Goal: Task Accomplishment & Management: Manage account settings

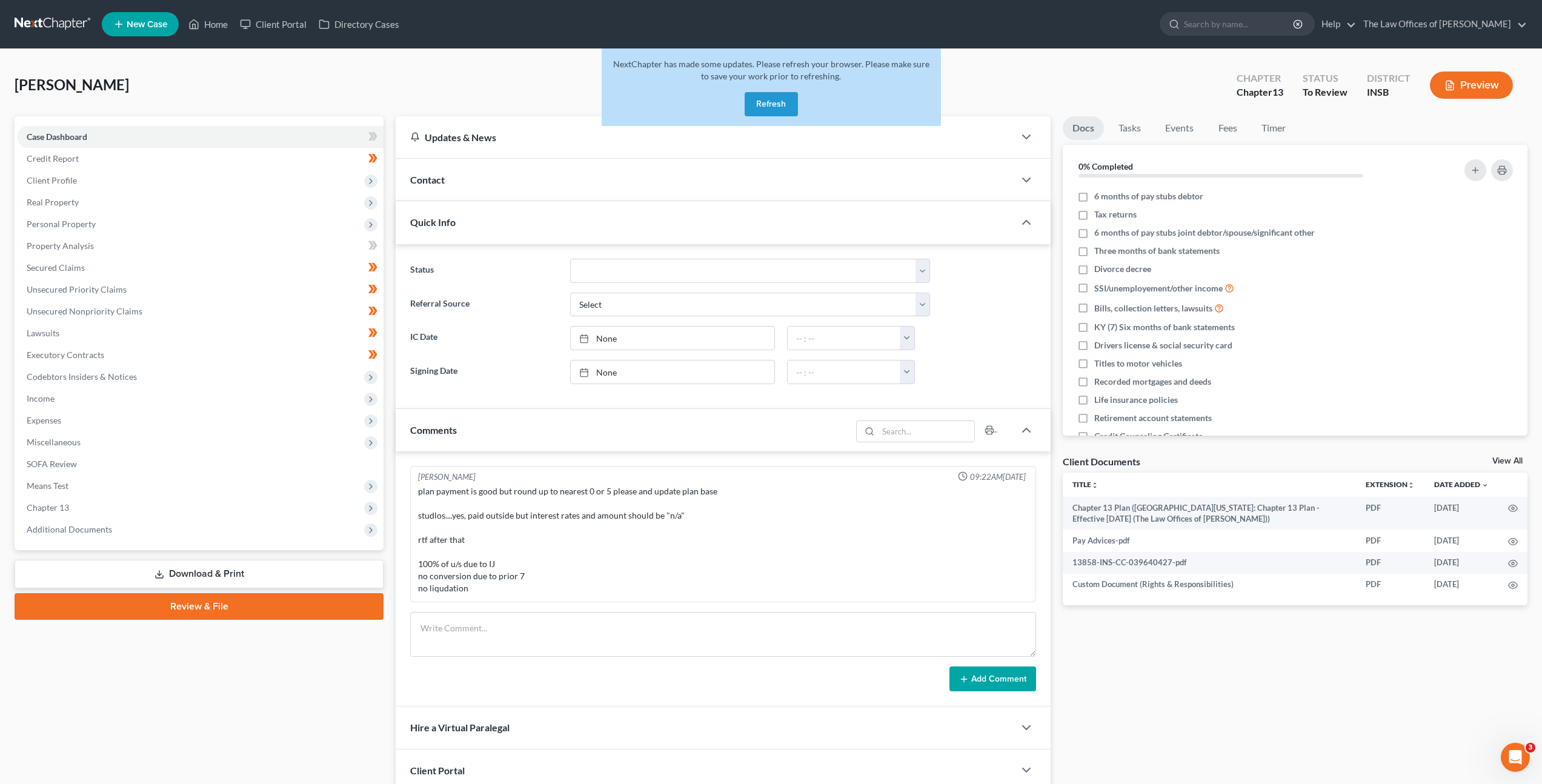
click at [43, 21] on link at bounding box center [53, 23] width 77 height 22
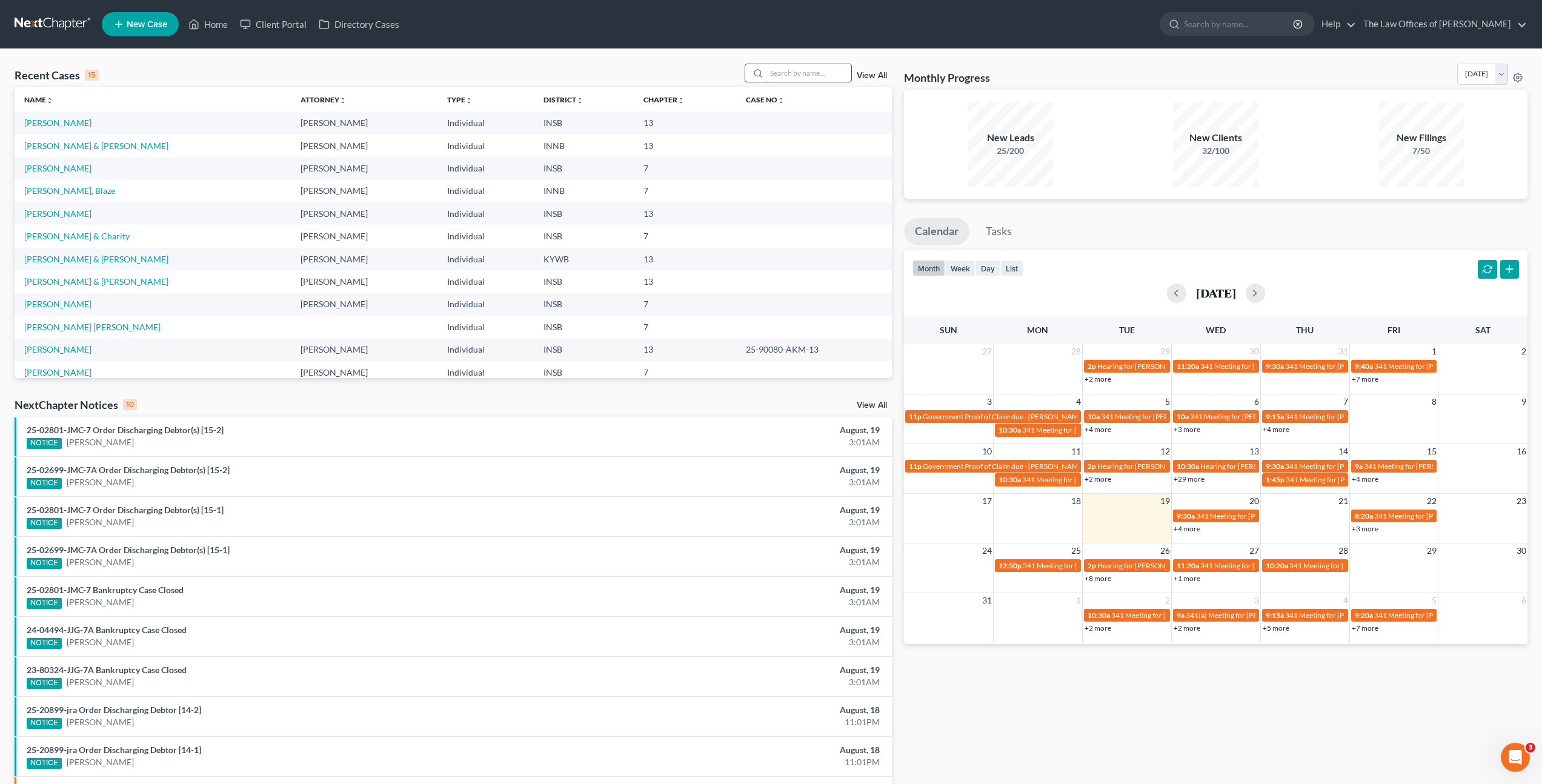
click at [794, 69] on input "search" at bounding box center [808, 73] width 84 height 17
type input "Chasity Lester"
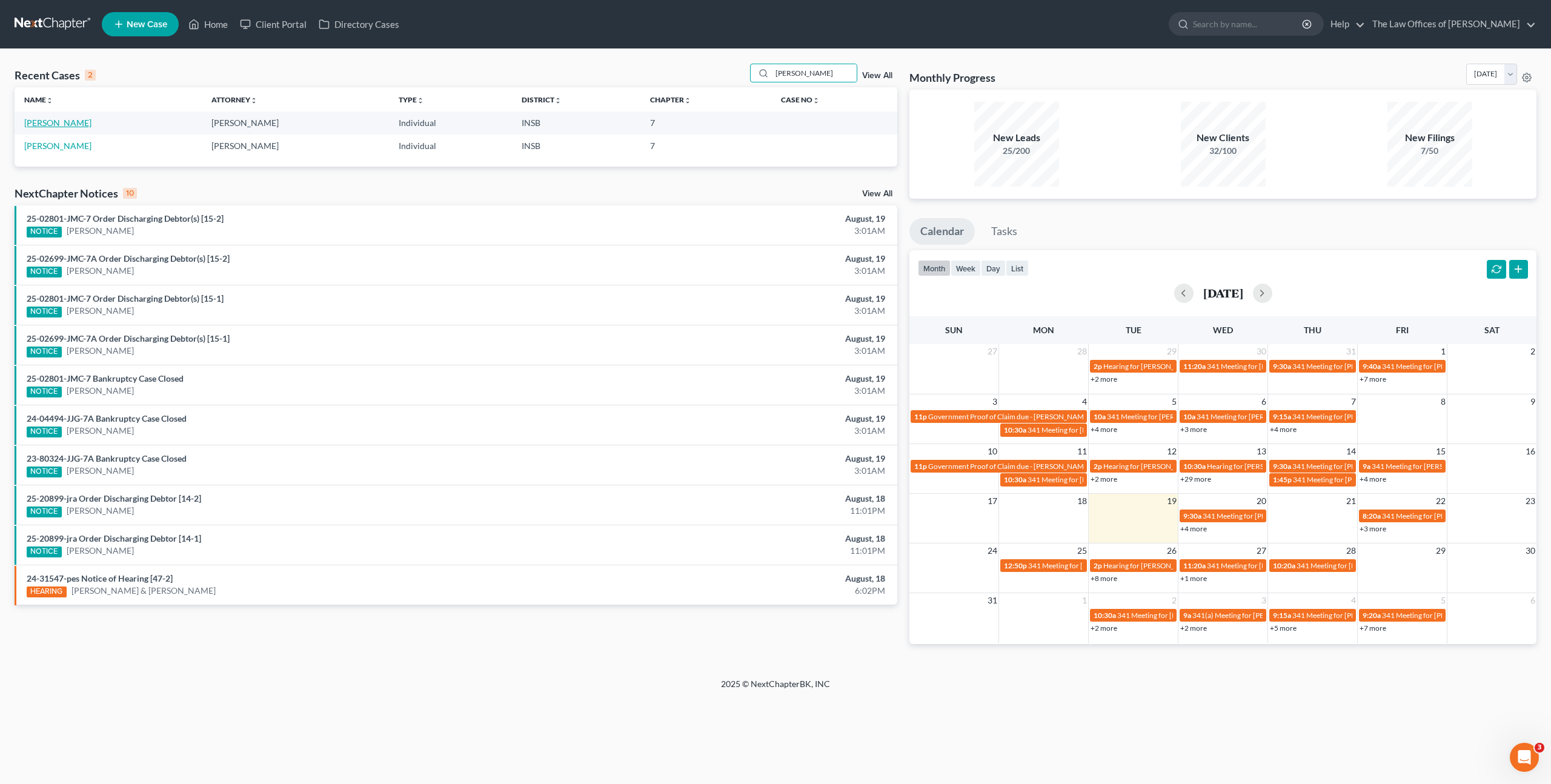
click at [64, 122] on link "Lester, Chasity" at bounding box center [57, 123] width 67 height 10
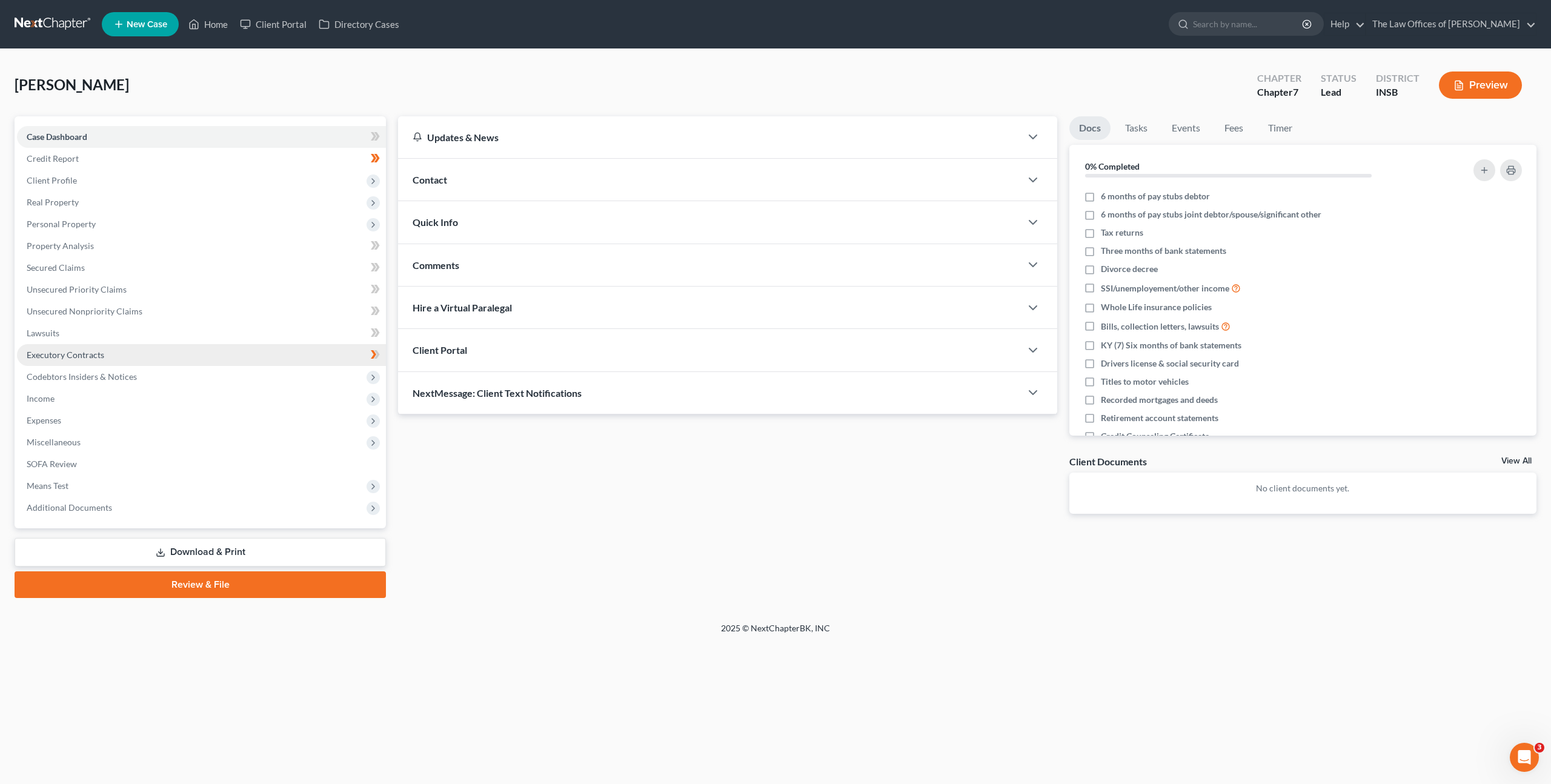
click at [248, 350] on link "Executory Contracts" at bounding box center [201, 354] width 369 height 22
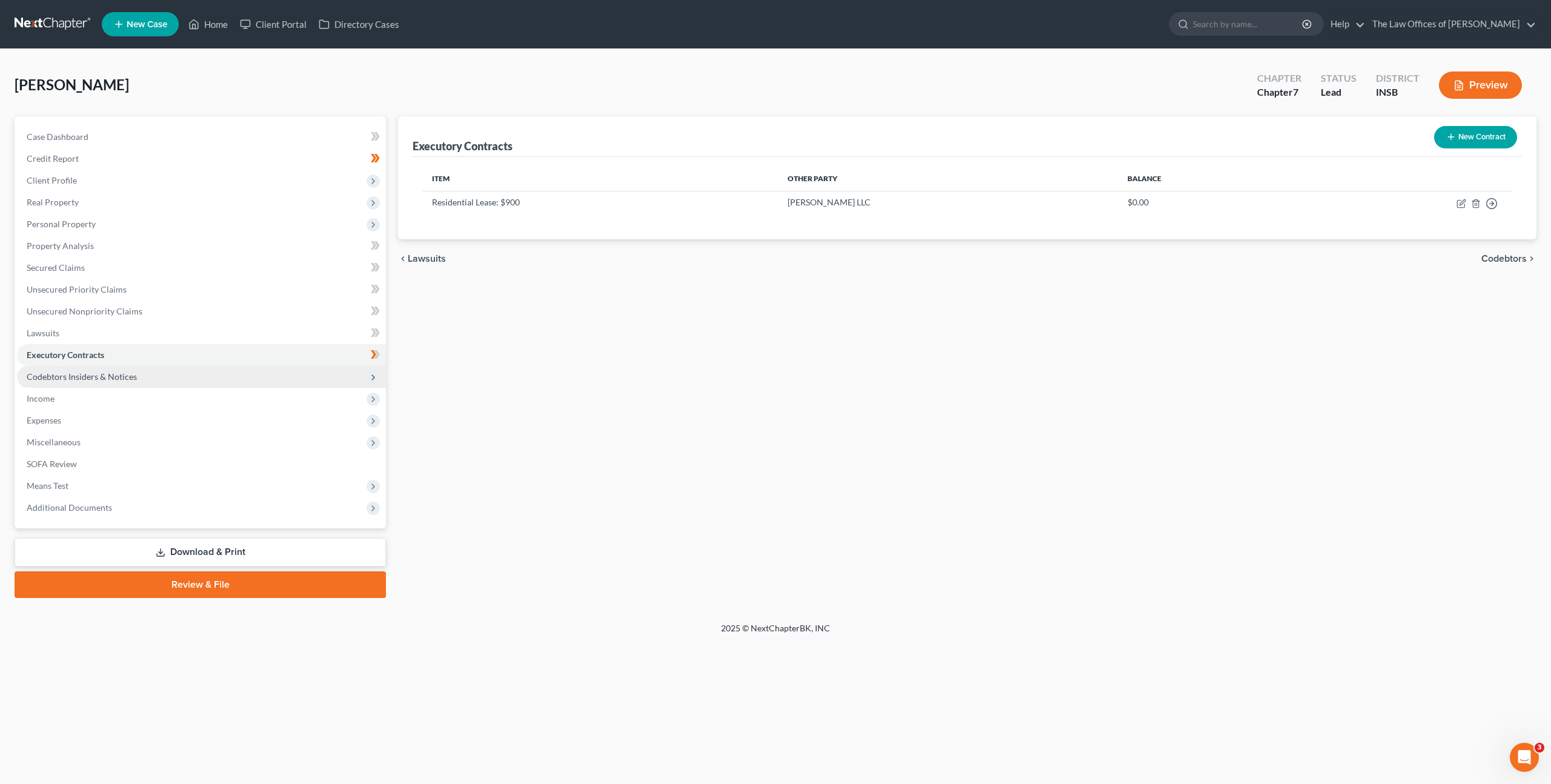
click at [302, 376] on span "Codebtors Insiders & Notices" at bounding box center [201, 377] width 369 height 22
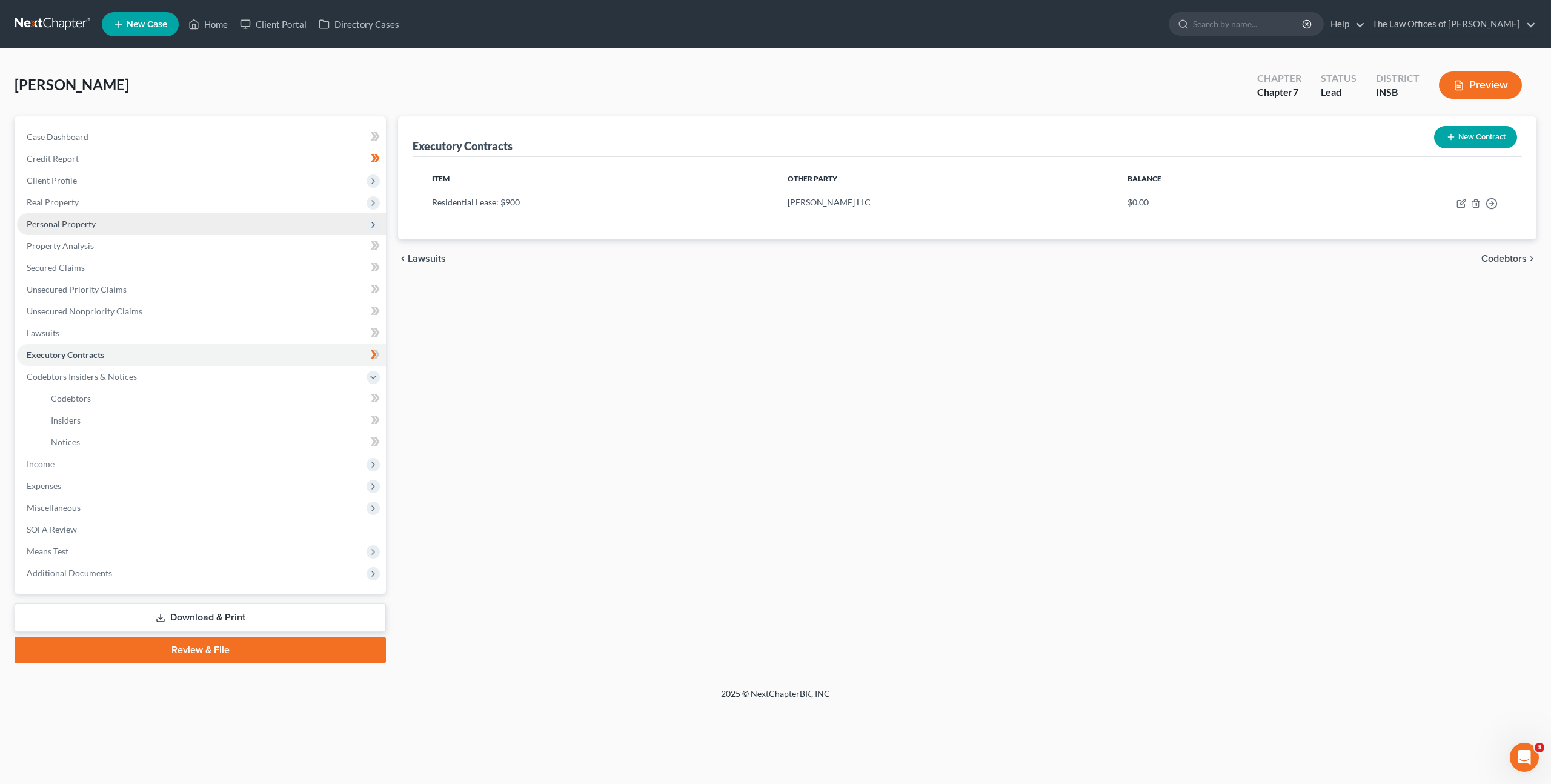
click at [206, 217] on span "Personal Property" at bounding box center [201, 224] width 369 height 22
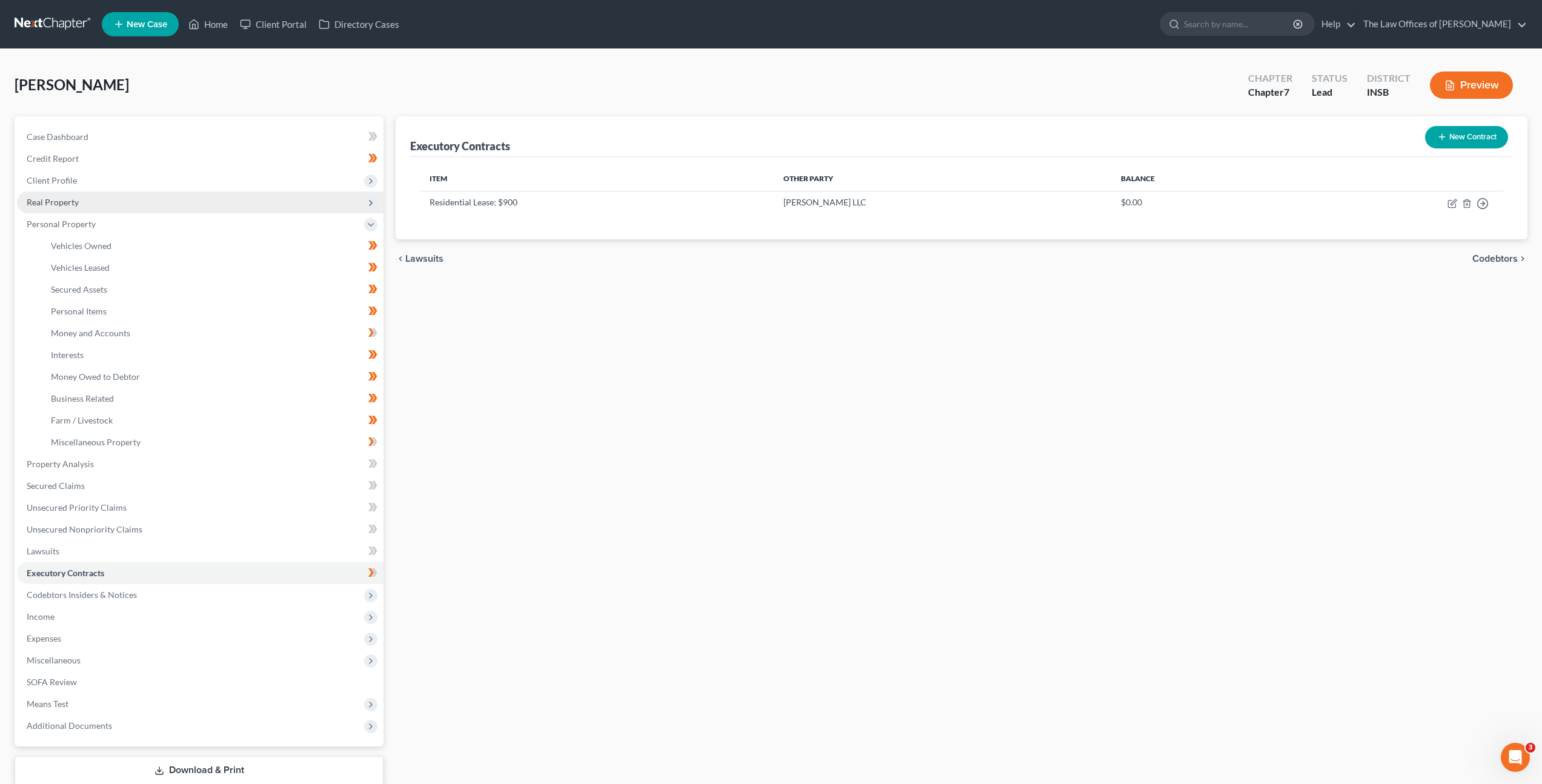
click at [211, 204] on span "Real Property" at bounding box center [199, 202] width 366 height 22
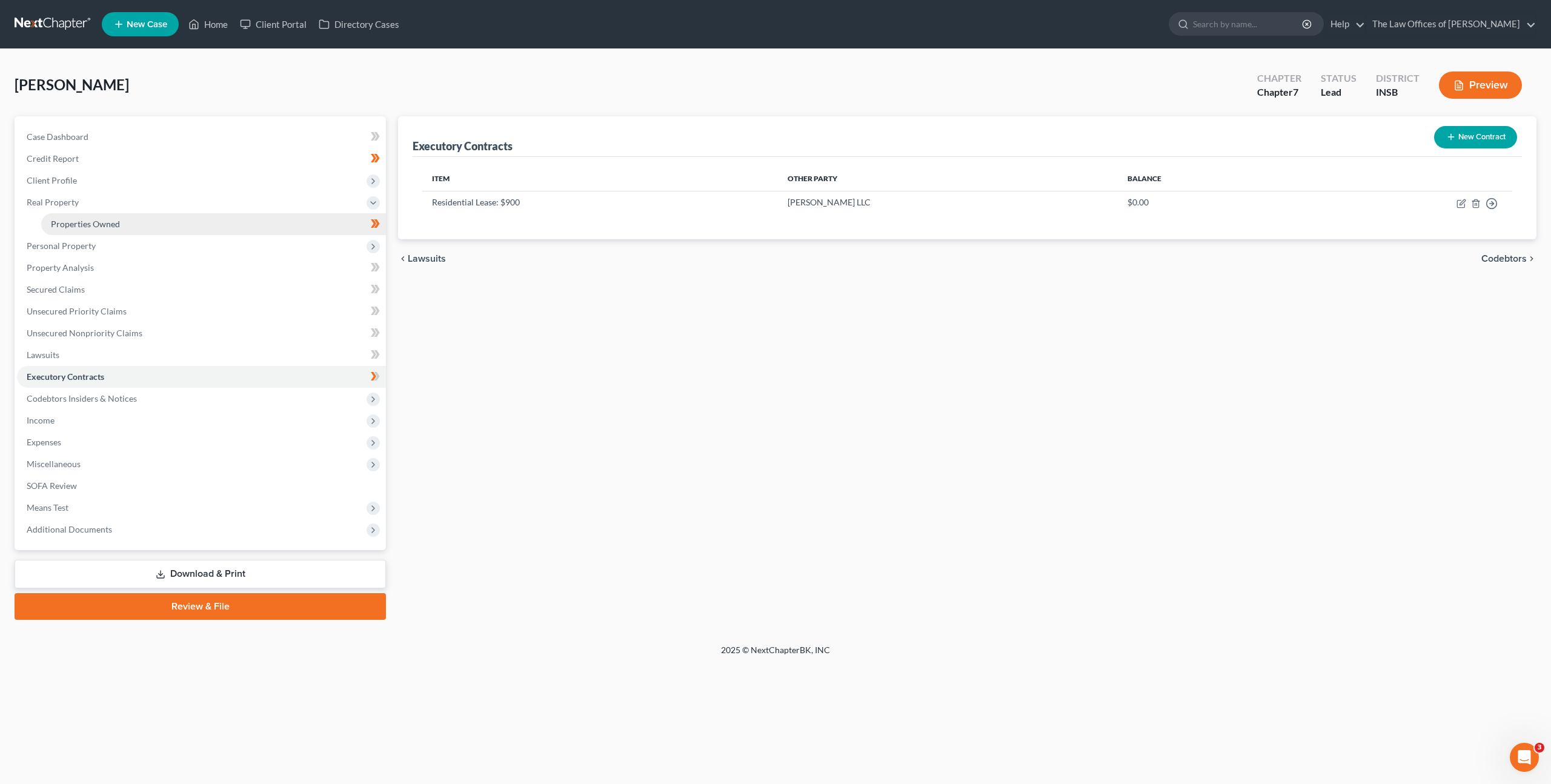
click at [287, 226] on link "Properties Owned" at bounding box center [213, 224] width 345 height 22
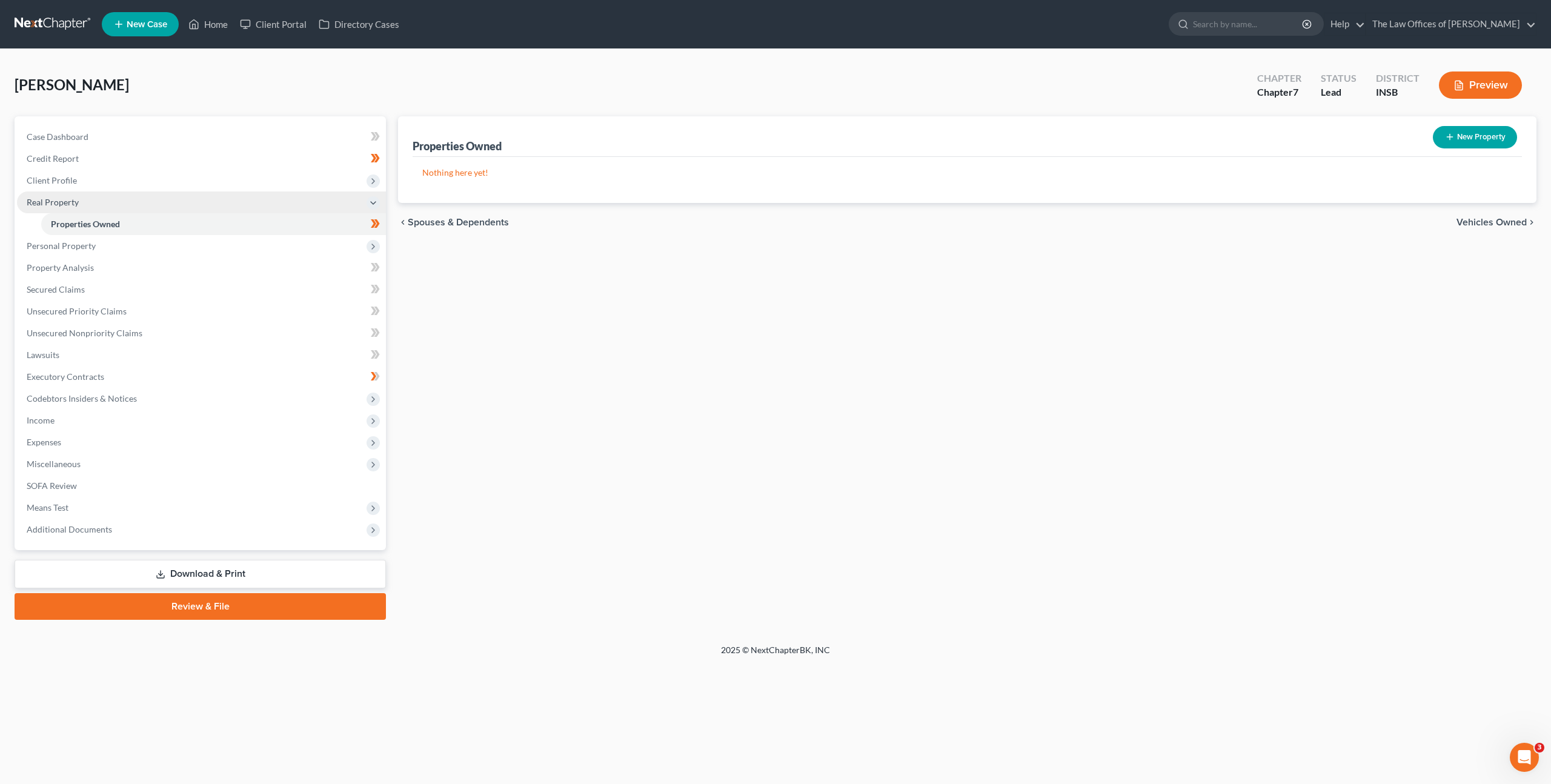
click at [249, 202] on span "Real Property" at bounding box center [201, 202] width 369 height 22
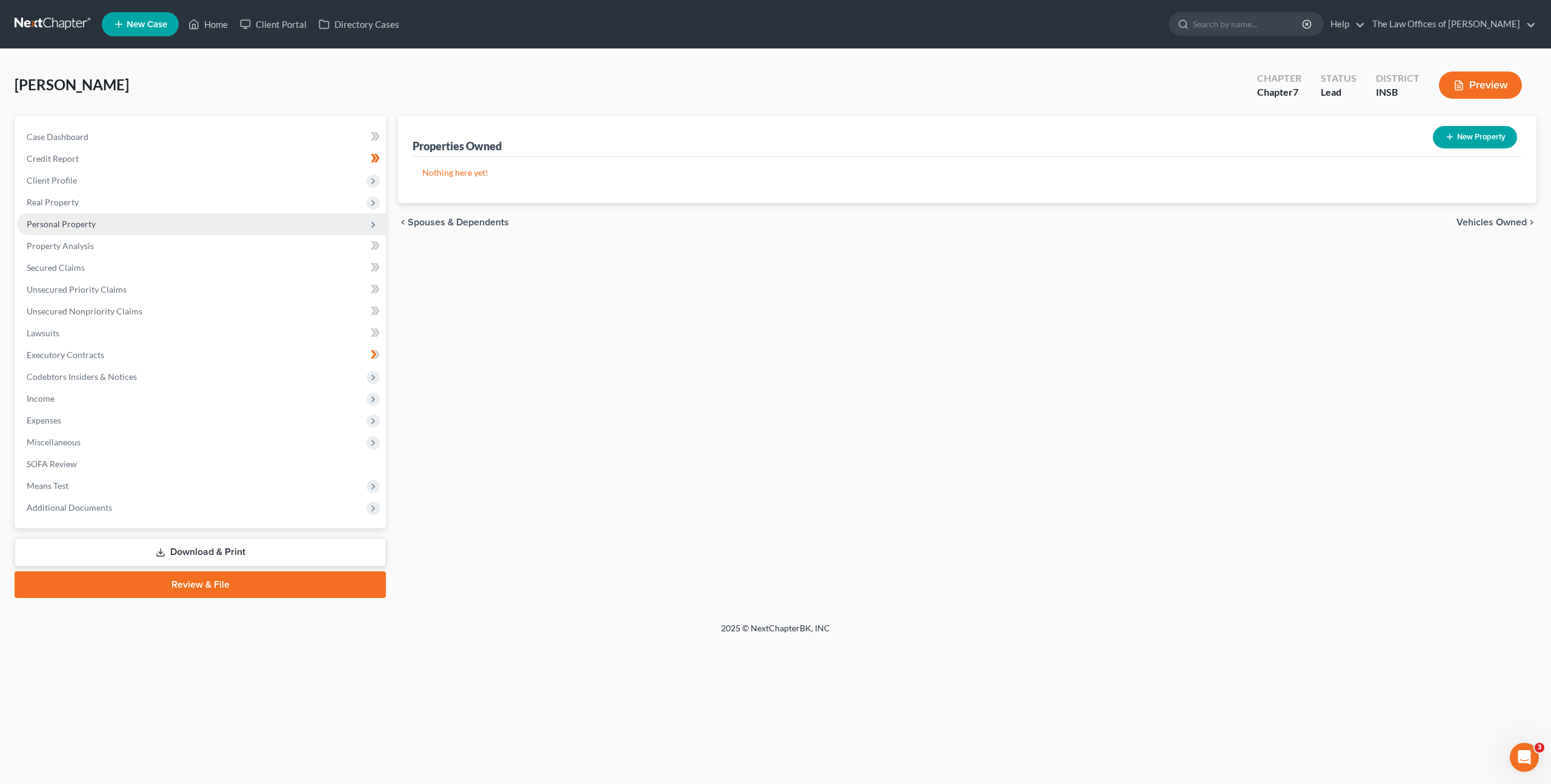
click at [255, 229] on span "Personal Property" at bounding box center [201, 224] width 369 height 22
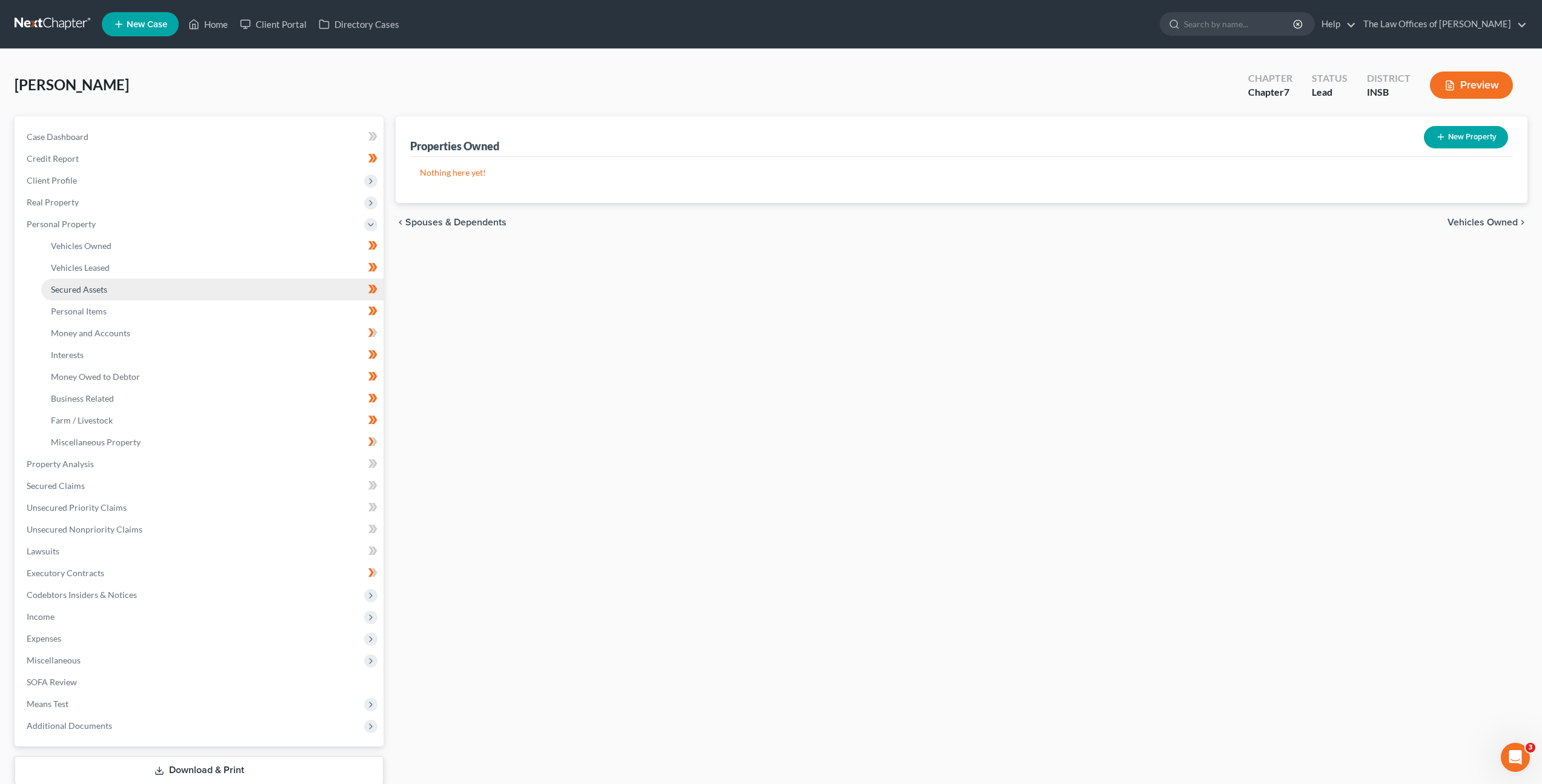
click at [257, 282] on link "Secured Assets" at bounding box center [211, 289] width 342 height 22
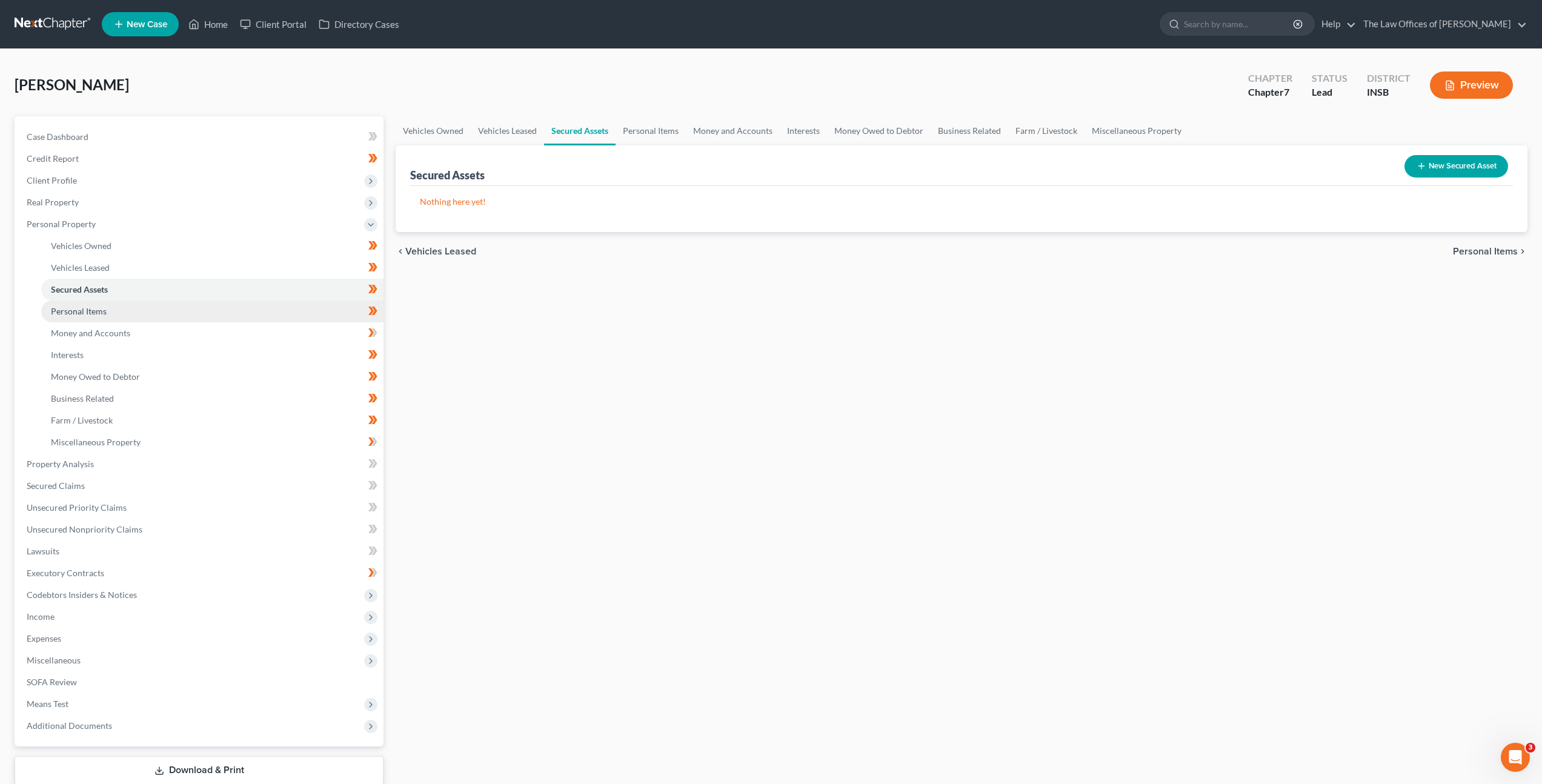
click at [247, 311] on link "Personal Items" at bounding box center [211, 311] width 342 height 22
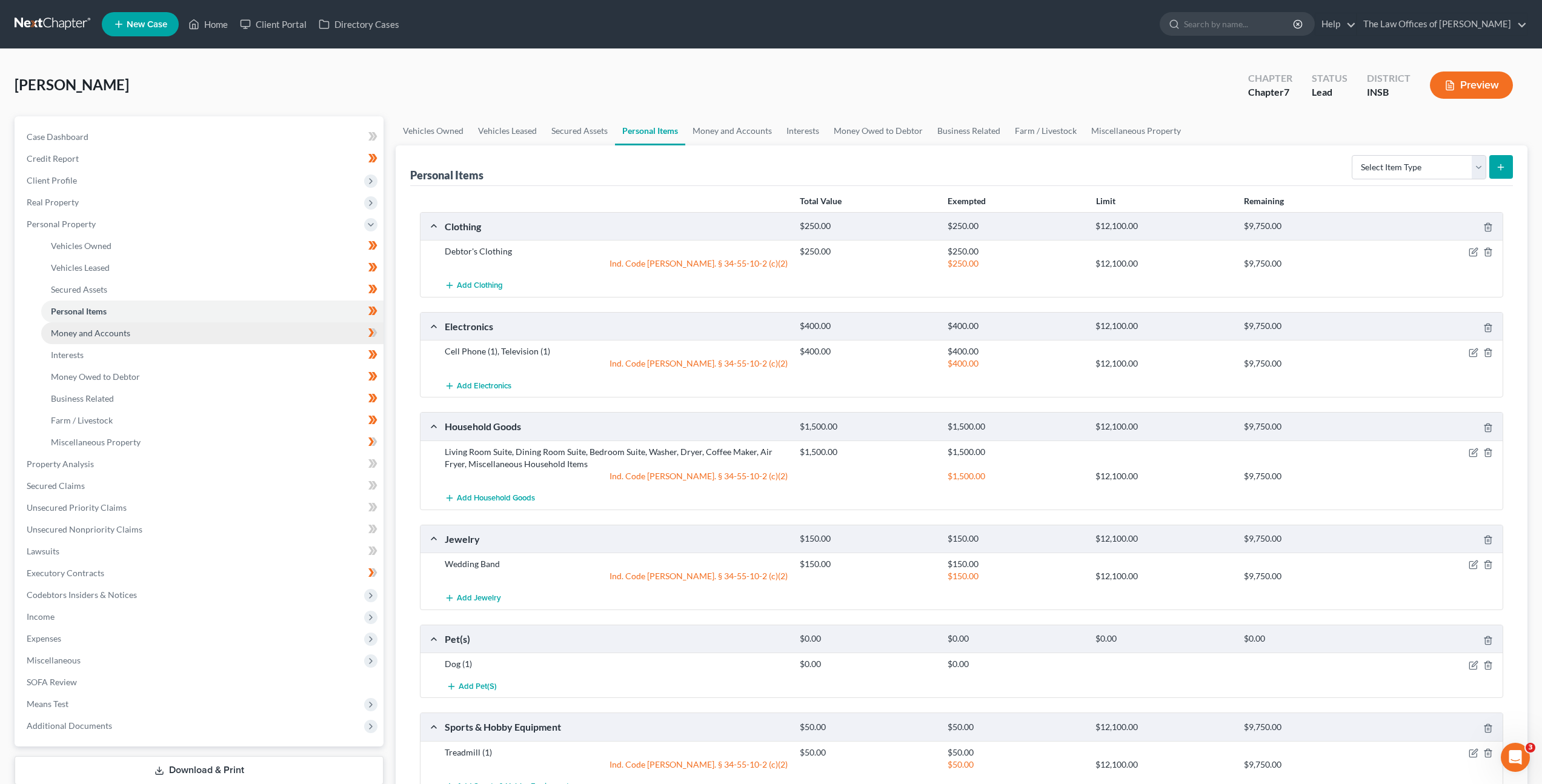
click at [246, 326] on link "Money and Accounts" at bounding box center [211, 332] width 342 height 22
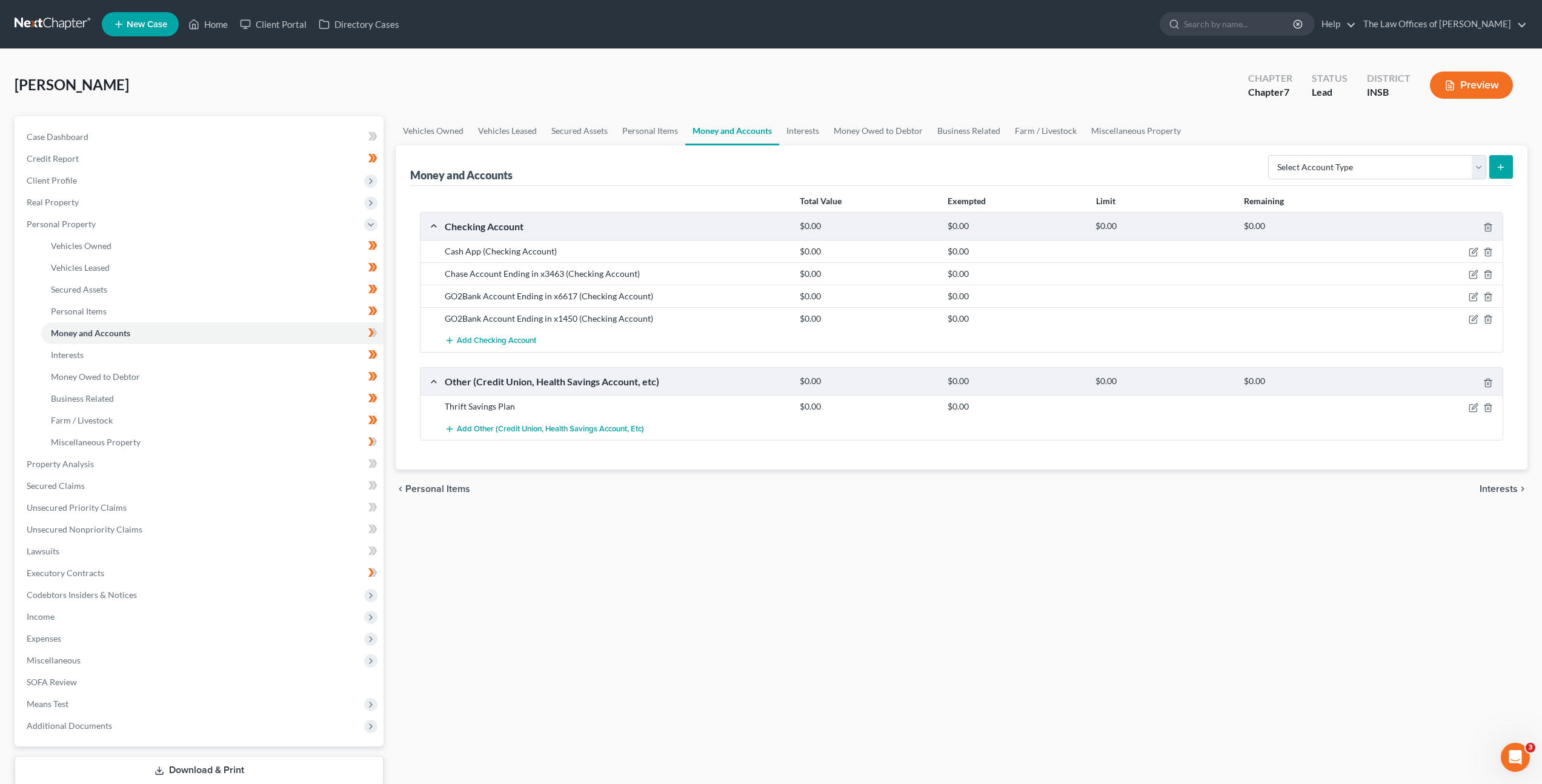
click at [767, 558] on div "Vehicles Owned Vehicles Leased Secured Assets Personal Items Money and Accounts…" at bounding box center [962, 466] width 1143 height 700
click at [696, 572] on div "Vehicles Owned Vehicles Leased Secured Assets Personal Items Money and Accounts…" at bounding box center [962, 466] width 1143 height 700
click at [577, 631] on div "Vehicles Owned Vehicles Leased Secured Assets Personal Items Money and Accounts…" at bounding box center [962, 466] width 1143 height 700
click at [661, 593] on div "Vehicles Owned Vehicles Leased Secured Assets Personal Items Money and Accounts…" at bounding box center [962, 466] width 1143 height 700
click at [723, 606] on div "Vehicles Owned Vehicles Leased Secured Assets Personal Items Money and Accounts…" at bounding box center [962, 466] width 1143 height 700
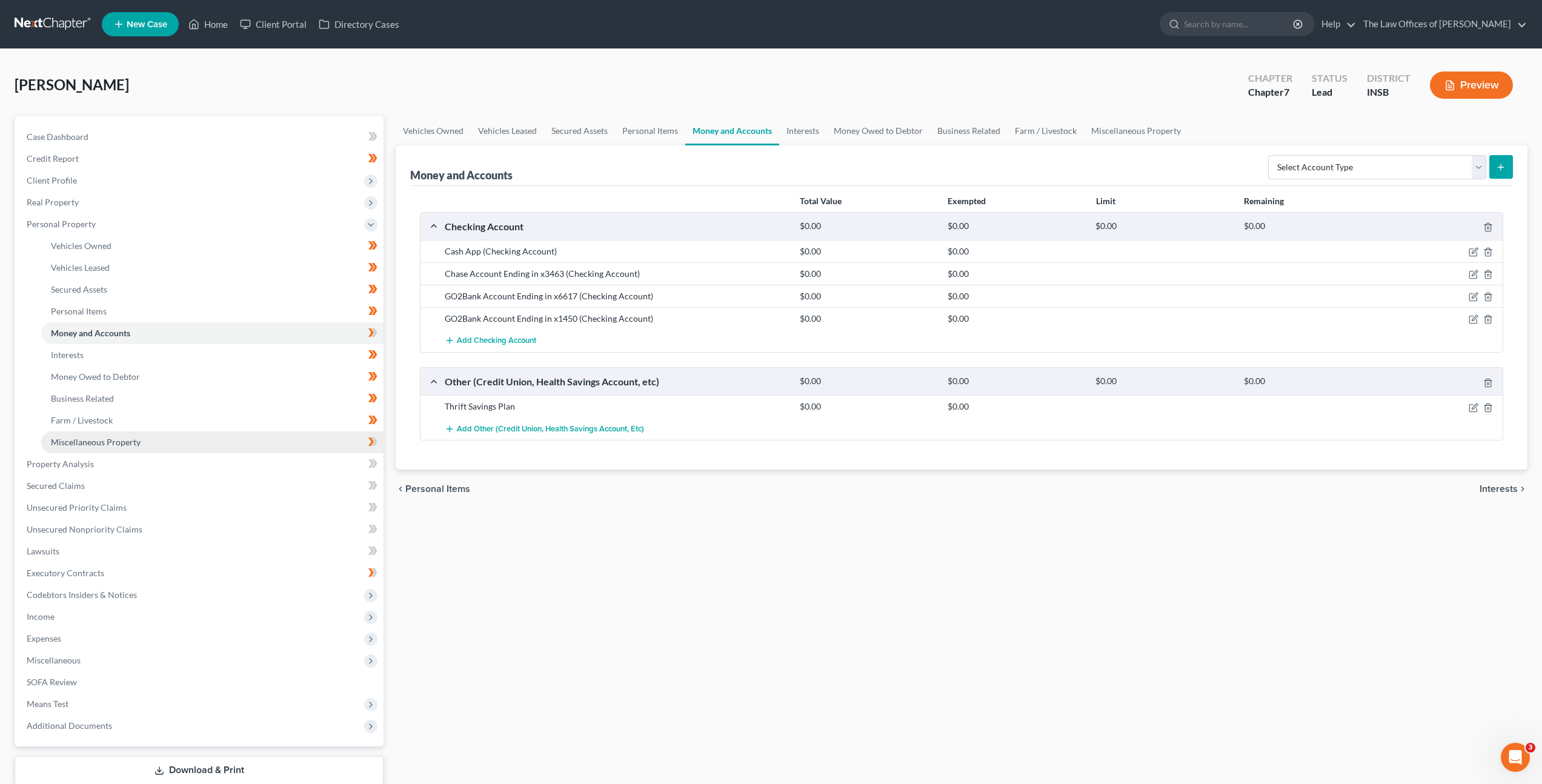
click at [274, 444] on link "Miscellaneous Property" at bounding box center [211, 442] width 342 height 22
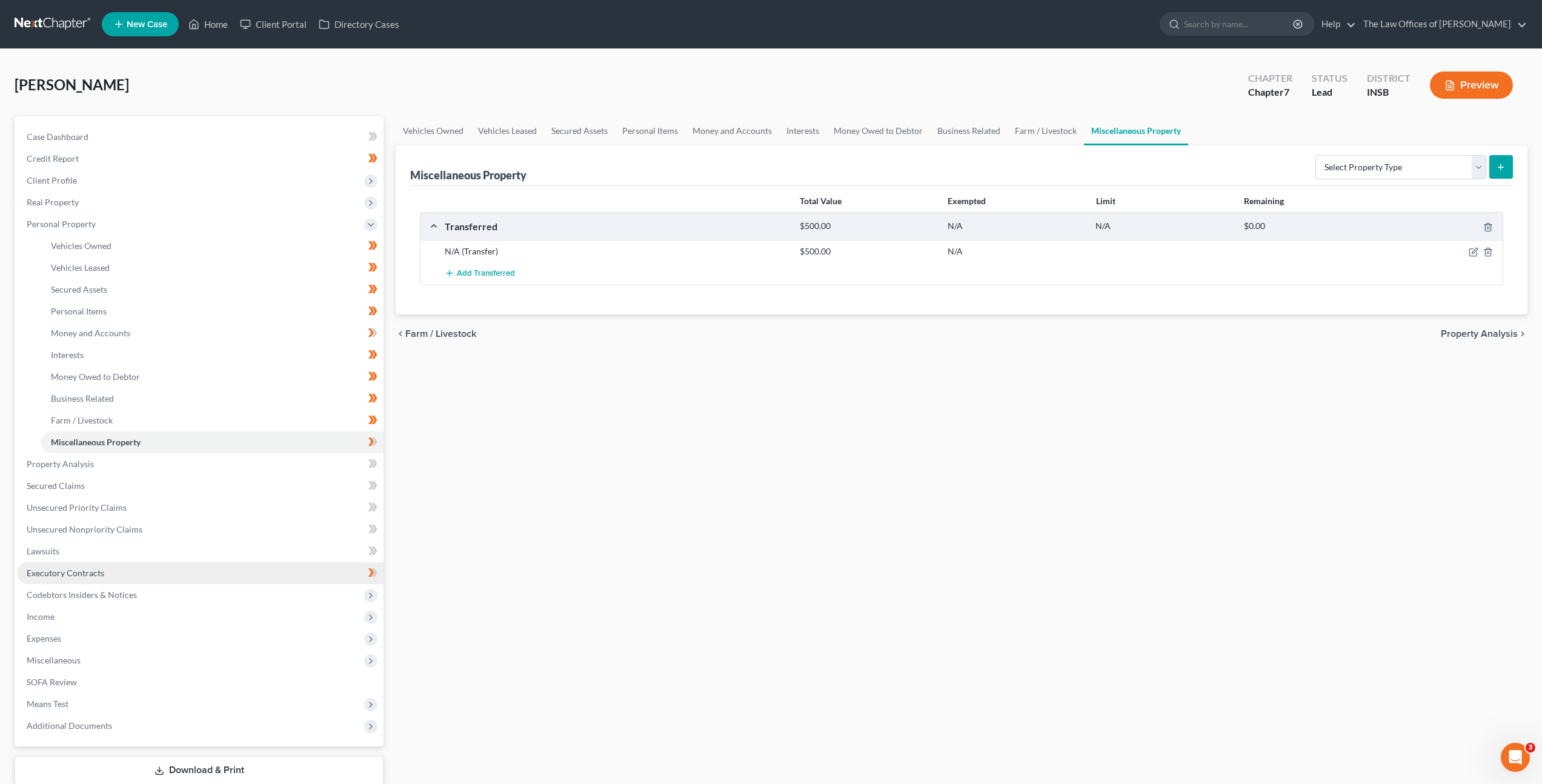
click at [242, 566] on link "Executory Contracts" at bounding box center [199, 573] width 366 height 22
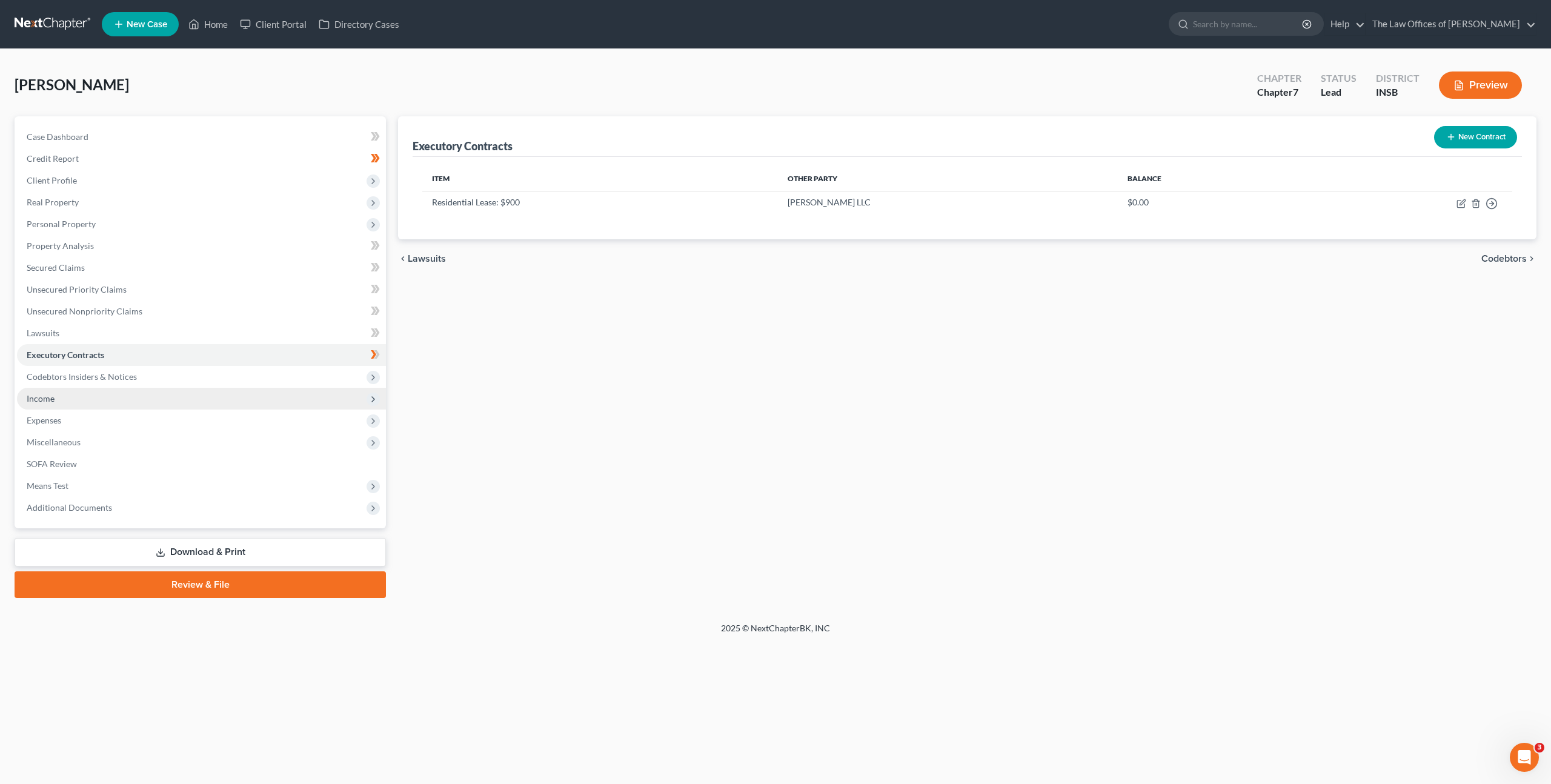
click at [199, 399] on span "Income" at bounding box center [201, 399] width 369 height 22
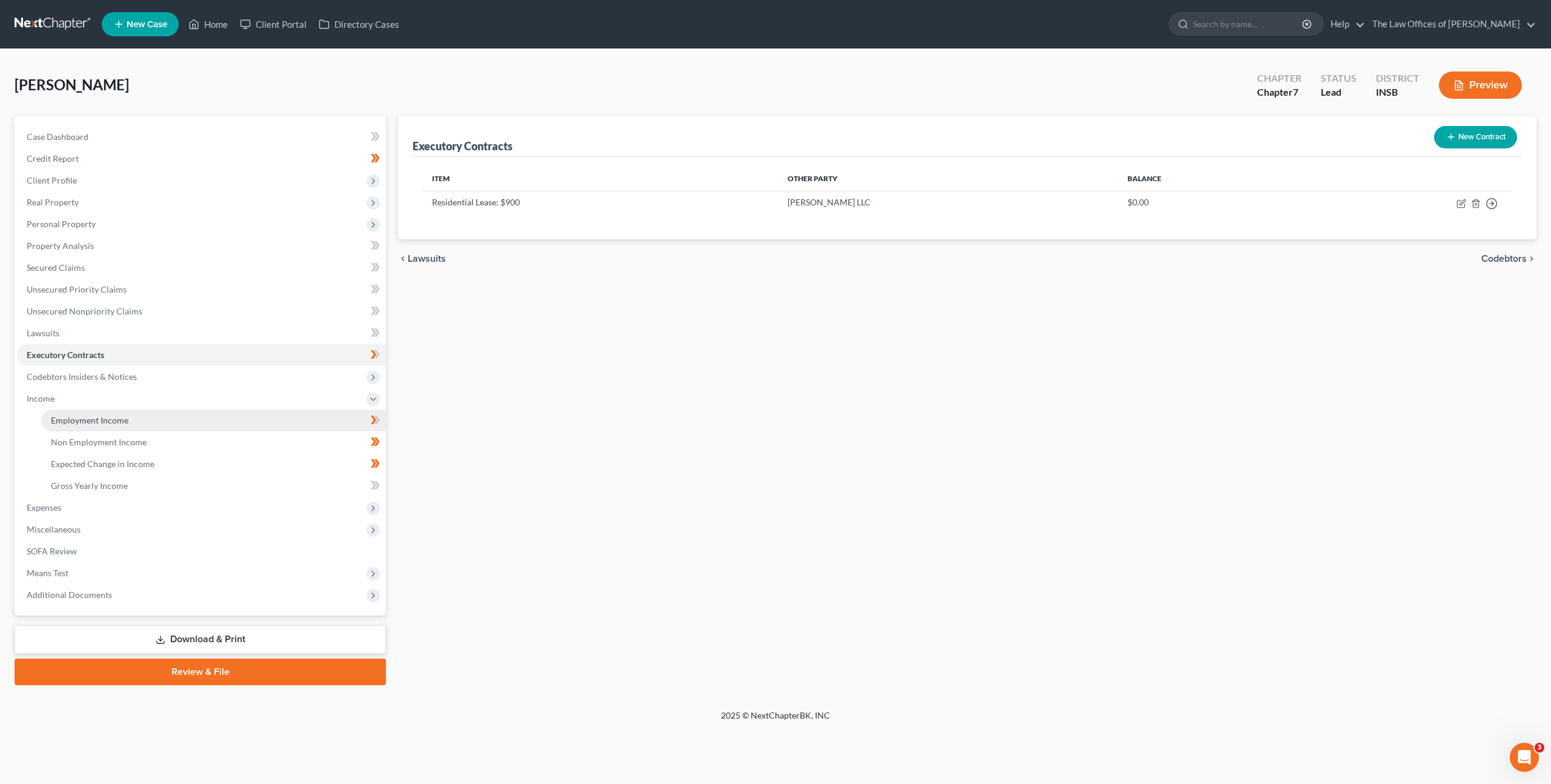
click at [180, 416] on link "Employment Income" at bounding box center [213, 420] width 345 height 22
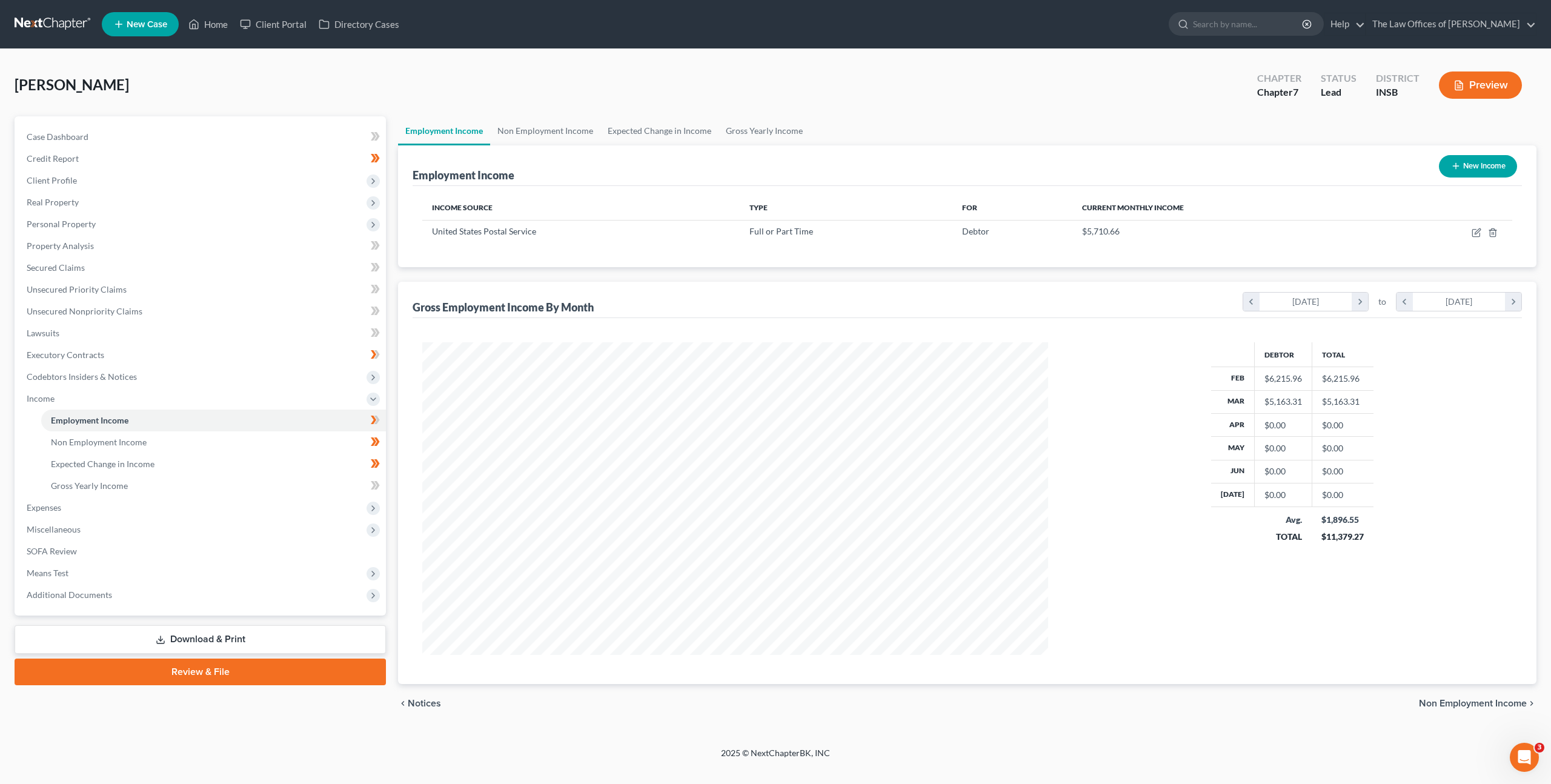
scroll to position [312, 650]
click at [71, 27] on link at bounding box center [53, 23] width 77 height 22
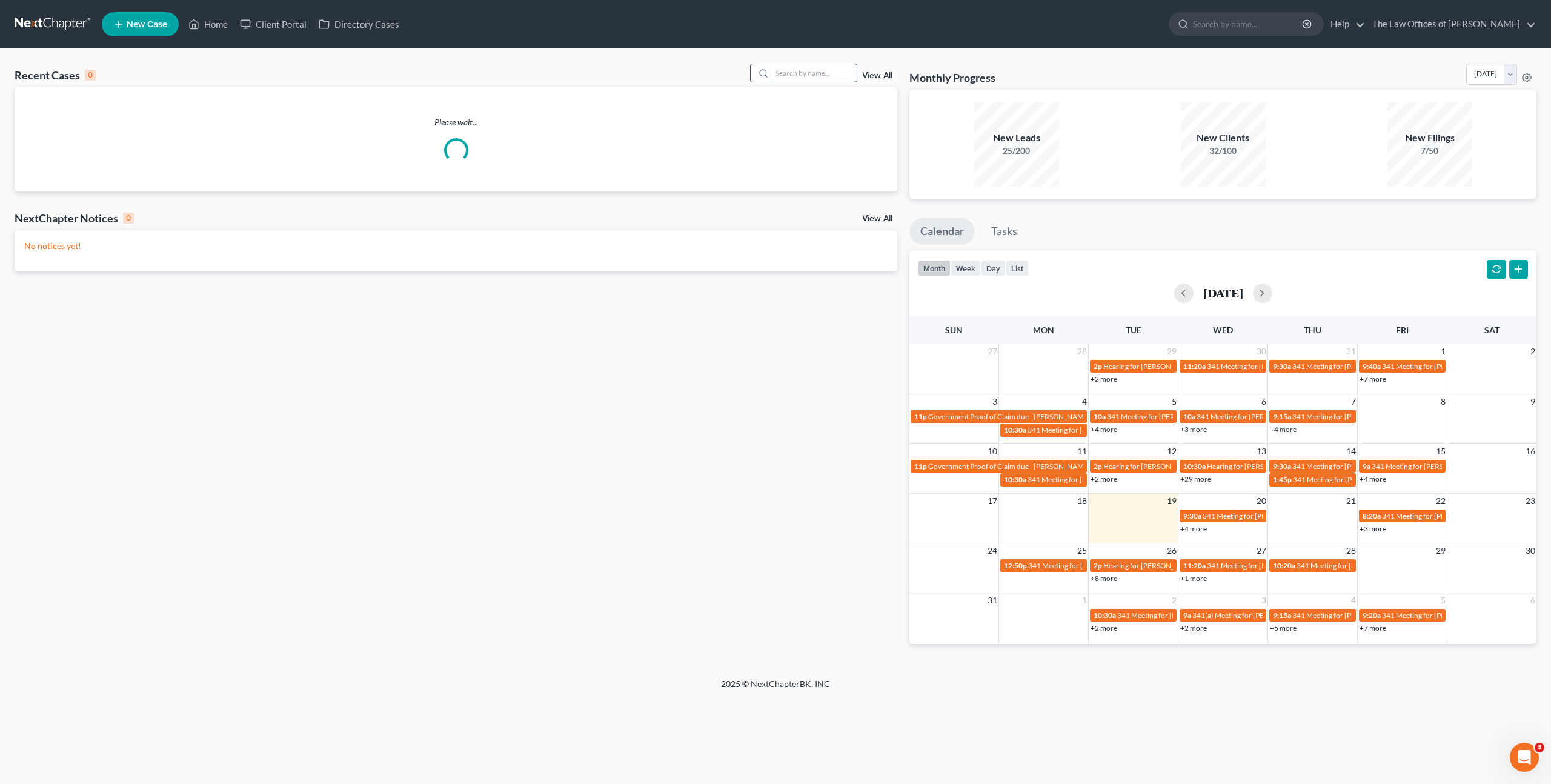
click at [808, 73] on input "search" at bounding box center [814, 73] width 84 height 17
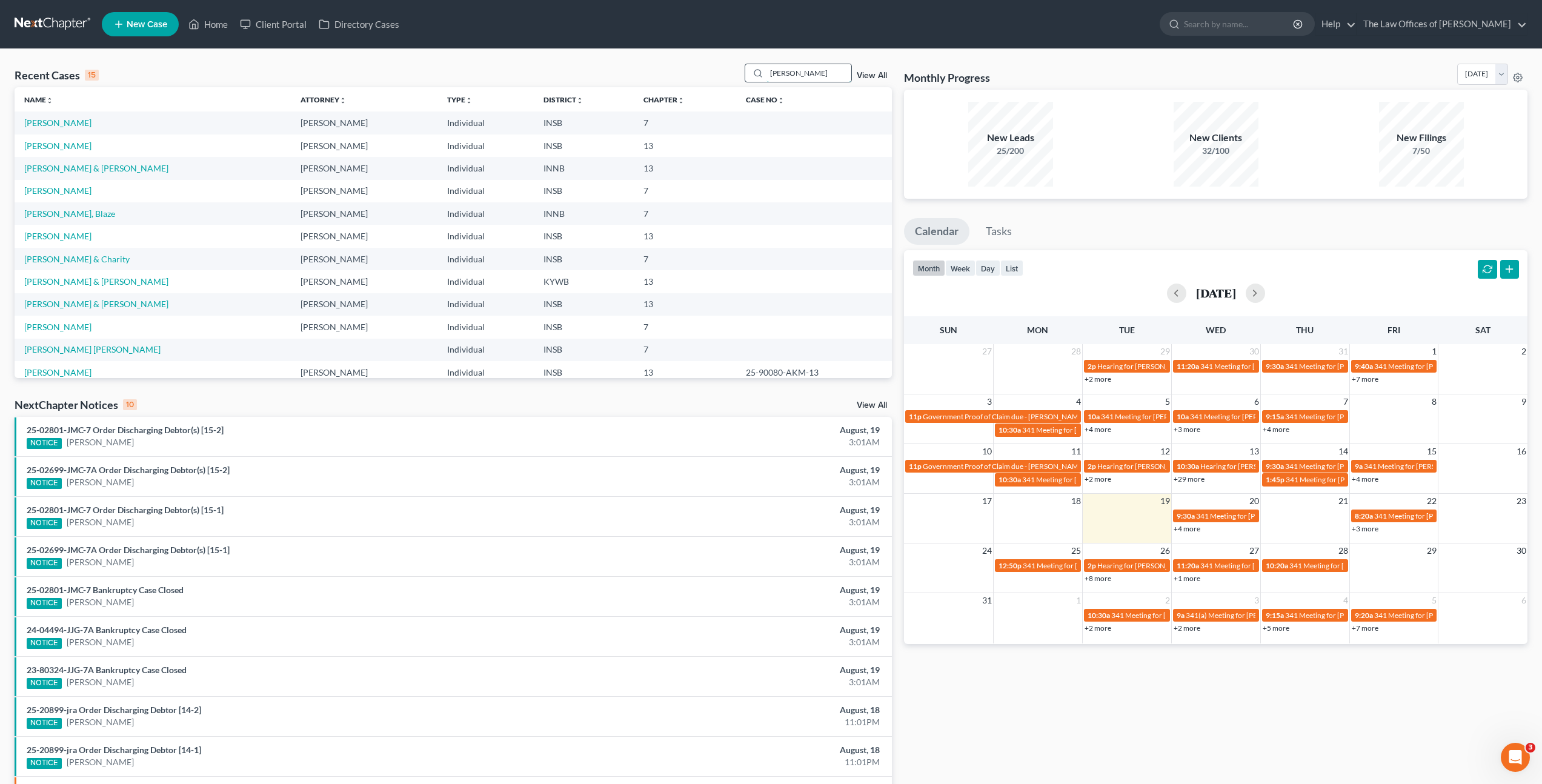
type input "reasor"
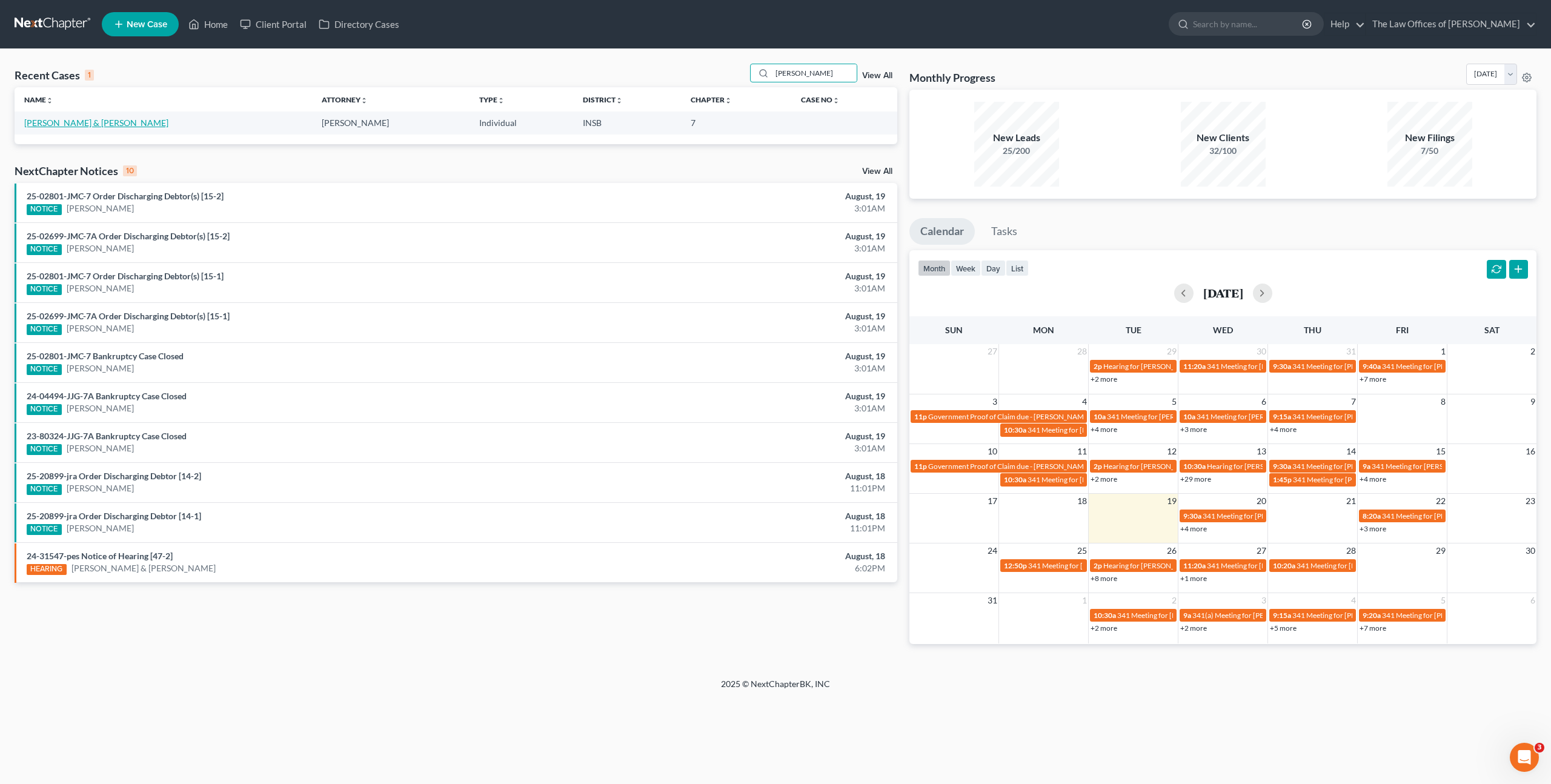
click at [60, 124] on link "Reasor, Jeffrey & Burns, Ellen" at bounding box center [97, 123] width 144 height 10
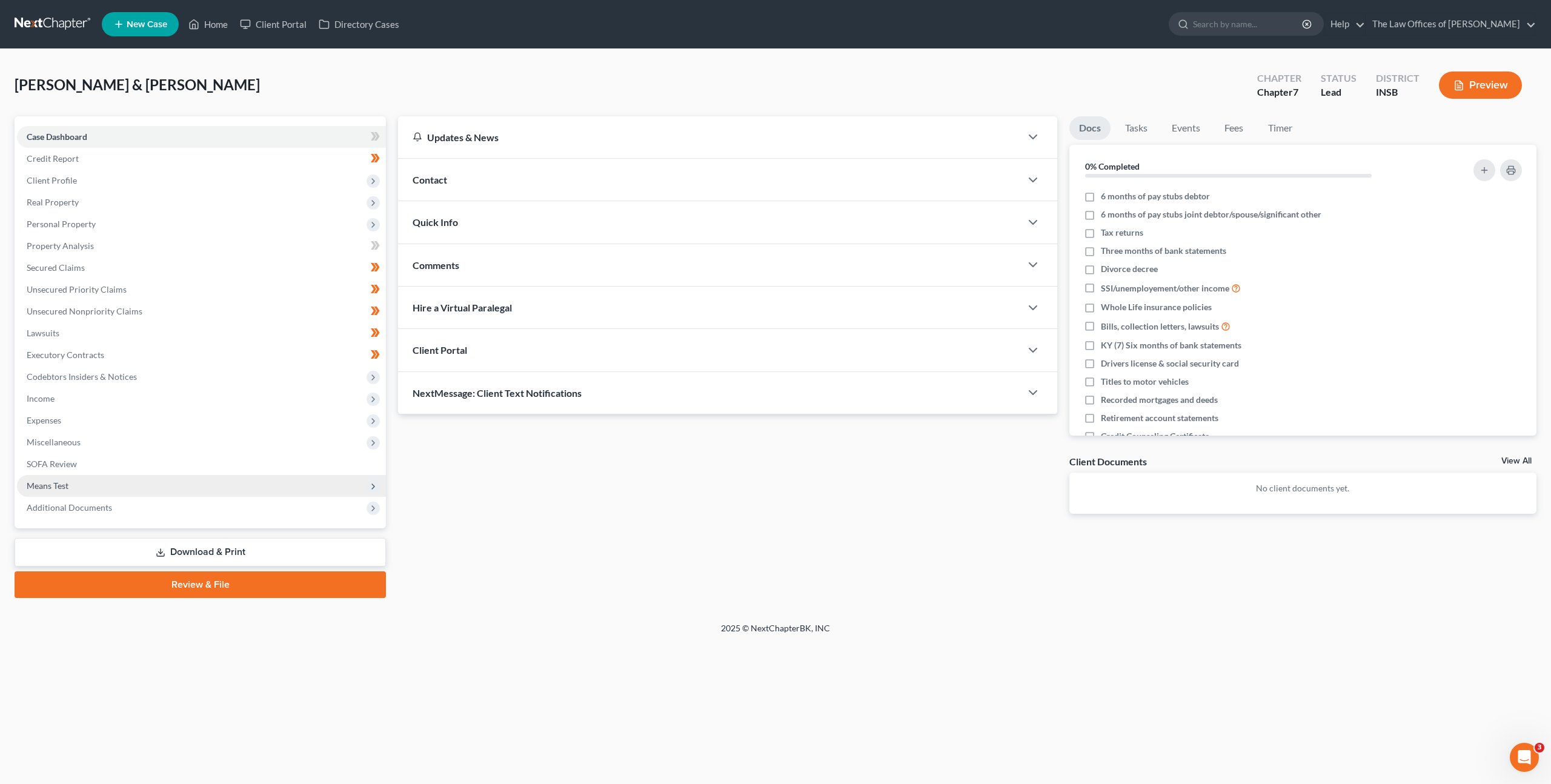
click at [143, 475] on span "Means Test" at bounding box center [201, 486] width 369 height 22
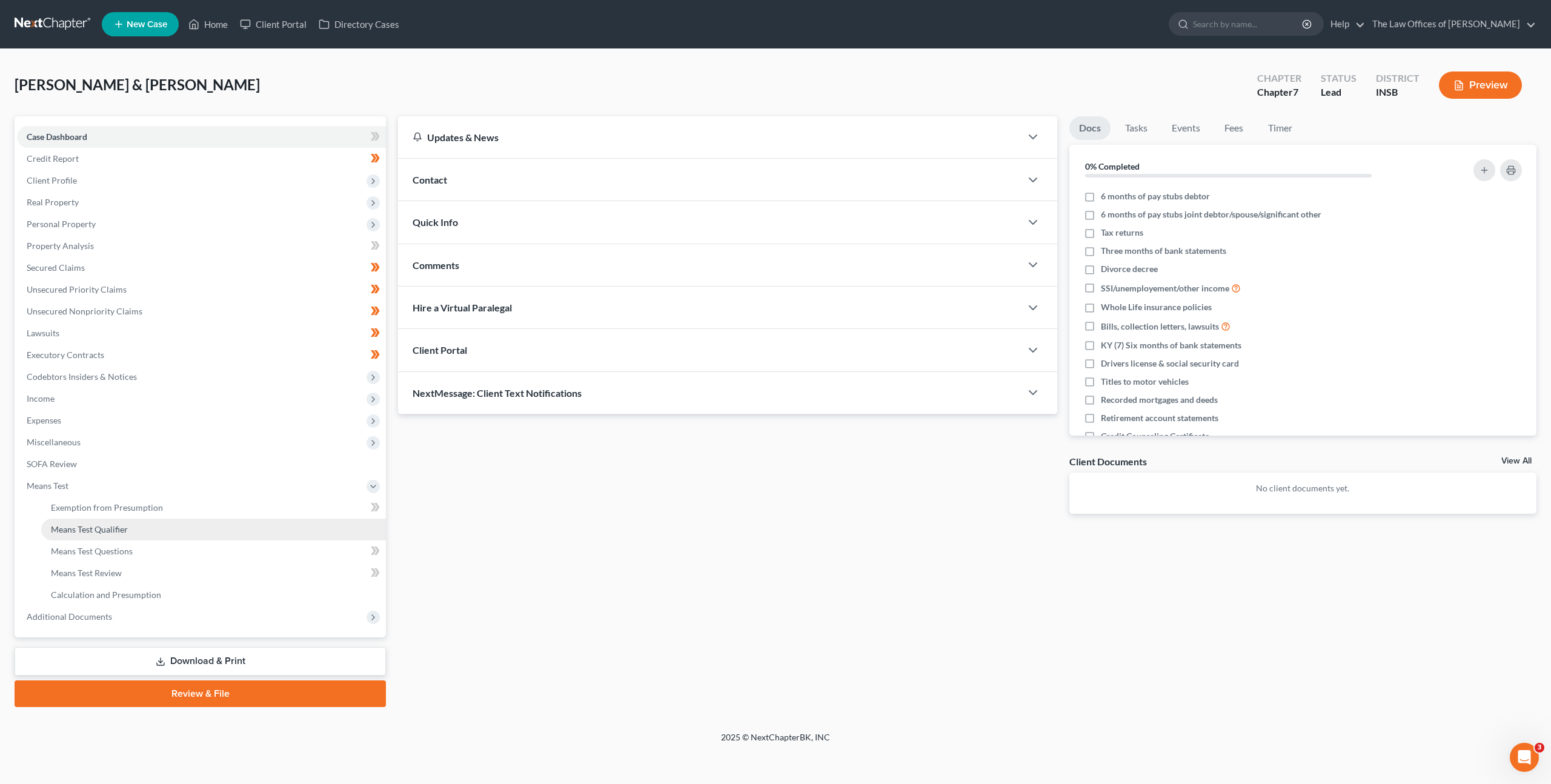
click at [141, 519] on link "Means Test Qualifier" at bounding box center [213, 529] width 345 height 22
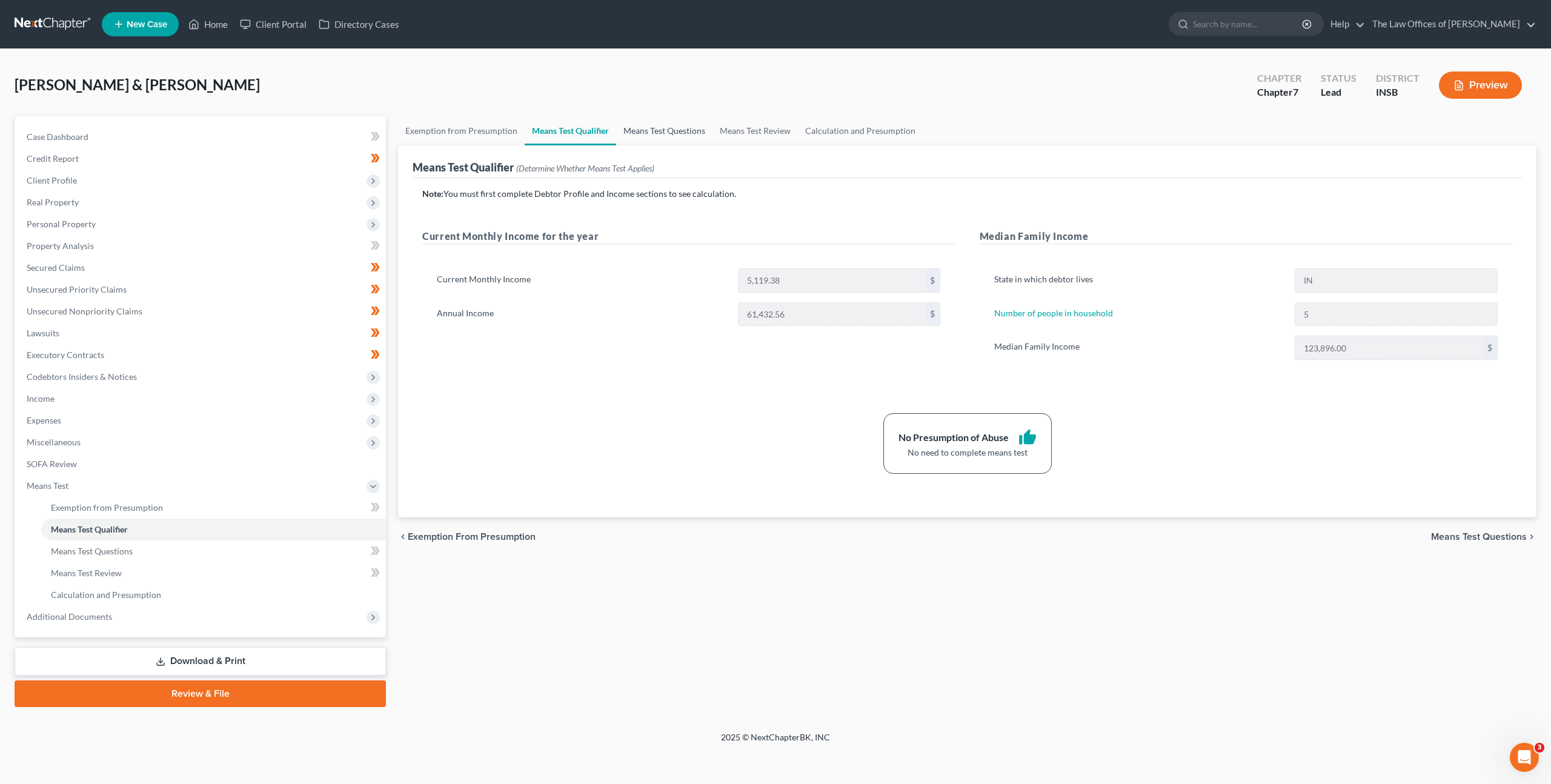
click at [644, 129] on link "Means Test Questions" at bounding box center [664, 131] width 97 height 29
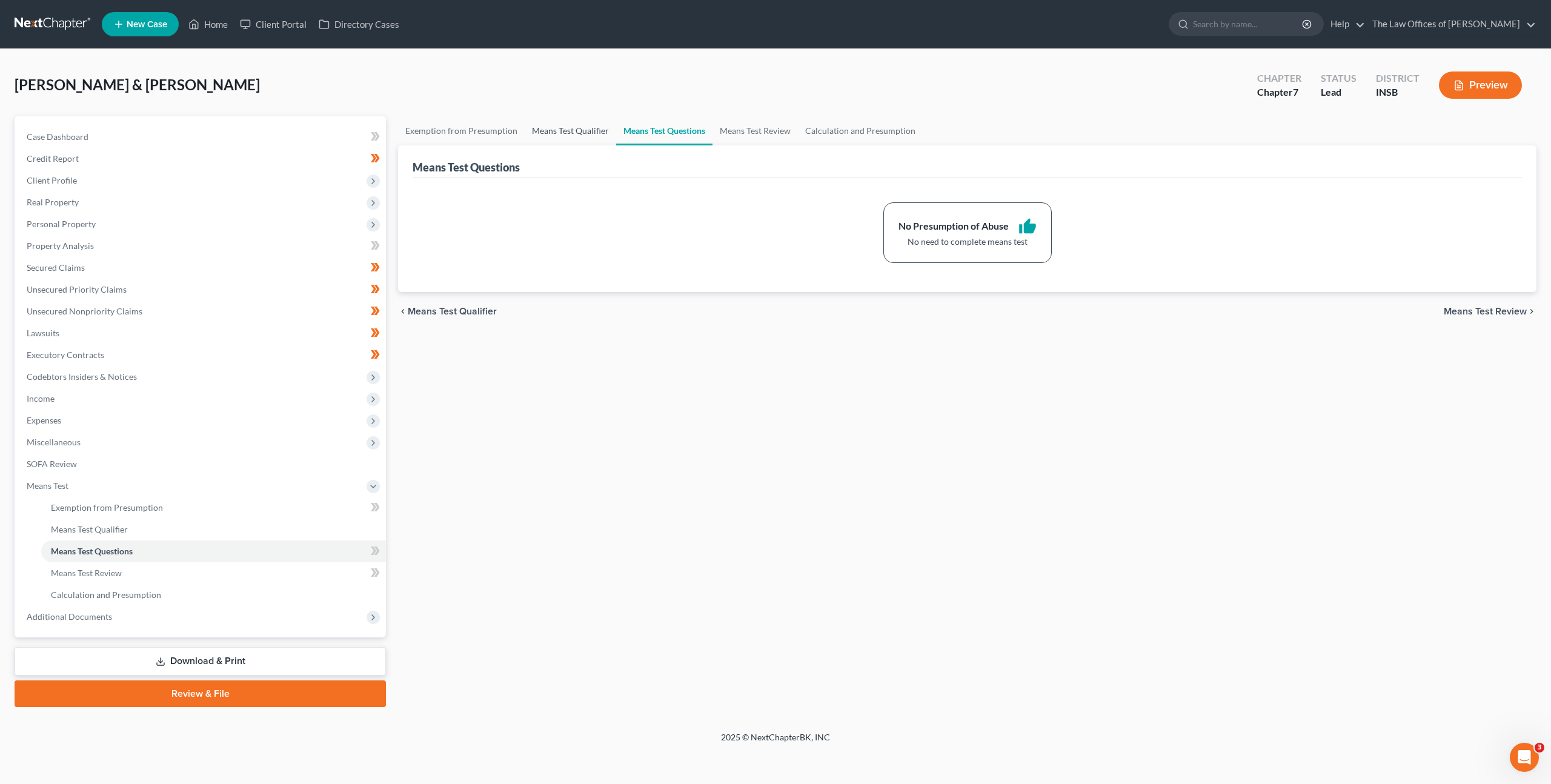
click at [564, 127] on link "Means Test Qualifier" at bounding box center [570, 131] width 91 height 29
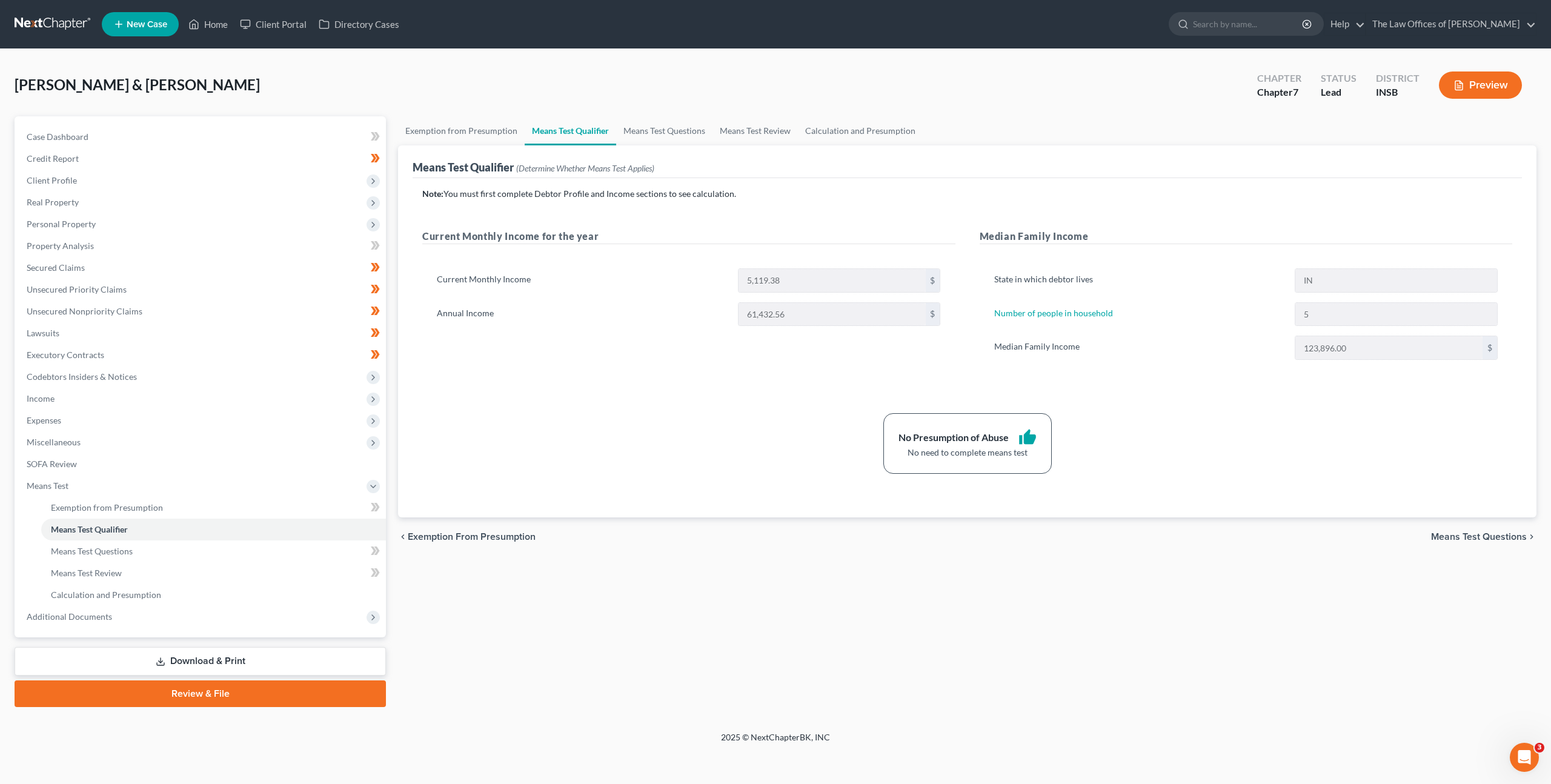
drag, startPoint x: 109, startPoint y: 178, endPoint x: 105, endPoint y: 230, distance: 52.2
click at [109, 178] on span "Client Profile" at bounding box center [201, 180] width 369 height 22
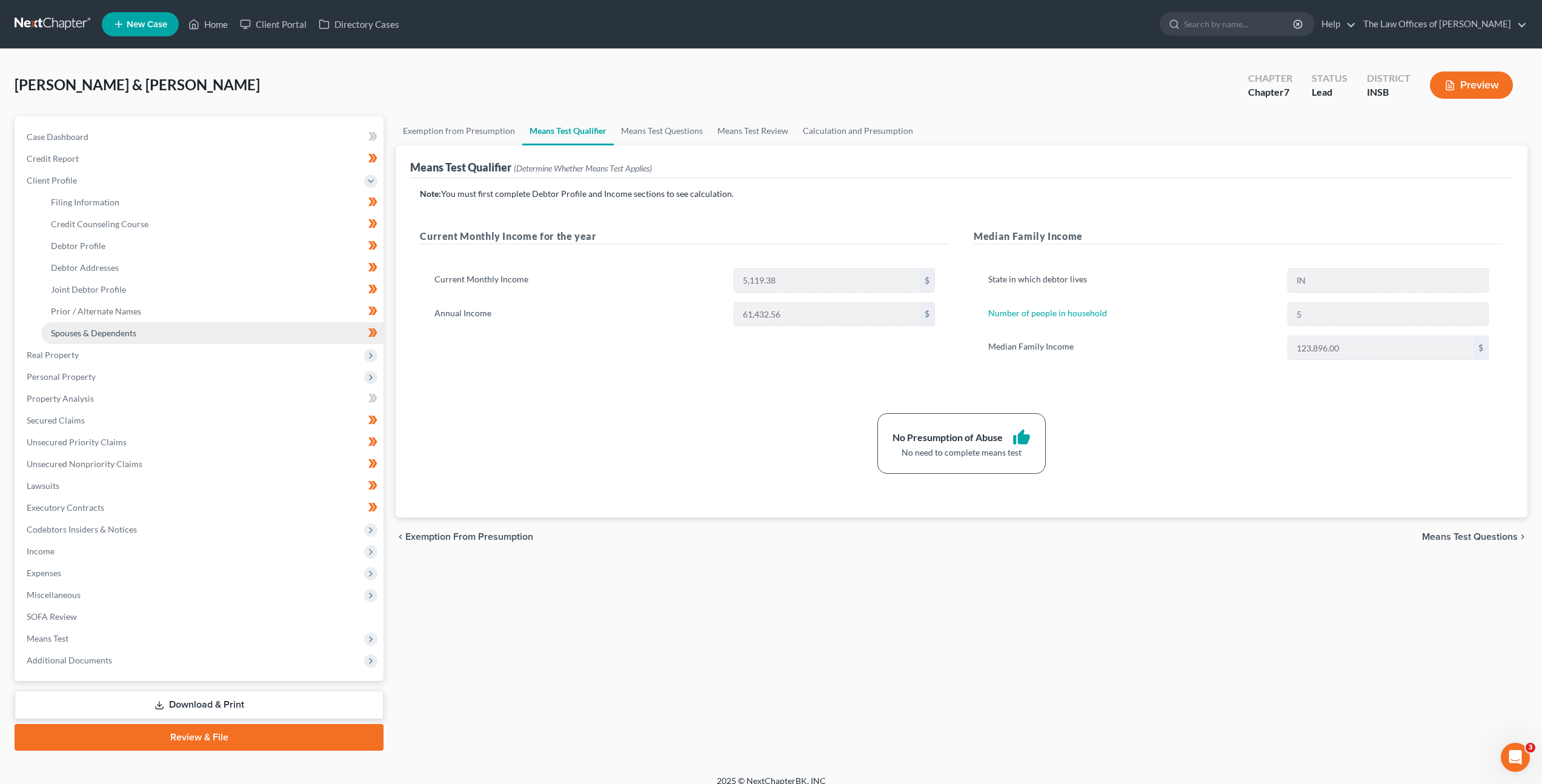
click at [94, 332] on span "Spouses & Dependents" at bounding box center [93, 333] width 85 height 10
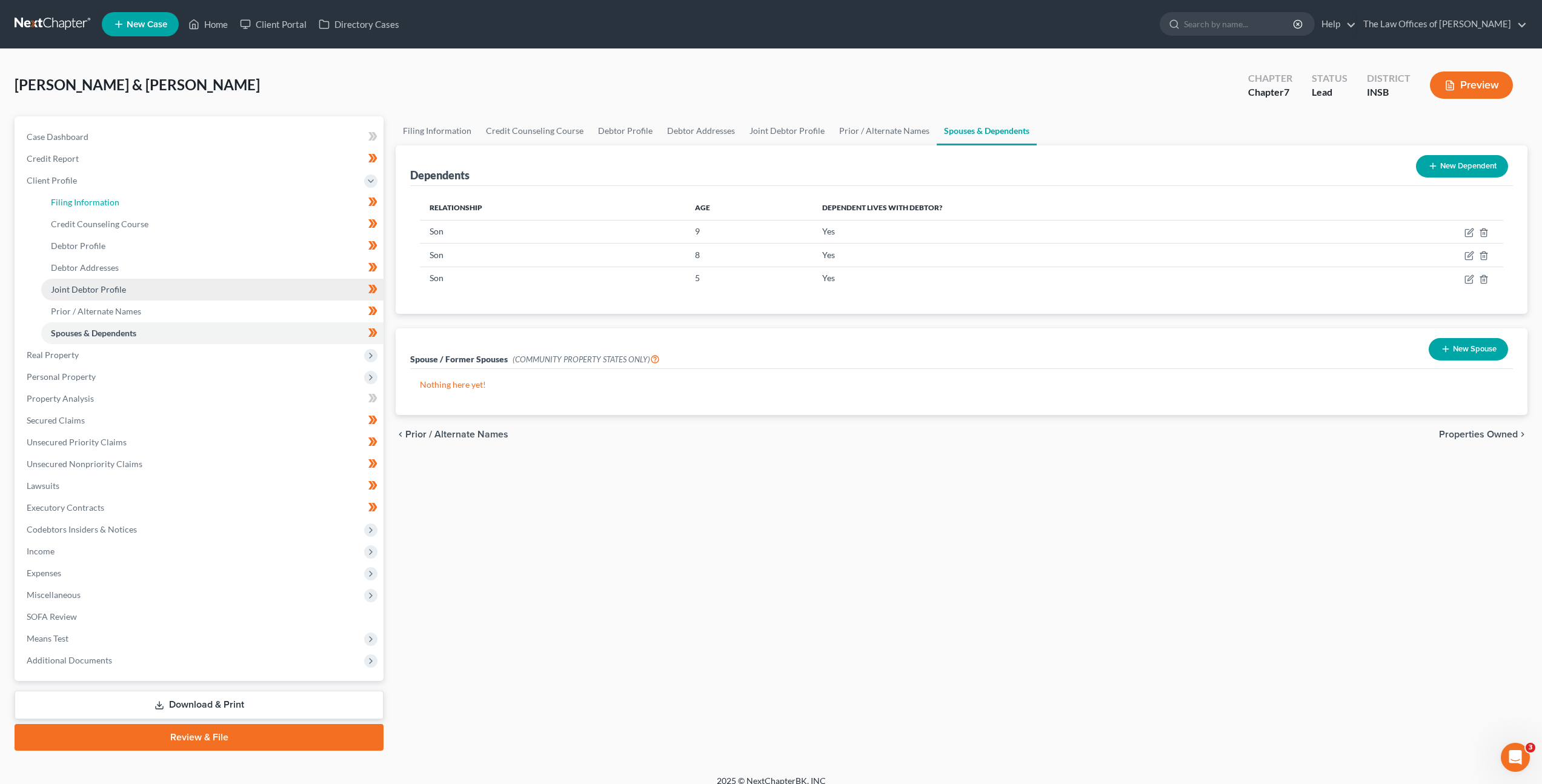
click at [201, 200] on link "Filing Information" at bounding box center [211, 202] width 342 height 22
select select "1"
select select "0"
select select "15"
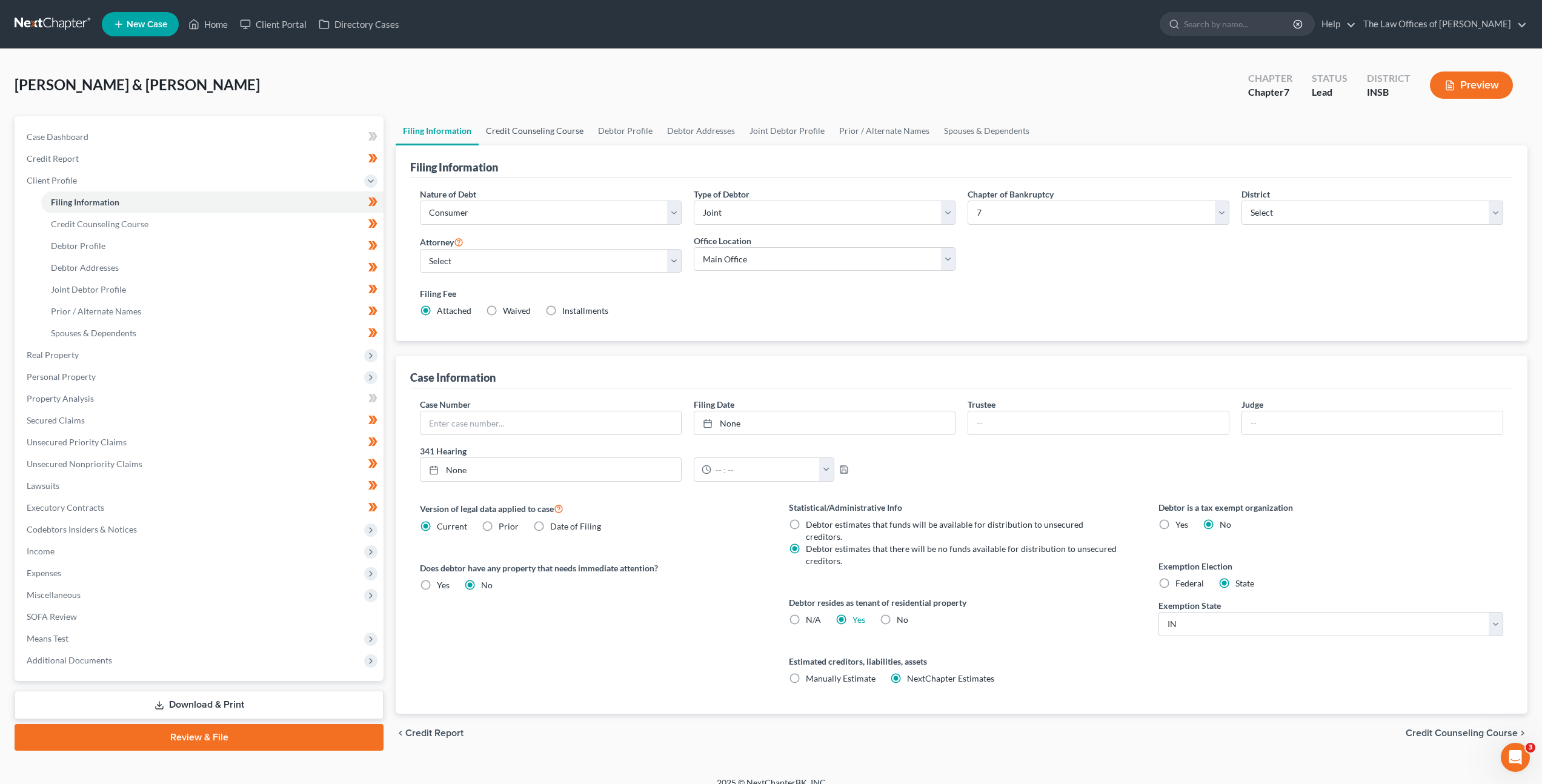
click at [515, 124] on link "Credit Counseling Course" at bounding box center [534, 131] width 112 height 29
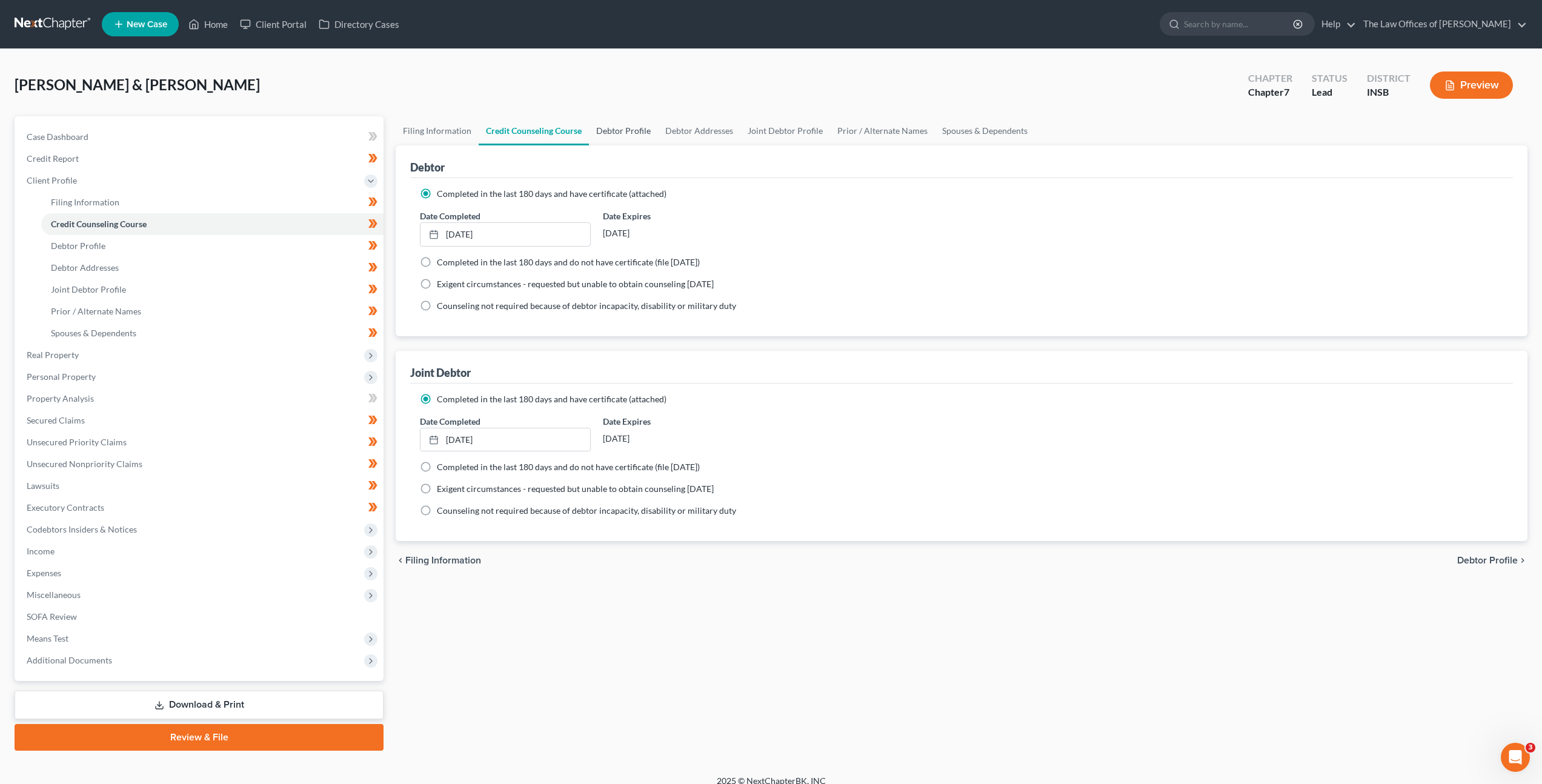
click at [613, 131] on link "Debtor Profile" at bounding box center [623, 131] width 69 height 29
select select "1"
select select "4"
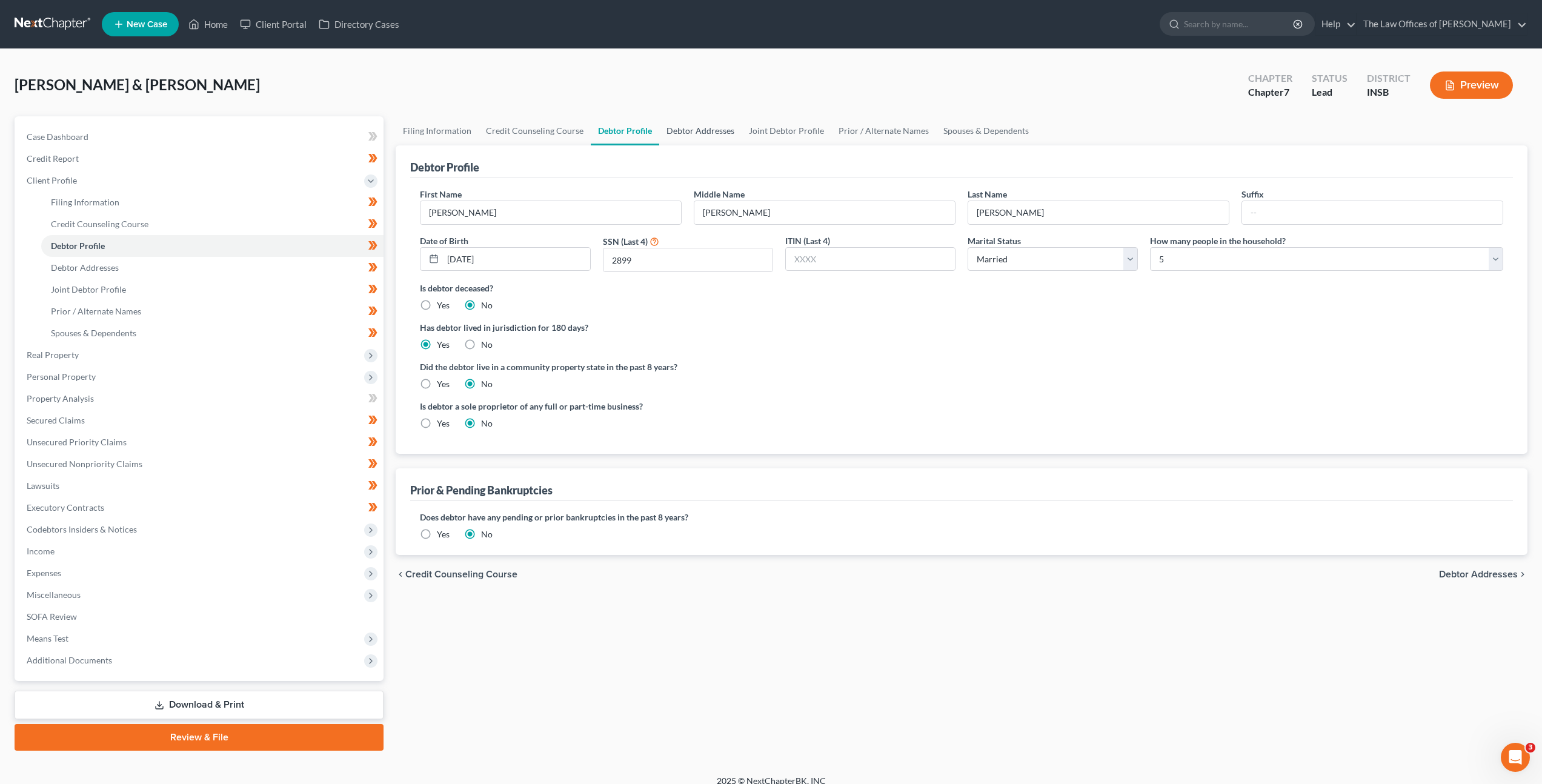
click at [689, 135] on link "Debtor Addresses" at bounding box center [700, 131] width 83 height 29
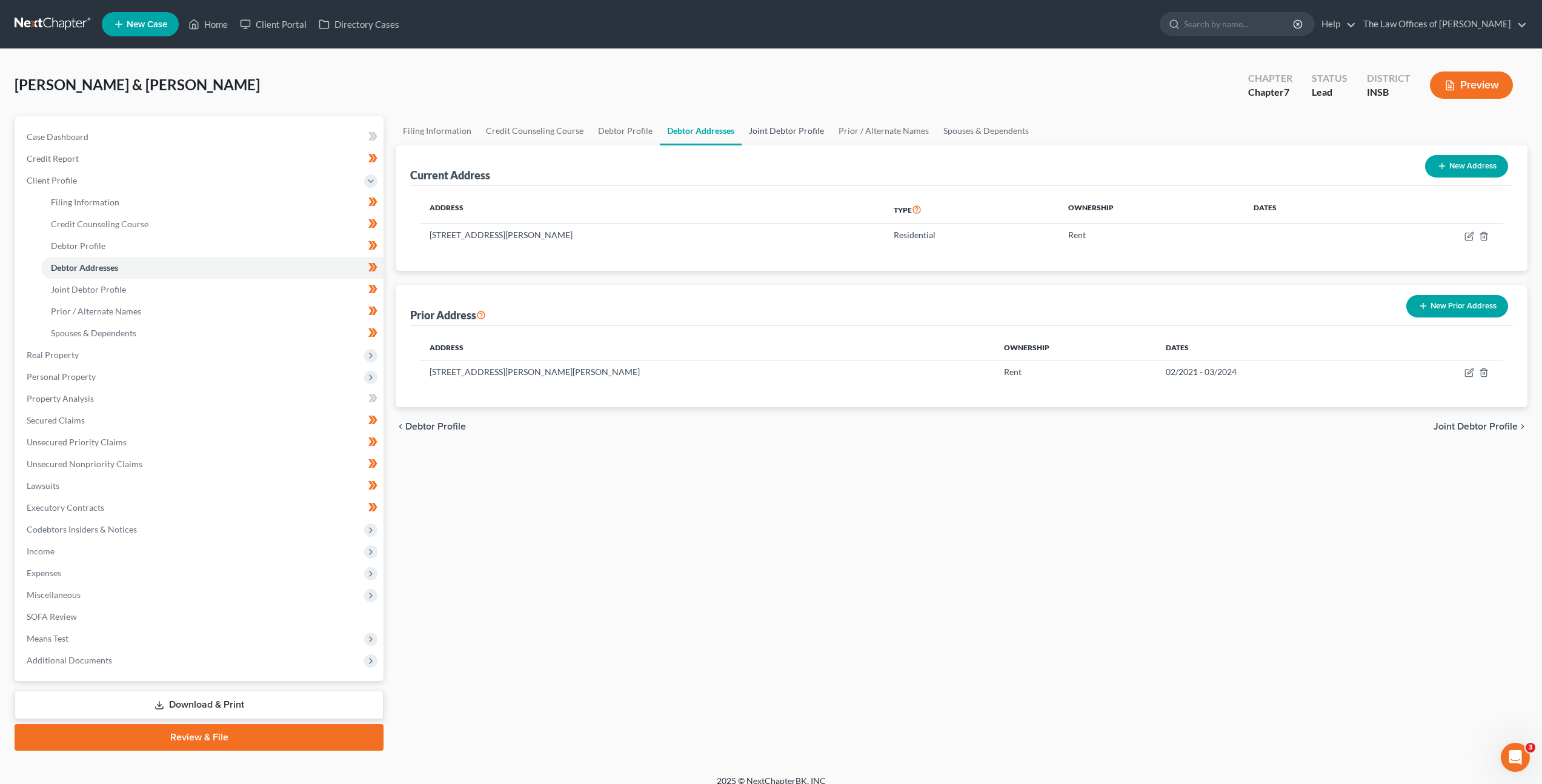
click at [761, 132] on link "Joint Debtor Profile" at bounding box center [786, 131] width 90 height 29
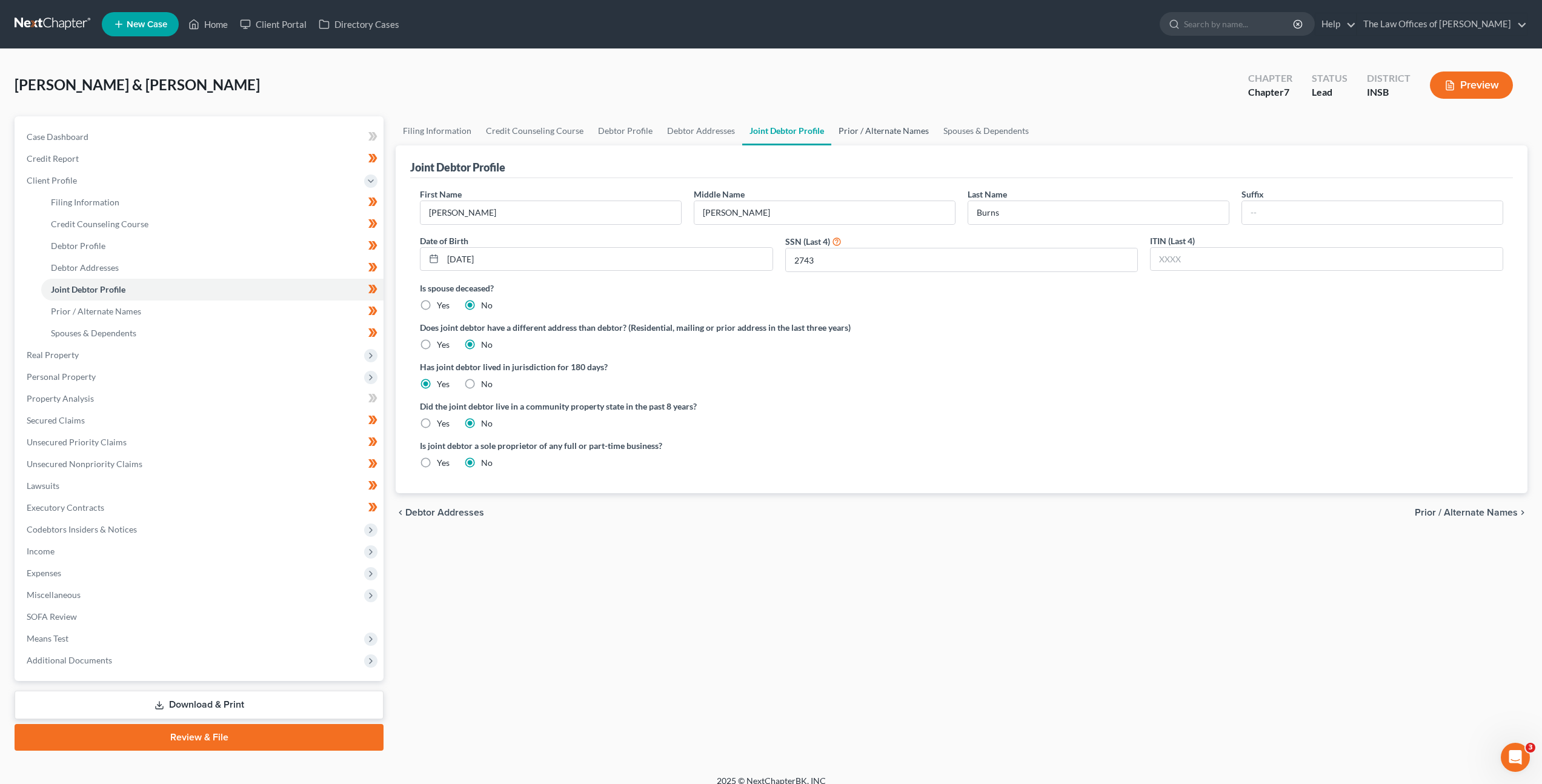
click at [862, 131] on link "Prior / Alternate Names" at bounding box center [883, 131] width 104 height 29
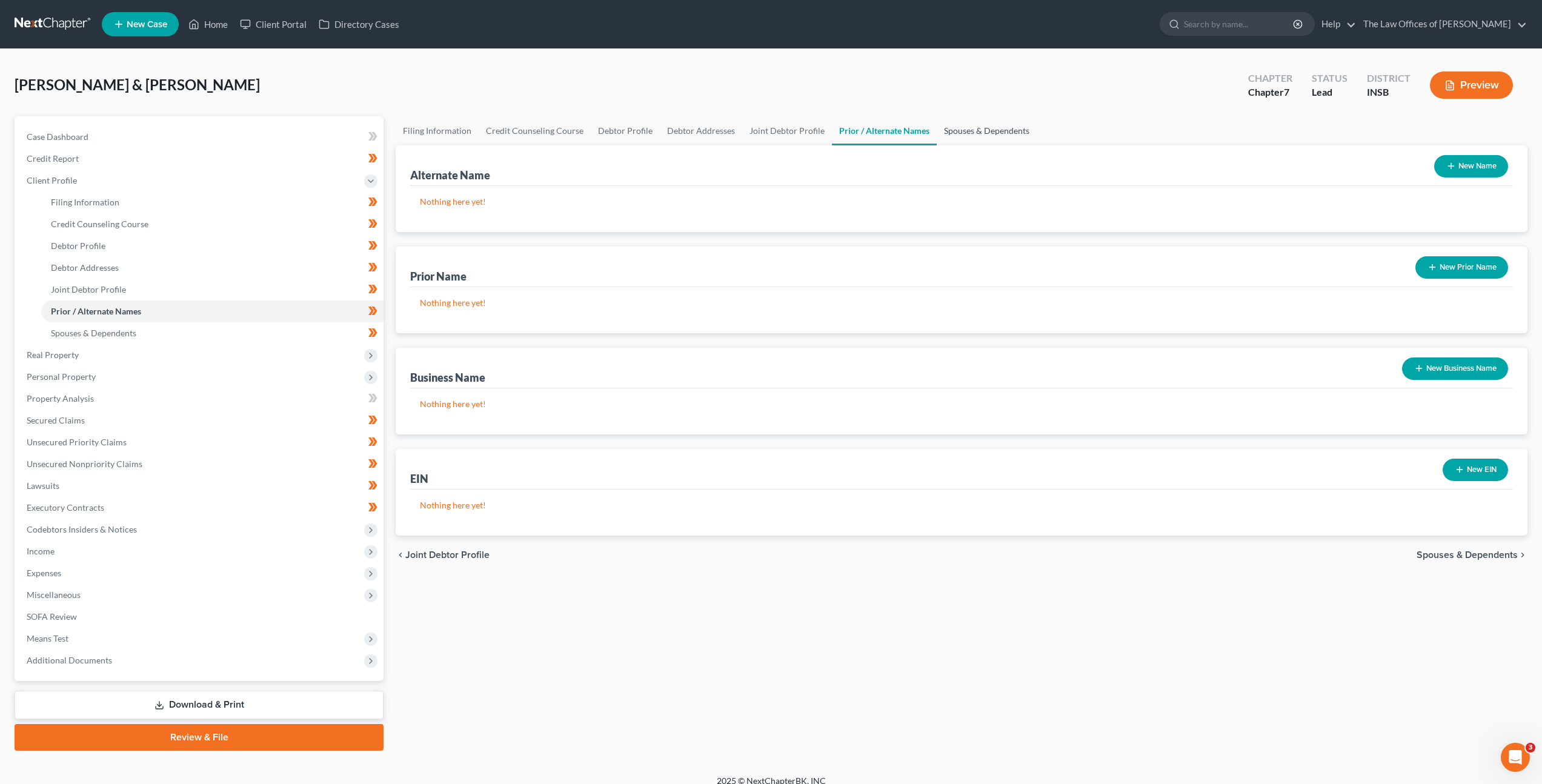
click at [961, 133] on link "Spouses & Dependents" at bounding box center [986, 131] width 100 height 29
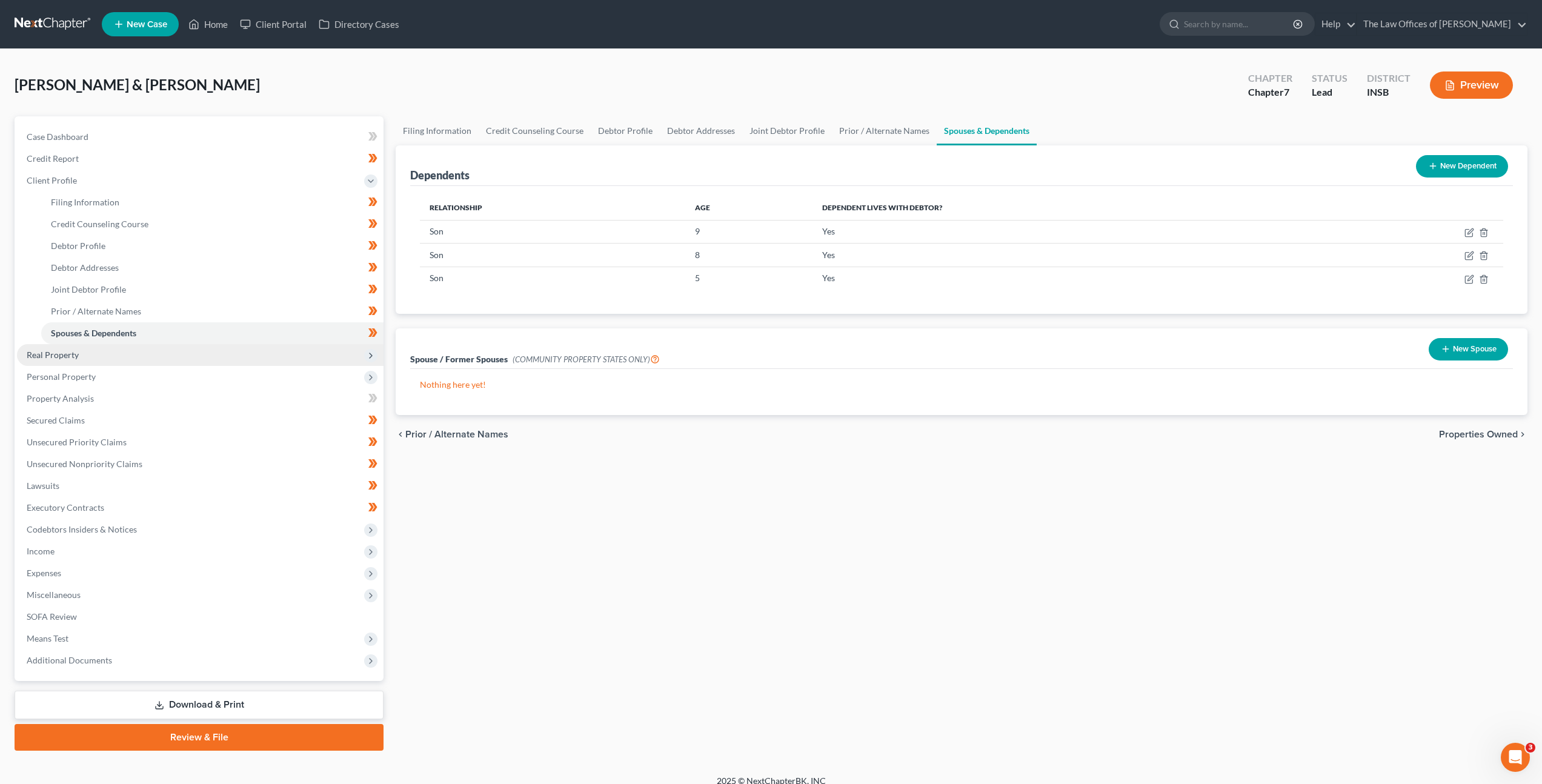
click at [178, 353] on span "Real Property" at bounding box center [199, 354] width 366 height 22
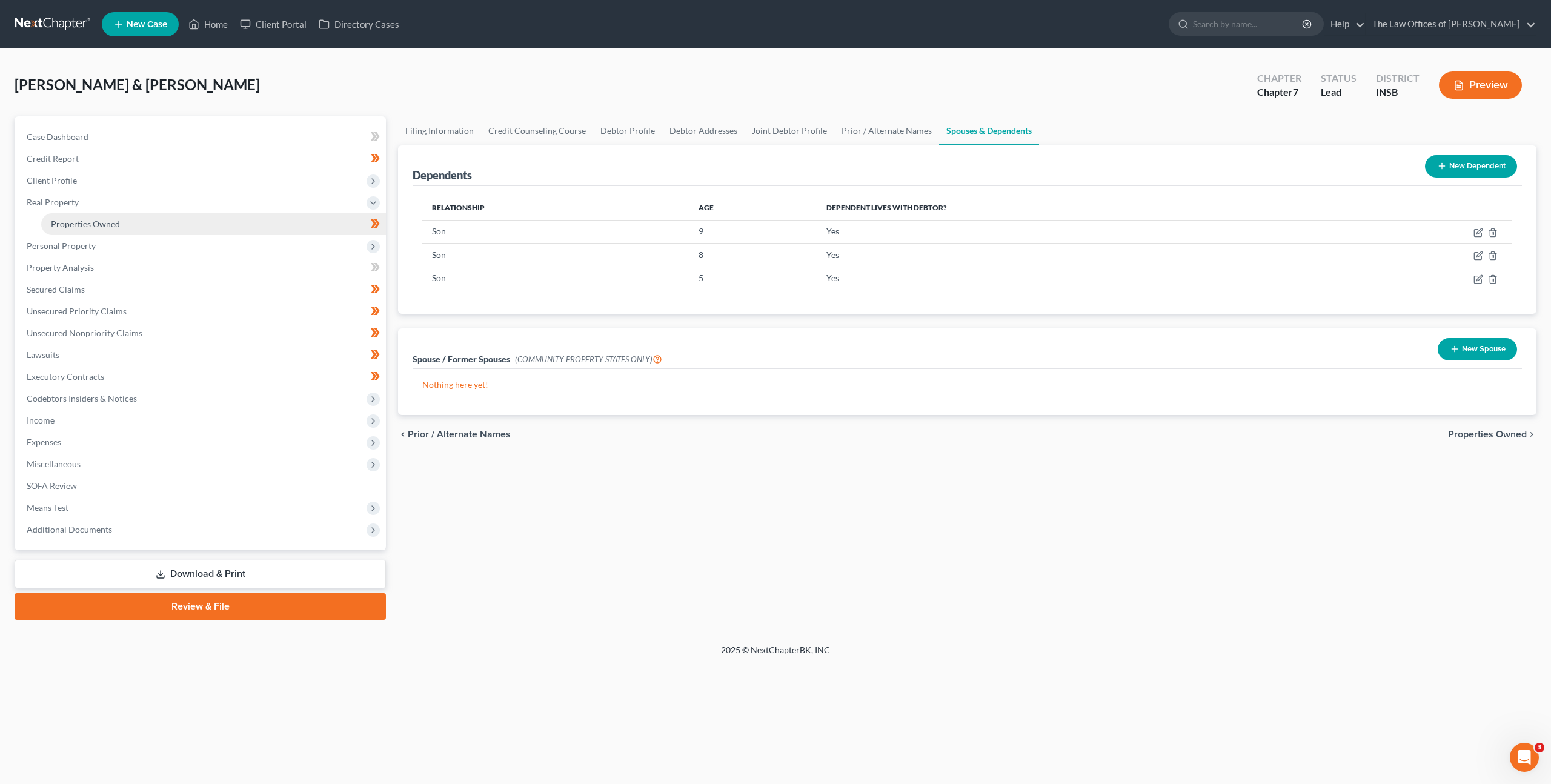
click at [191, 223] on link "Properties Owned" at bounding box center [213, 224] width 345 height 22
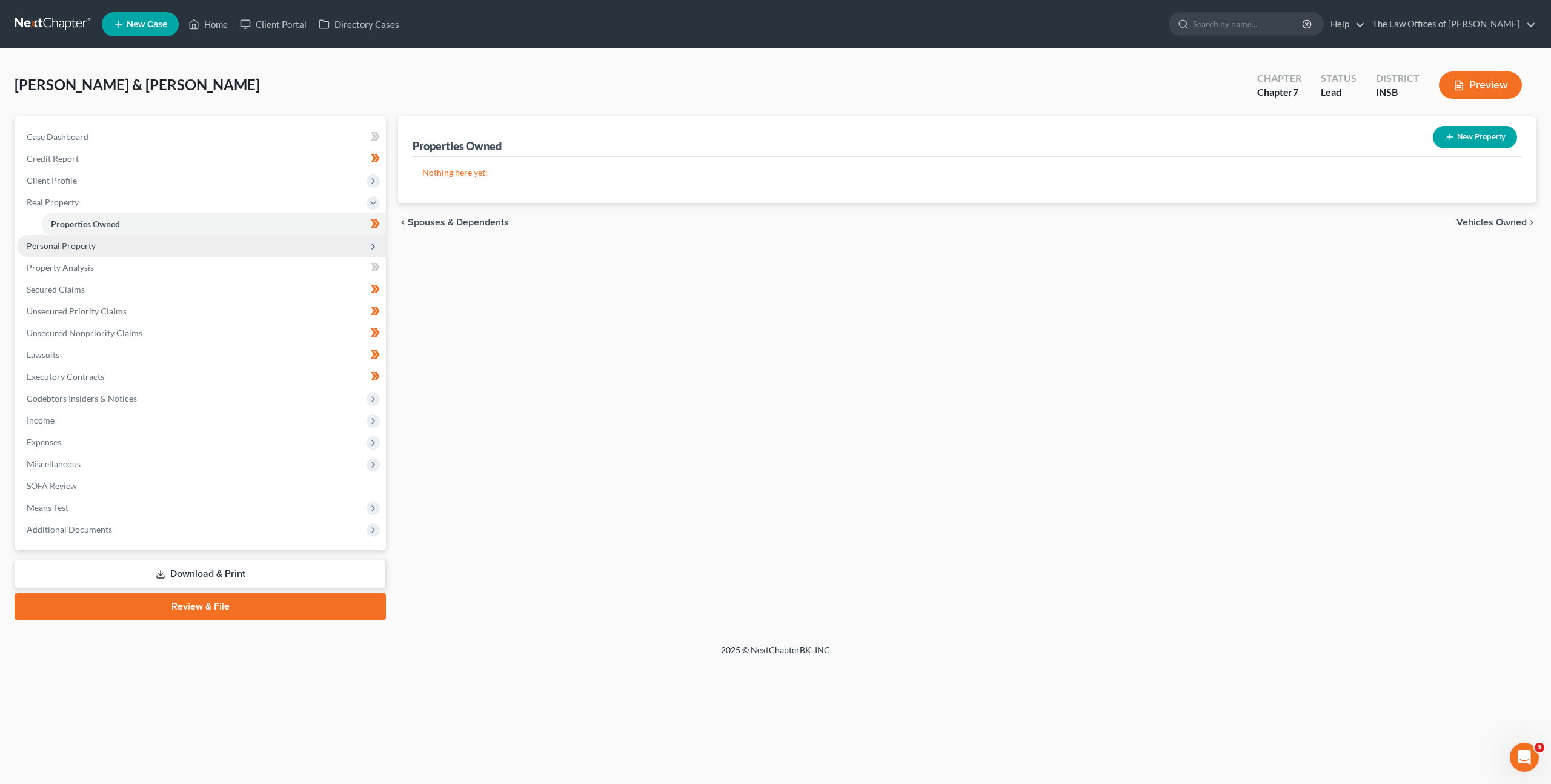
click at [169, 245] on span "Personal Property" at bounding box center [201, 245] width 369 height 22
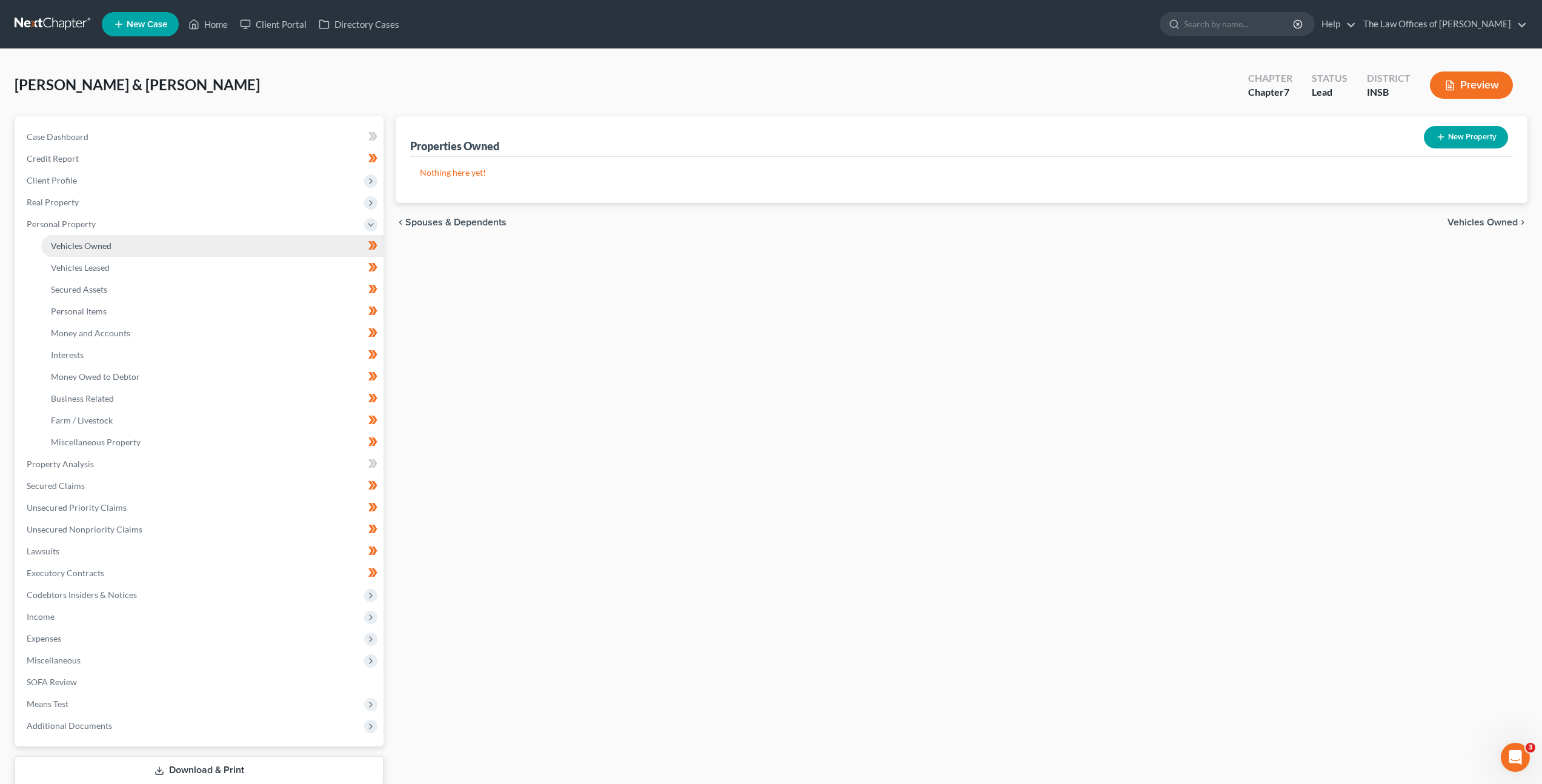
click at [175, 242] on link "Vehicles Owned" at bounding box center [211, 245] width 342 height 22
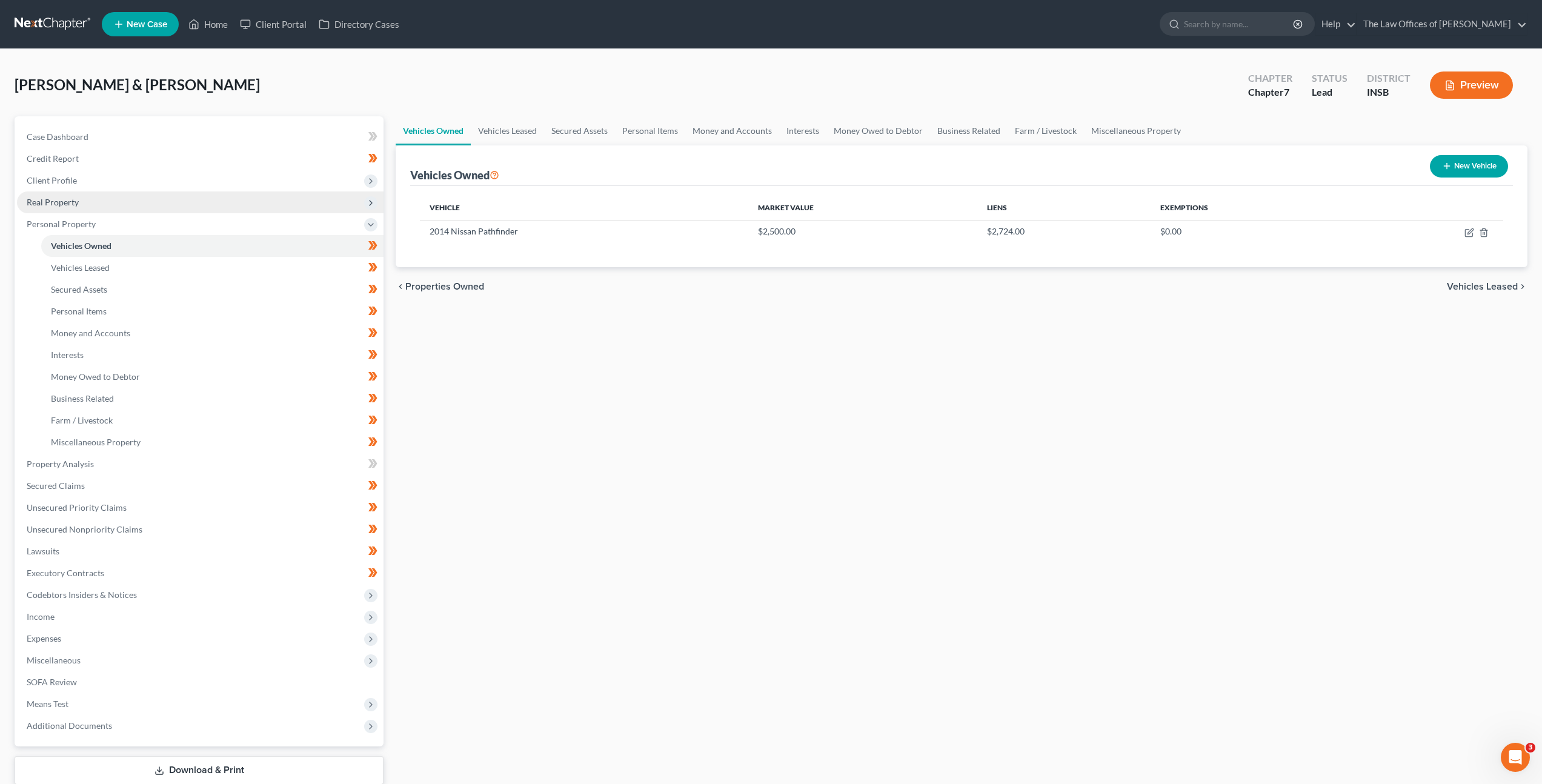
click at [91, 204] on span "Real Property" at bounding box center [199, 202] width 366 height 22
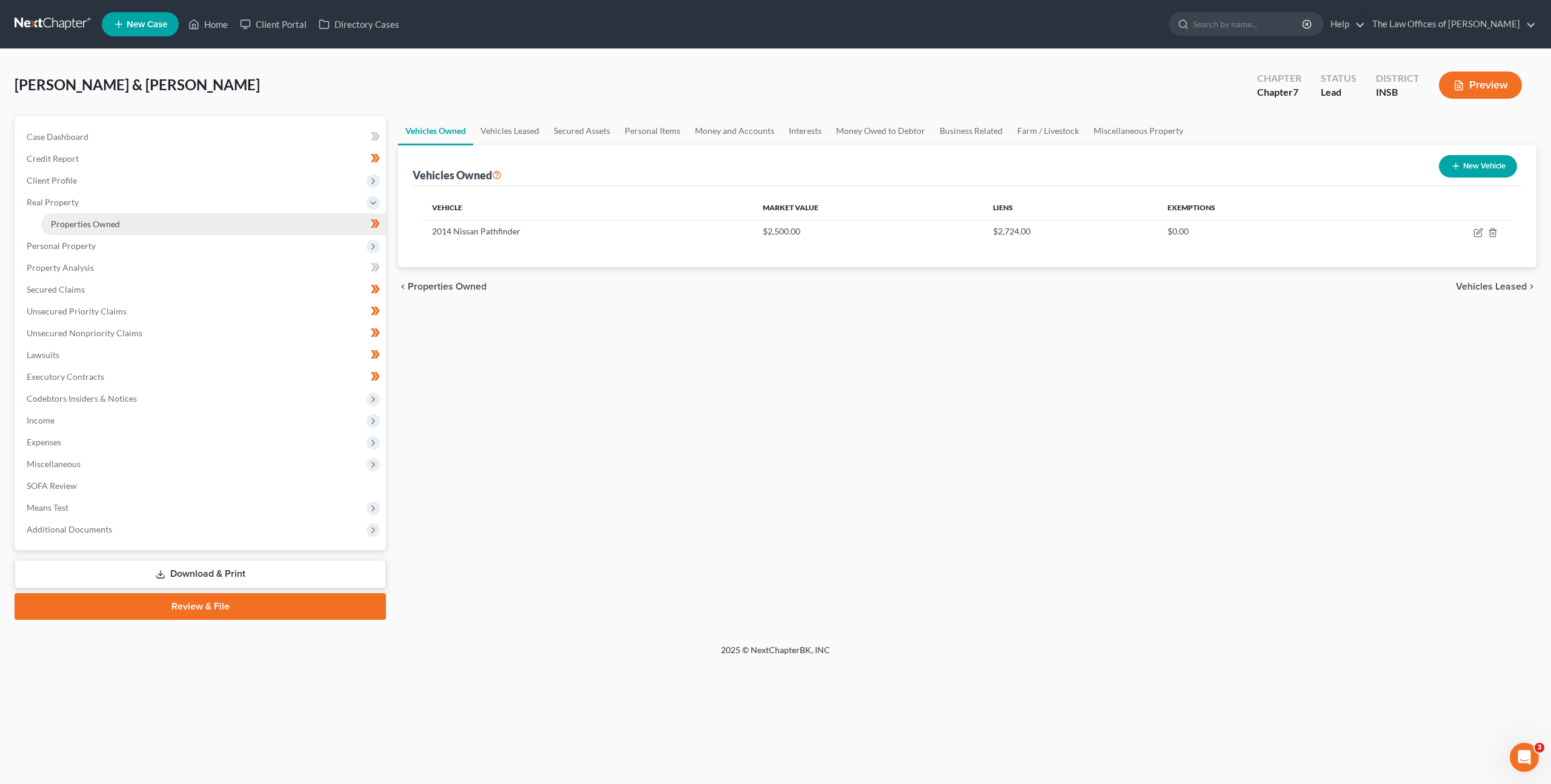
click at [100, 223] on span "Properties Owned" at bounding box center [84, 224] width 69 height 10
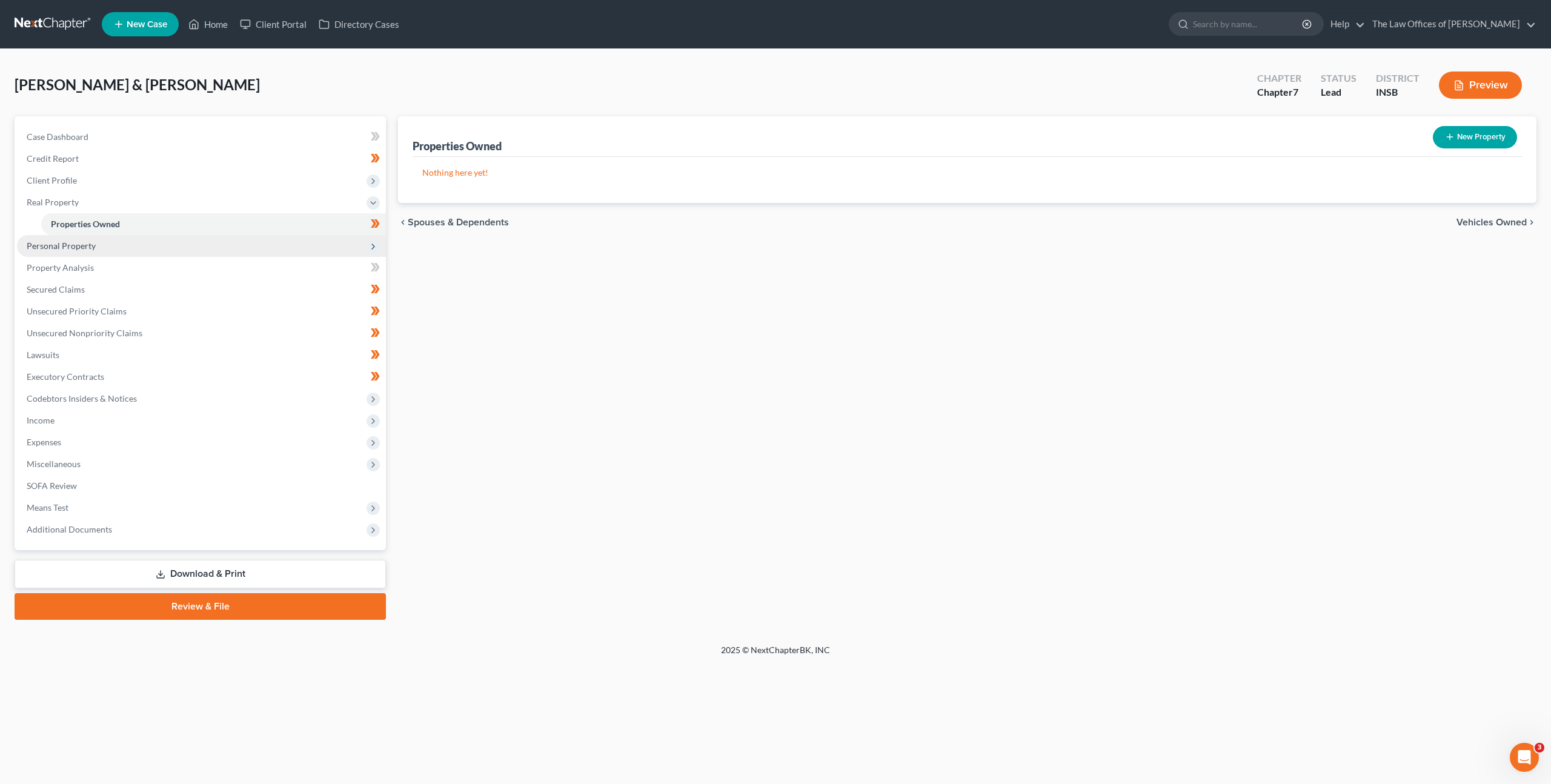
click at [106, 240] on span "Personal Property" at bounding box center [201, 245] width 369 height 22
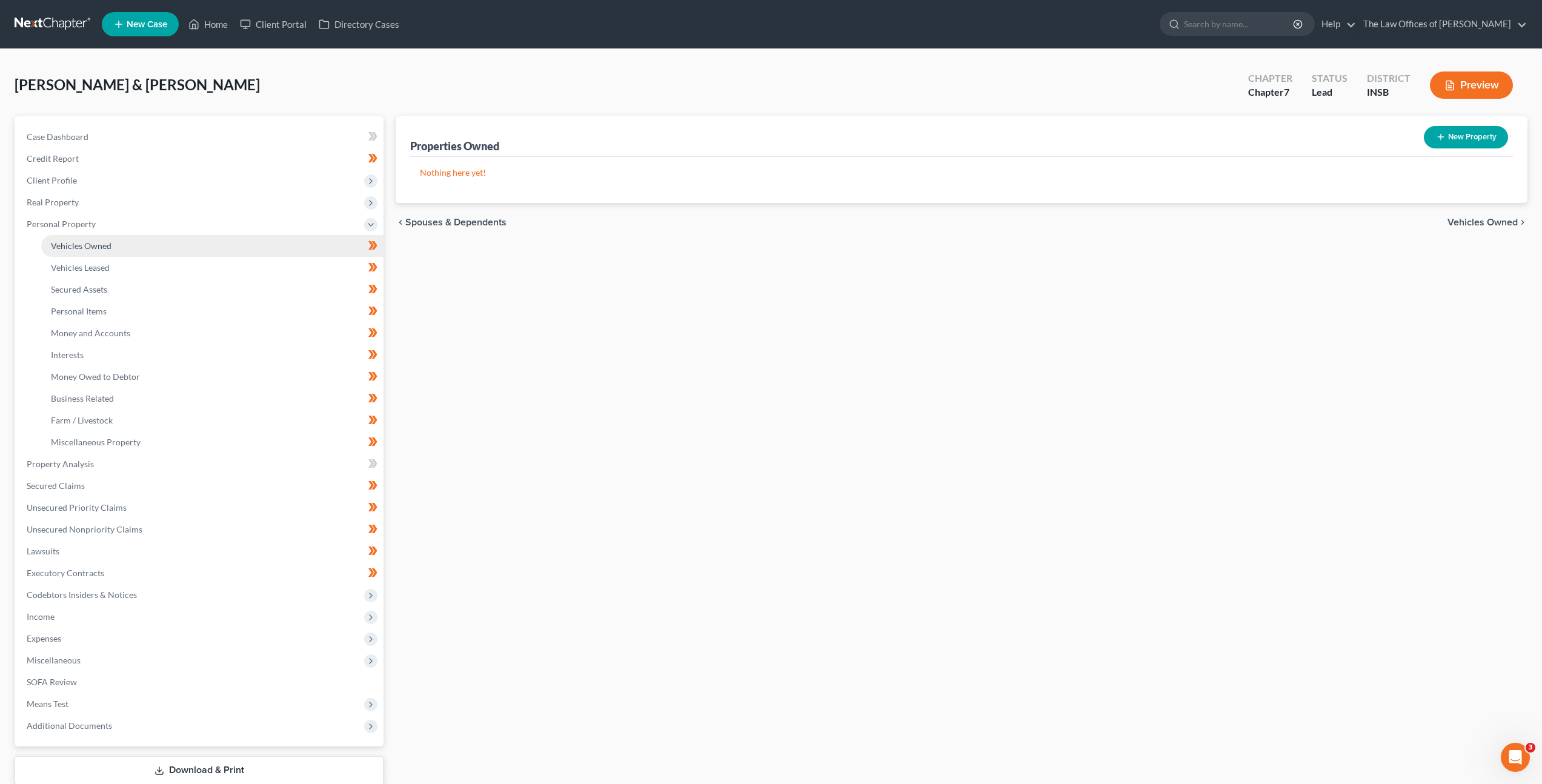
click at [126, 245] on link "Vehicles Owned" at bounding box center [211, 245] width 342 height 22
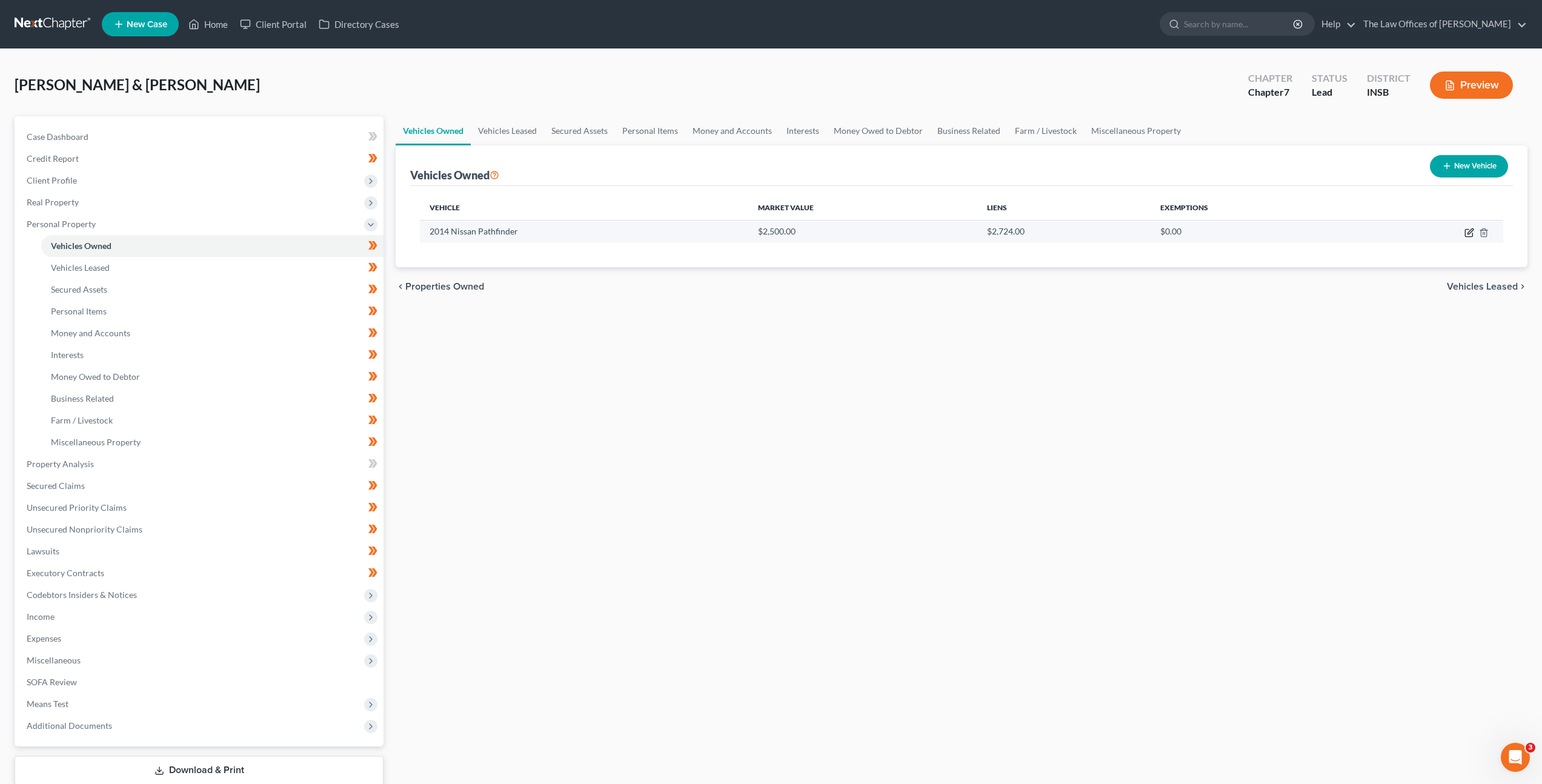
click at [1466, 231] on icon "button" at bounding box center [1469, 232] width 10 height 10
select select "0"
select select "12"
select select "3"
select select "2"
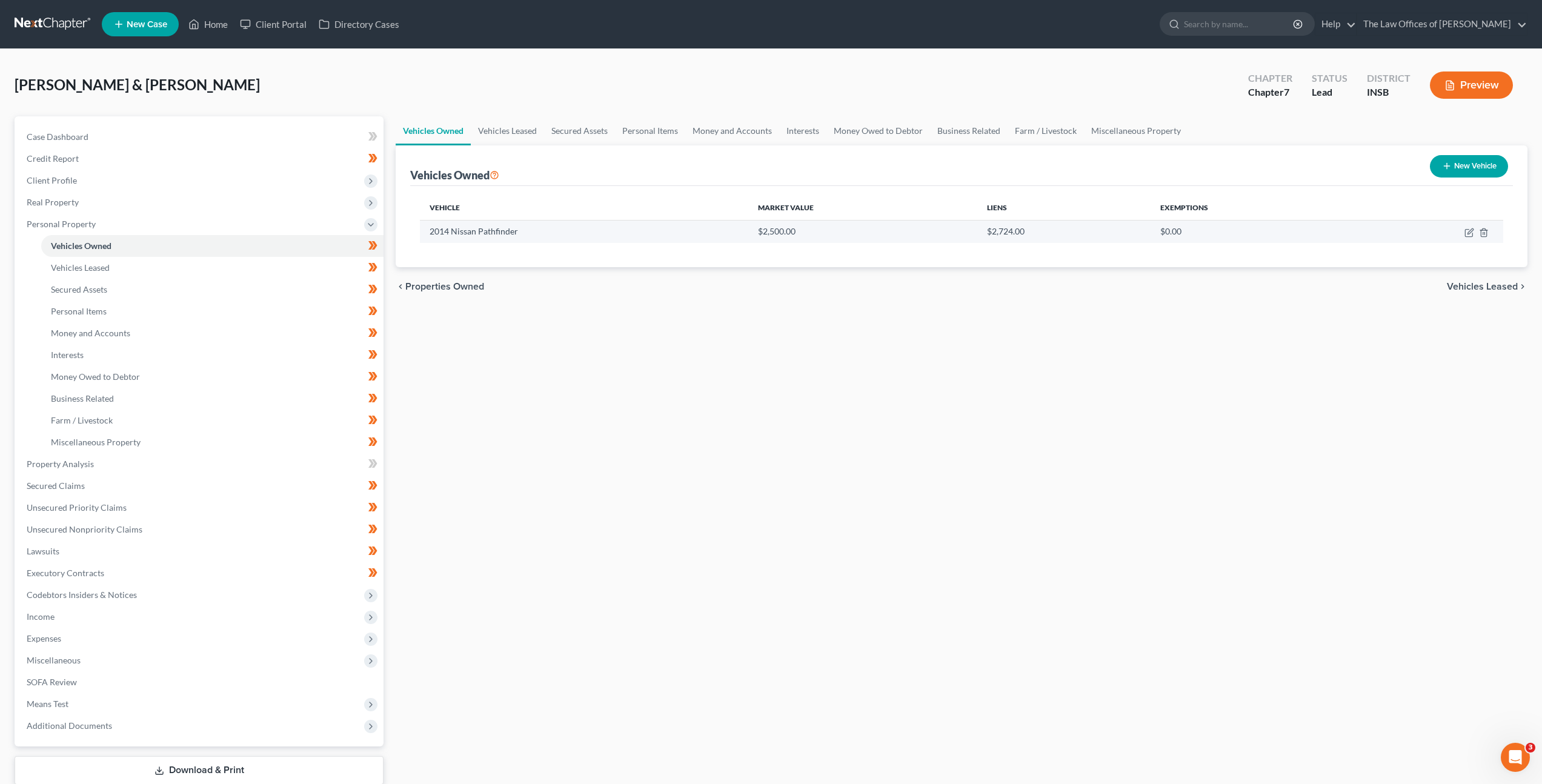
select select "4"
select select "1"
select select "2"
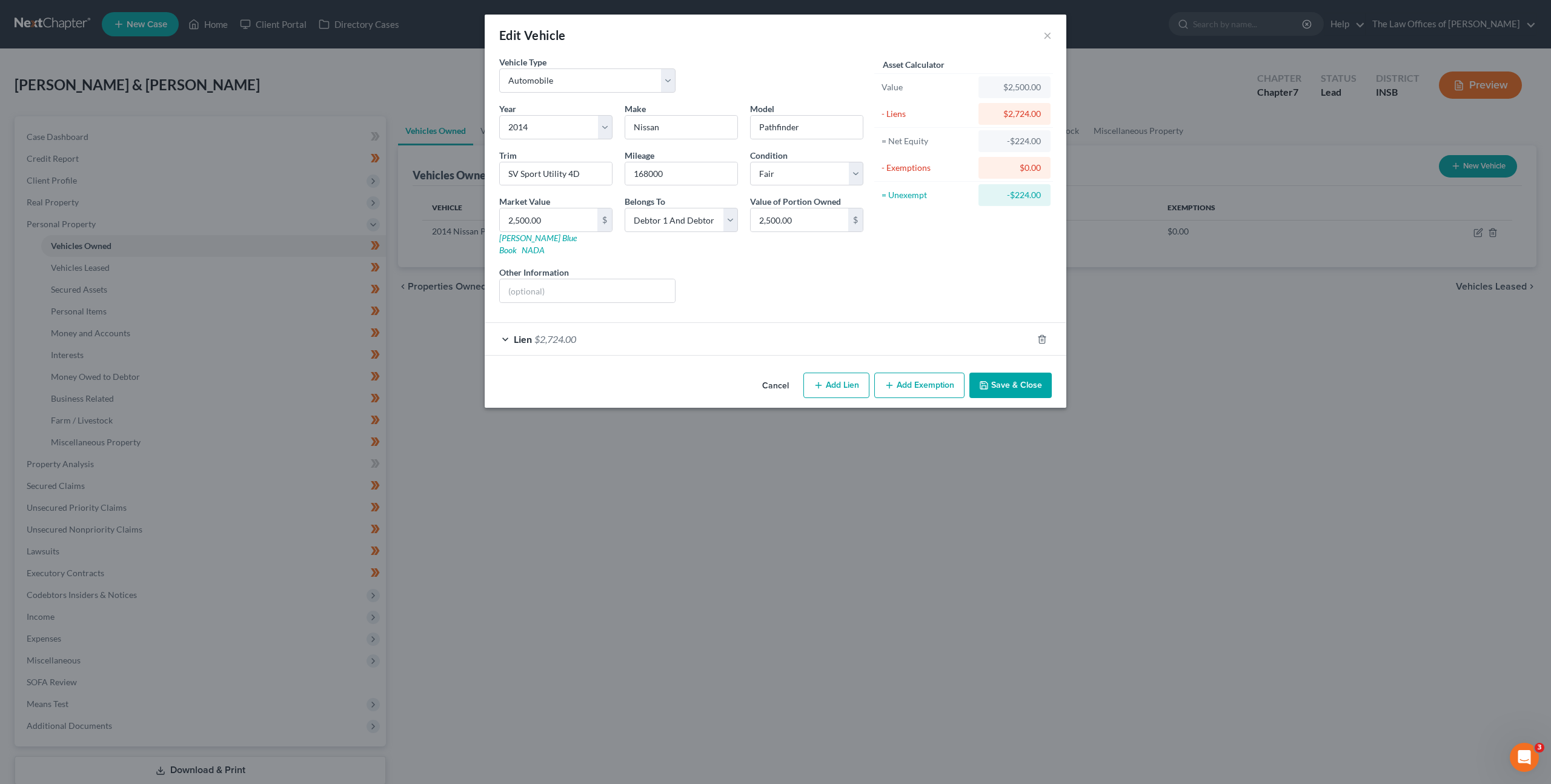
click at [880, 325] on div "Lien $2,724.00" at bounding box center [758, 338] width 547 height 32
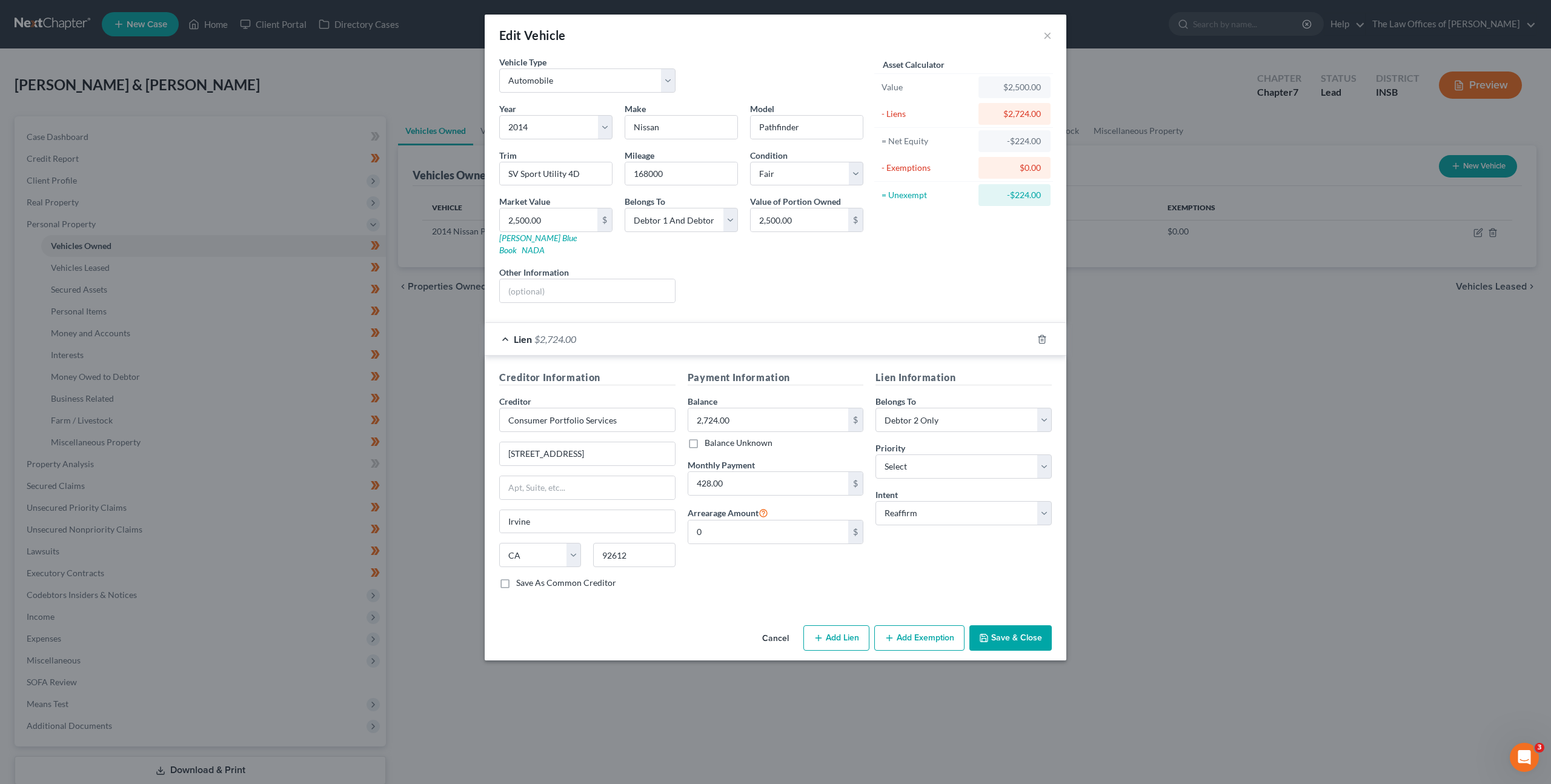
click at [778, 627] on button "Cancel" at bounding box center [776, 639] width 46 height 24
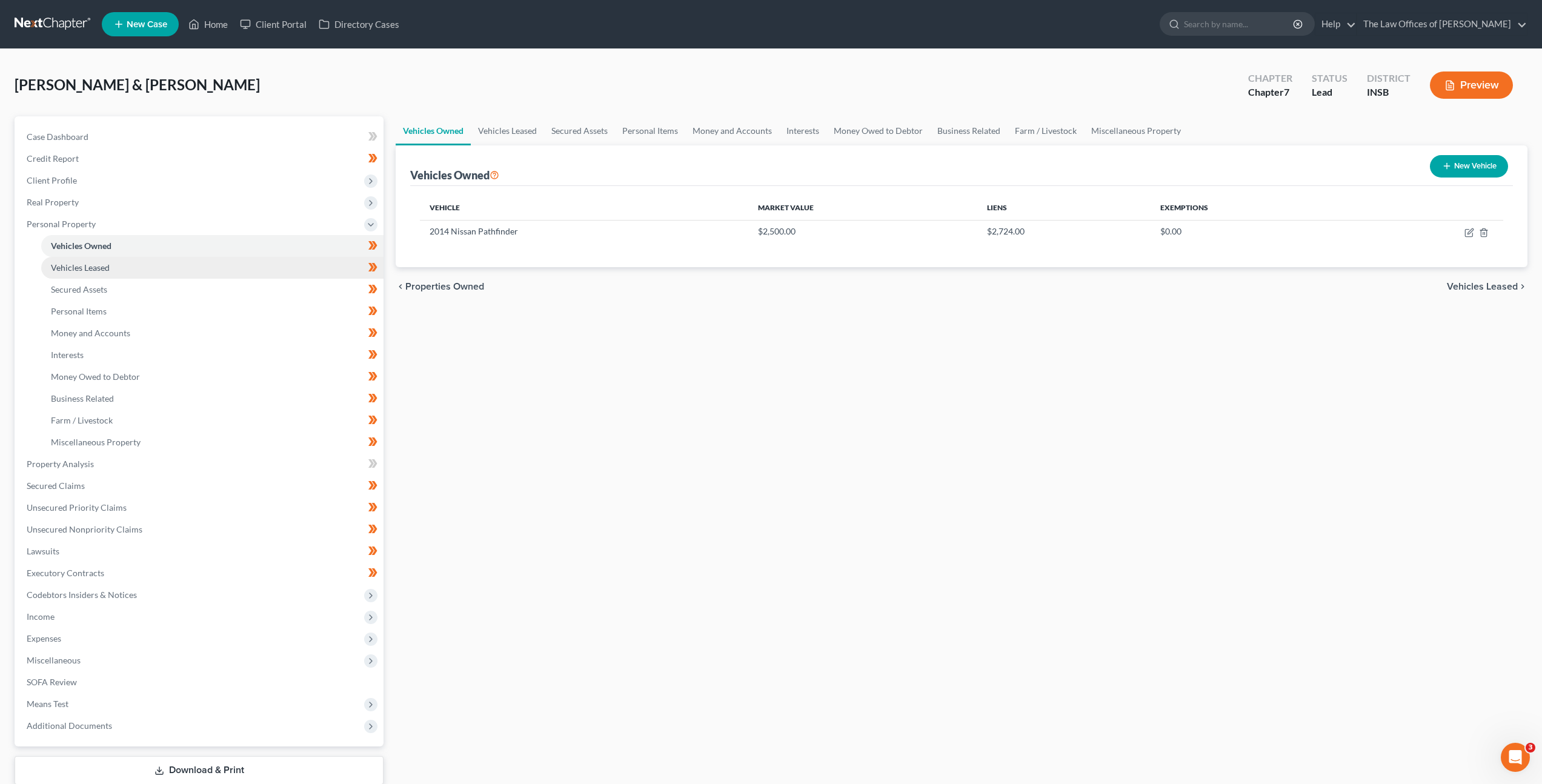
click at [294, 273] on link "Vehicles Leased" at bounding box center [211, 267] width 342 height 22
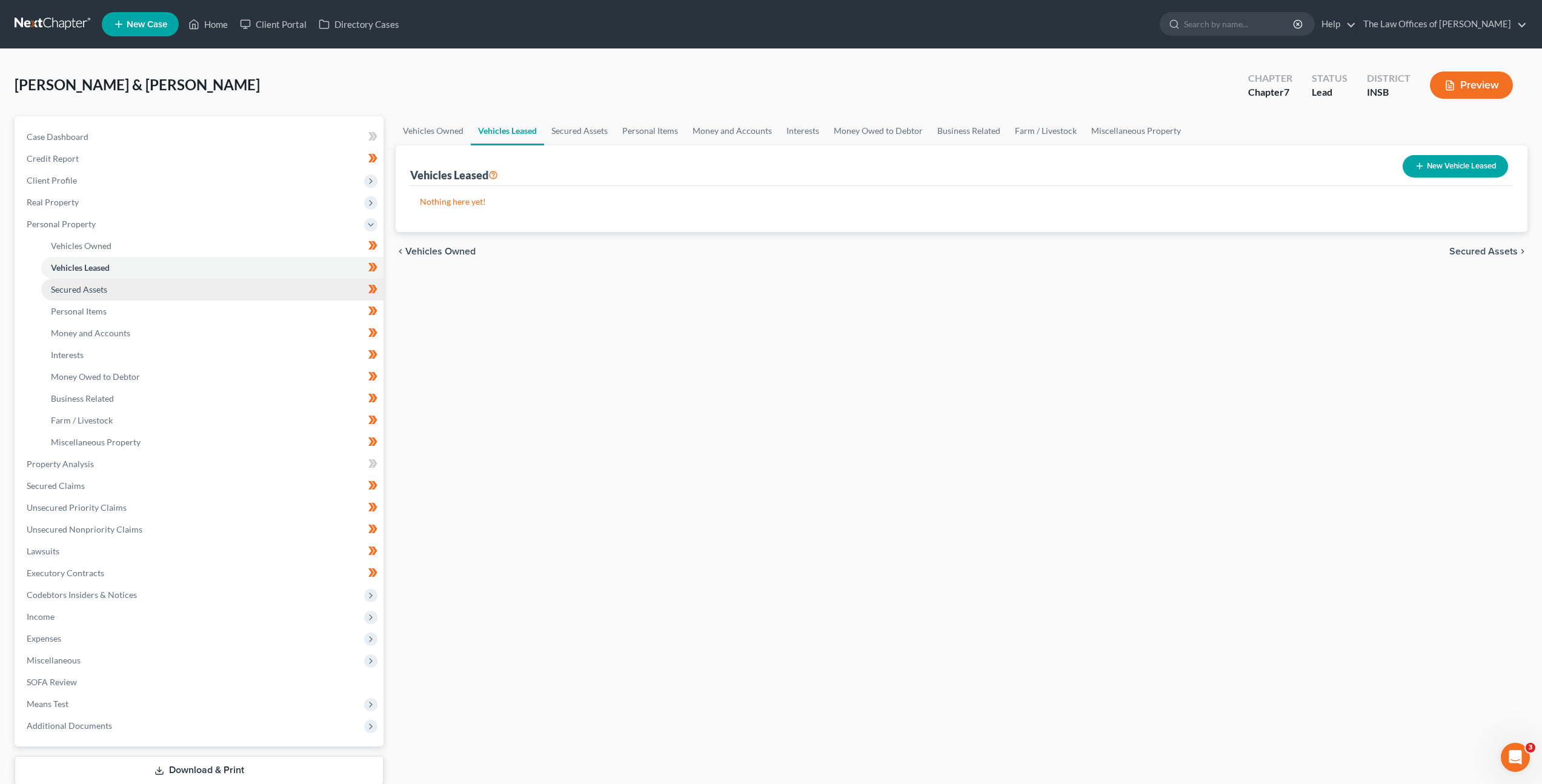
click at [290, 285] on link "Secured Assets" at bounding box center [211, 289] width 342 height 22
click at [286, 305] on link "Personal Items" at bounding box center [211, 311] width 342 height 22
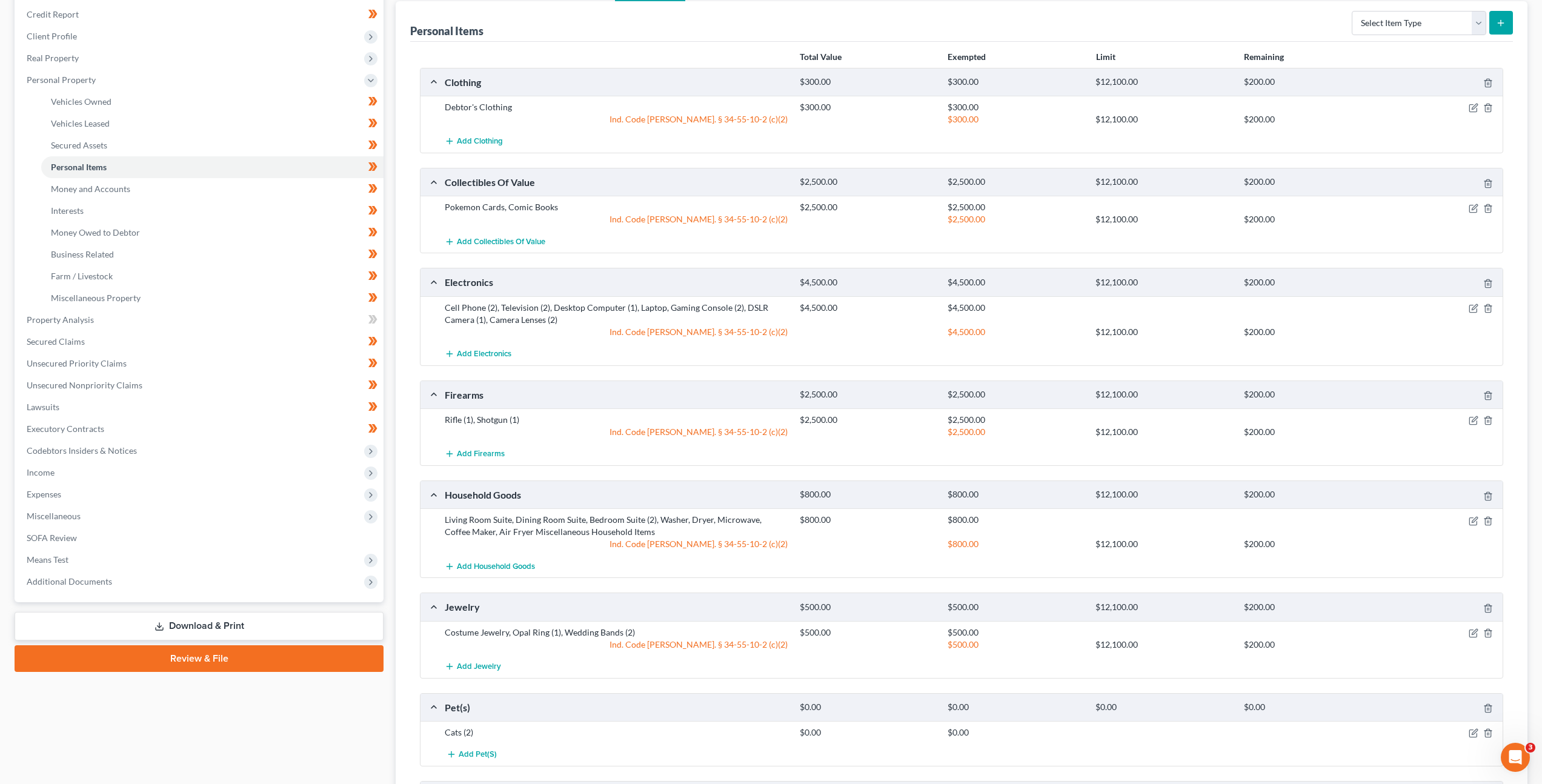
scroll to position [1, 0]
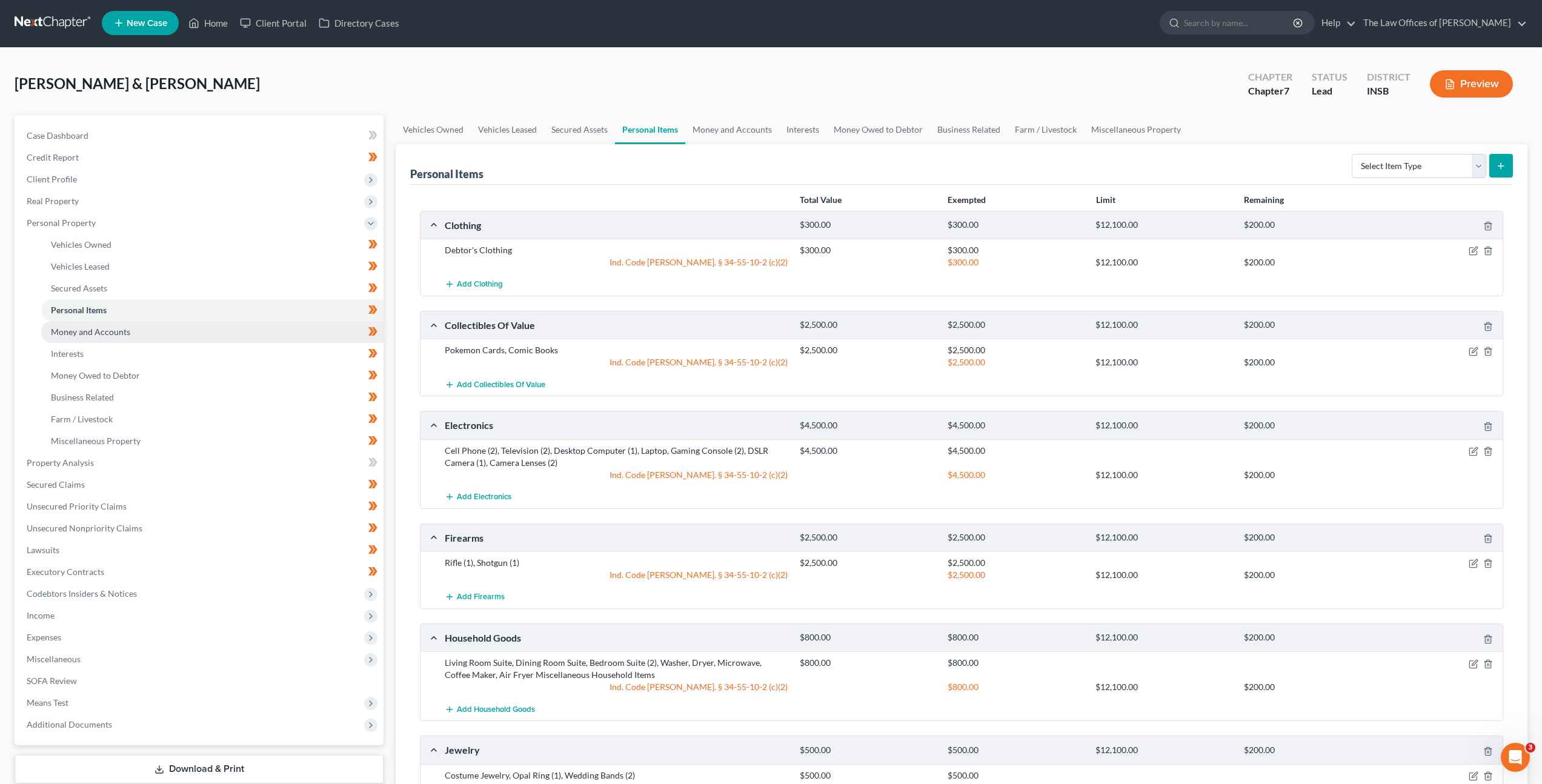
drag, startPoint x: 211, startPoint y: 334, endPoint x: 237, endPoint y: 332, distance: 26.1
click at [212, 334] on link "Money and Accounts" at bounding box center [211, 332] width 342 height 22
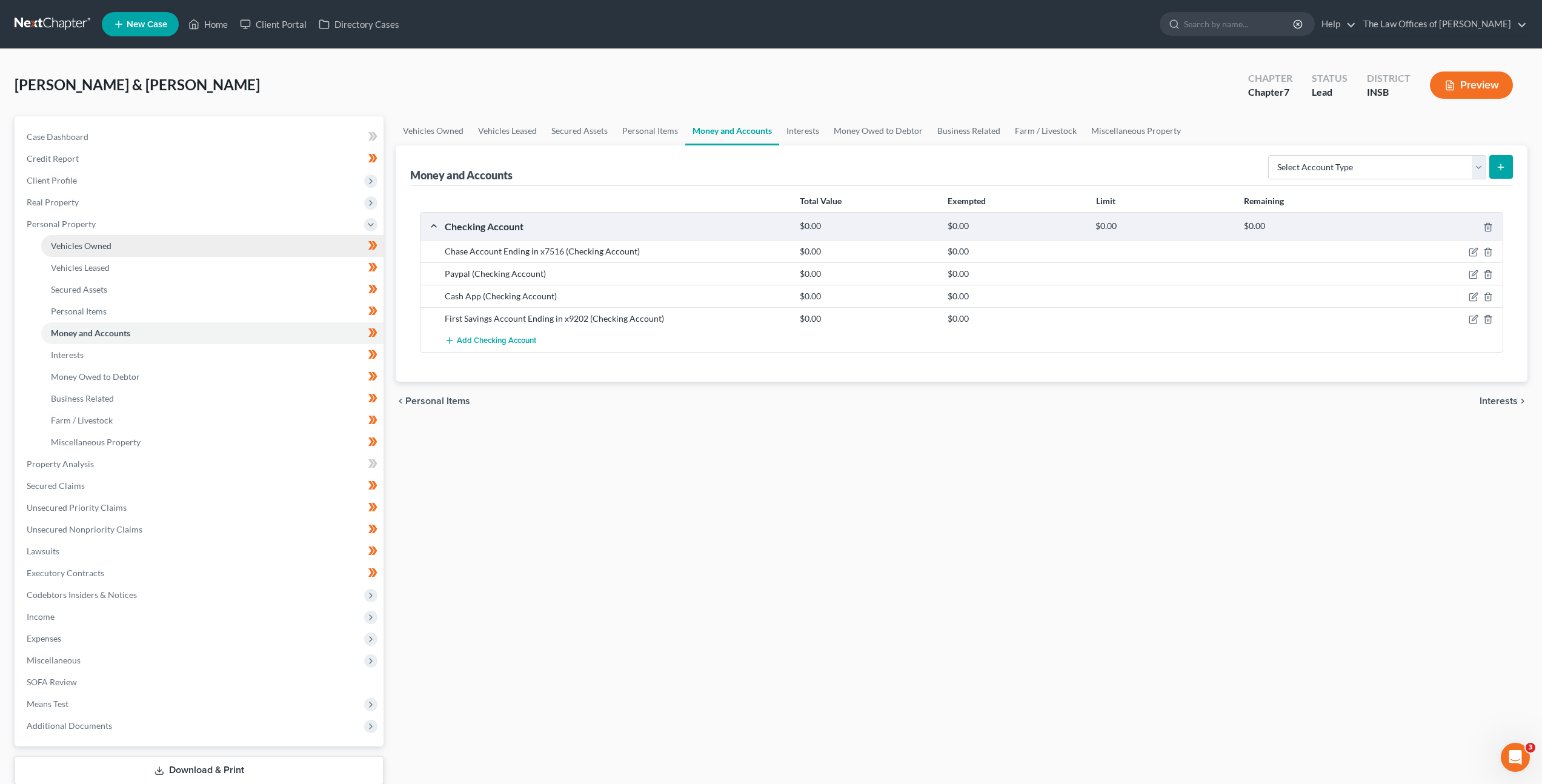
click at [246, 252] on link "Vehicles Owned" at bounding box center [211, 245] width 342 height 22
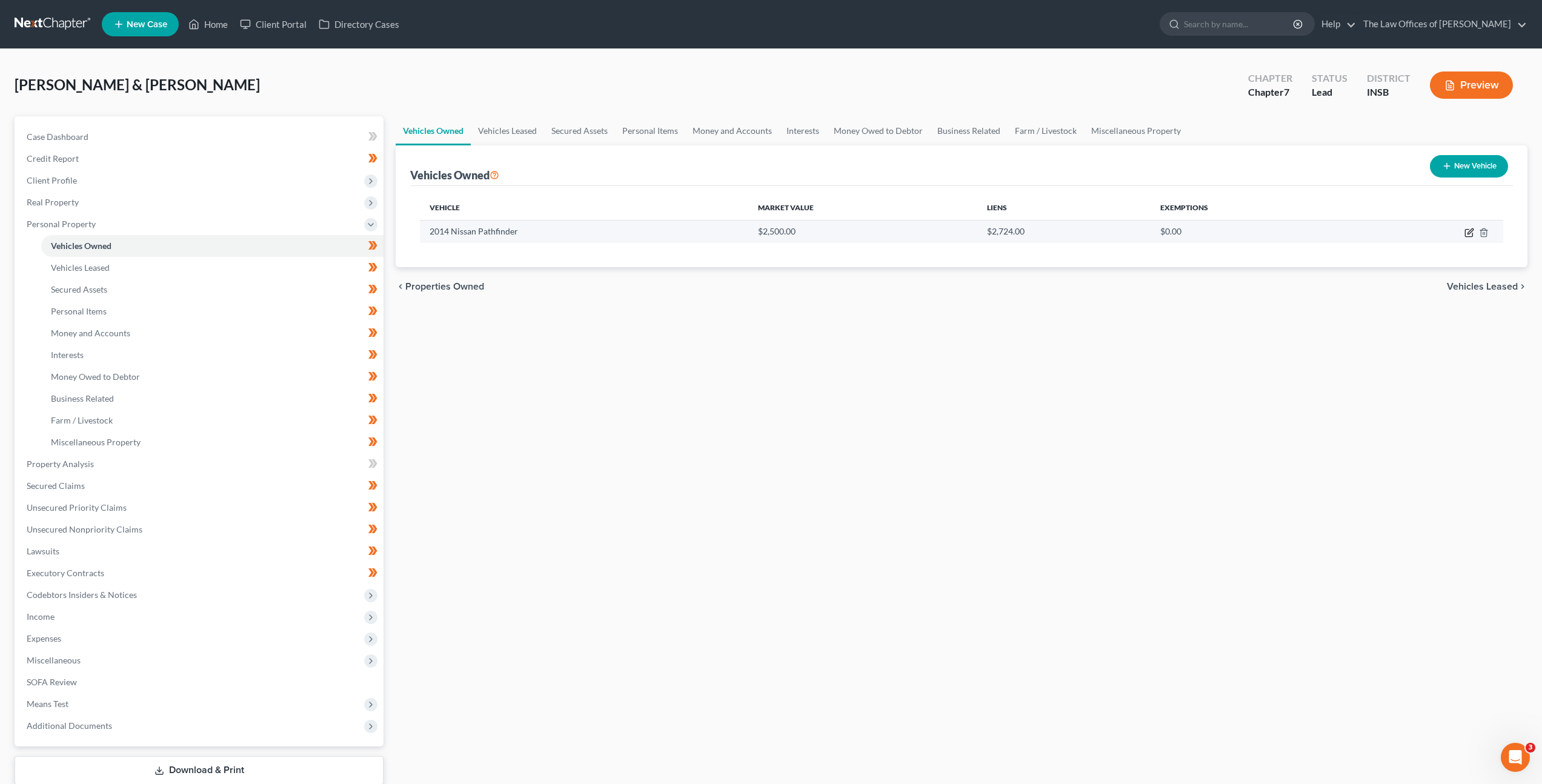
click at [1466, 231] on icon "button" at bounding box center [1469, 232] width 10 height 10
select select "0"
select select "12"
select select "3"
select select "2"
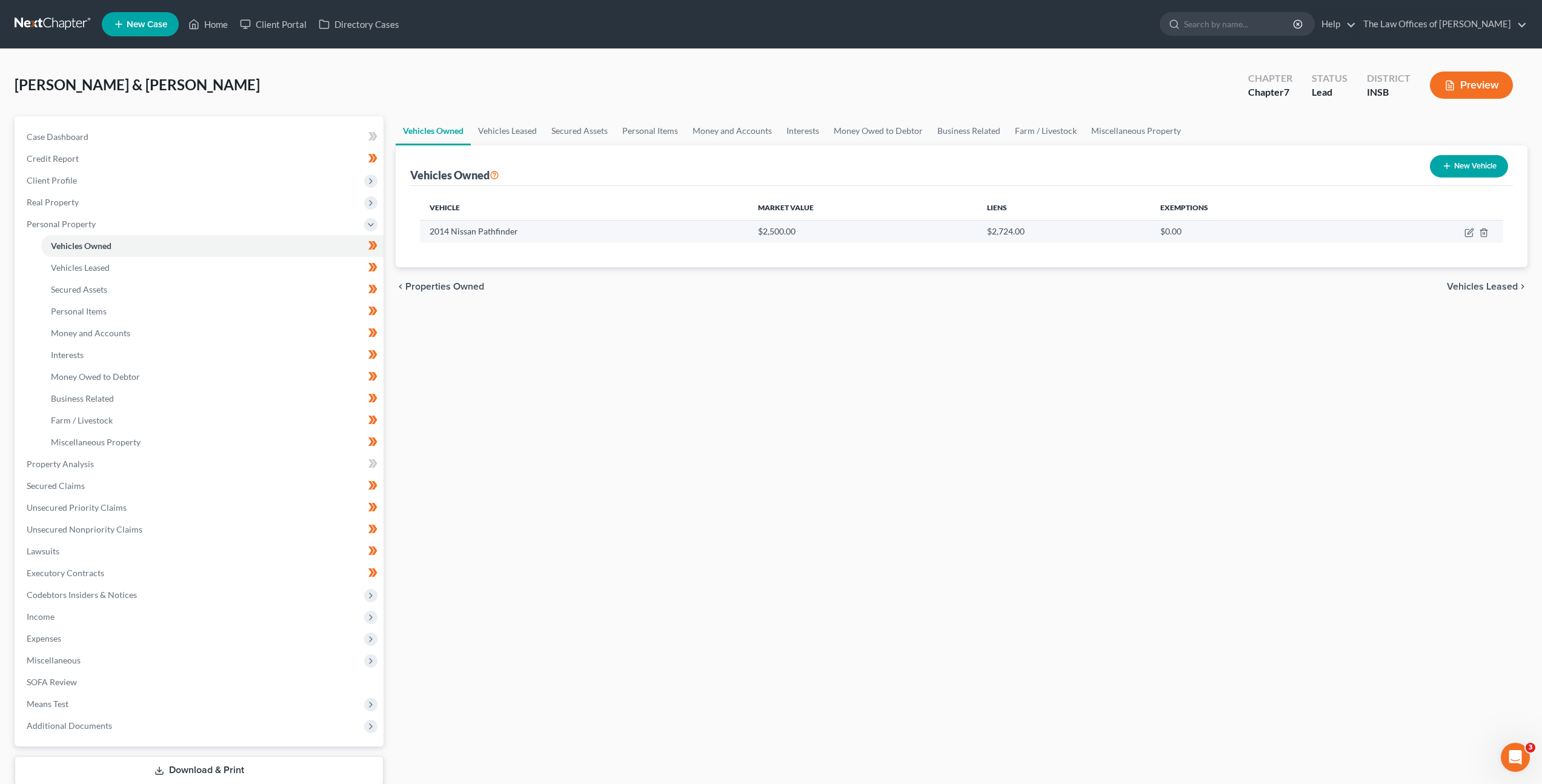
select select "4"
select select "1"
select select "2"
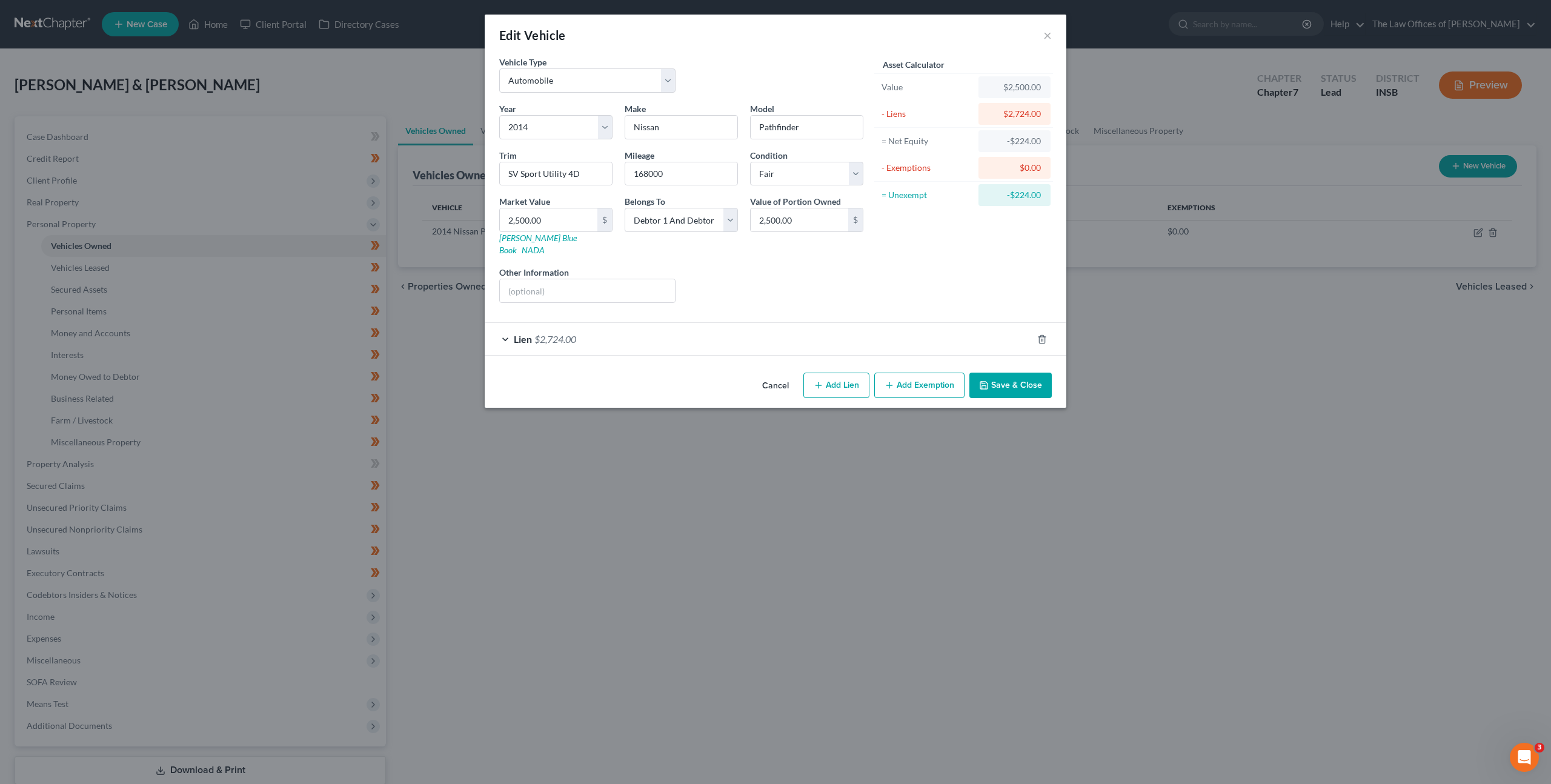
click at [821, 323] on div "Lien $2,724.00" at bounding box center [758, 338] width 547 height 32
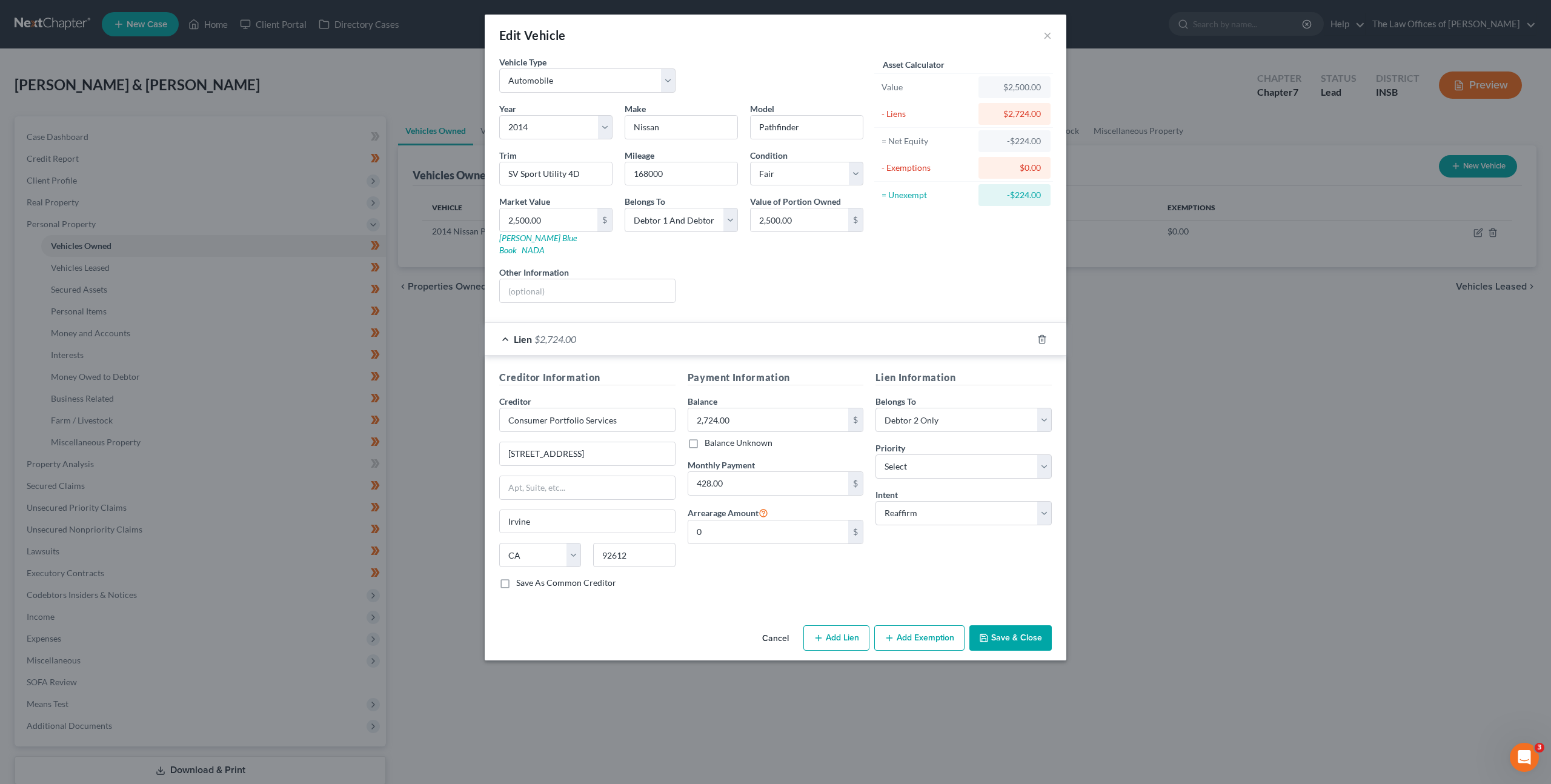
click at [832, 356] on div "Creditor Information Creditor * Consumer Portfolio Services 19500 Jamboree Rd I…" at bounding box center [776, 482] width 581 height 252
click at [819, 326] on div "Lien $2,724.00" at bounding box center [758, 338] width 547 height 32
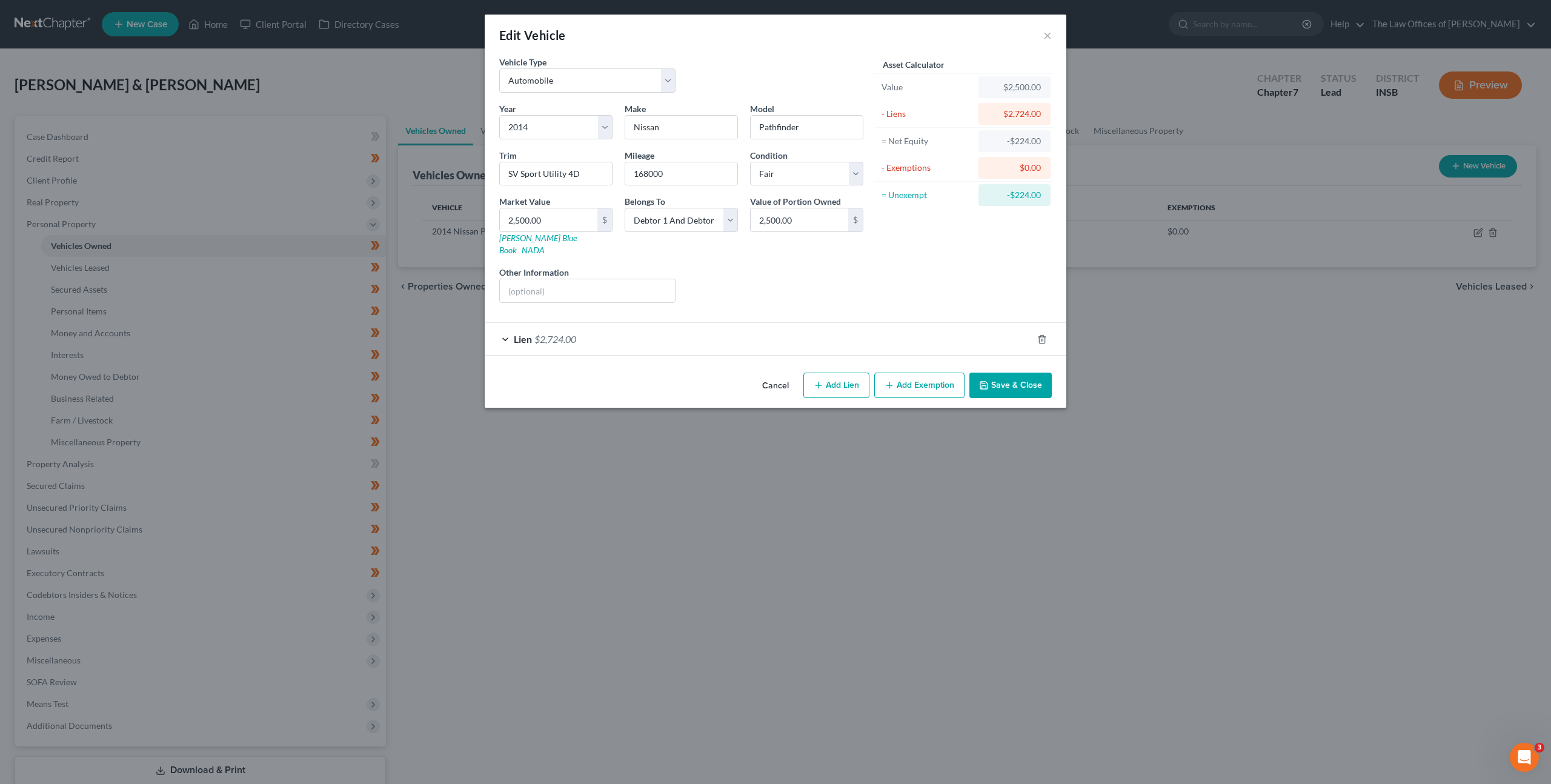
click at [763, 374] on button "Cancel" at bounding box center [776, 386] width 46 height 24
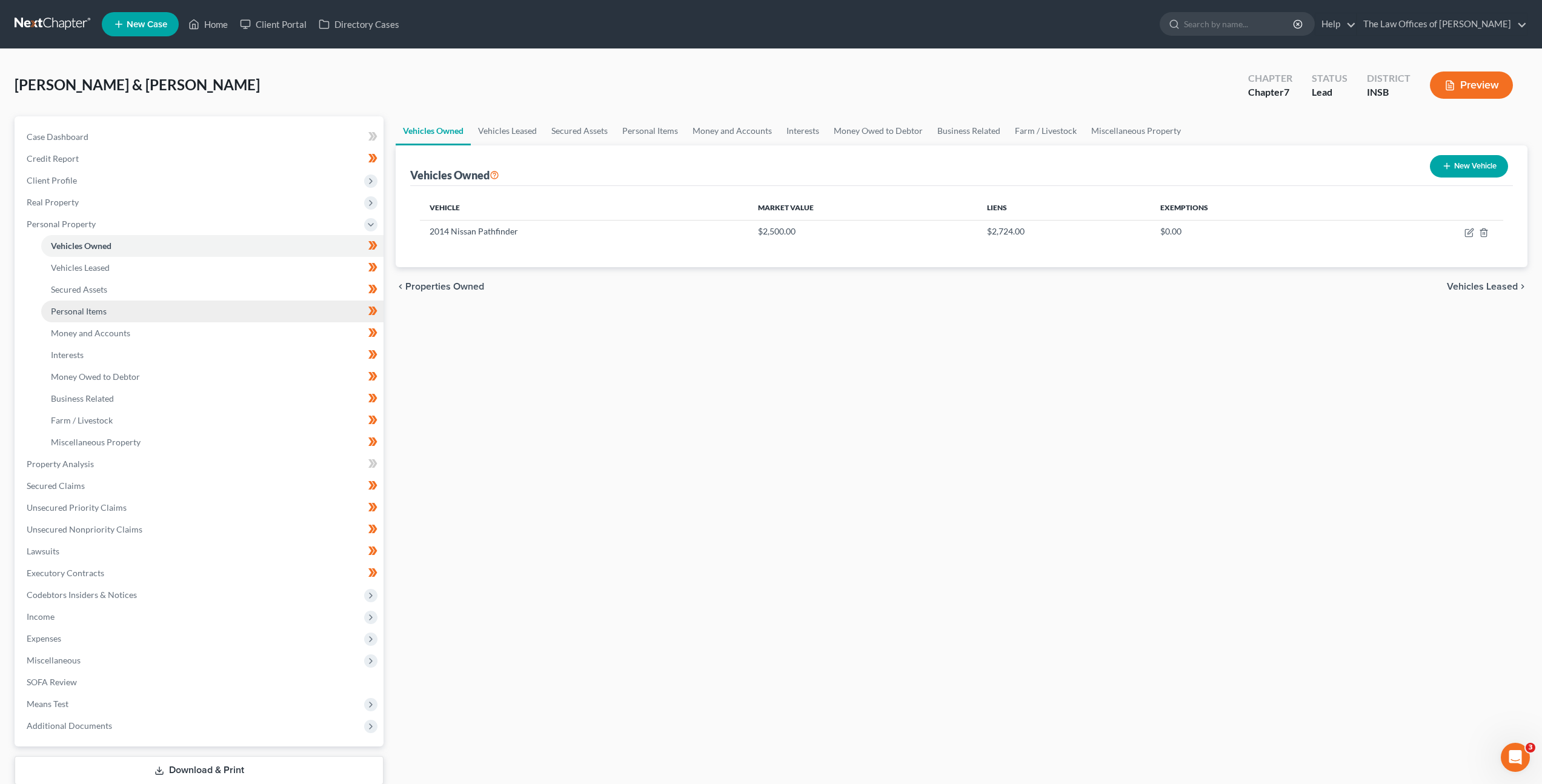
click at [254, 312] on link "Personal Items" at bounding box center [211, 311] width 342 height 22
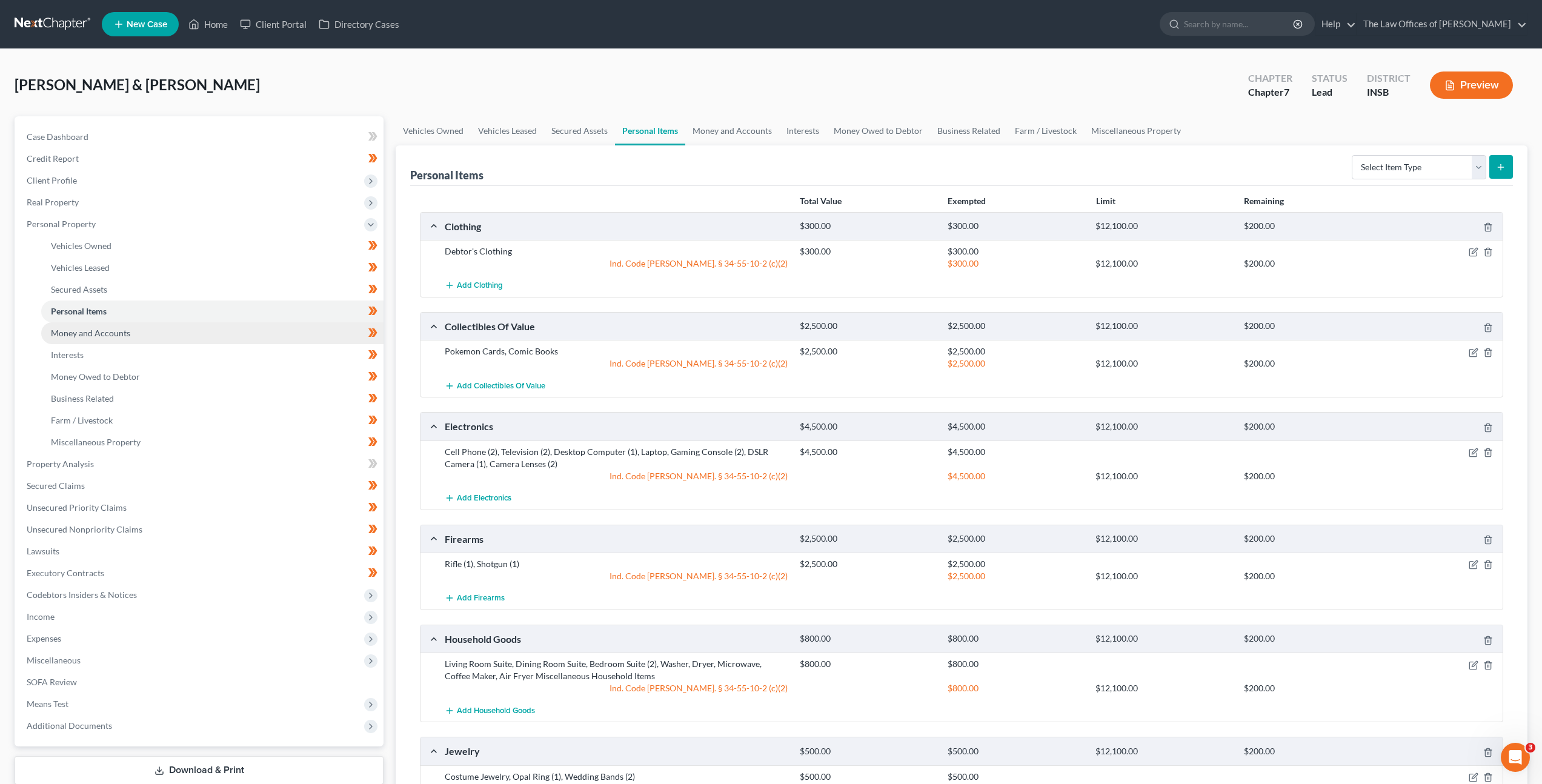
click at [248, 333] on link "Money and Accounts" at bounding box center [211, 332] width 342 height 22
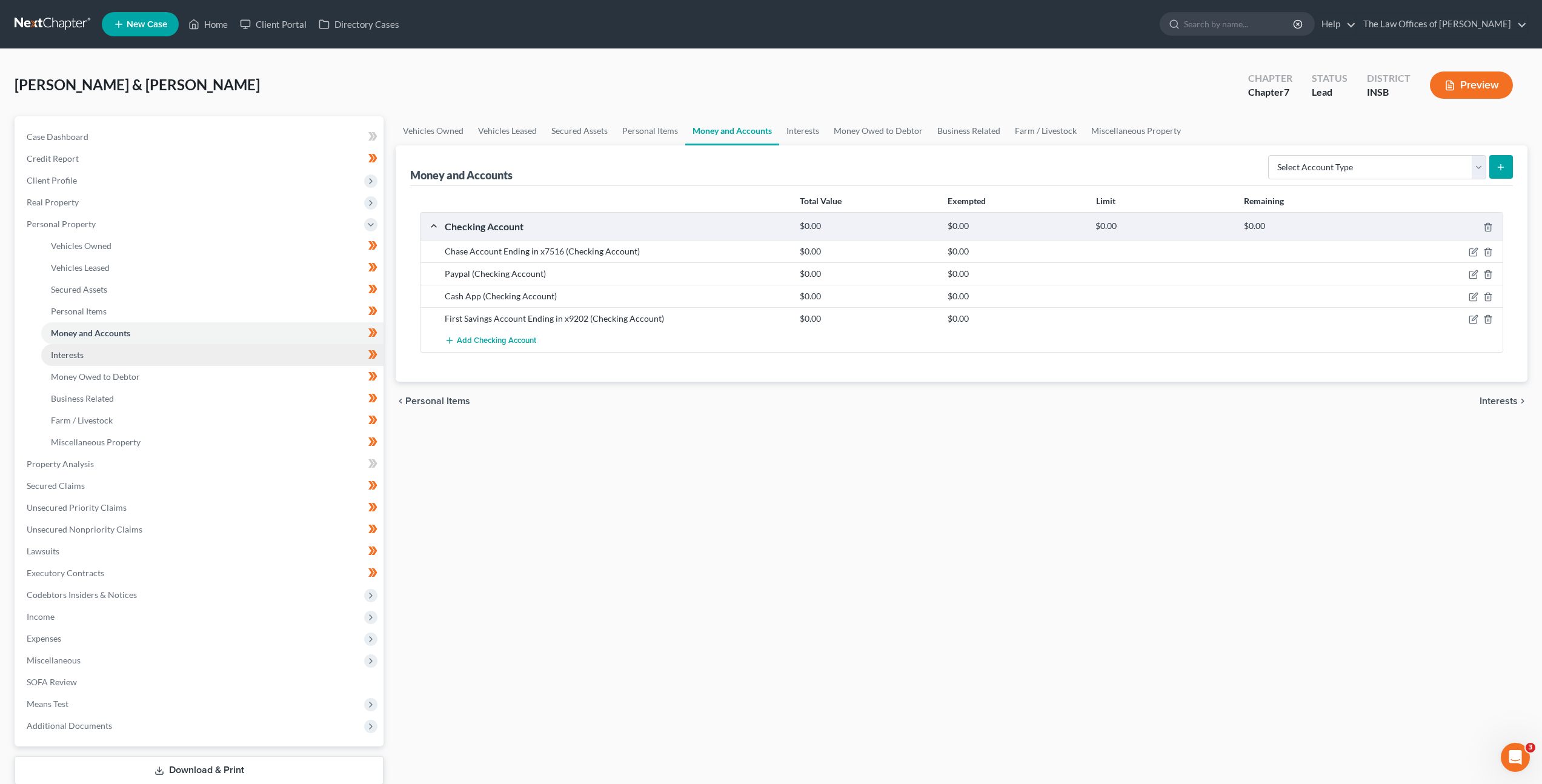
click at [206, 350] on link "Interests" at bounding box center [211, 354] width 342 height 22
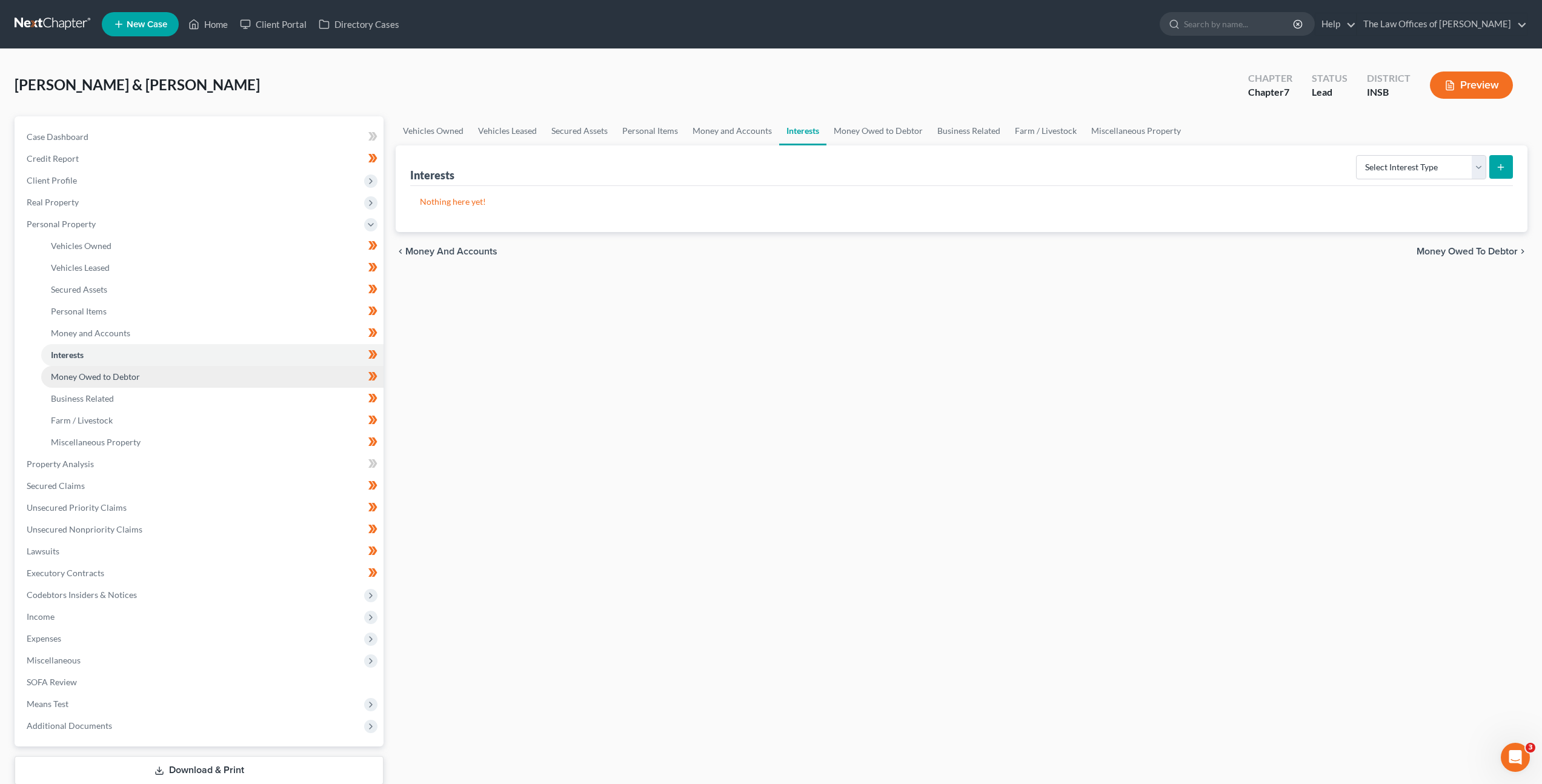
click at [258, 369] on link "Money Owed to Debtor" at bounding box center [211, 377] width 342 height 22
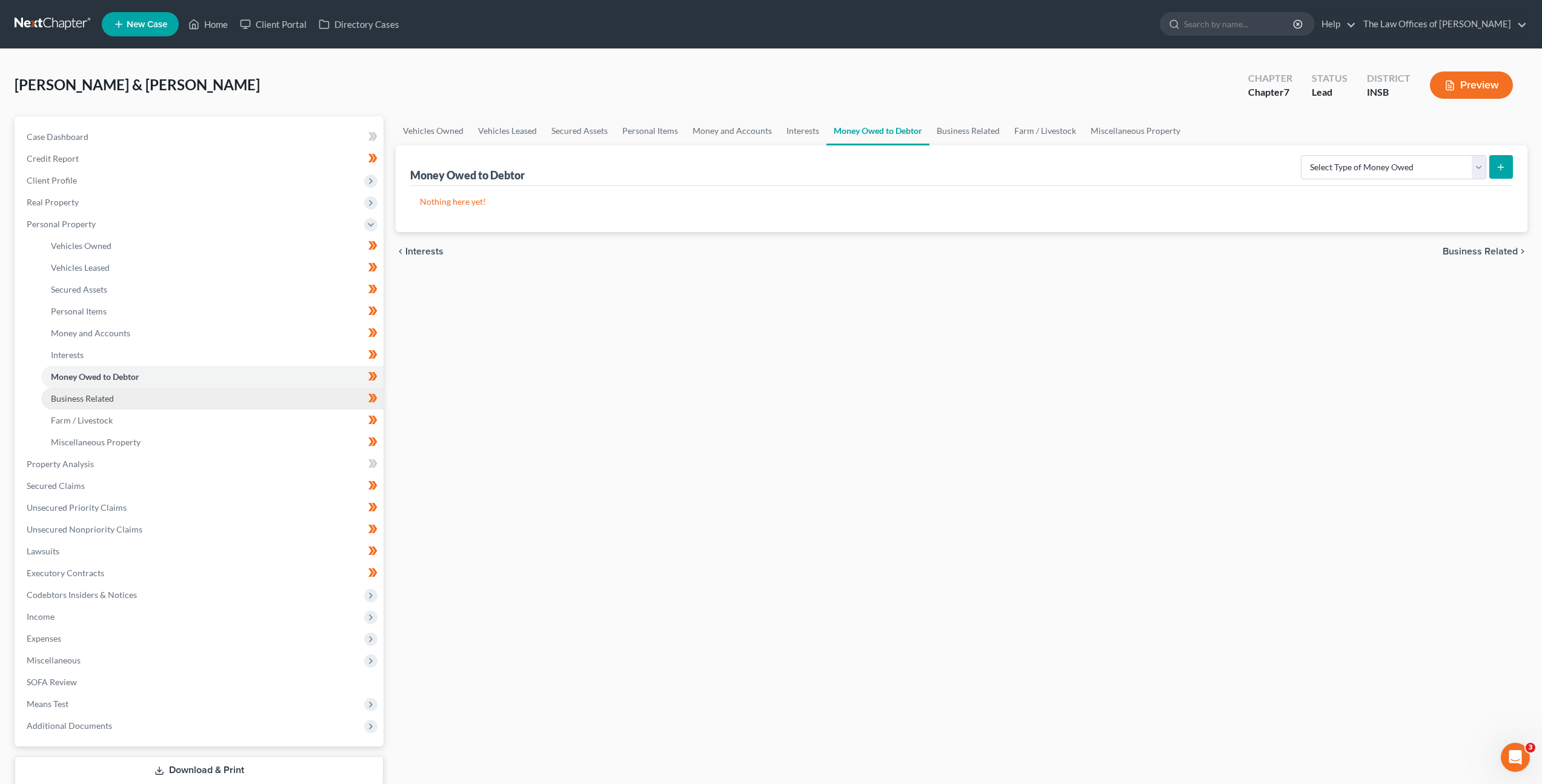
click at [271, 388] on link "Business Related" at bounding box center [211, 399] width 342 height 22
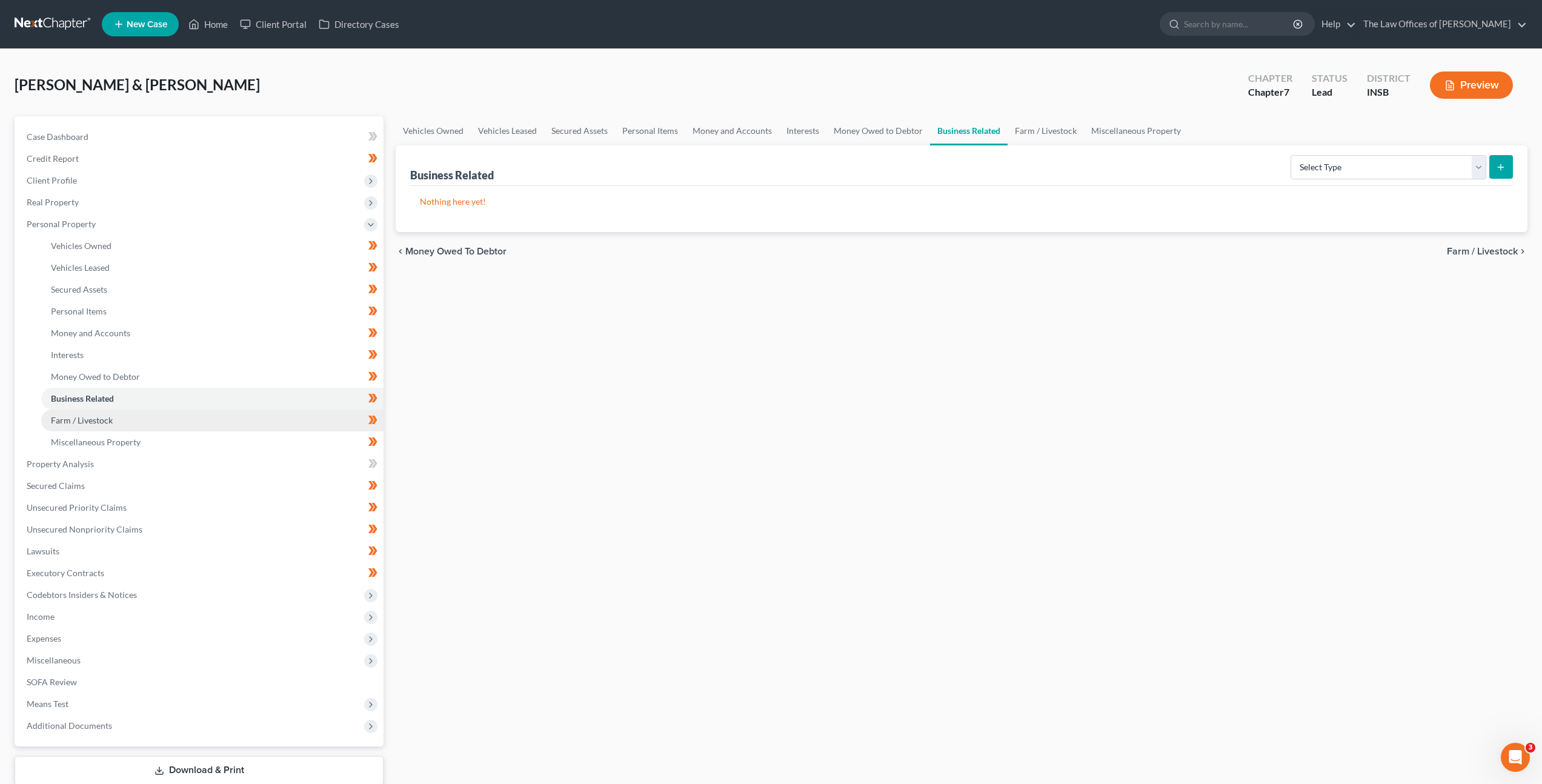
click at [257, 416] on link "Farm / Livestock" at bounding box center [211, 420] width 342 height 22
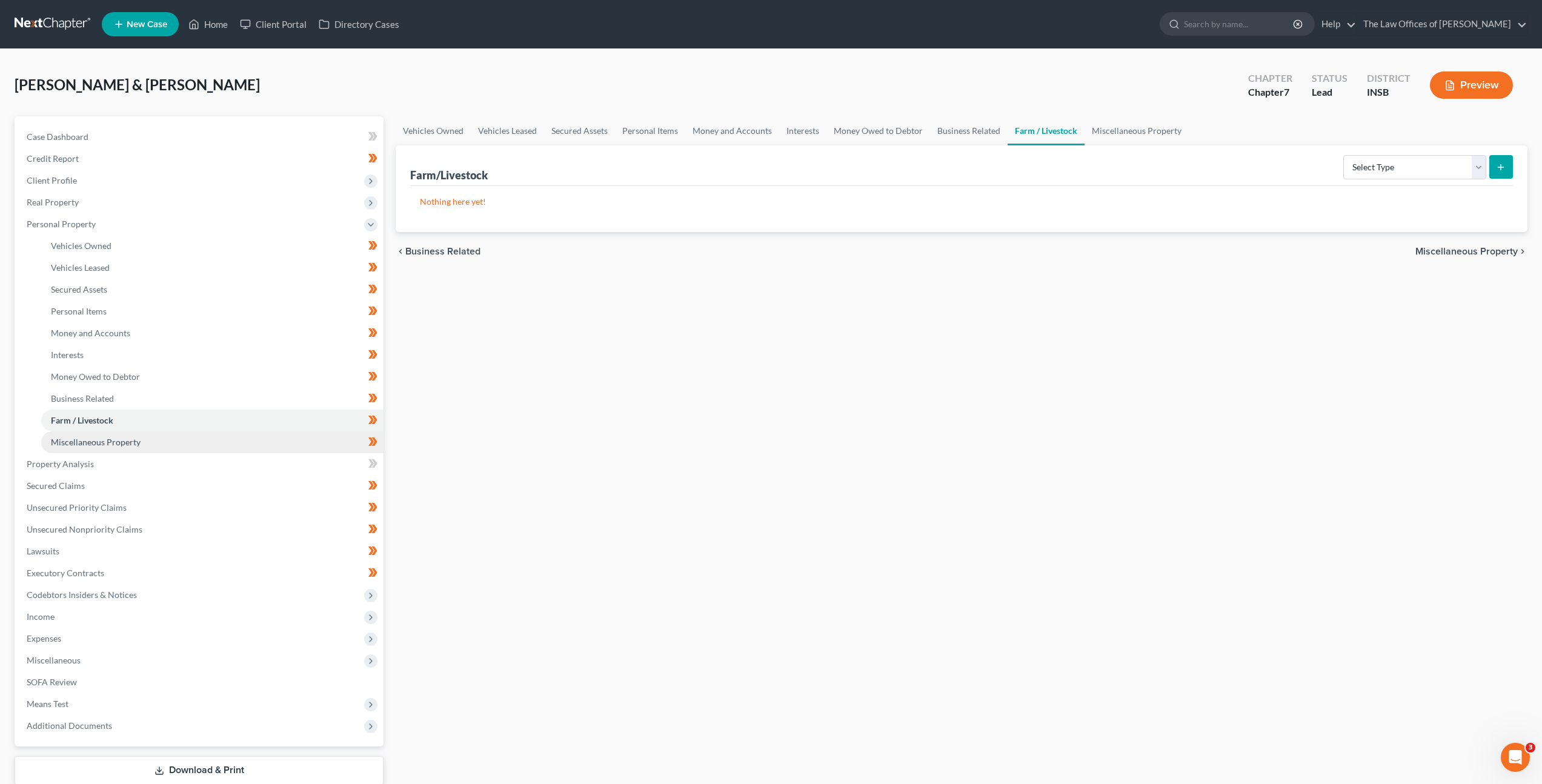
click at [245, 439] on link "Miscellaneous Property" at bounding box center [211, 442] width 342 height 22
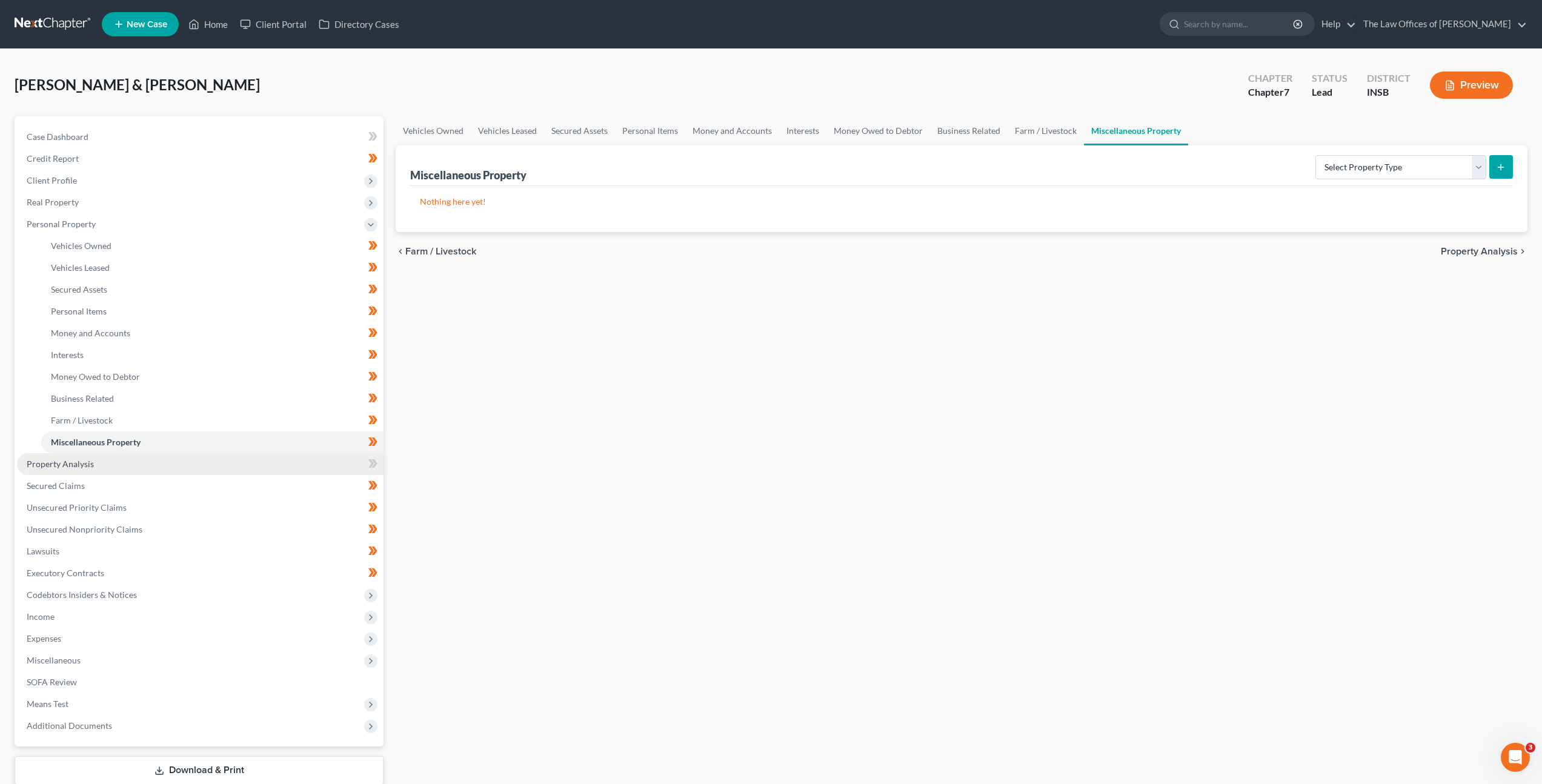
click at [229, 459] on link "Property Analysis" at bounding box center [199, 464] width 366 height 22
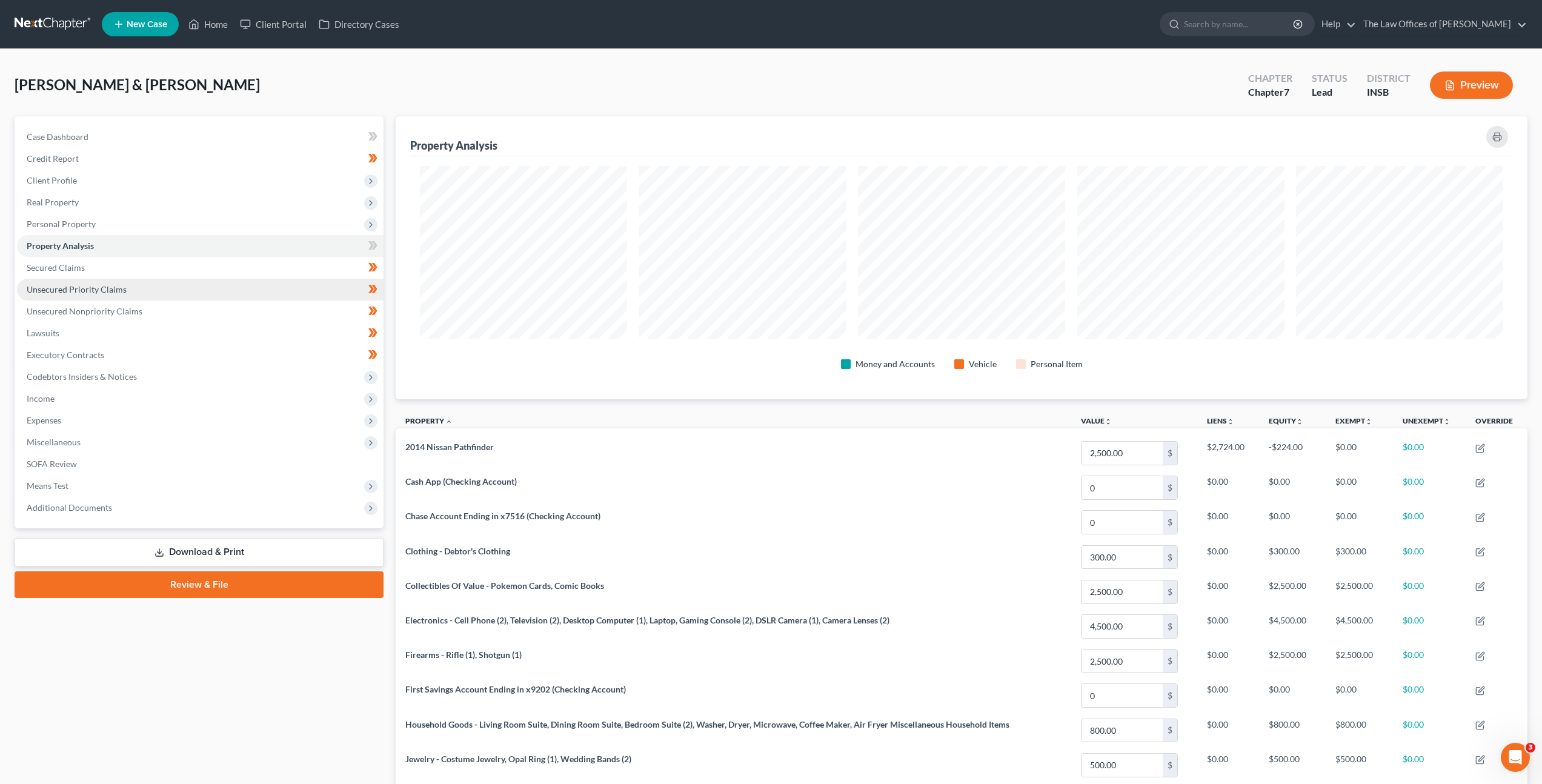
scroll to position [283, 1132]
click at [178, 266] on link "Secured Claims" at bounding box center [199, 267] width 366 height 22
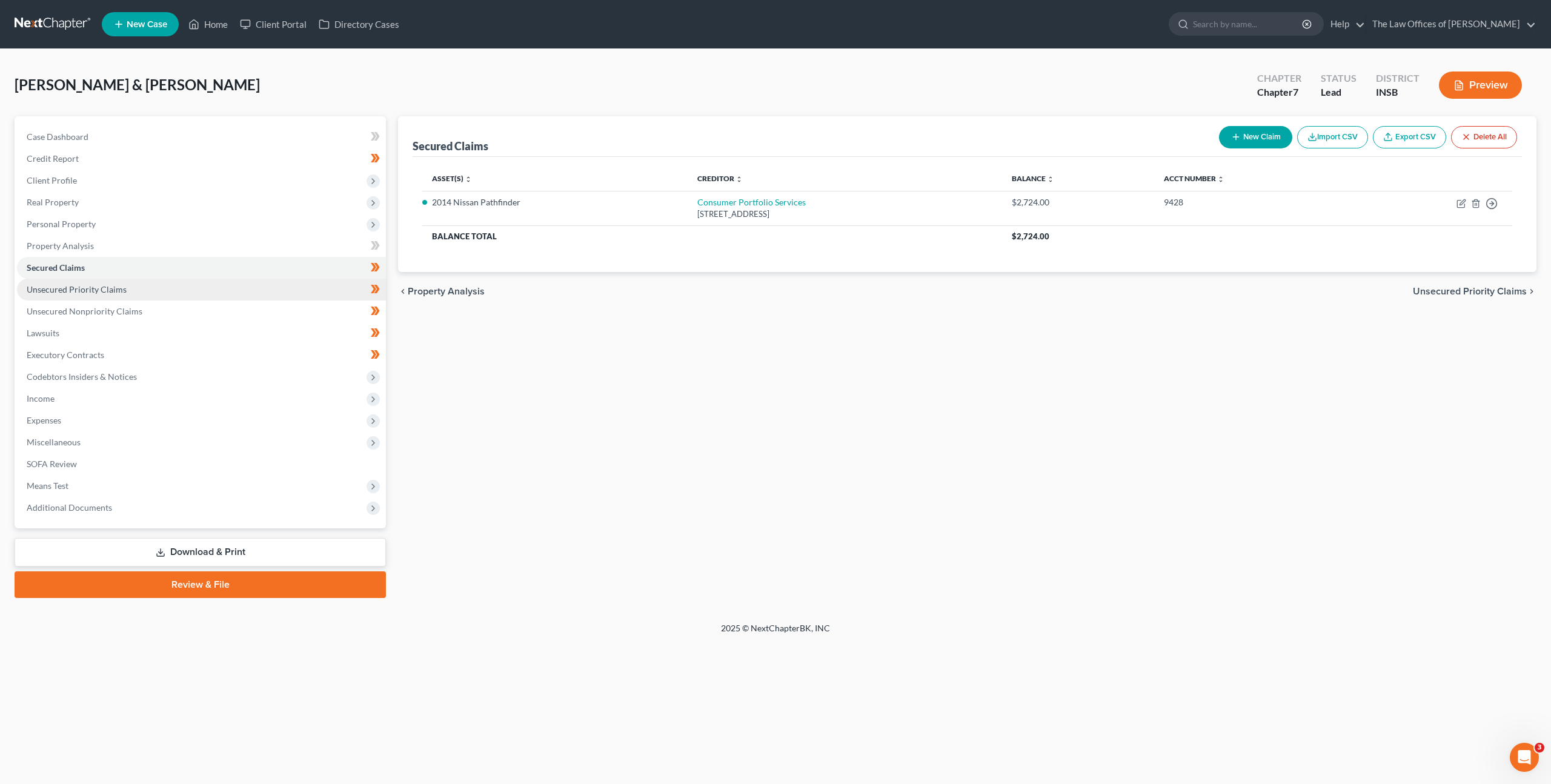
click at [185, 284] on link "Unsecured Priority Claims" at bounding box center [201, 289] width 369 height 22
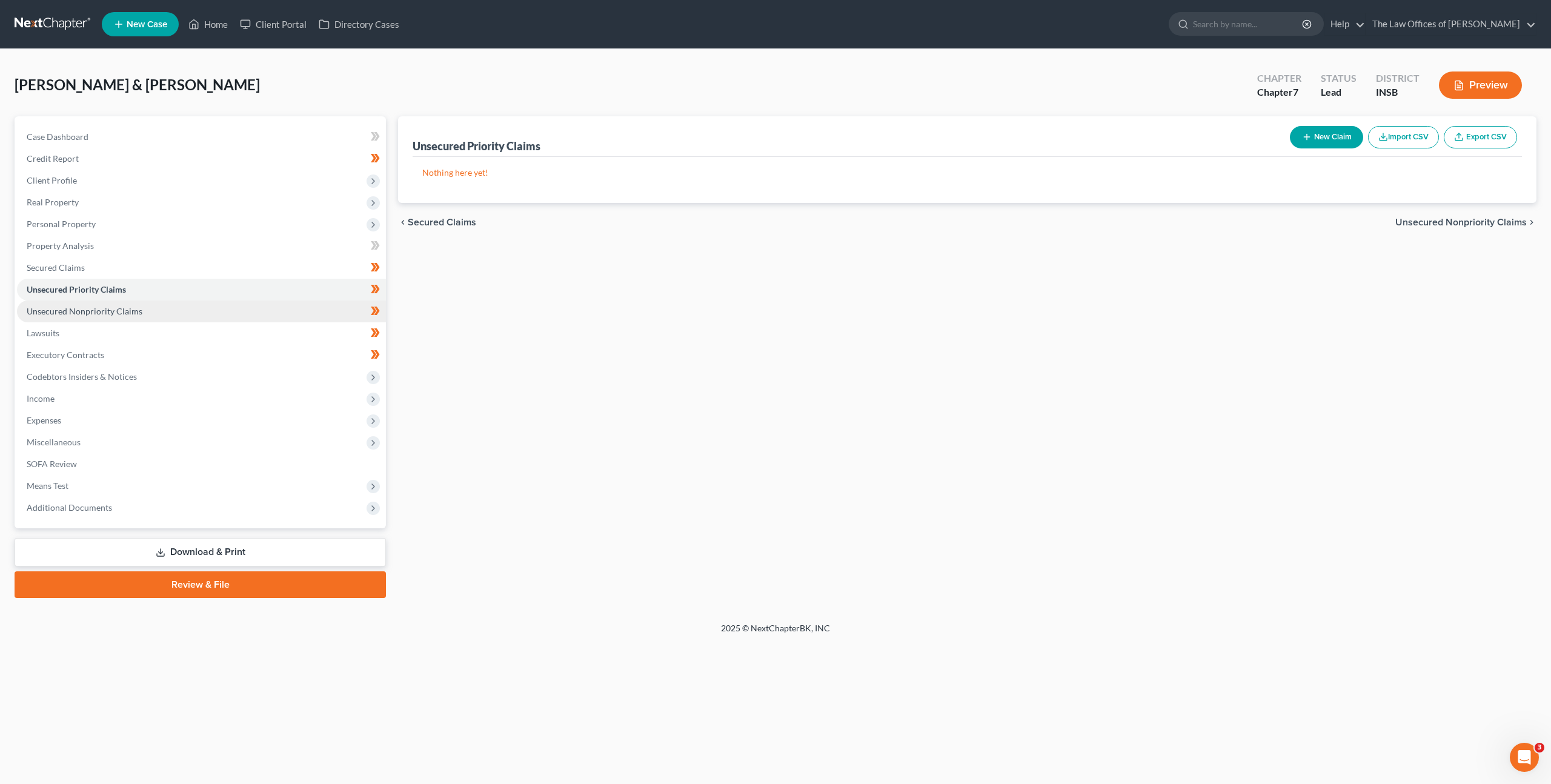
click at [217, 307] on link "Unsecured Nonpriority Claims" at bounding box center [201, 311] width 369 height 22
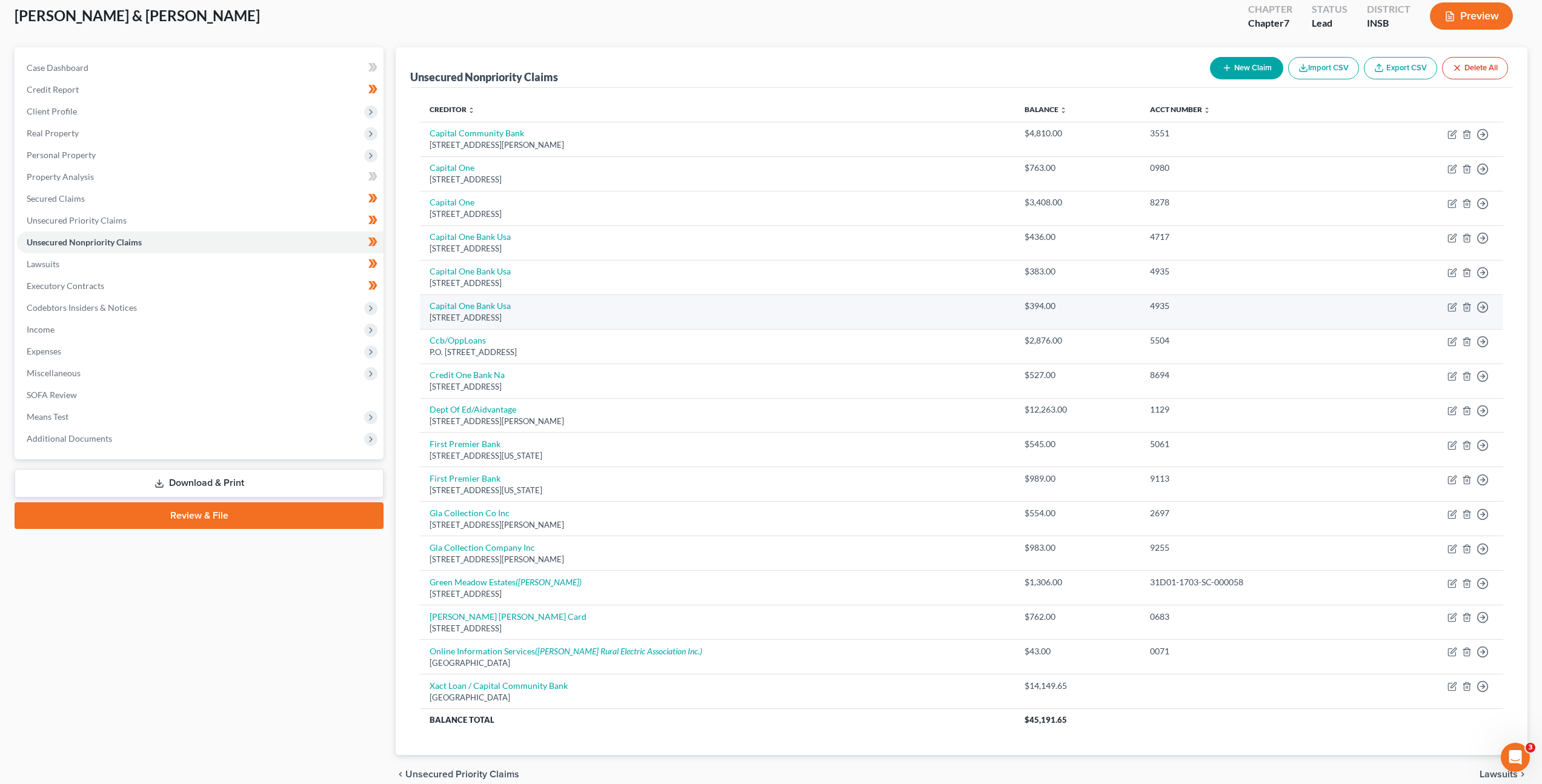
scroll to position [124, 0]
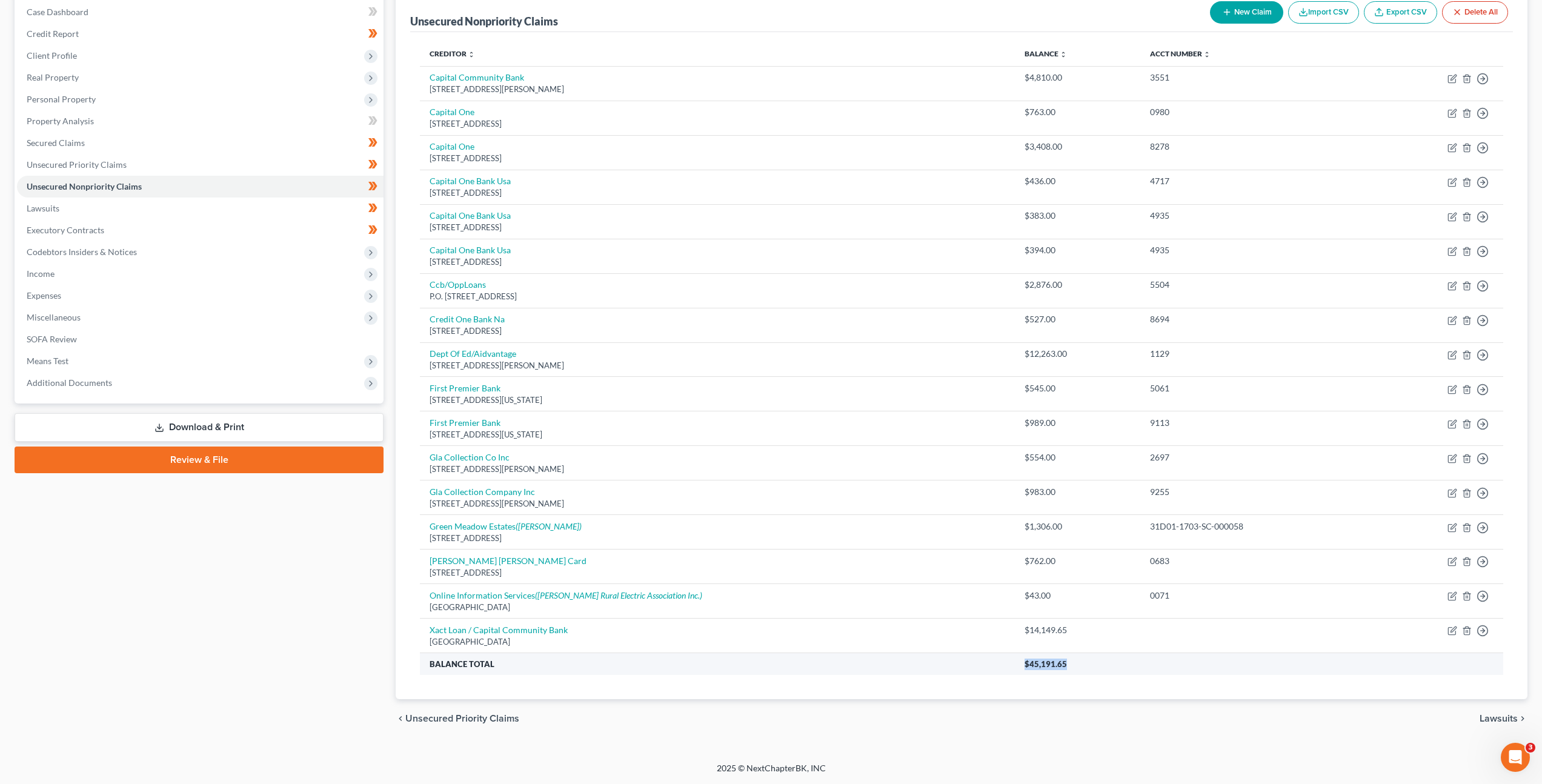
drag, startPoint x: 980, startPoint y: 660, endPoint x: 963, endPoint y: 660, distance: 17.0
click at [963, 660] on tr "Balance Total $45,191.65" at bounding box center [961, 664] width 1083 height 22
copy tr "$45,191.65"
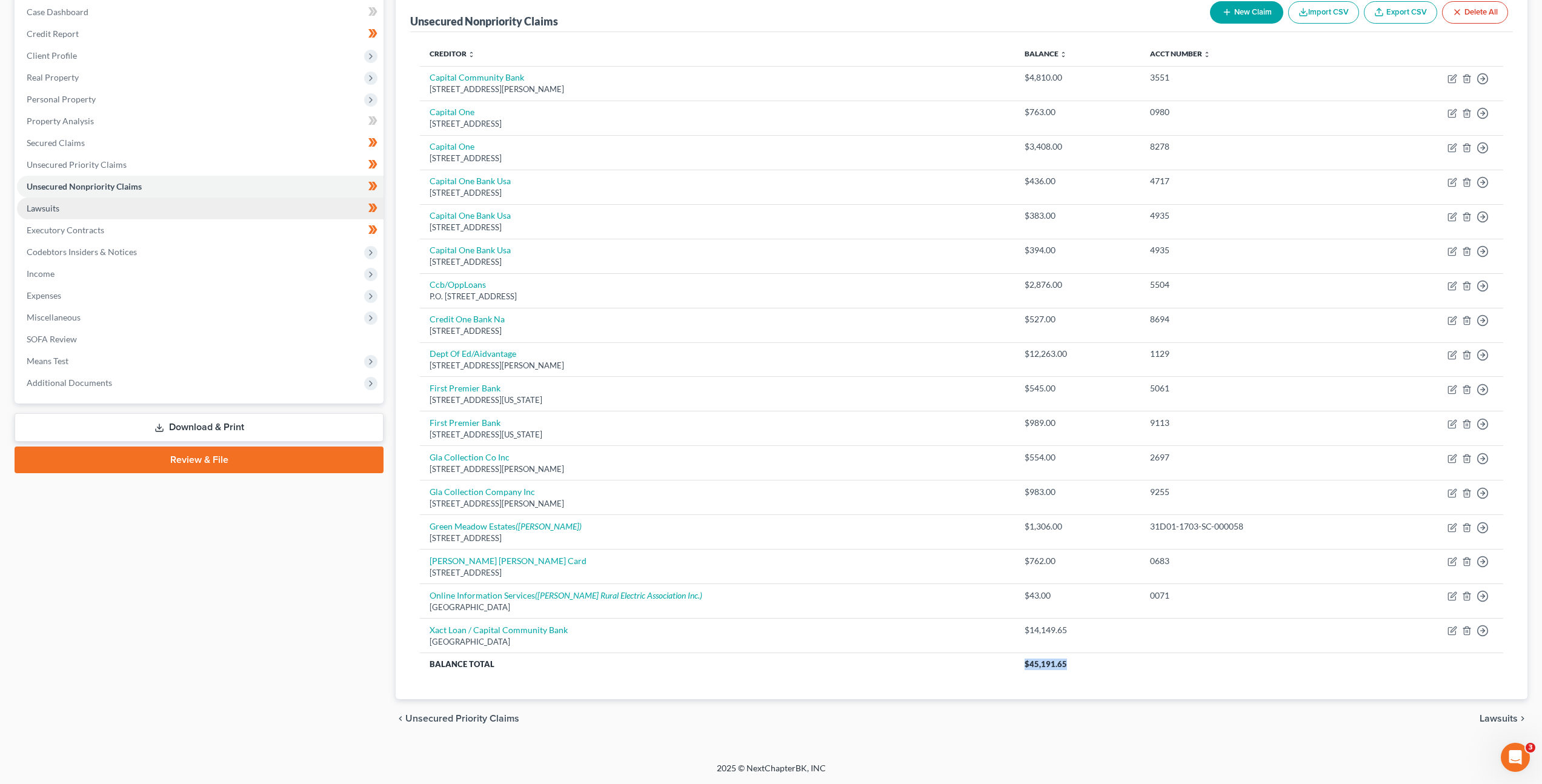
click at [187, 203] on link "Lawsuits" at bounding box center [199, 208] width 366 height 22
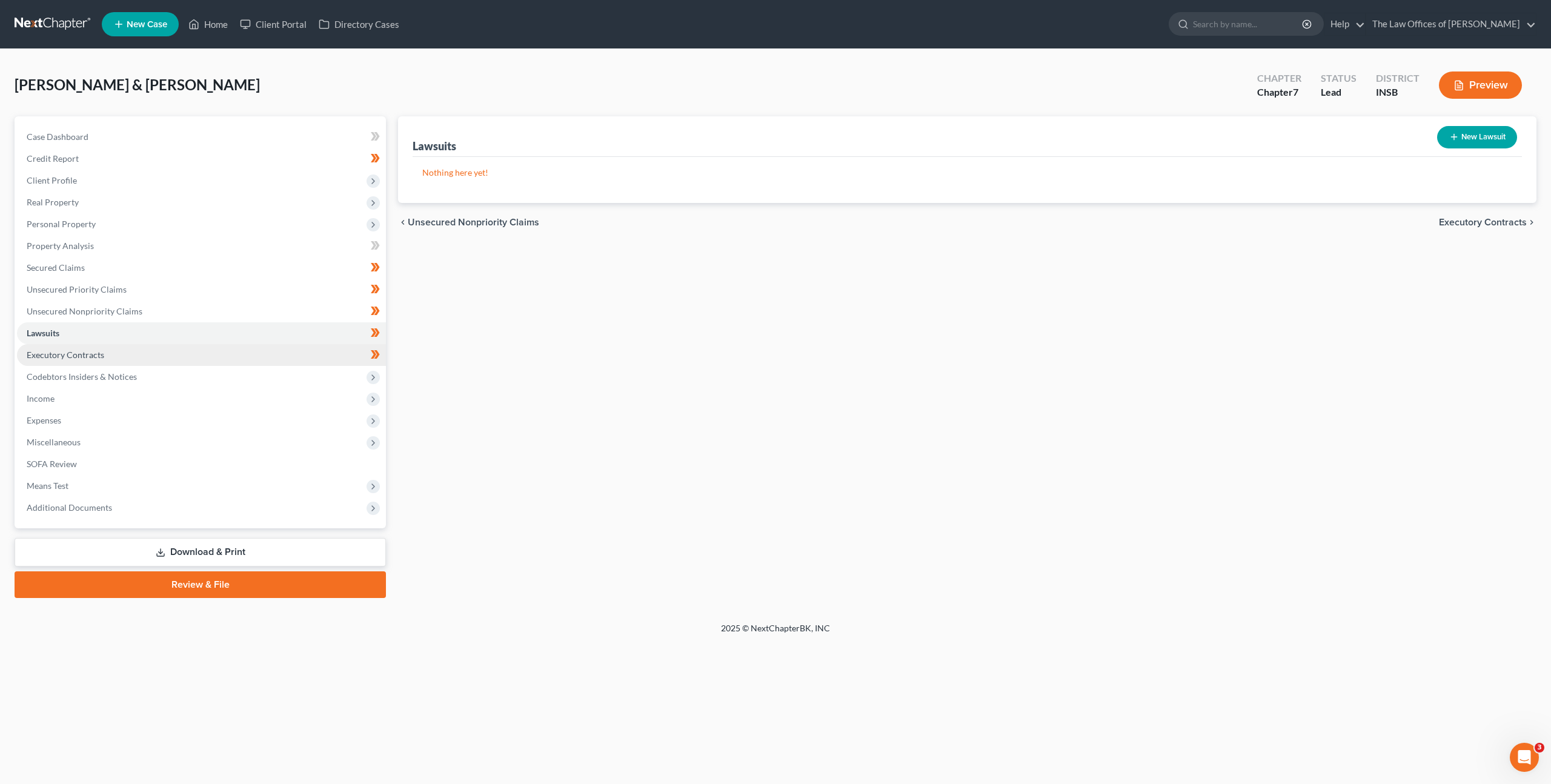
click at [268, 359] on link "Executory Contracts" at bounding box center [201, 354] width 369 height 22
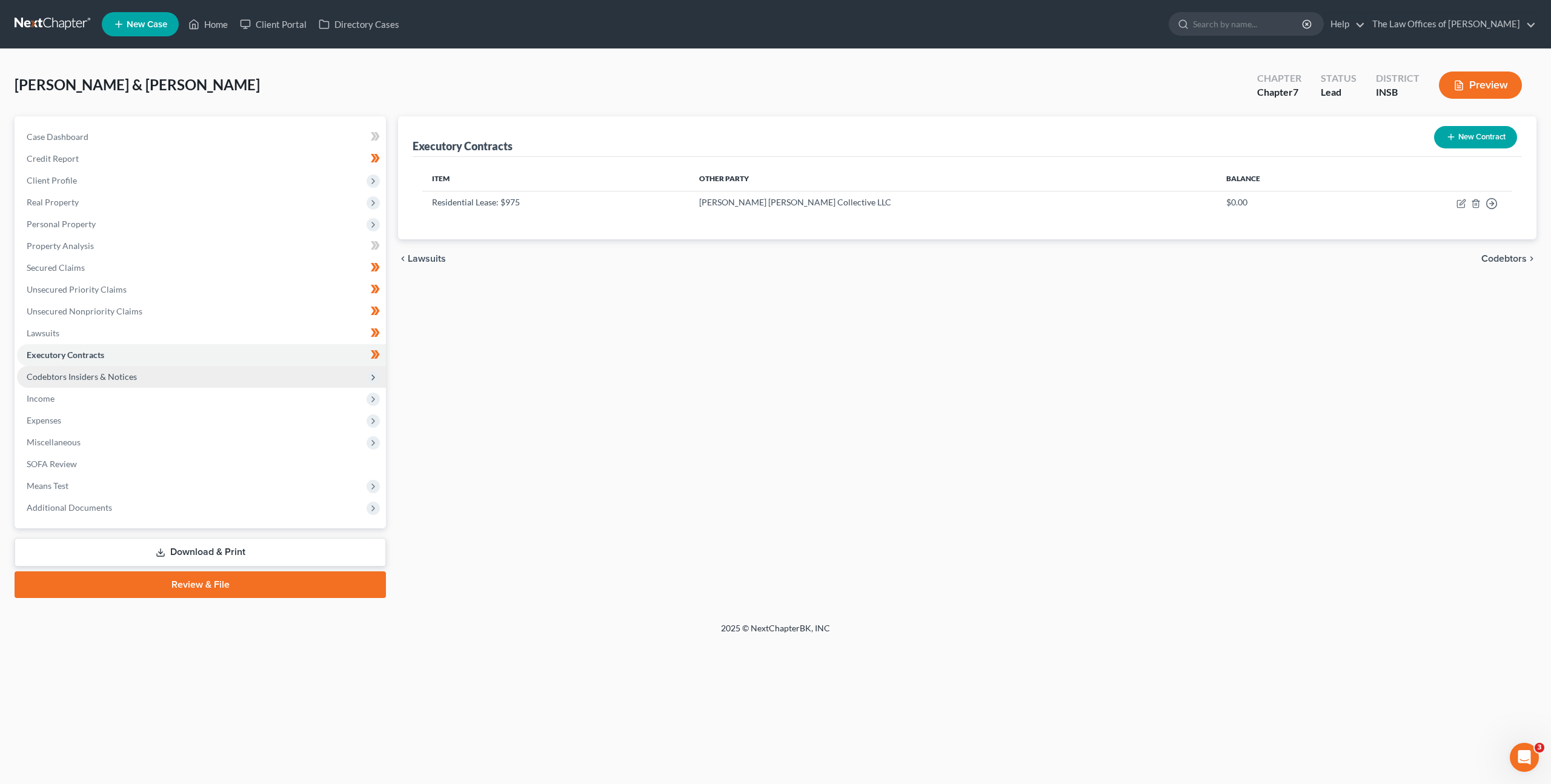
click at [250, 376] on span "Codebtors Insiders & Notices" at bounding box center [201, 377] width 369 height 22
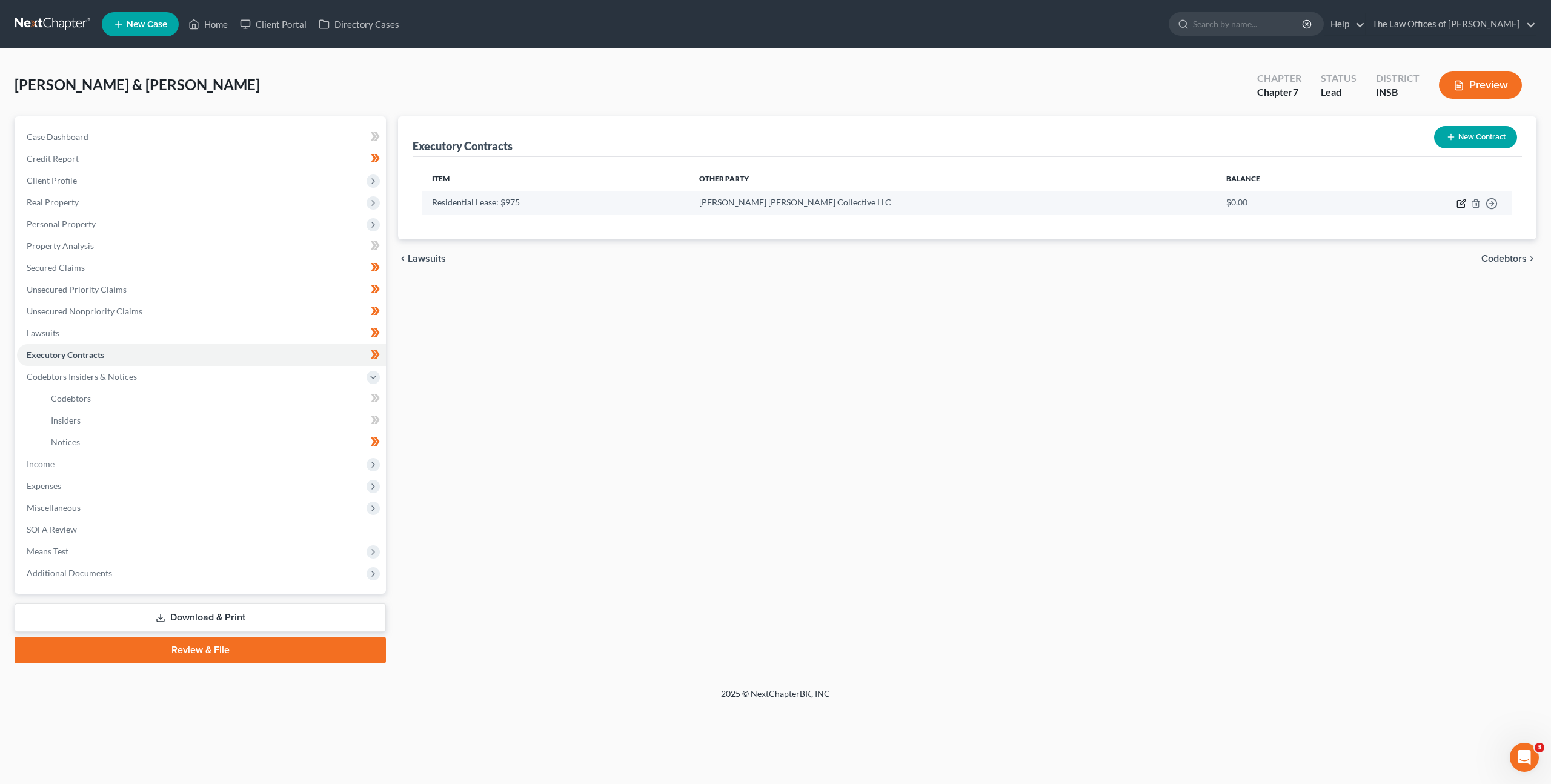
click at [1457, 202] on icon "button" at bounding box center [1460, 204] width 7 height 7
select select "3"
select select "15"
select select "2"
select select "0"
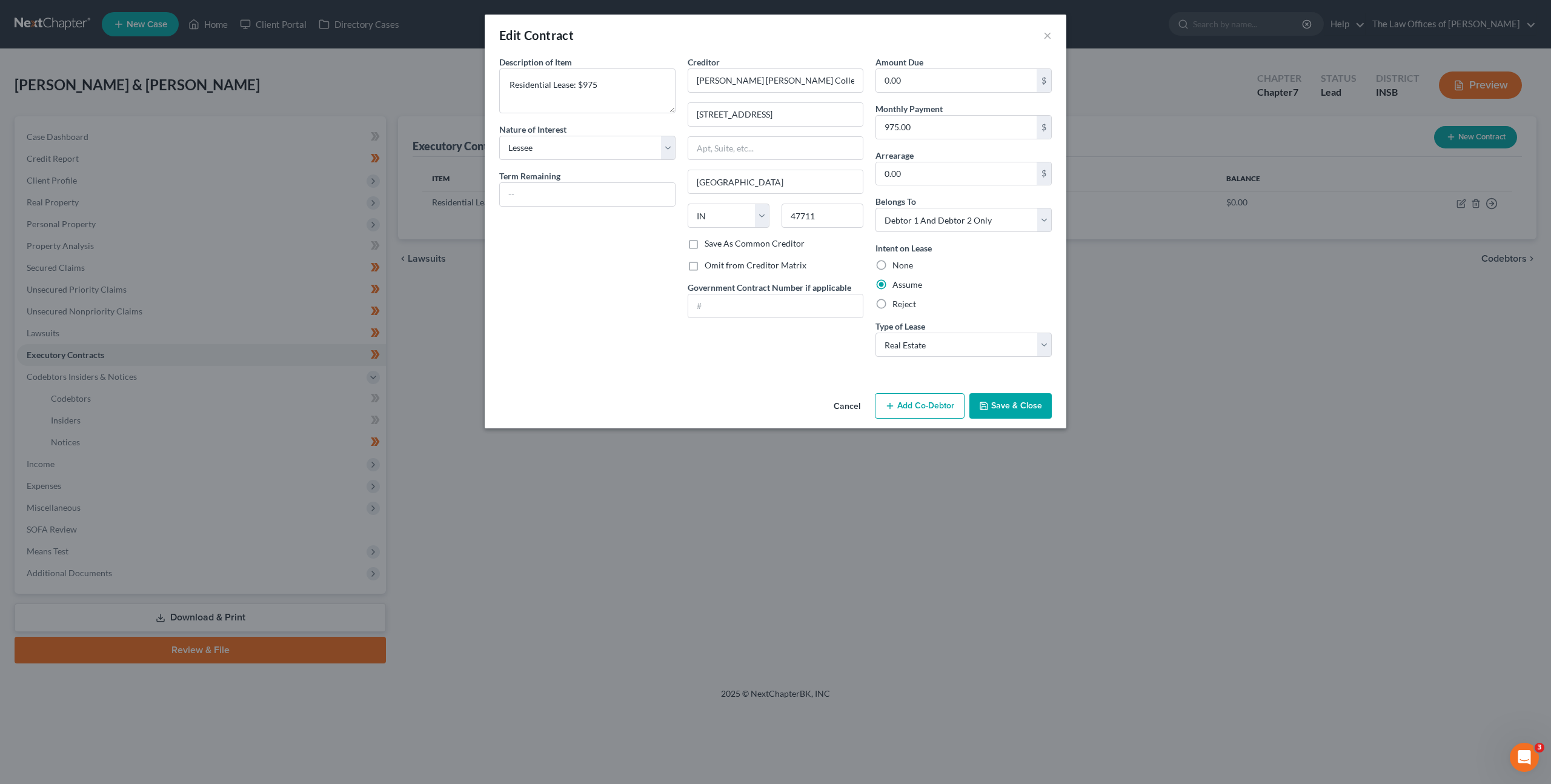
click at [841, 398] on button "Cancel" at bounding box center [847, 406] width 46 height 24
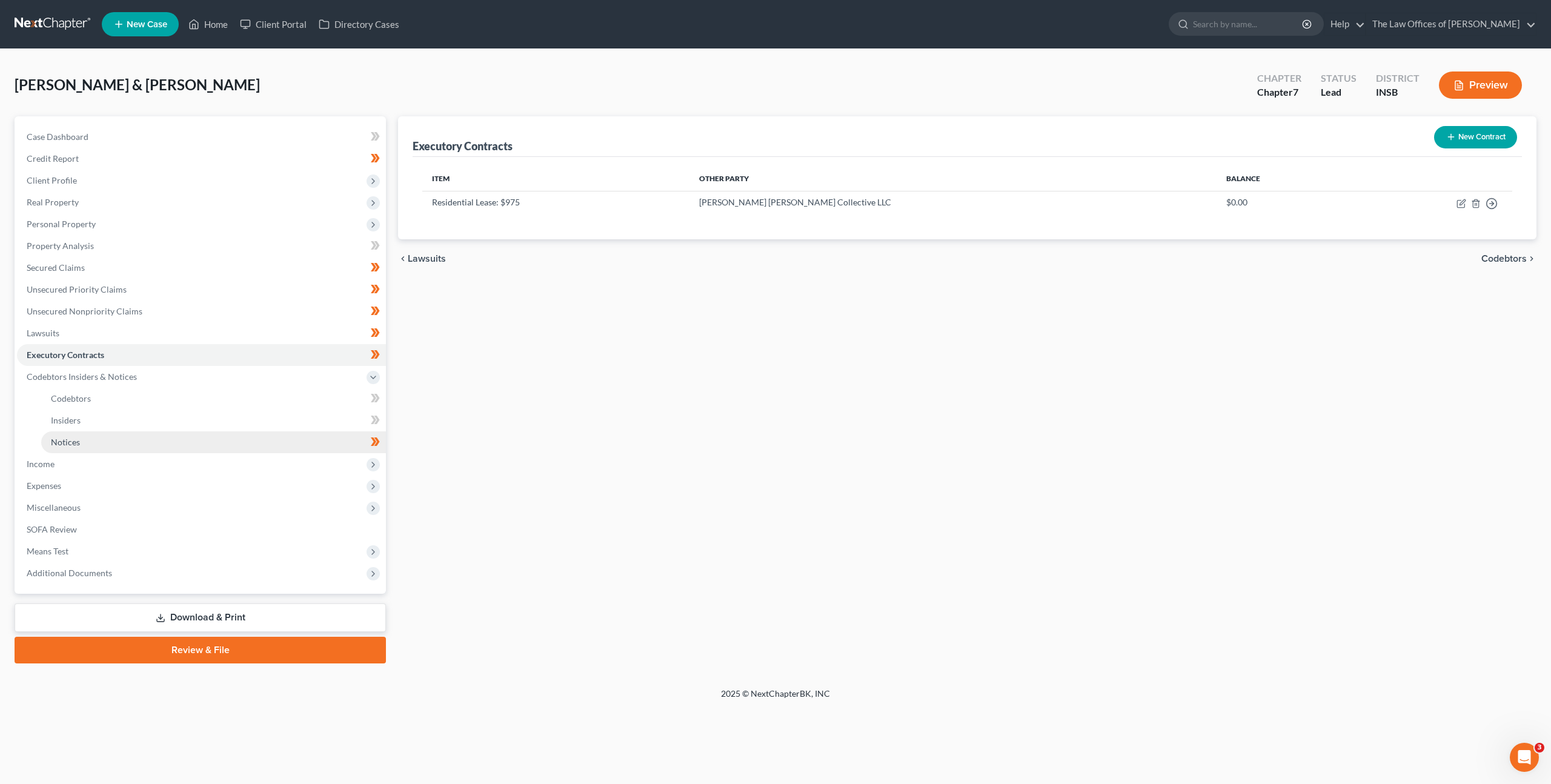
click at [198, 436] on link "Notices" at bounding box center [213, 442] width 345 height 22
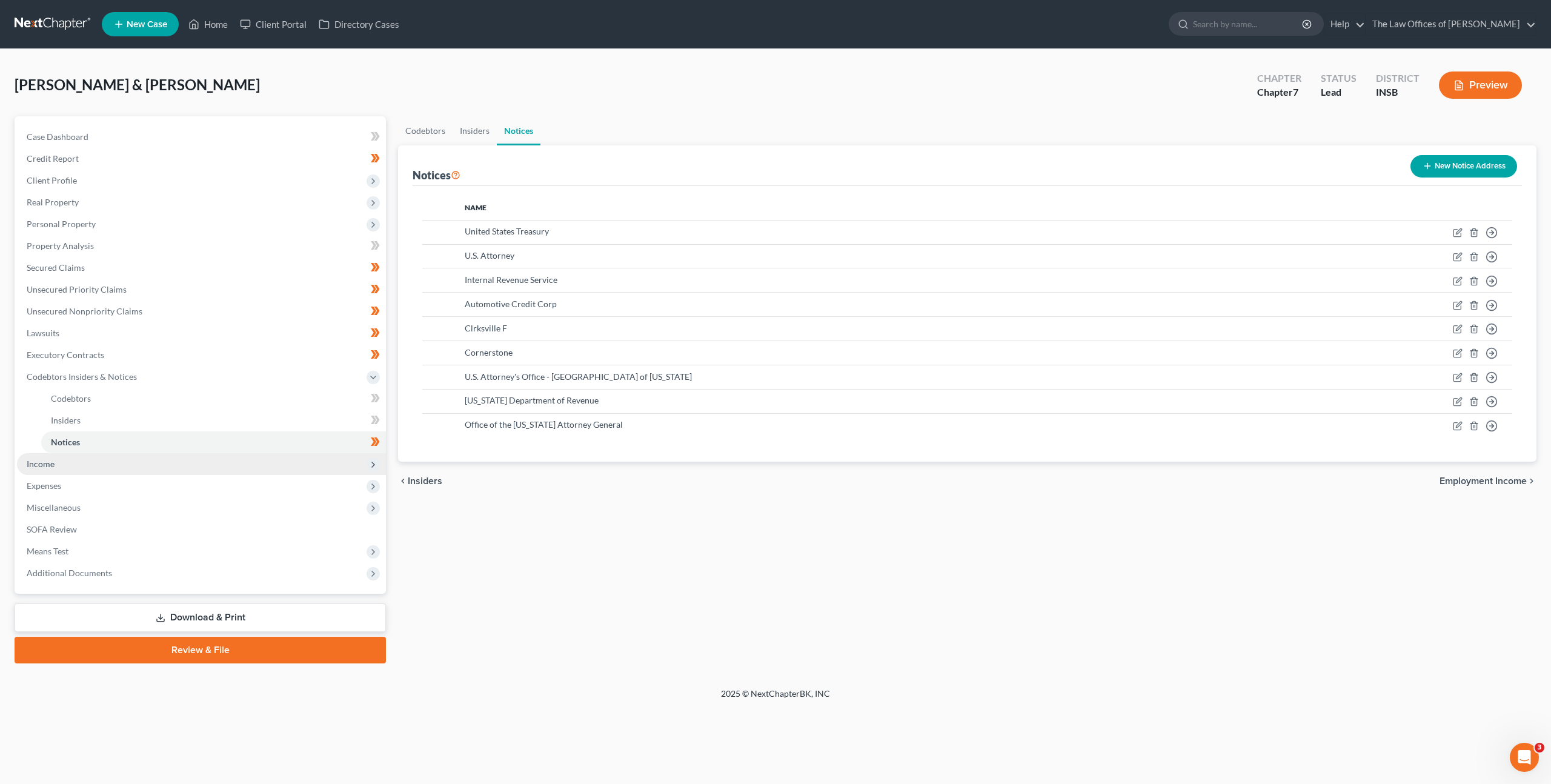
click at [181, 463] on span "Income" at bounding box center [201, 464] width 369 height 22
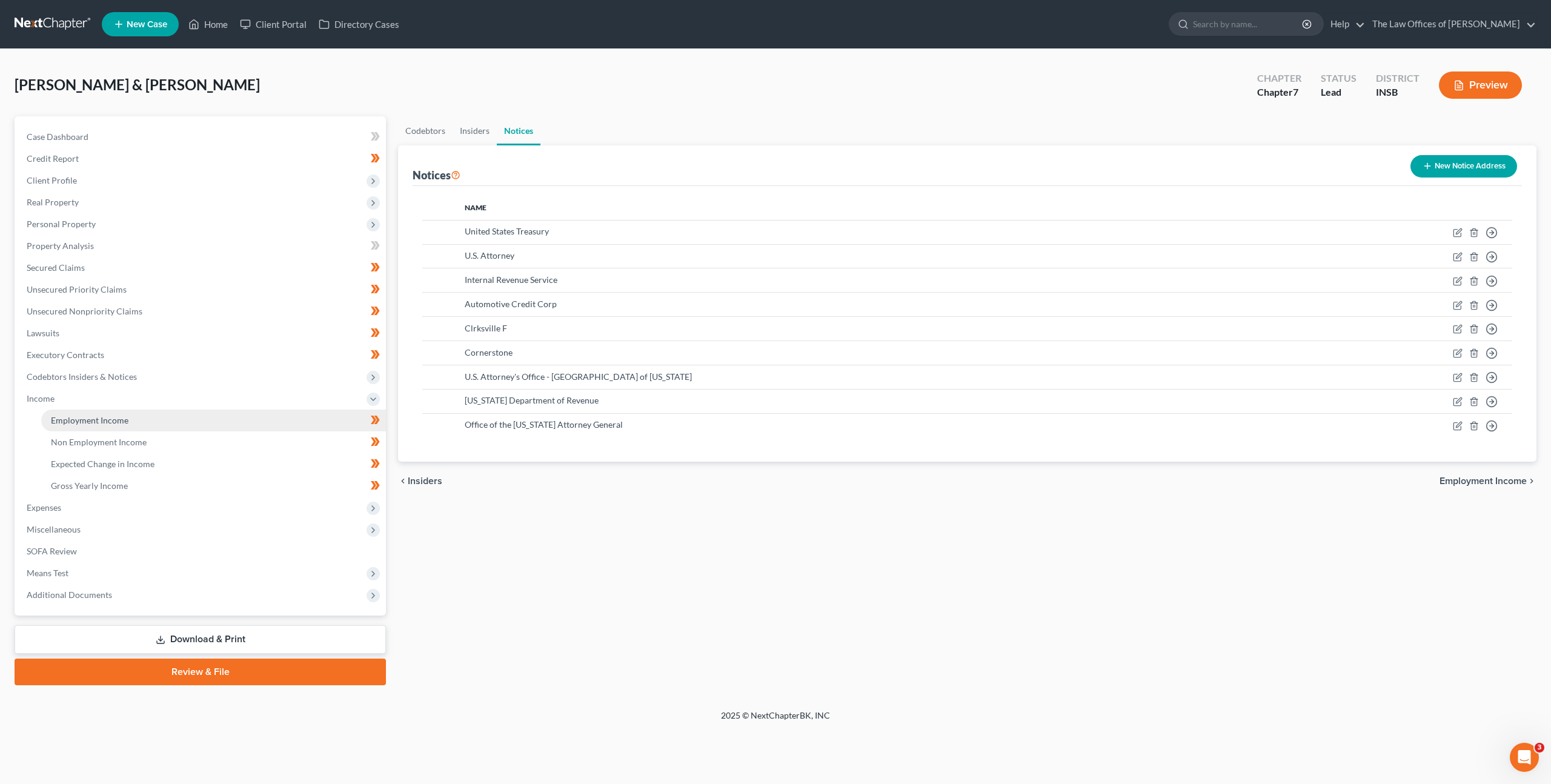
click at [200, 420] on link "Employment Income" at bounding box center [213, 420] width 345 height 22
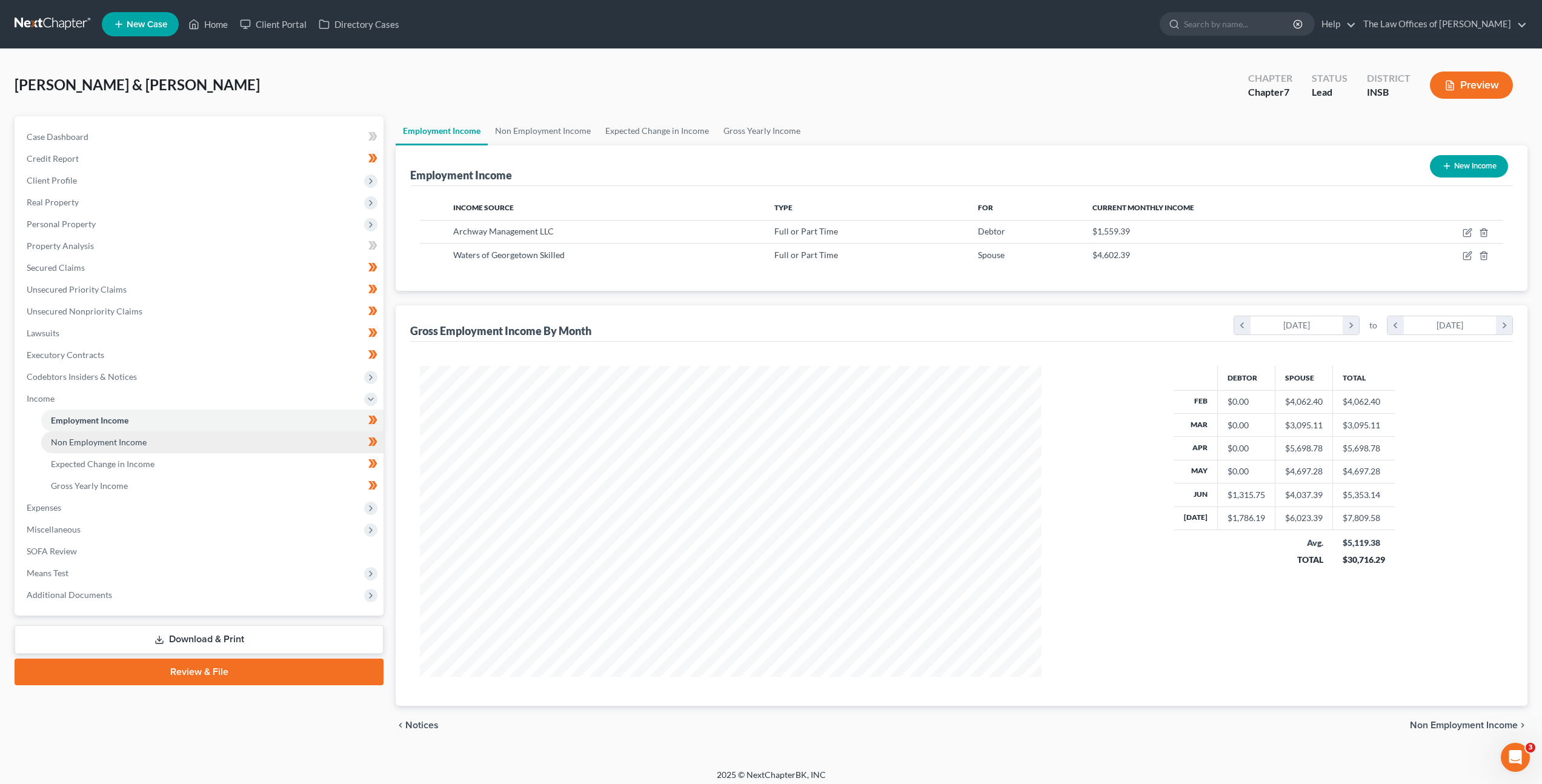
scroll to position [311, 646]
click at [270, 445] on link "Non Employment Income" at bounding box center [211, 442] width 342 height 22
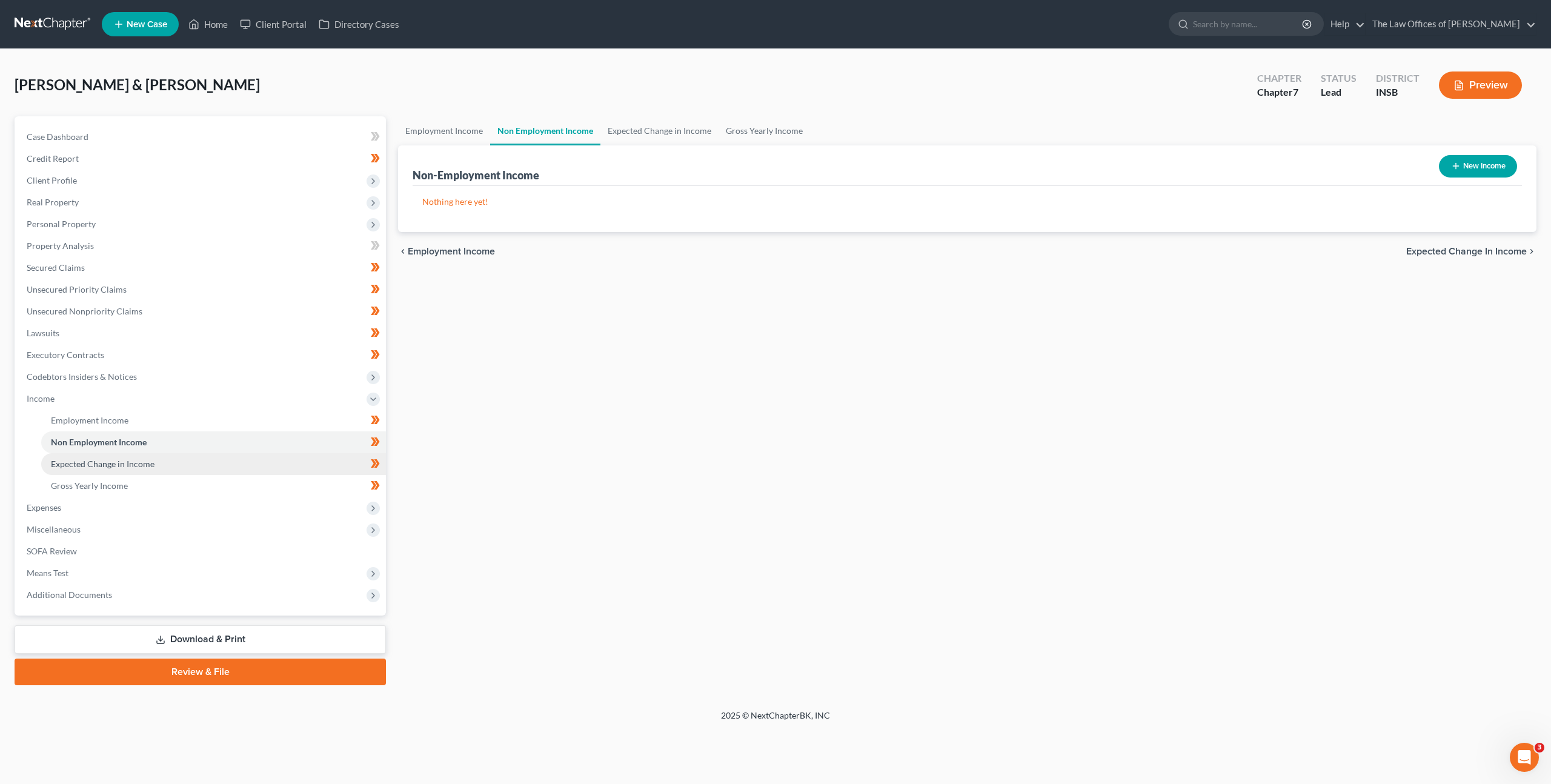
click at [248, 467] on link "Expected Change in Income" at bounding box center [213, 464] width 345 height 22
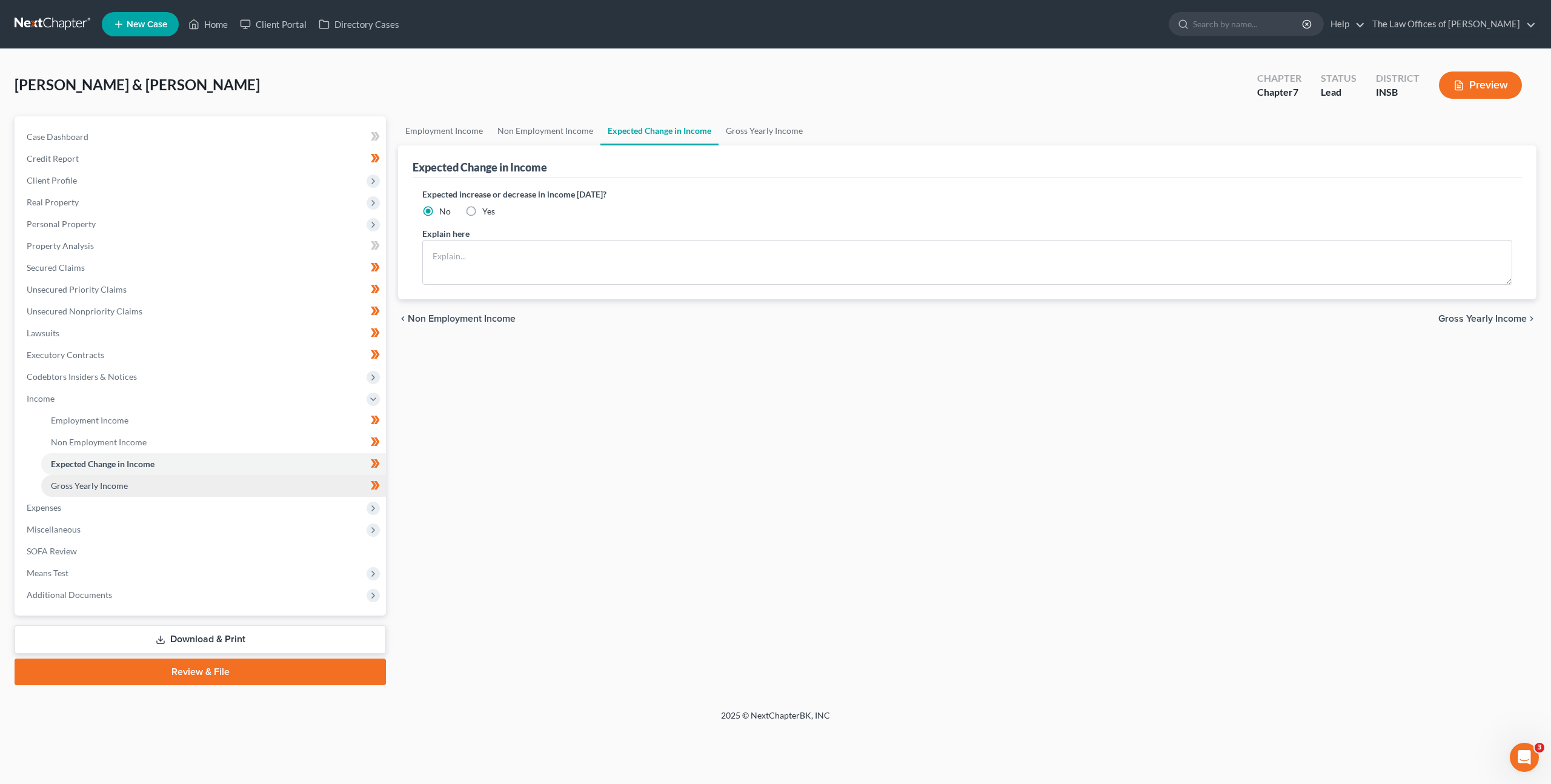
click at [245, 490] on link "Gross Yearly Income" at bounding box center [213, 486] width 345 height 22
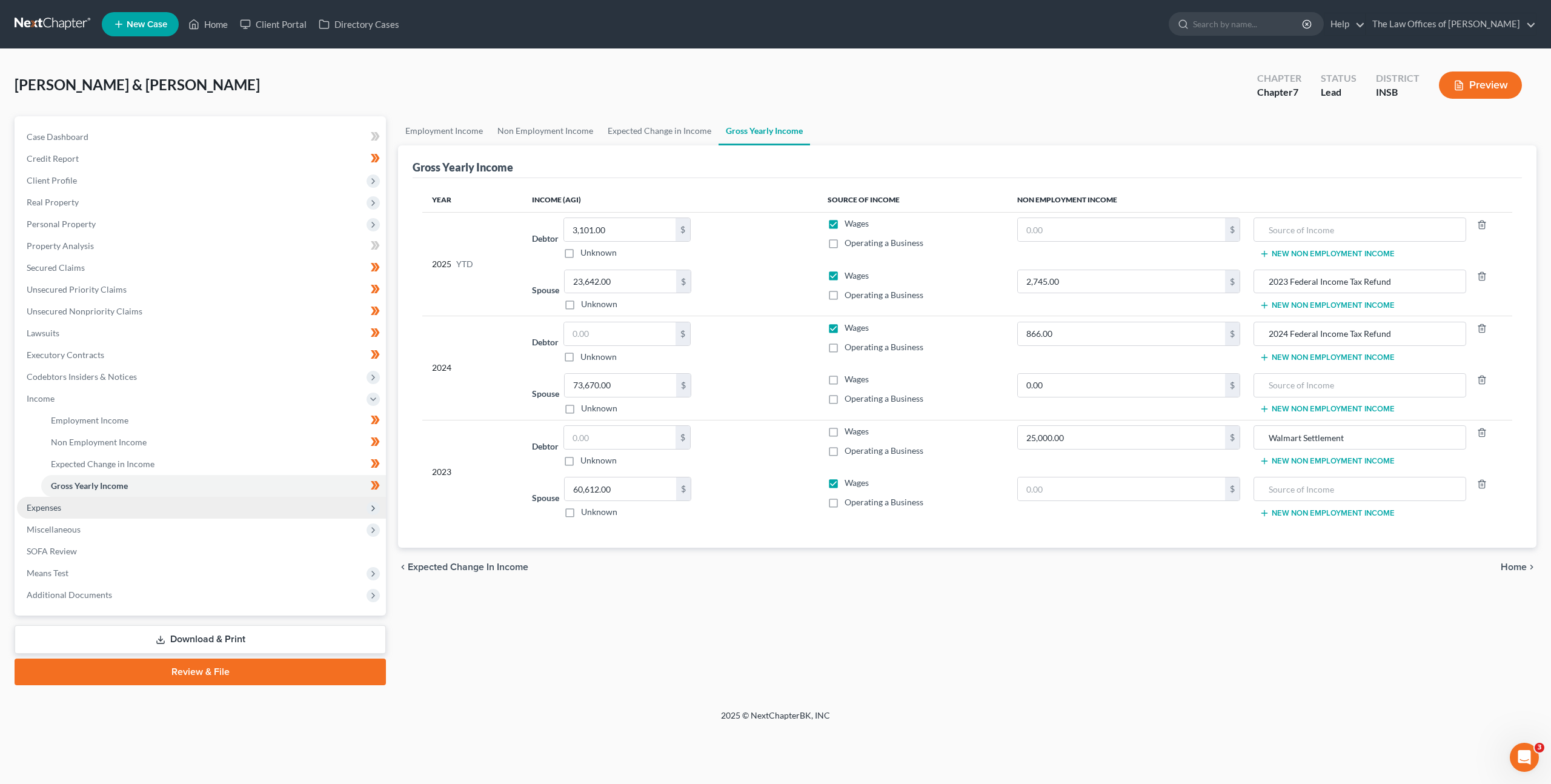
click at [107, 504] on span "Expenses" at bounding box center [201, 507] width 369 height 22
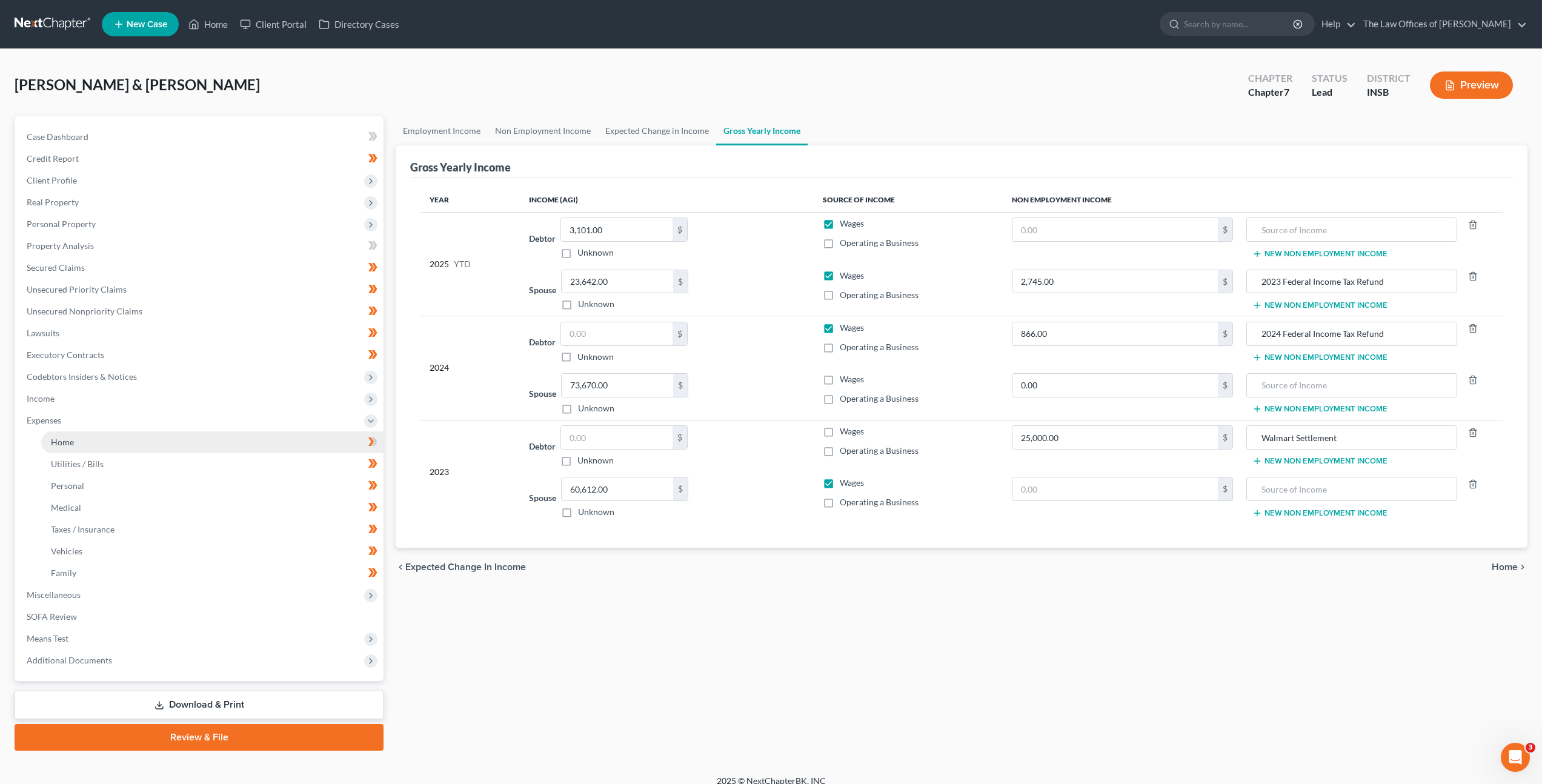
click at [121, 444] on link "Home" at bounding box center [211, 442] width 342 height 22
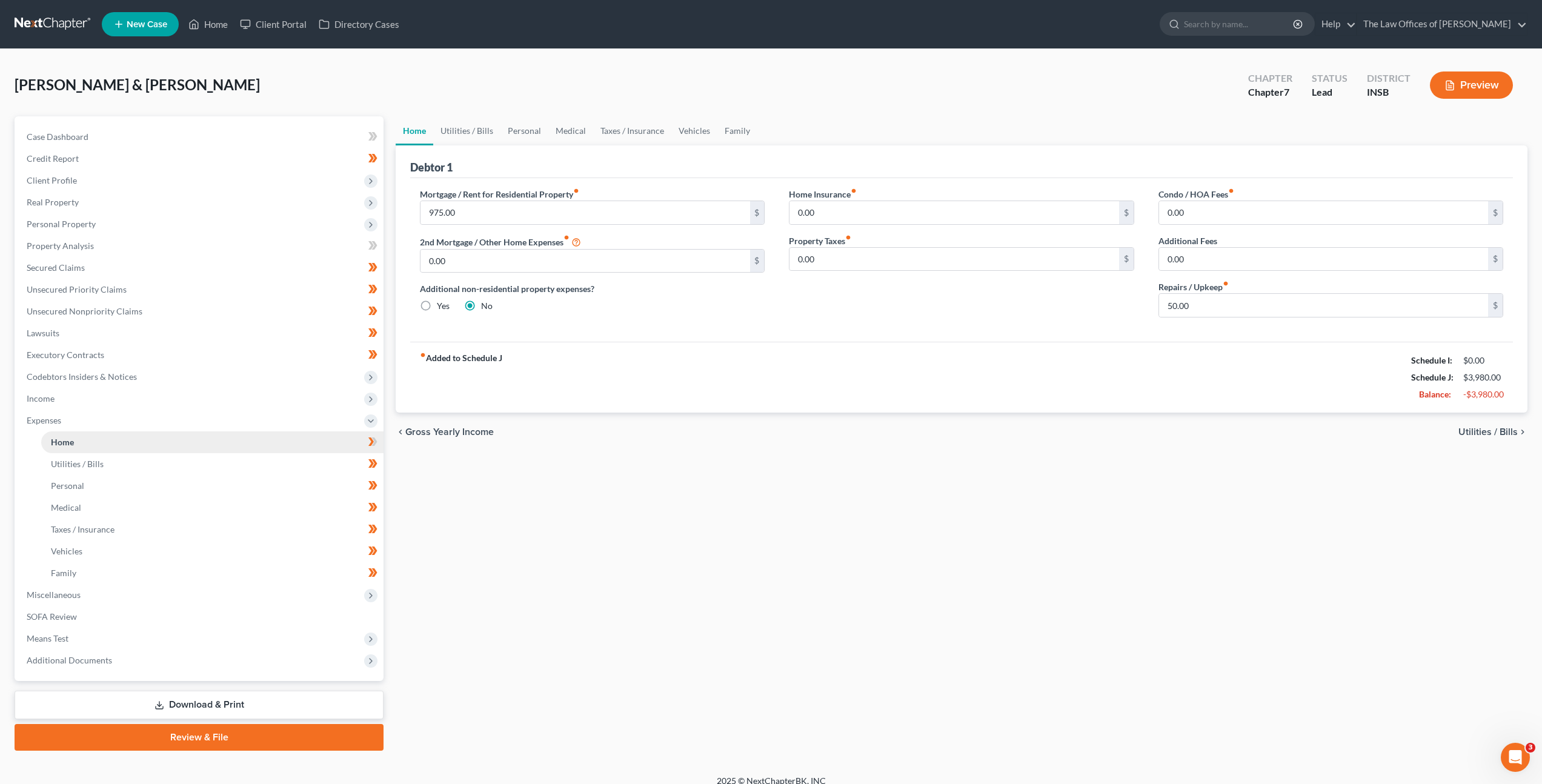
click at [121, 444] on link "Home" at bounding box center [211, 442] width 342 height 22
click at [379, 447] on span at bounding box center [372, 443] width 21 height 18
drag, startPoint x: 1491, startPoint y: 393, endPoint x: 1505, endPoint y: 394, distance: 14.0
click at [1492, 393] on div "$760.44" at bounding box center [1483, 394] width 40 height 12
drag, startPoint x: 1400, startPoint y: 376, endPoint x: 1349, endPoint y: 360, distance: 53.5
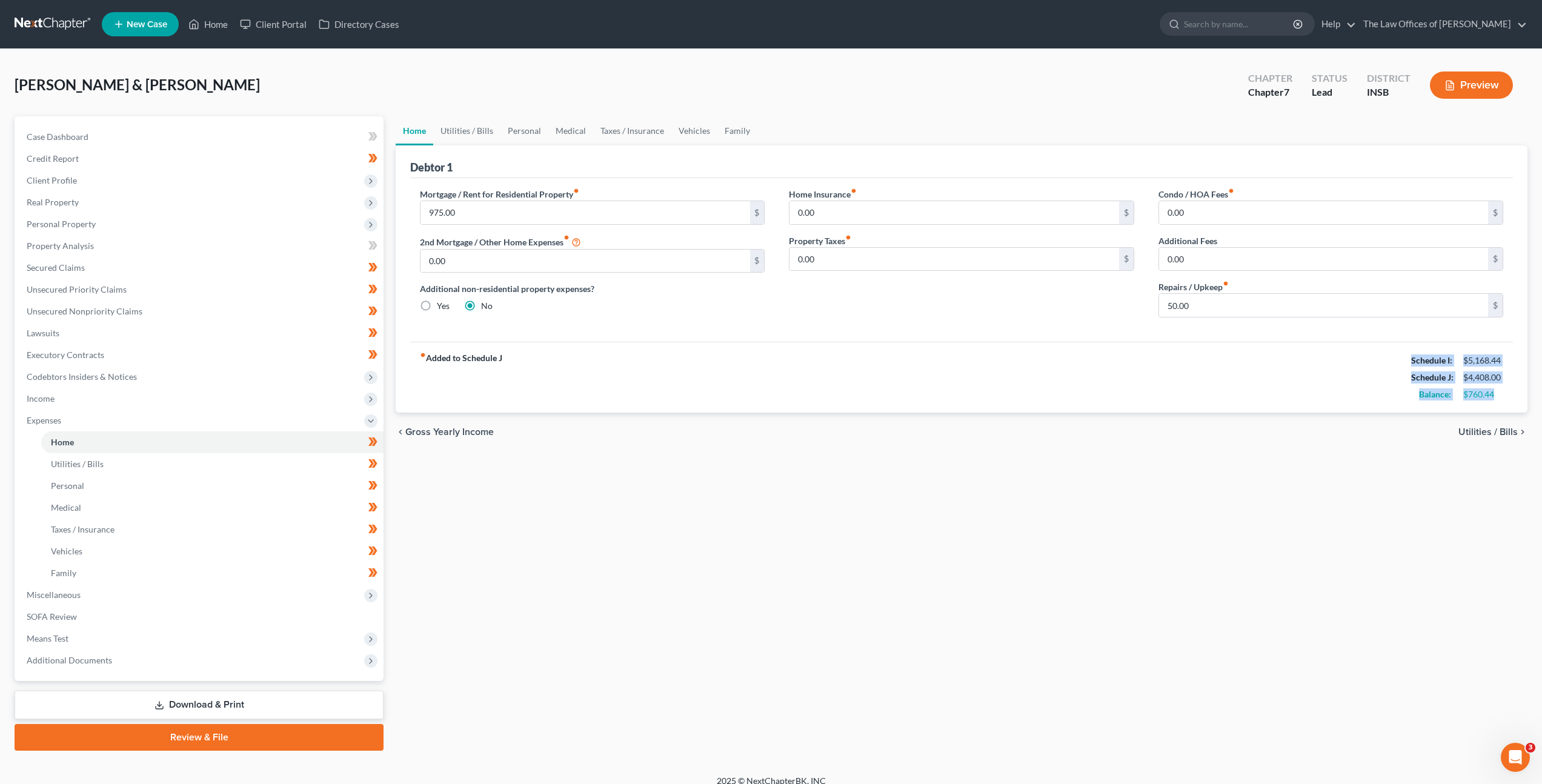
click at [1349, 360] on div "fiber_manual_record Added to Schedule J Schedule I: $5,168.44 Schedule J: $4,40…" at bounding box center [961, 377] width 1103 height 70
copy div "Schedule I: $5,168.44 Schedule J: $4,408.00 Balance: $760.44"
click at [733, 131] on link "Family" at bounding box center [737, 131] width 40 height 29
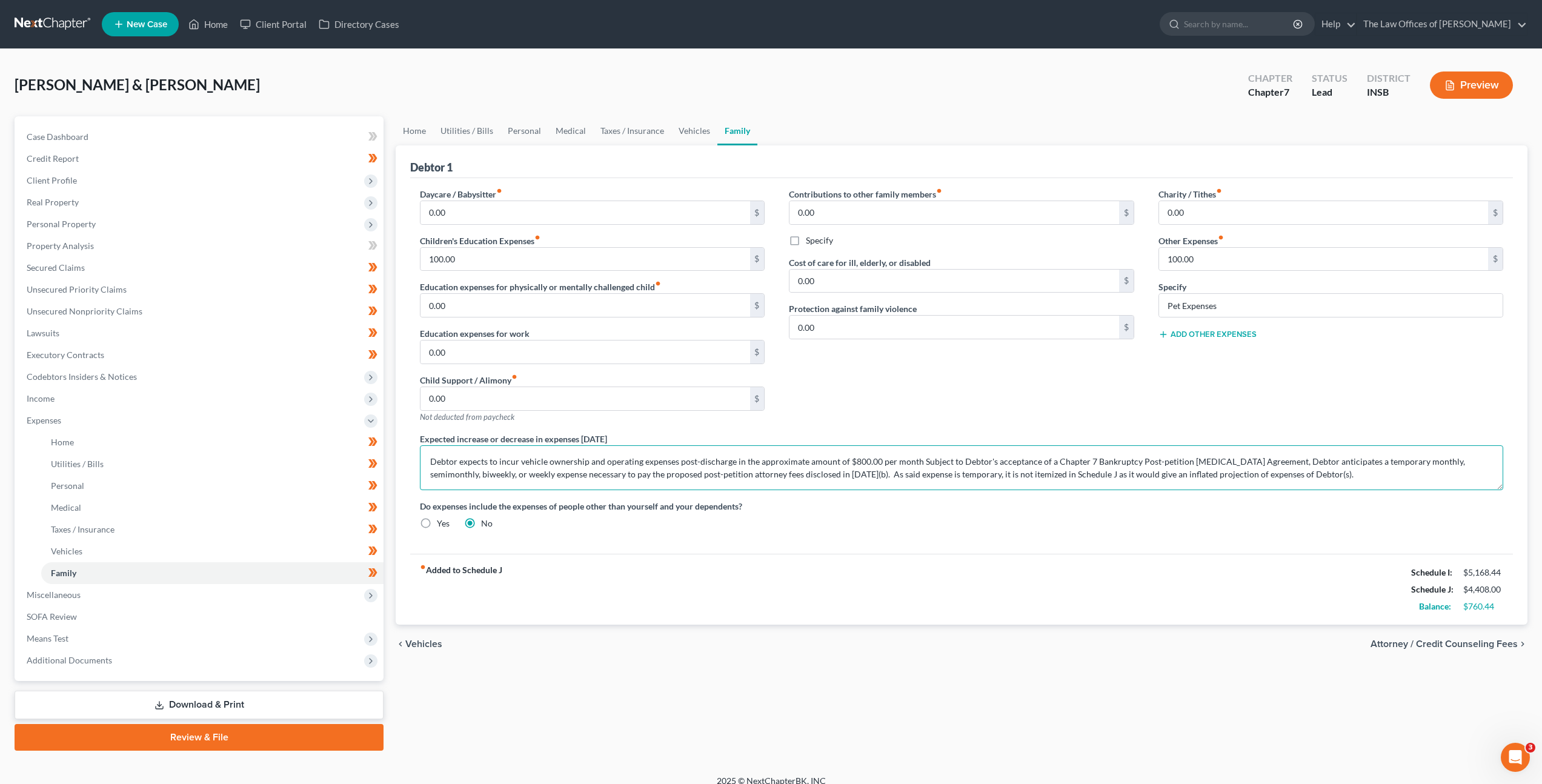
click at [914, 462] on textarea "Debtor expects to incur vehicle ownership and operating expenses post-discharge…" at bounding box center [961, 468] width 1083 height 45
drag, startPoint x: 916, startPoint y: 461, endPoint x: 372, endPoint y: 463, distance: 544.0
click at [372, 463] on div "Petition Navigation Case Dashboard Payments Invoices Payments Payments Credit R…" at bounding box center [771, 433] width 1525 height 634
type textarea "Debtor expects to incur vehicle ownership and operating expenses post-discharge…"
click at [57, 30] on link at bounding box center [53, 23] width 77 height 22
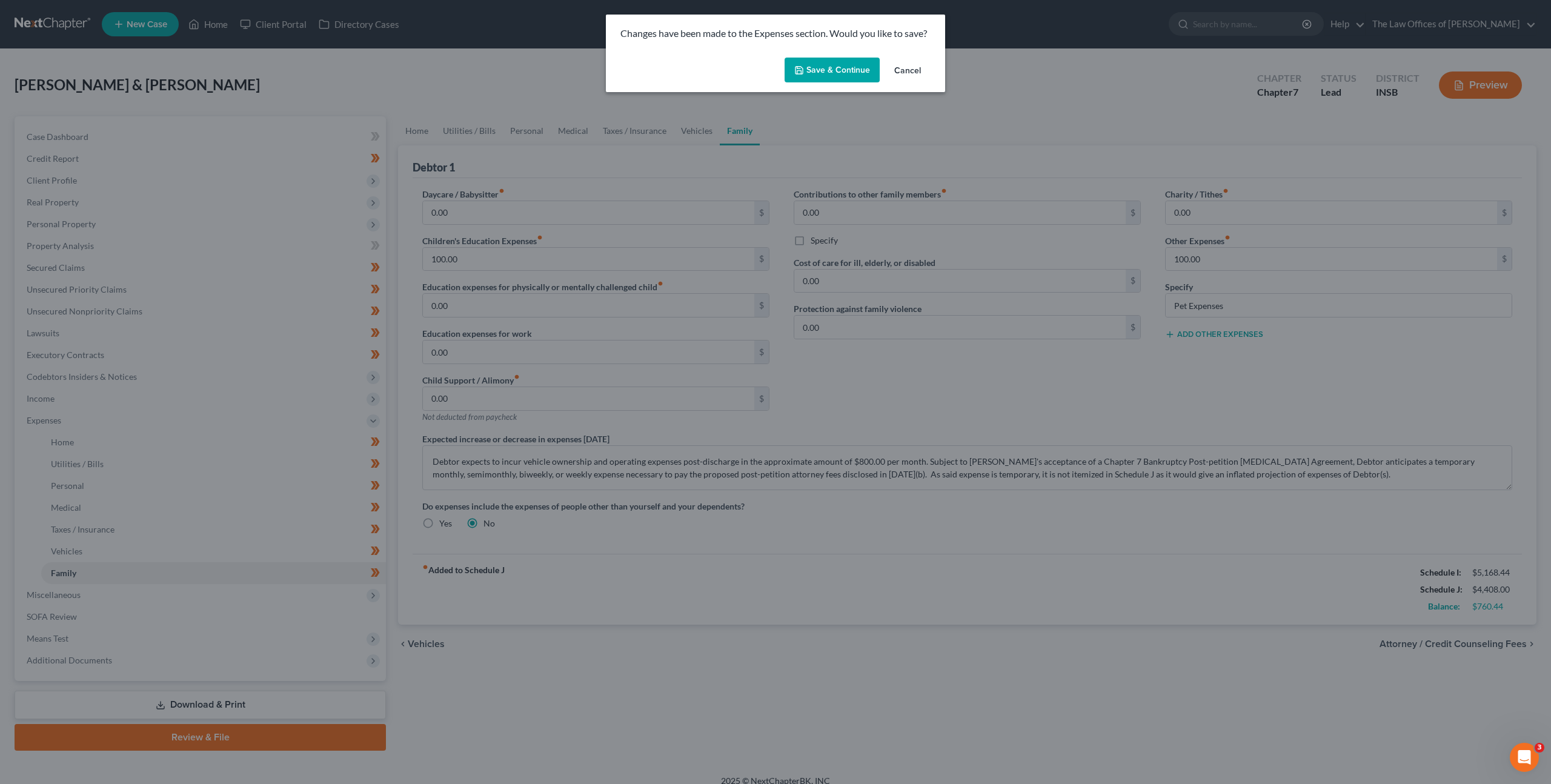
click at [823, 78] on button "Save & Continue" at bounding box center [832, 70] width 95 height 25
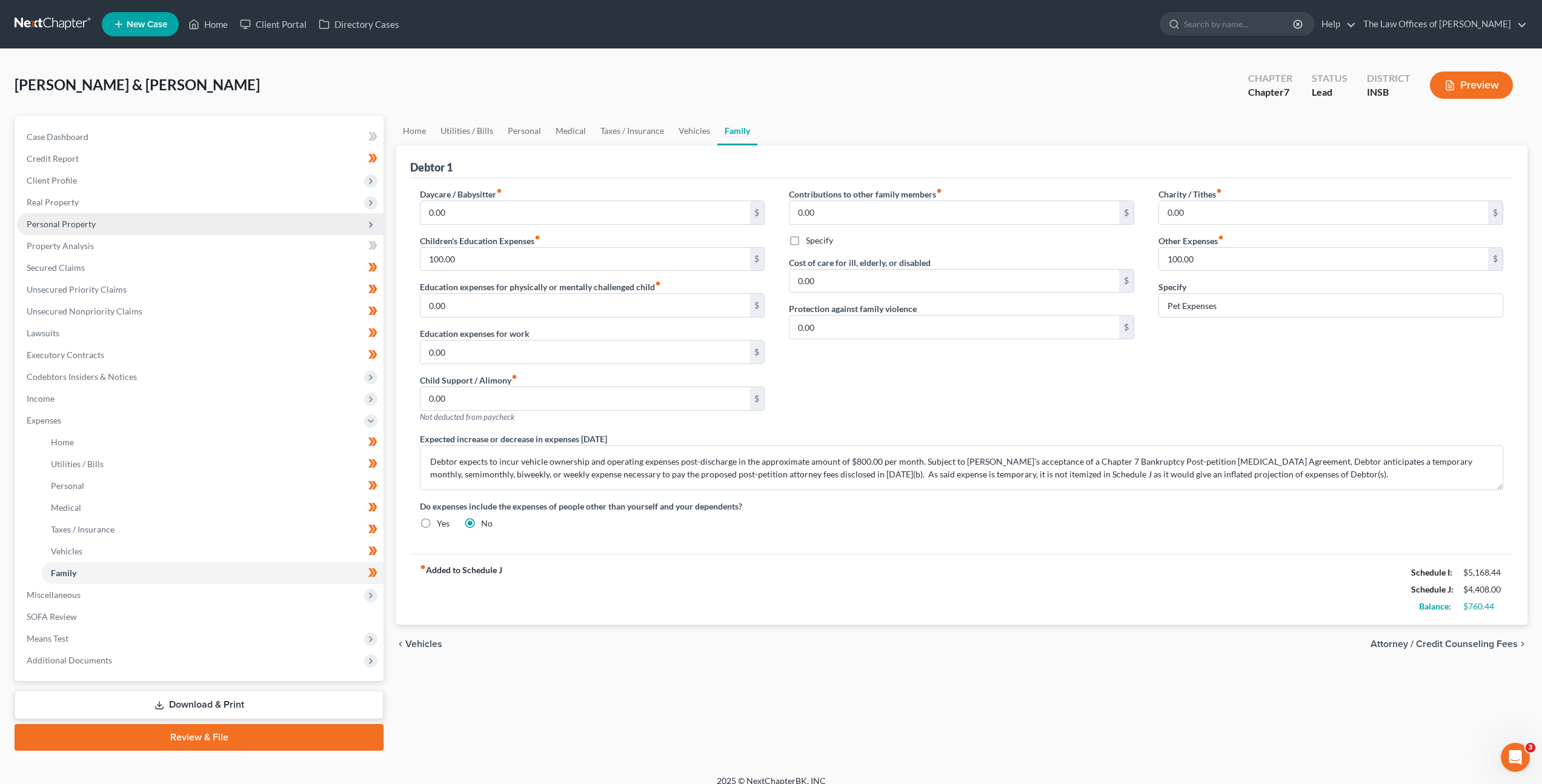
click at [228, 214] on span "Personal Property" at bounding box center [199, 224] width 366 height 22
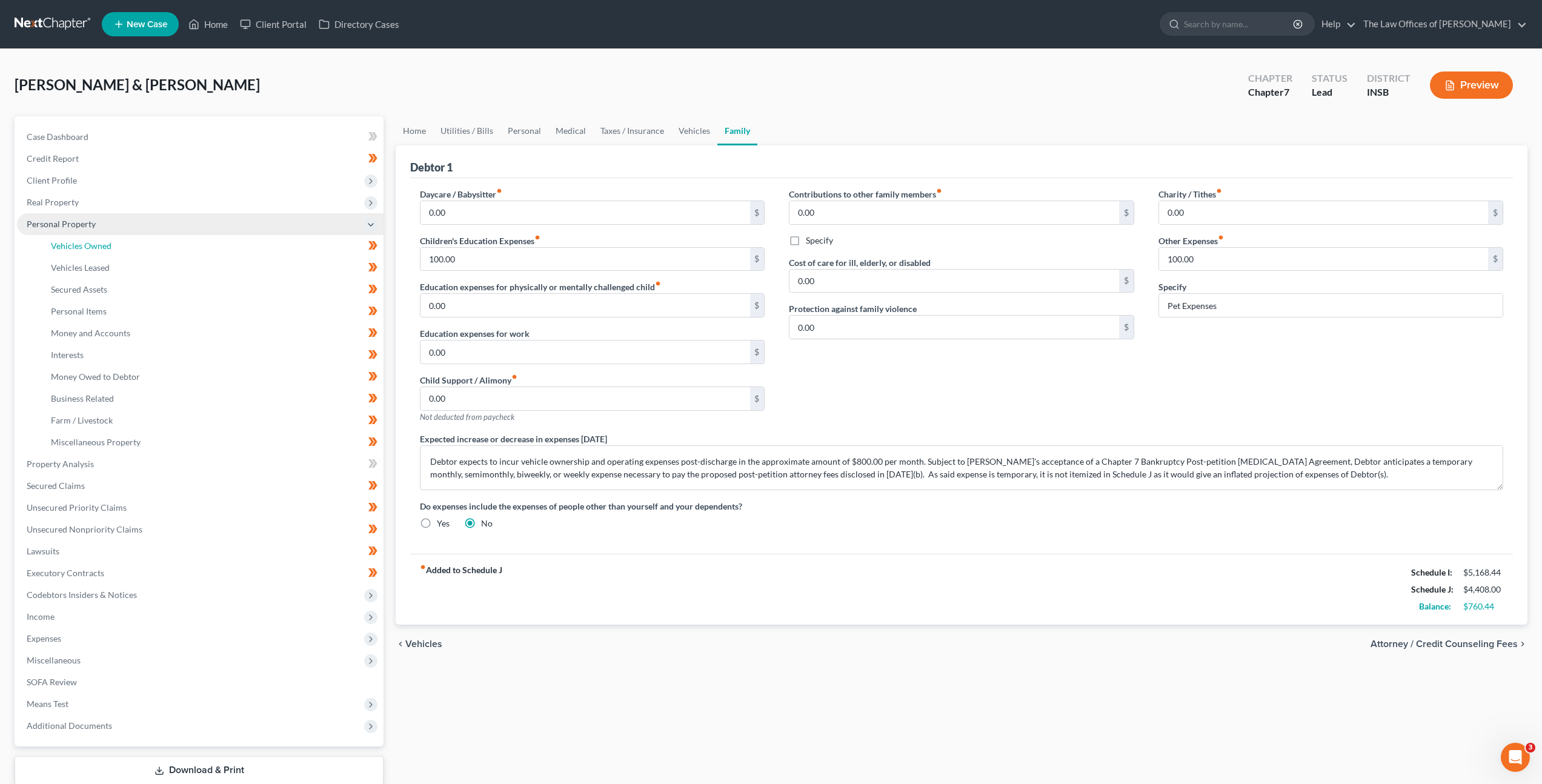
click at [217, 238] on link "Vehicles Owned" at bounding box center [211, 245] width 342 height 22
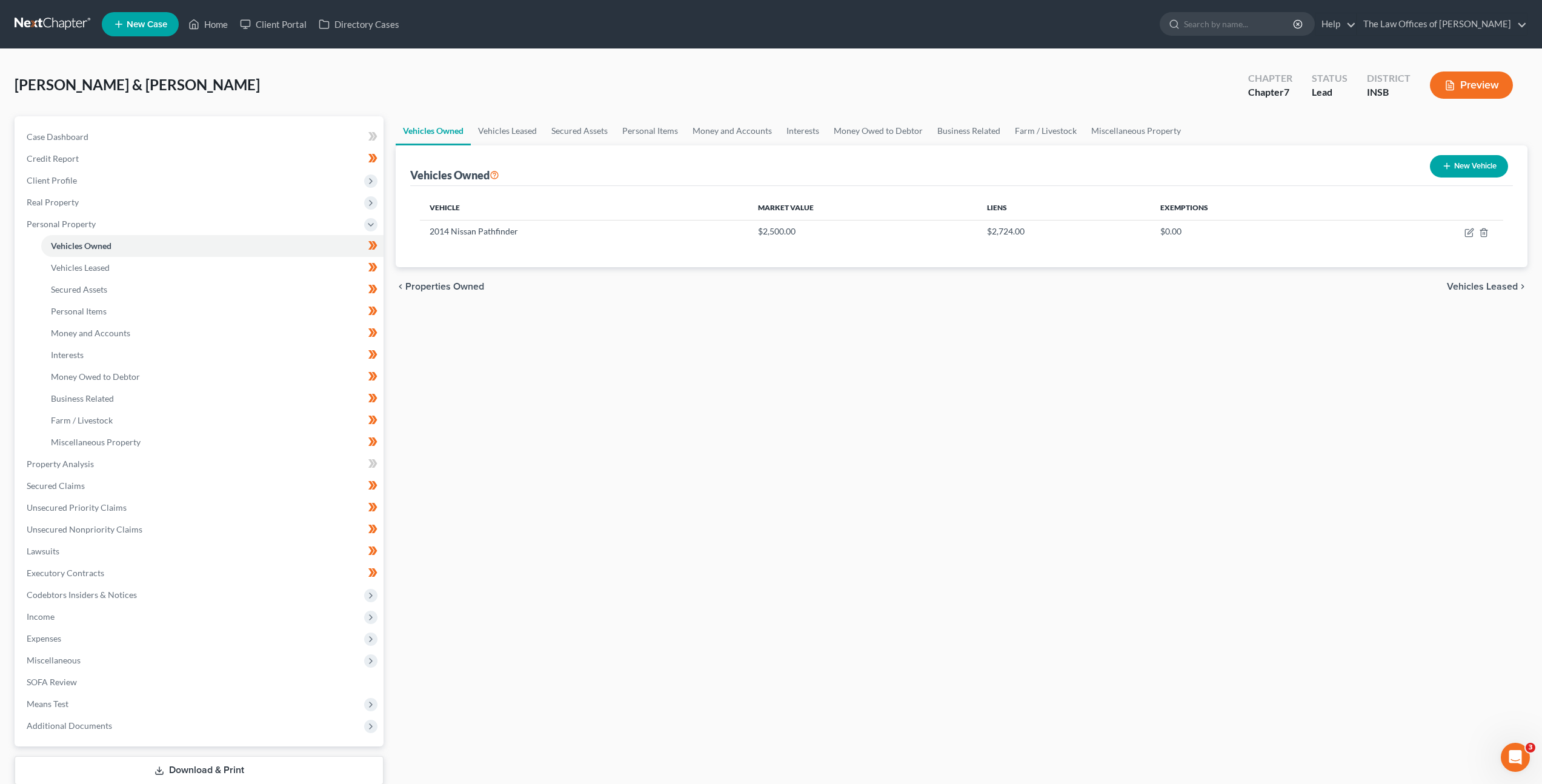
click at [38, 17] on link at bounding box center [53, 23] width 77 height 22
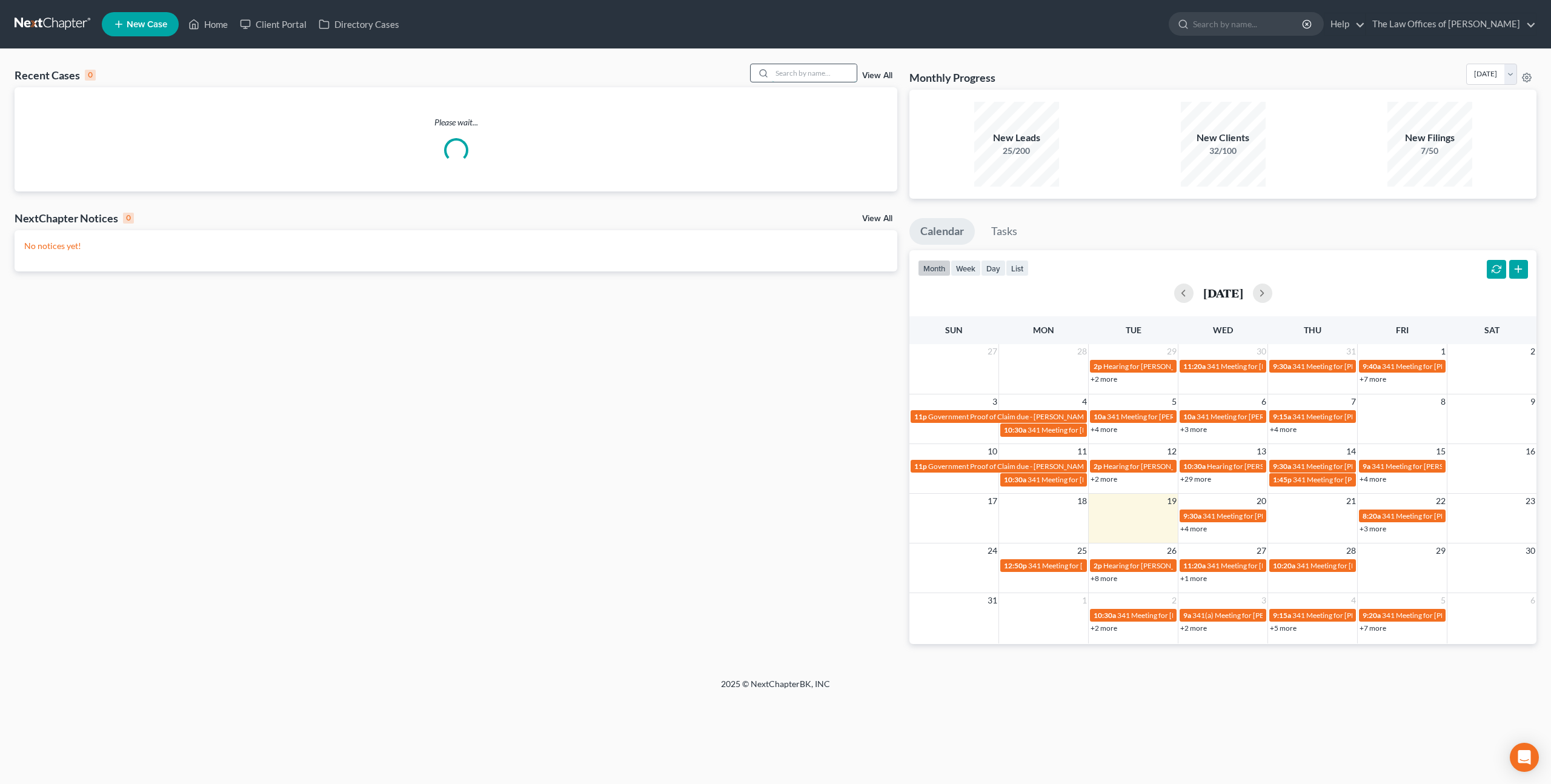
click at [805, 74] on input "search" at bounding box center [814, 73] width 84 height 17
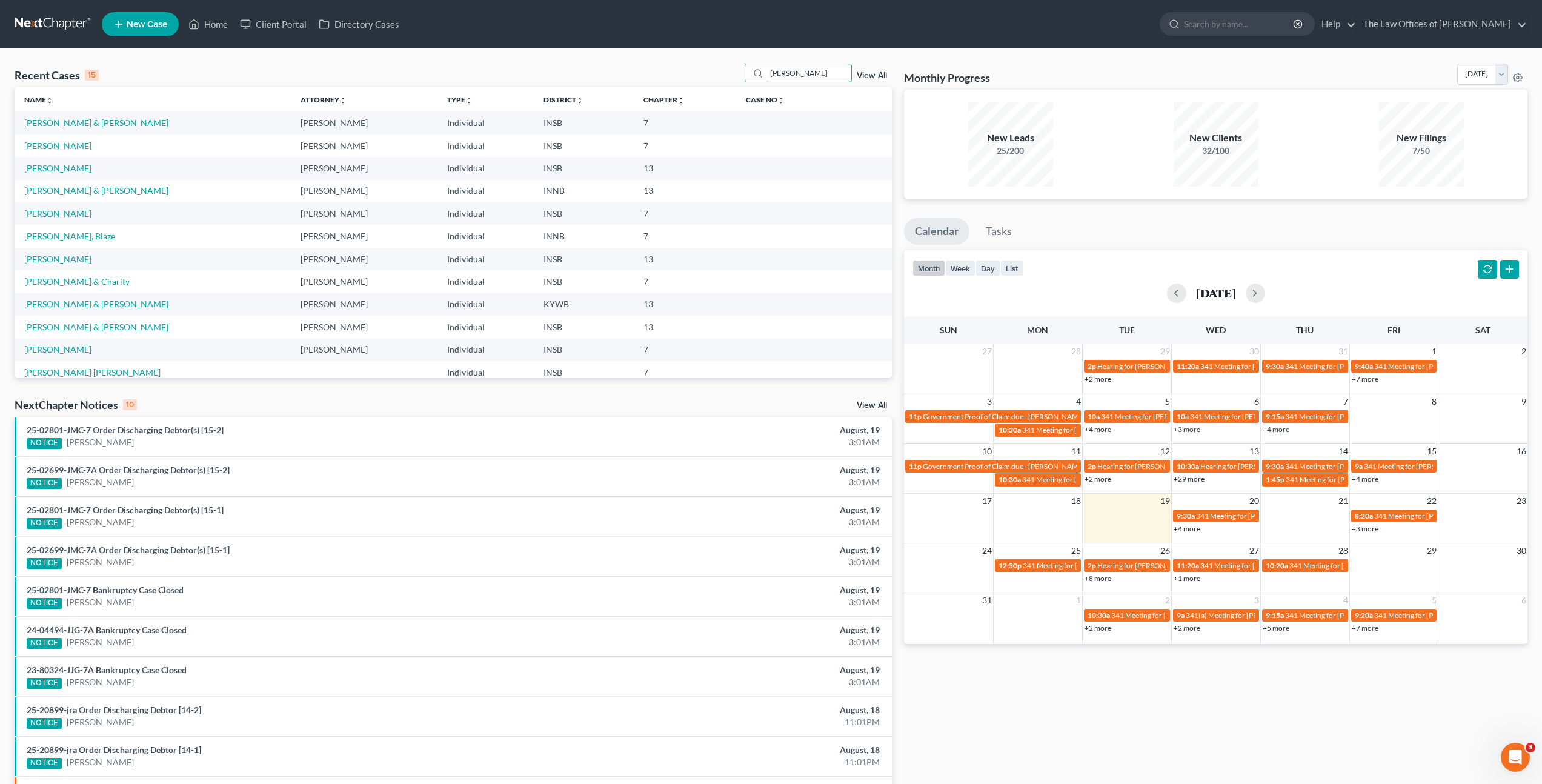
type input "badillo"
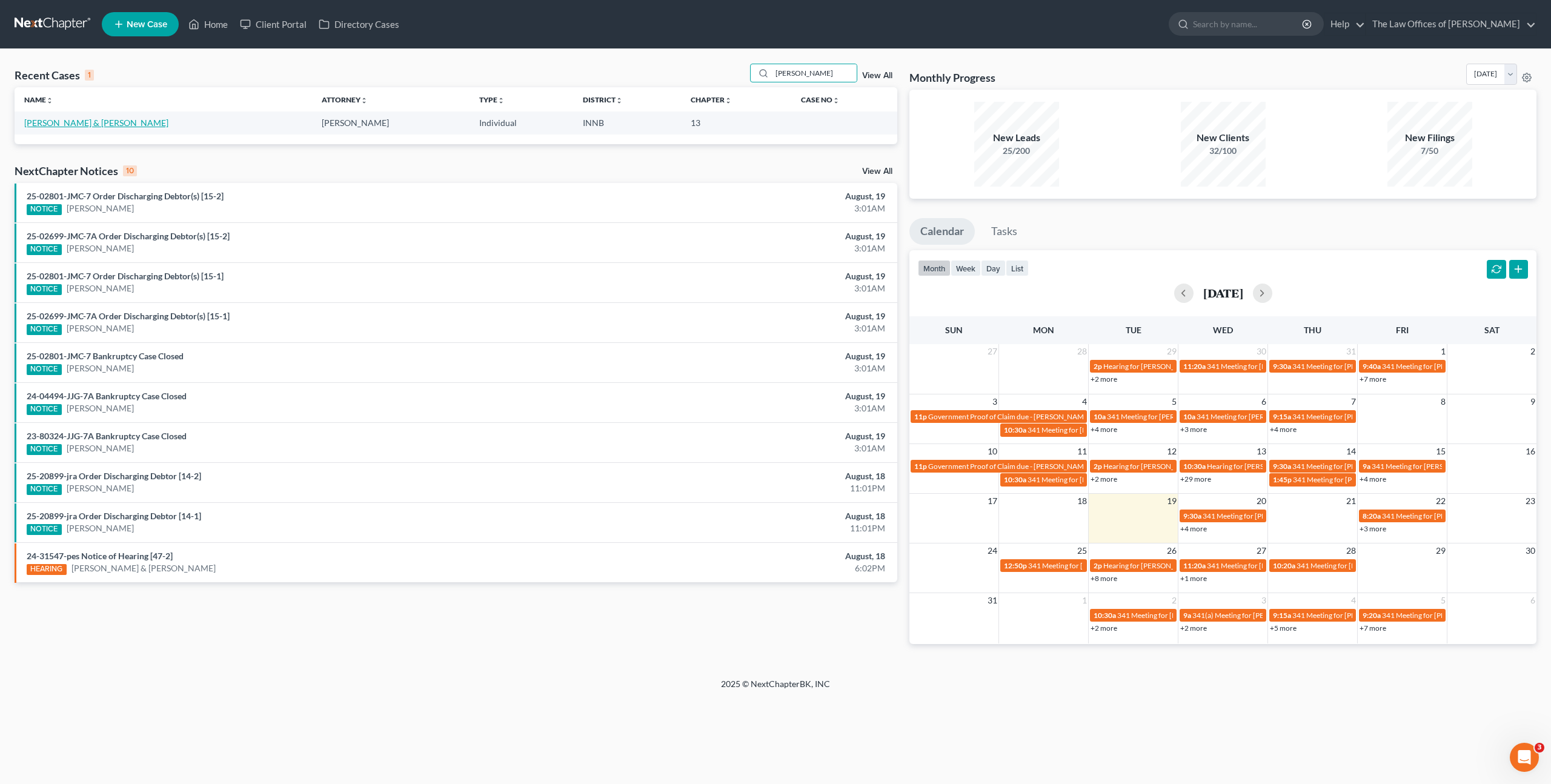
click at [70, 123] on link "Badillo, Lorenzo & Ana" at bounding box center [97, 123] width 144 height 10
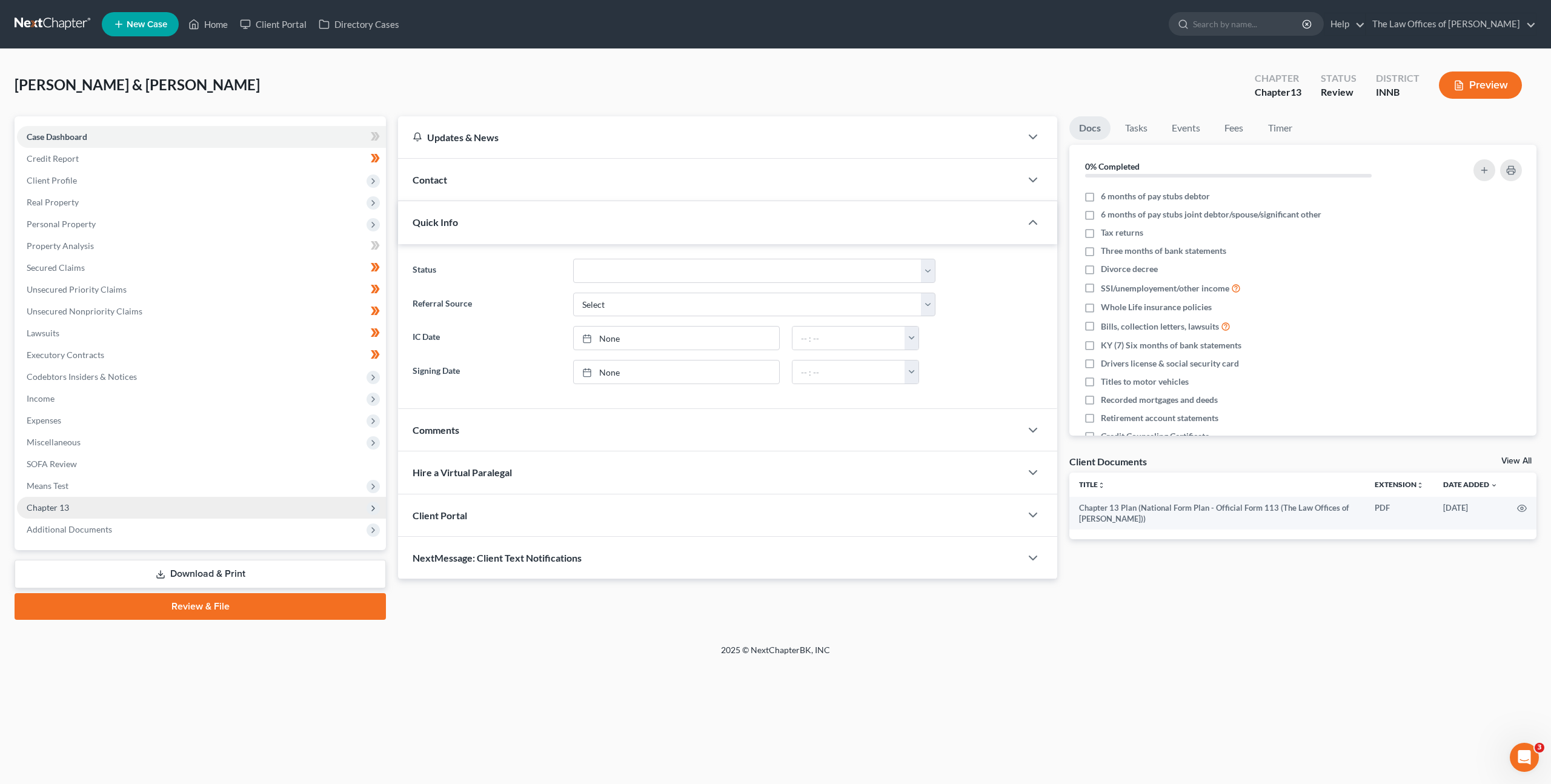
click at [171, 517] on span "Chapter 13" at bounding box center [201, 507] width 369 height 22
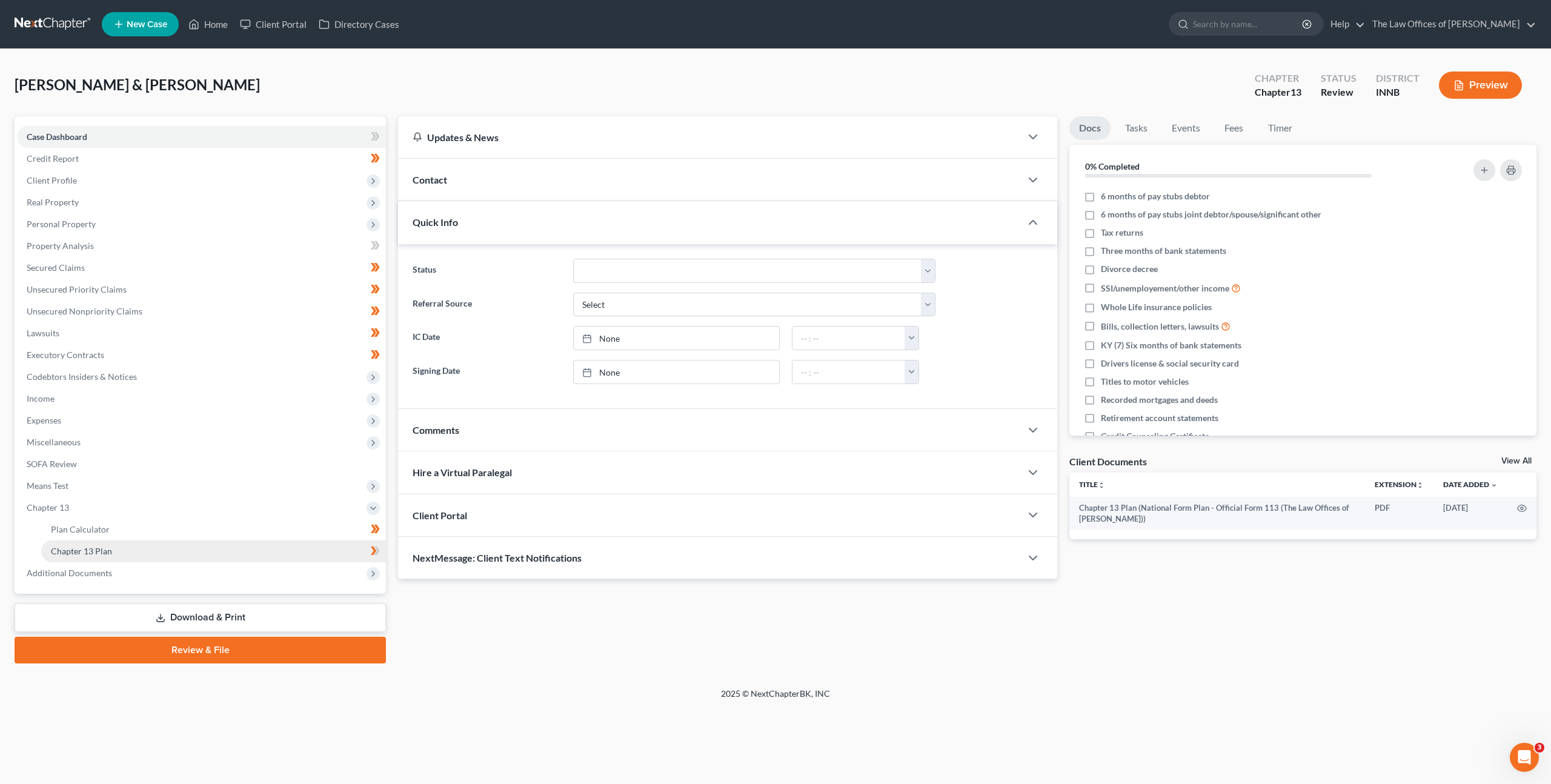
click at [169, 544] on link "Chapter 13 Plan" at bounding box center [213, 551] width 345 height 22
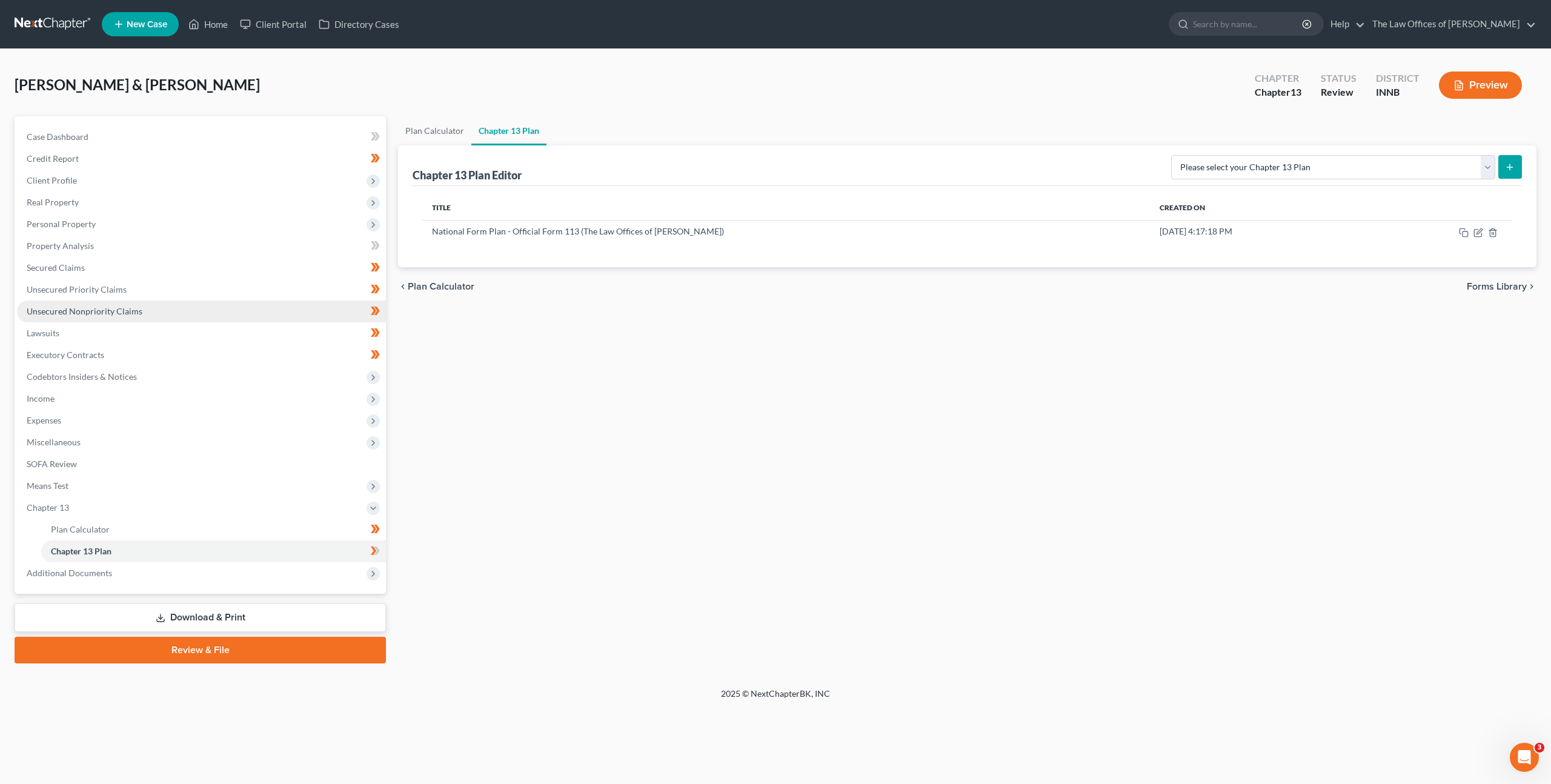
click at [282, 314] on link "Unsecured Nonpriority Claims" at bounding box center [201, 311] width 369 height 22
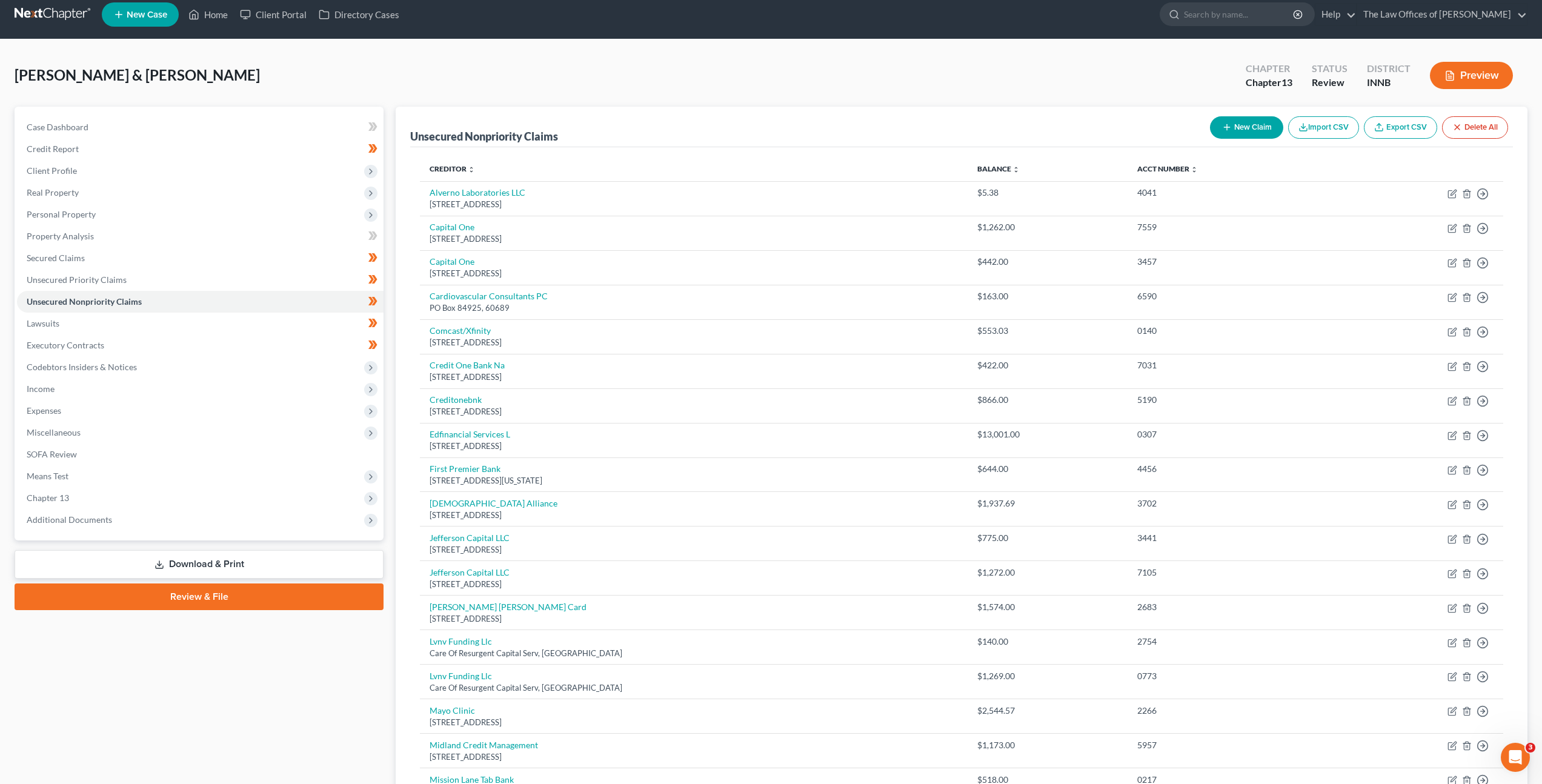
scroll to position [12, 0]
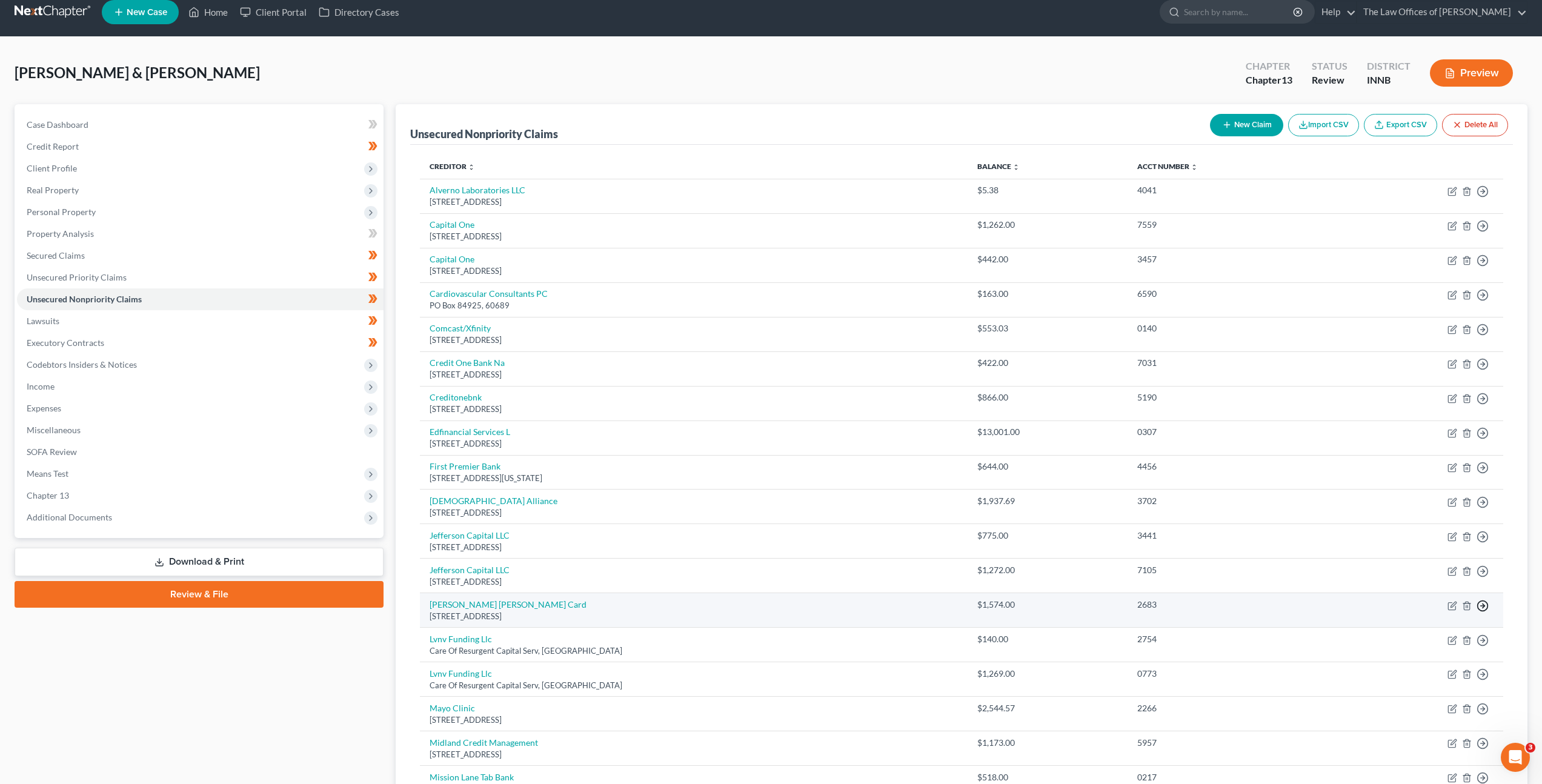
click at [1486, 197] on circle "button" at bounding box center [1483, 191] width 10 height 10
click at [1431, 679] on link "Move to Notice Only" at bounding box center [1427, 675] width 101 height 21
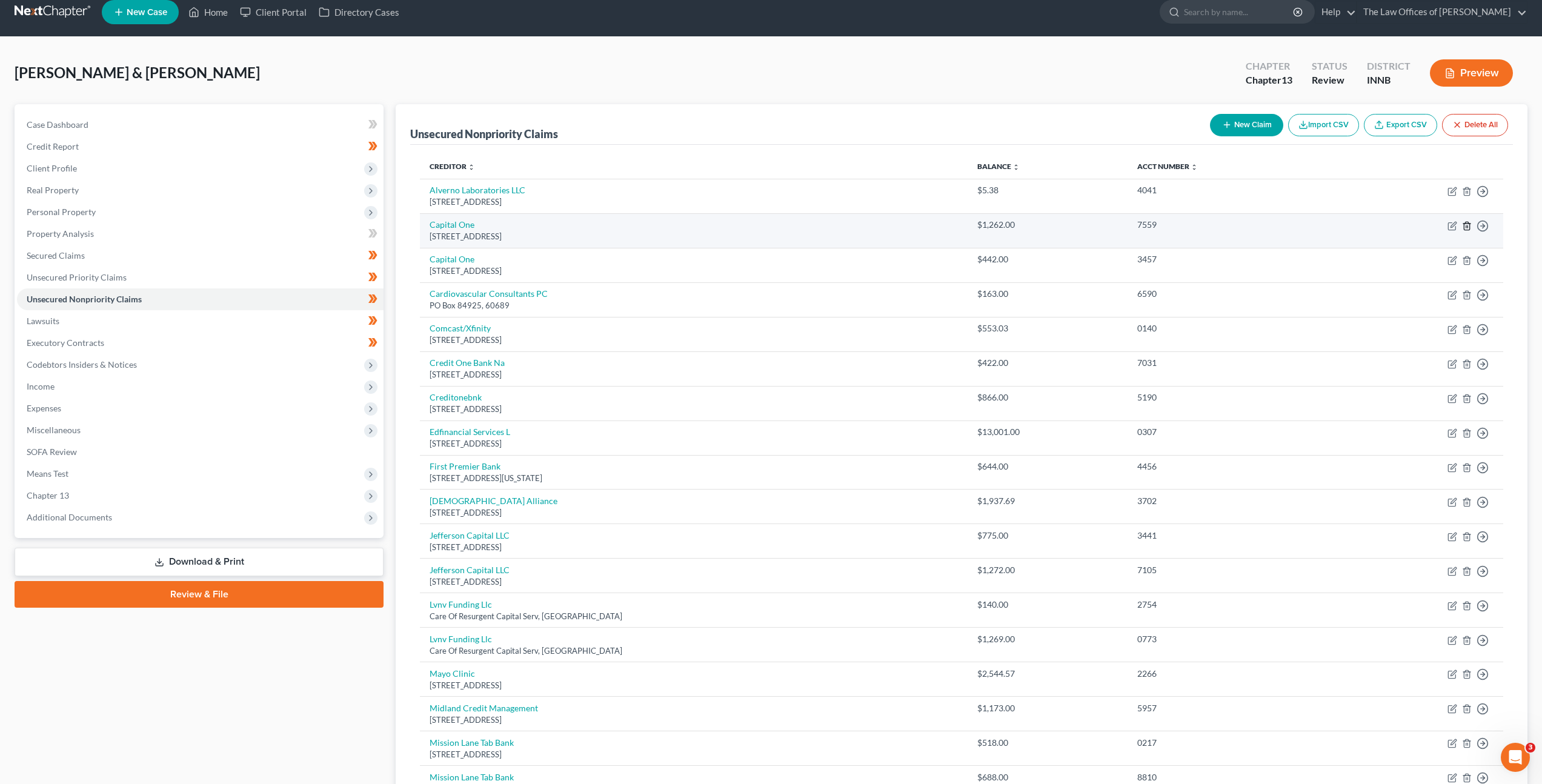
click at [1468, 224] on icon "button" at bounding box center [1466, 225] width 10 height 10
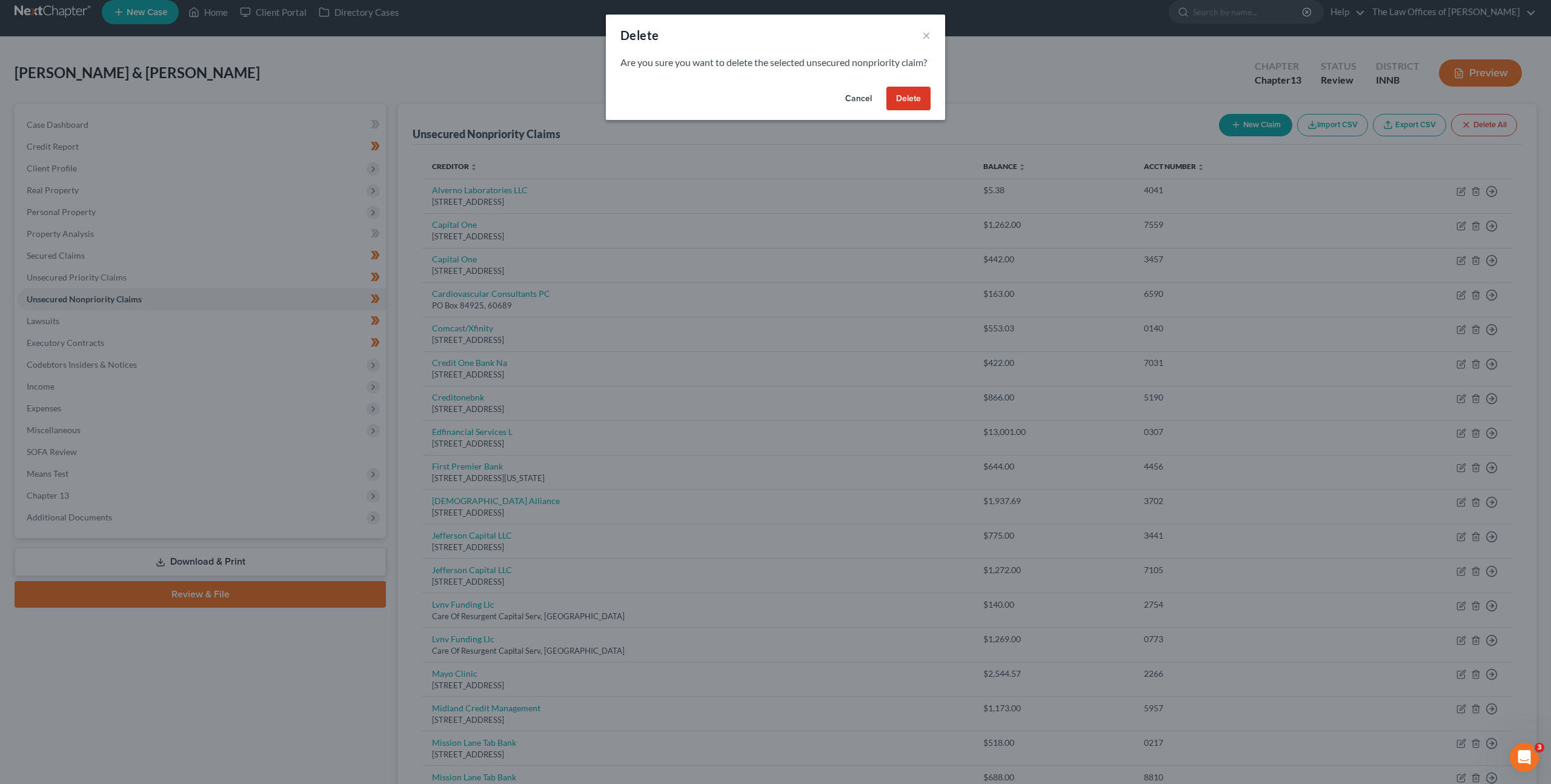
click at [861, 111] on button "Cancel" at bounding box center [858, 99] width 46 height 24
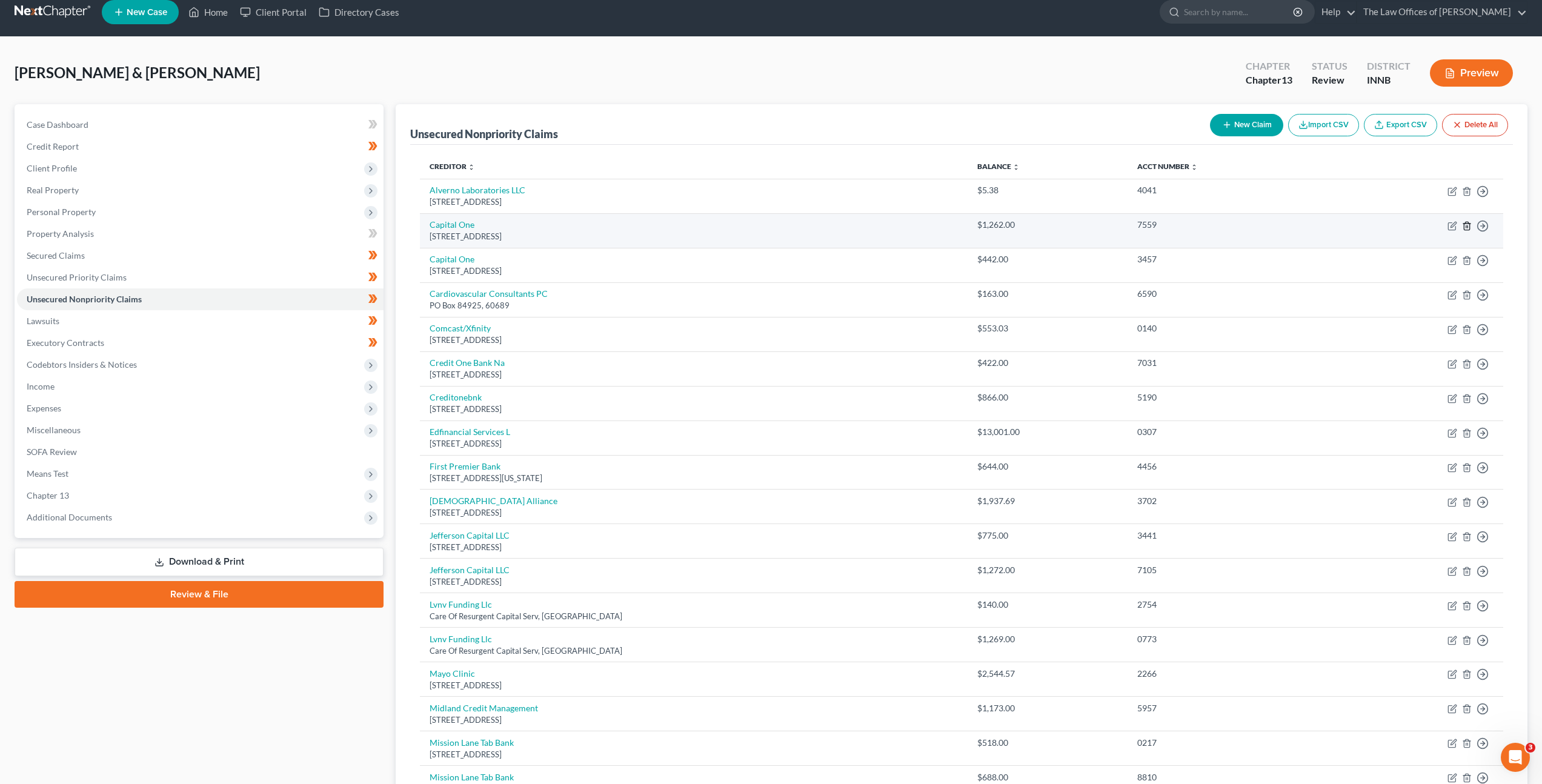
click at [1465, 223] on icon "button" at bounding box center [1466, 225] width 5 height 8
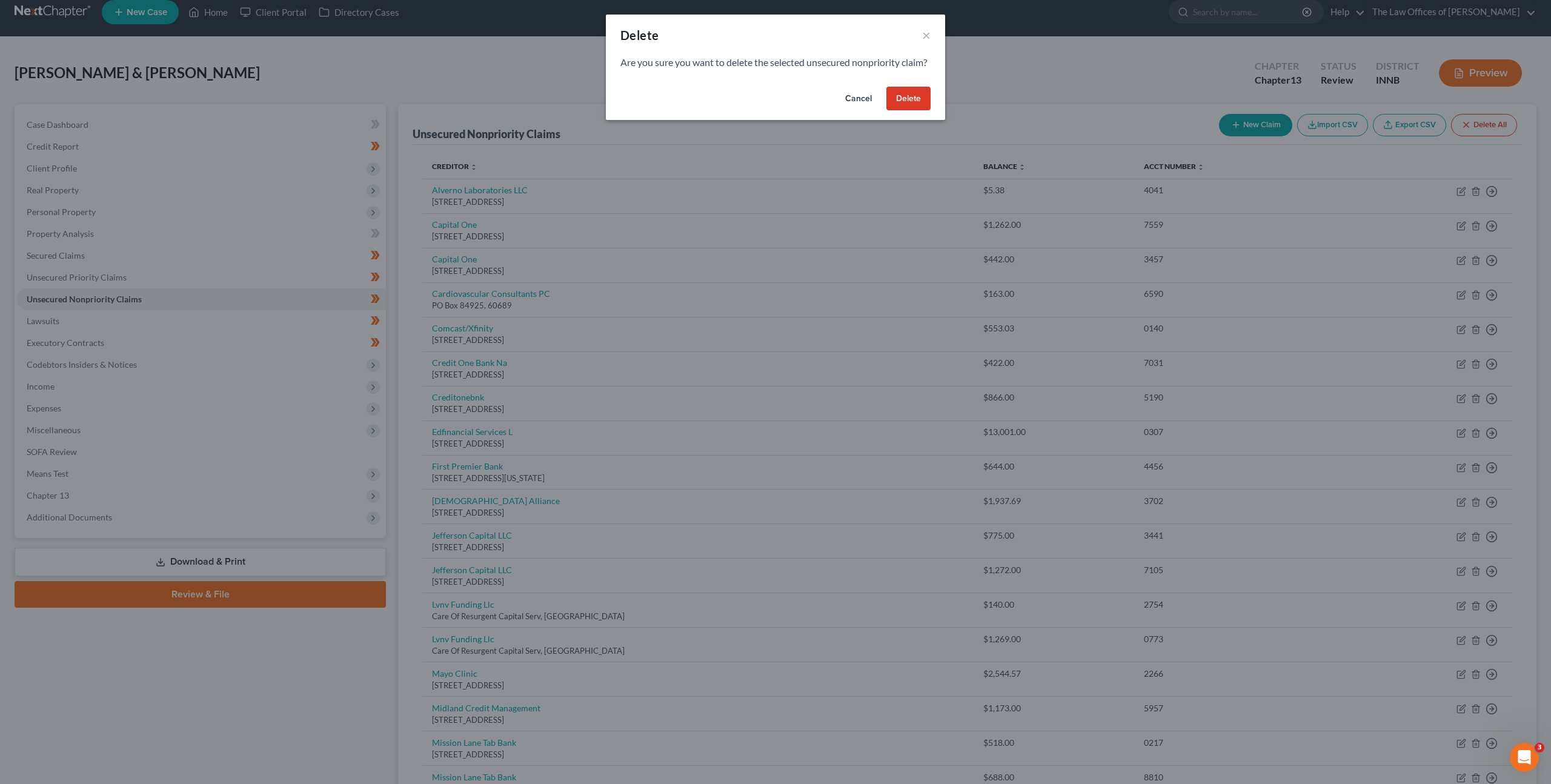
click at [903, 107] on button "Delete" at bounding box center [909, 99] width 44 height 24
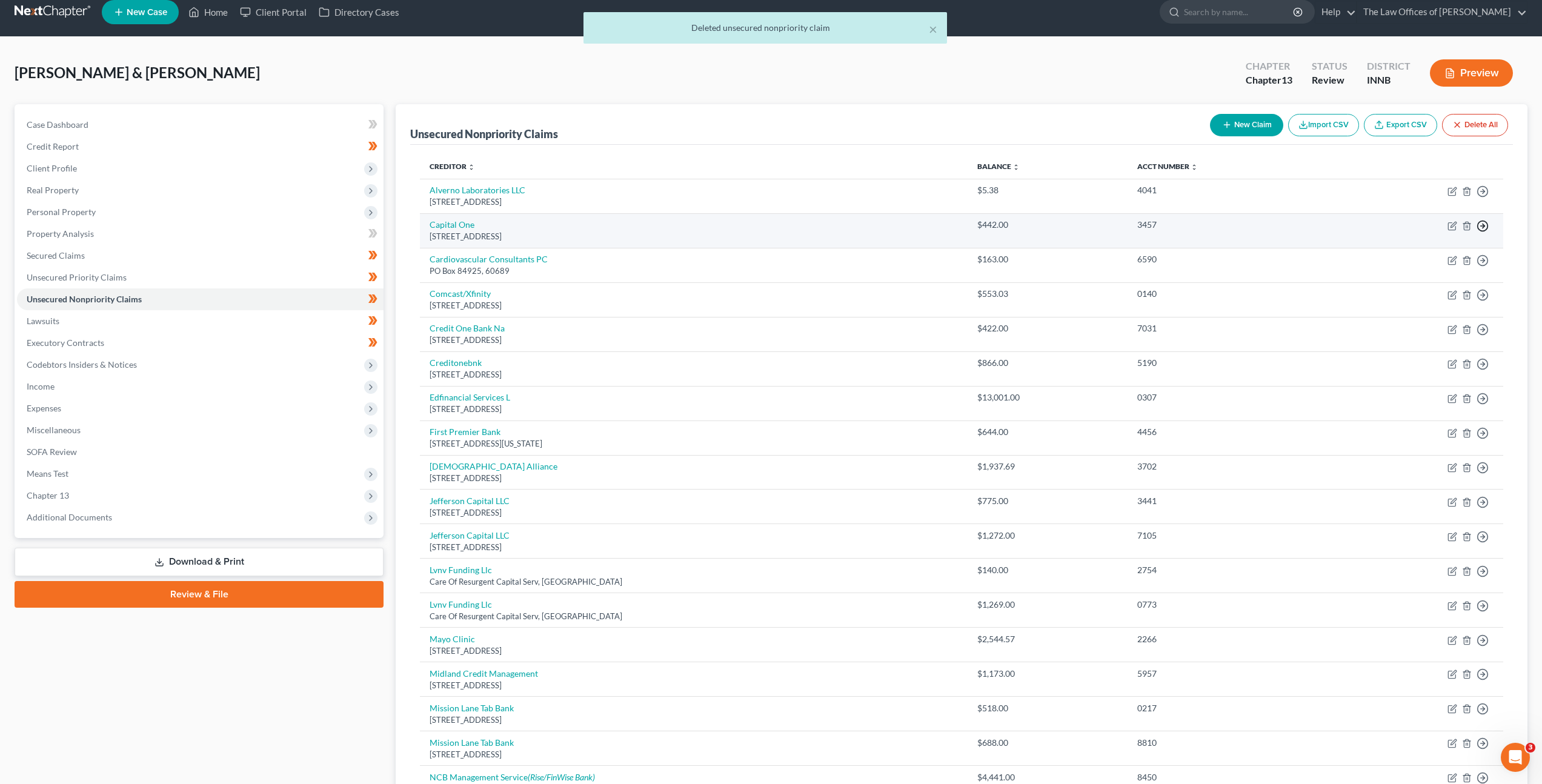
click at [1479, 198] on icon "button" at bounding box center [1483, 191] width 12 height 12
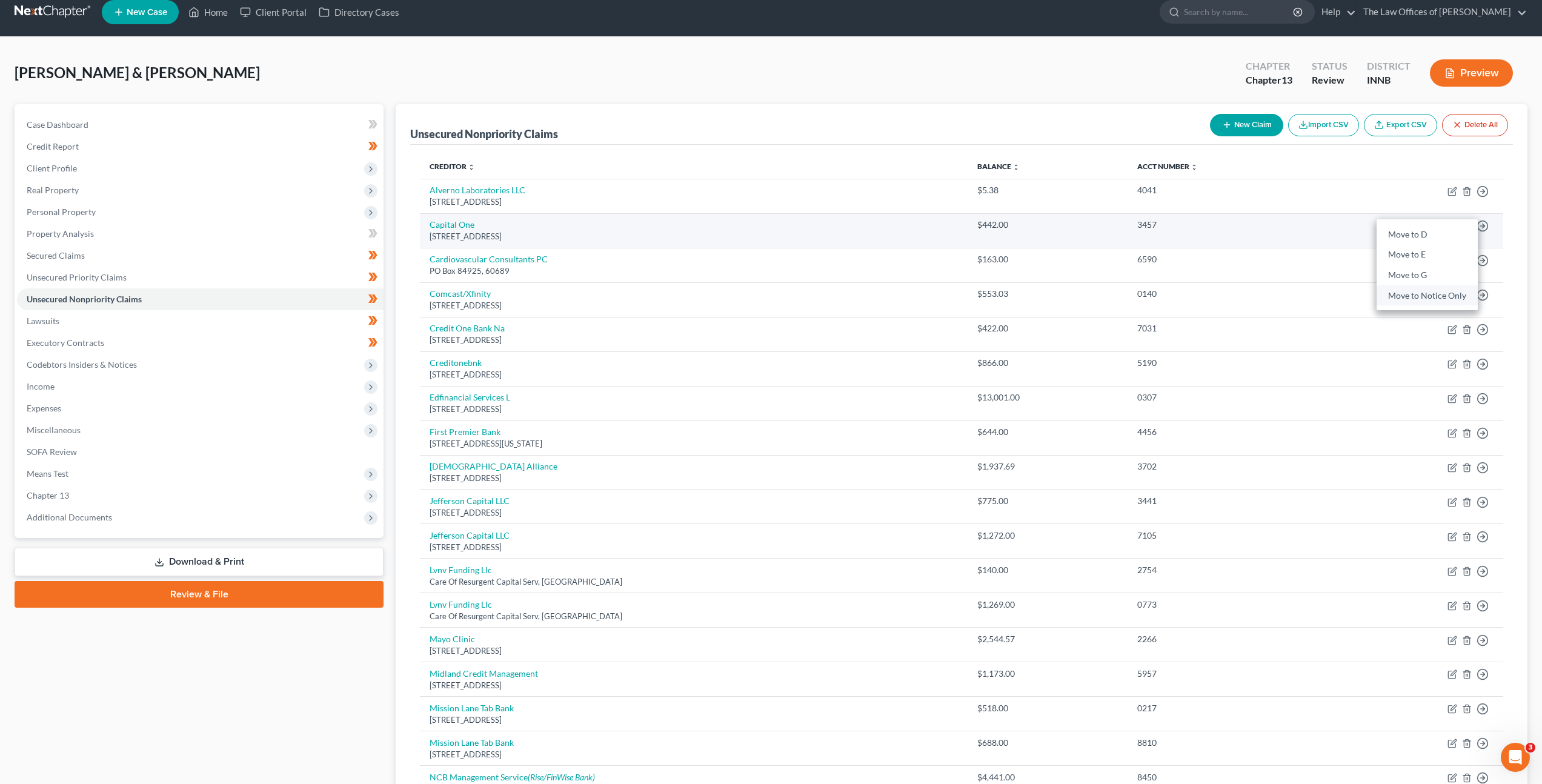
click at [1407, 288] on link "Move to Notice Only" at bounding box center [1427, 296] width 101 height 21
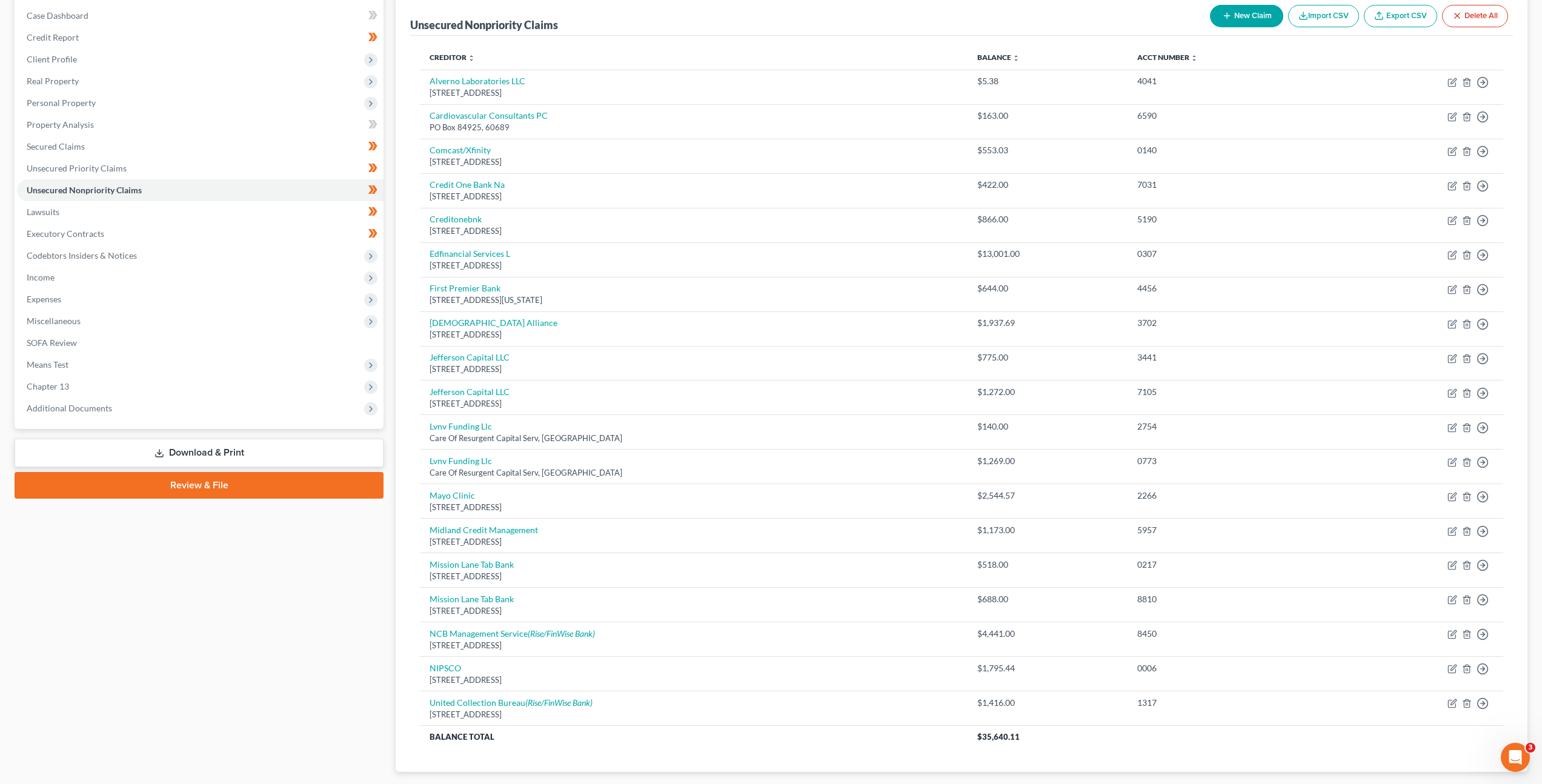
scroll to position [194, 0]
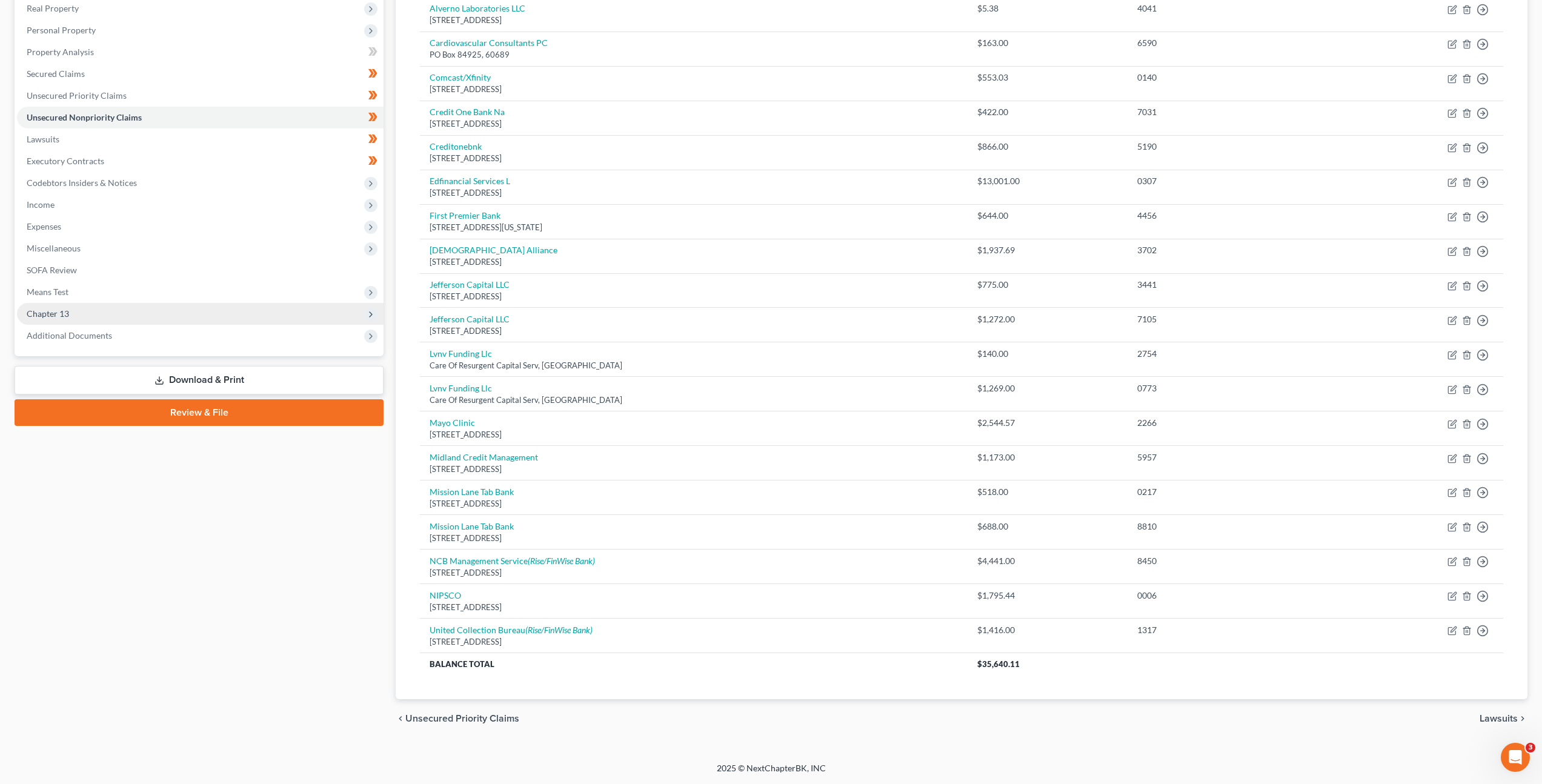
click at [110, 308] on span "Chapter 13" at bounding box center [199, 313] width 366 height 22
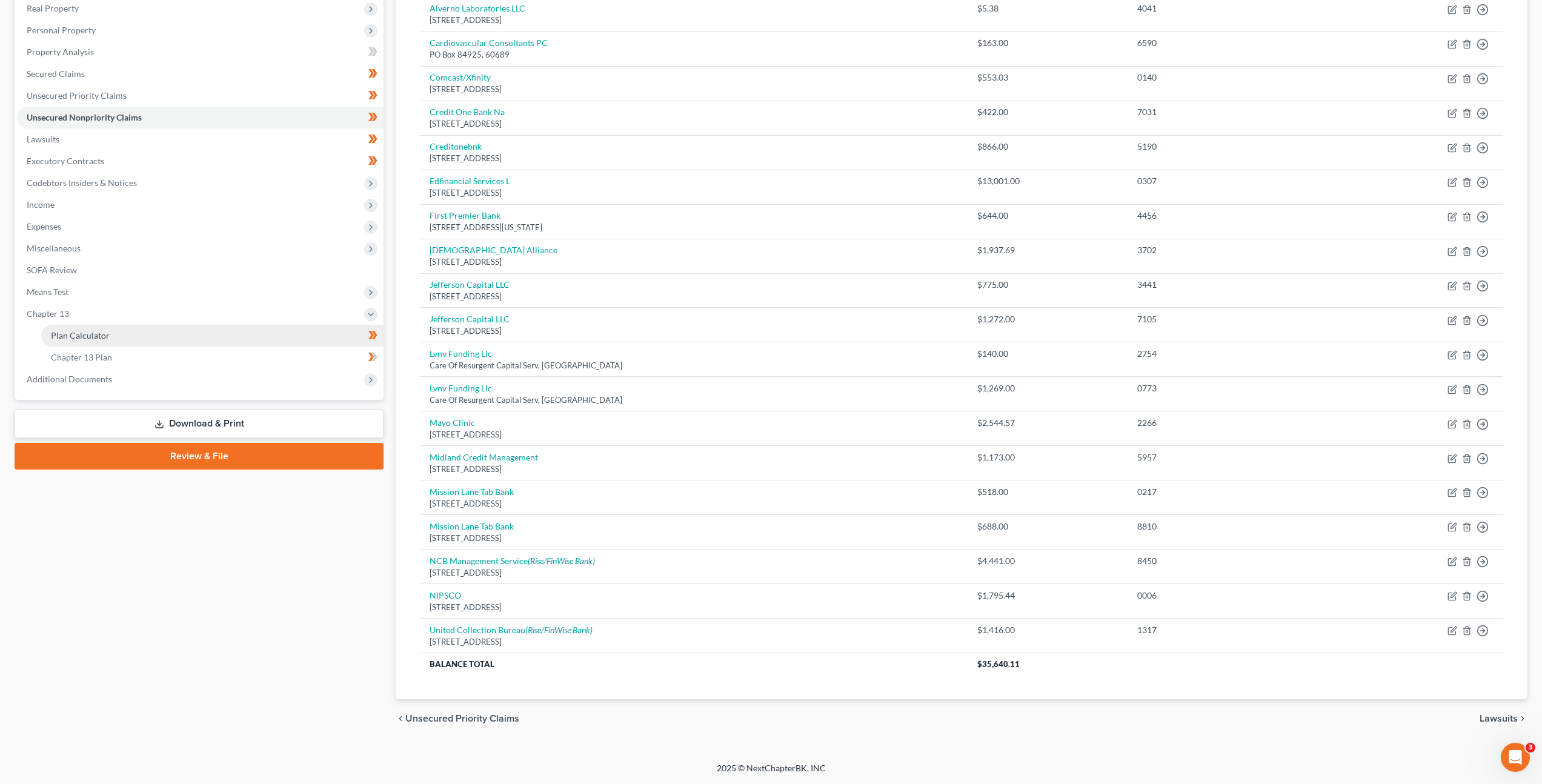
click at [129, 331] on link "Plan Calculator" at bounding box center [211, 335] width 342 height 22
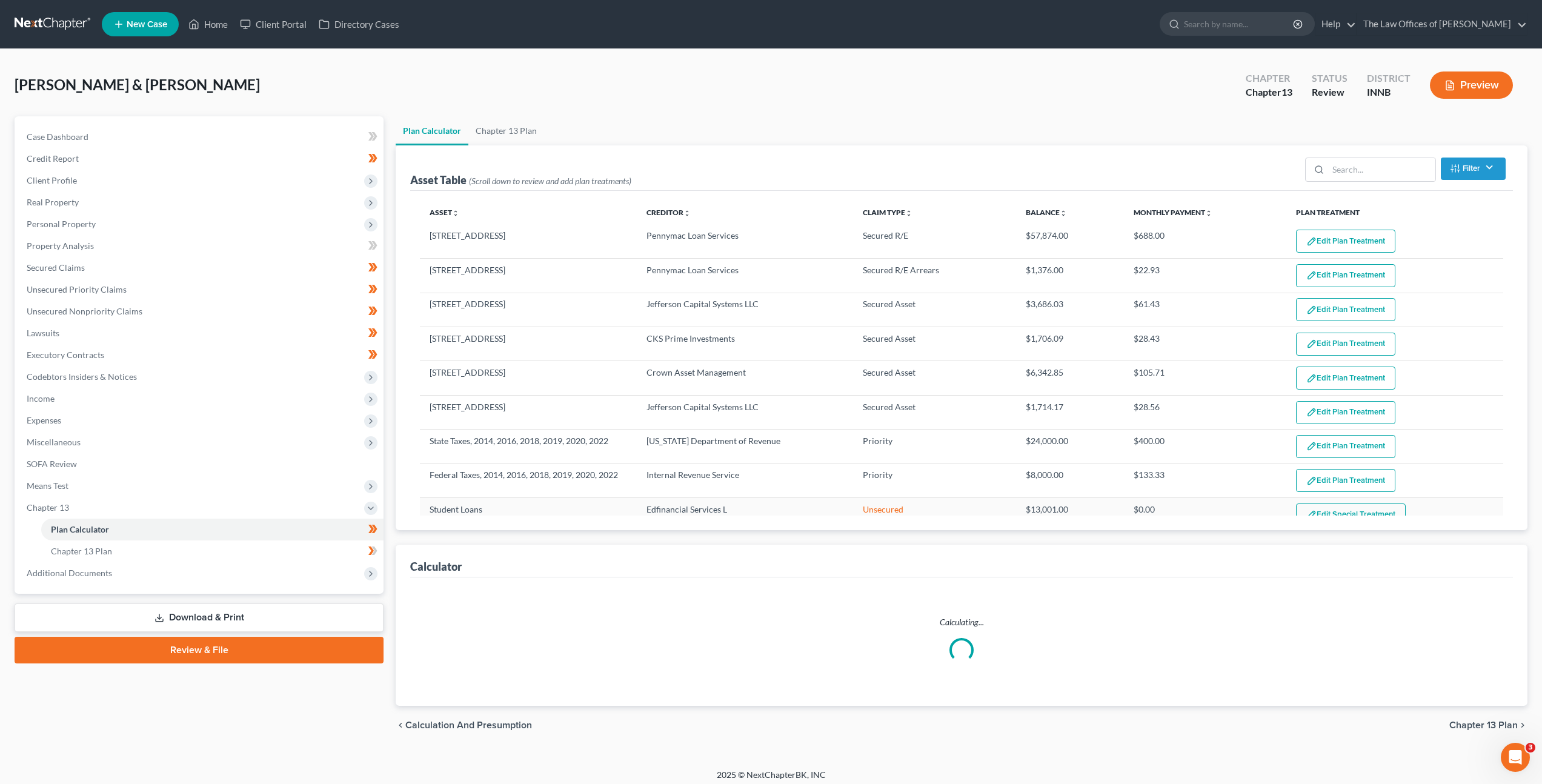
scroll to position [338, 0]
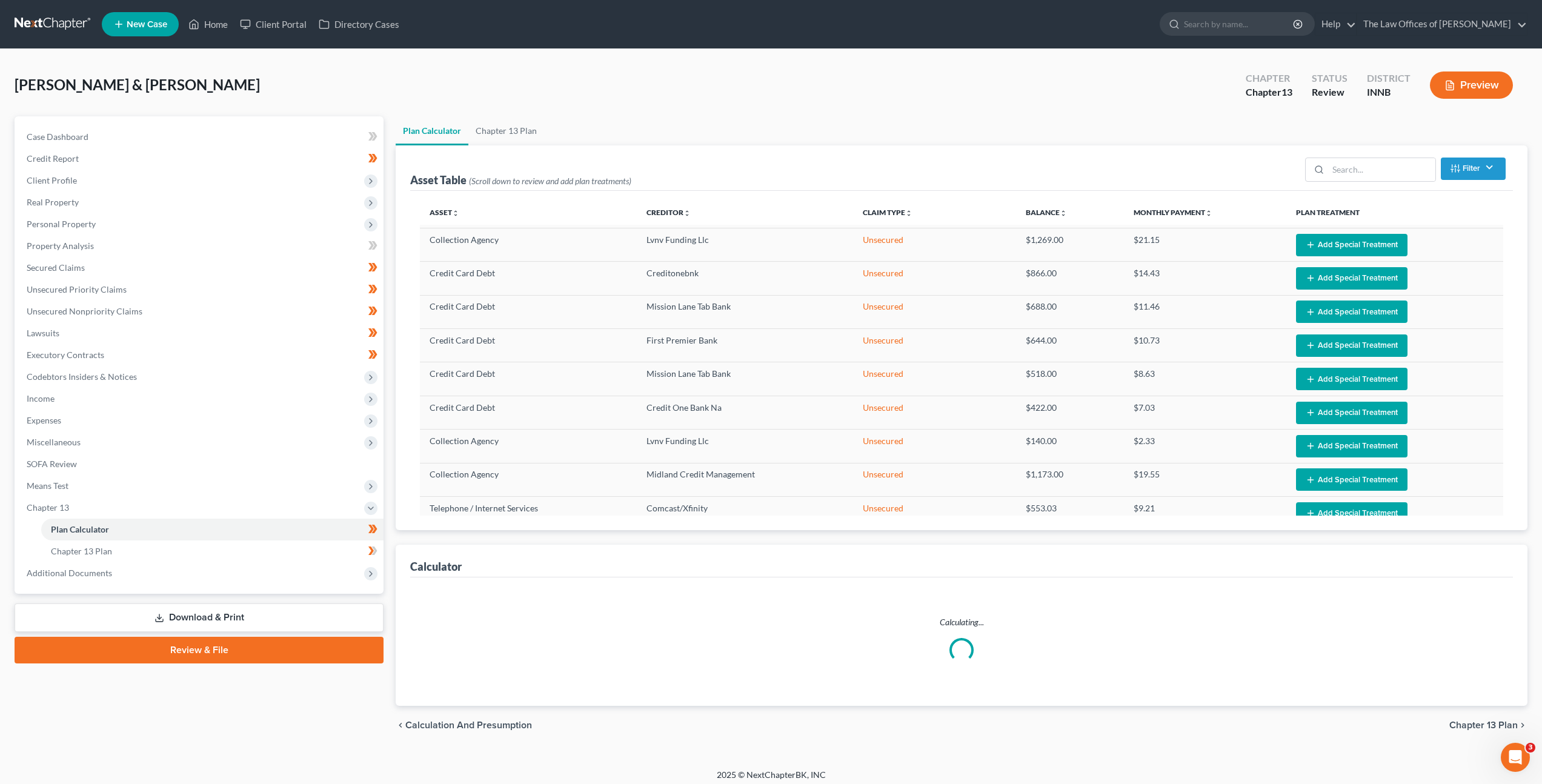
select select "59"
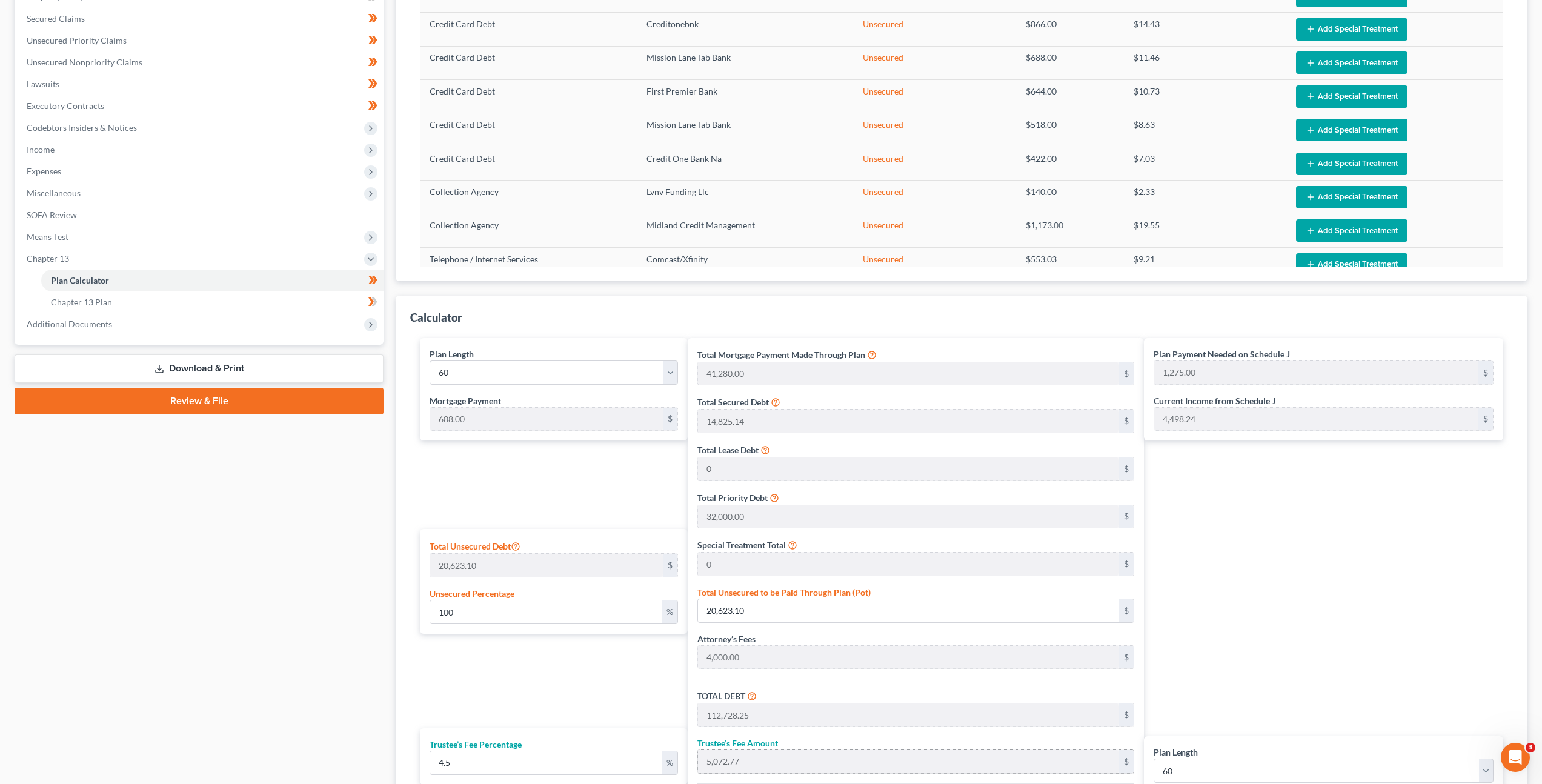
scroll to position [442, 0]
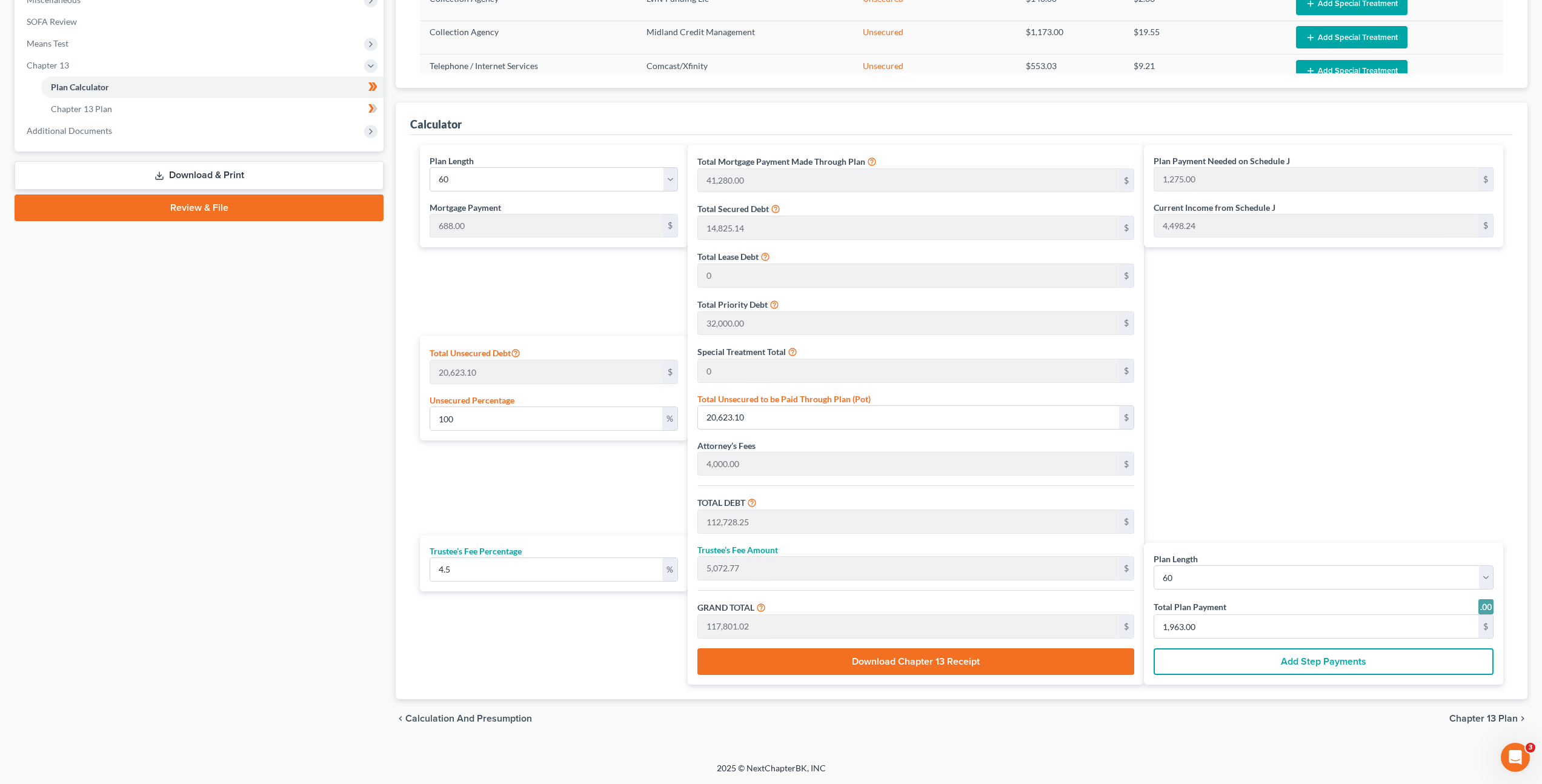
click at [1317, 338] on div "Plan Payment Needed on Schedule J 1,275.00 $ Current Income from Schedule J 4,4…" at bounding box center [1326, 414] width 365 height 539
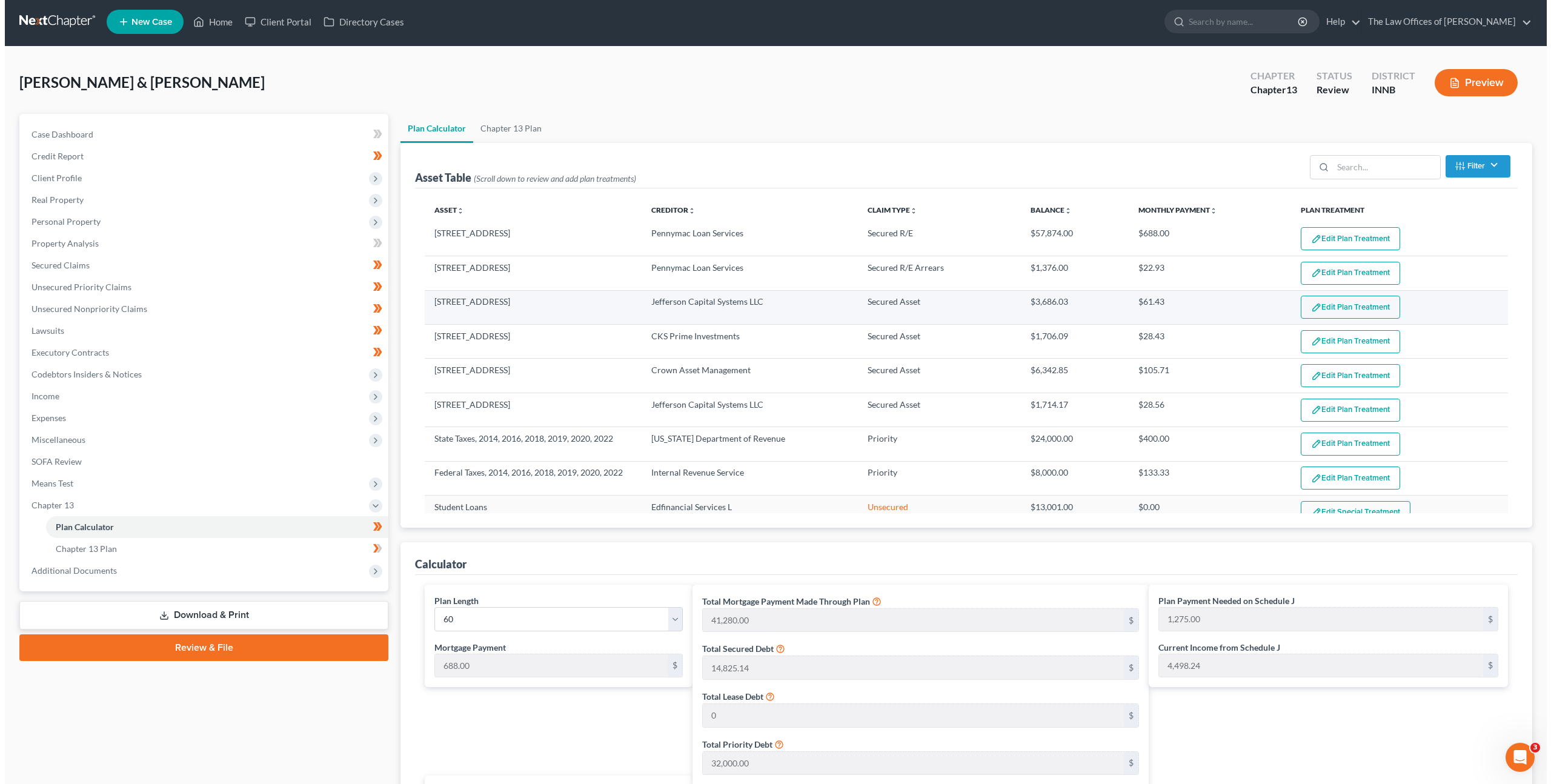
scroll to position [0, 0]
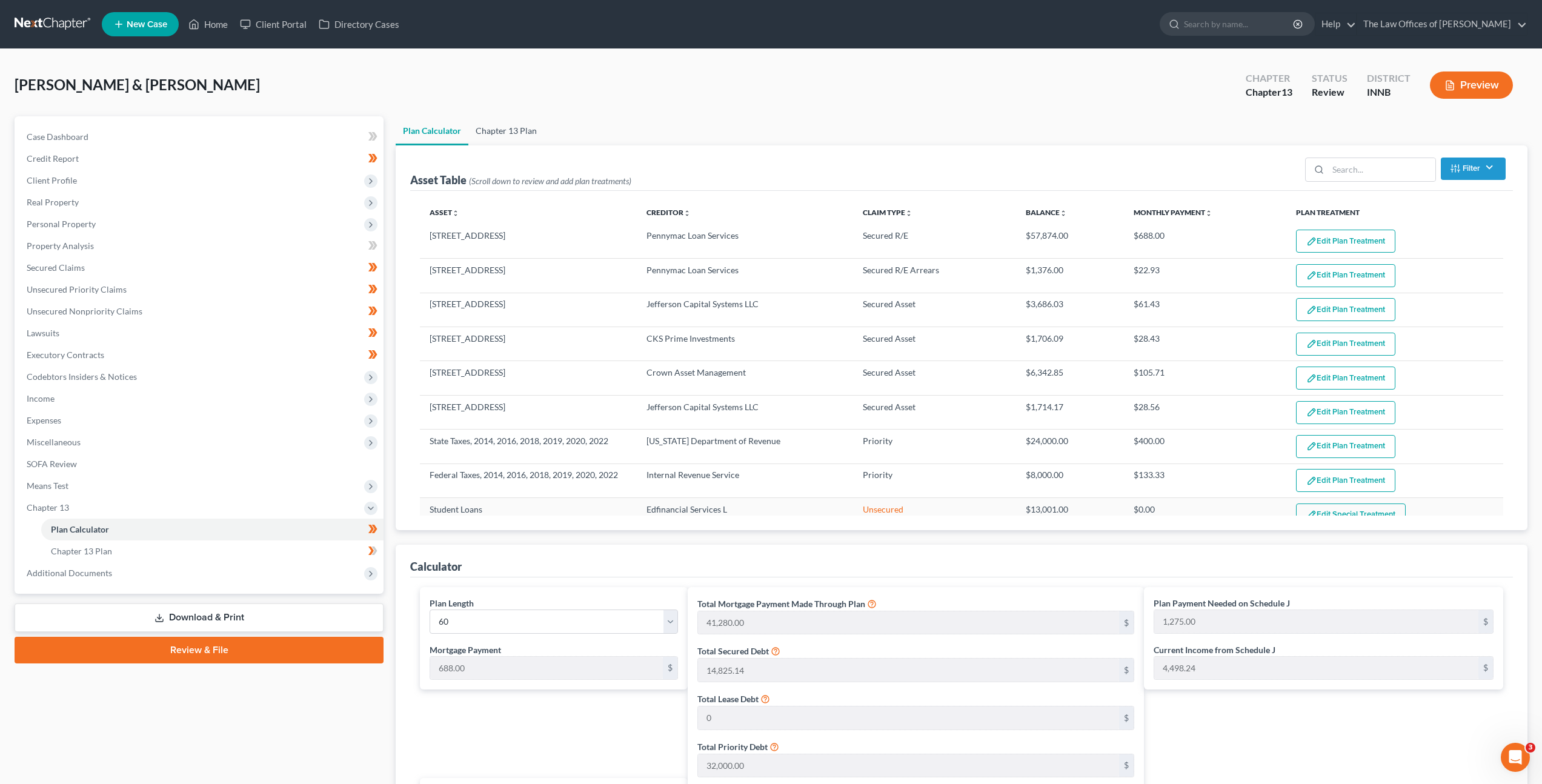
click at [527, 131] on link "Chapter 13 Plan" at bounding box center [506, 131] width 76 height 29
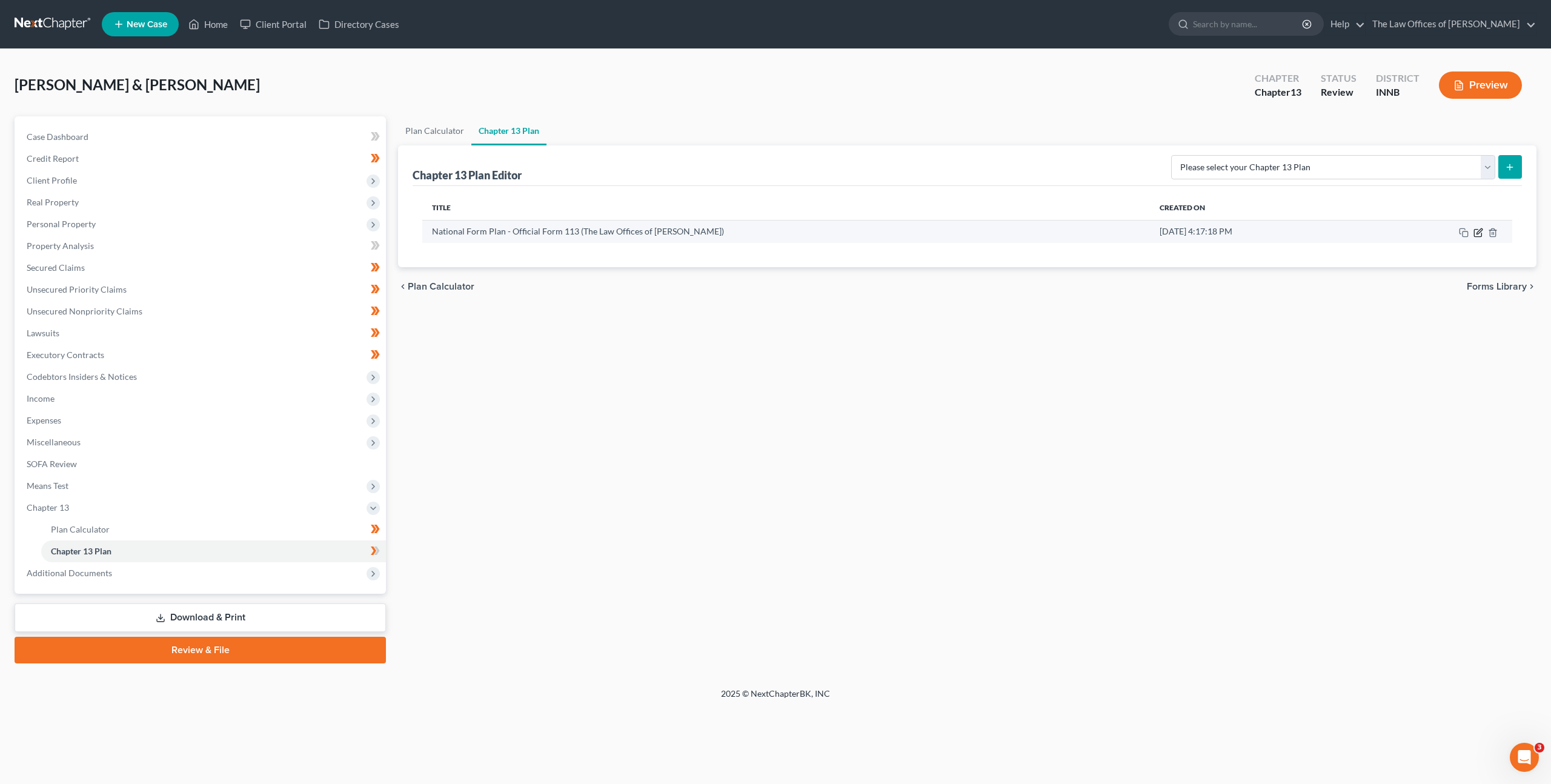
click at [1476, 232] on icon "button" at bounding box center [1478, 232] width 10 height 10
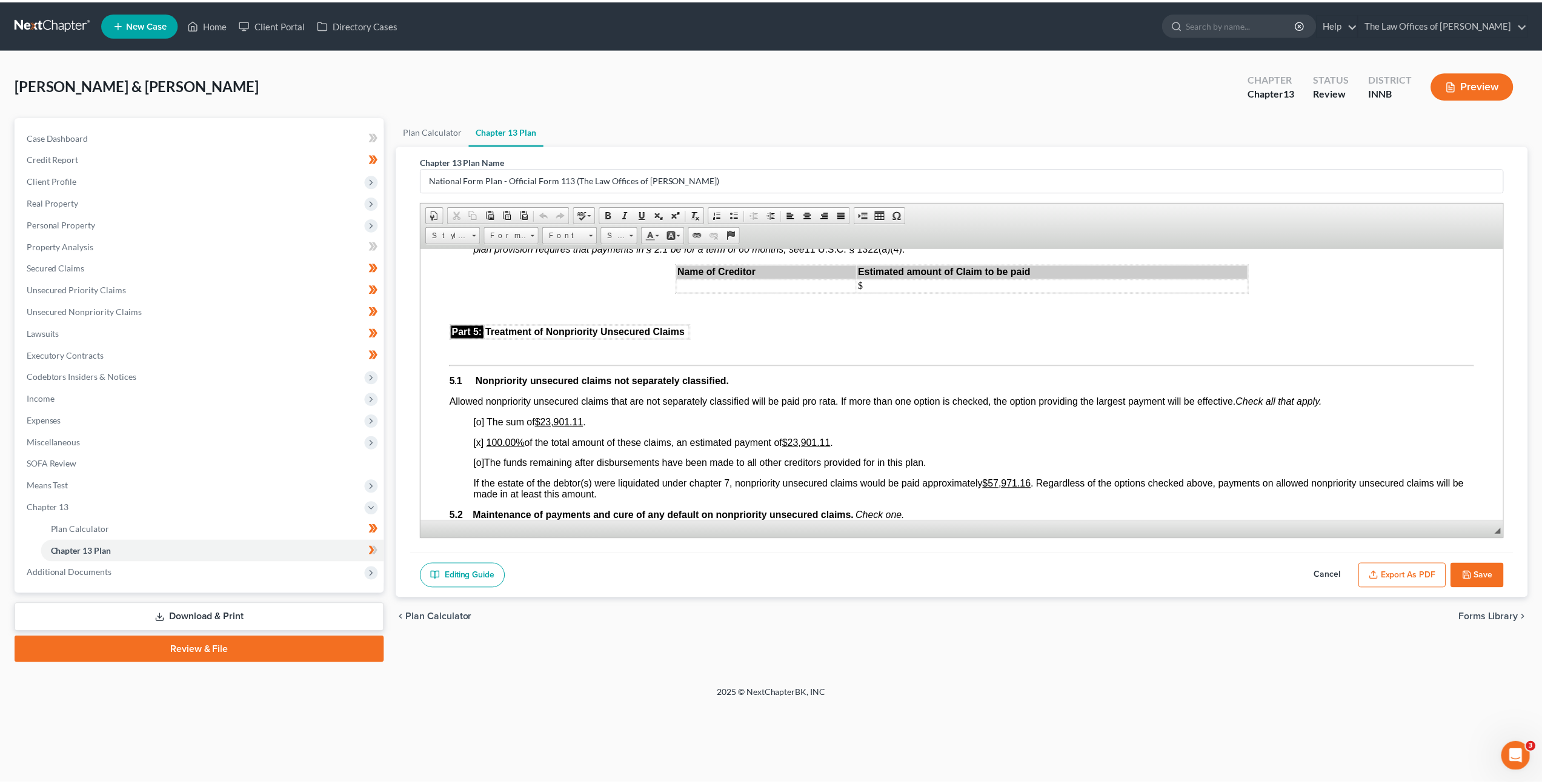
scroll to position [2596, 0]
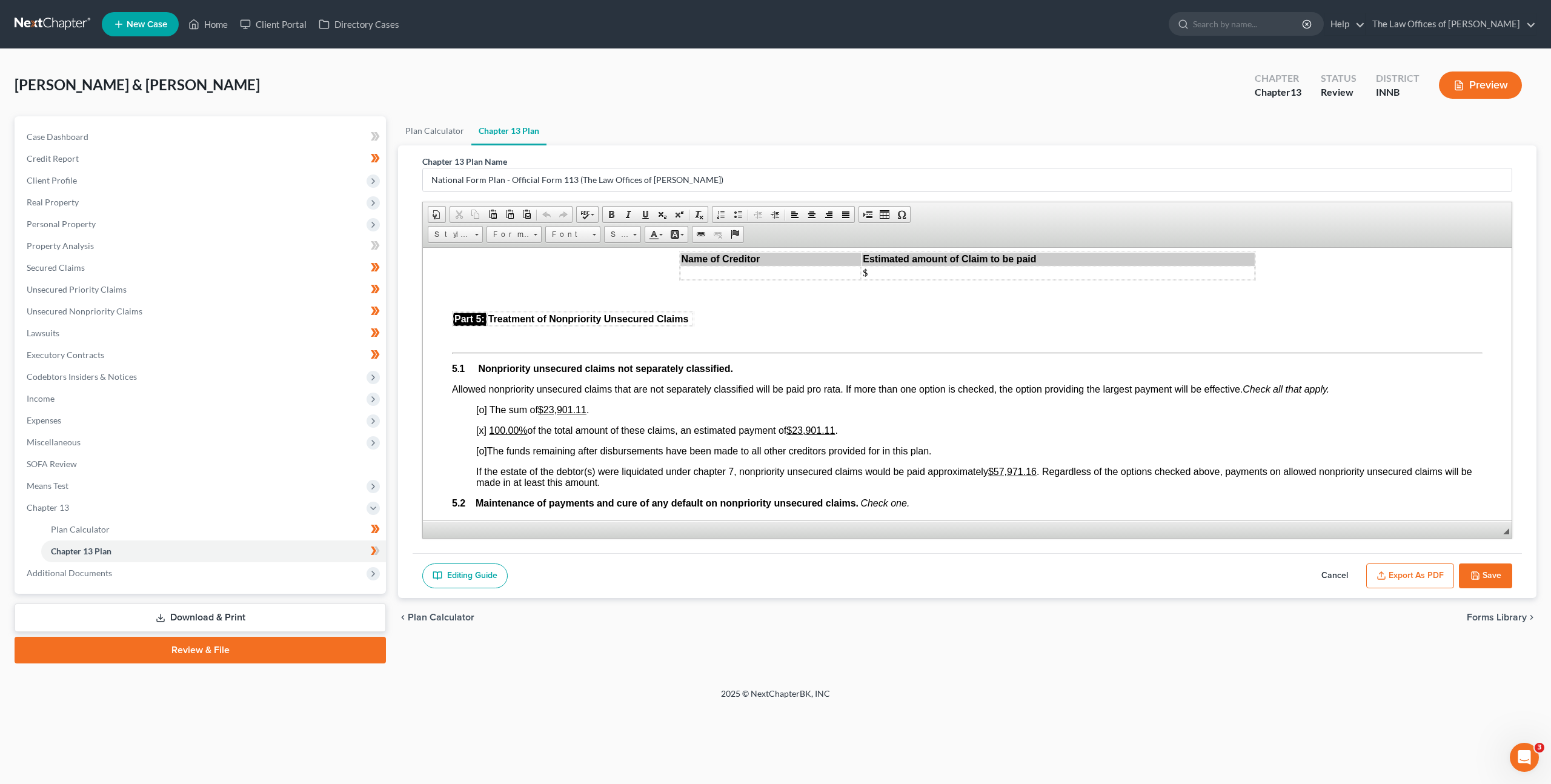
click at [1340, 571] on button "Cancel" at bounding box center [1334, 575] width 53 height 25
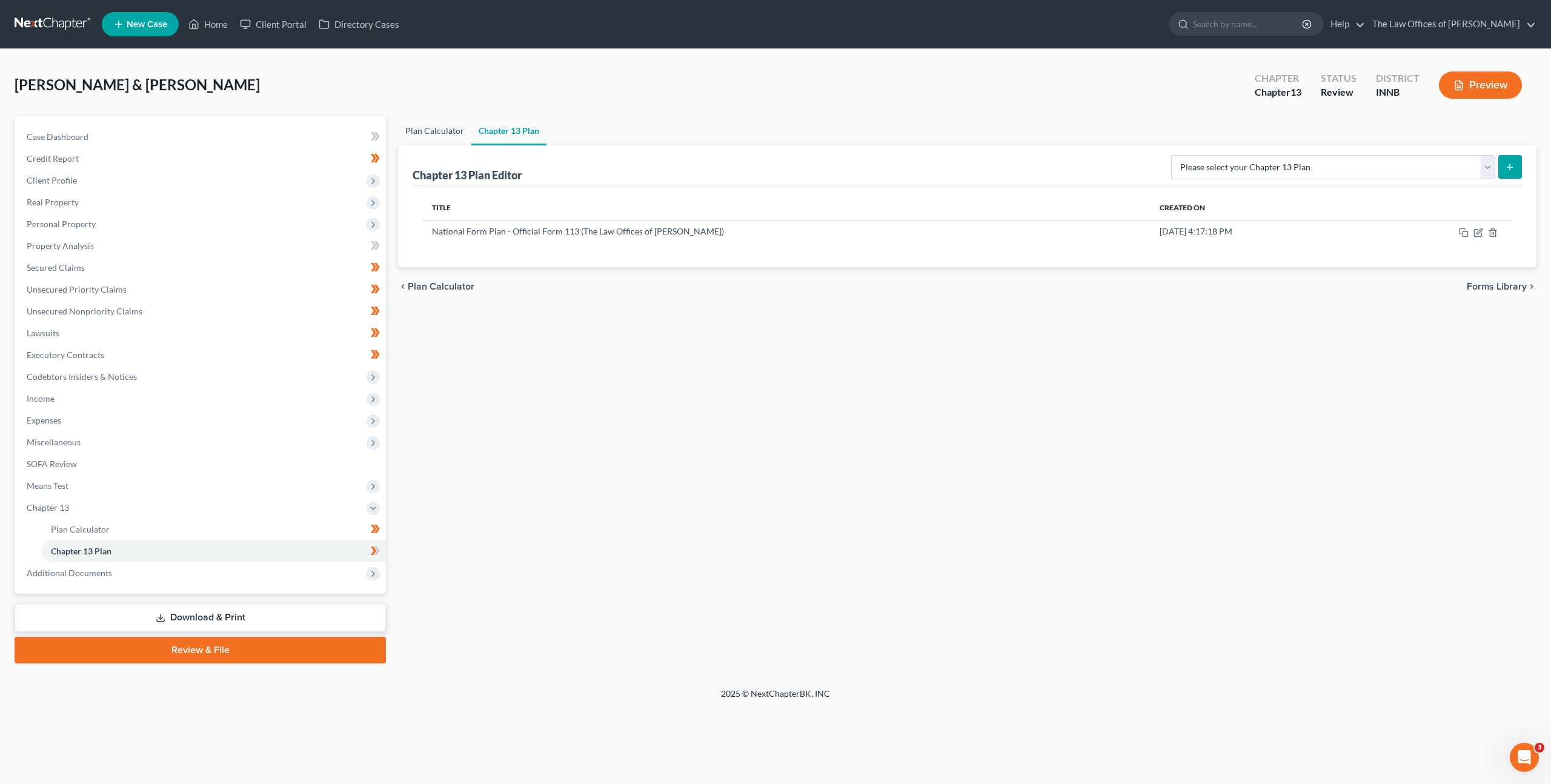
click at [446, 131] on link "Plan Calculator" at bounding box center [434, 131] width 73 height 29
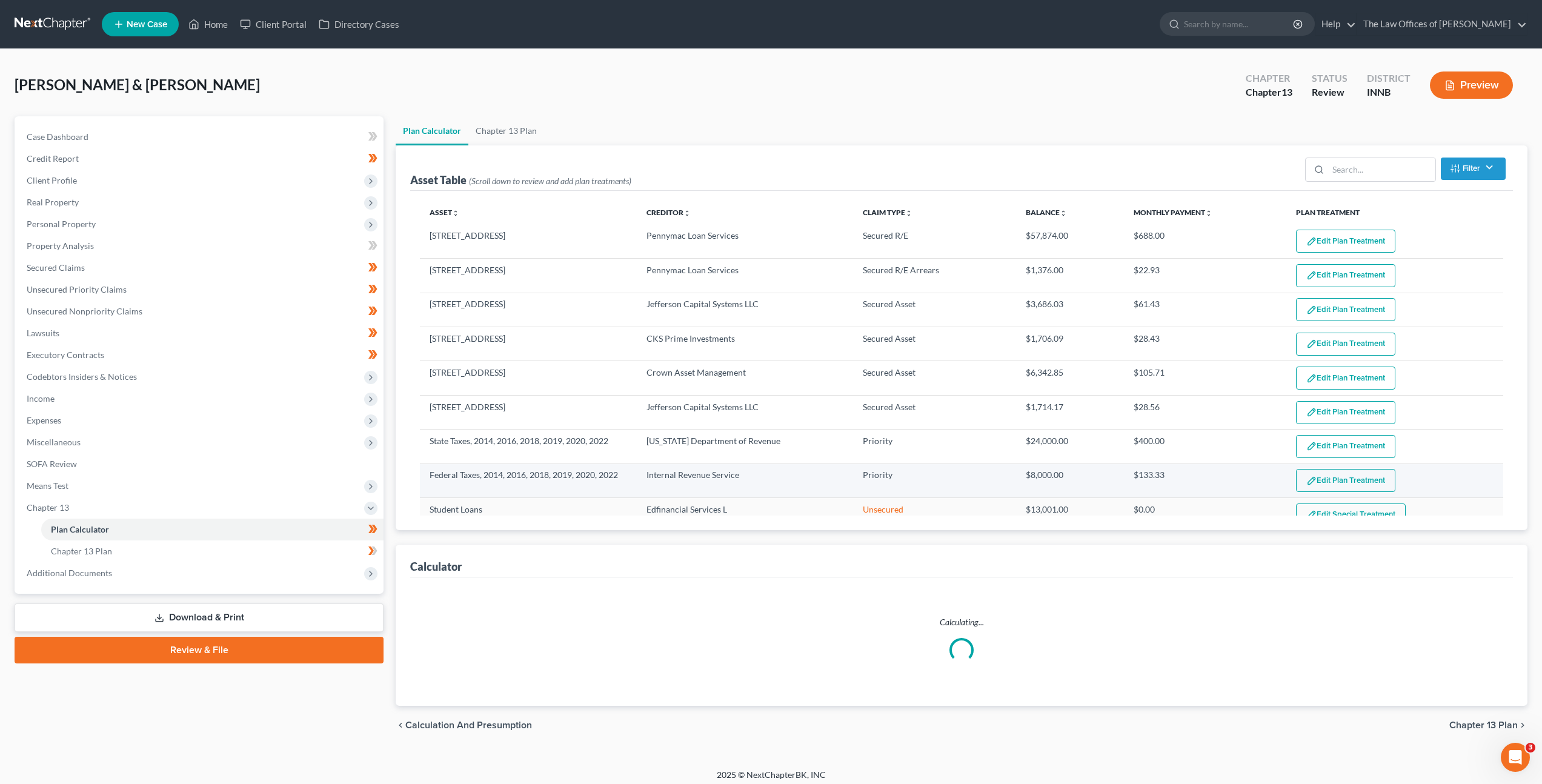
select select "59"
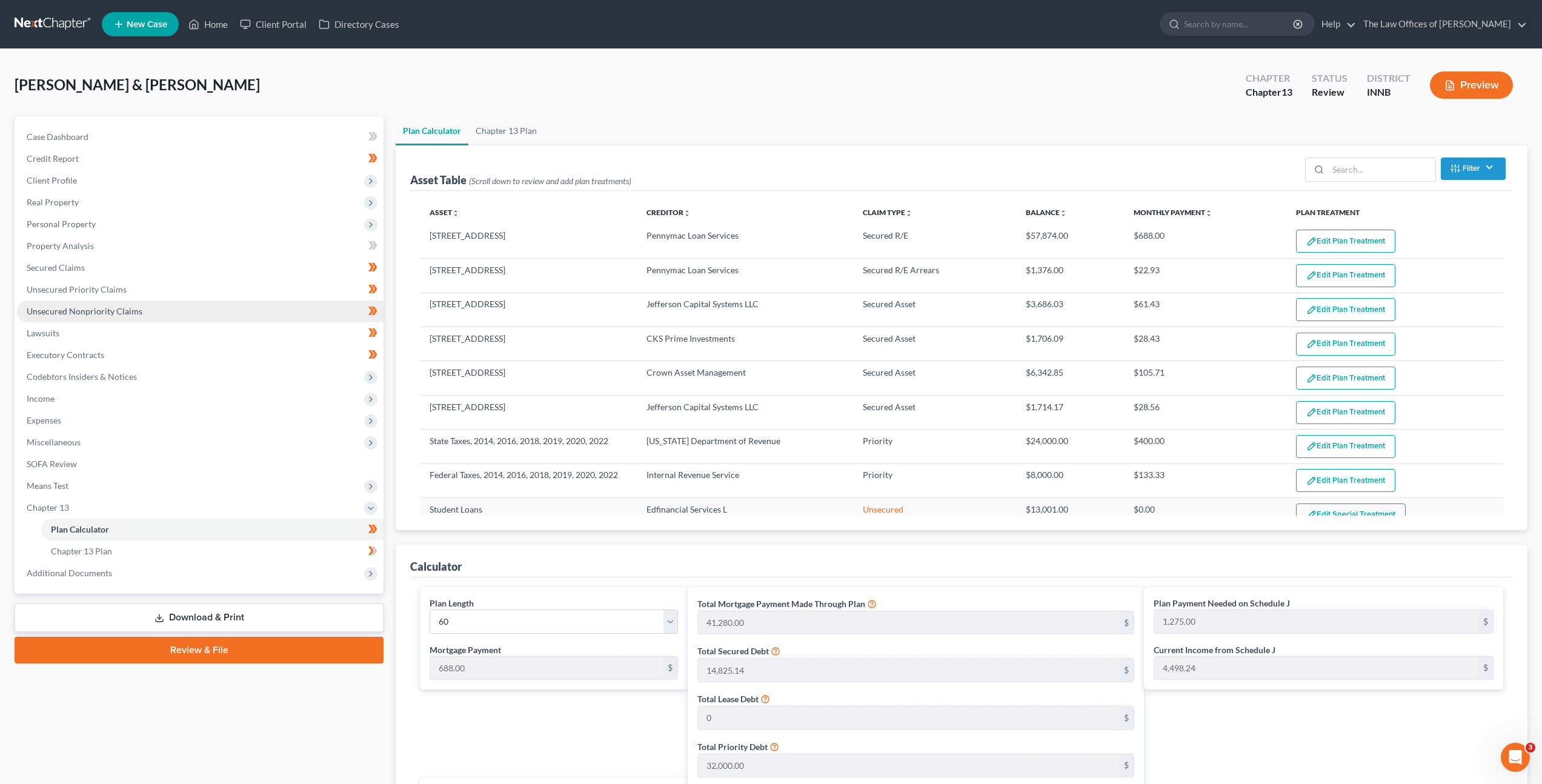
click at [175, 317] on link "Unsecured Nonpriority Claims" at bounding box center [199, 311] width 366 height 22
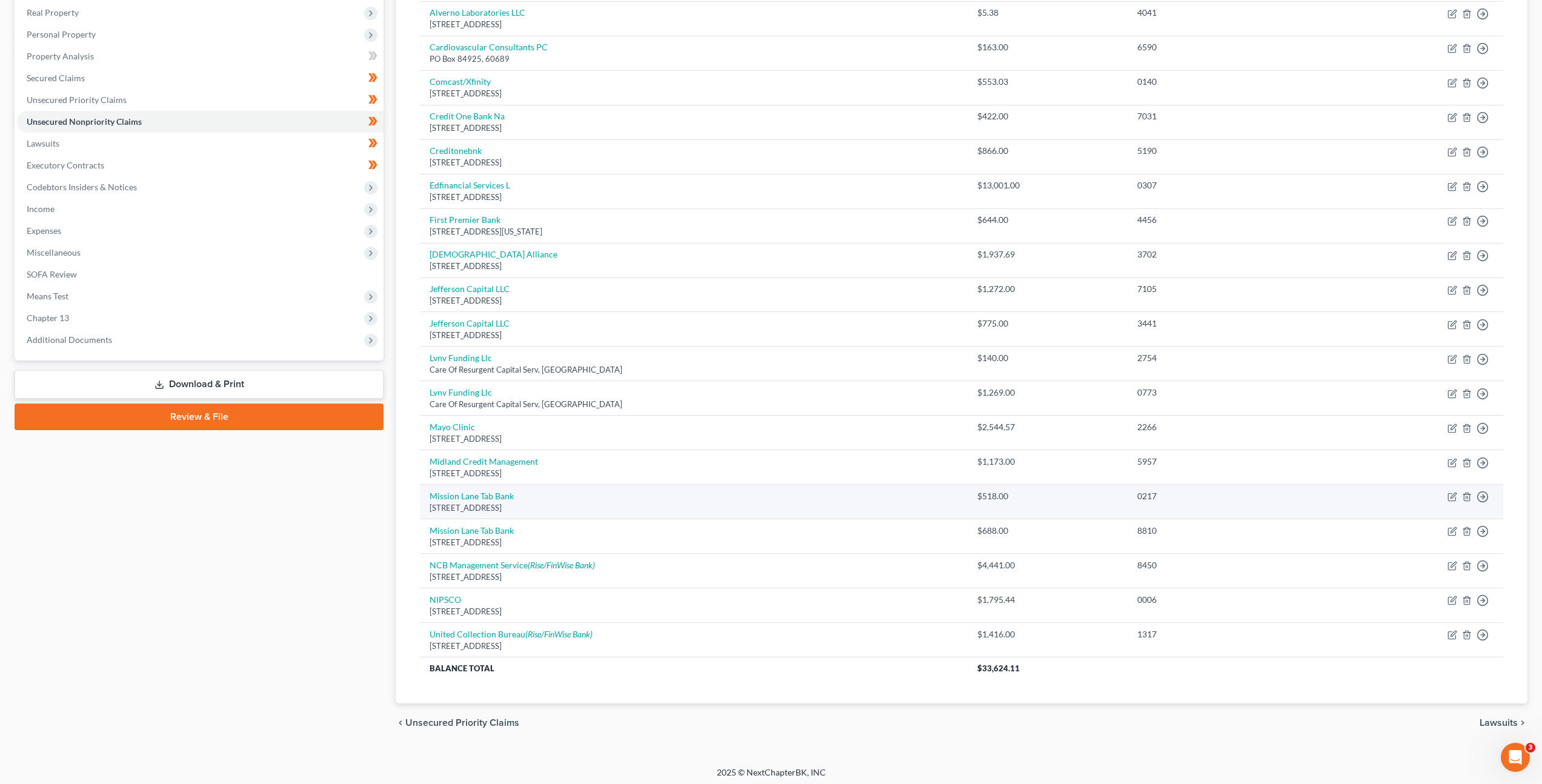
scroll to position [137, 0]
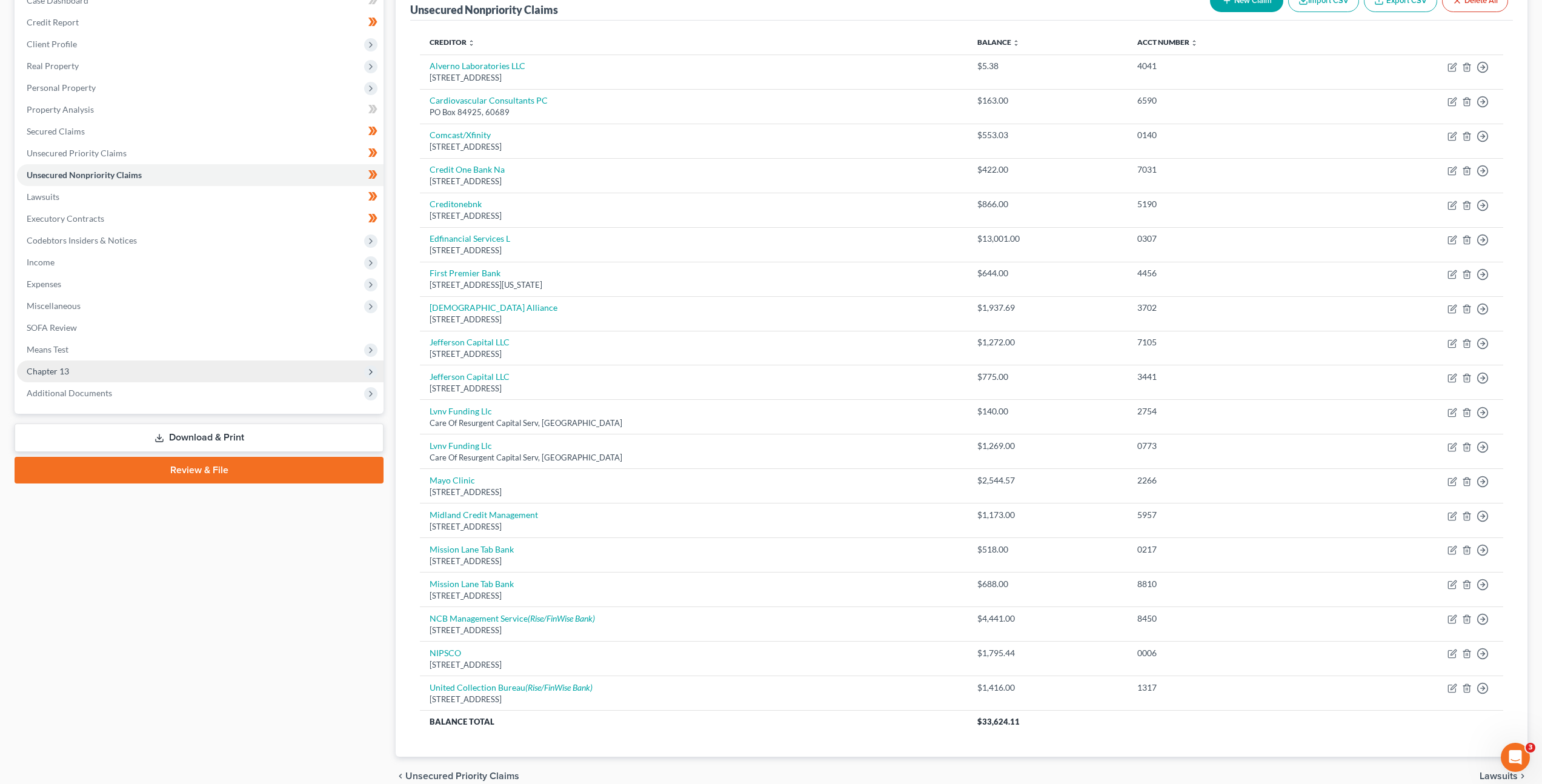
click at [84, 366] on span "Chapter 13" at bounding box center [199, 371] width 366 height 22
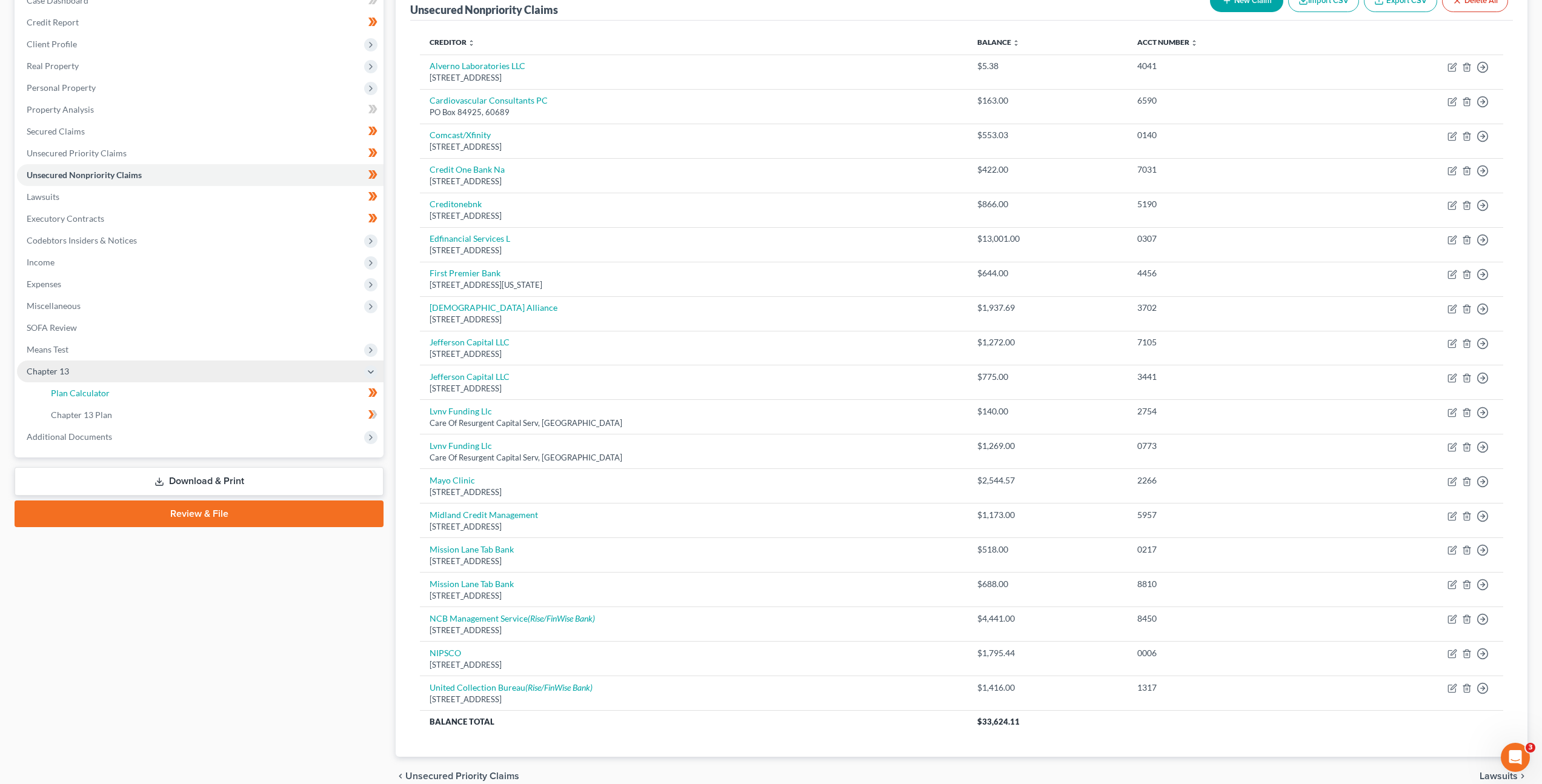
drag, startPoint x: 111, startPoint y: 391, endPoint x: 161, endPoint y: 365, distance: 56.4
click at [111, 391] on link "Plan Calculator" at bounding box center [211, 392] width 342 height 22
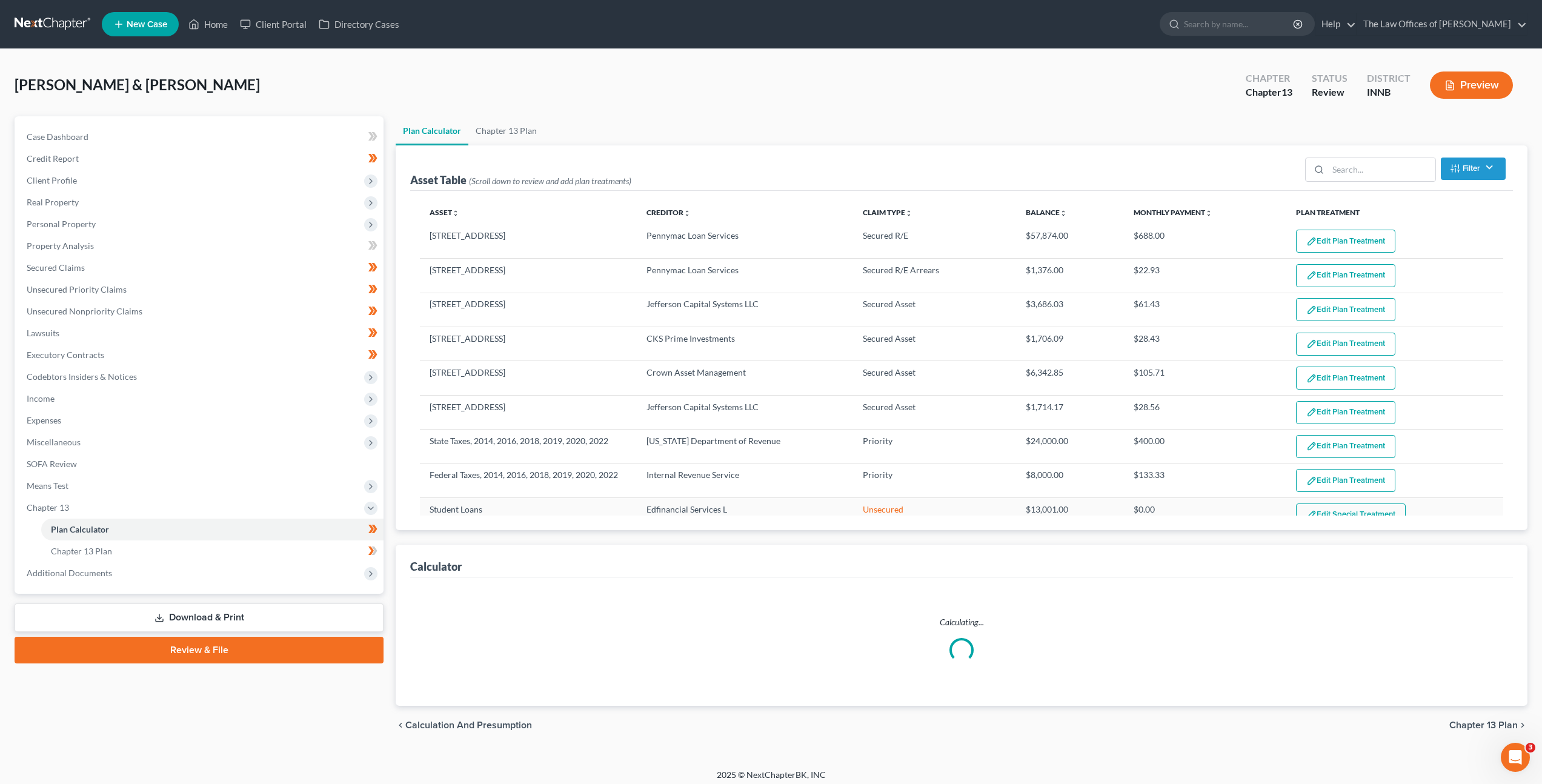
select select "59"
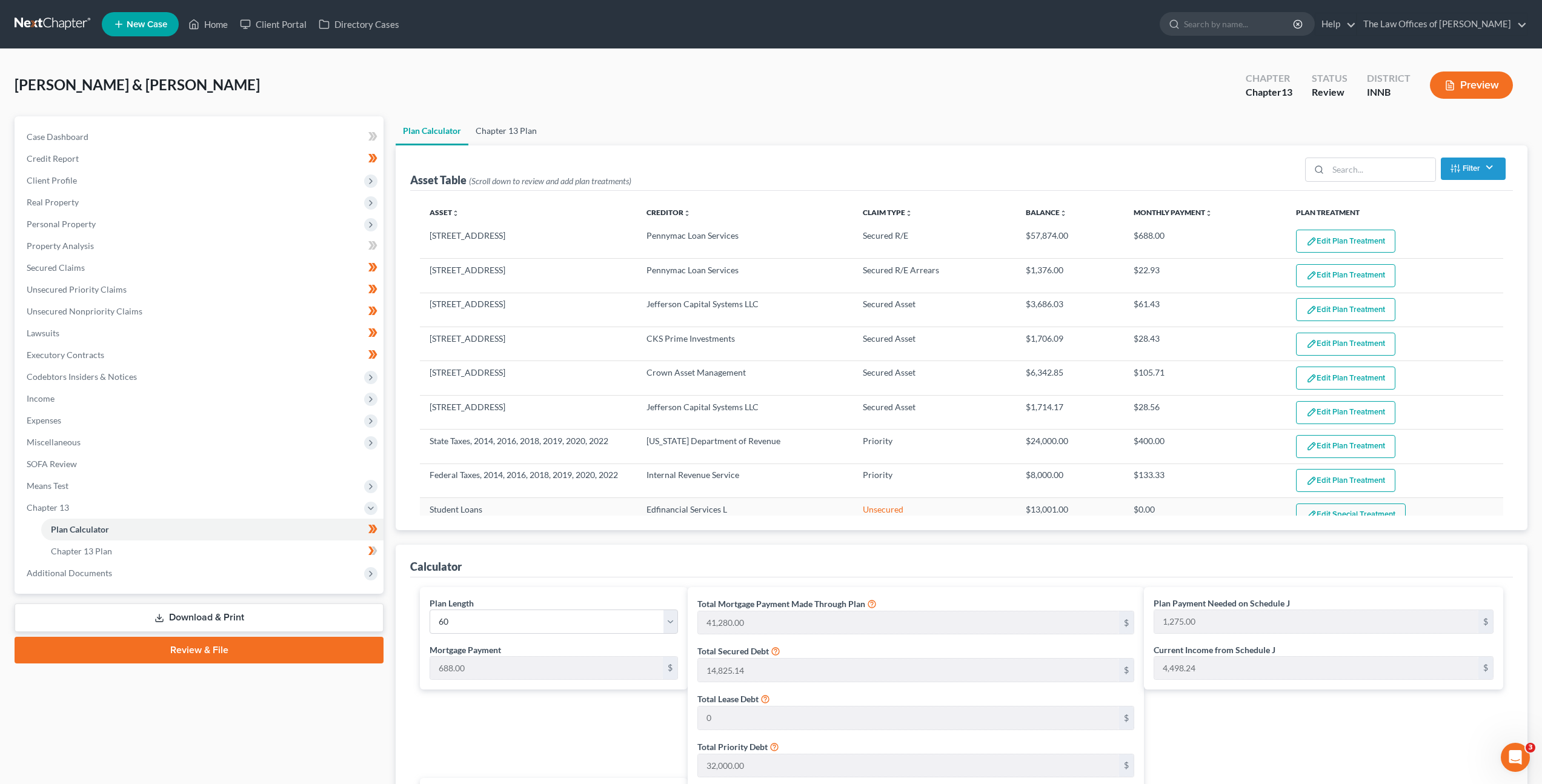
click at [496, 129] on link "Chapter 13 Plan" at bounding box center [506, 131] width 76 height 29
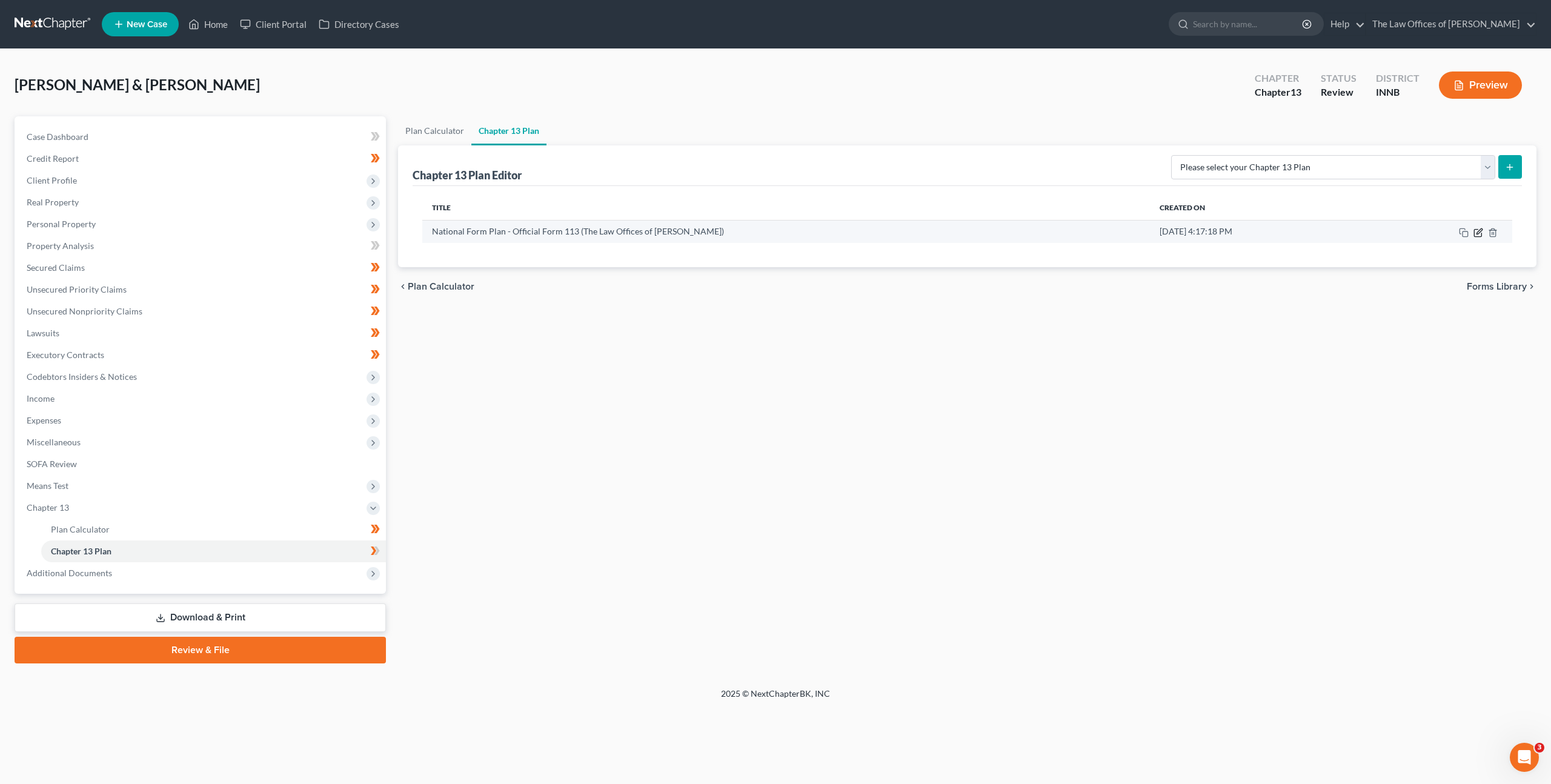
click at [1481, 232] on icon "button" at bounding box center [1478, 232] width 10 height 10
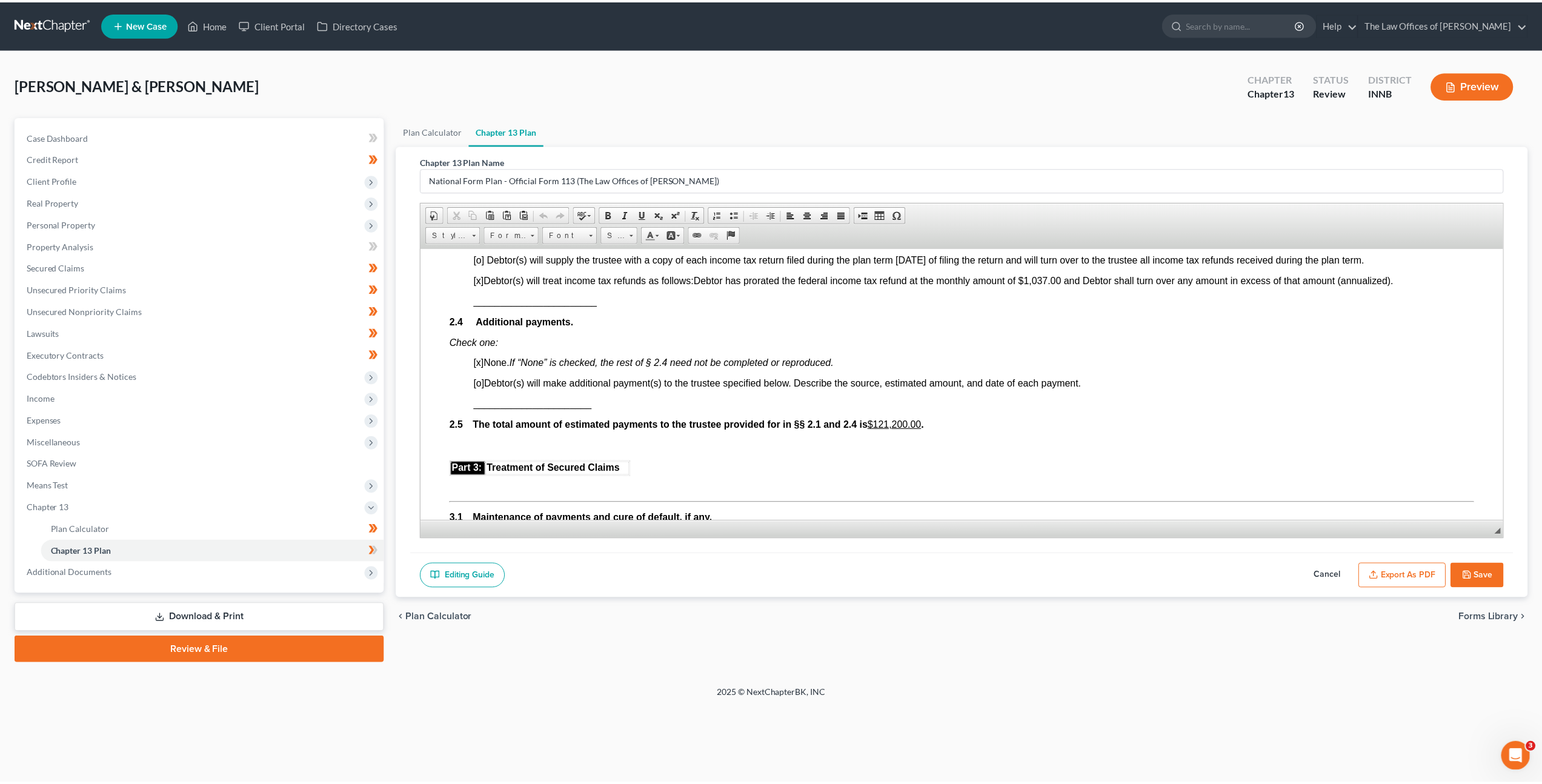
scroll to position [970, 0]
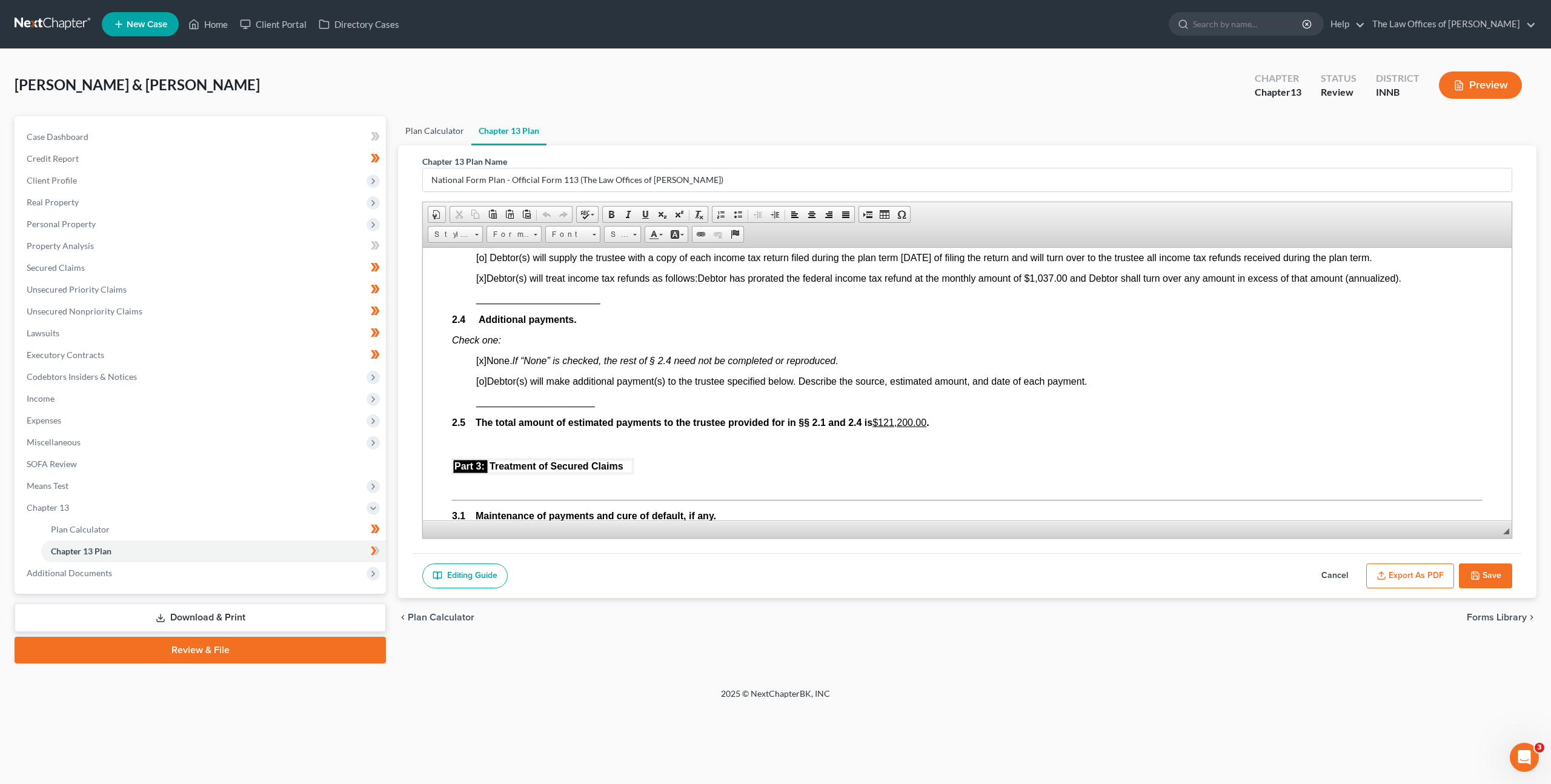
drag, startPoint x: 448, startPoint y: 133, endPoint x: 489, endPoint y: 141, distance: 41.8
click at [448, 133] on link "Plan Calculator" at bounding box center [434, 131] width 73 height 29
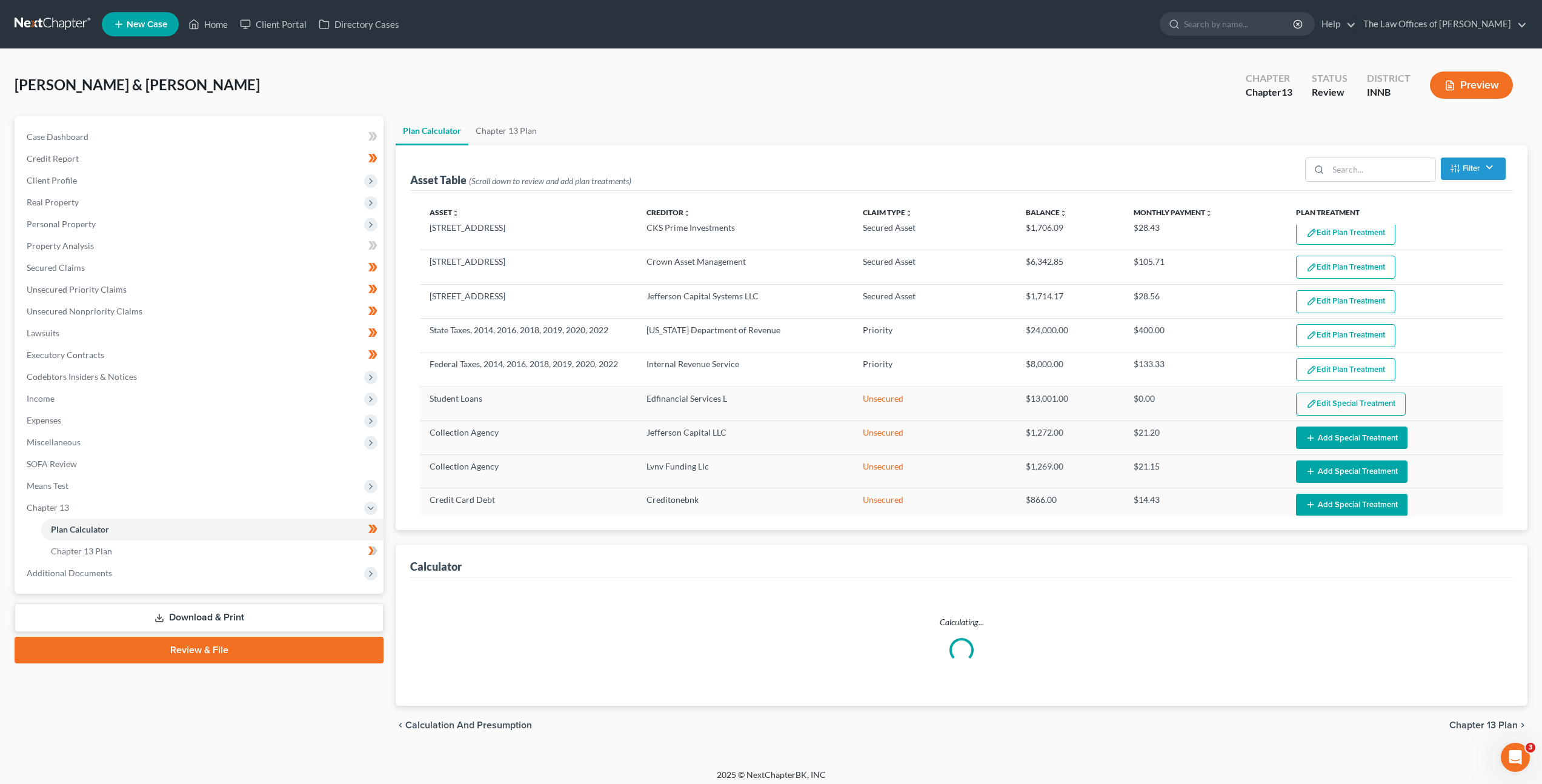
select select "59"
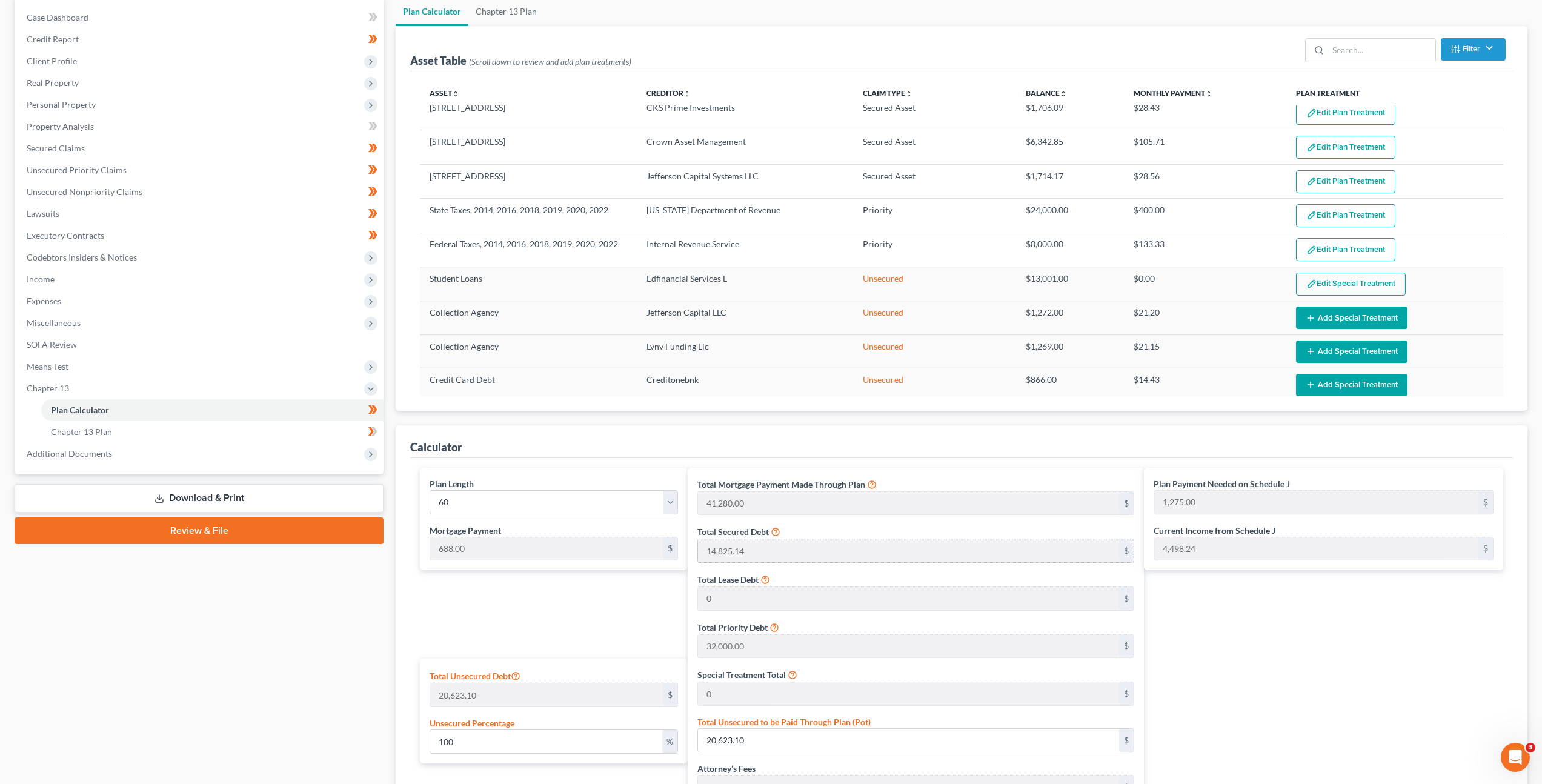
scroll to position [442, 0]
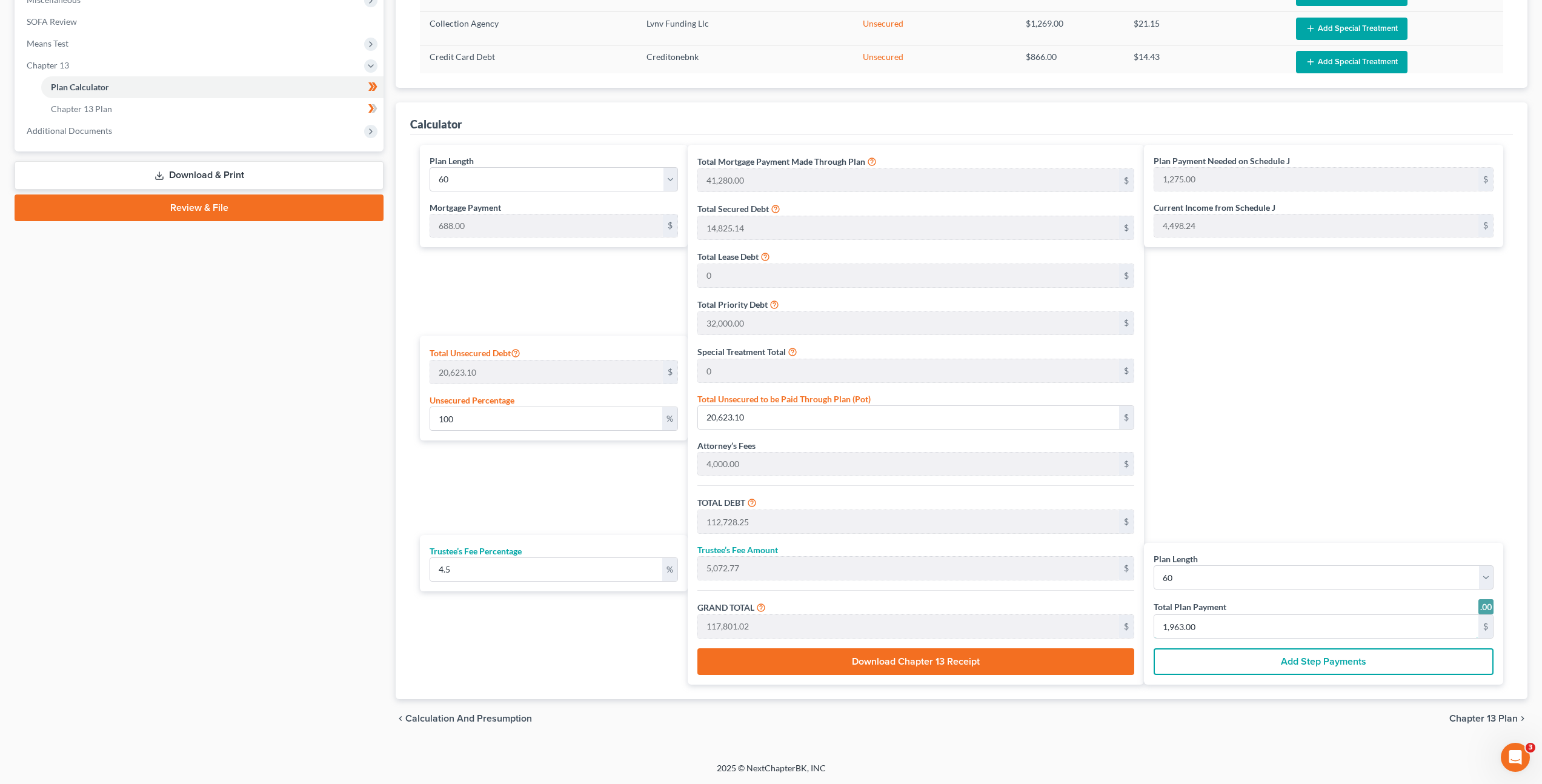
drag, startPoint x: 1183, startPoint y: 624, endPoint x: 1196, endPoint y: 593, distance: 33.6
click at [1183, 623] on input "1,963.00" at bounding box center [1316, 627] width 324 height 23
type input "0"
type input "11,253.58"
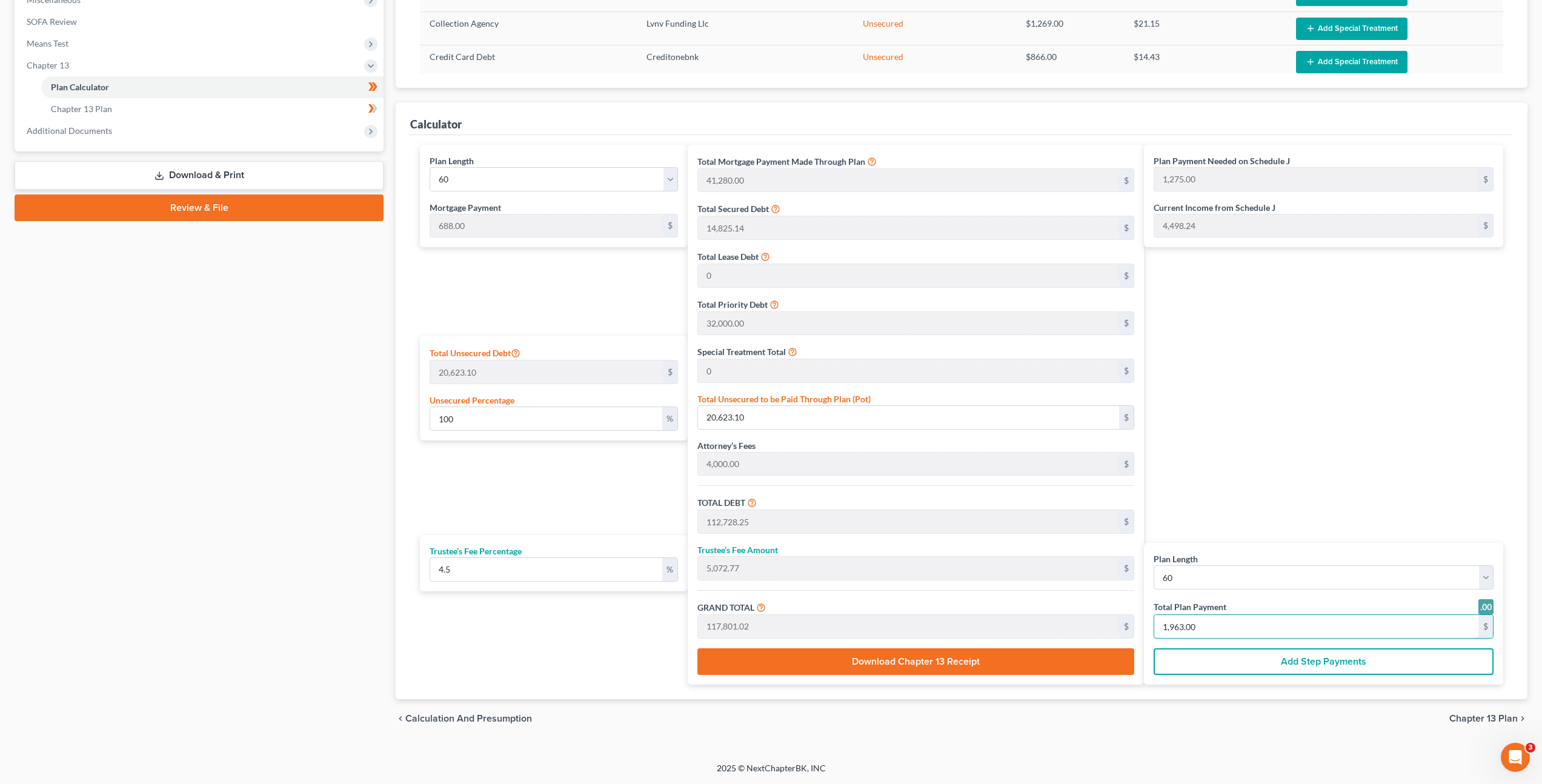
type input "506.41"
type input "11,760.00"
type input "196.00"
type input "11,253.87"
type input "506.42"
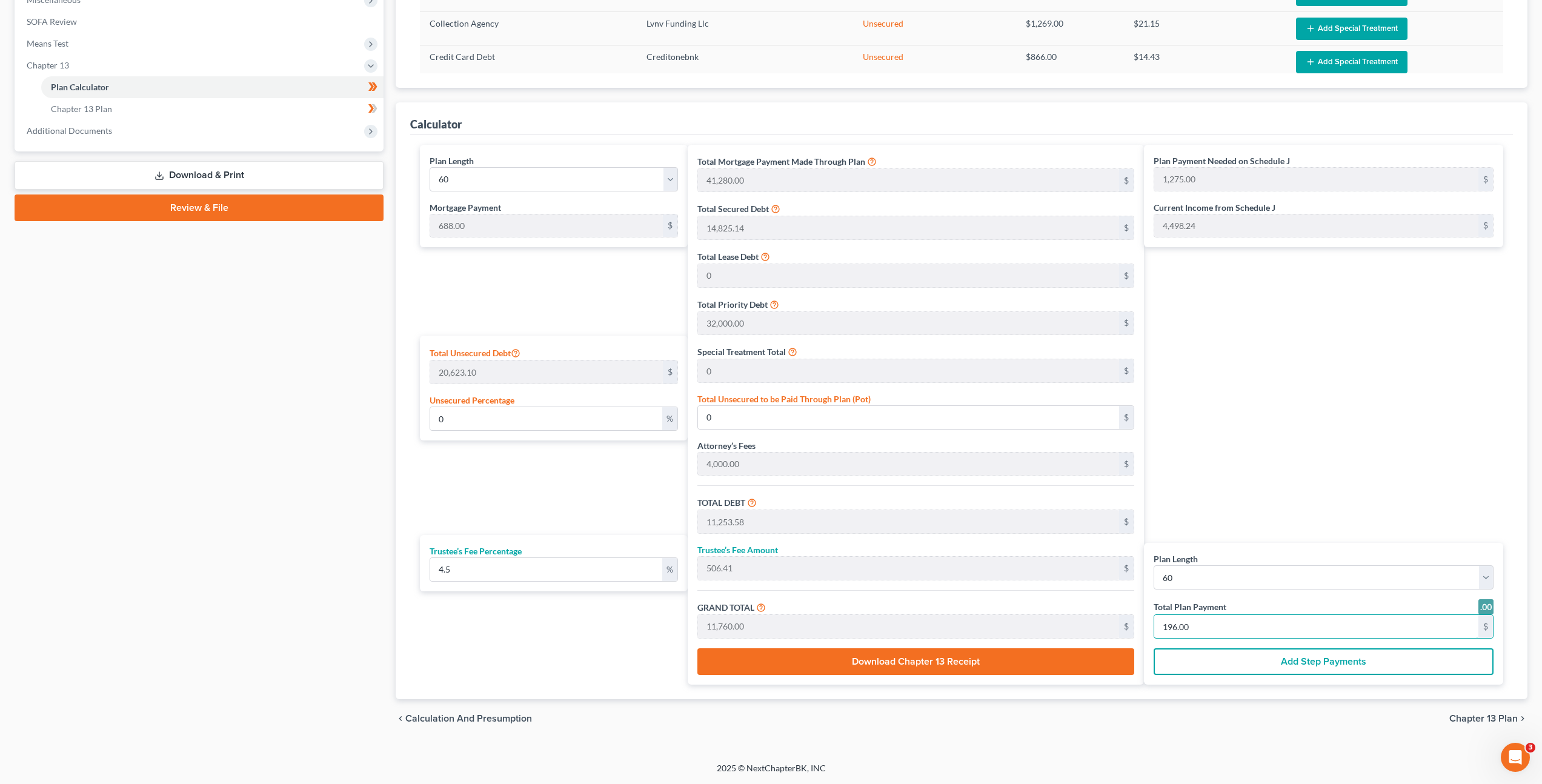
type input "11,760.30"
type input "196.00"
type input "11,253.58"
type input "506.41"
type input "11,760.00"
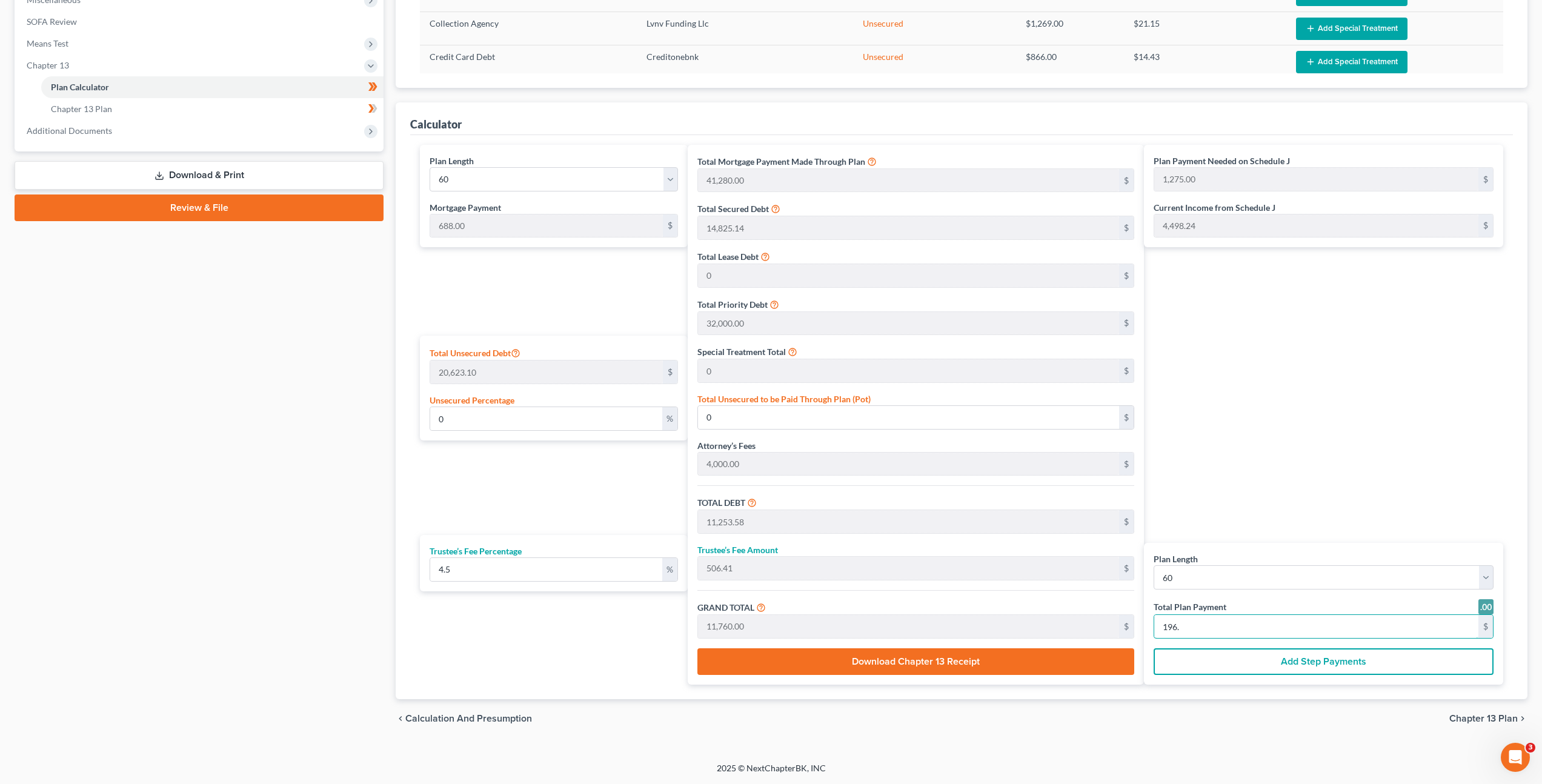
type input "196"
type input "100.46"
type input "20,717.82"
type input "112,822.96"
type input "5,077.03"
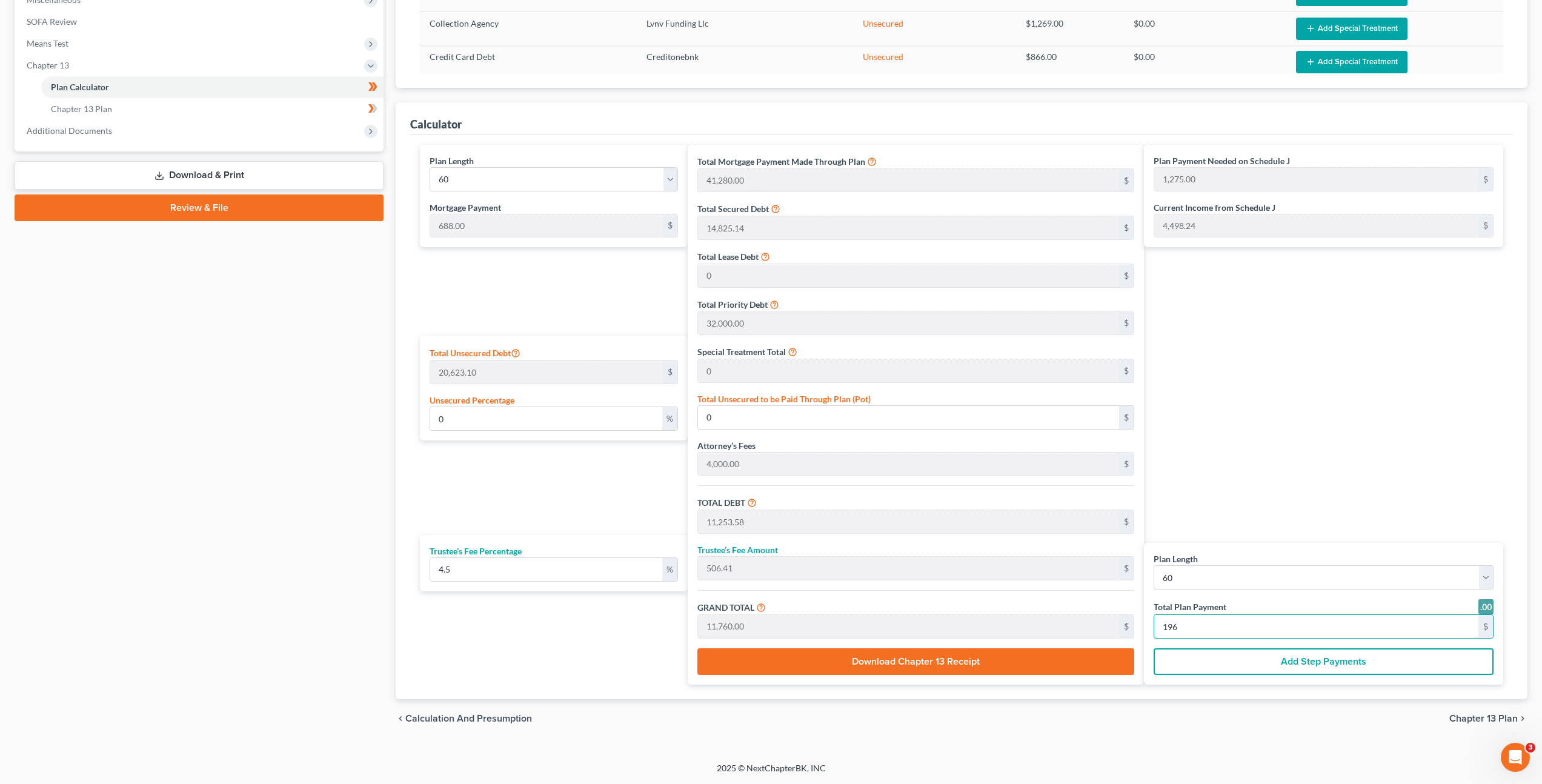
type input "117,900.00"
type input "1,965"
click at [1190, 375] on div "Plan Payment Needed on Schedule J 1,275.00 $ Current Income from Schedule J 4,4…" at bounding box center [1326, 414] width 365 height 539
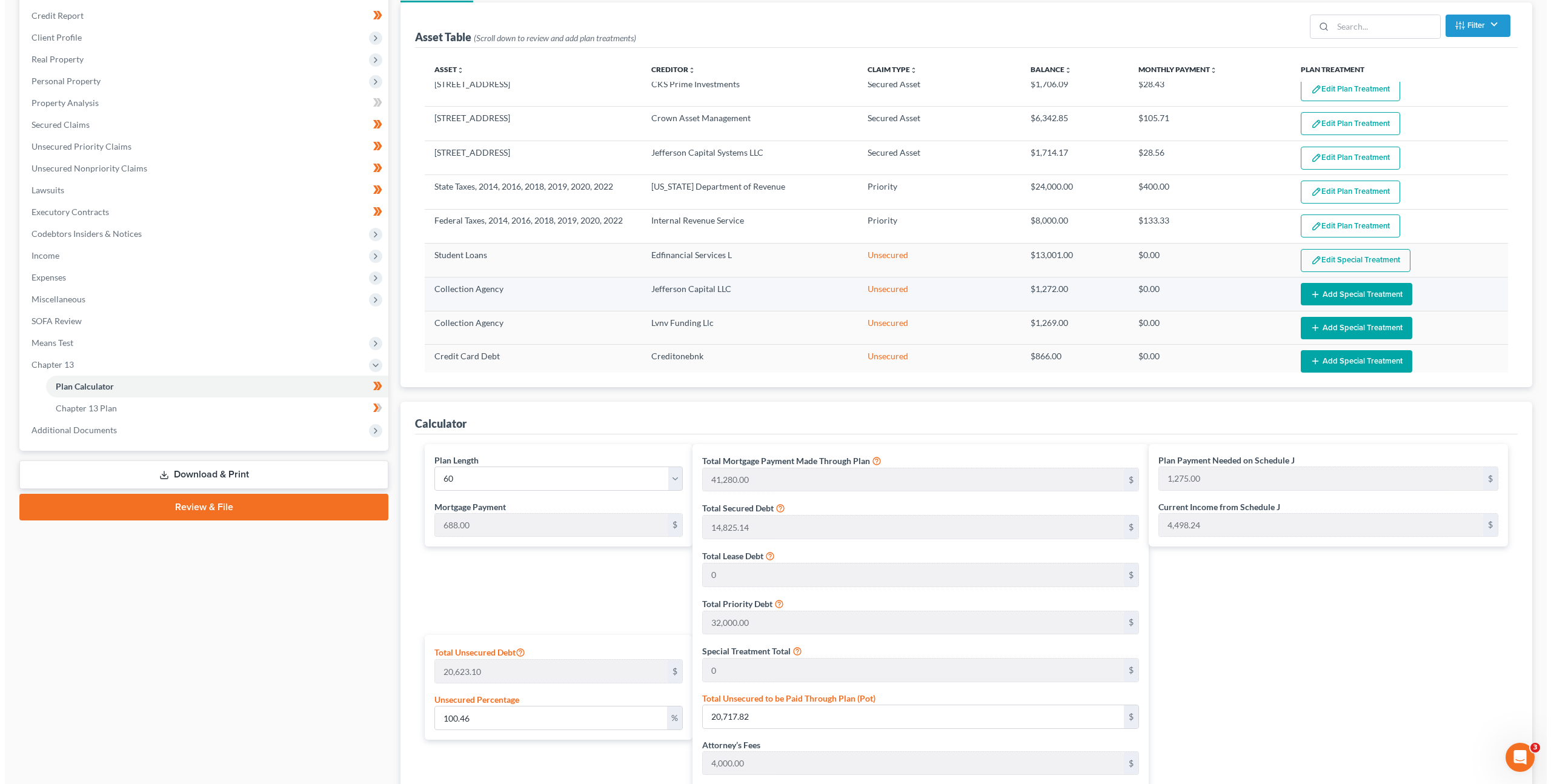
scroll to position [0, 0]
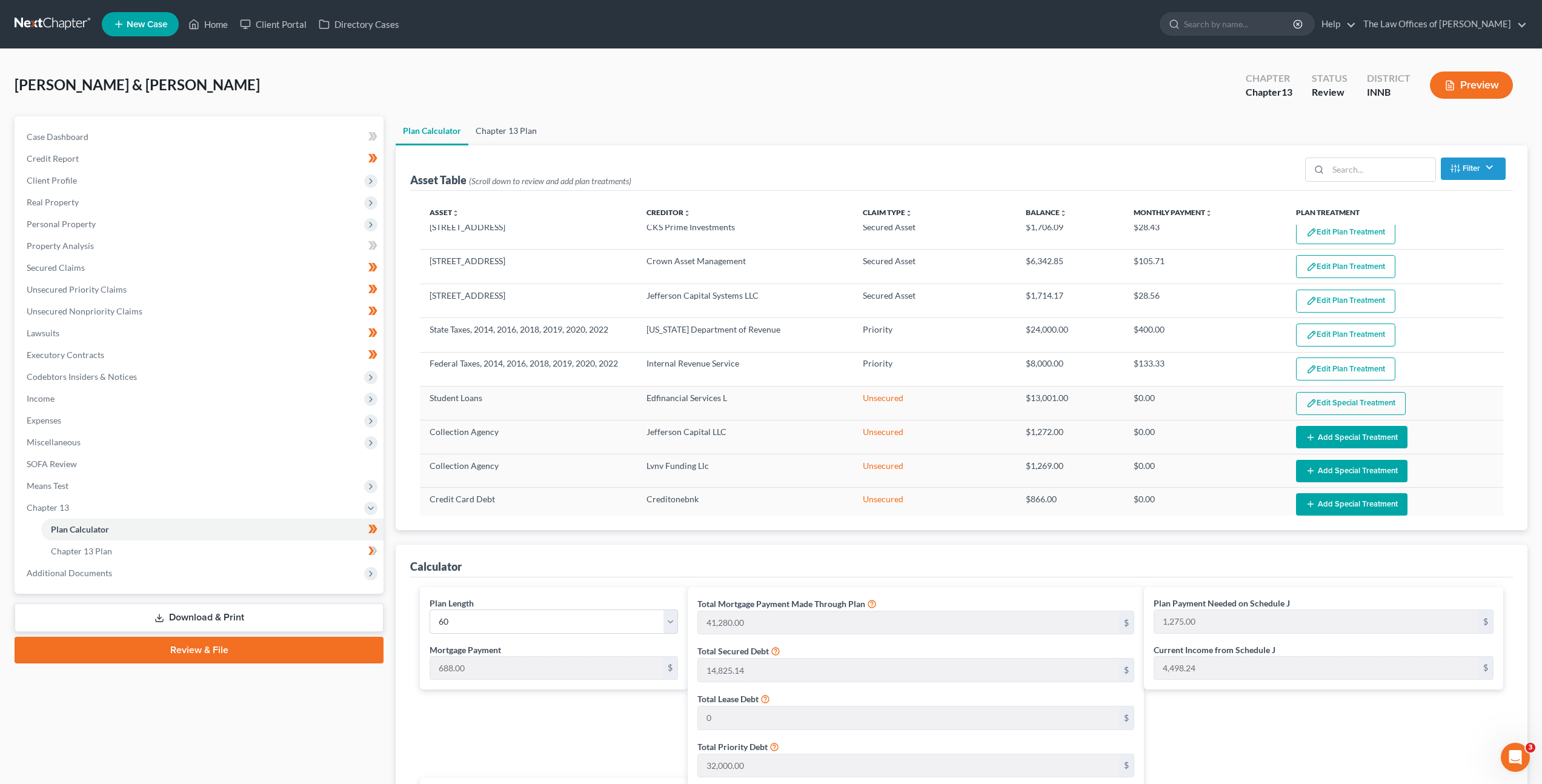
click at [514, 127] on link "Chapter 13 Plan" at bounding box center [506, 131] width 76 height 29
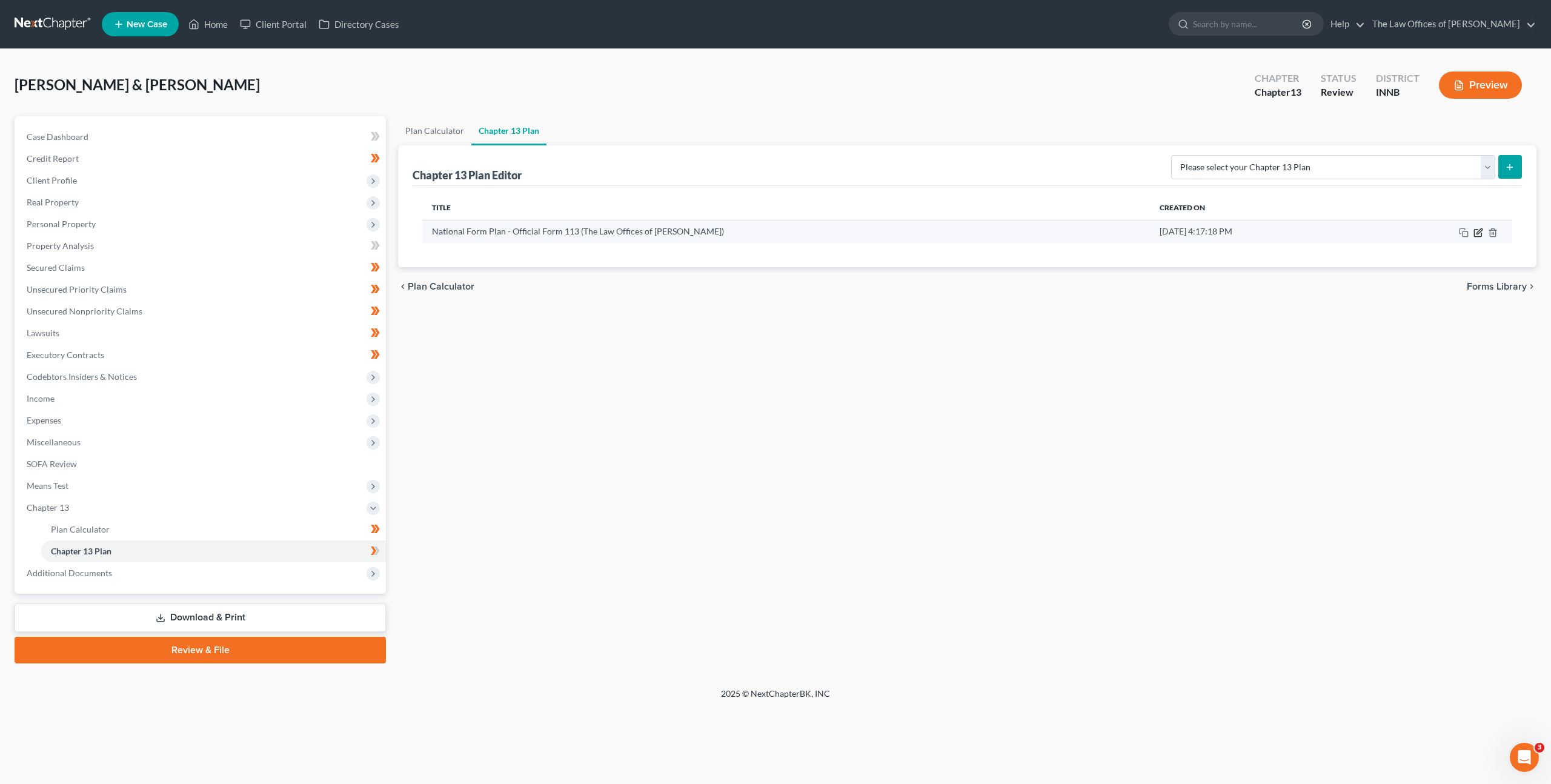
click at [1476, 231] on icon "button" at bounding box center [1478, 232] width 10 height 10
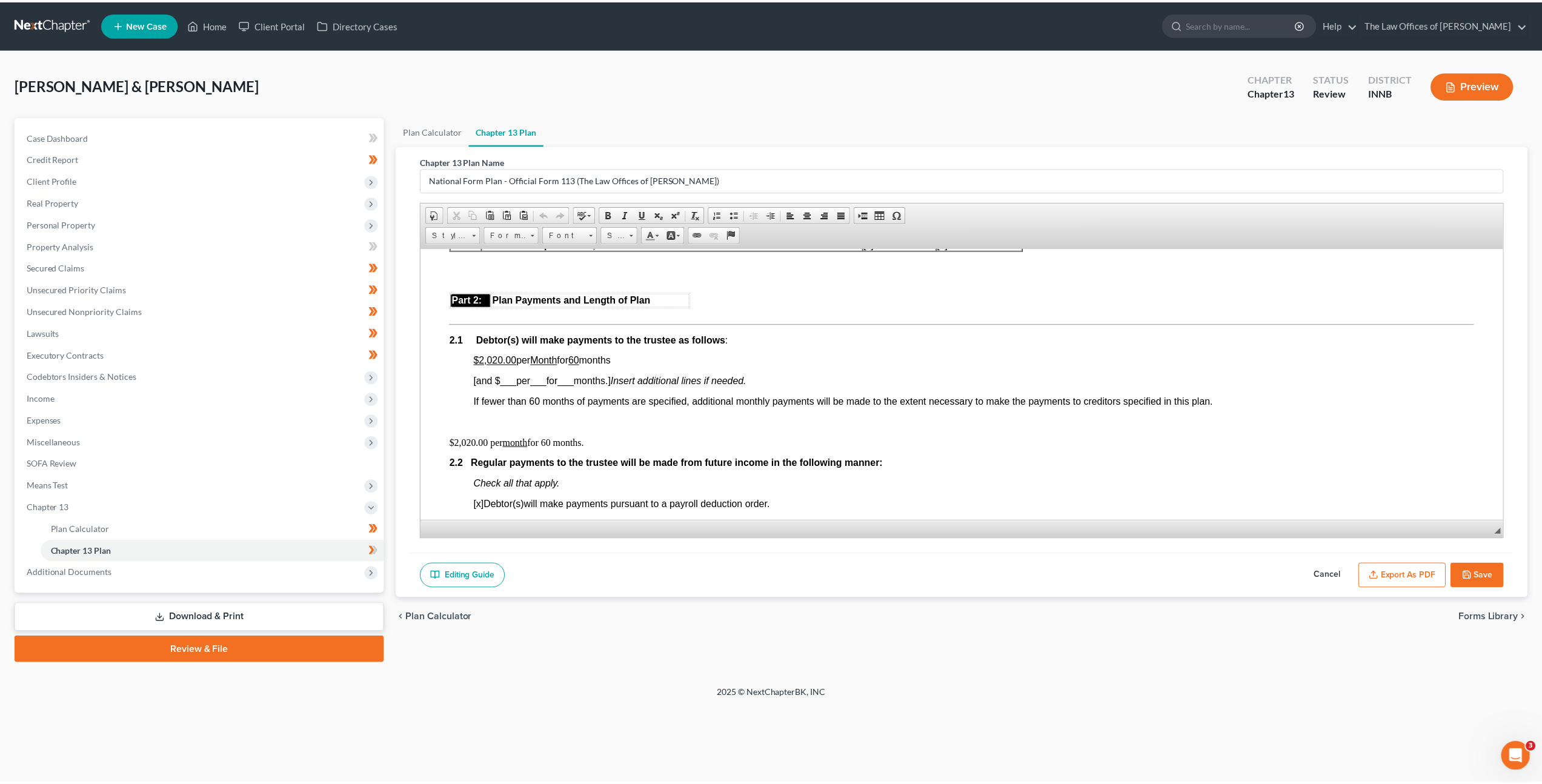
scroll to position [564, 0]
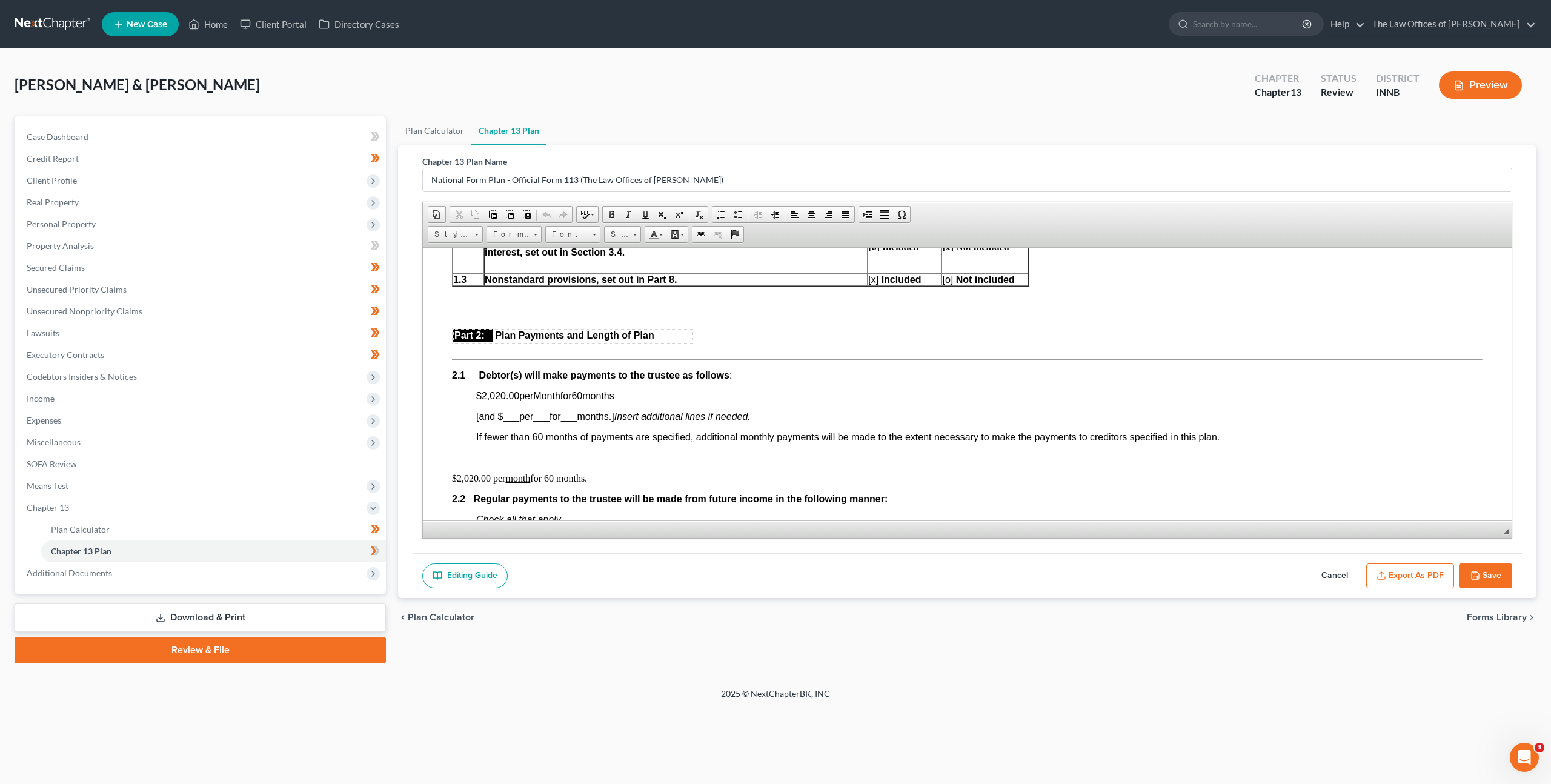
click at [1330, 573] on button "Cancel" at bounding box center [1334, 575] width 53 height 25
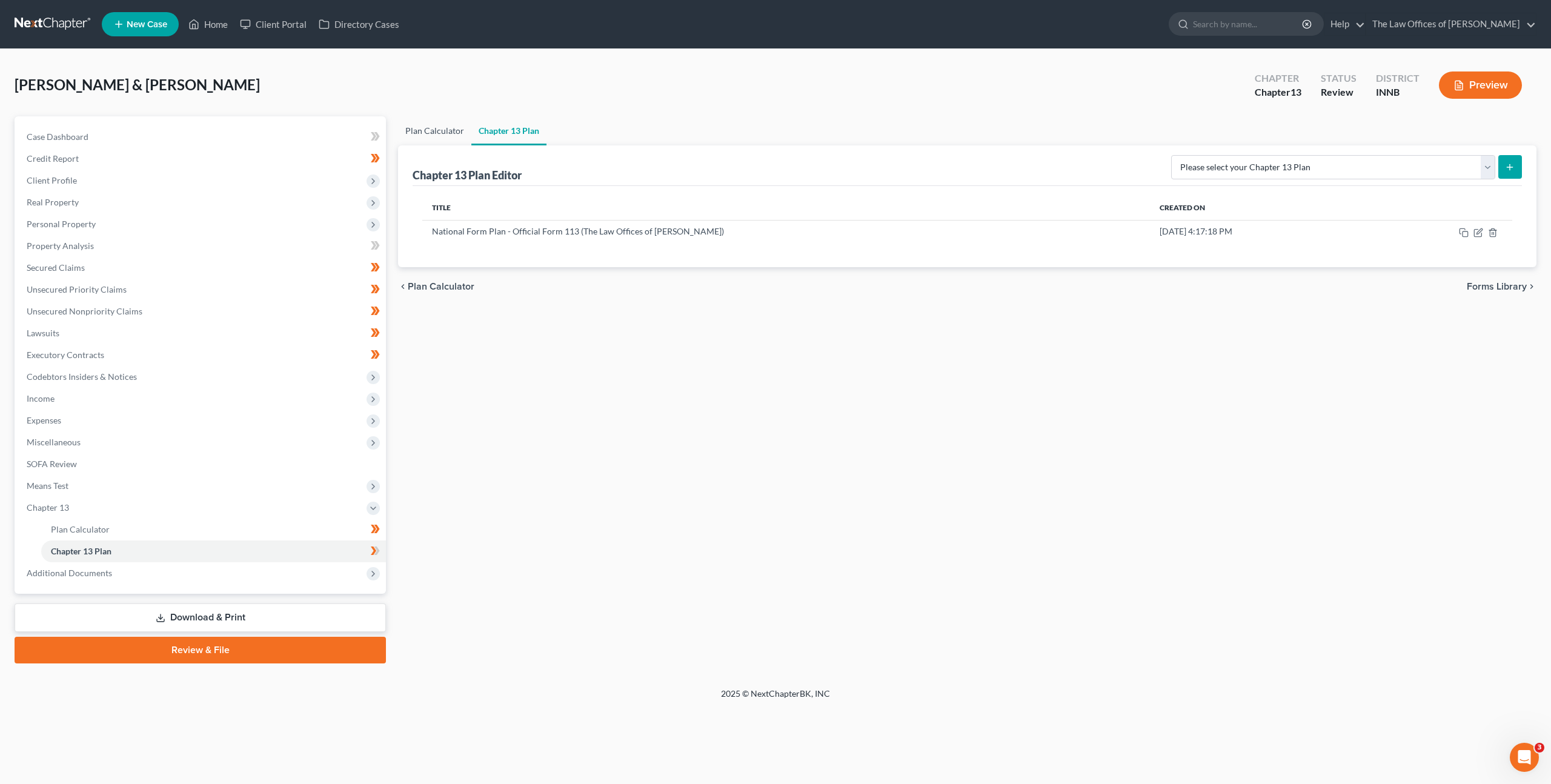
click at [433, 117] on link "Plan Calculator" at bounding box center [434, 131] width 73 height 29
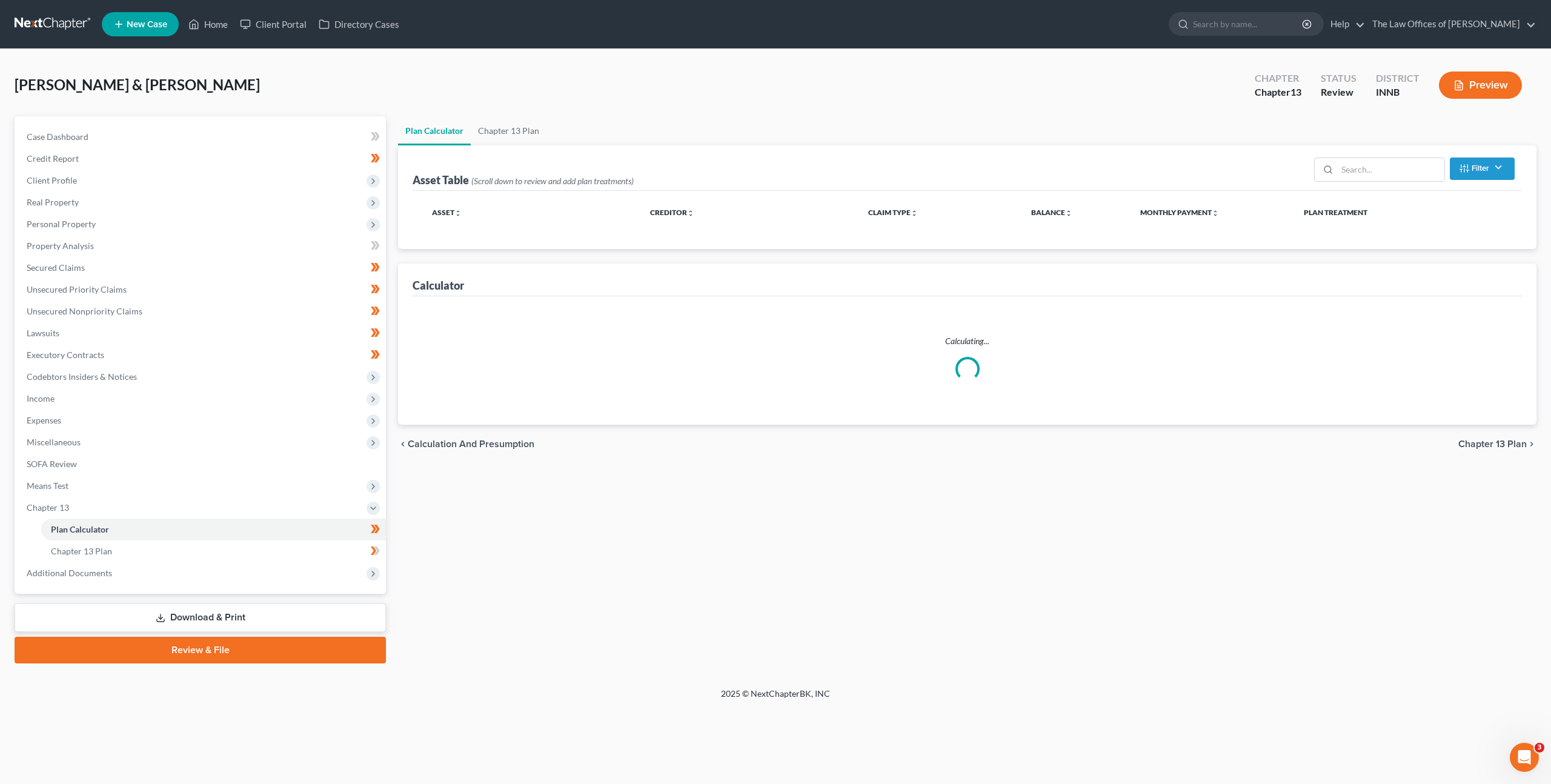
click at [443, 129] on link "Plan Calculator" at bounding box center [434, 131] width 73 height 29
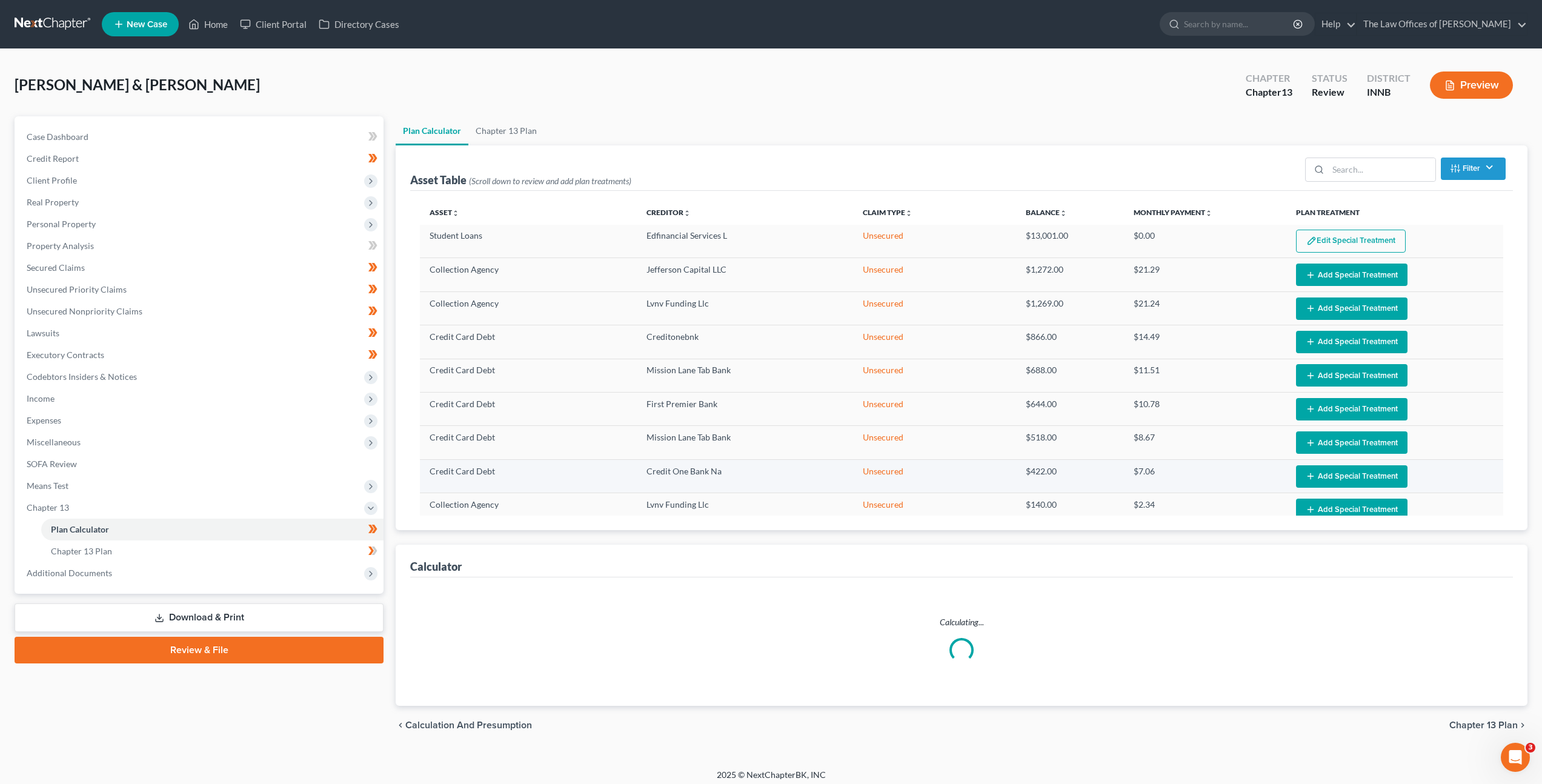
scroll to position [329, 0]
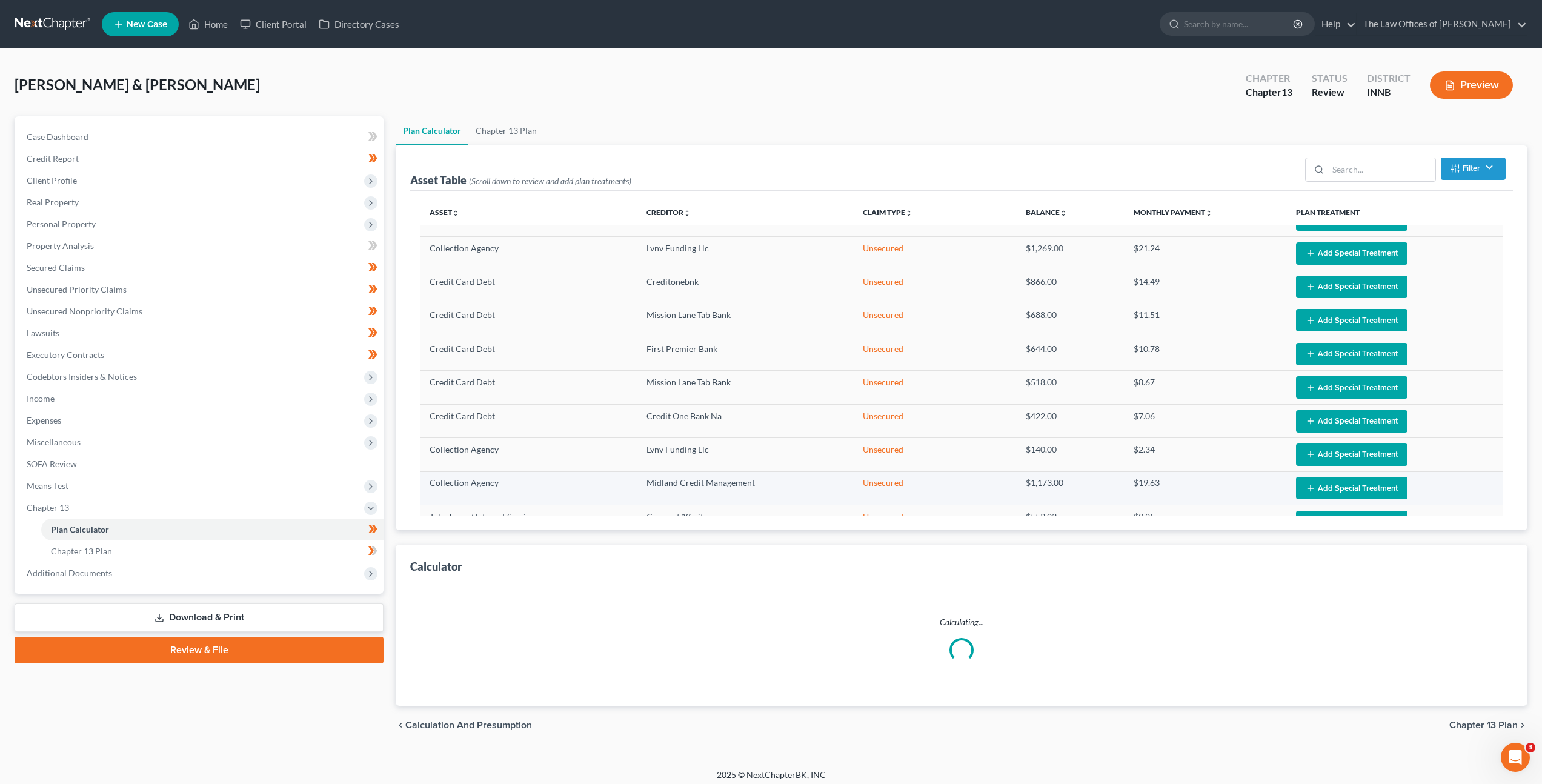
select select "59"
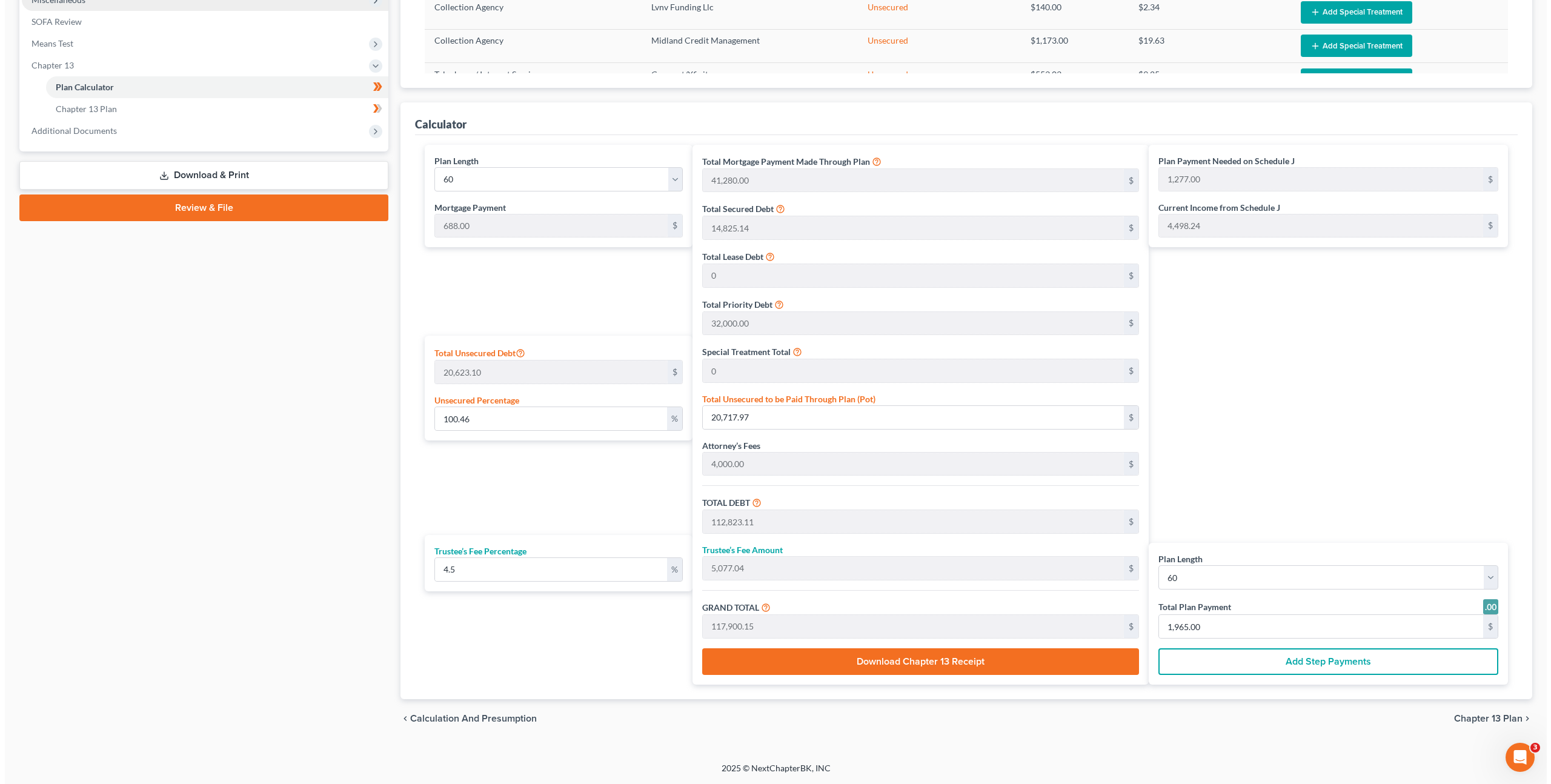
scroll to position [0, 0]
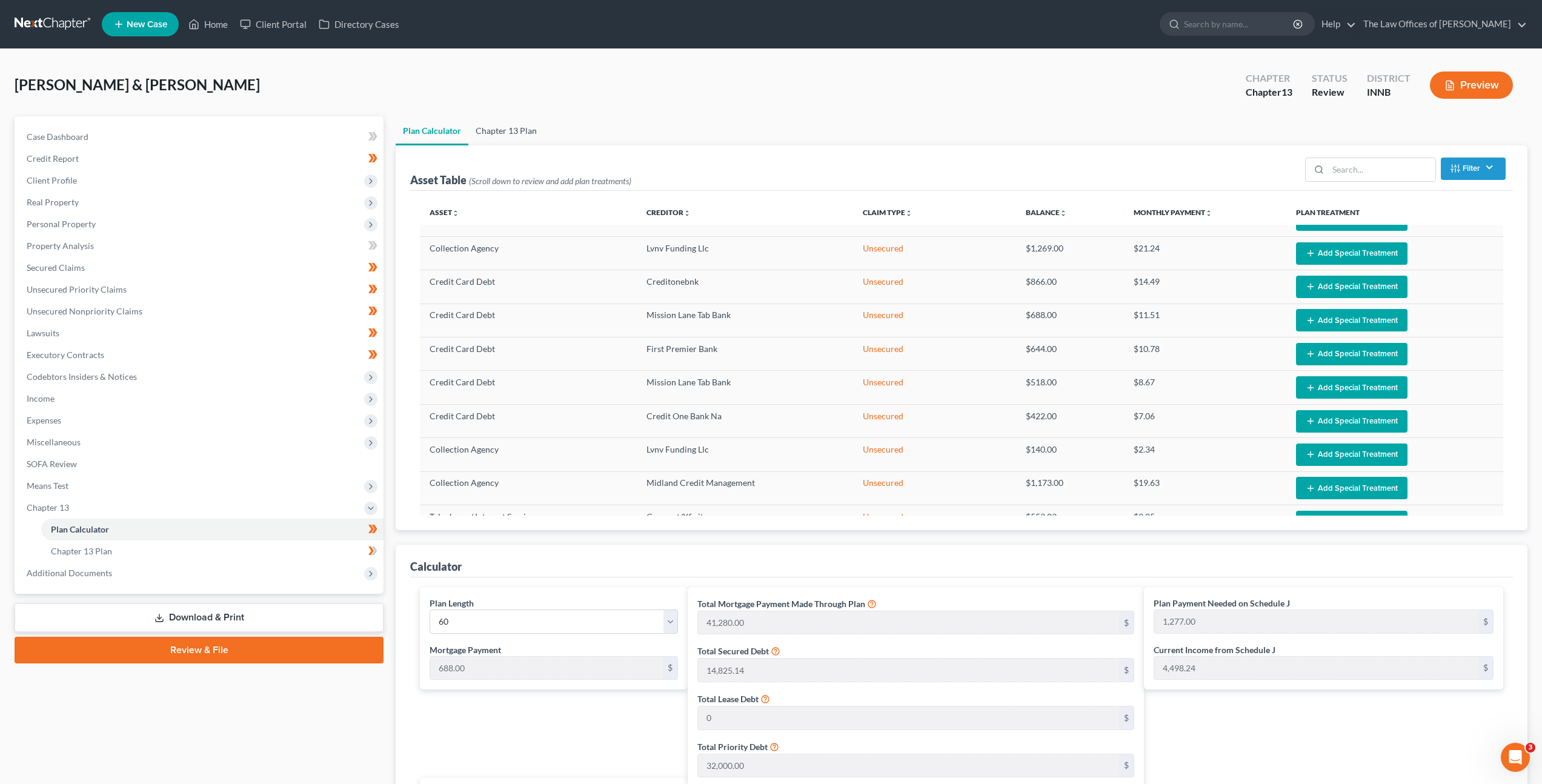
click at [518, 126] on link "Chapter 13 Plan" at bounding box center [506, 131] width 76 height 29
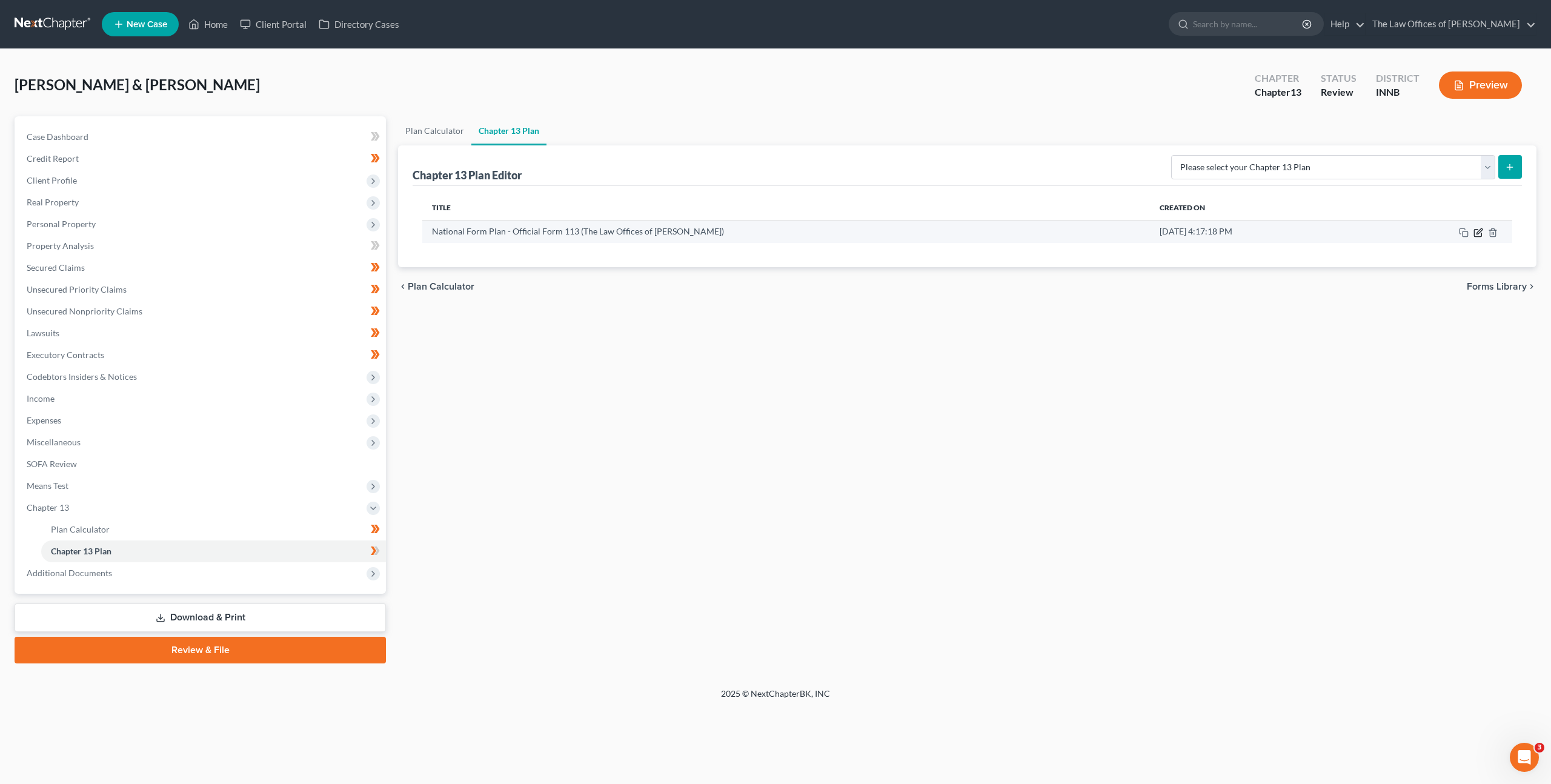
click at [1476, 229] on icon "button" at bounding box center [1478, 232] width 7 height 7
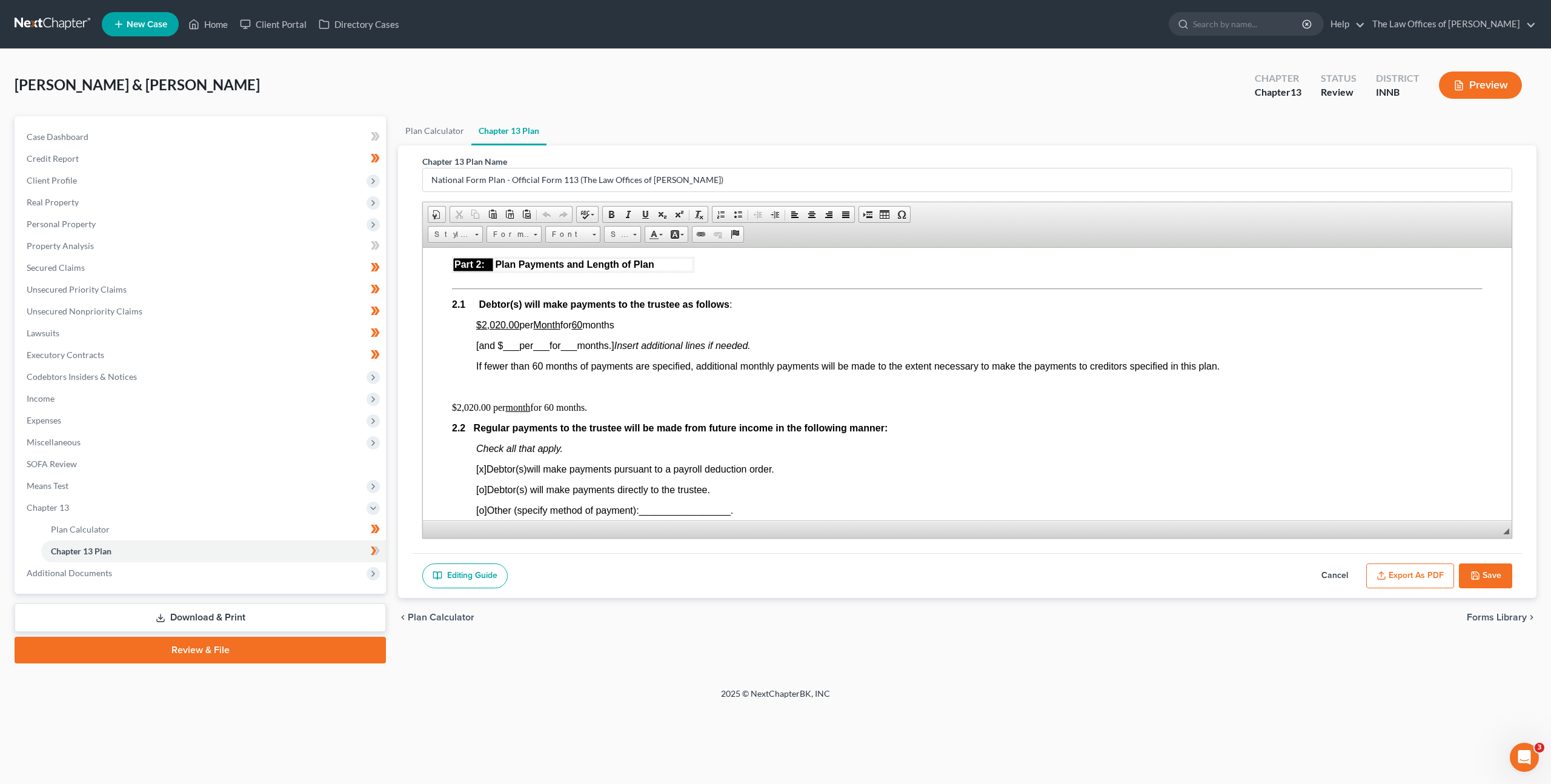
scroll to position [633, 0]
click at [503, 325] on u "$2,020.00" at bounding box center [497, 326] width 43 height 10
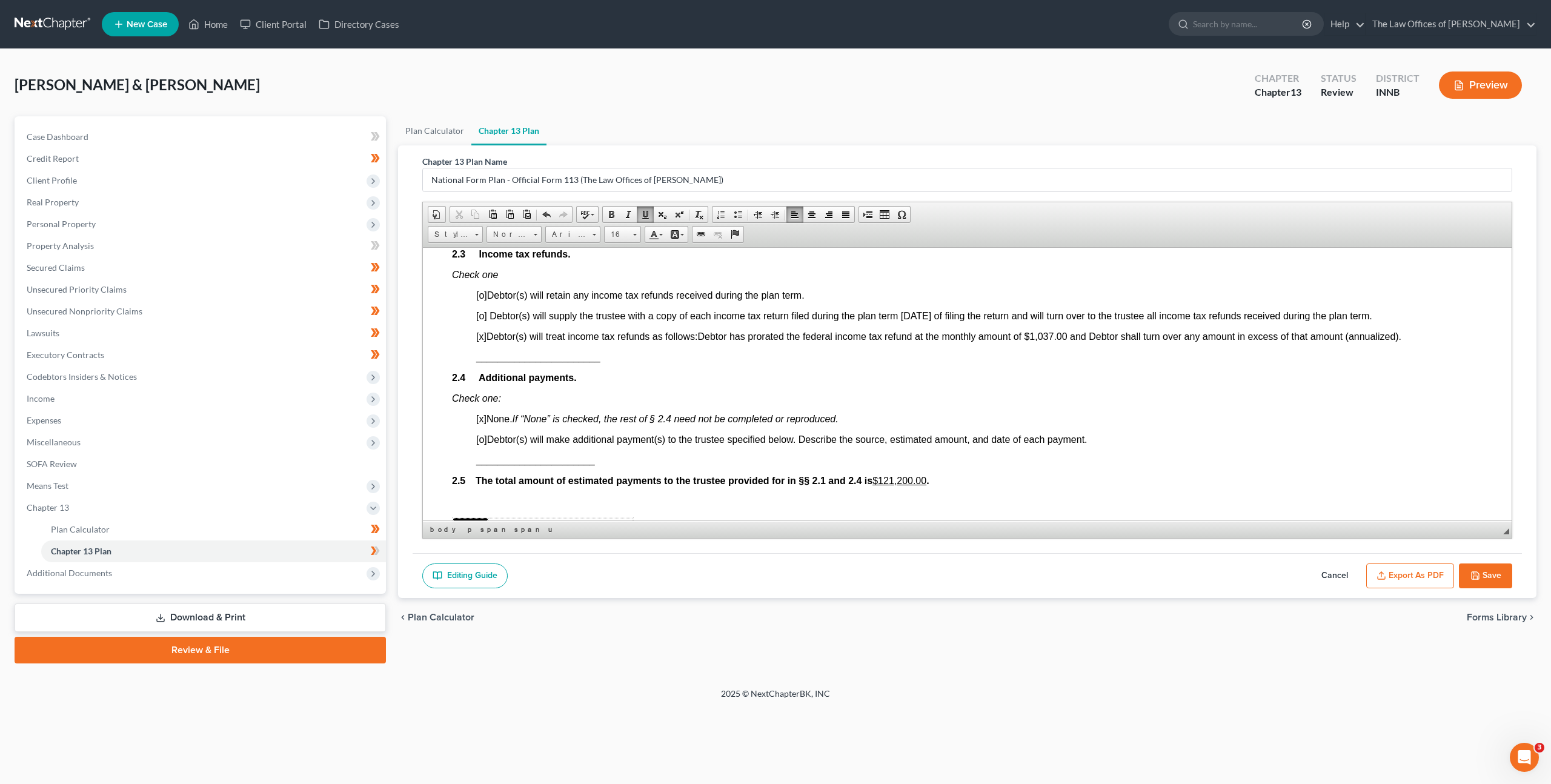
scroll to position [927, 0]
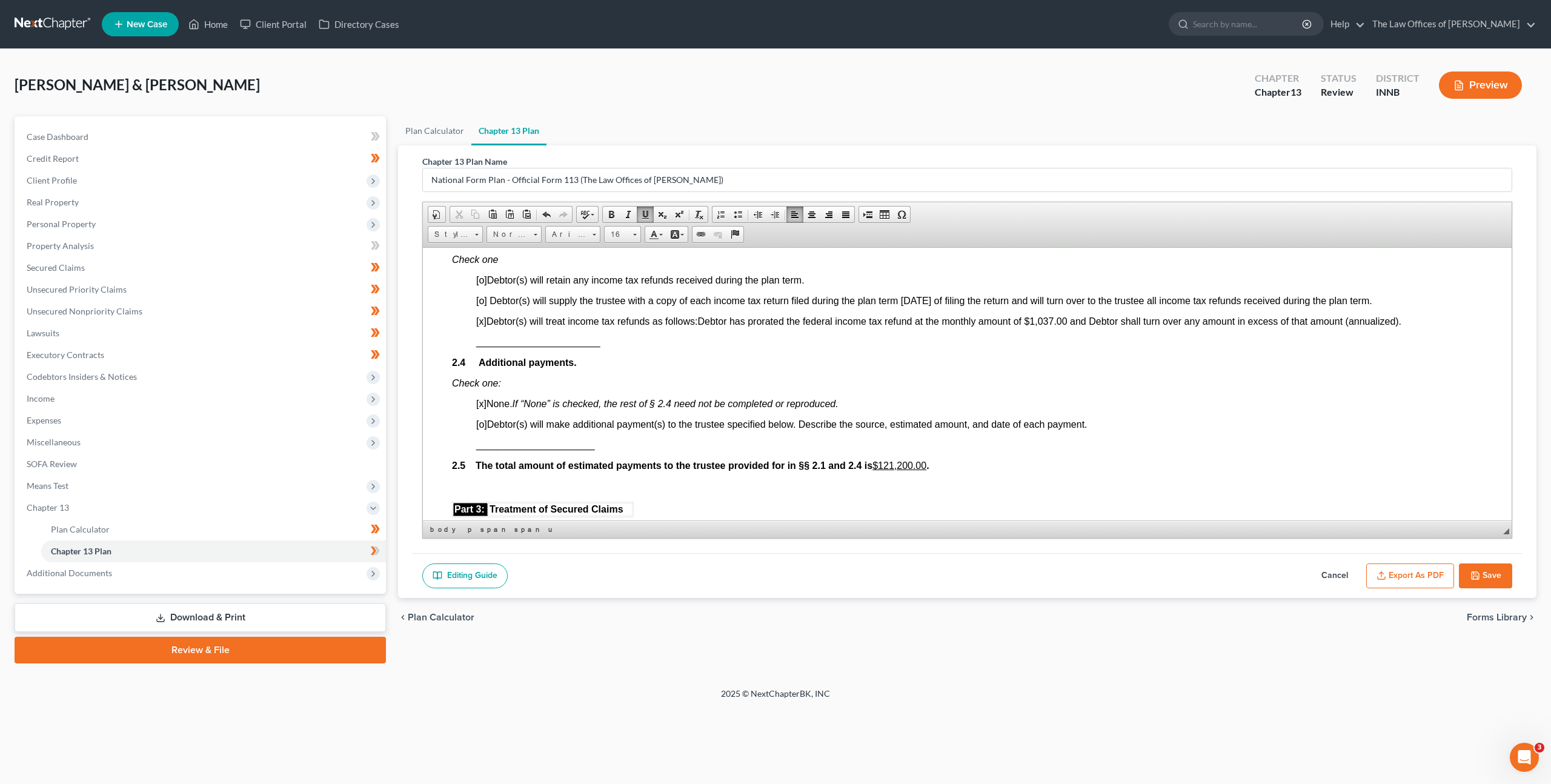
click at [901, 462] on u "$121,200.00" at bounding box center [900, 465] width 54 height 10
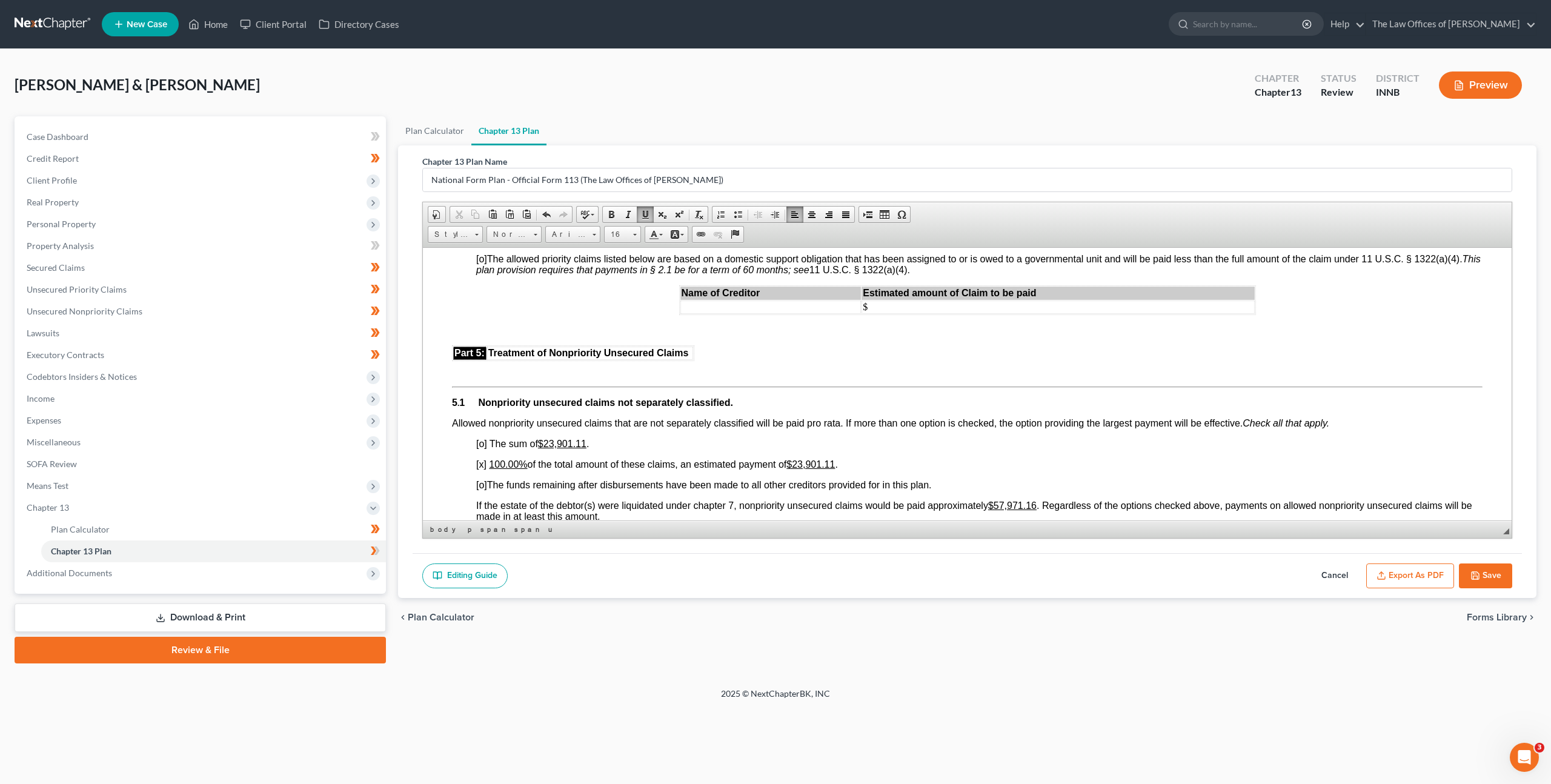
scroll to position [2572, 0]
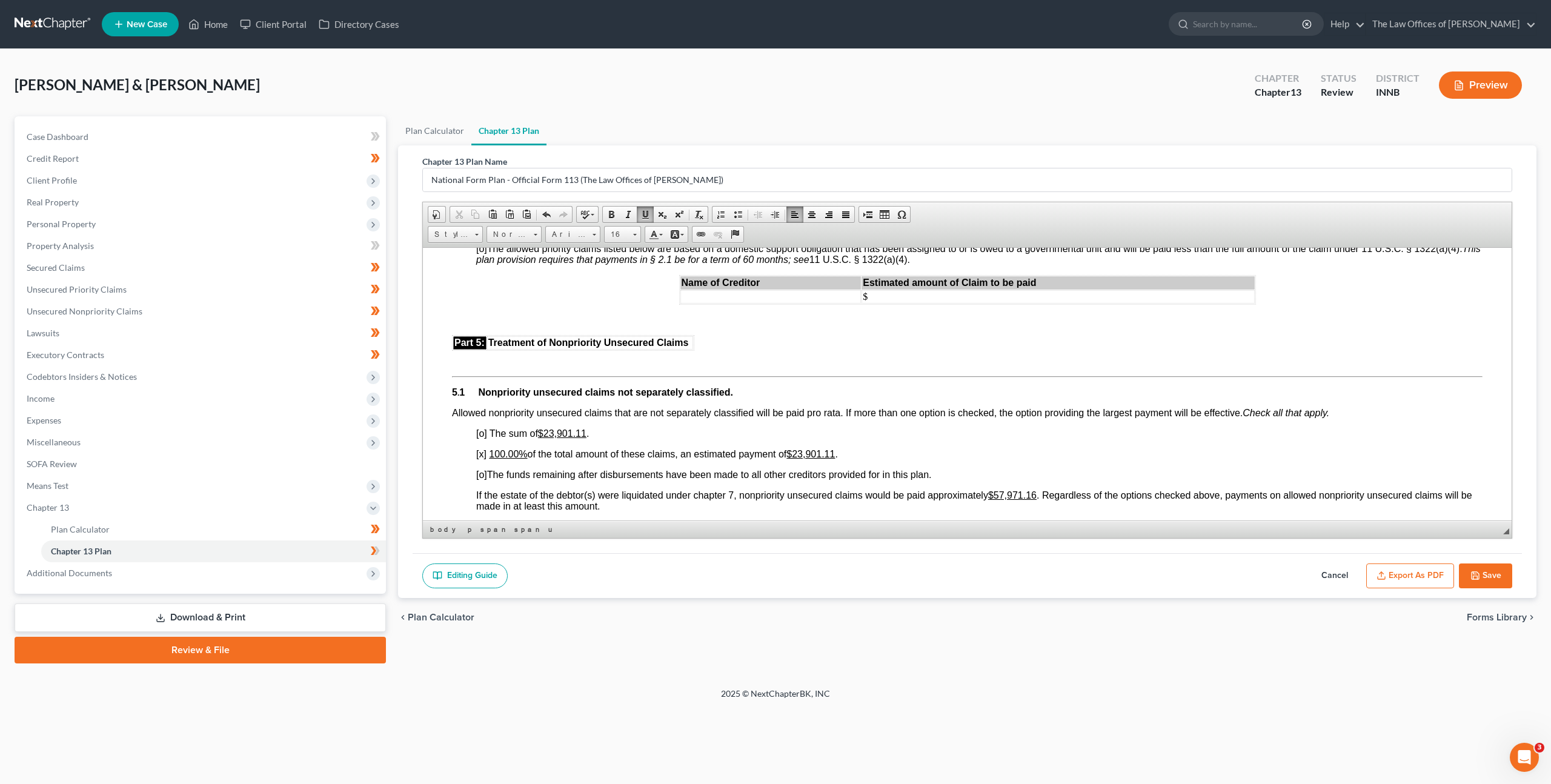
click at [809, 448] on u "$23,901.11" at bounding box center [811, 453] width 49 height 10
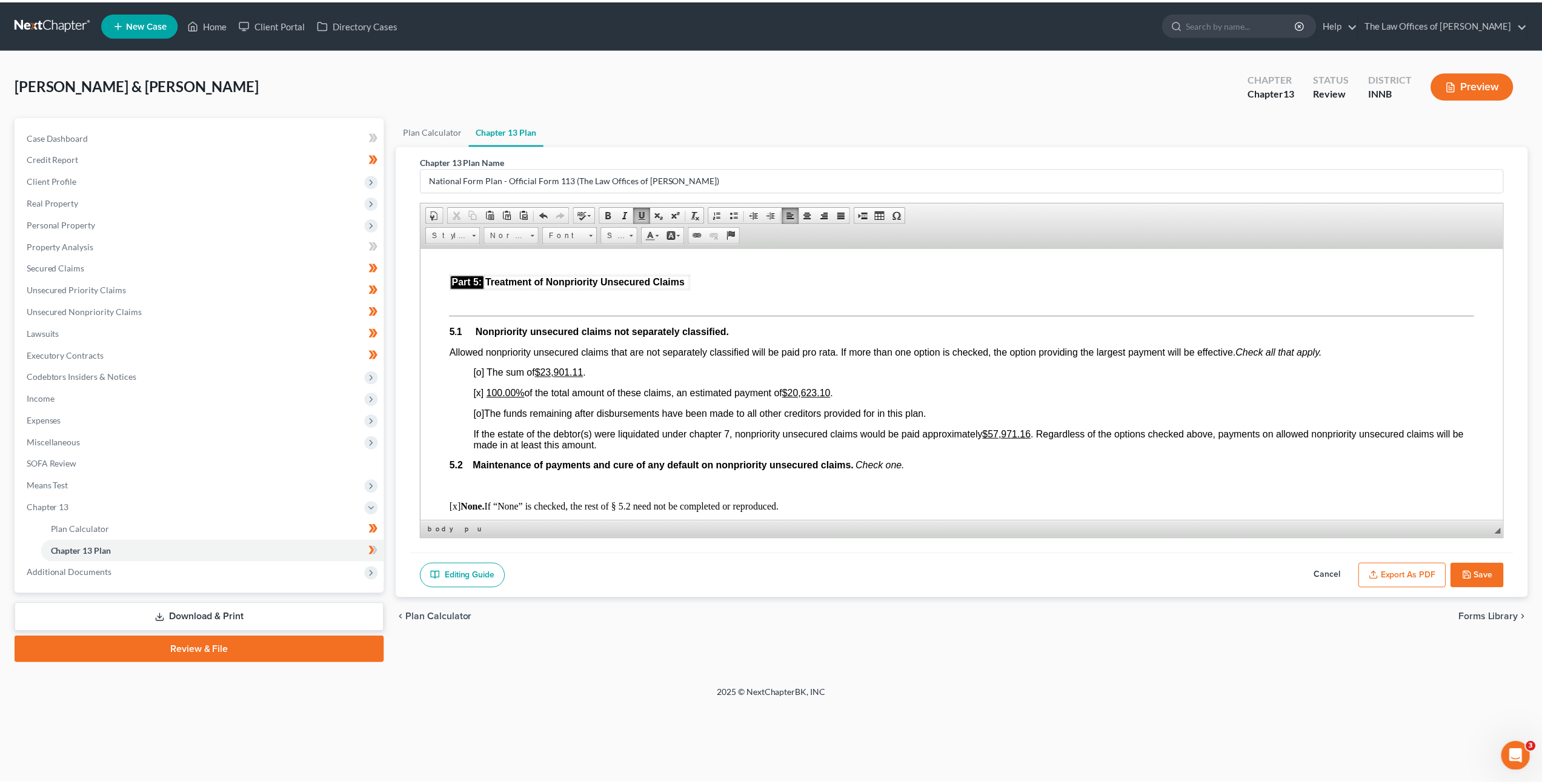
scroll to position [2634, 0]
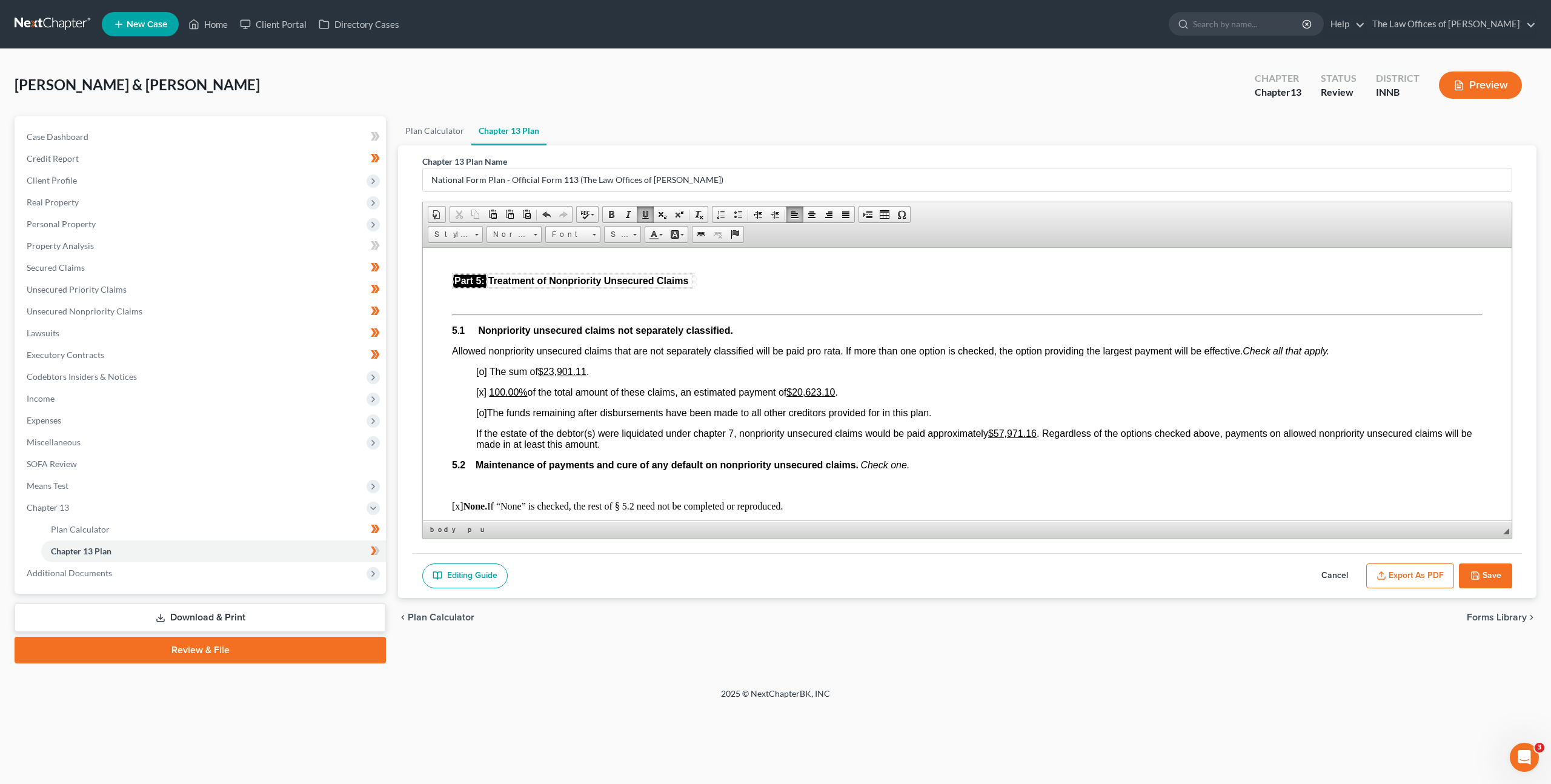
click at [1333, 567] on button "Cancel" at bounding box center [1334, 575] width 53 height 25
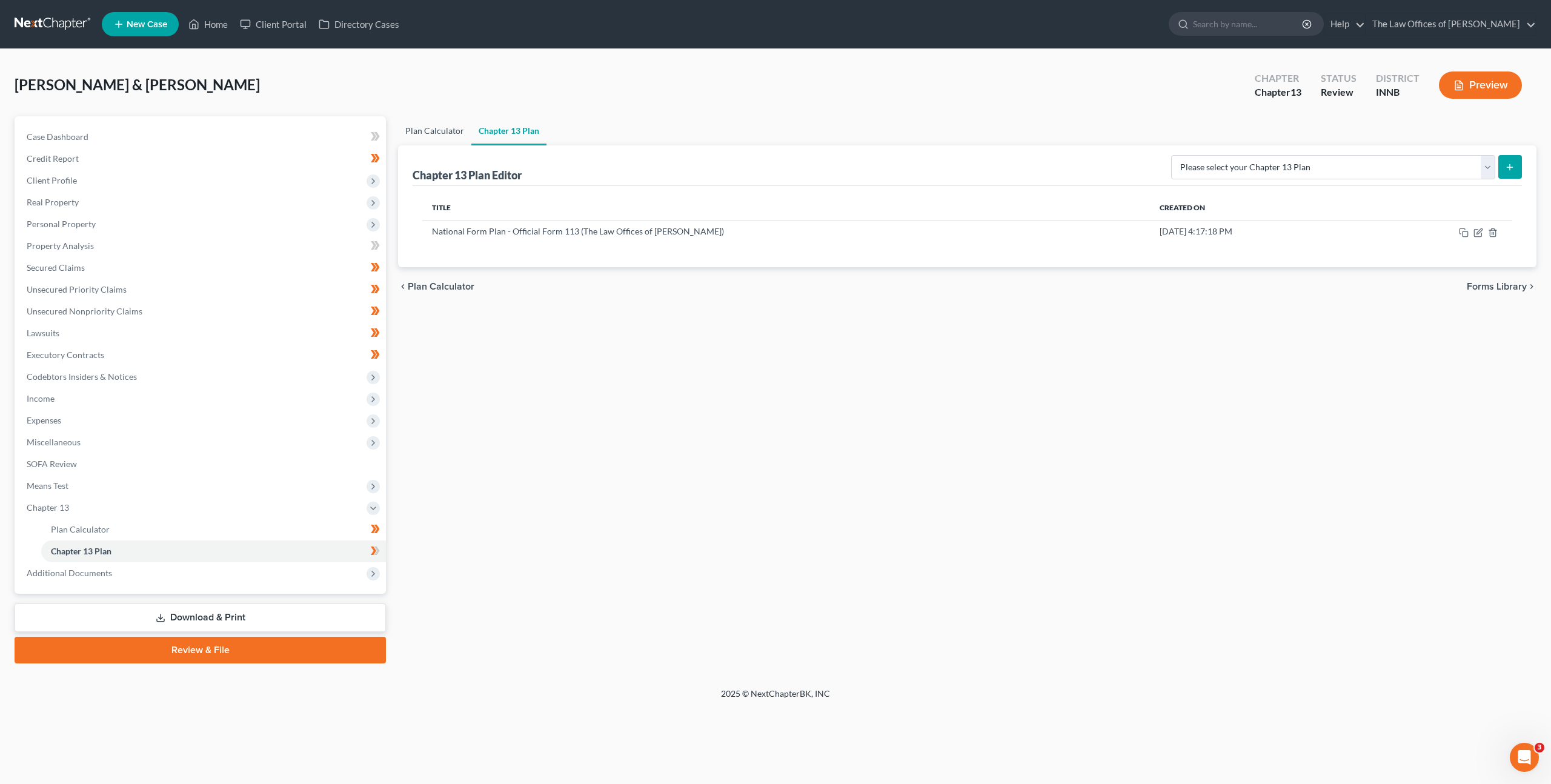
click at [446, 124] on link "Plan Calculator" at bounding box center [434, 131] width 73 height 29
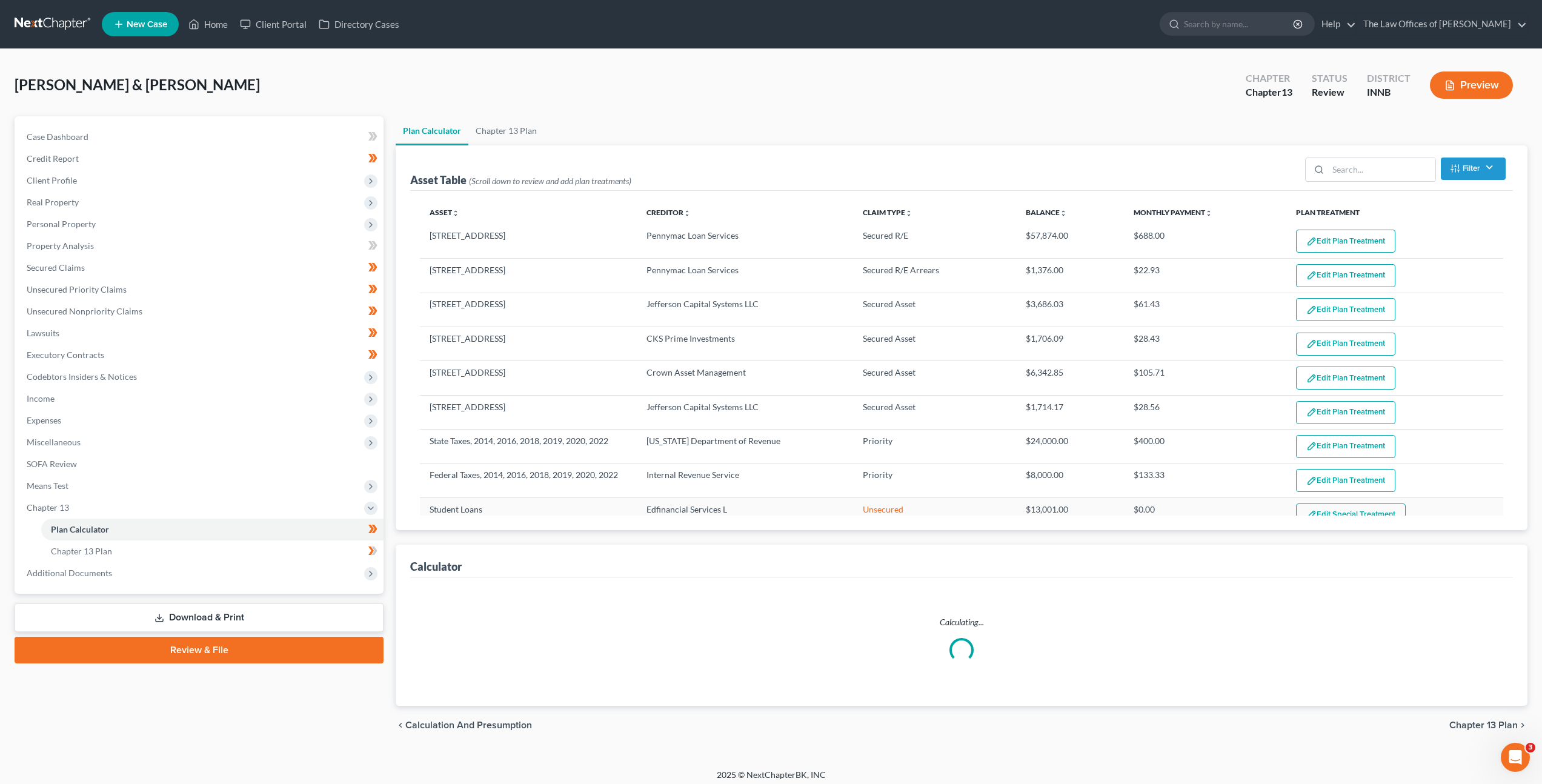
select select "59"
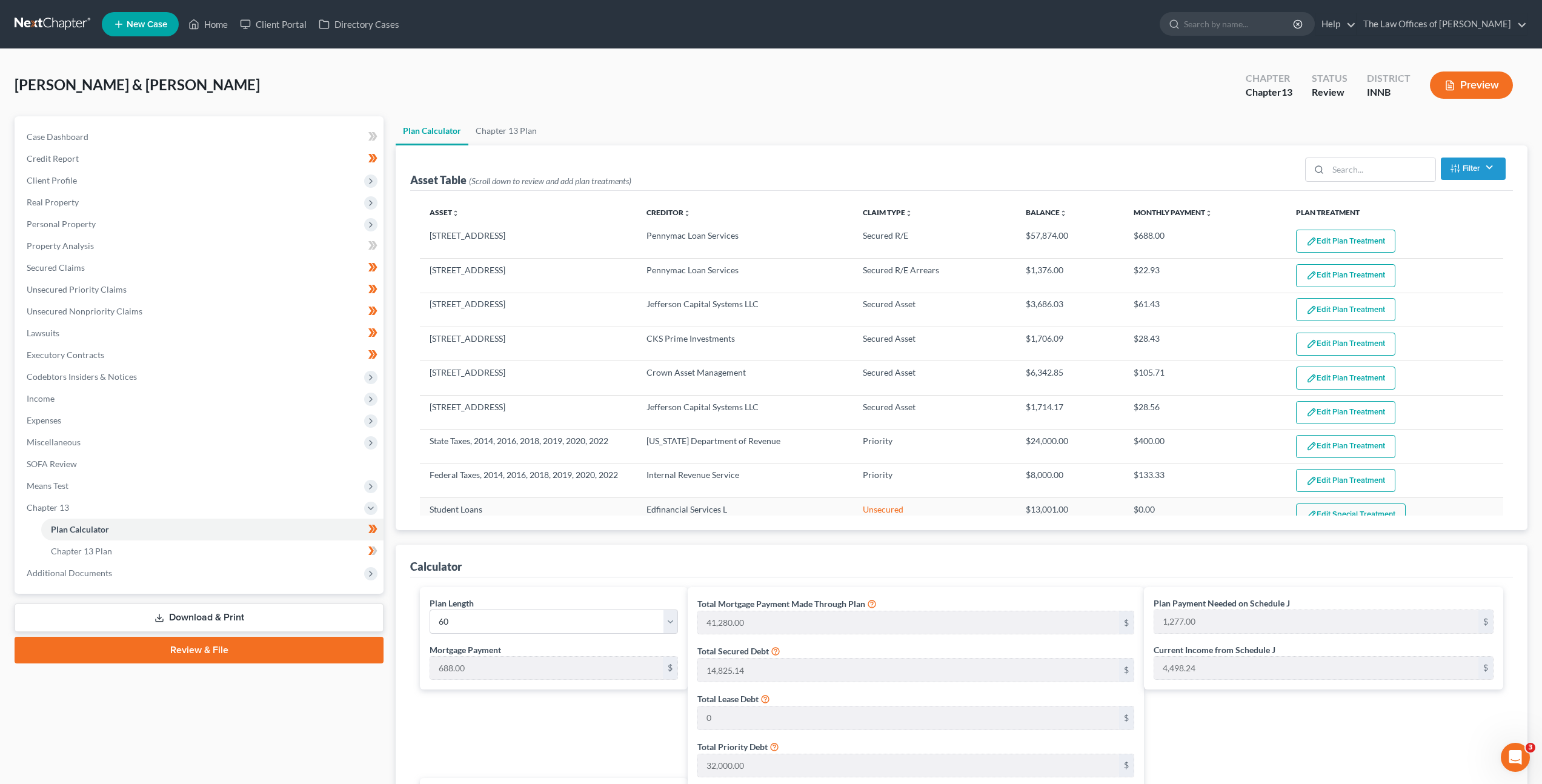
click at [15, 16] on link at bounding box center [53, 23] width 77 height 22
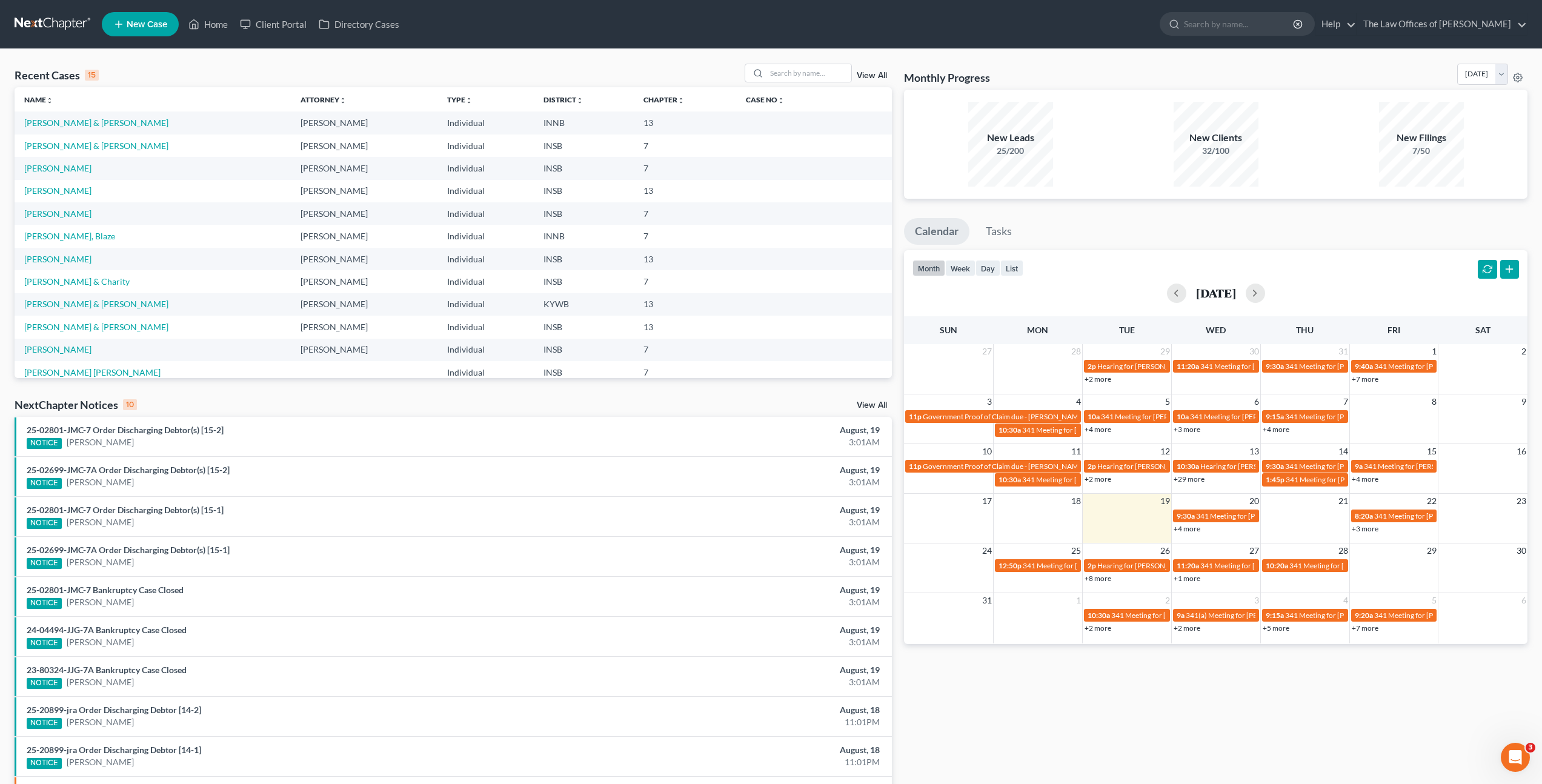
click at [63, 128] on td "[PERSON_NAME] & [PERSON_NAME]" at bounding box center [152, 123] width 276 height 23
click at [67, 125] on link "[PERSON_NAME] & [PERSON_NAME]" at bounding box center [97, 123] width 144 height 10
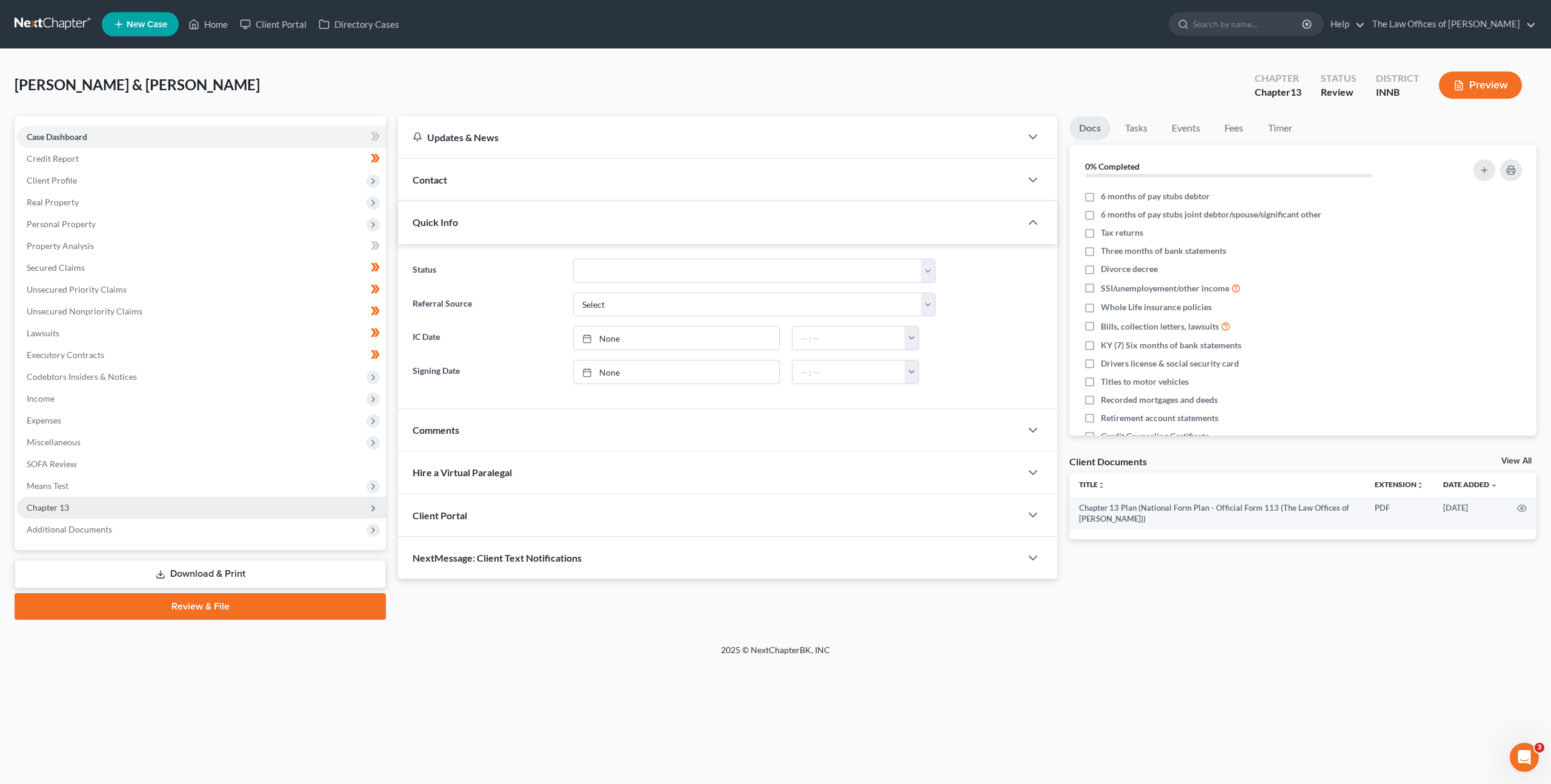
click at [180, 504] on span "Chapter 13" at bounding box center [201, 507] width 369 height 22
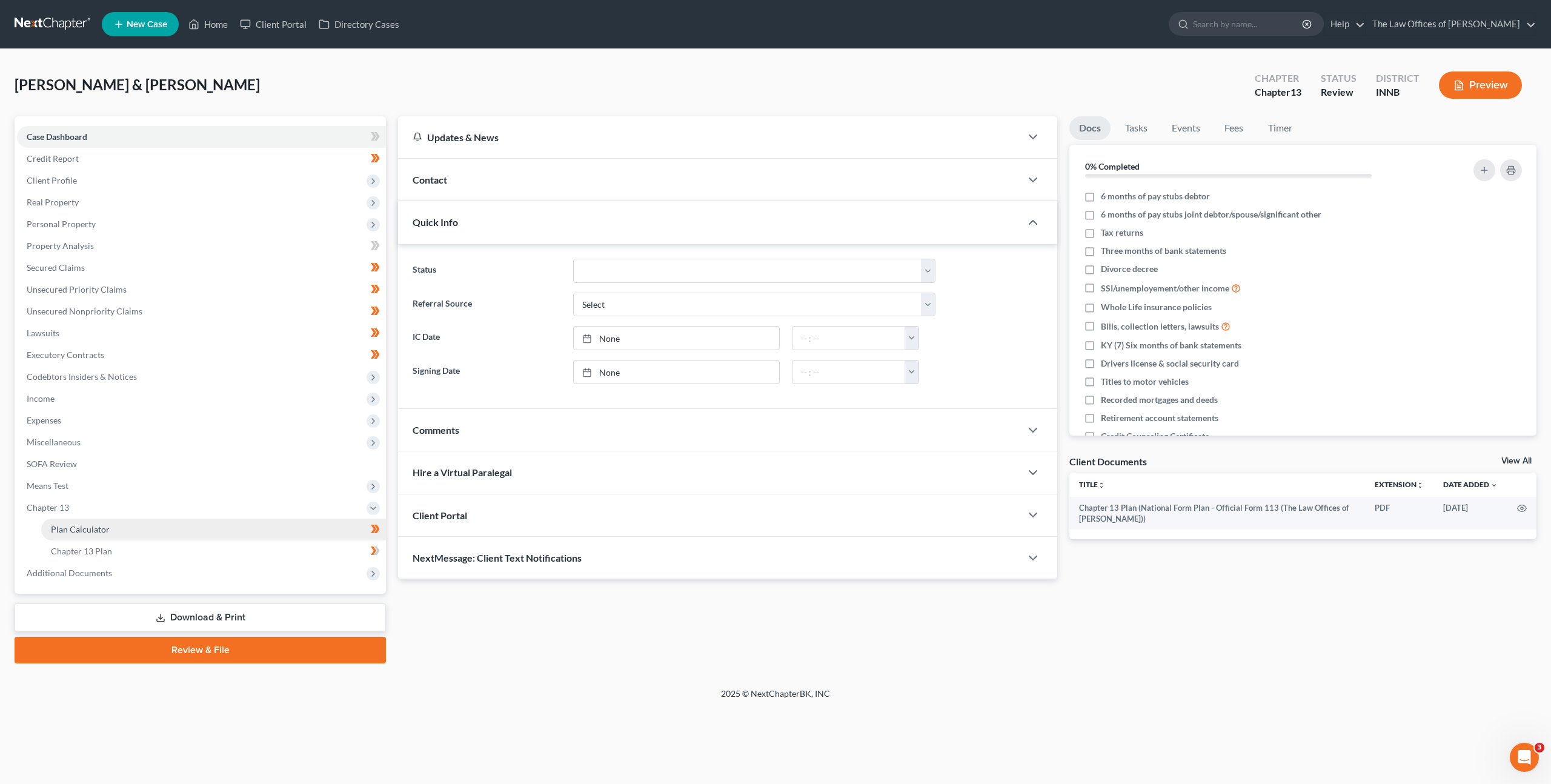
click at [215, 528] on link "Plan Calculator" at bounding box center [213, 529] width 345 height 22
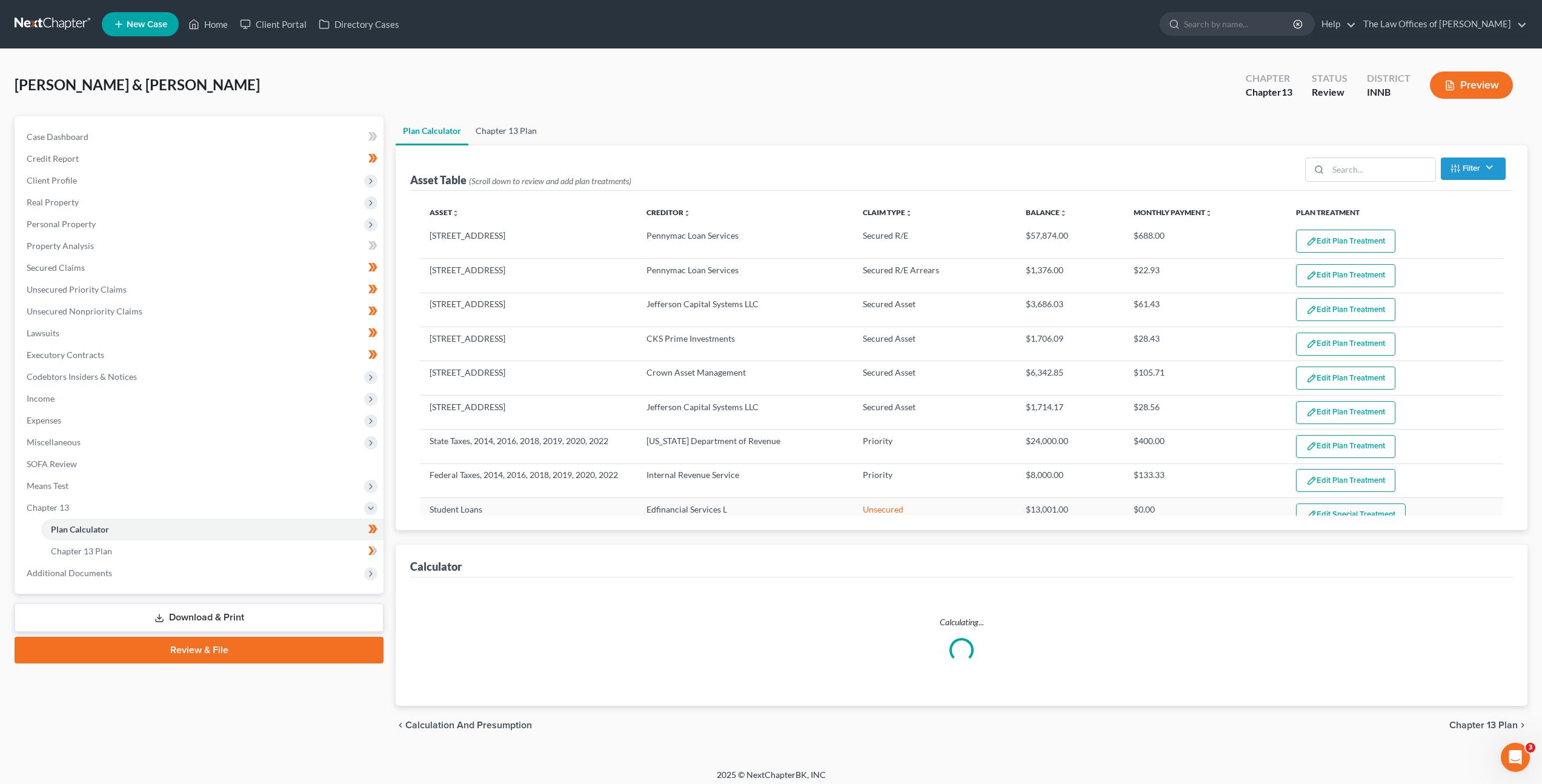
click at [525, 138] on link "Chapter 13 Plan" at bounding box center [506, 131] width 76 height 29
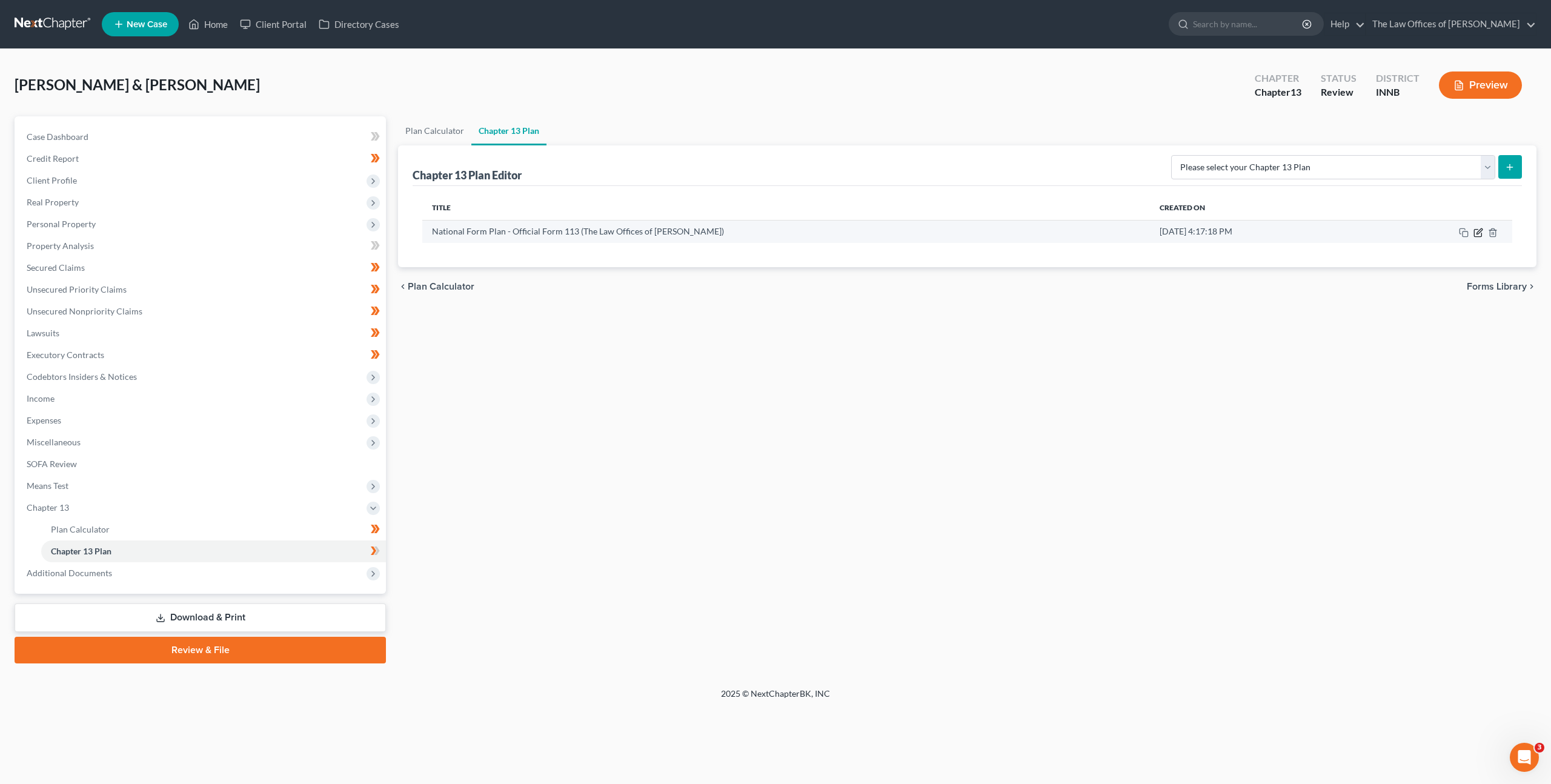
click at [1480, 232] on icon "button" at bounding box center [1478, 232] width 10 height 10
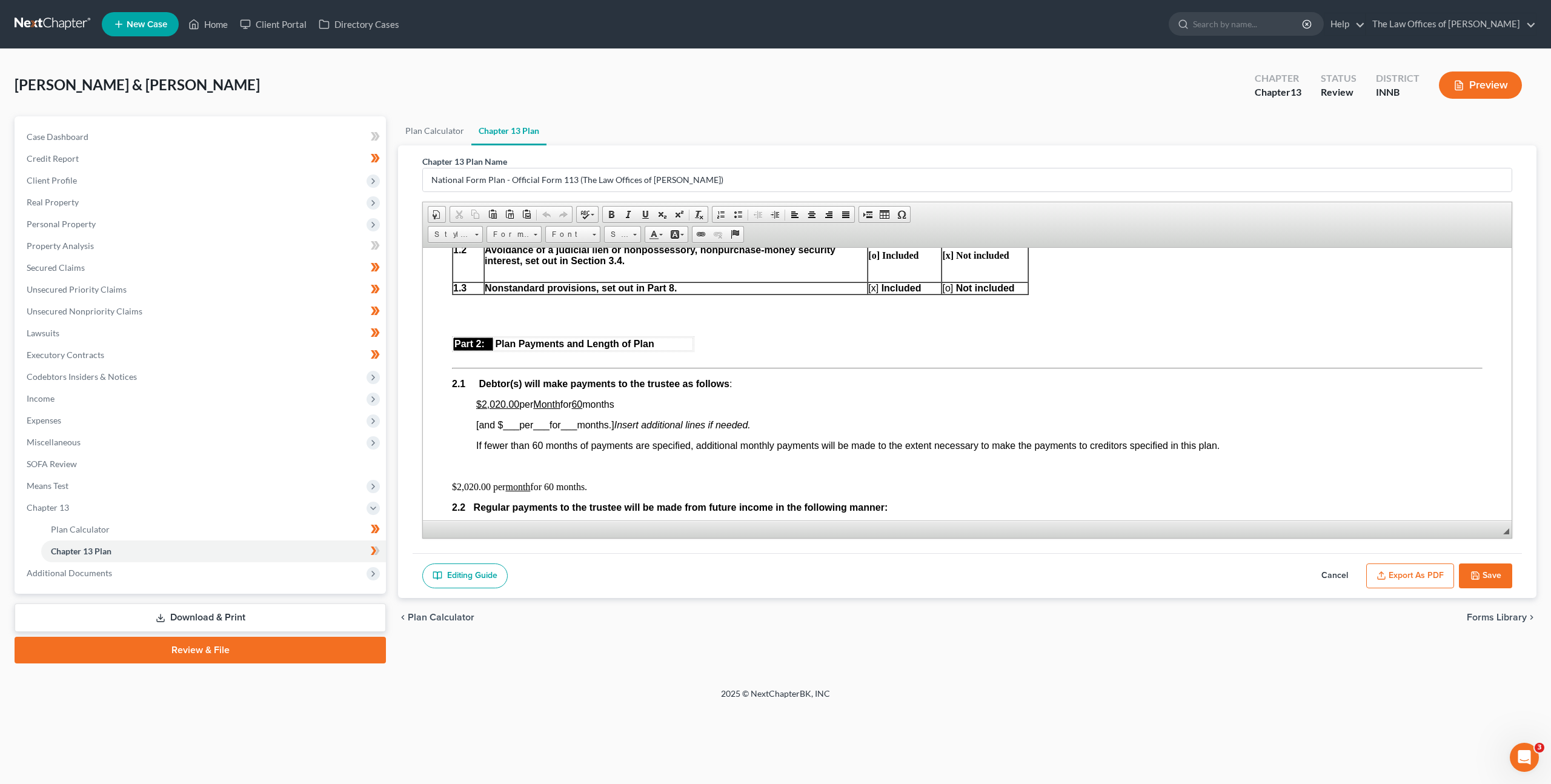
scroll to position [565, 0]
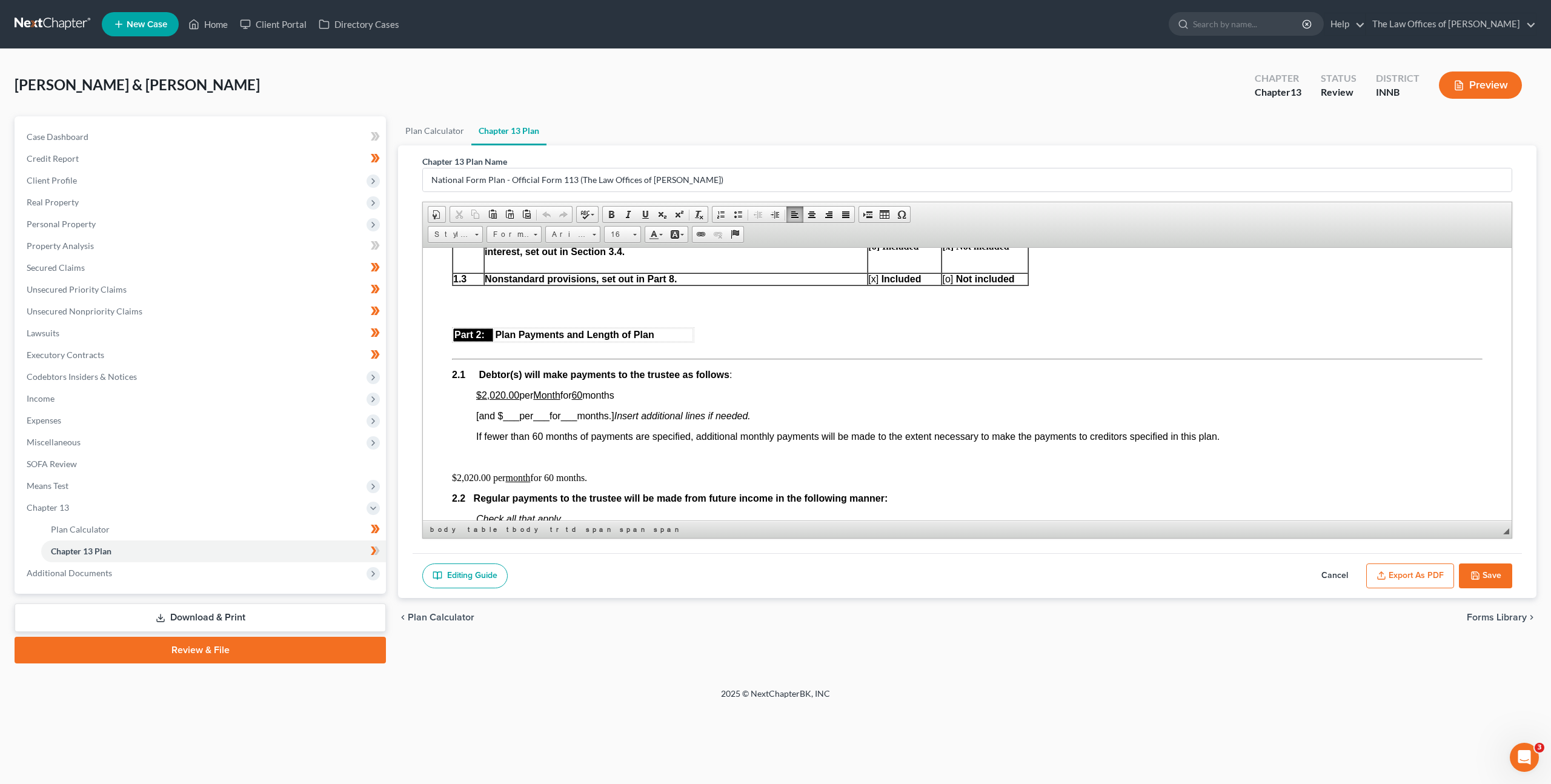
click at [504, 394] on u "$2,020.00" at bounding box center [497, 395] width 43 height 10
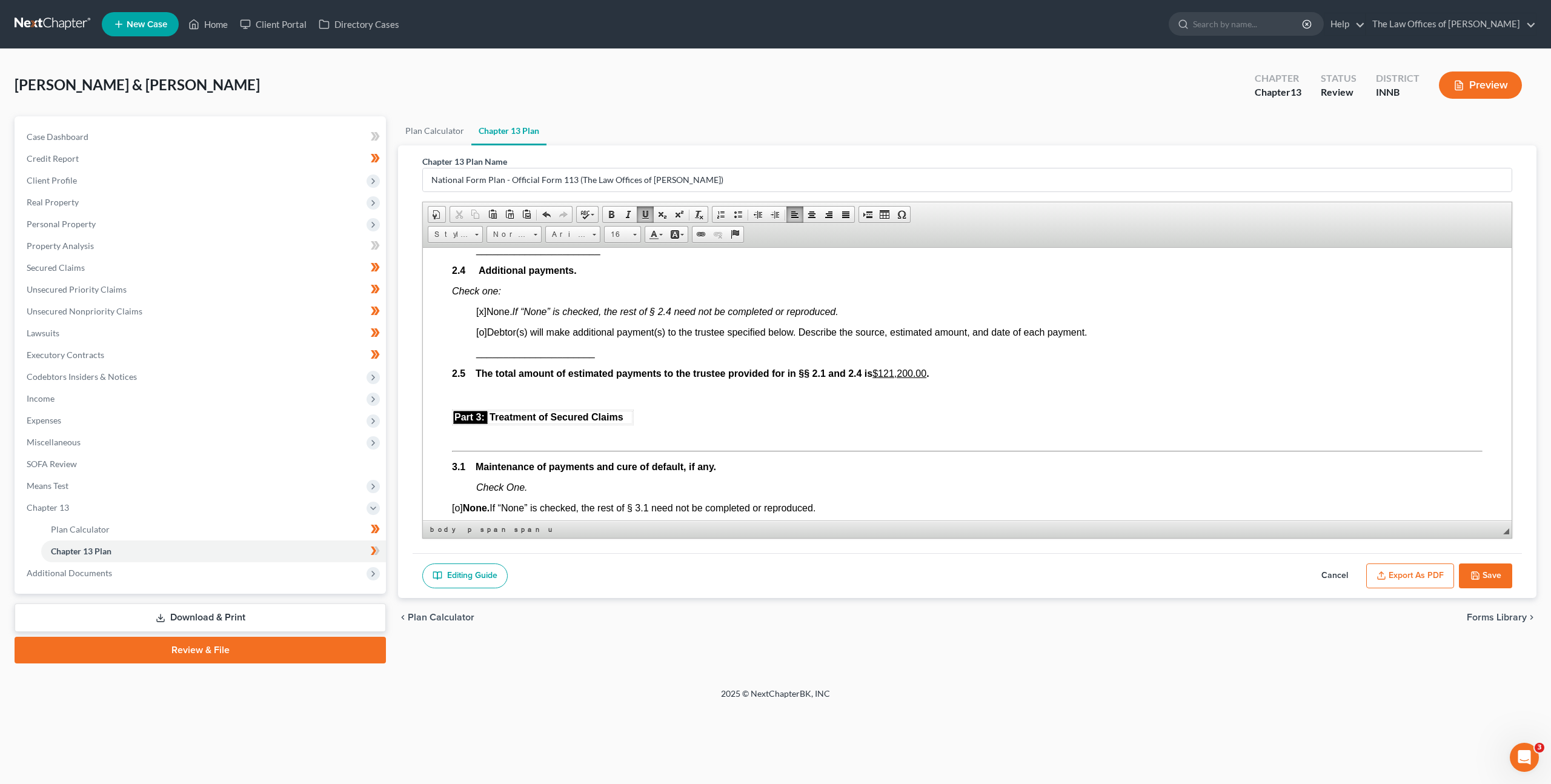
scroll to position [1005, 0]
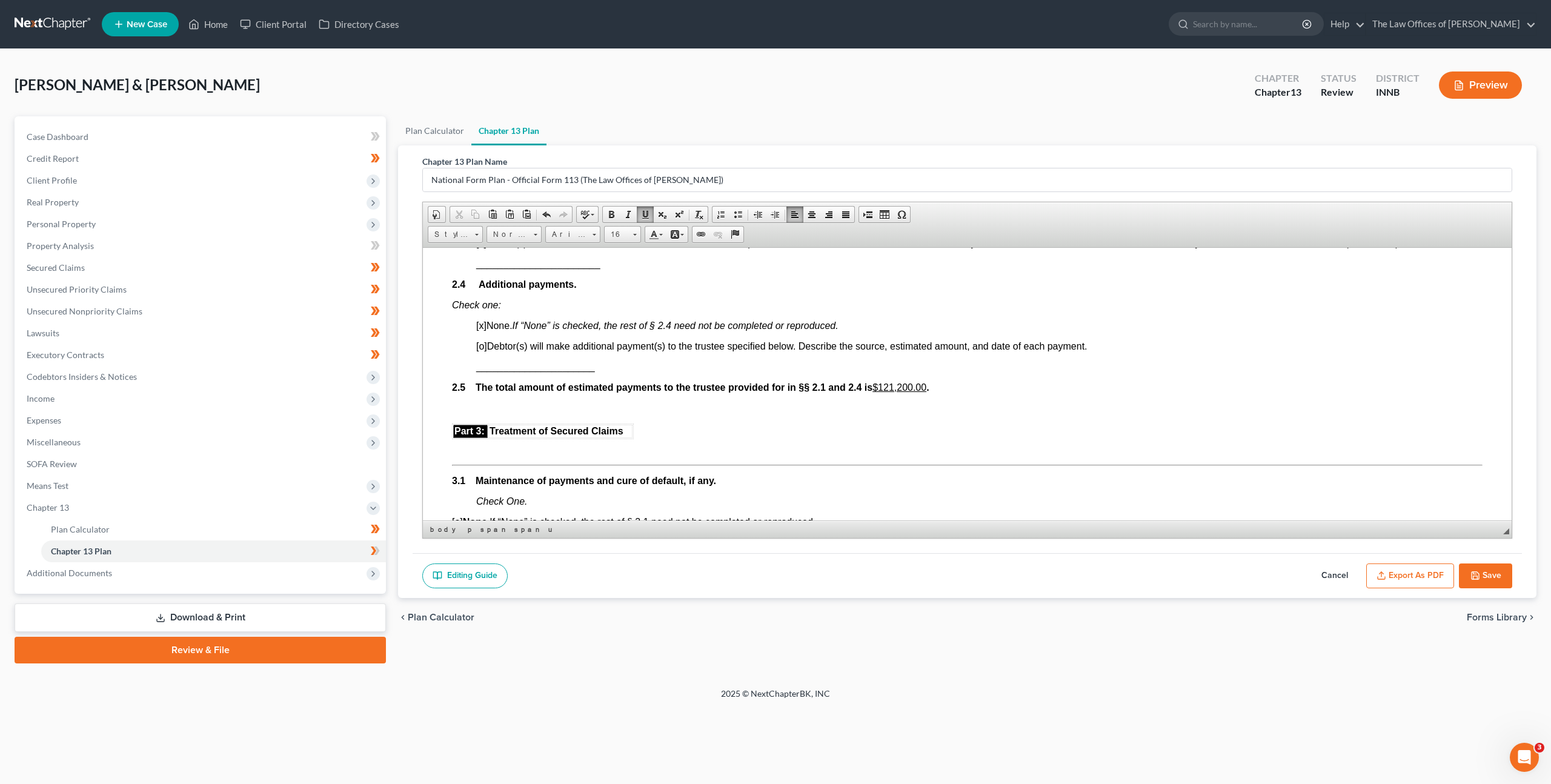
click at [921, 386] on u "$121,200.00" at bounding box center [900, 387] width 54 height 10
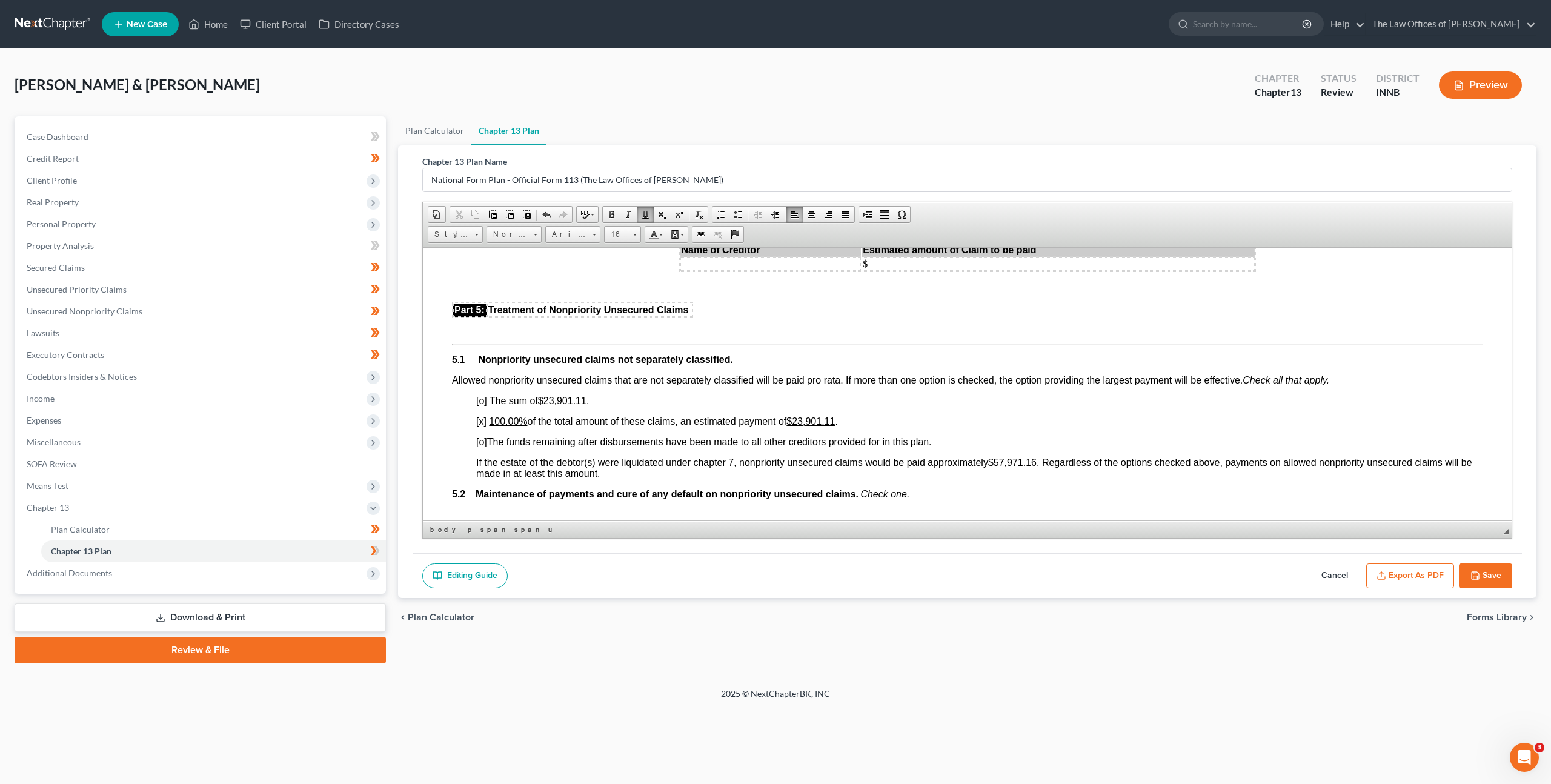
scroll to position [2608, 0]
click at [574, 392] on u "$23,901.11" at bounding box center [562, 398] width 49 height 10
click at [829, 413] on u "$23,901.11" at bounding box center [811, 419] width 49 height 10
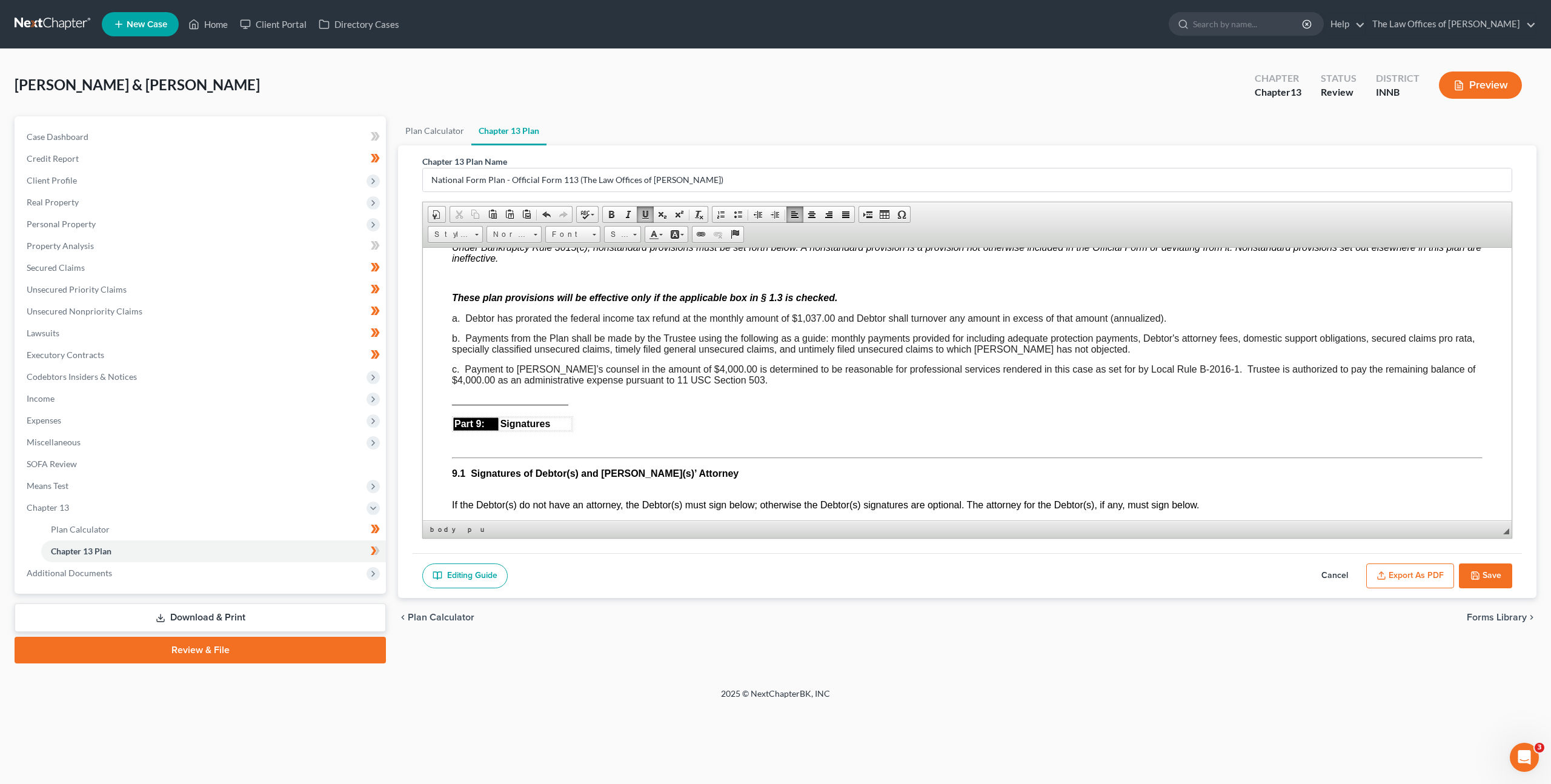
scroll to position [3221, 0]
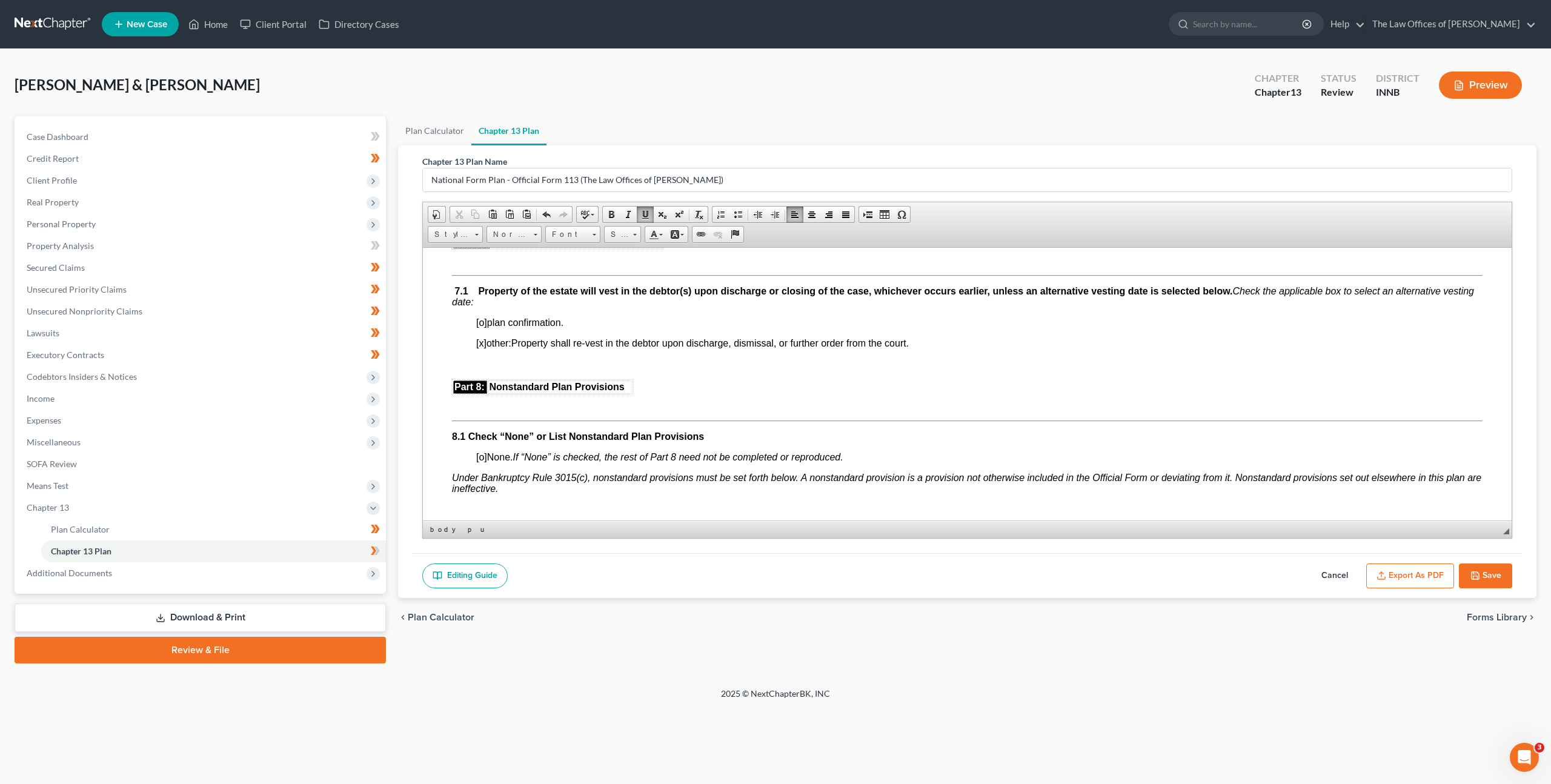
click at [1322, 572] on button "Cancel" at bounding box center [1334, 575] width 53 height 25
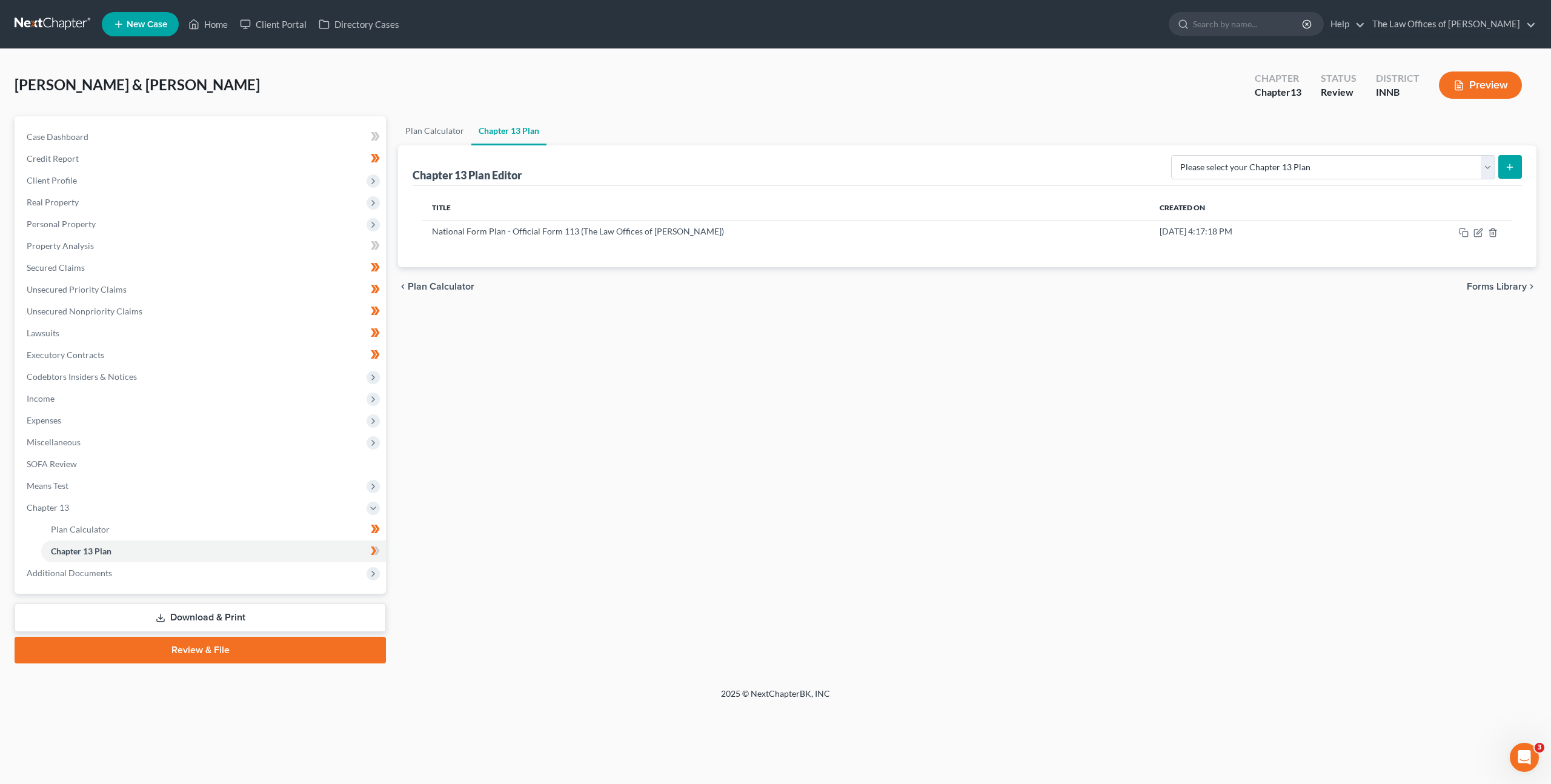
click at [53, 30] on link at bounding box center [53, 23] width 77 height 22
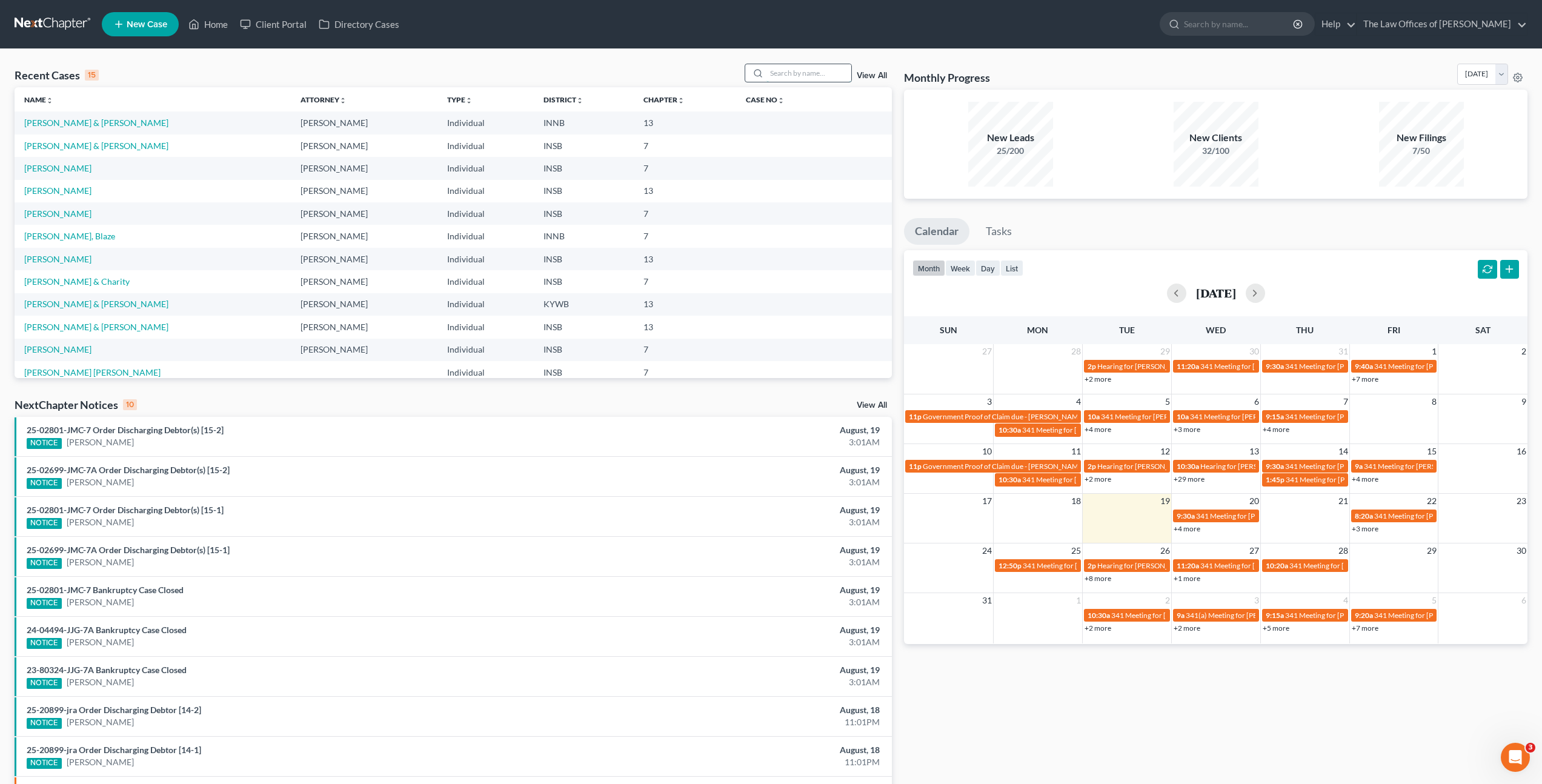
drag, startPoint x: 791, startPoint y: 76, endPoint x: 801, endPoint y: 70, distance: 11.7
click at [793, 74] on input "search" at bounding box center [808, 73] width 84 height 17
type input "[PERSON_NAME]"
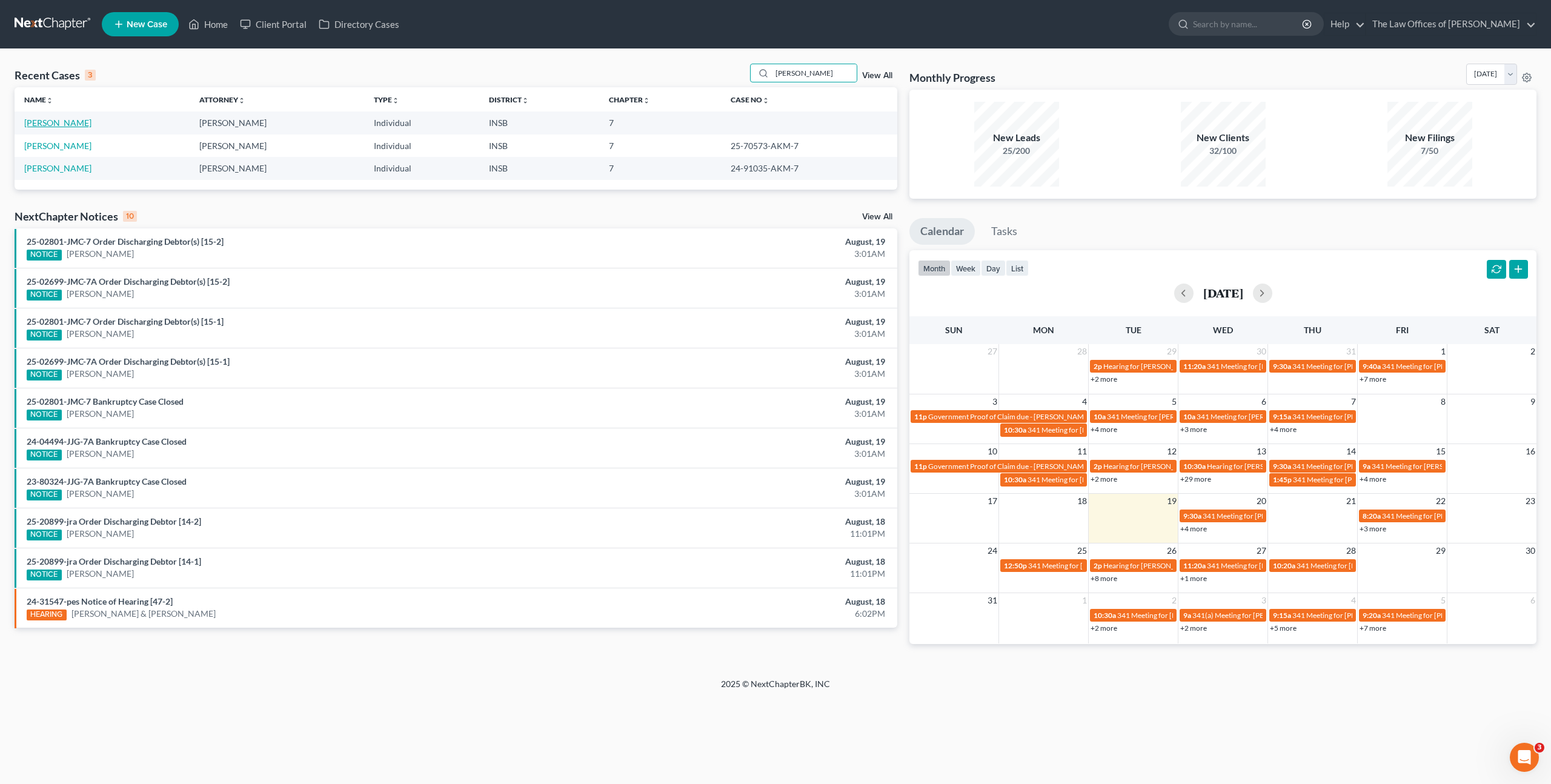
click at [57, 120] on link "[PERSON_NAME]" at bounding box center [57, 123] width 67 height 10
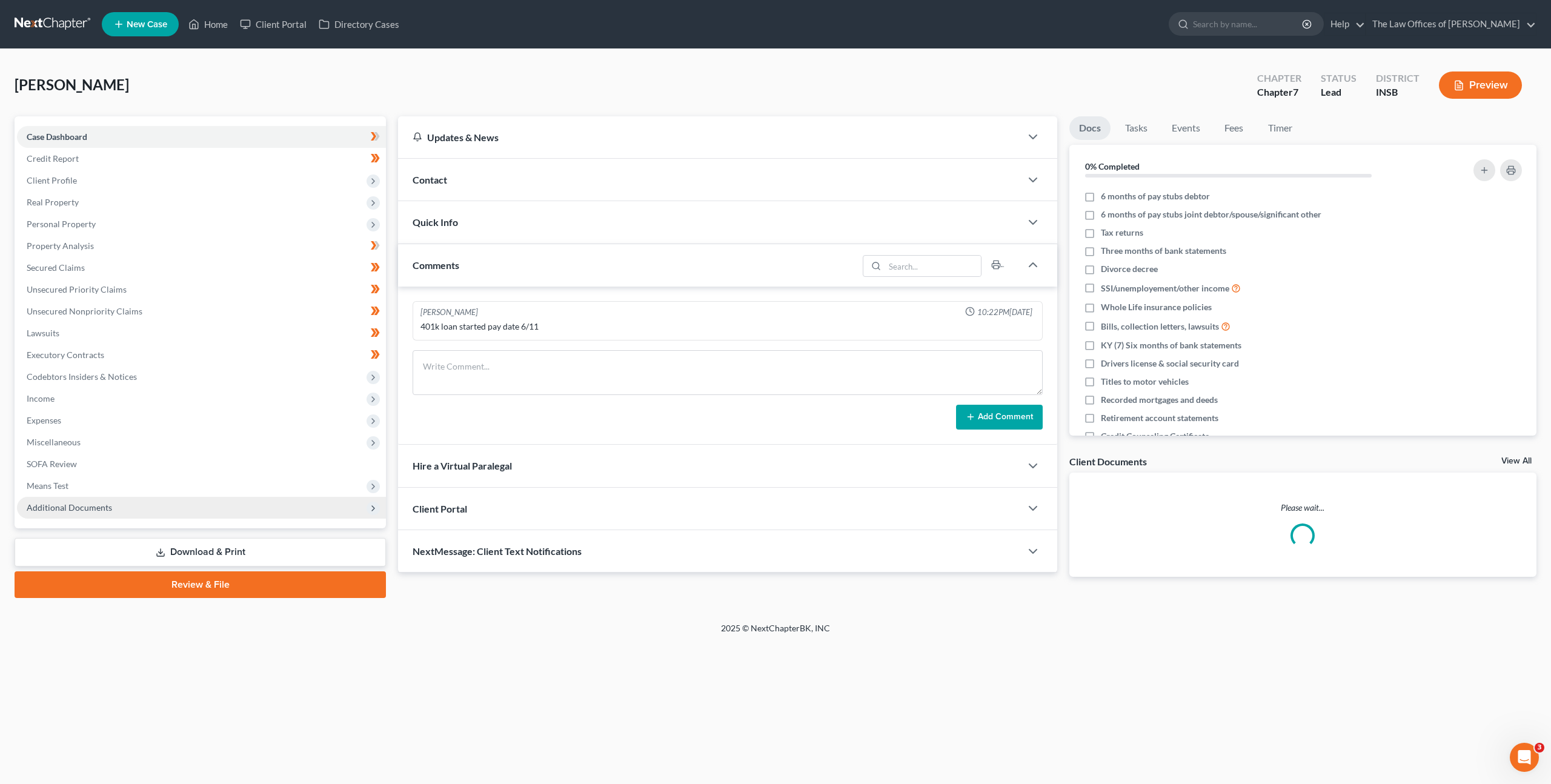
drag, startPoint x: 270, startPoint y: 545, endPoint x: 335, endPoint y: 501, distance: 78.5
click at [270, 546] on link "Download & Print" at bounding box center [200, 552] width 372 height 29
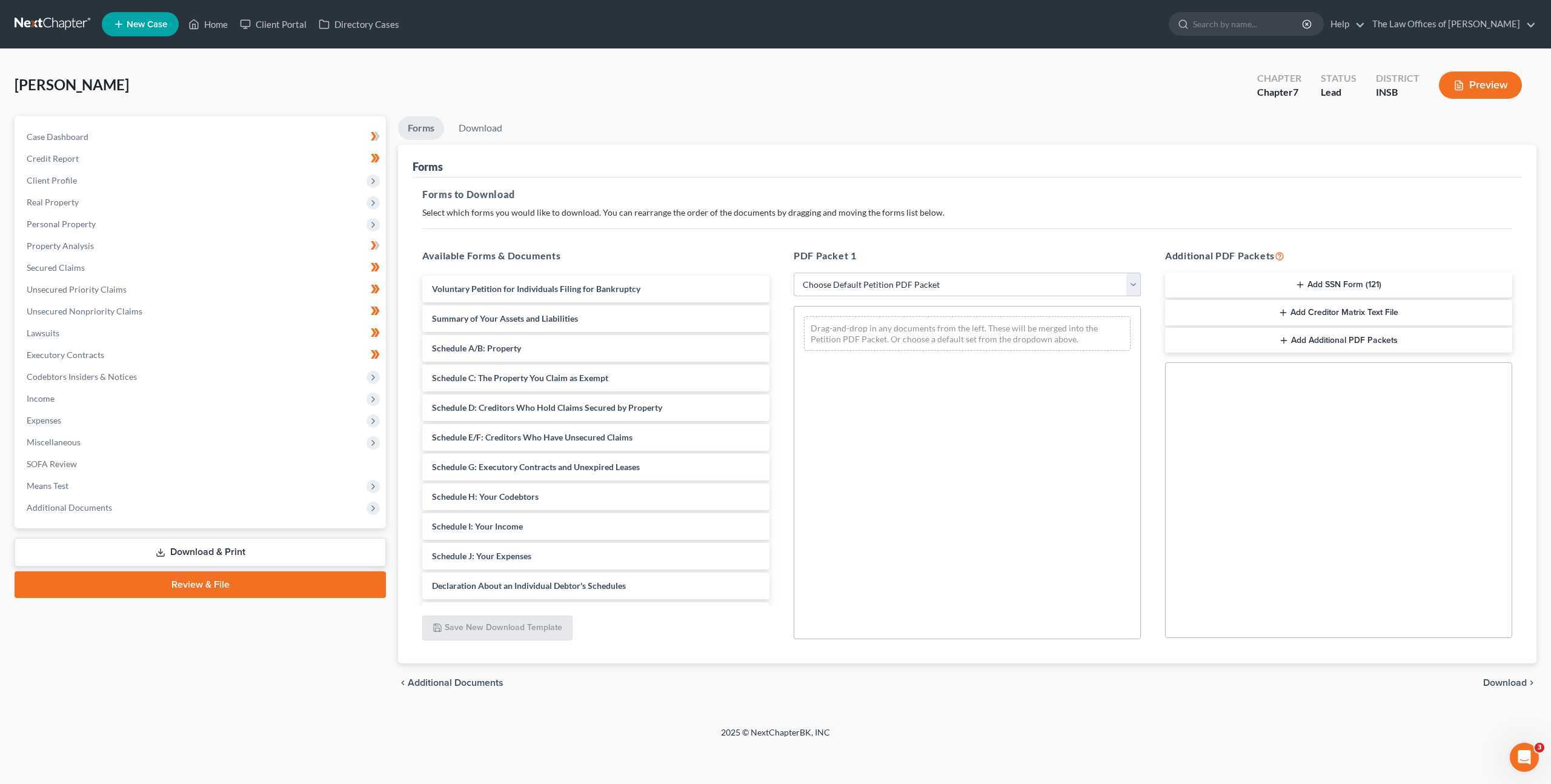
click at [929, 290] on select "Choose Default Petition PDF Packet Complete Bankruptcy Petition (all forms and …" at bounding box center [967, 285] width 347 height 24
select select "3"
click at [794, 272] on select "Choose Default Petition PDF Packet Complete Bankruptcy Petition (all forms and …" at bounding box center [967, 285] width 347 height 24
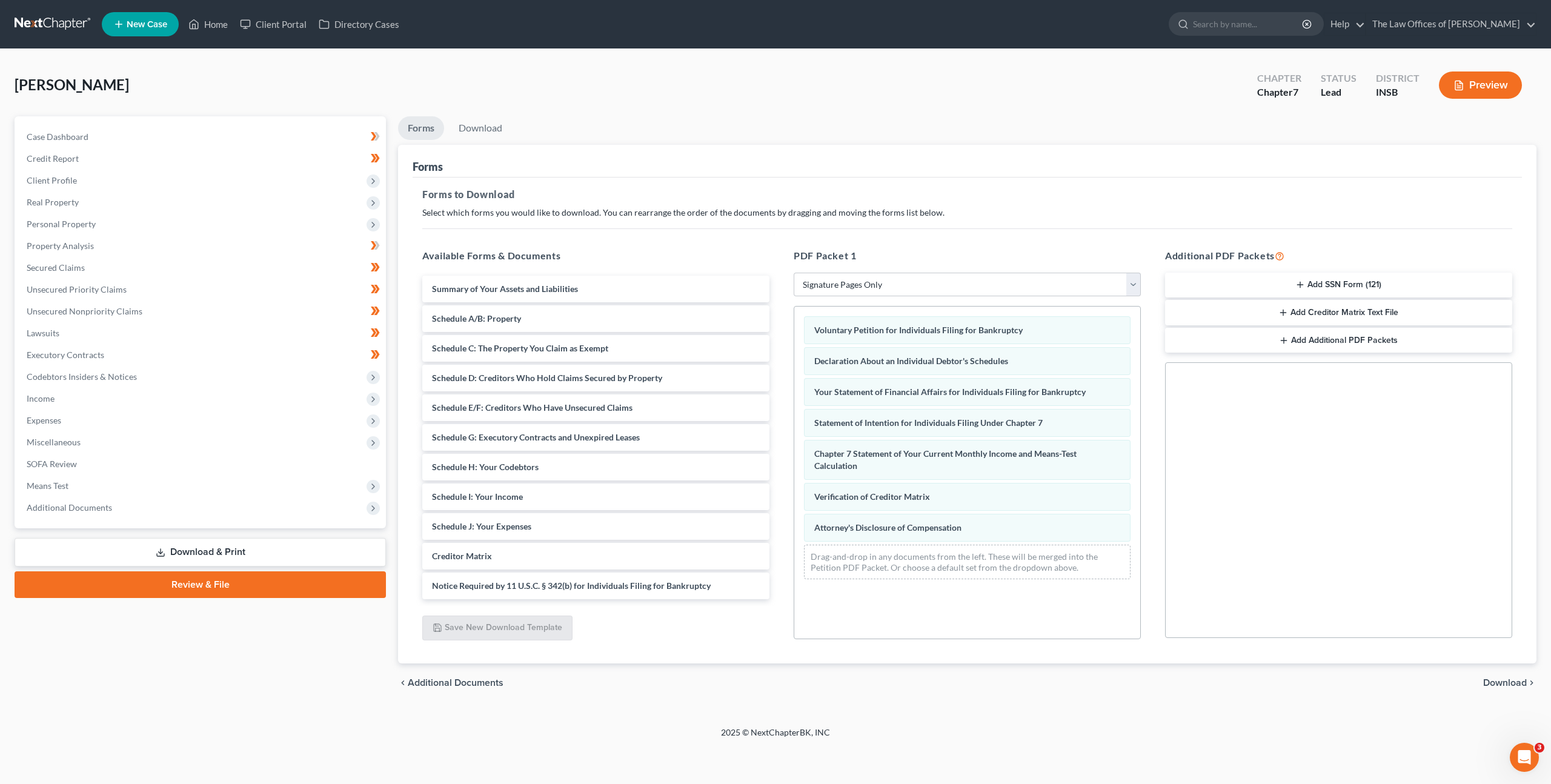
click at [1312, 285] on button "Add SSN Form (121)" at bounding box center [1339, 285] width 347 height 25
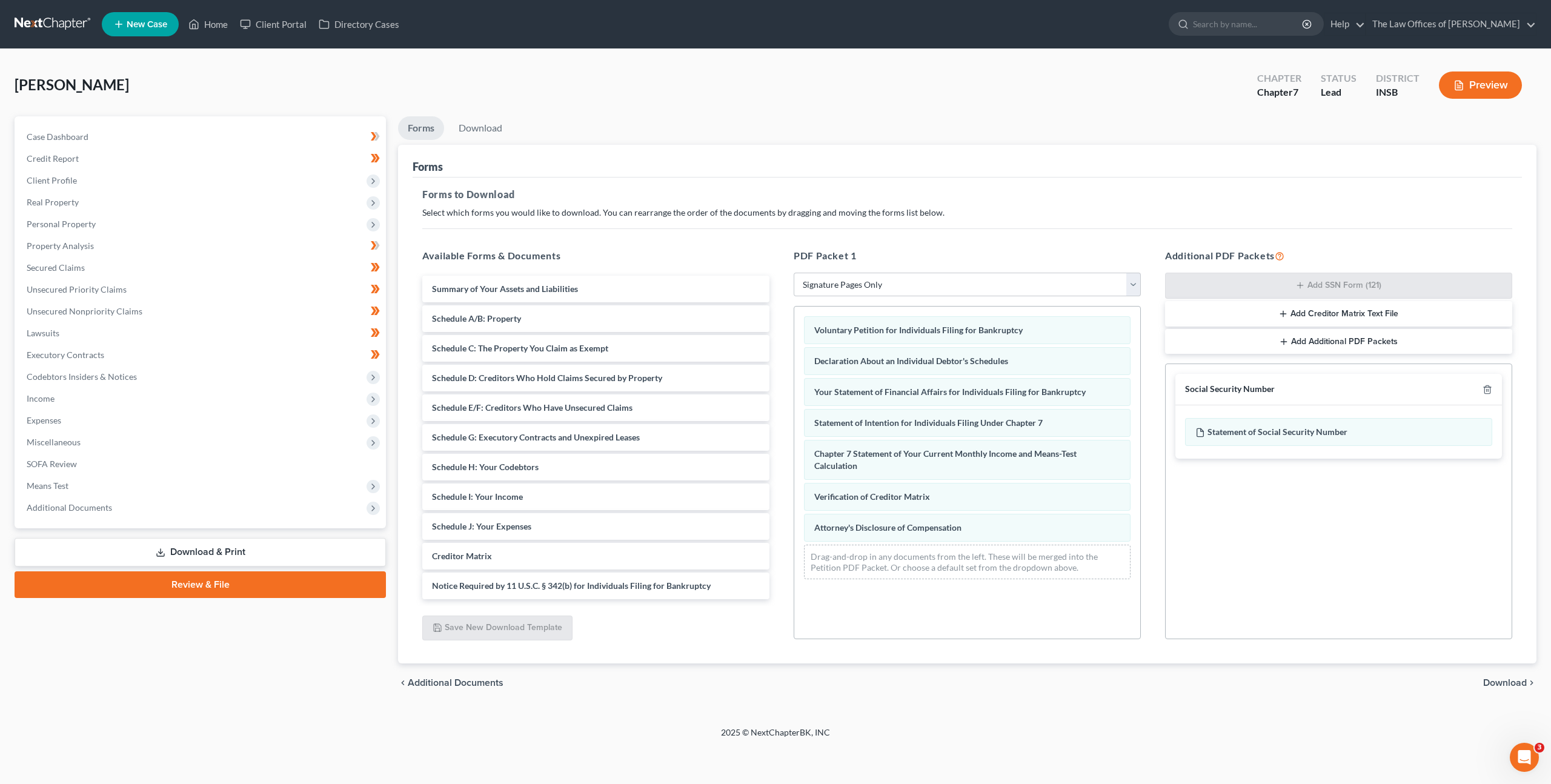
drag, startPoint x: 1505, startPoint y: 685, endPoint x: 1400, endPoint y: 627, distance: 120.0
click at [1505, 685] on span "Download" at bounding box center [1505, 682] width 44 height 10
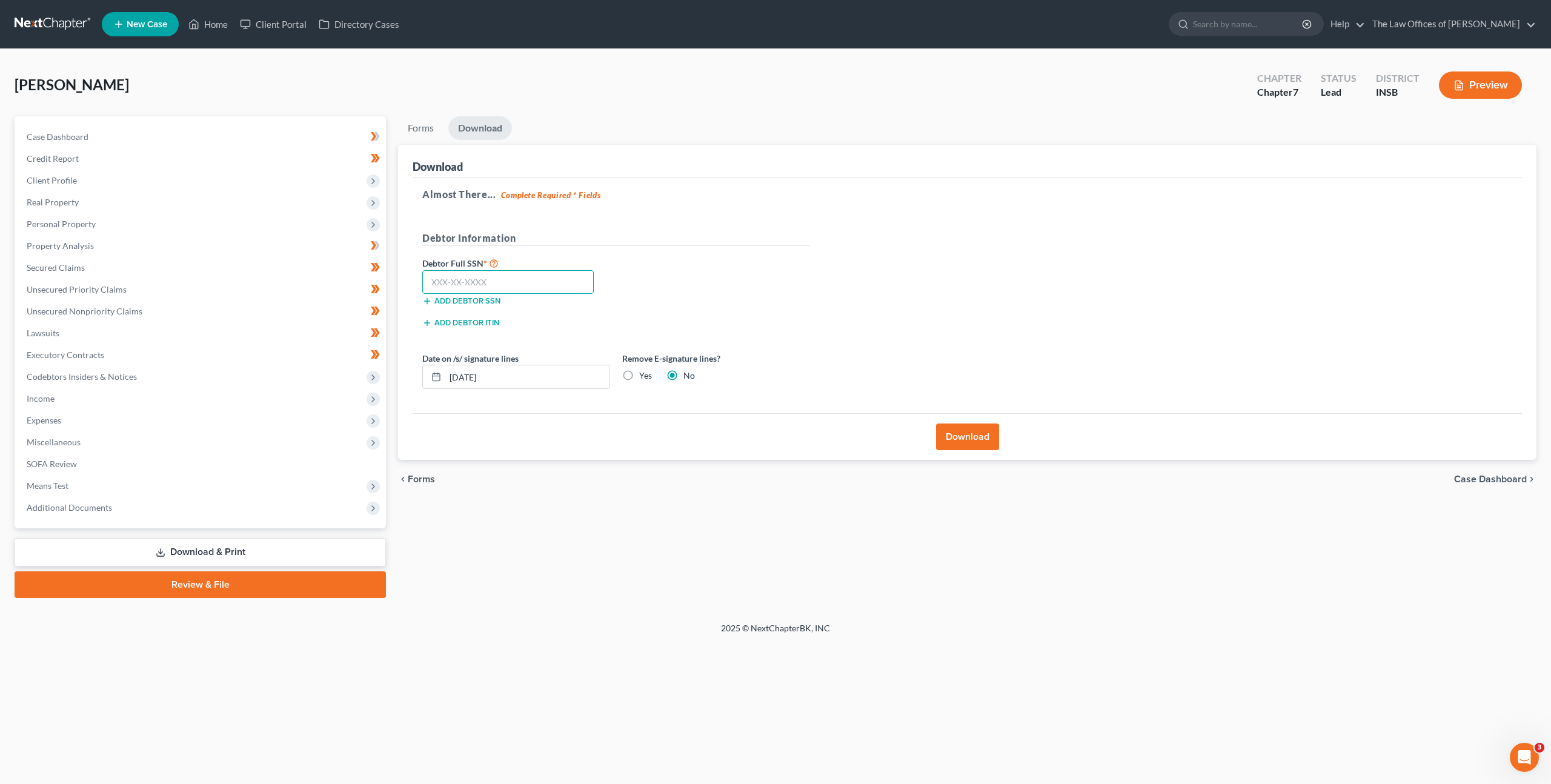
click at [530, 279] on input "text" at bounding box center [507, 283] width 171 height 24
drag, startPoint x: 541, startPoint y: 278, endPoint x: 642, endPoint y: 265, distance: 101.8
click at [541, 278] on input "text" at bounding box center [507, 283] width 171 height 24
paste input "406-51-4088"
type input "406-51-4088"
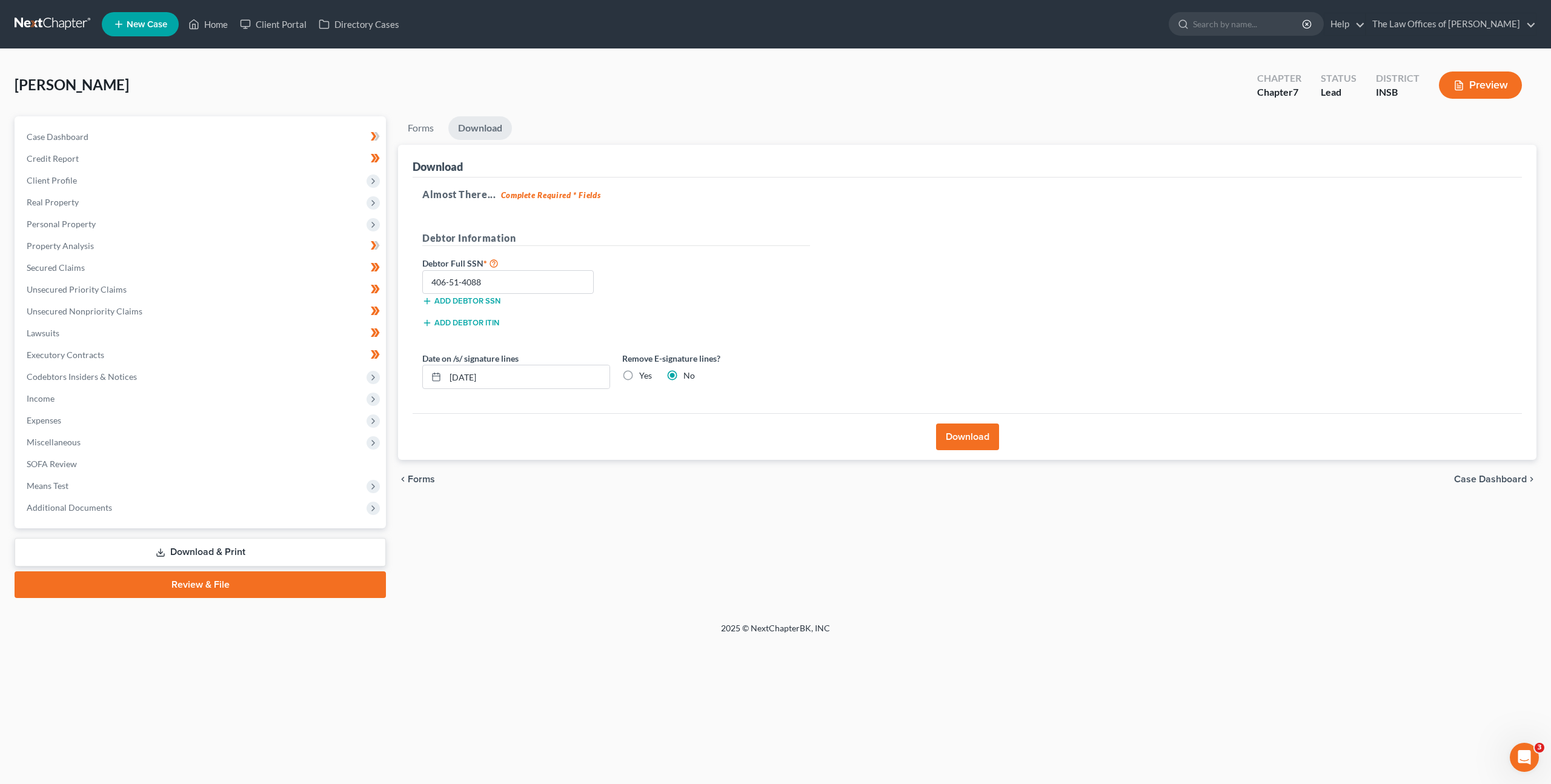
click at [697, 254] on div "Debtor Information" at bounding box center [616, 243] width 400 height 25
click at [640, 370] on label "Yes" at bounding box center [646, 376] width 13 height 12
click at [644, 370] on input "Yes" at bounding box center [648, 373] width 8 height 8
radio input "true"
radio input "false"
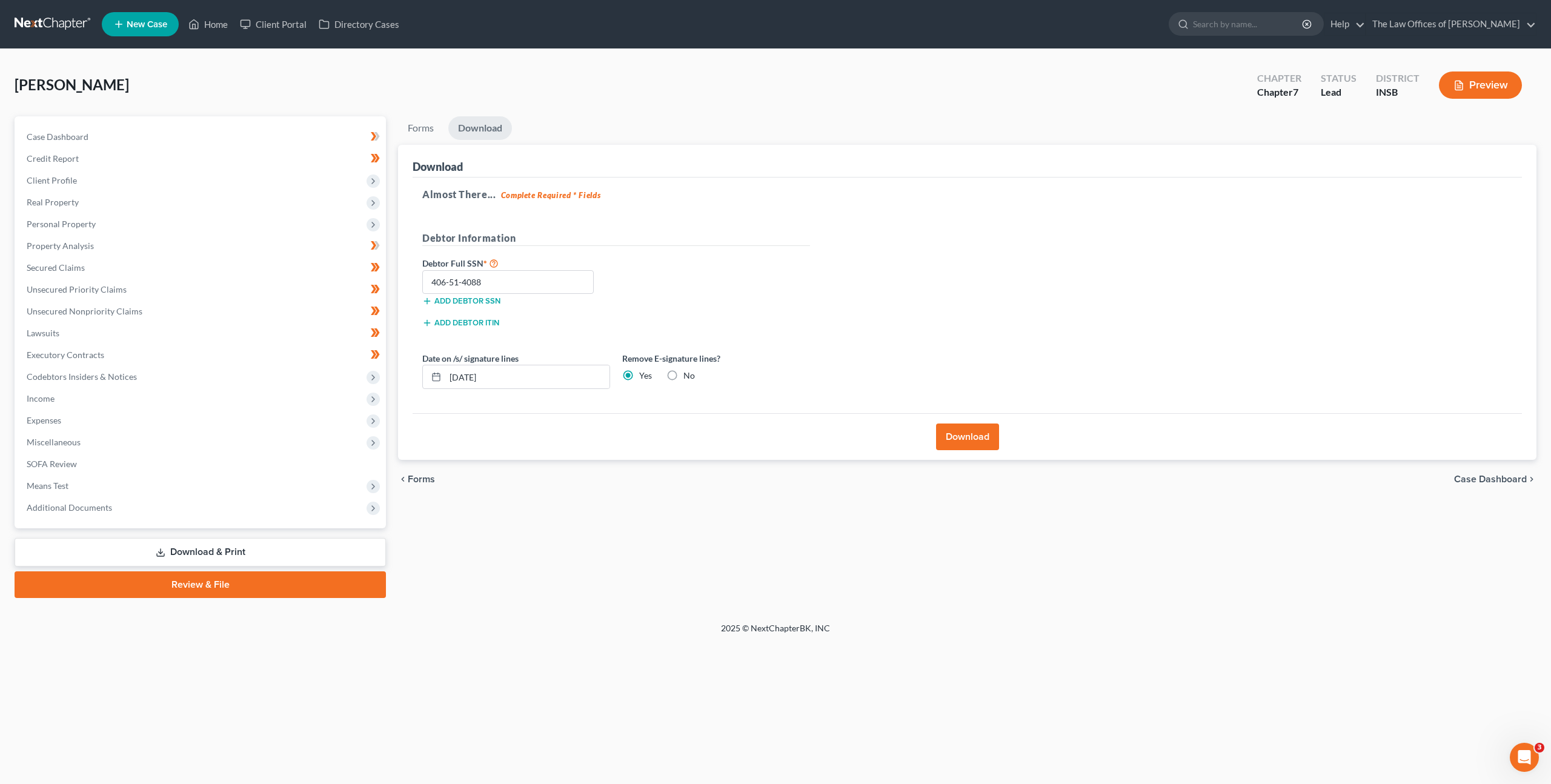
click at [773, 322] on div "Add debtor ITIN" at bounding box center [616, 326] width 400 height 22
drag, startPoint x: 941, startPoint y: 436, endPoint x: 999, endPoint y: 332, distance: 119.1
click at [941, 436] on button "Download" at bounding box center [968, 437] width 63 height 27
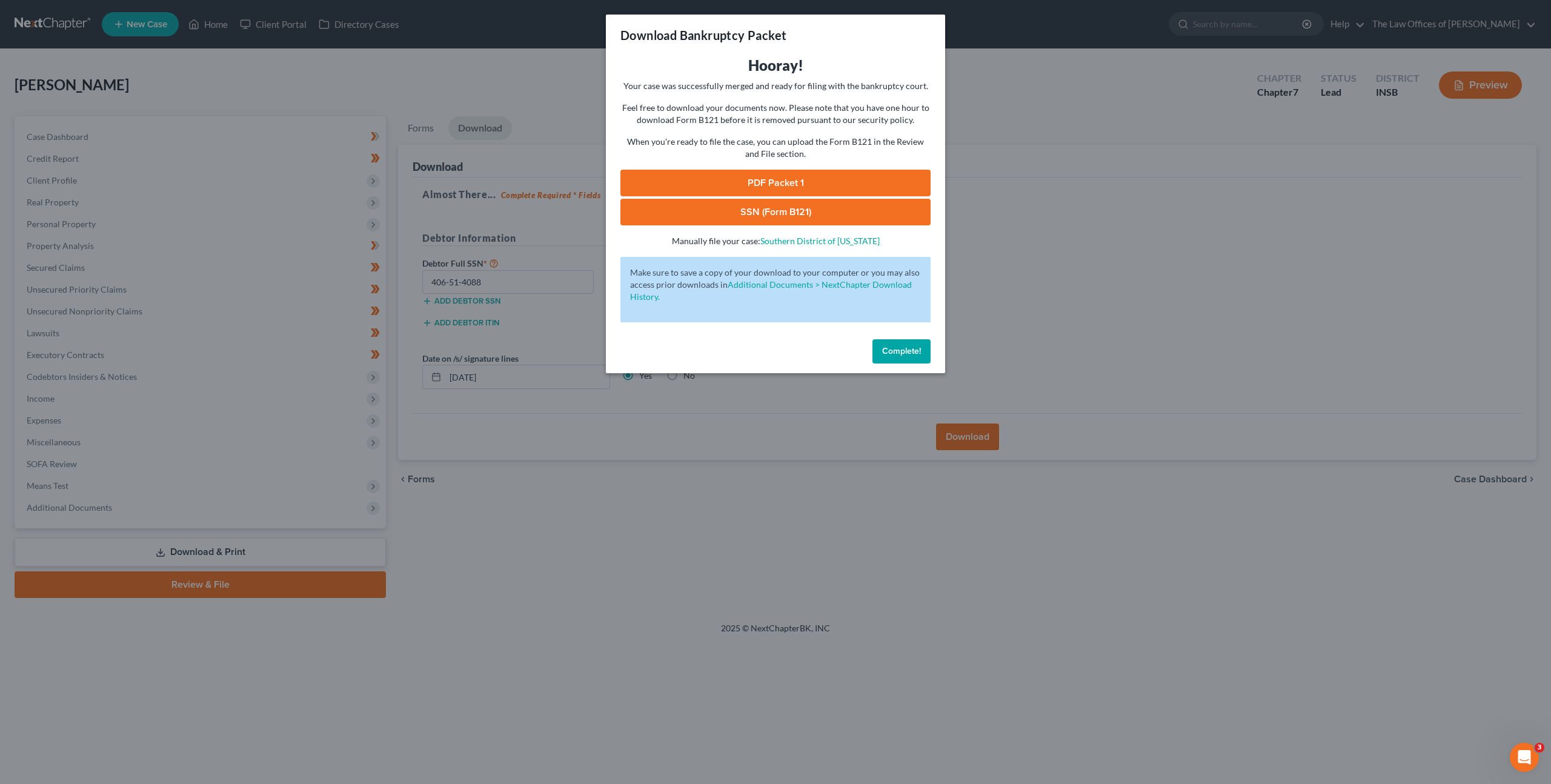
click at [840, 184] on link "PDF Packet 1" at bounding box center [776, 183] width 310 height 27
click at [699, 204] on link "SSN (Form B121)" at bounding box center [776, 211] width 310 height 27
click at [908, 355] on span "Complete!" at bounding box center [902, 352] width 39 height 10
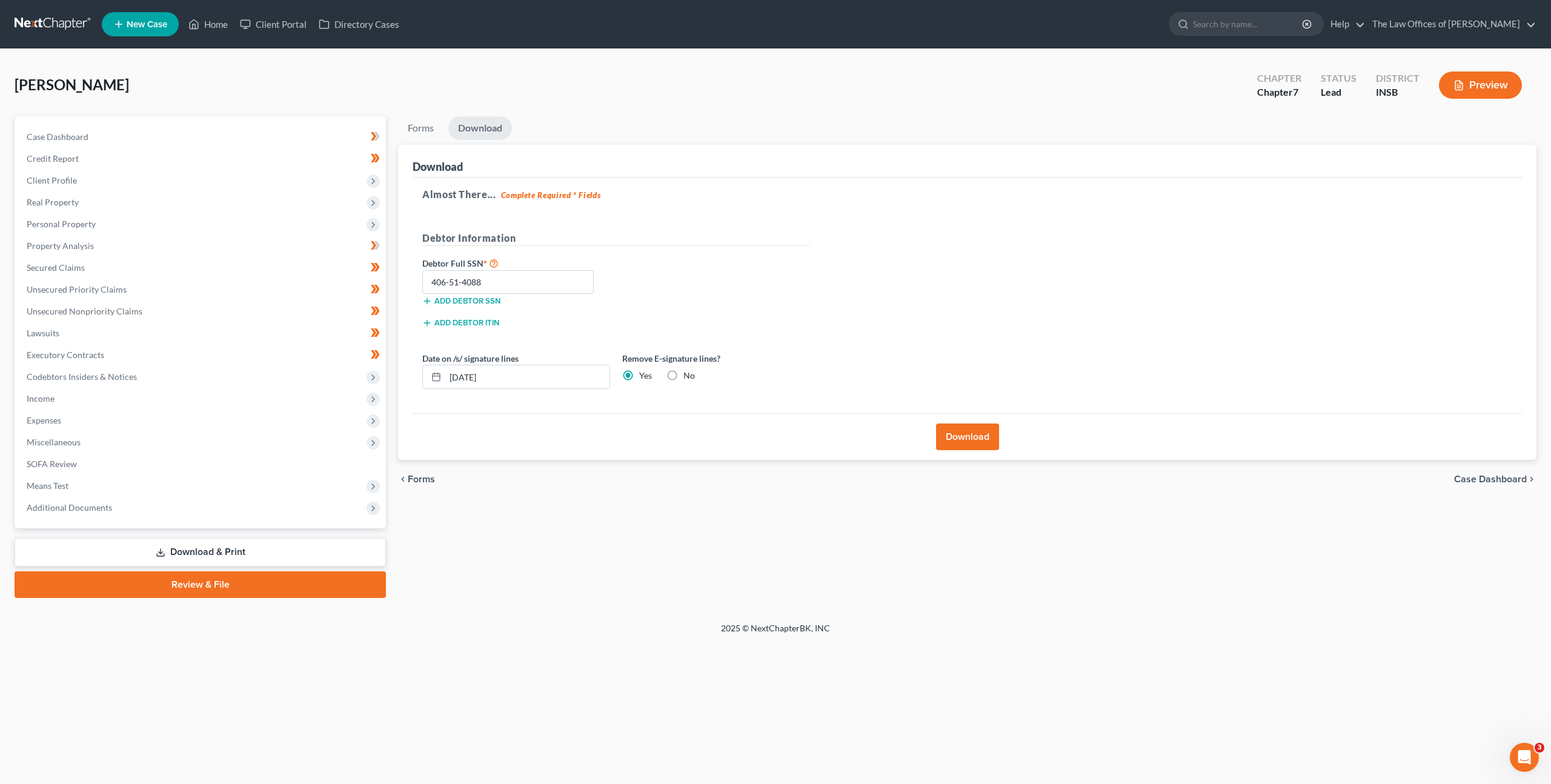
click at [963, 224] on div "Almost There... Complete Required * Fields Debtor Information Debtor Full SSN *…" at bounding box center [967, 296] width 1110 height 237
click at [225, 473] on link "SOFA Review" at bounding box center [201, 464] width 369 height 22
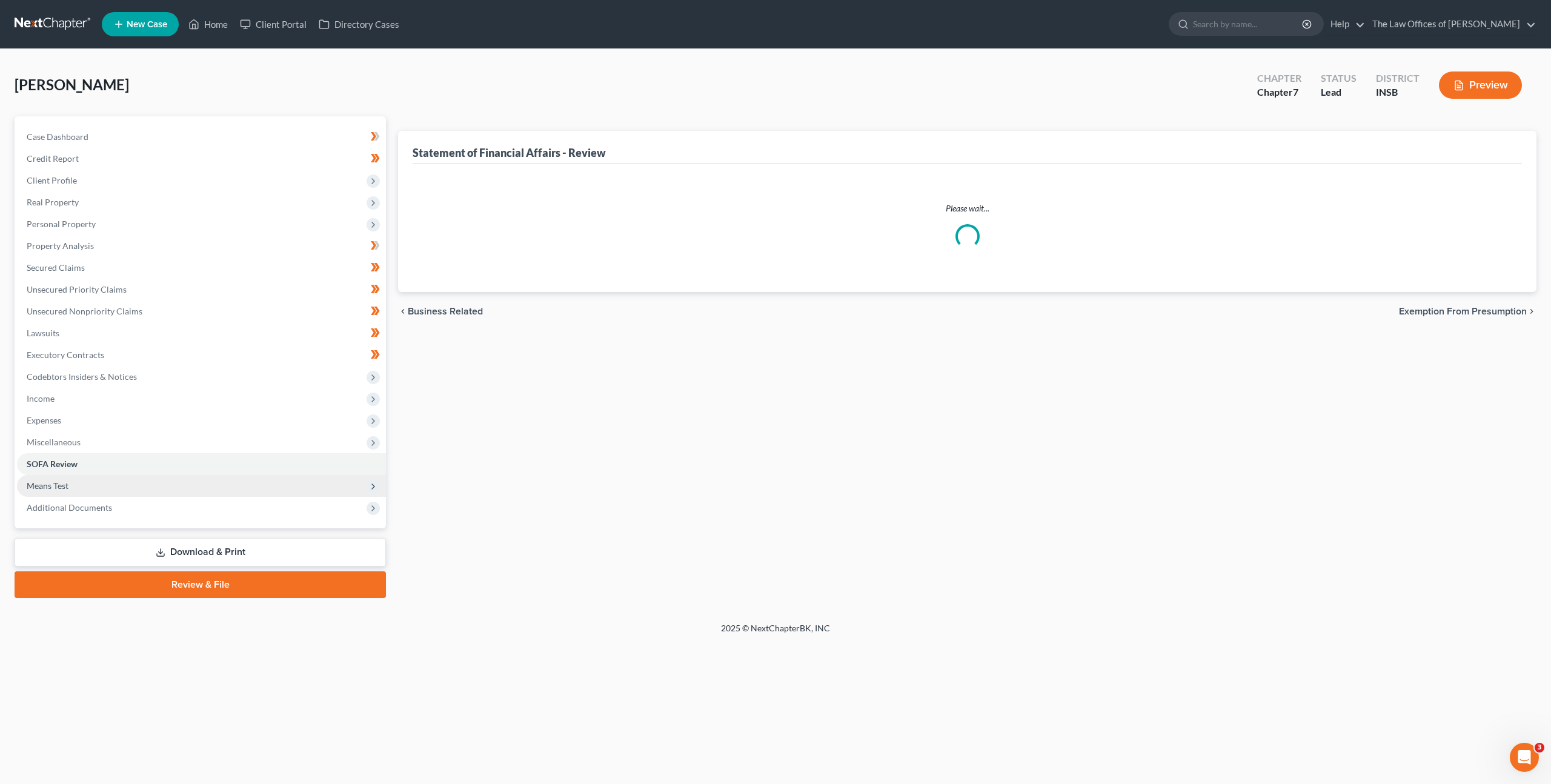
click at [220, 483] on span "Means Test" at bounding box center [201, 486] width 369 height 22
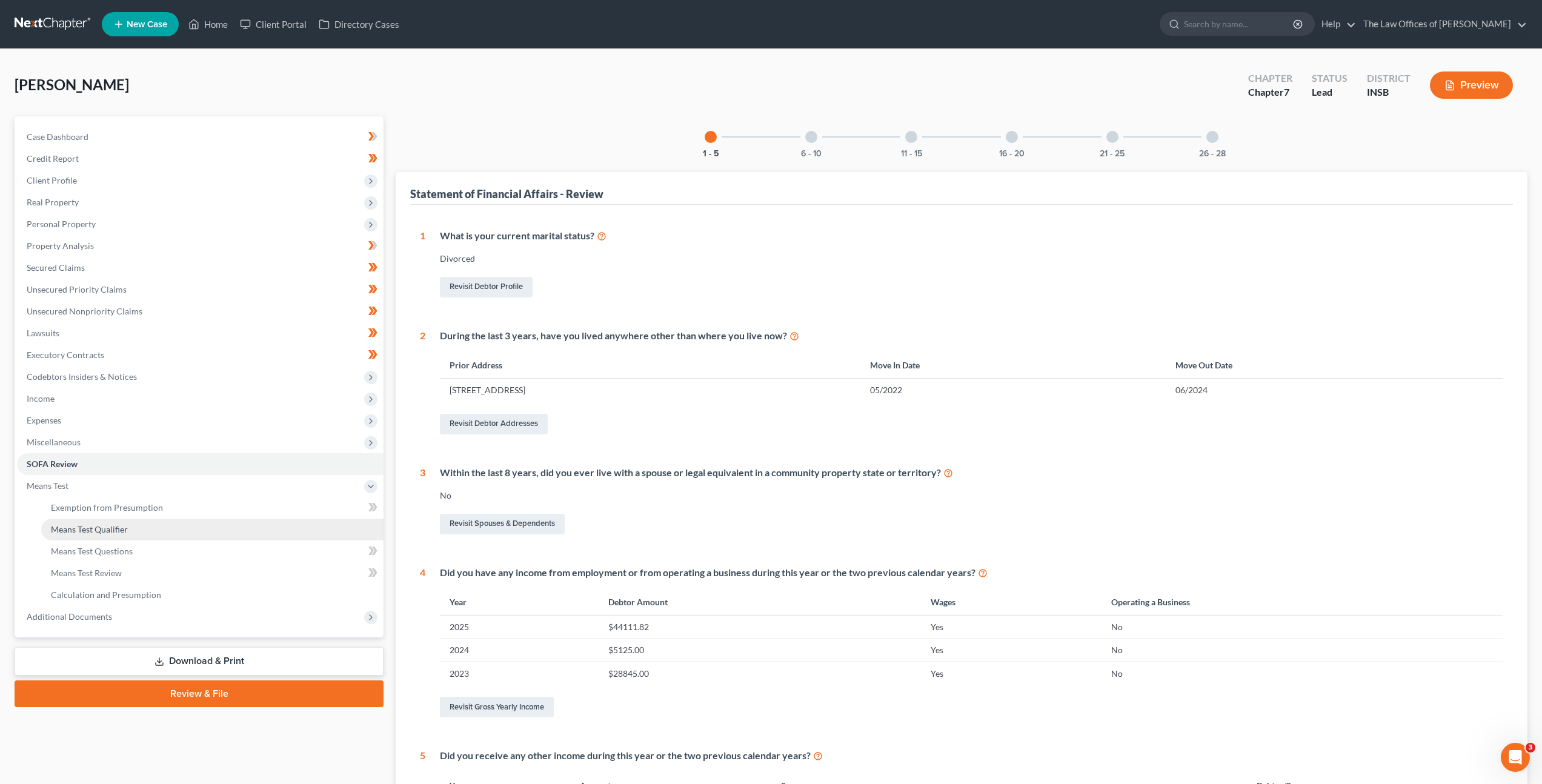
click at [202, 524] on link "Means Test Qualifier" at bounding box center [211, 529] width 342 height 22
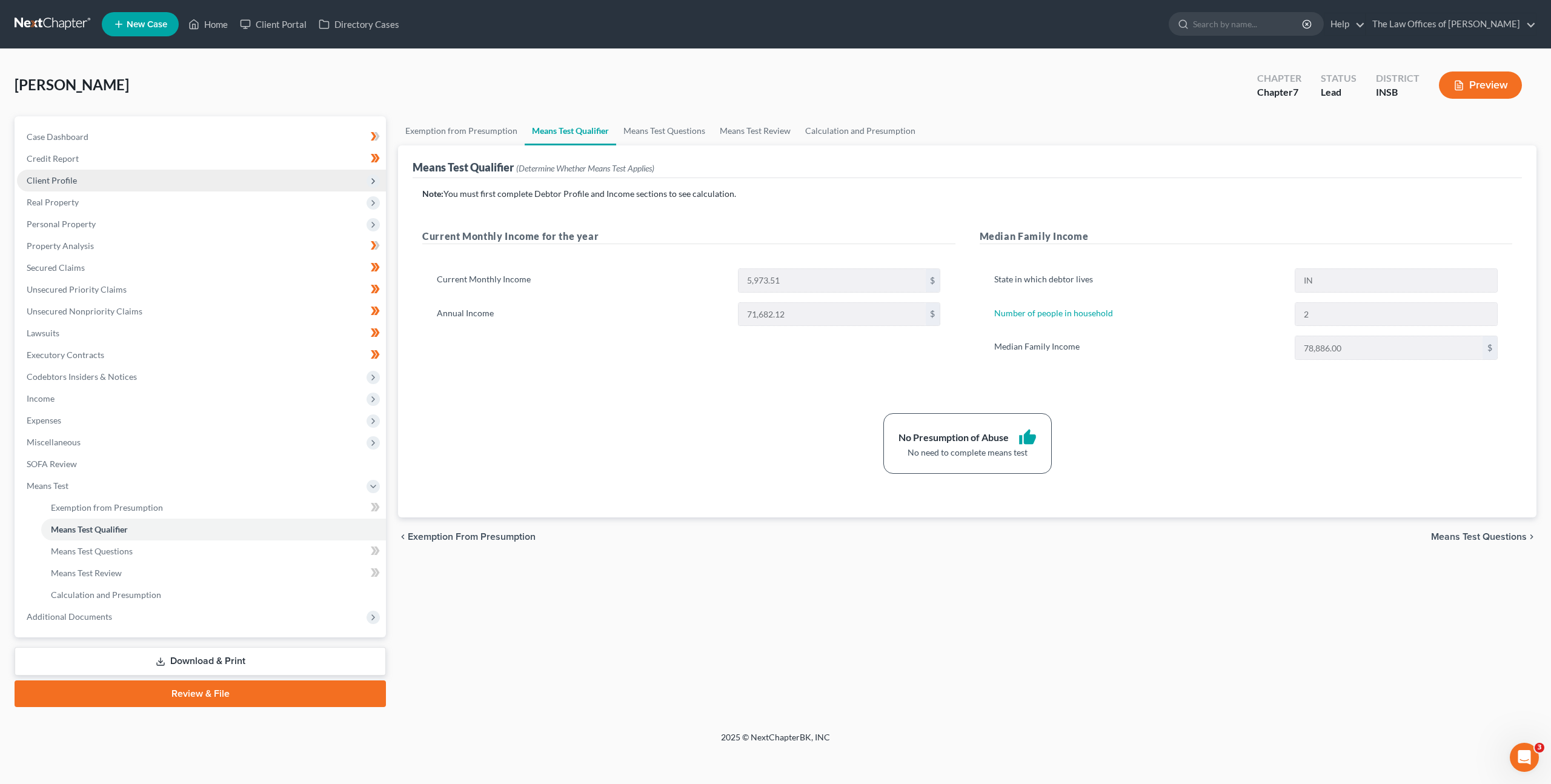
click at [175, 176] on span "Client Profile" at bounding box center [201, 180] width 369 height 22
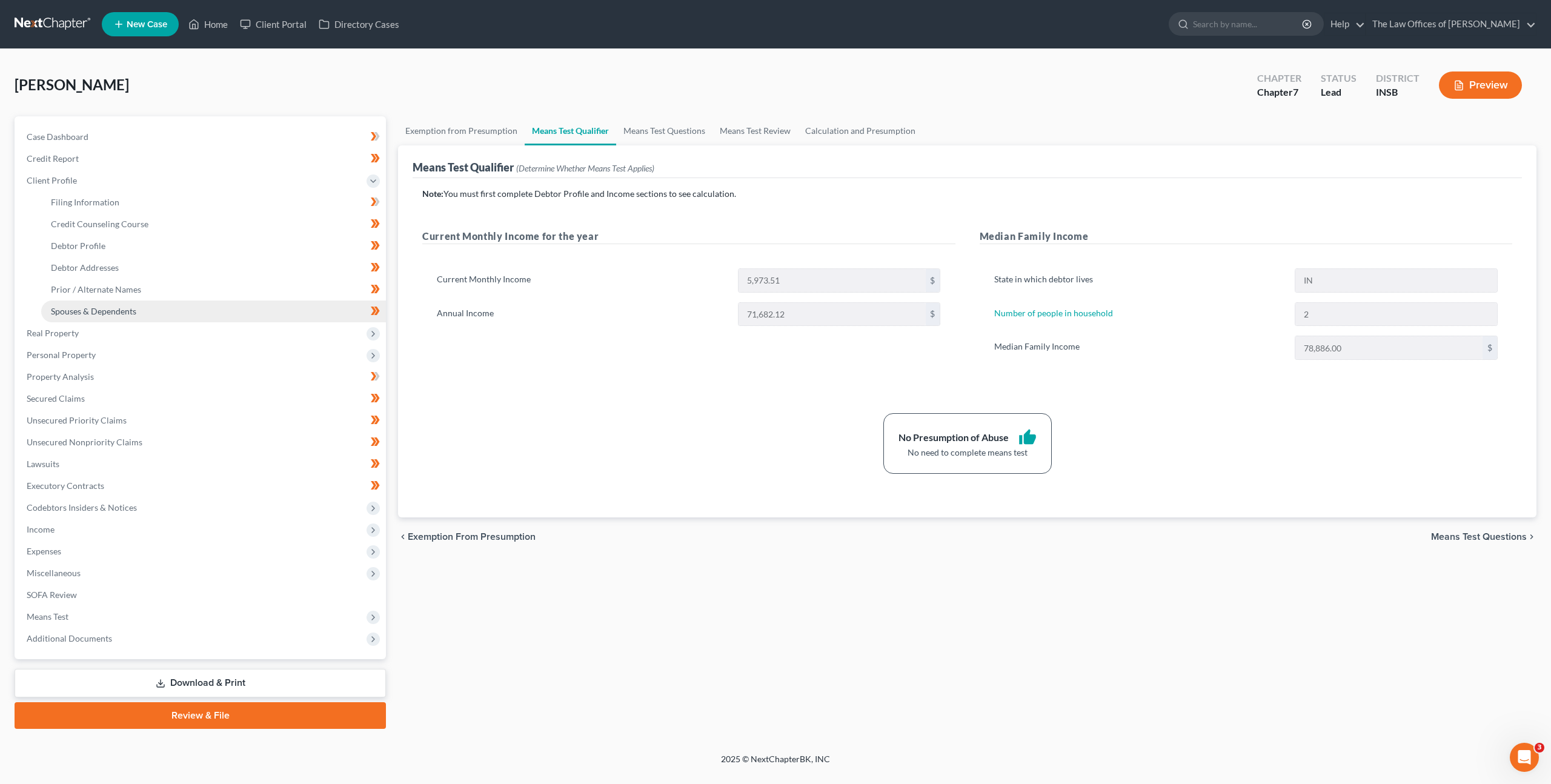
click at [159, 316] on link "Spouses & Dependents" at bounding box center [213, 311] width 345 height 22
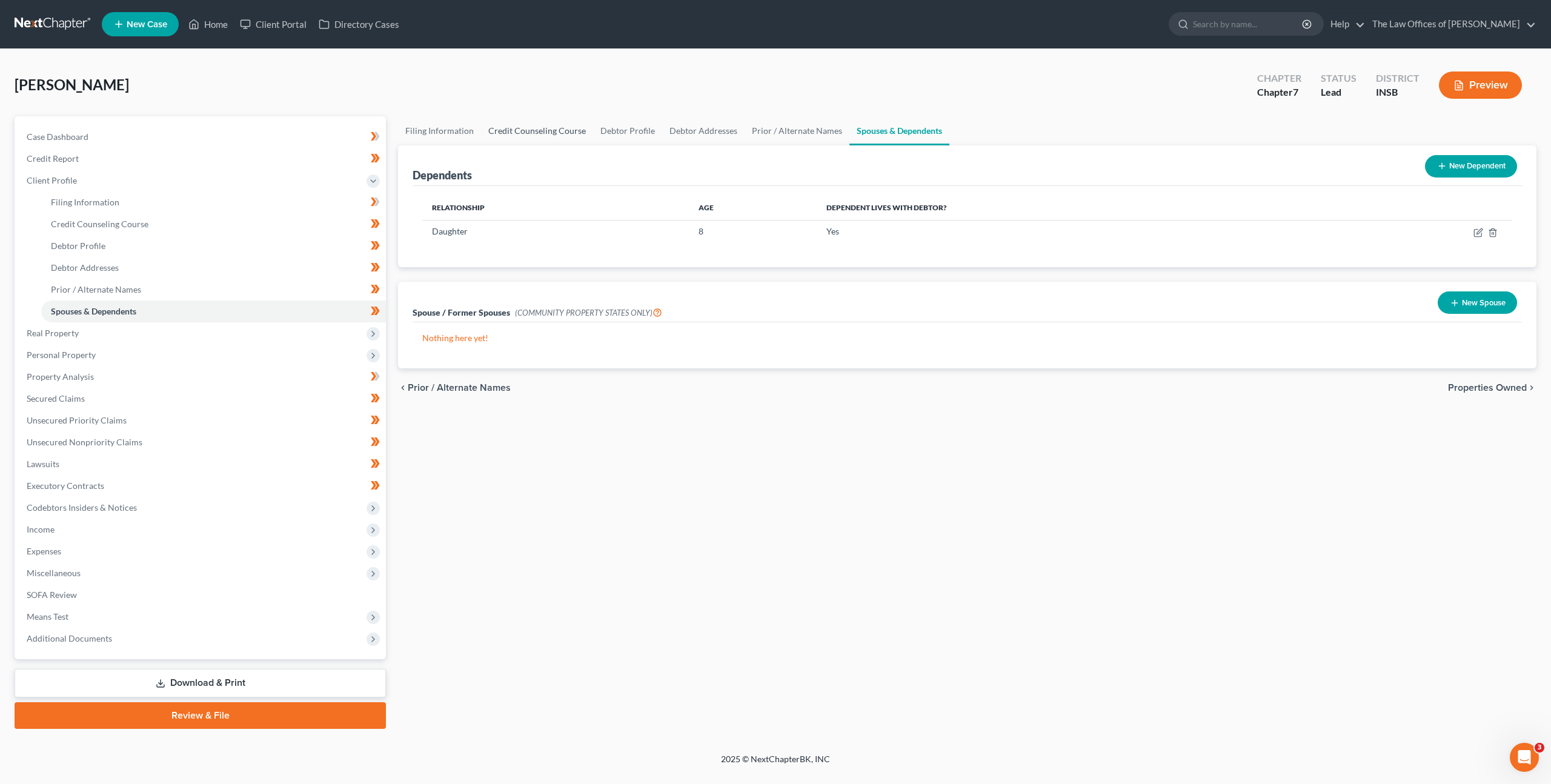
click at [534, 133] on link "Credit Counseling Course" at bounding box center [537, 131] width 112 height 29
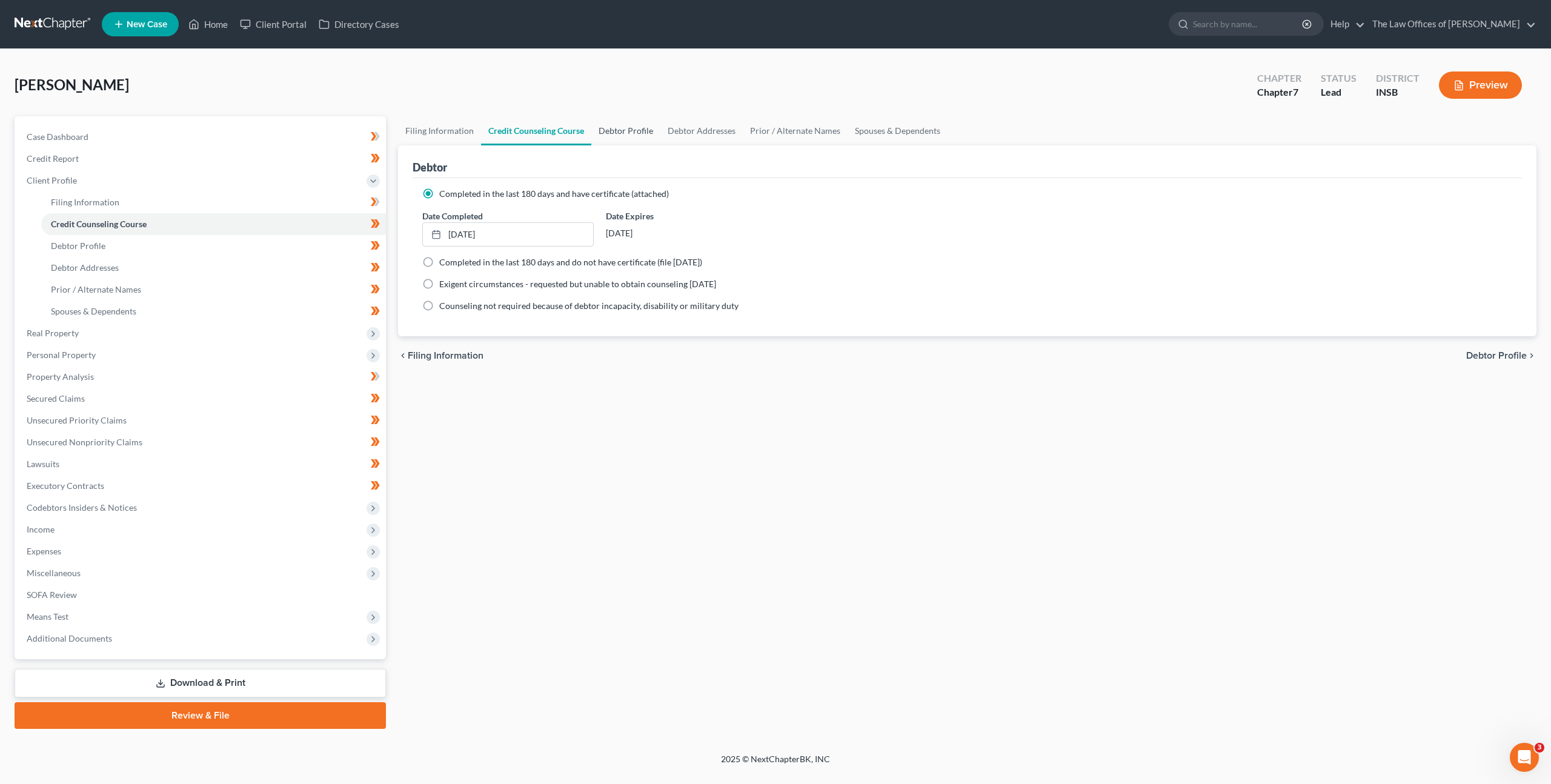
click at [631, 136] on link "Debtor Profile" at bounding box center [626, 131] width 69 height 29
select select "3"
select select "1"
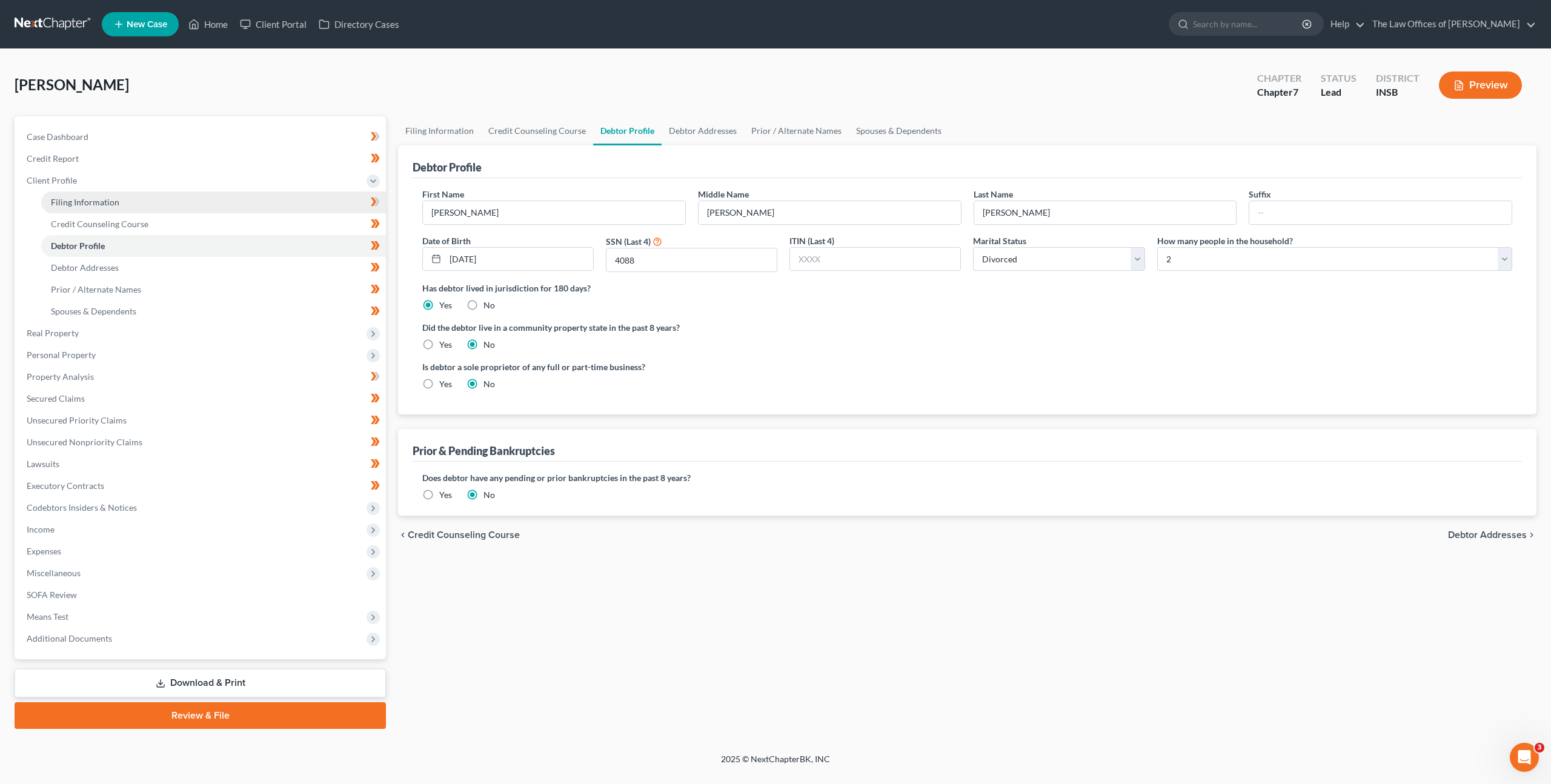
click at [151, 205] on link "Filing Information" at bounding box center [213, 202] width 345 height 22
select select "1"
select select "0"
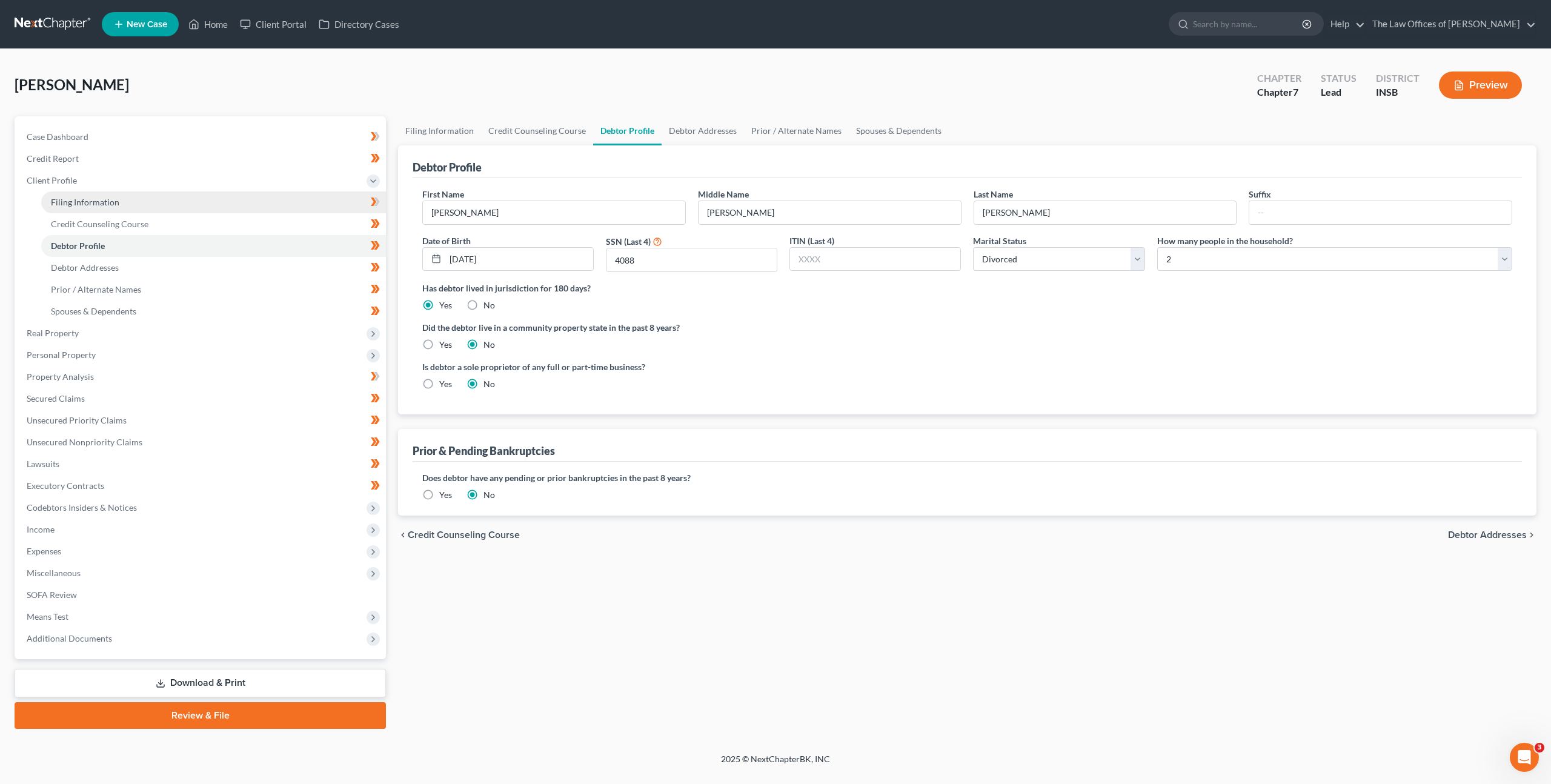
select select "15"
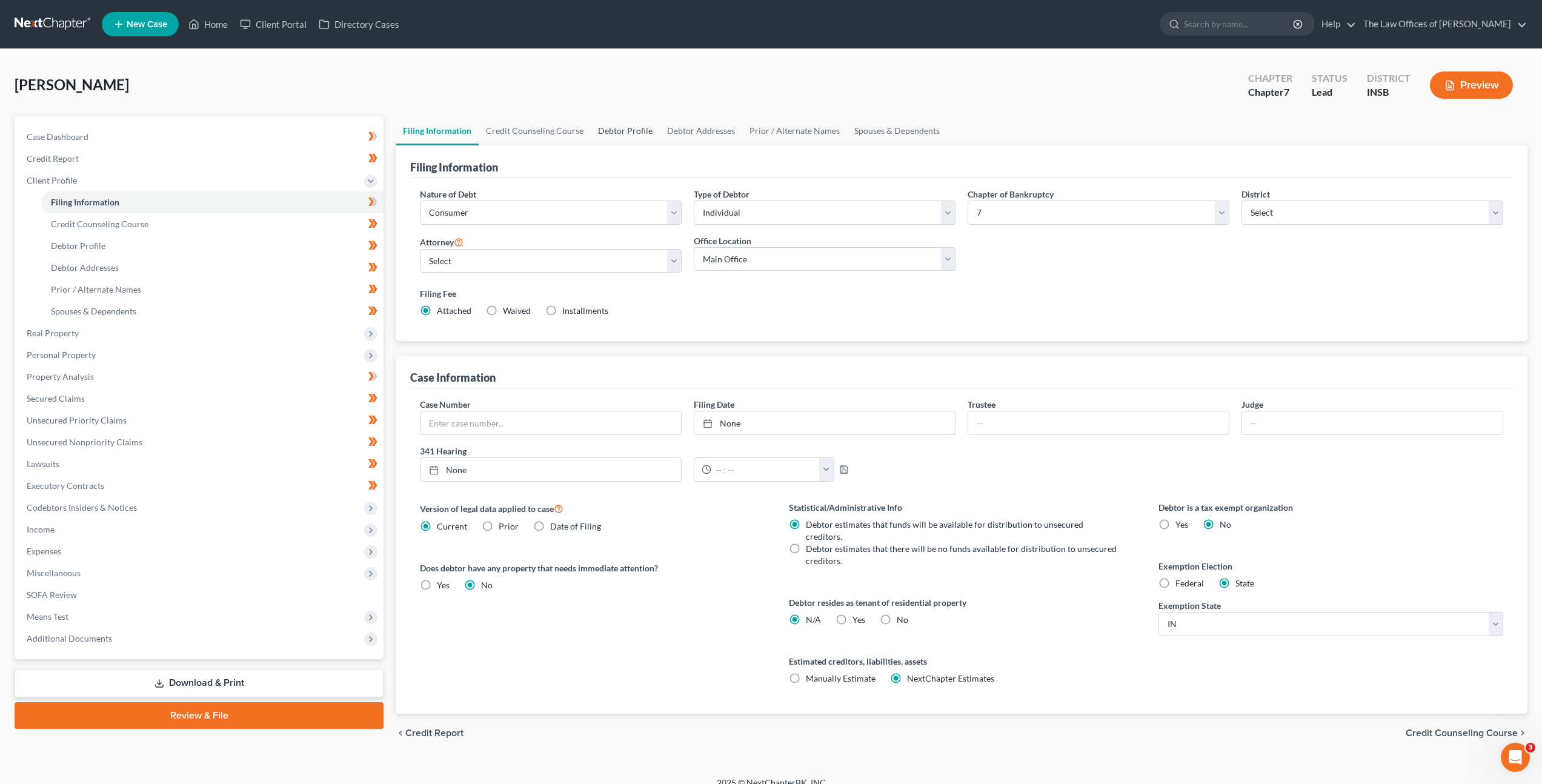
click at [631, 127] on link "Debtor Profile" at bounding box center [625, 131] width 69 height 29
select select "3"
select select "1"
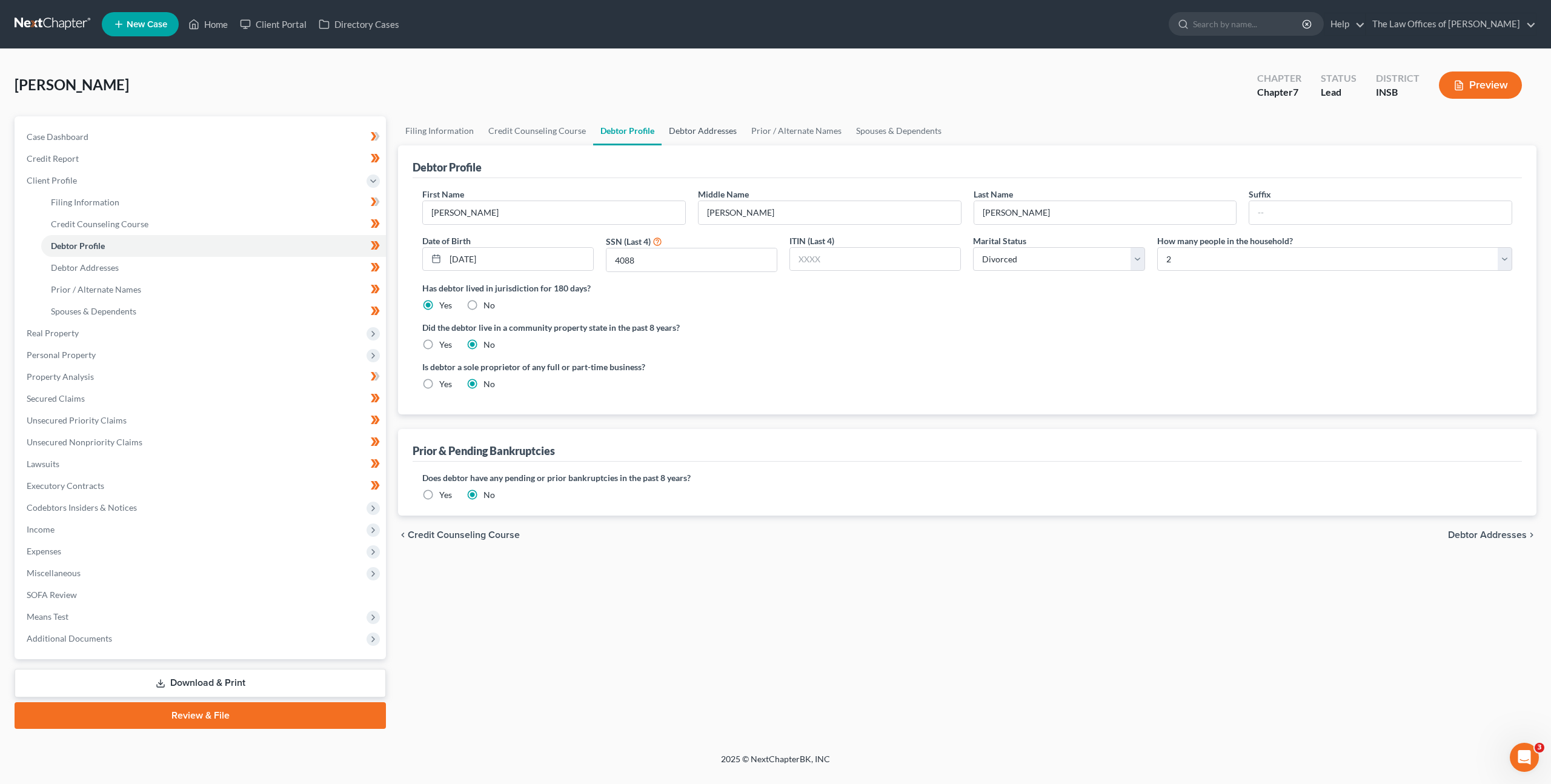
click at [675, 135] on link "Debtor Addresses" at bounding box center [702, 131] width 83 height 29
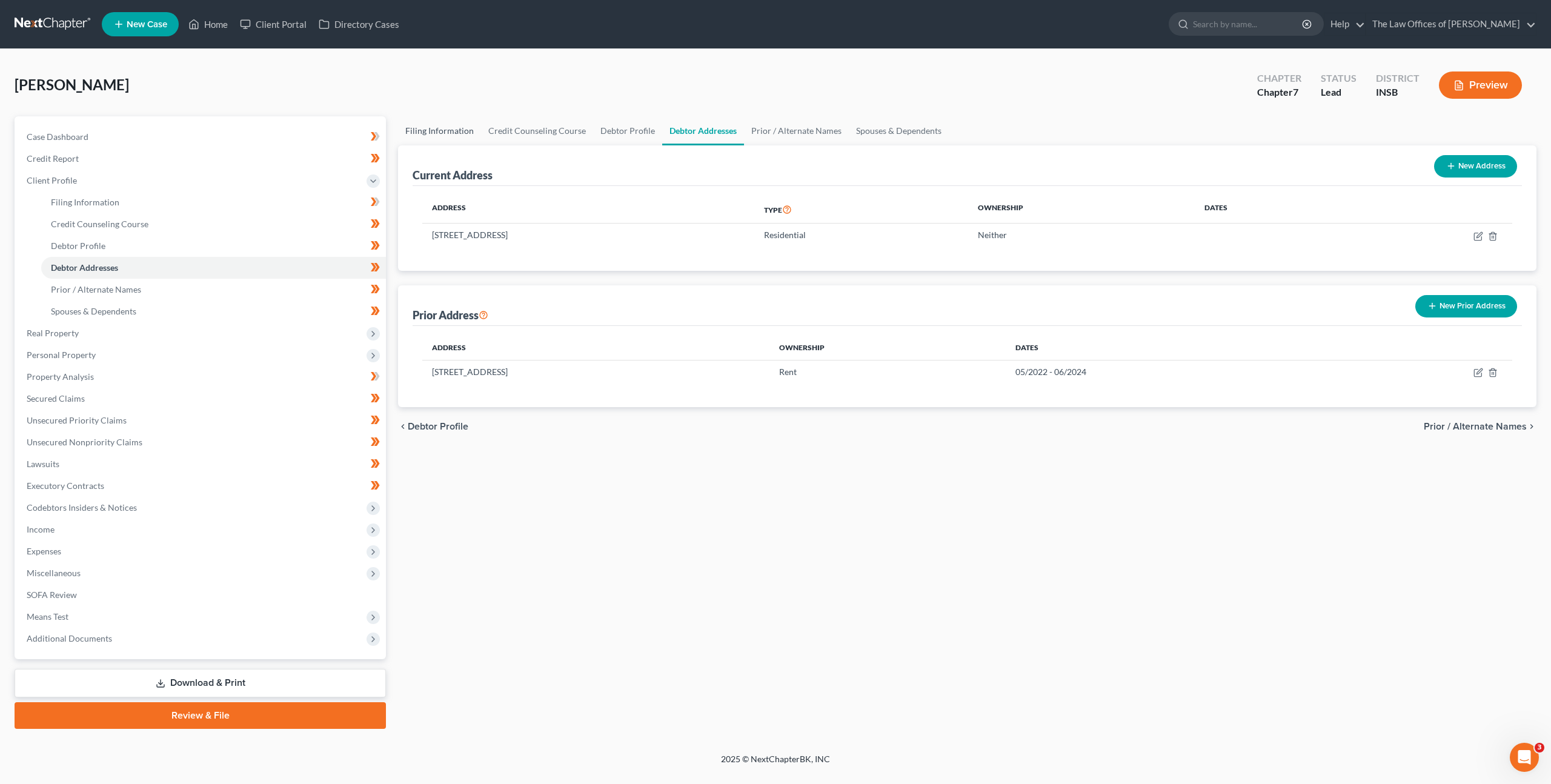
click at [446, 128] on link "Filing Information" at bounding box center [439, 131] width 83 height 29
select select "1"
select select "0"
select select "28"
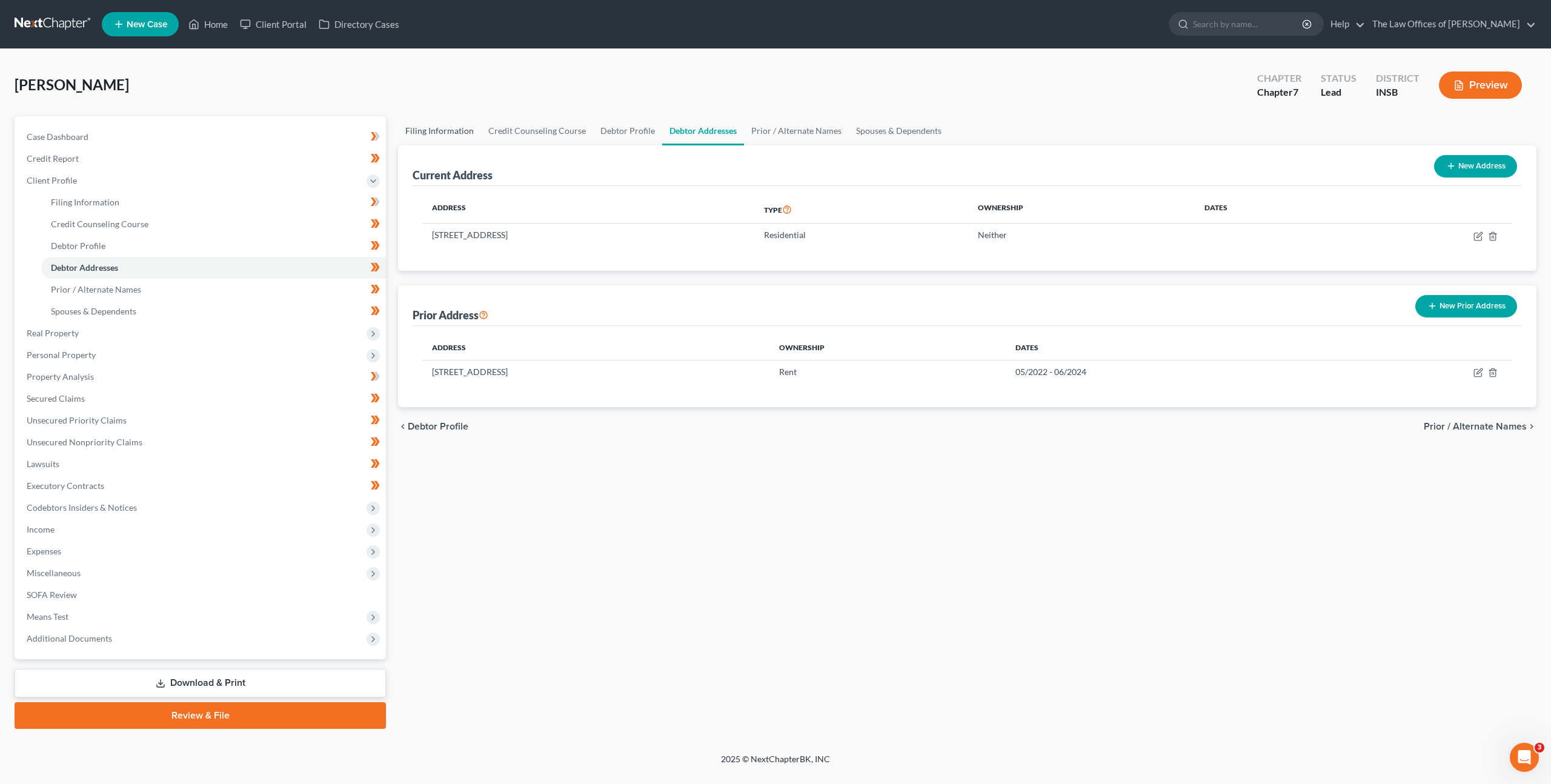
select select "0"
select select "15"
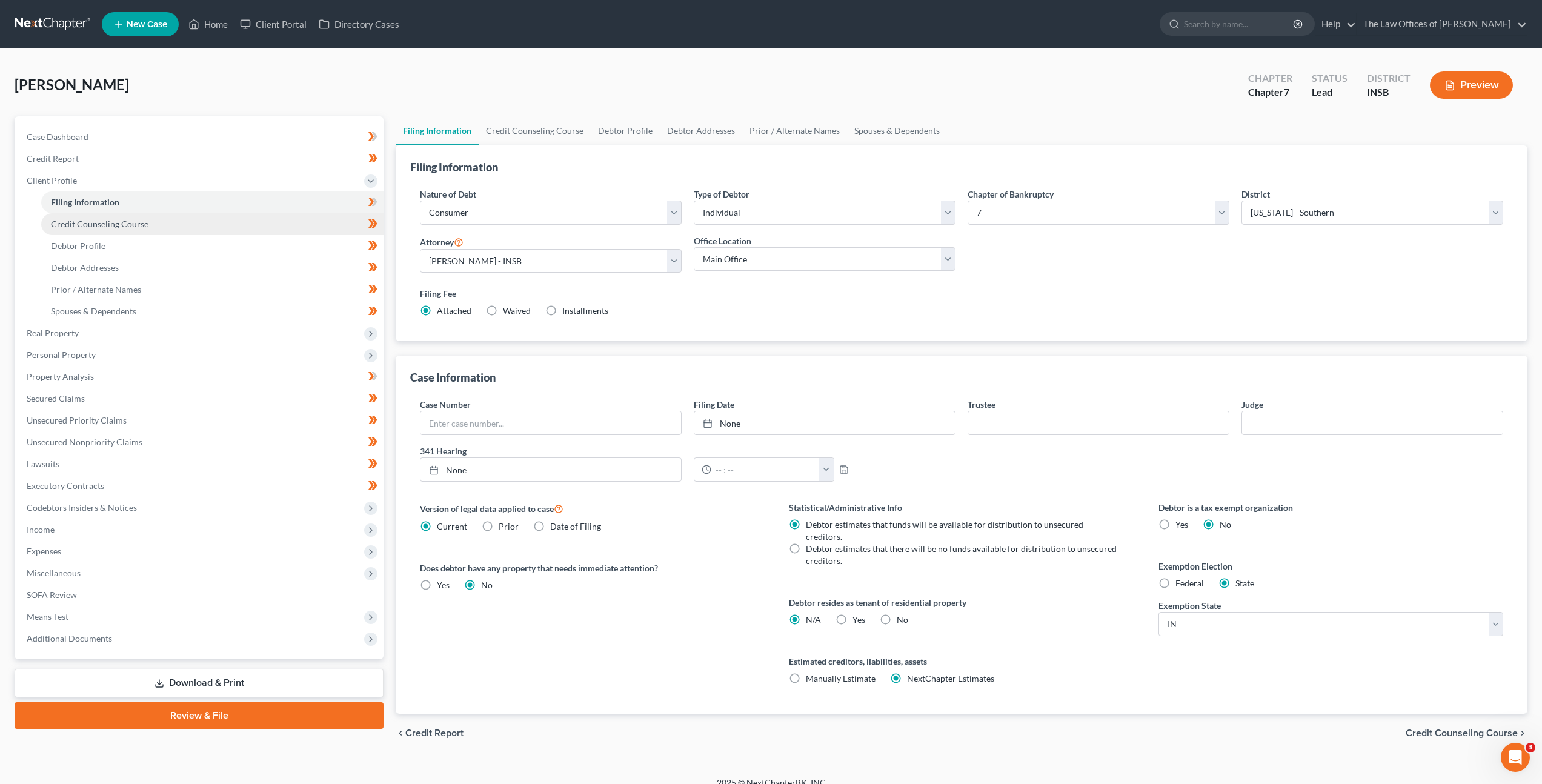
click at [144, 222] on span "Credit Counseling Course" at bounding box center [99, 224] width 97 height 10
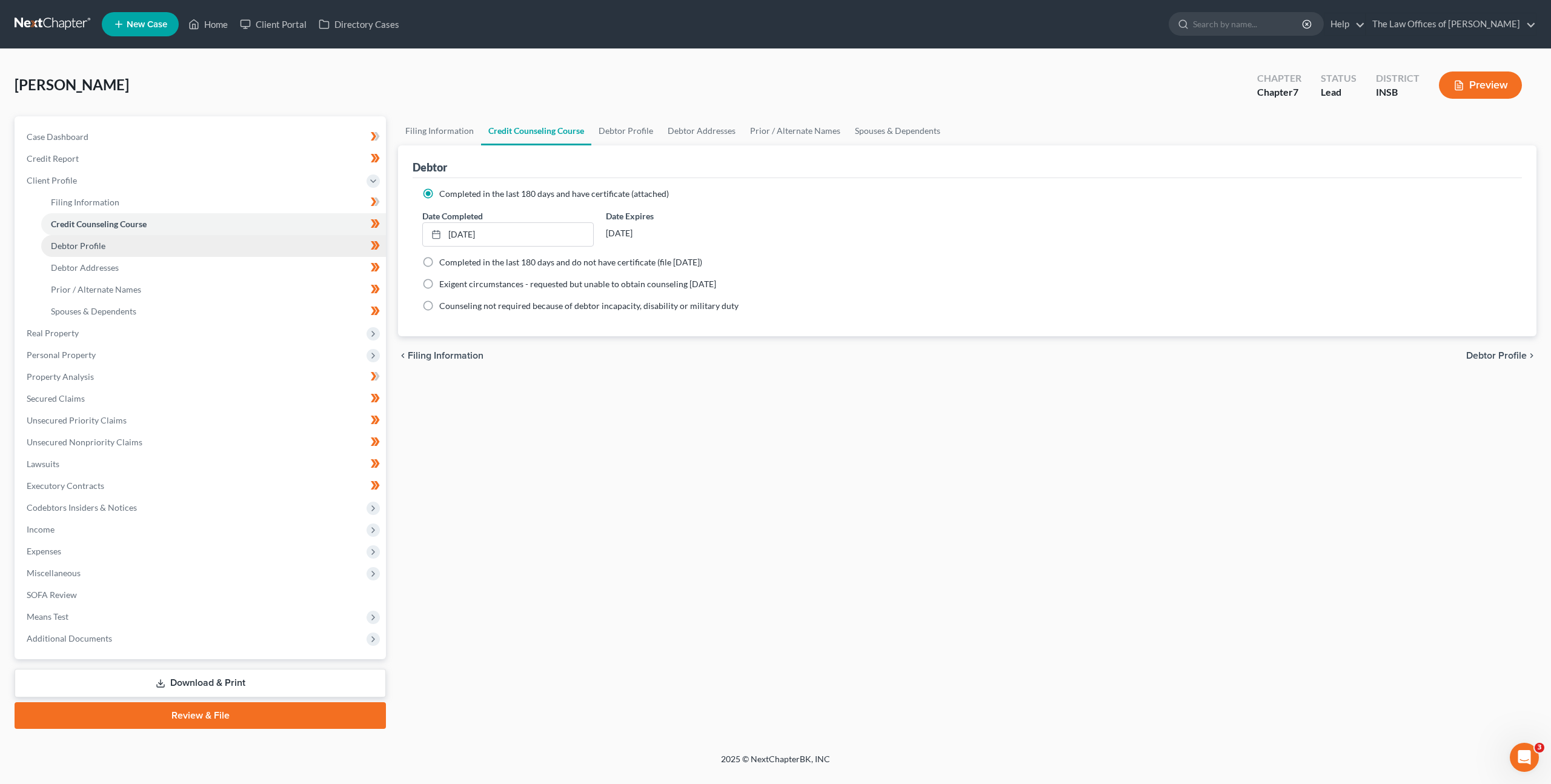
click at [134, 246] on link "Debtor Profile" at bounding box center [213, 245] width 345 height 22
select select "3"
select select "1"
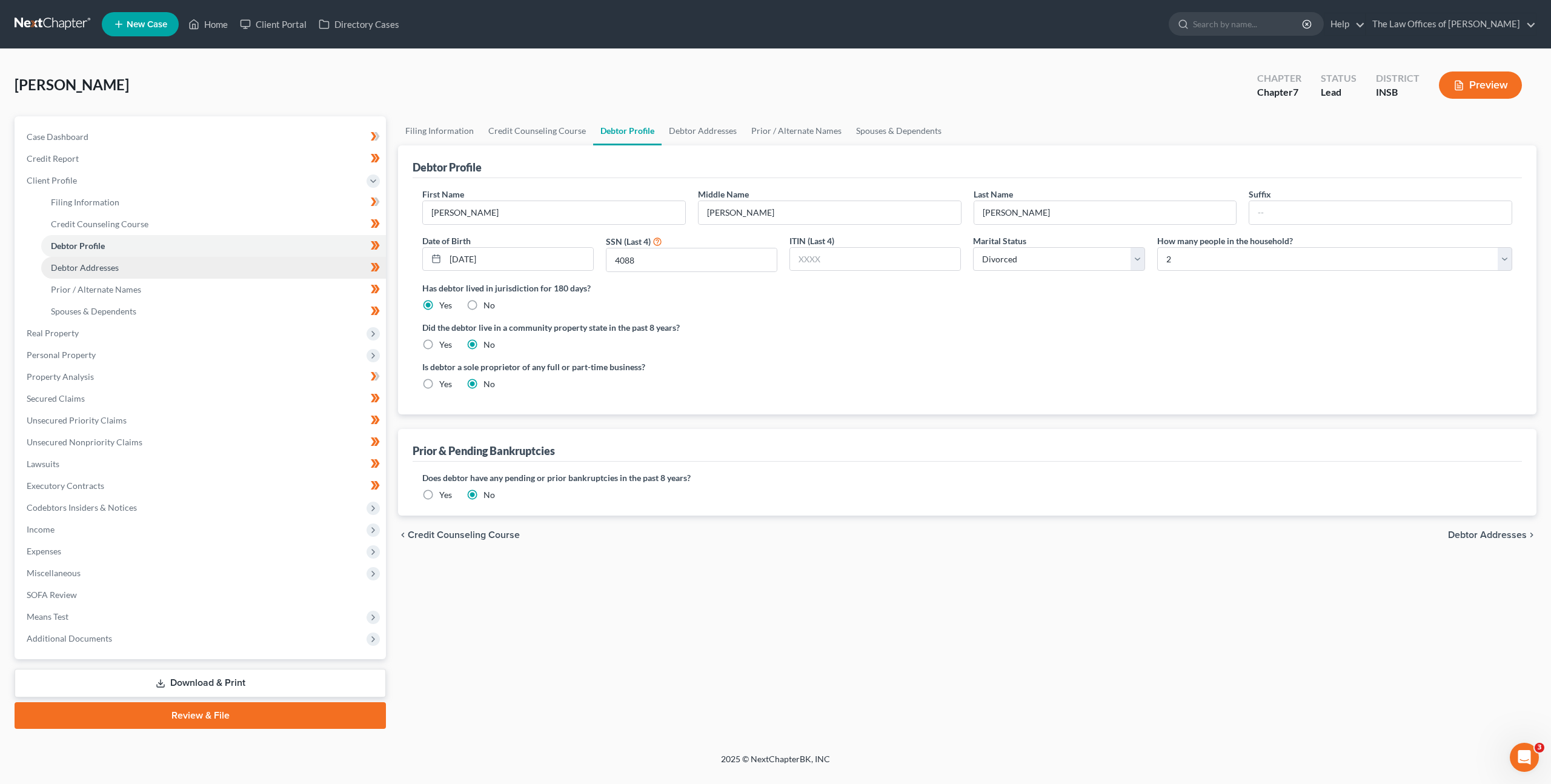
click at [148, 267] on link "Debtor Addresses" at bounding box center [213, 267] width 345 height 22
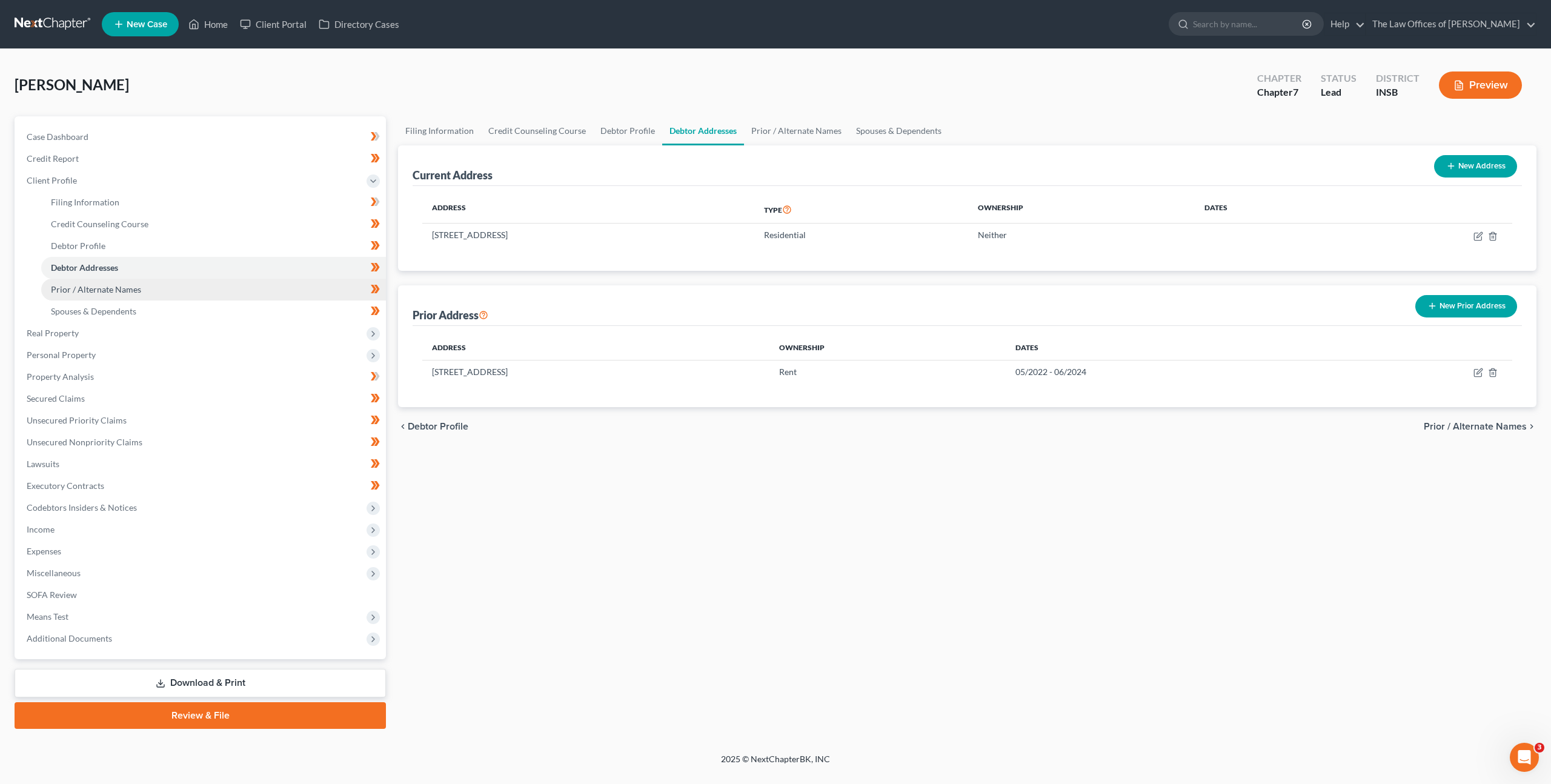
click at [146, 296] on link "Prior / Alternate Names" at bounding box center [213, 289] width 345 height 22
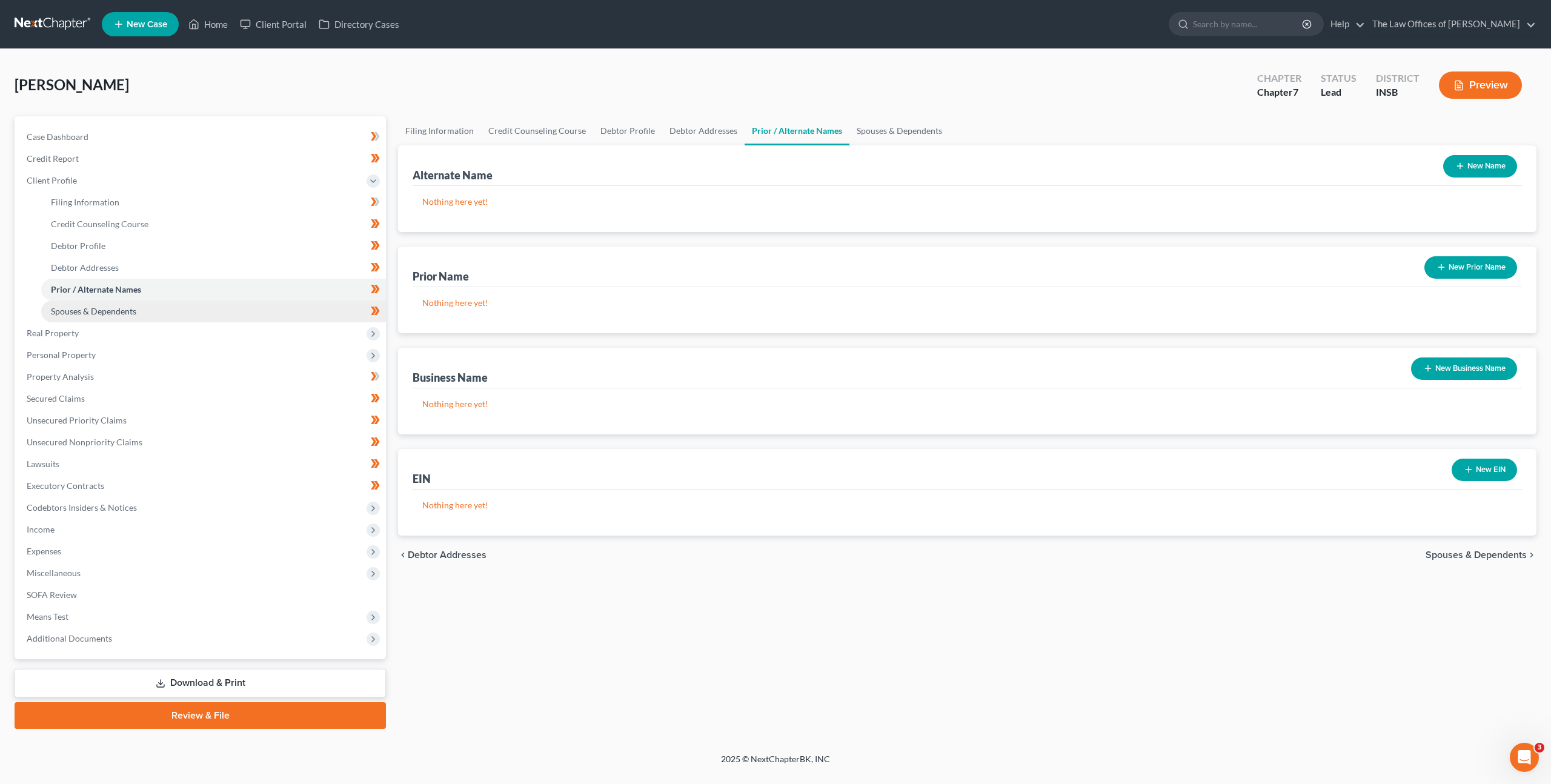
click at [140, 312] on link "Spouses & Dependents" at bounding box center [213, 311] width 345 height 22
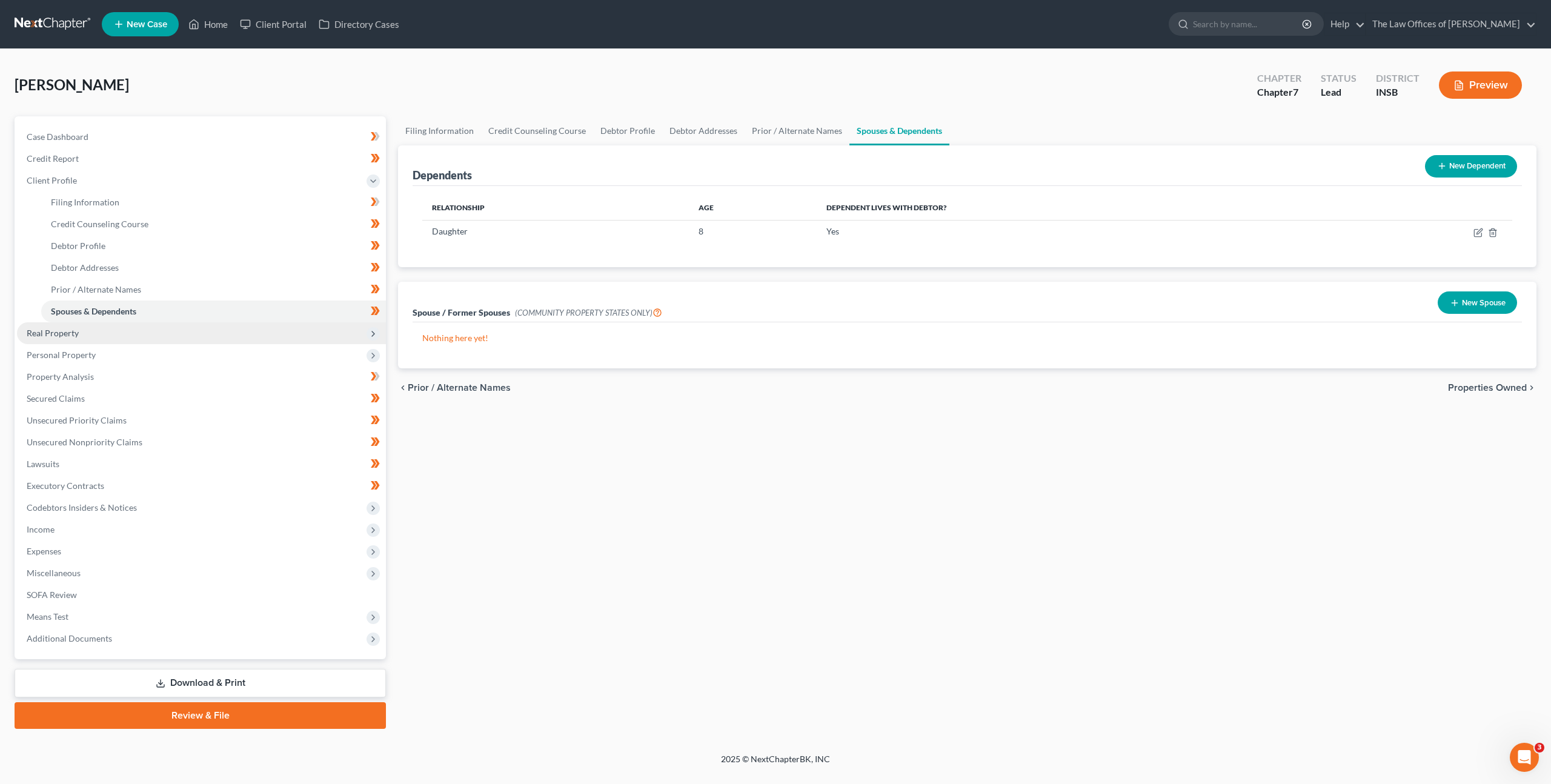
click at [125, 332] on span "Real Property" at bounding box center [201, 332] width 369 height 22
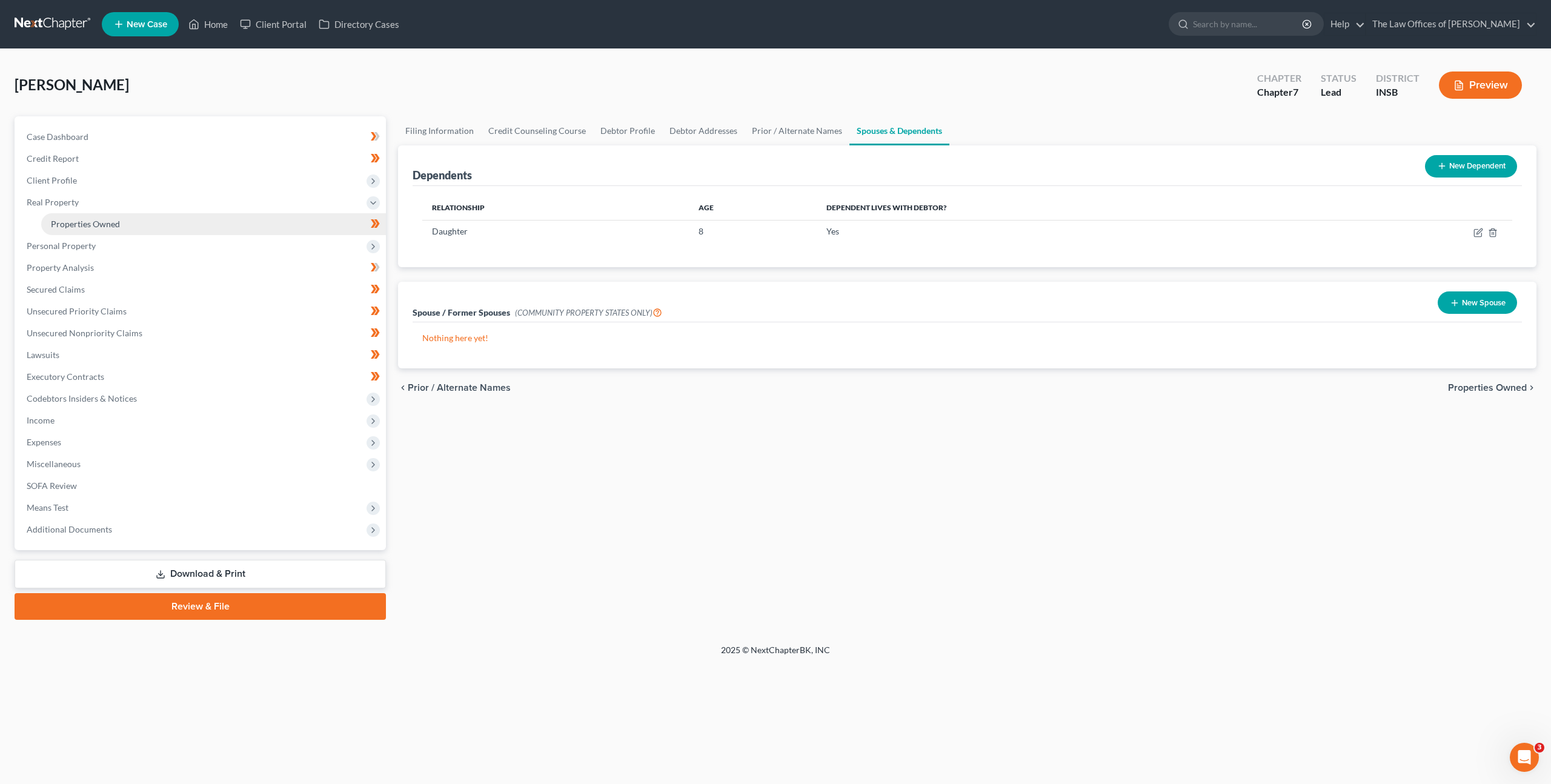
click at [139, 231] on link "Properties Owned" at bounding box center [213, 224] width 345 height 22
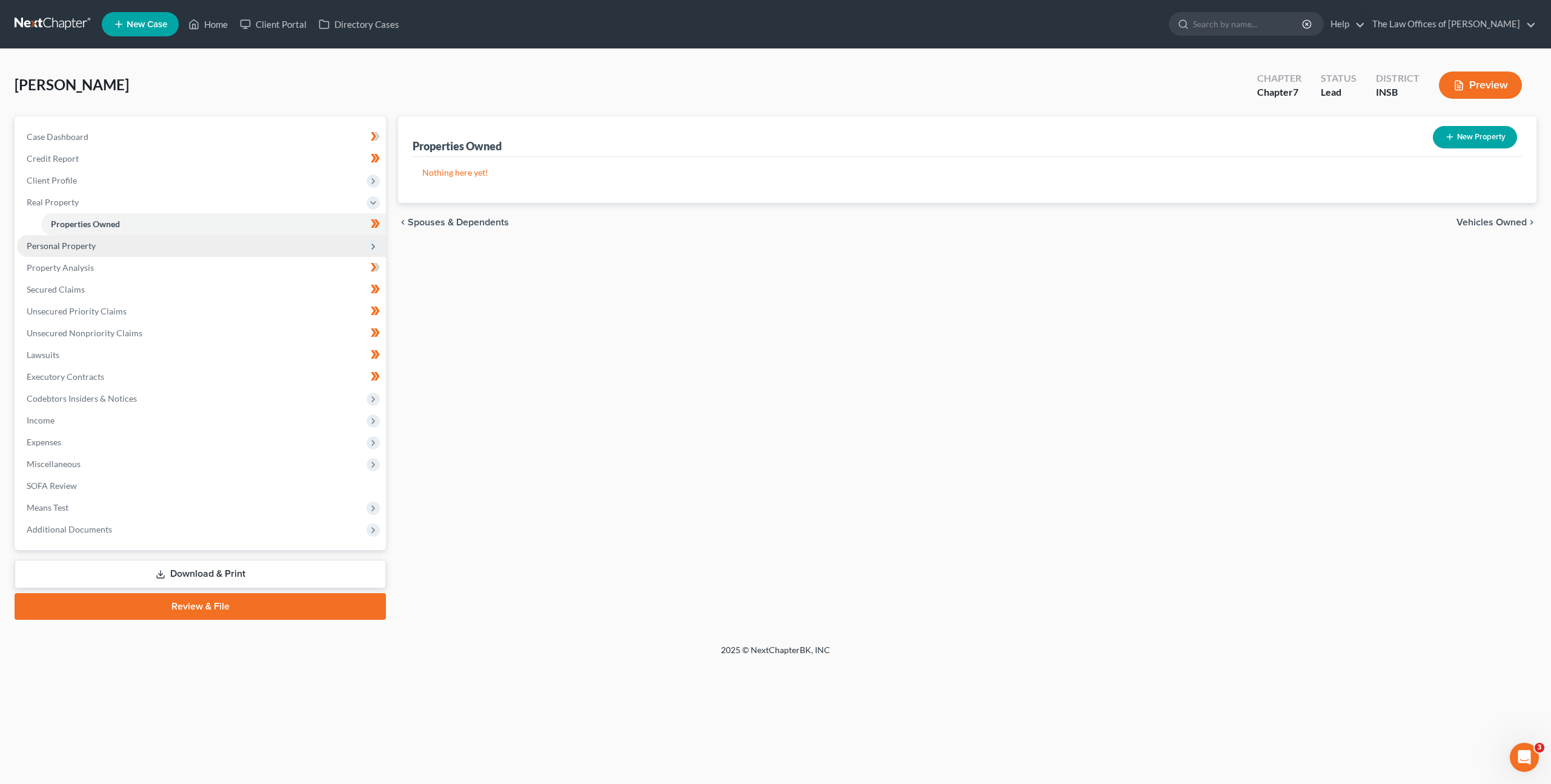
click at [128, 249] on span "Personal Property" at bounding box center [201, 245] width 369 height 22
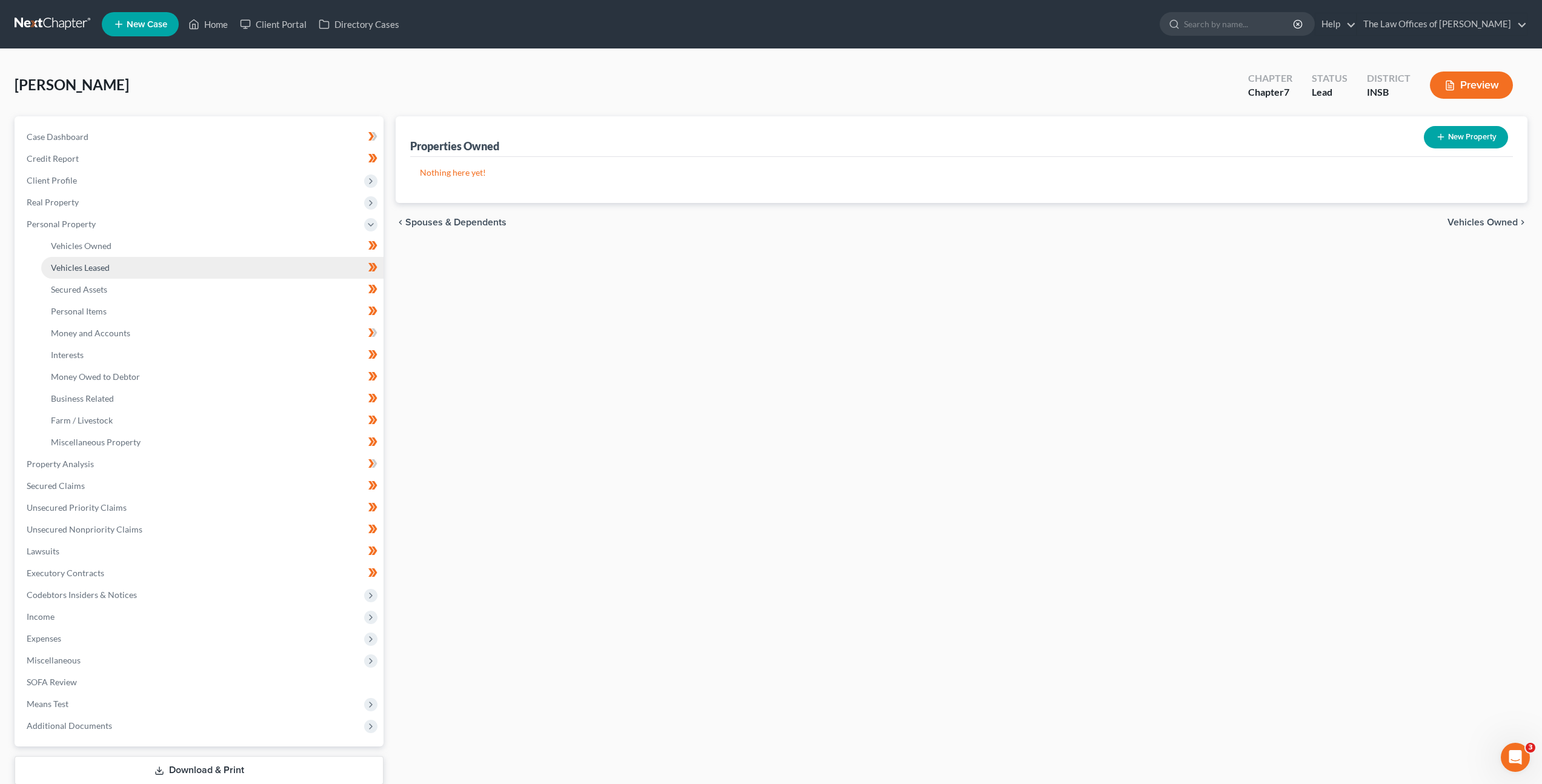
click at [121, 260] on link "Vehicles Leased" at bounding box center [211, 267] width 342 height 22
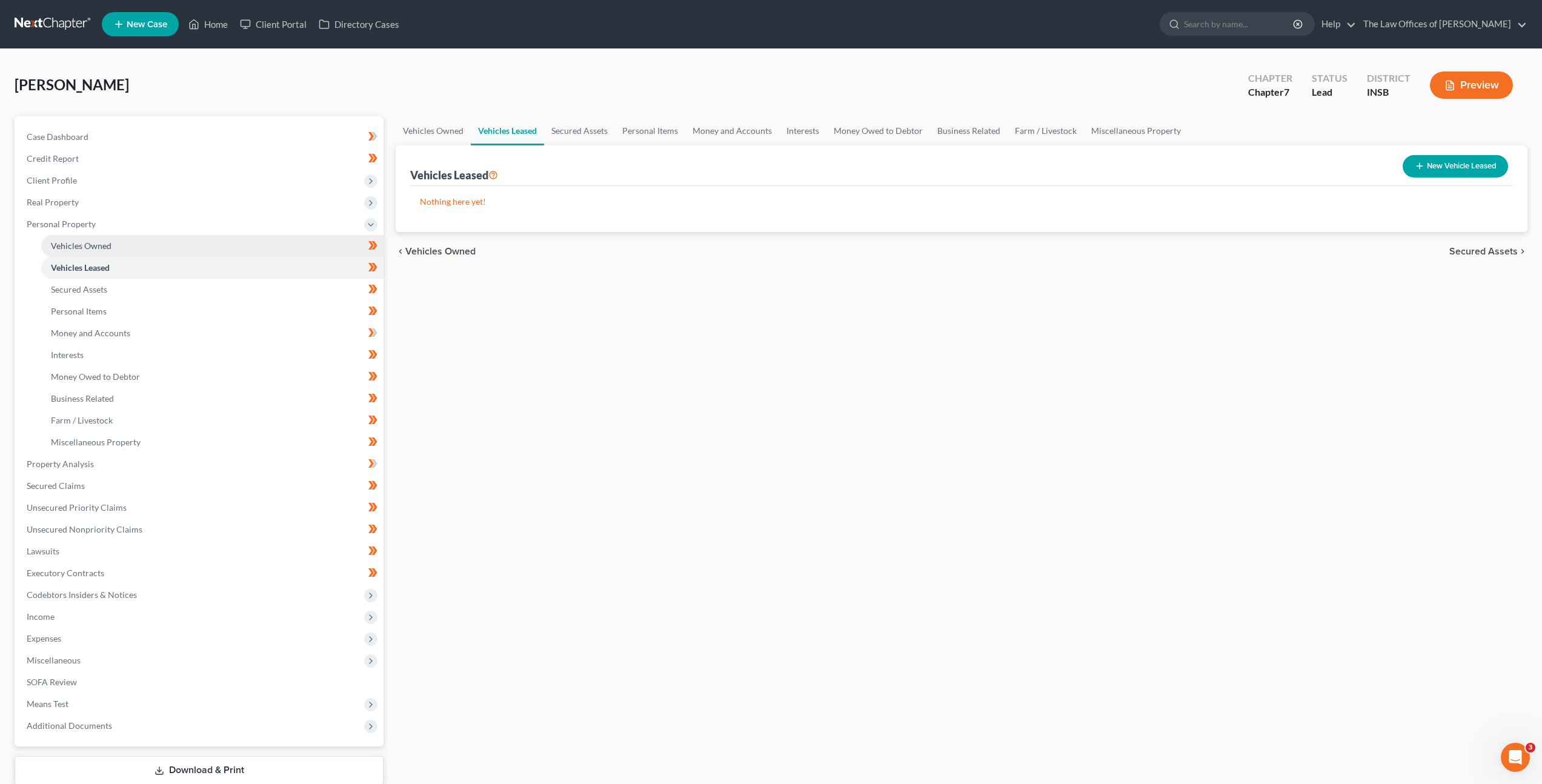
click at [127, 251] on link "Vehicles Owned" at bounding box center [211, 245] width 342 height 22
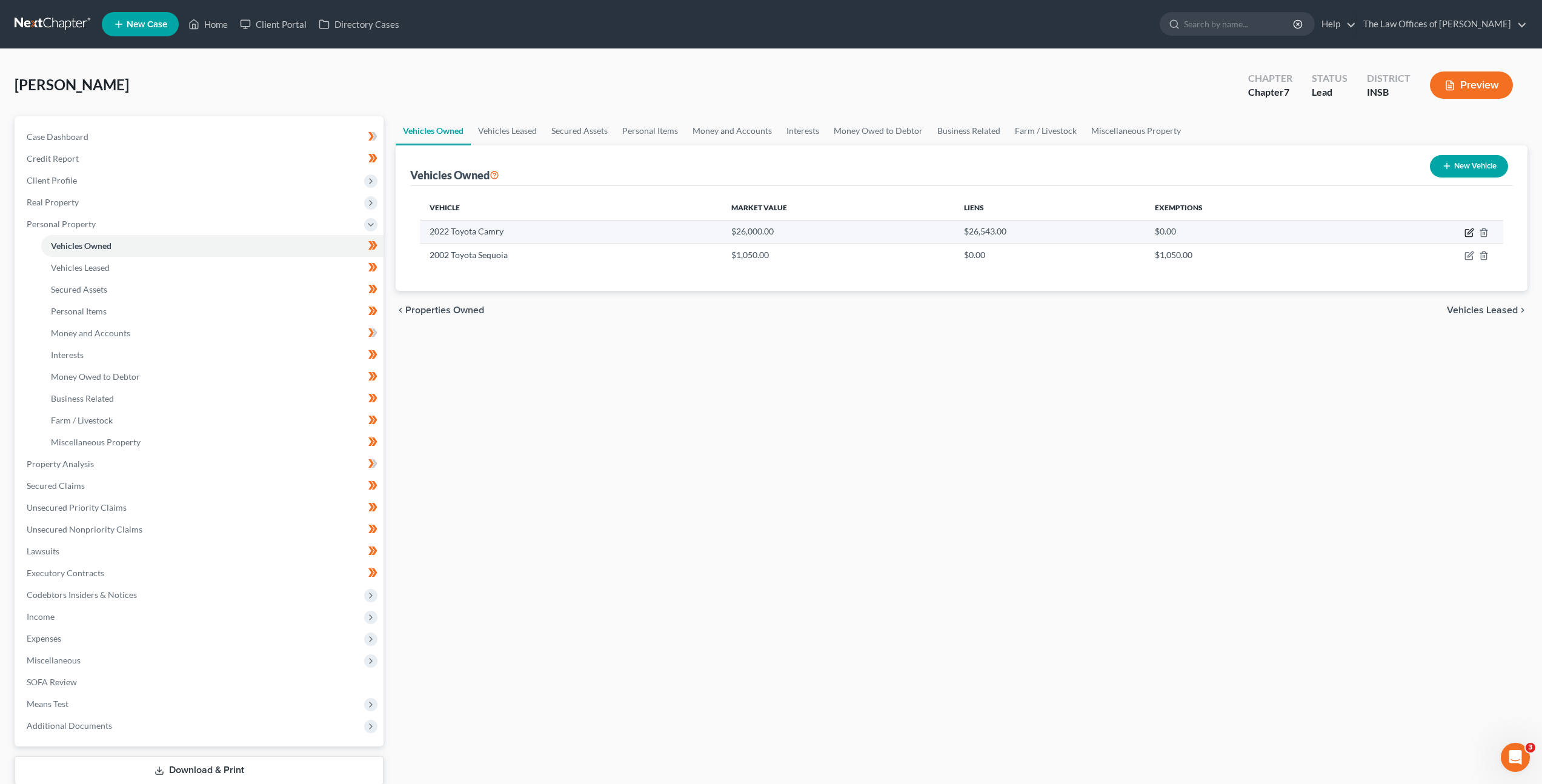
click at [1467, 232] on icon "button" at bounding box center [1469, 232] width 10 height 10
select select "0"
select select "4"
select select "0"
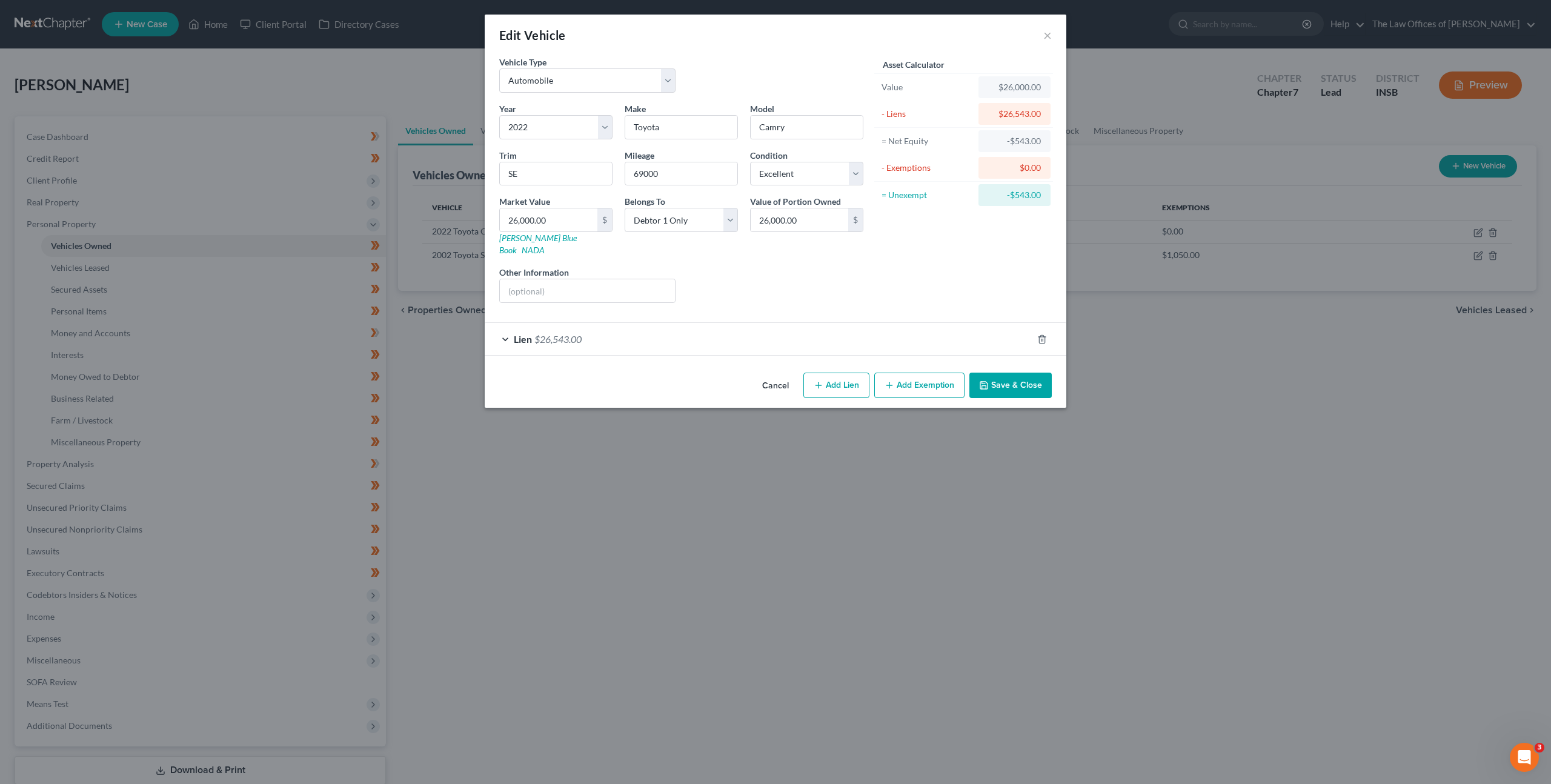
click at [779, 326] on div "Lien $26,543.00" at bounding box center [758, 338] width 547 height 32
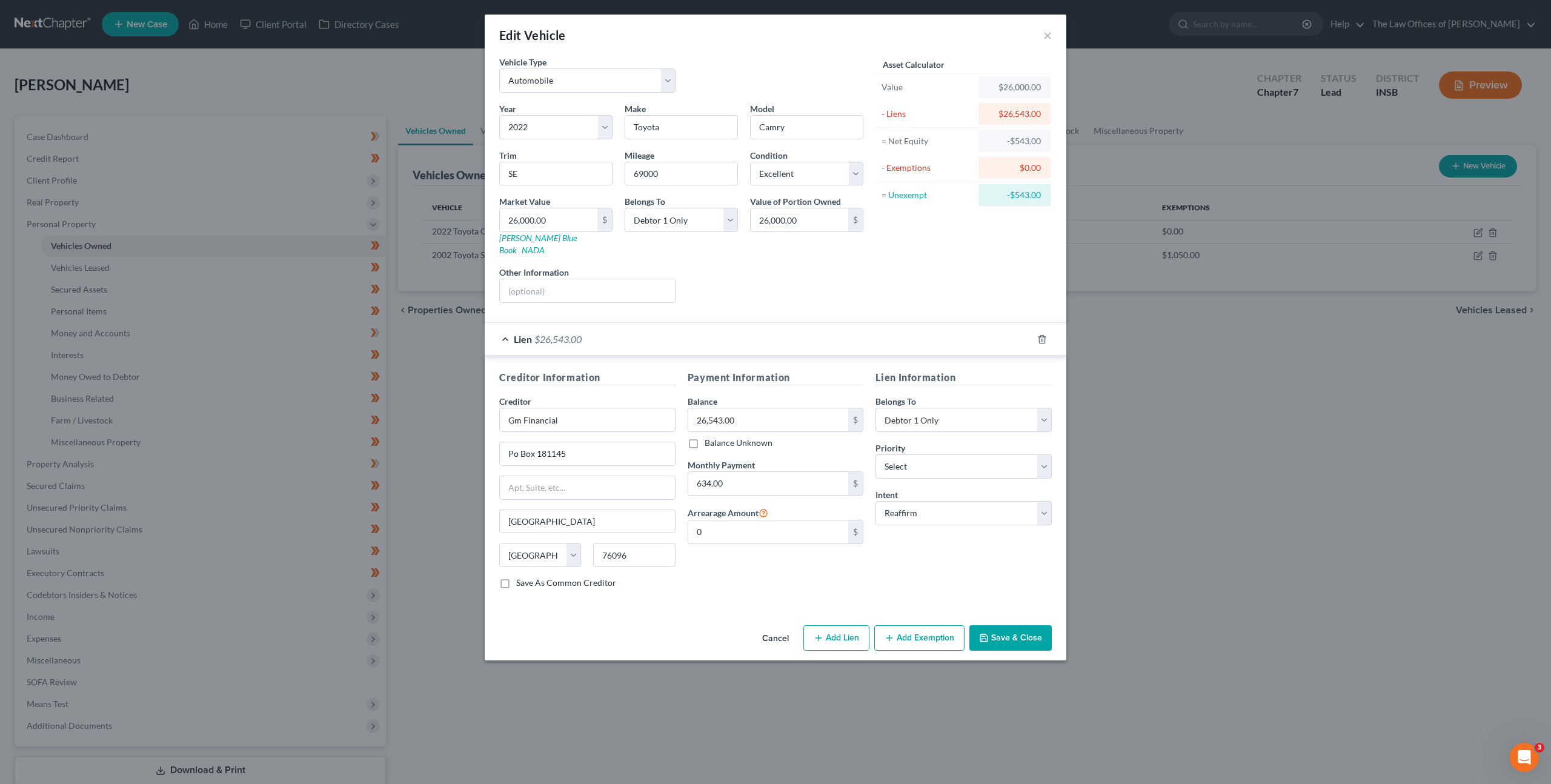
click at [769, 627] on button "Cancel" at bounding box center [776, 639] width 46 height 24
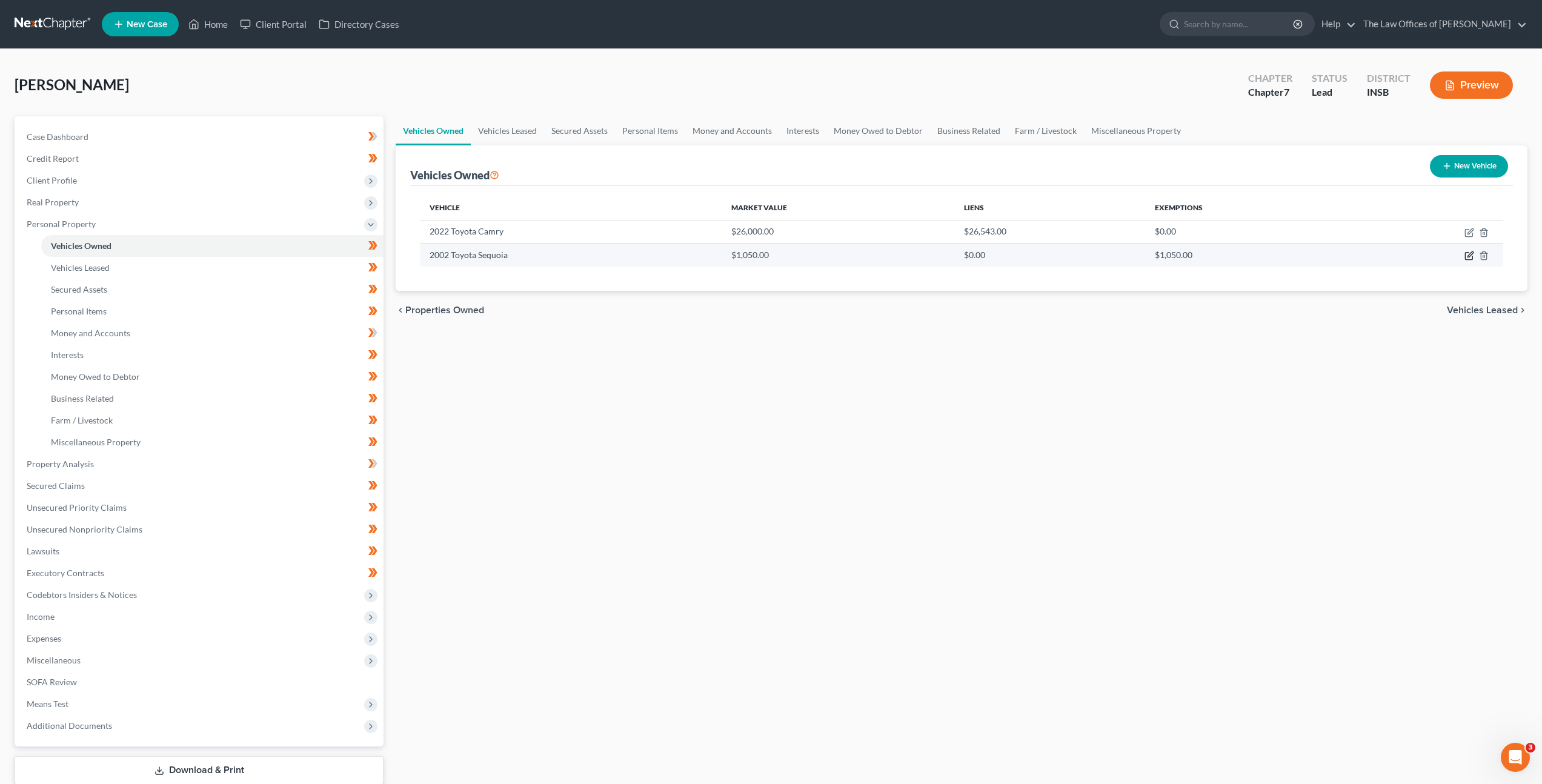
click at [1467, 254] on icon "button" at bounding box center [1469, 255] width 10 height 10
select select "0"
select select "24"
select select "3"
select select "0"
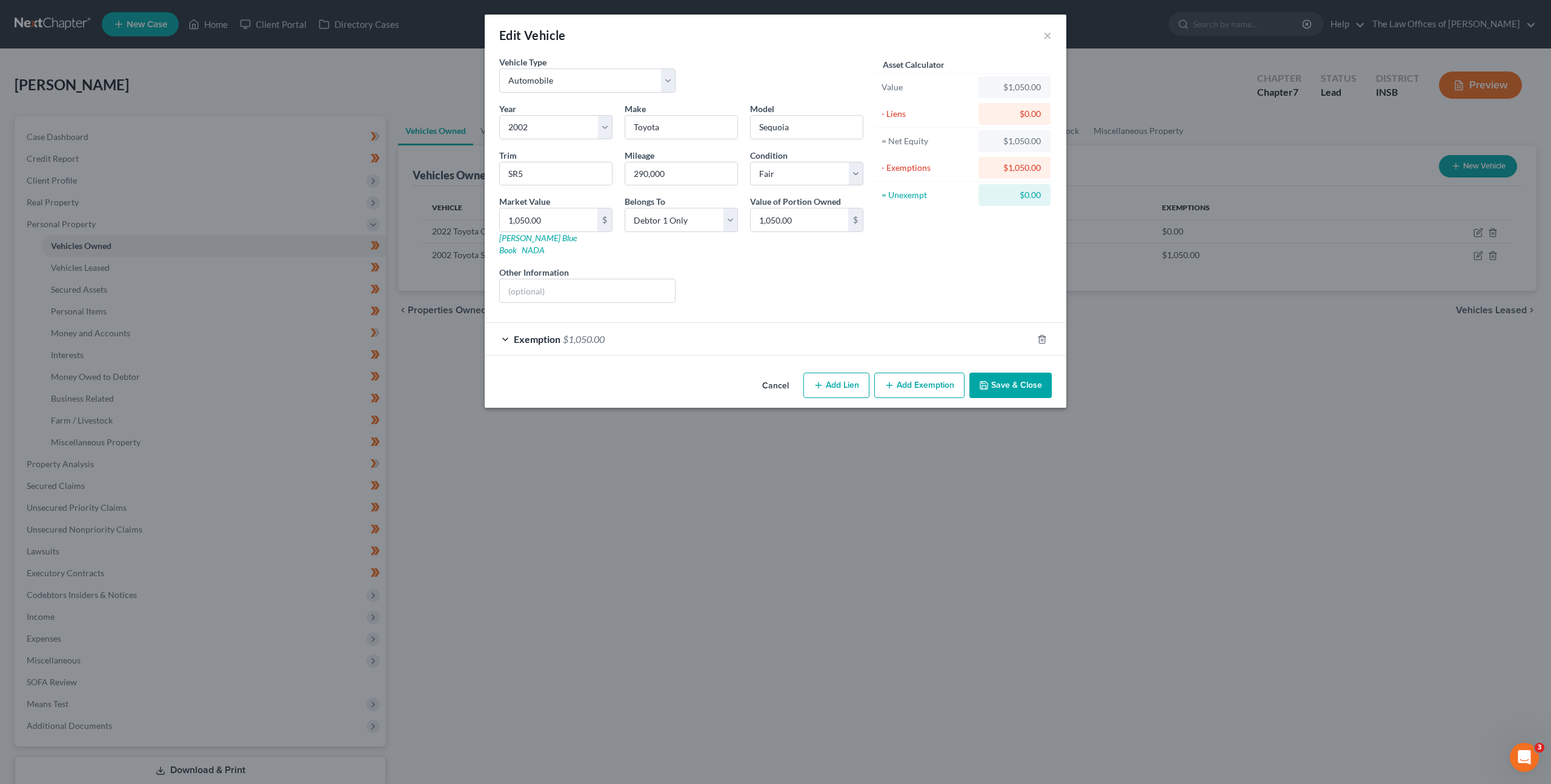
click at [755, 326] on div "Exemption $1,050.00" at bounding box center [758, 338] width 547 height 32
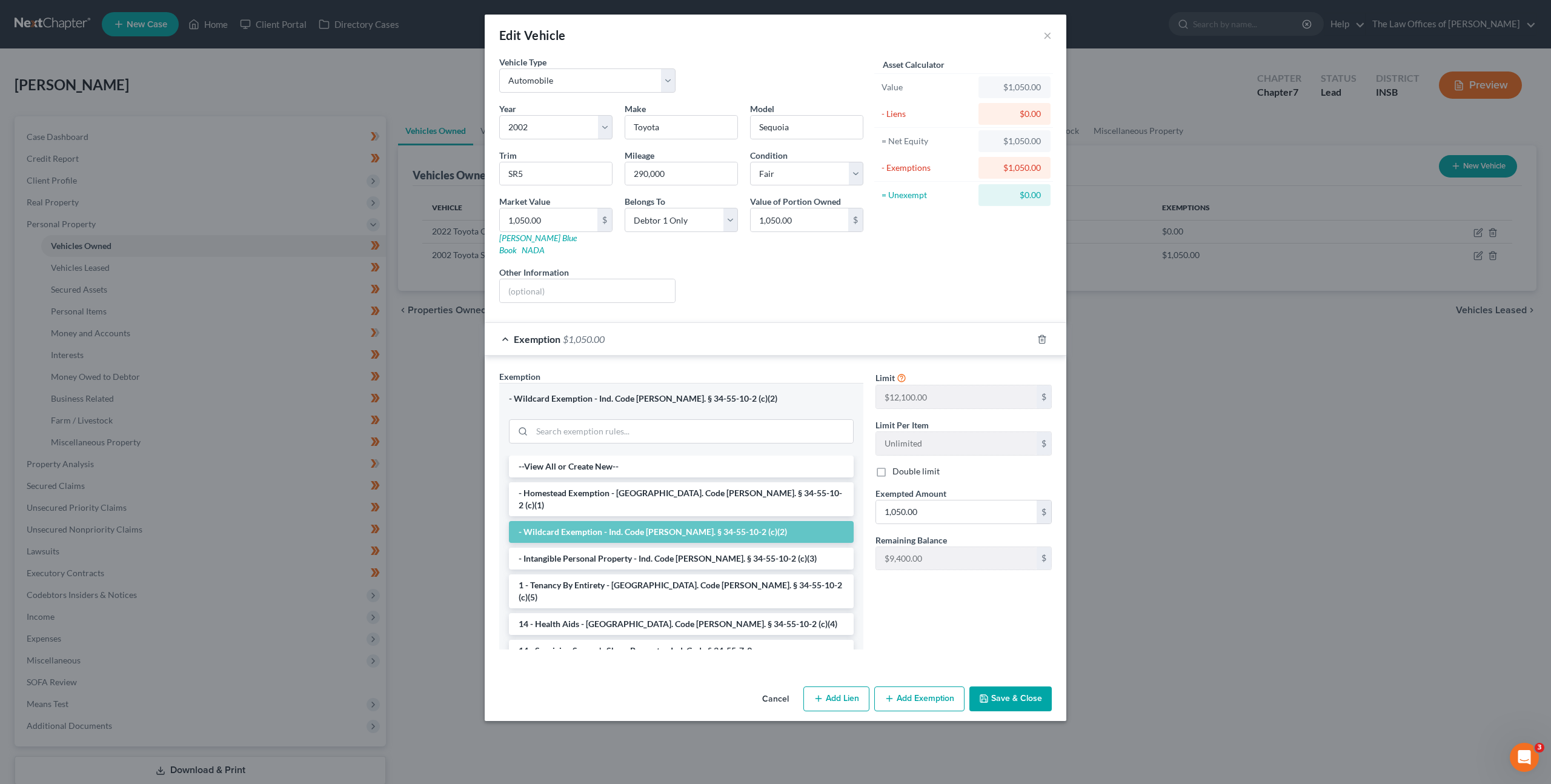
click at [755, 326] on div "Exemption $1,050.00" at bounding box center [758, 338] width 547 height 32
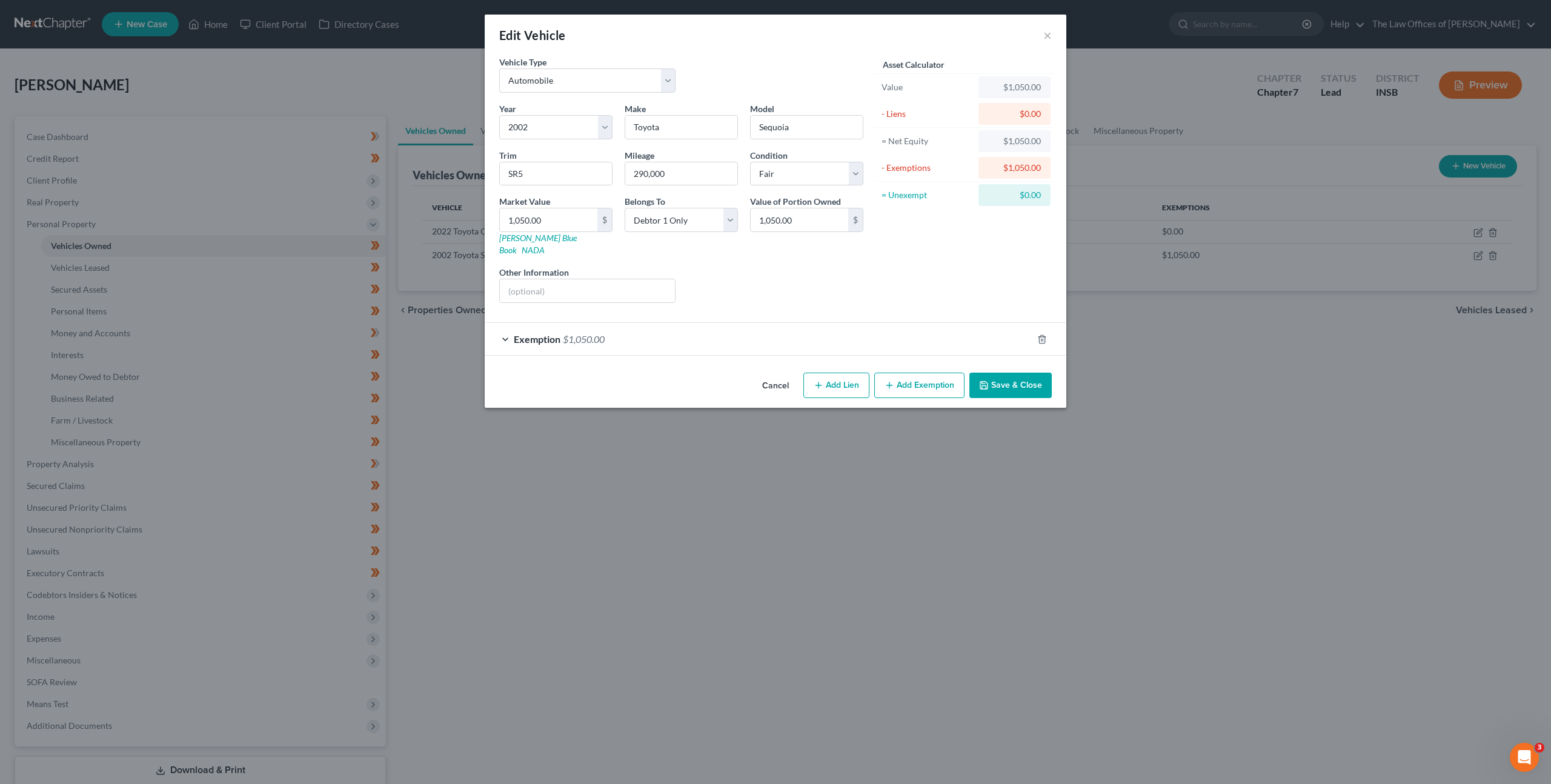
click at [575, 266] on div "Other Information" at bounding box center [588, 285] width 189 height 37
drag, startPoint x: 594, startPoint y: 274, endPoint x: 791, endPoint y: 270, distance: 197.0
click at [595, 279] on input "text" at bounding box center [587, 291] width 175 height 23
type input "vehicle is inoperable"
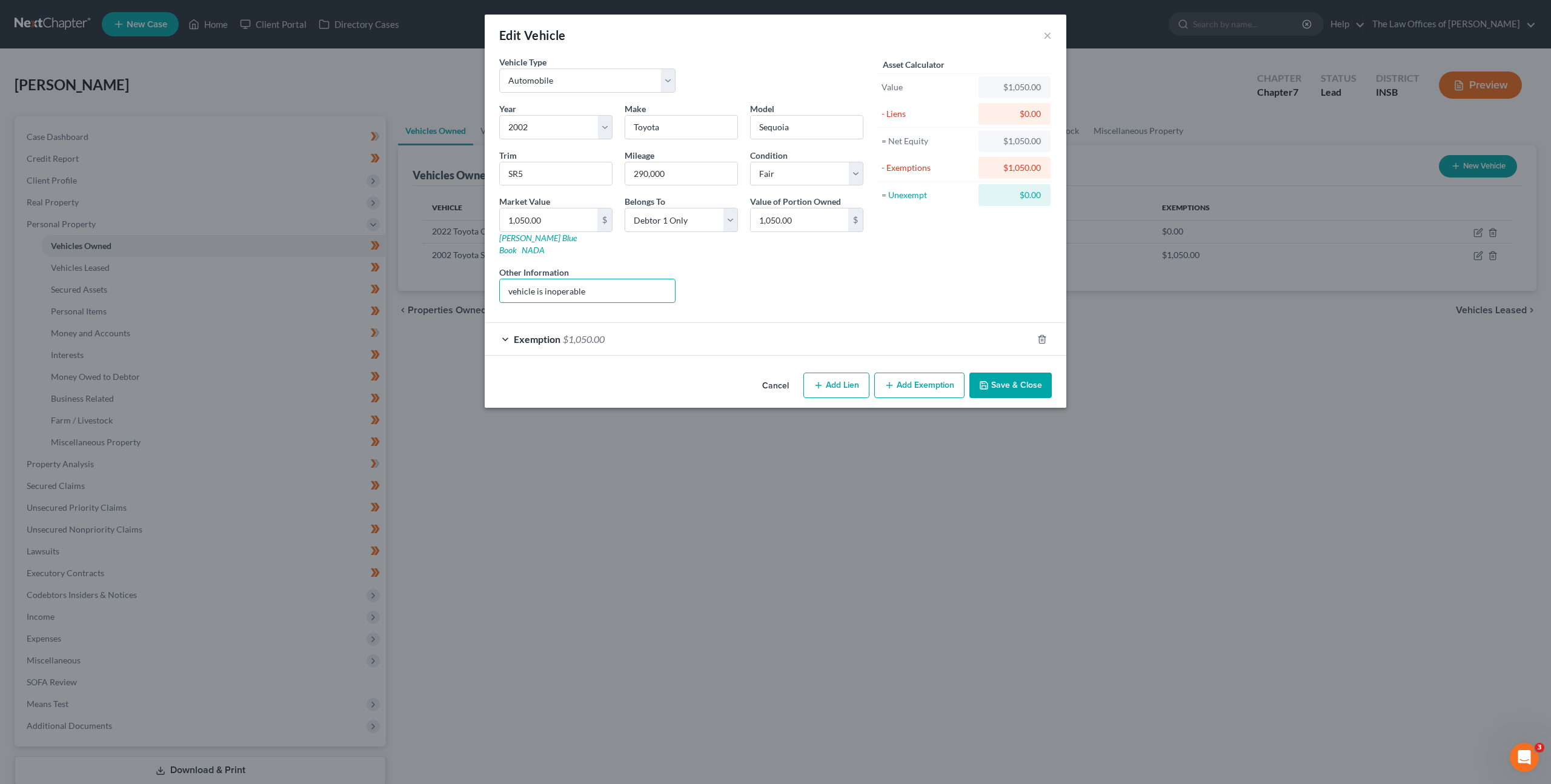
click at [1014, 377] on button "Save & Close" at bounding box center [1010, 385] width 83 height 25
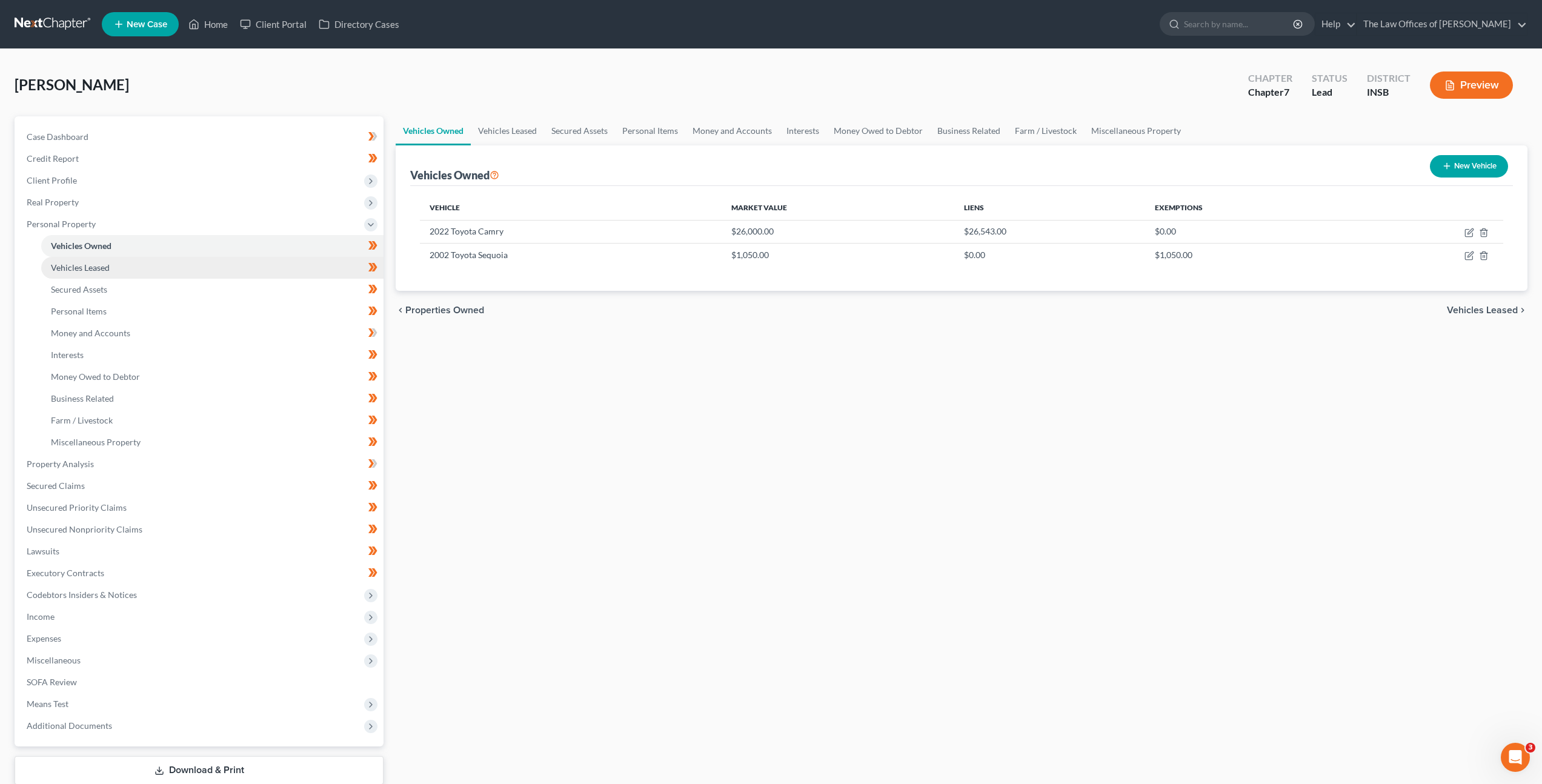
click at [208, 265] on link "Vehicles Leased" at bounding box center [211, 267] width 342 height 22
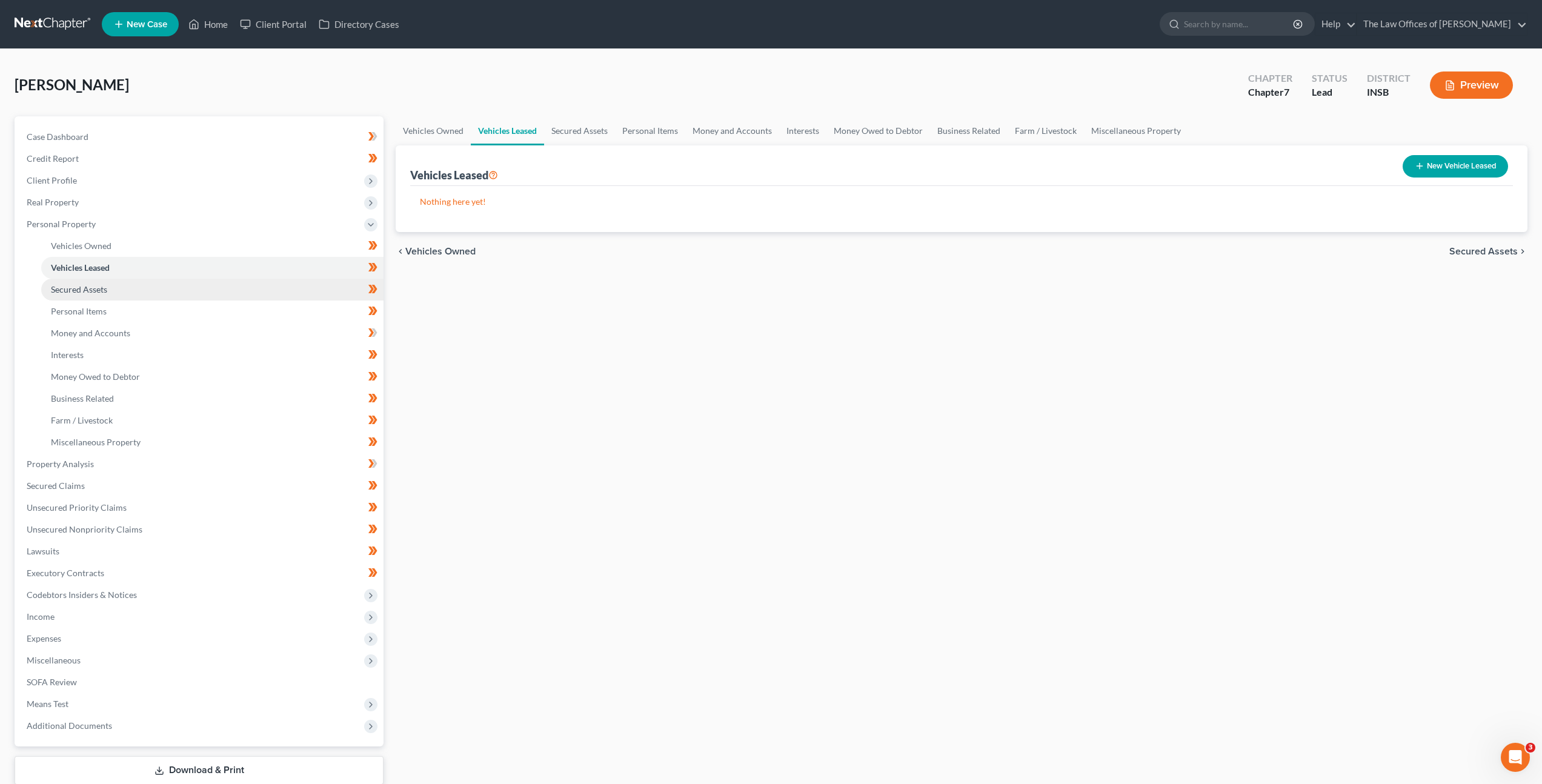
click at [189, 288] on link "Secured Assets" at bounding box center [211, 289] width 342 height 22
click at [187, 306] on link "Personal Items" at bounding box center [211, 311] width 342 height 22
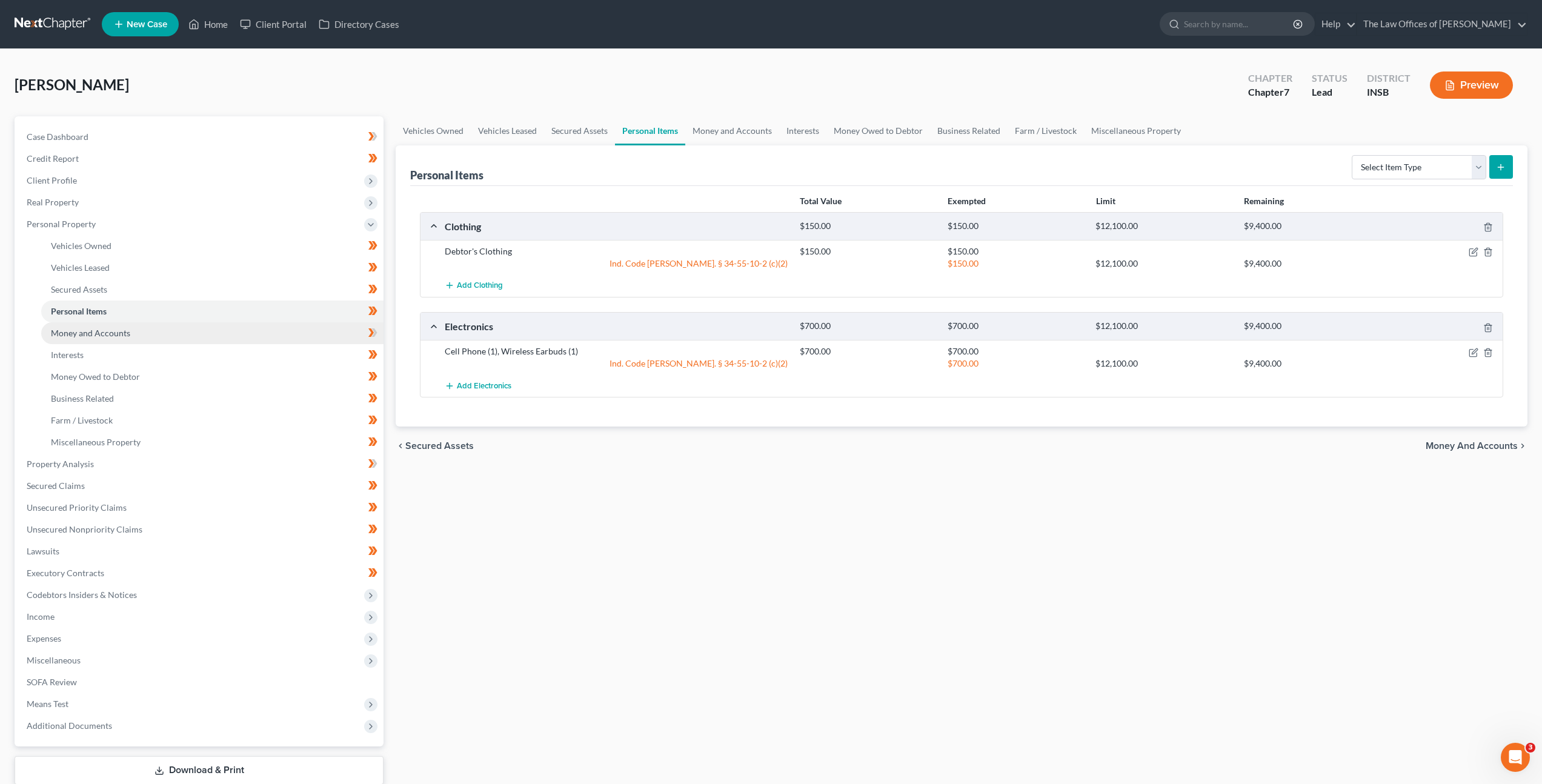
click at [181, 330] on link "Money and Accounts" at bounding box center [211, 332] width 342 height 22
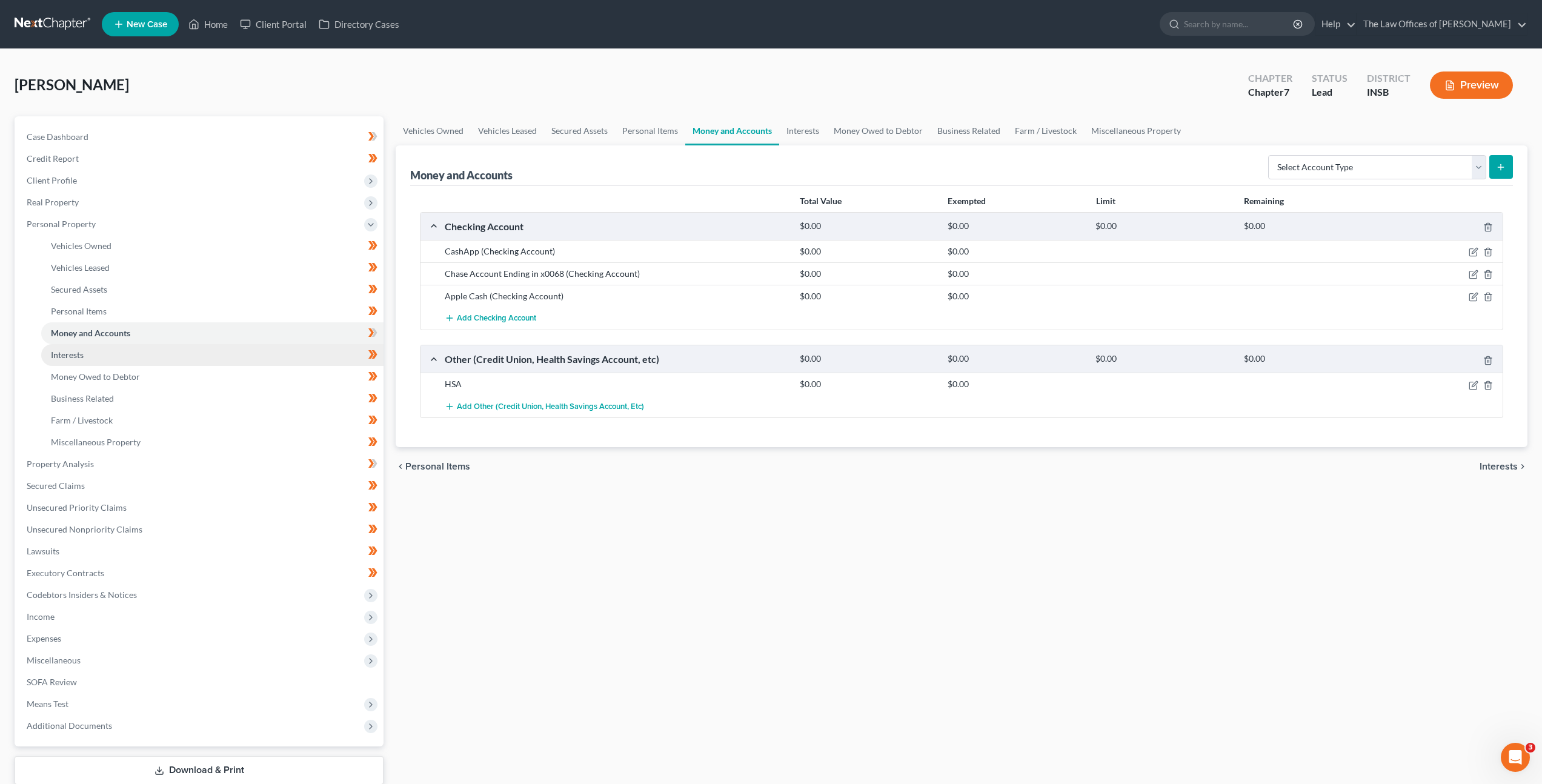
click at [176, 348] on link "Interests" at bounding box center [211, 354] width 342 height 22
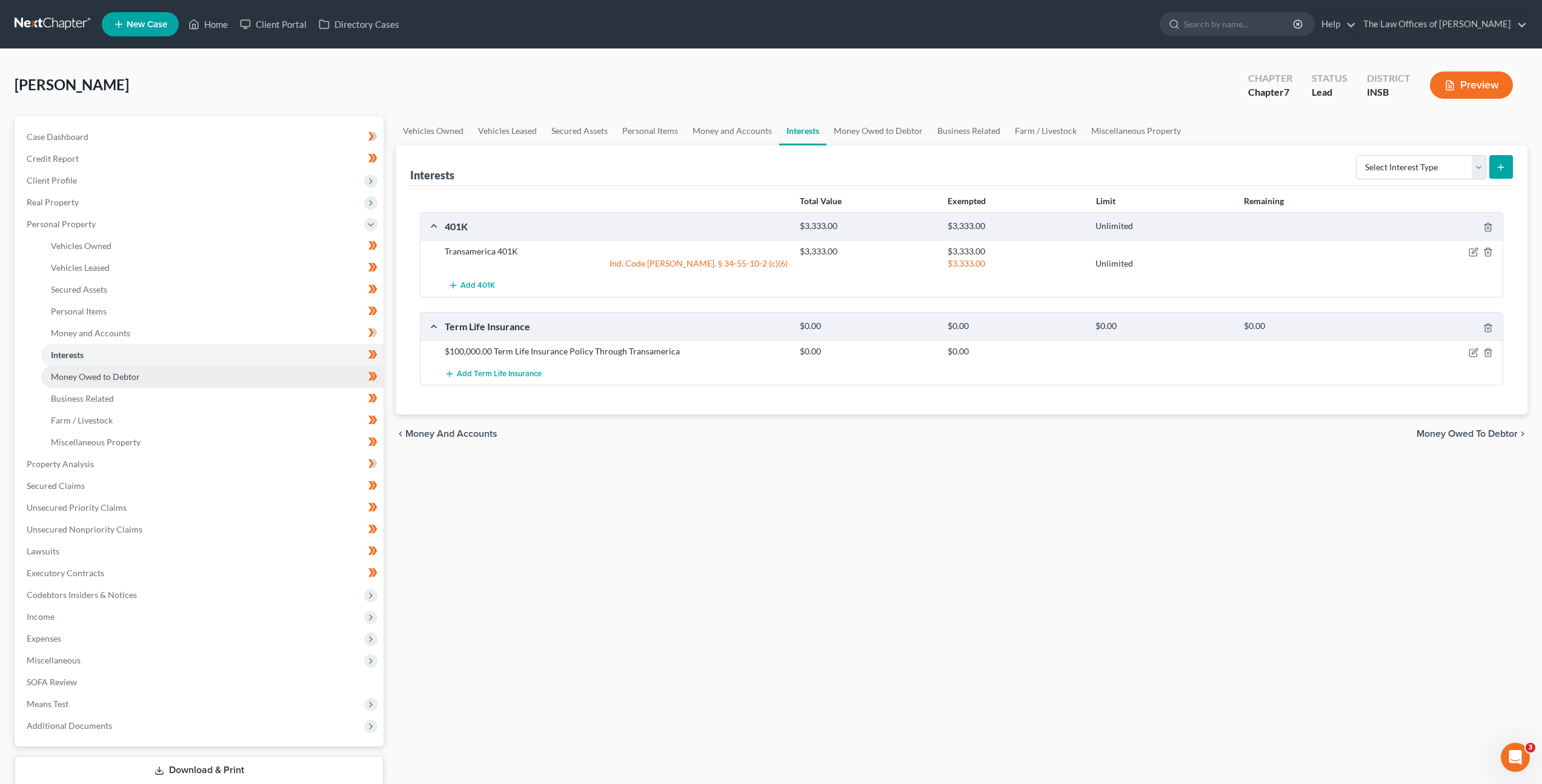
click at [175, 372] on link "Money Owed to Debtor" at bounding box center [211, 377] width 342 height 22
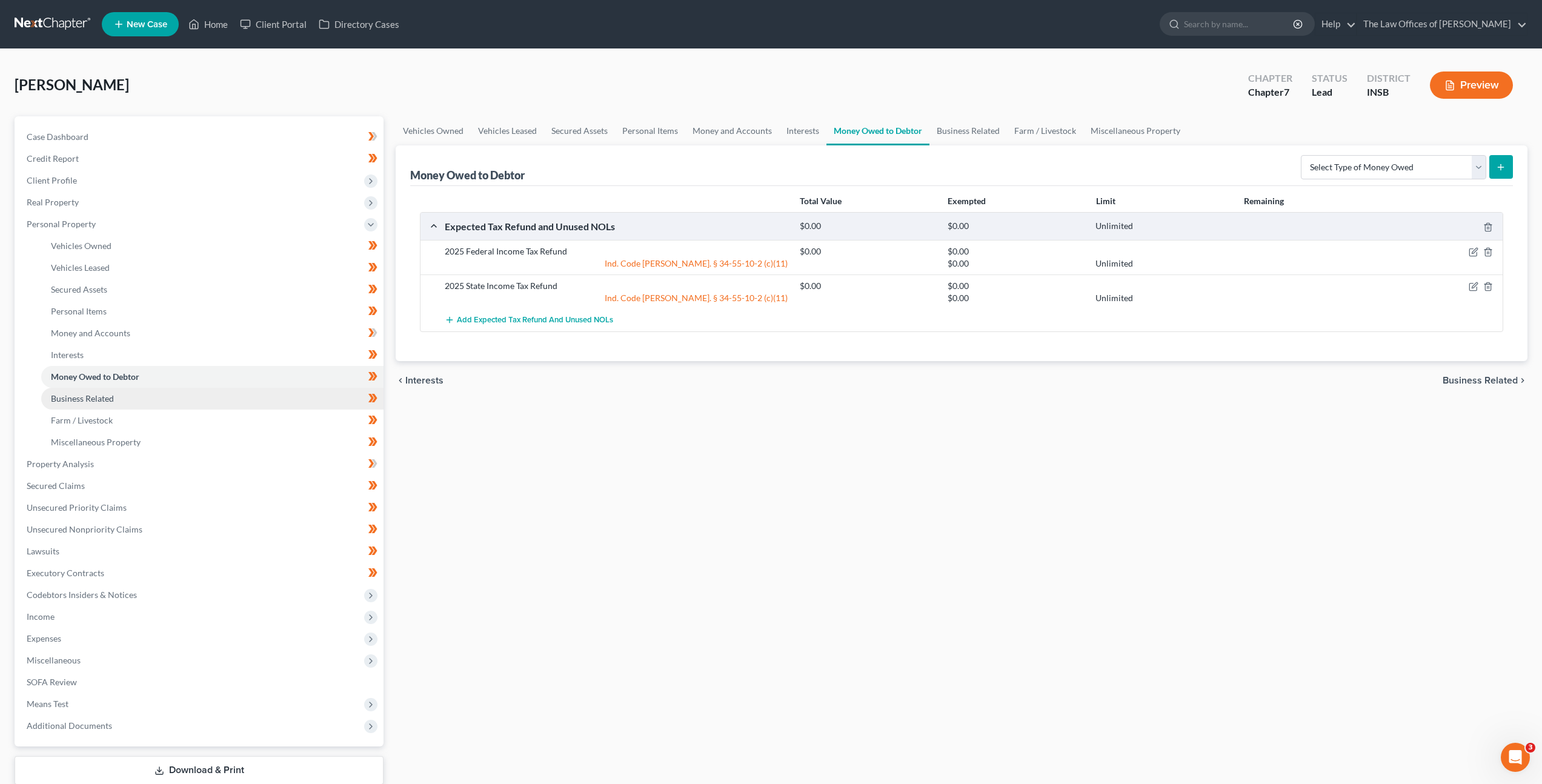
click at [175, 394] on link "Business Related" at bounding box center [211, 399] width 342 height 22
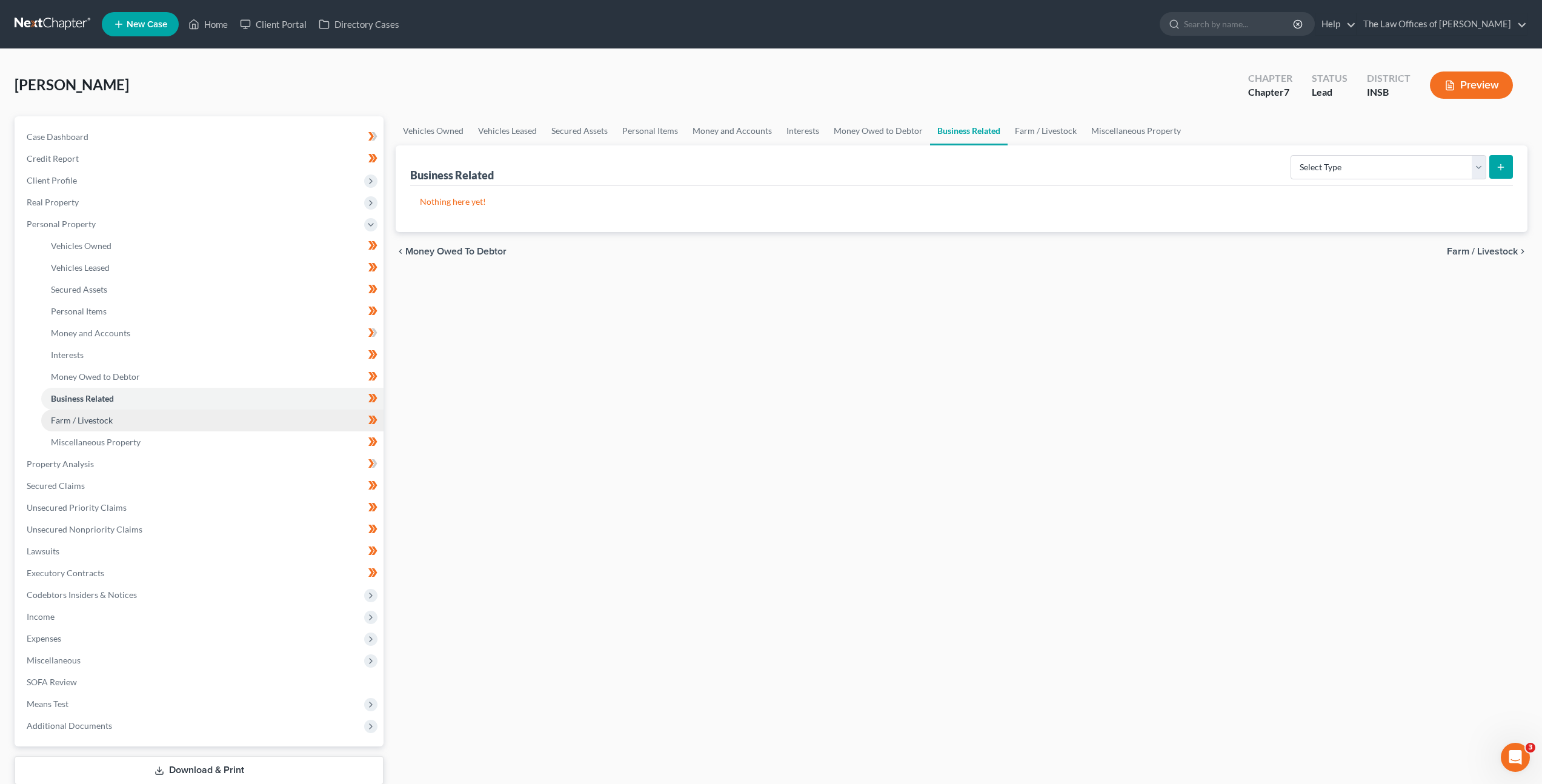
click at [171, 411] on link "Farm / Livestock" at bounding box center [211, 420] width 342 height 22
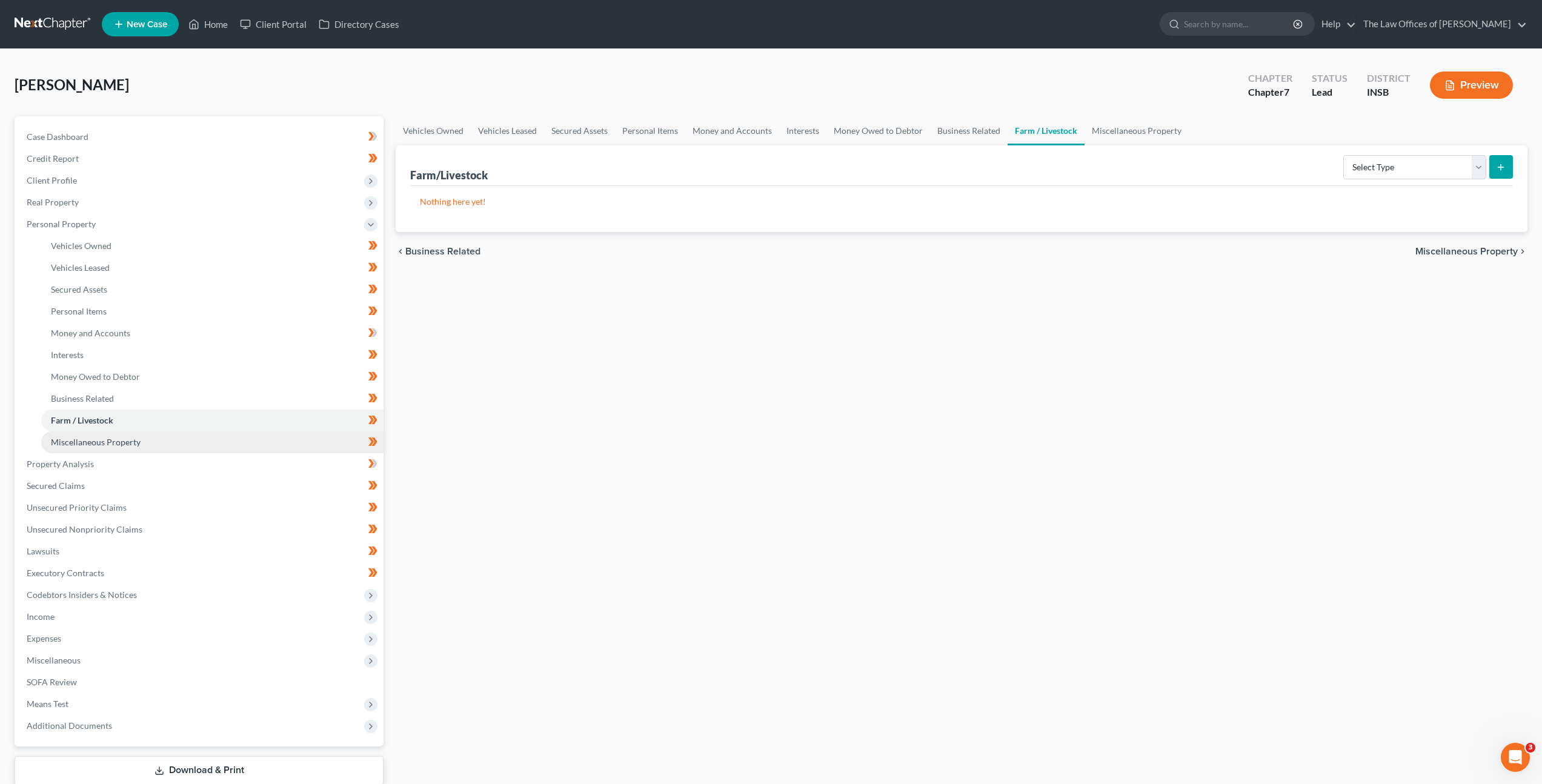
click at [172, 438] on link "Miscellaneous Property" at bounding box center [211, 442] width 342 height 22
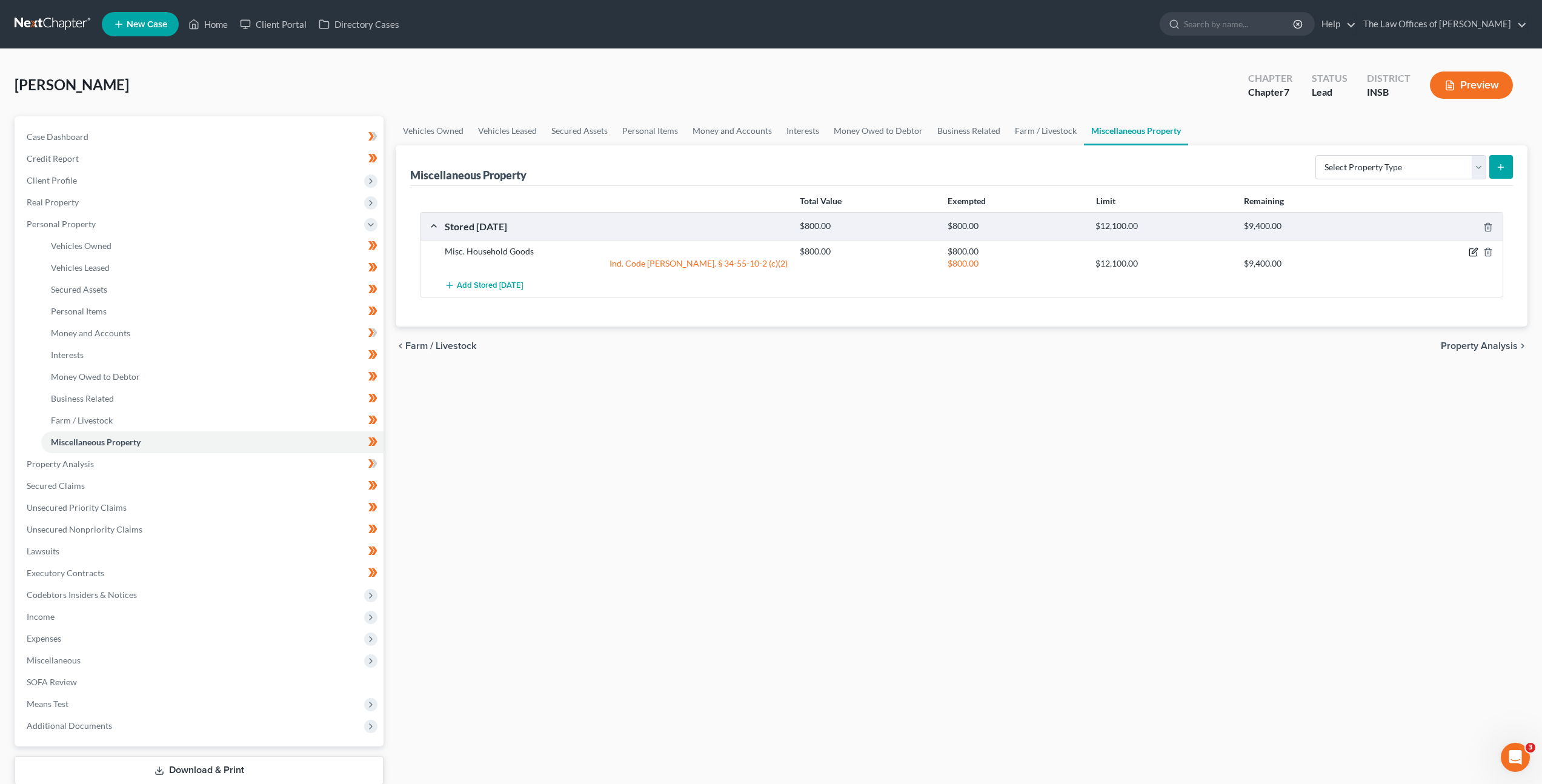
click at [1469, 252] on icon "button" at bounding box center [1472, 252] width 7 height 7
select select "15"
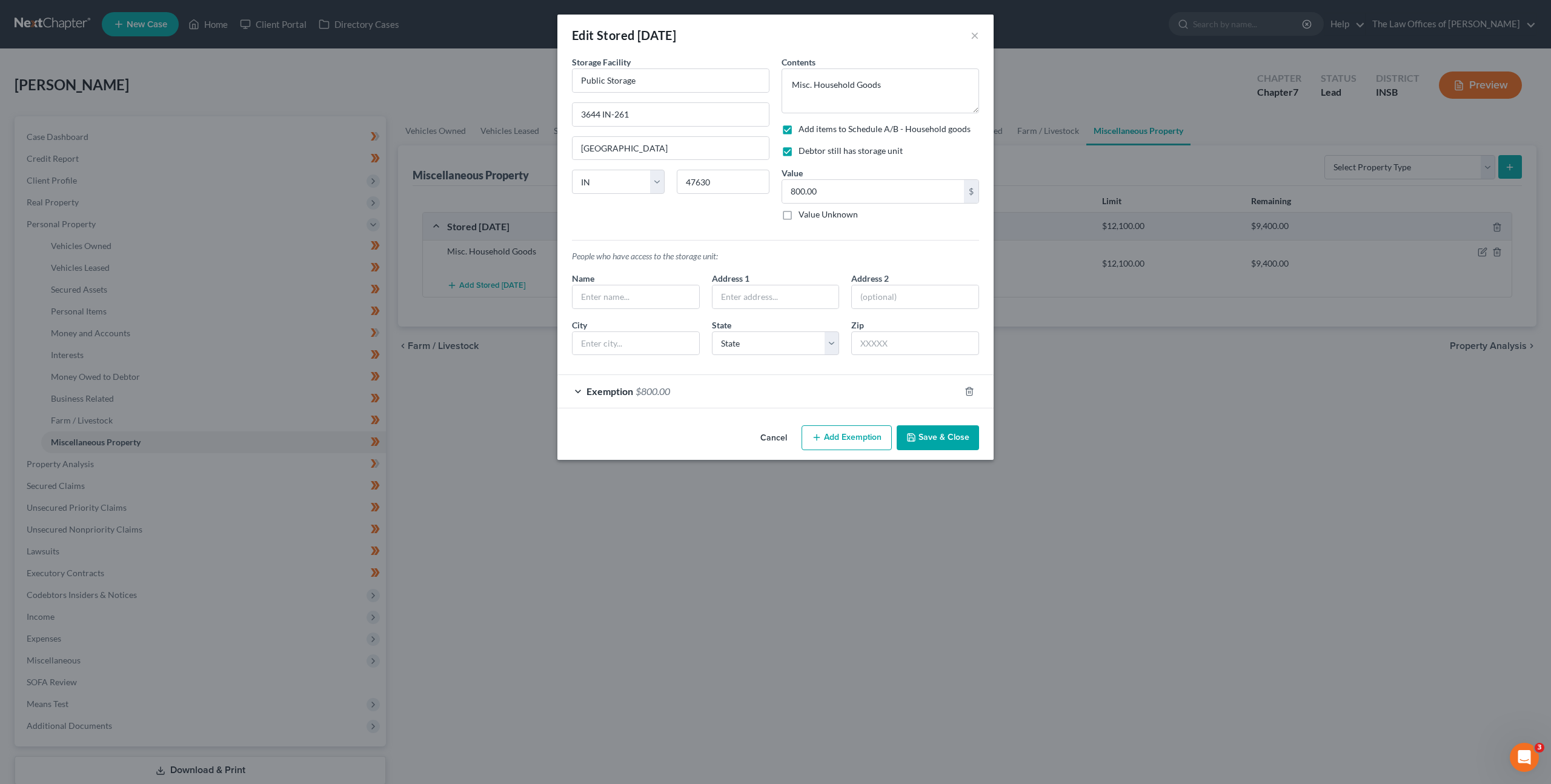
click at [759, 434] on button "Cancel" at bounding box center [774, 439] width 46 height 24
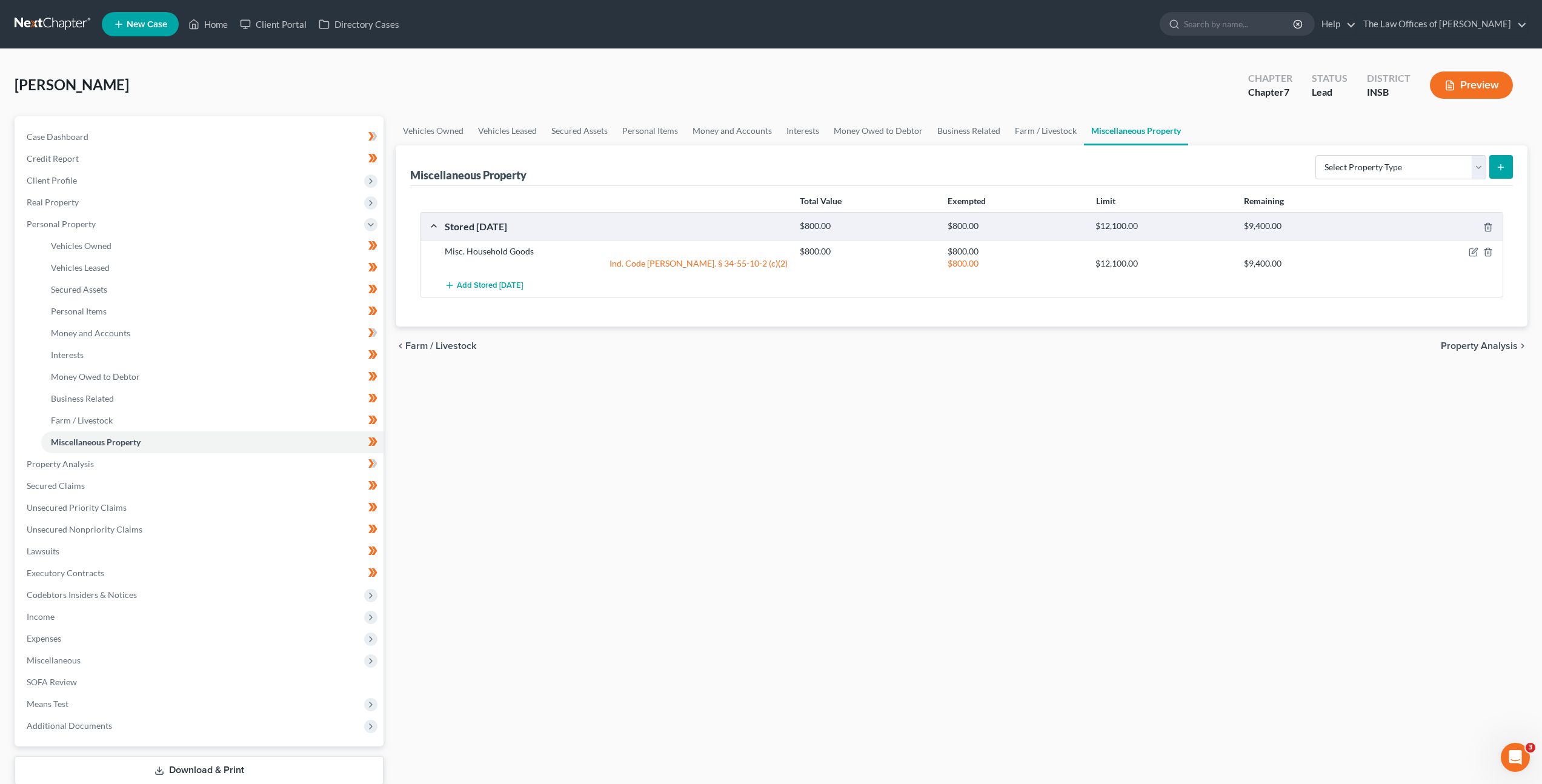
click at [561, 426] on div "Vehicles Owned Vehicles Leased Secured Assets Personal Items Money and Accounts…" at bounding box center [962, 466] width 1143 height 700
click at [312, 467] on link "Property Analysis" at bounding box center [199, 464] width 366 height 22
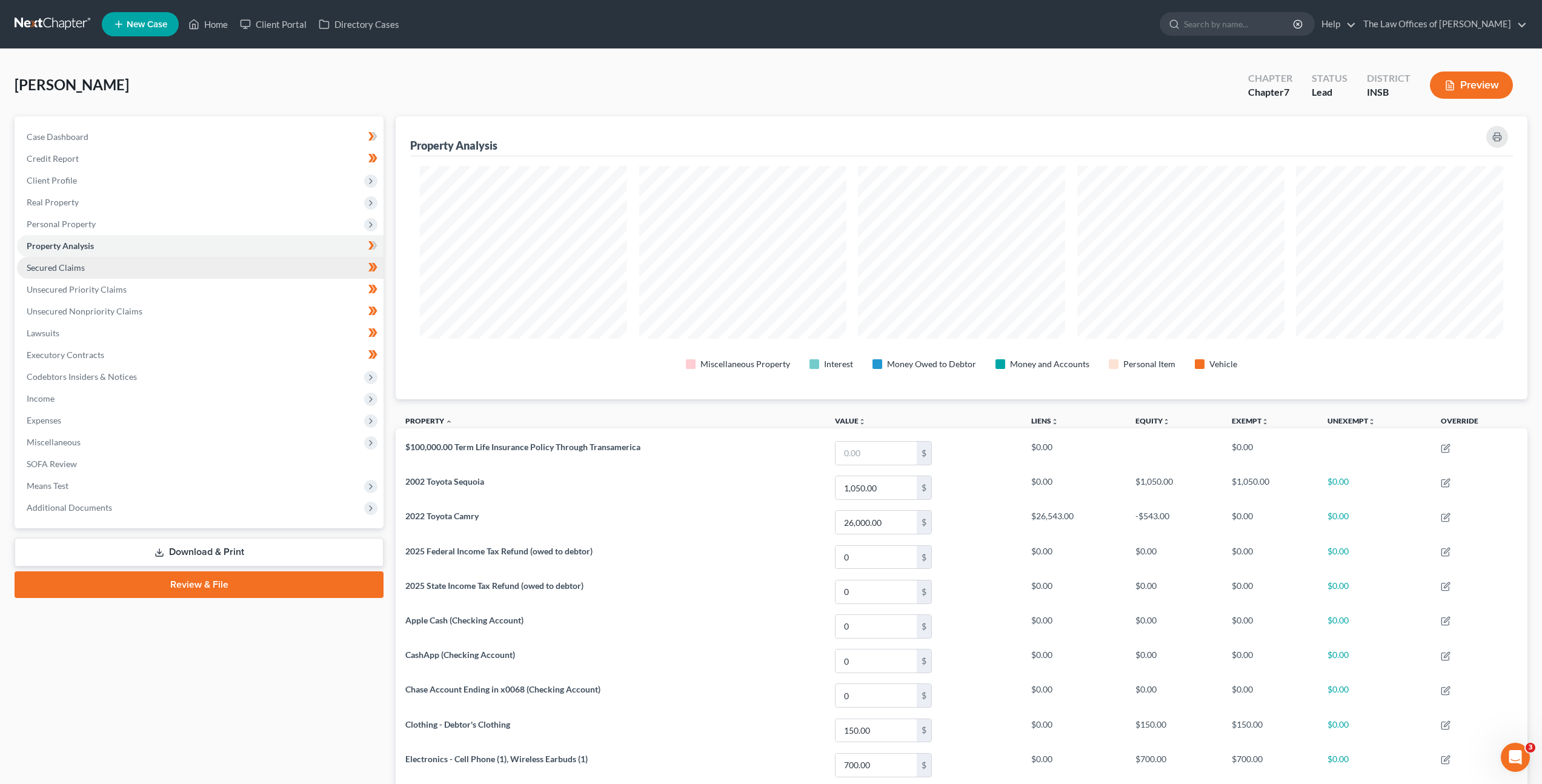
click at [228, 269] on link "Secured Claims" at bounding box center [199, 267] width 366 height 22
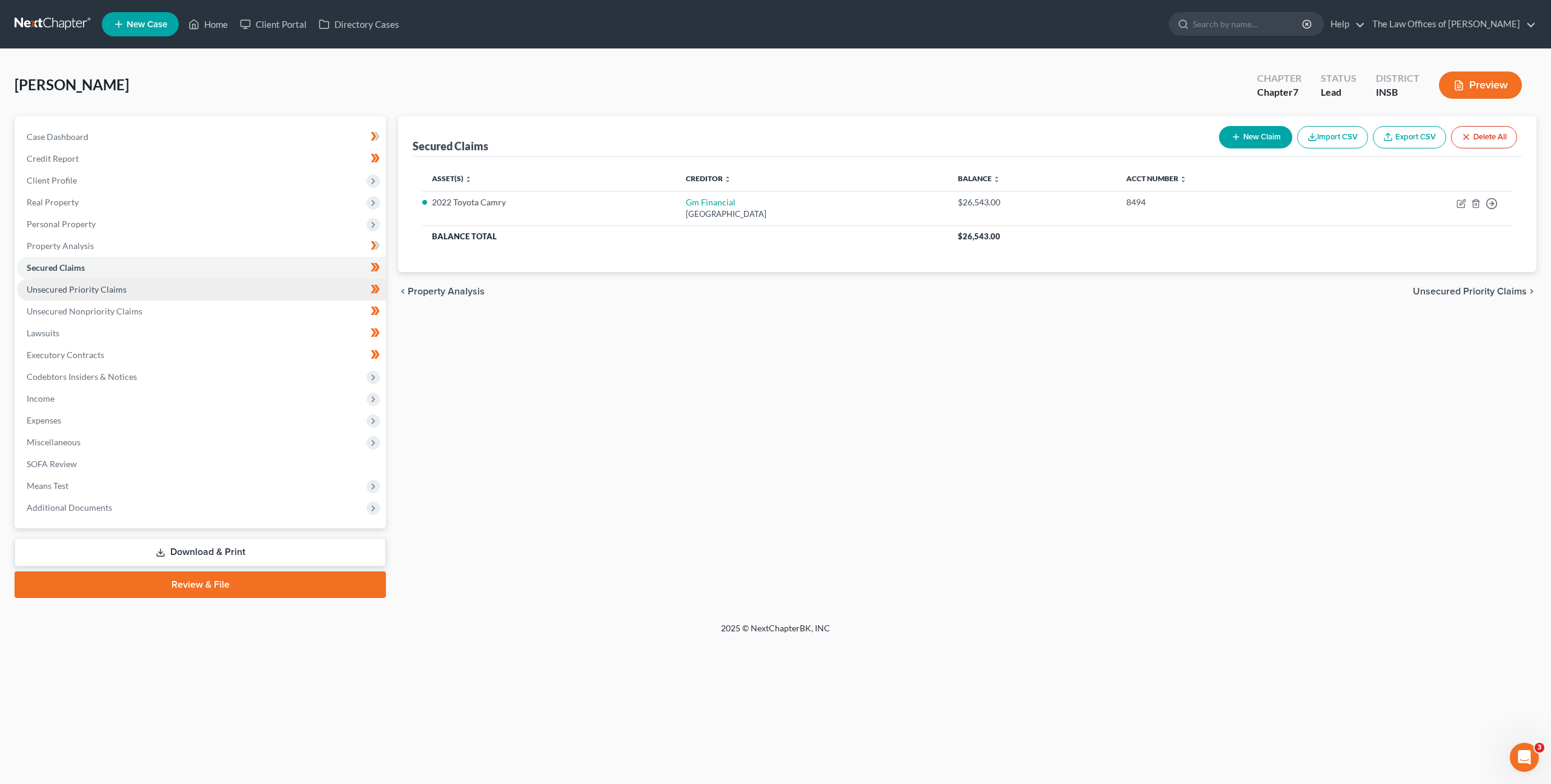
click at [238, 293] on link "Unsecured Priority Claims" at bounding box center [201, 289] width 369 height 22
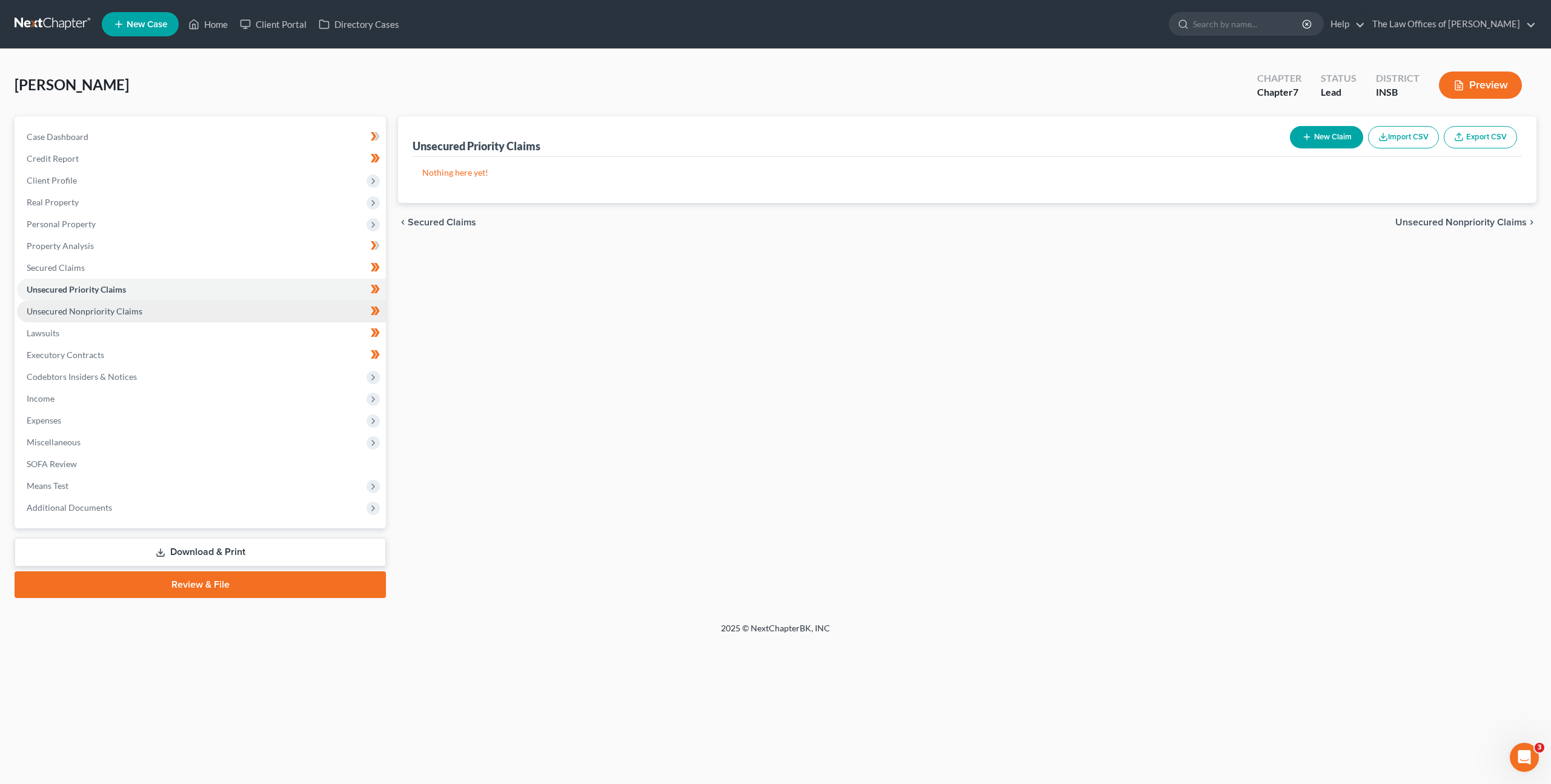
click at [225, 303] on link "Unsecured Nonpriority Claims" at bounding box center [201, 311] width 369 height 22
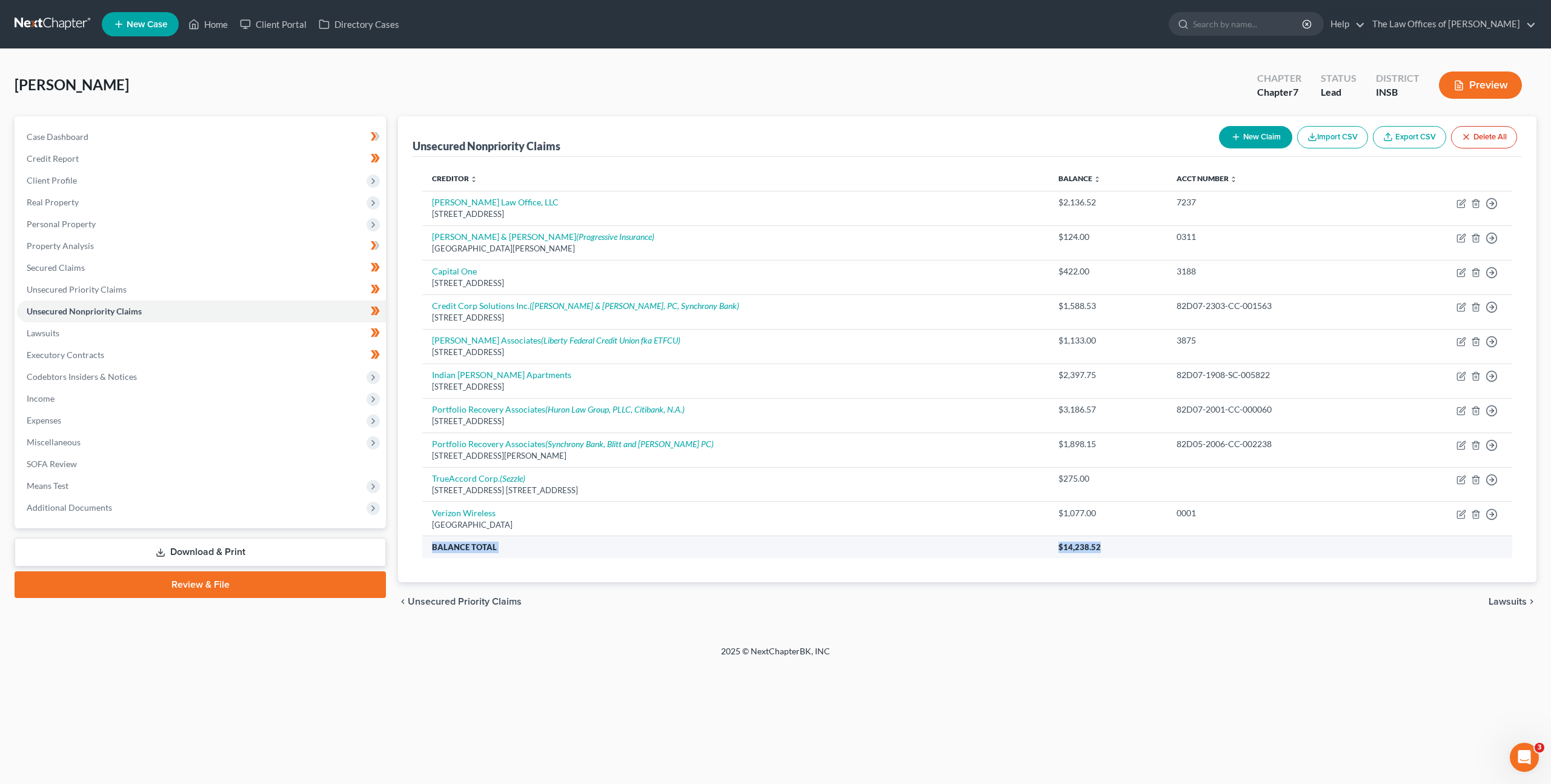
drag, startPoint x: 1054, startPoint y: 546, endPoint x: 983, endPoint y: 539, distance: 71.3
click at [983, 539] on tr "Balance Total $14,238.52" at bounding box center [967, 546] width 1091 height 22
drag, startPoint x: 1003, startPoint y: 547, endPoint x: 1049, endPoint y: 547, distance: 46.0
click at [1049, 547] on th "$14,238.52" at bounding box center [1280, 546] width 464 height 22
drag, startPoint x: 1067, startPoint y: 549, endPoint x: 990, endPoint y: 542, distance: 77.3
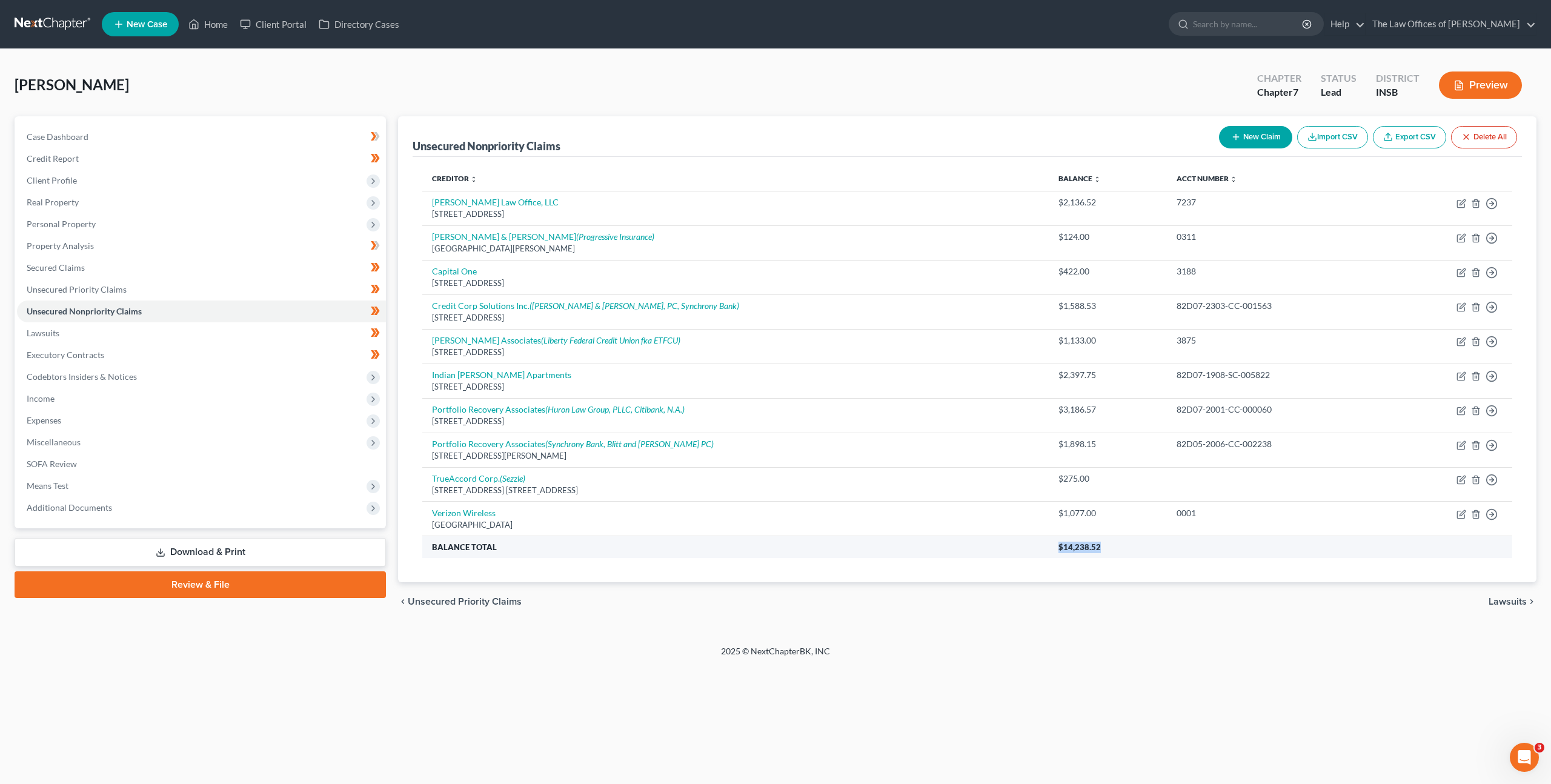
click at [990, 542] on tr "Balance Total $14,238.52" at bounding box center [967, 546] width 1091 height 22
copy tr "$14,238.52"
drag, startPoint x: 258, startPoint y: 330, endPoint x: 285, endPoint y: 326, distance: 27.3
click at [258, 330] on link "Lawsuits" at bounding box center [201, 332] width 369 height 22
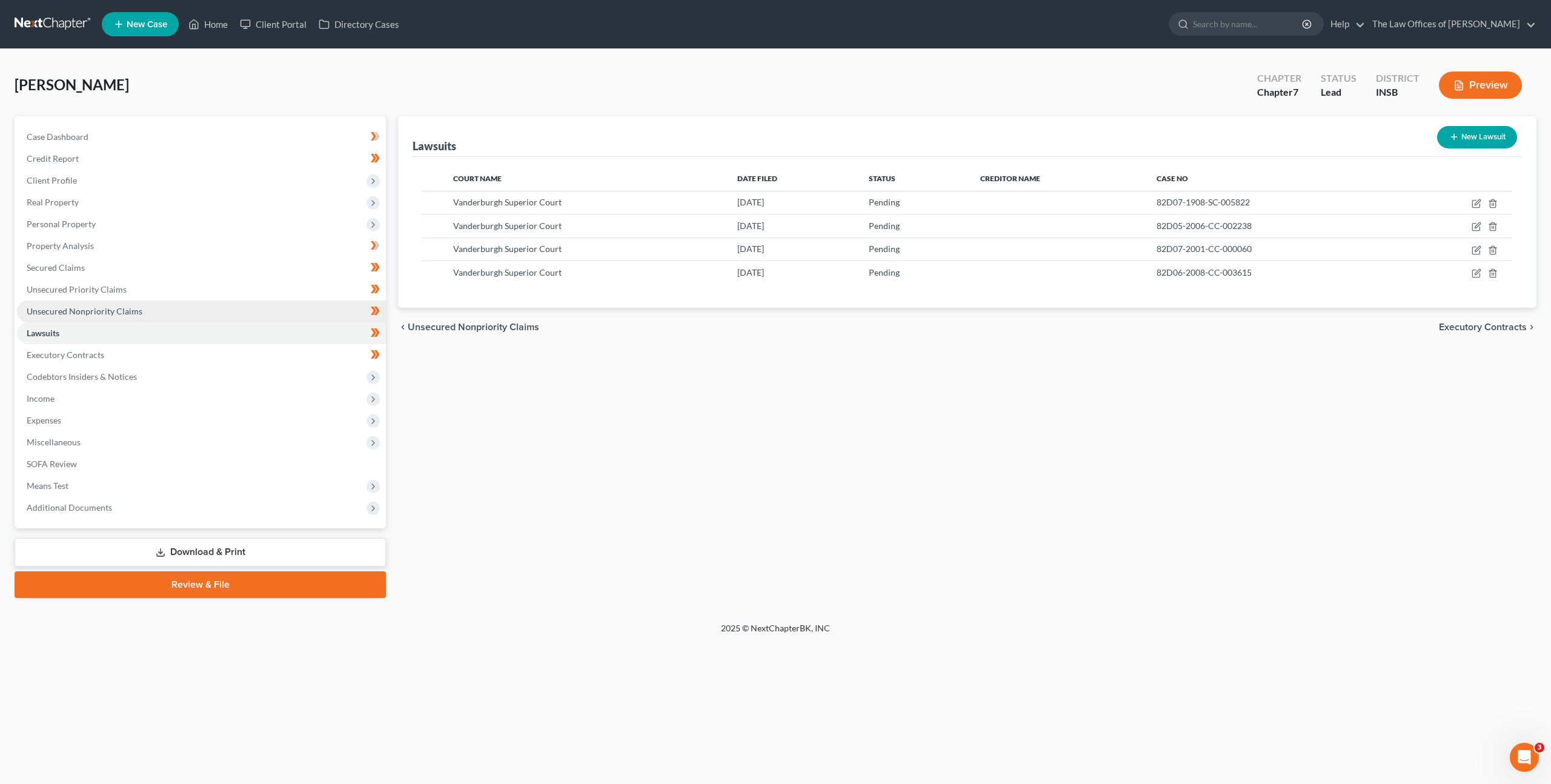
click at [131, 309] on span "Unsecured Nonpriority Claims" at bounding box center [84, 312] width 116 height 10
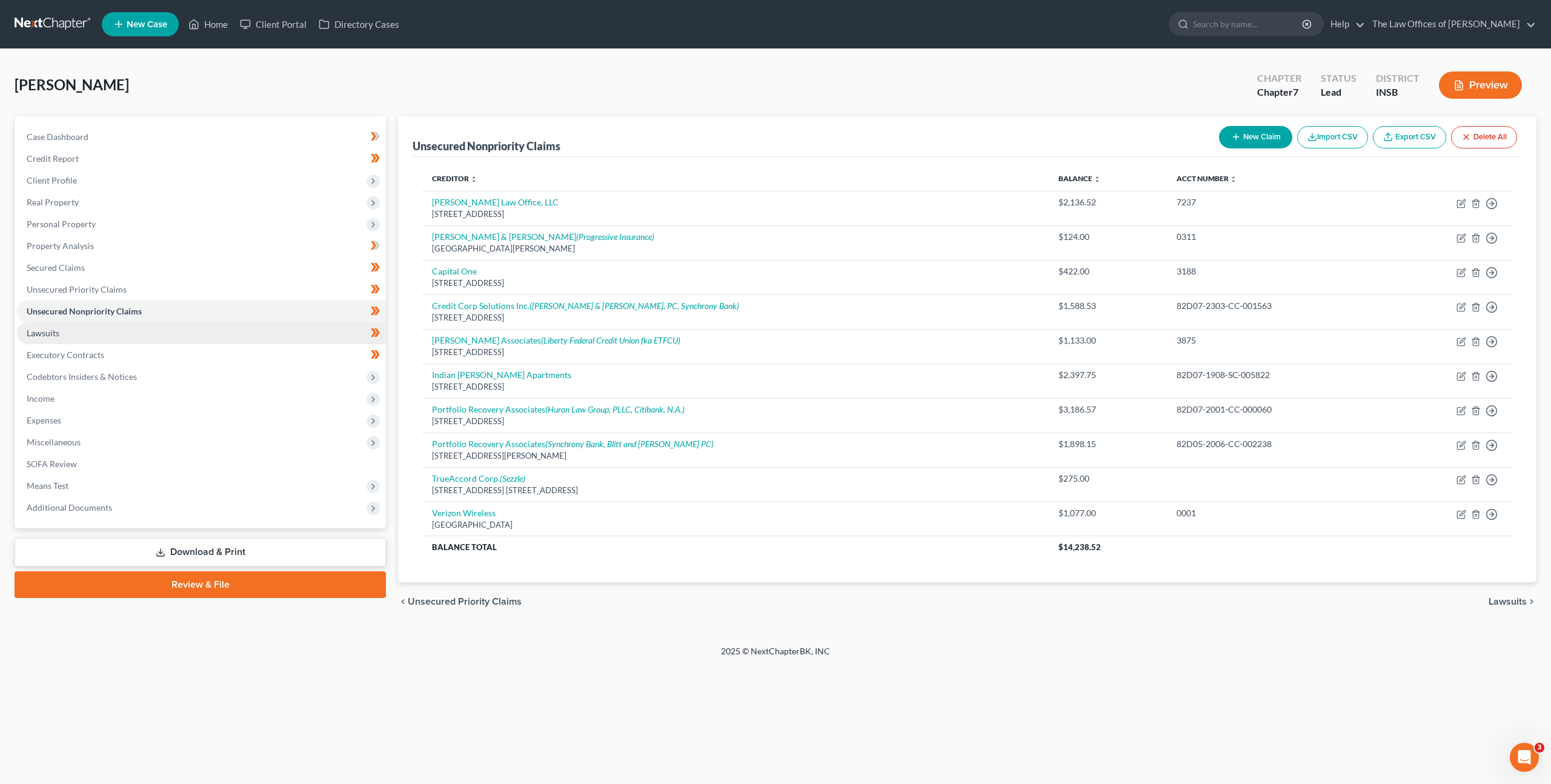
click at [299, 341] on link "Lawsuits" at bounding box center [201, 332] width 369 height 22
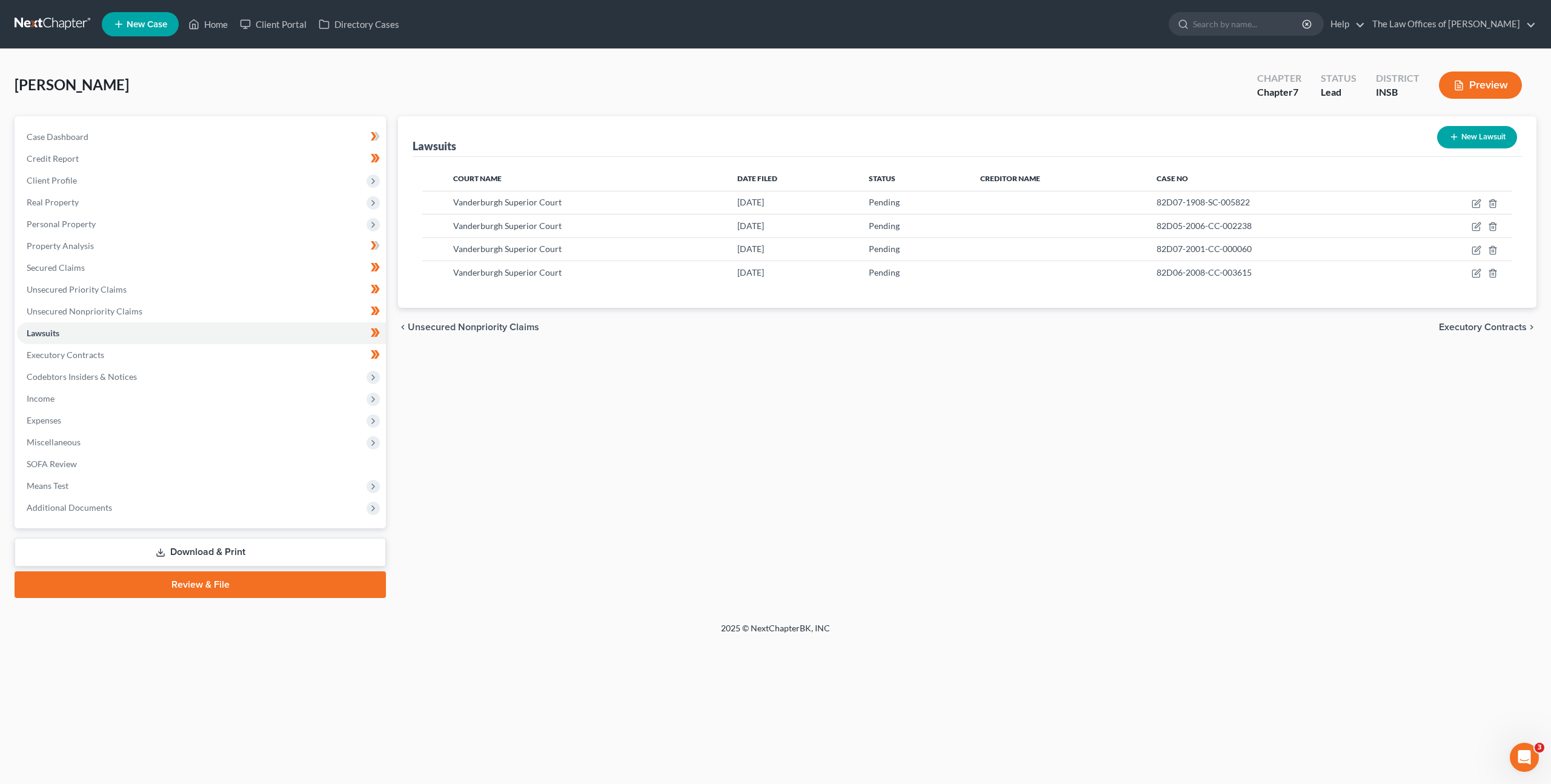
click at [1205, 189] on th "Case No" at bounding box center [1274, 178] width 254 height 24
drag, startPoint x: 1244, startPoint y: 198, endPoint x: 1156, endPoint y: 196, distance: 88.0
click at [1156, 196] on td "82D07-1908-SC-005822" at bounding box center [1274, 202] width 254 height 23
copy span "82D07-1908-SC-005822"
drag, startPoint x: 1248, startPoint y: 222, endPoint x: 1145, endPoint y: 224, distance: 103.0
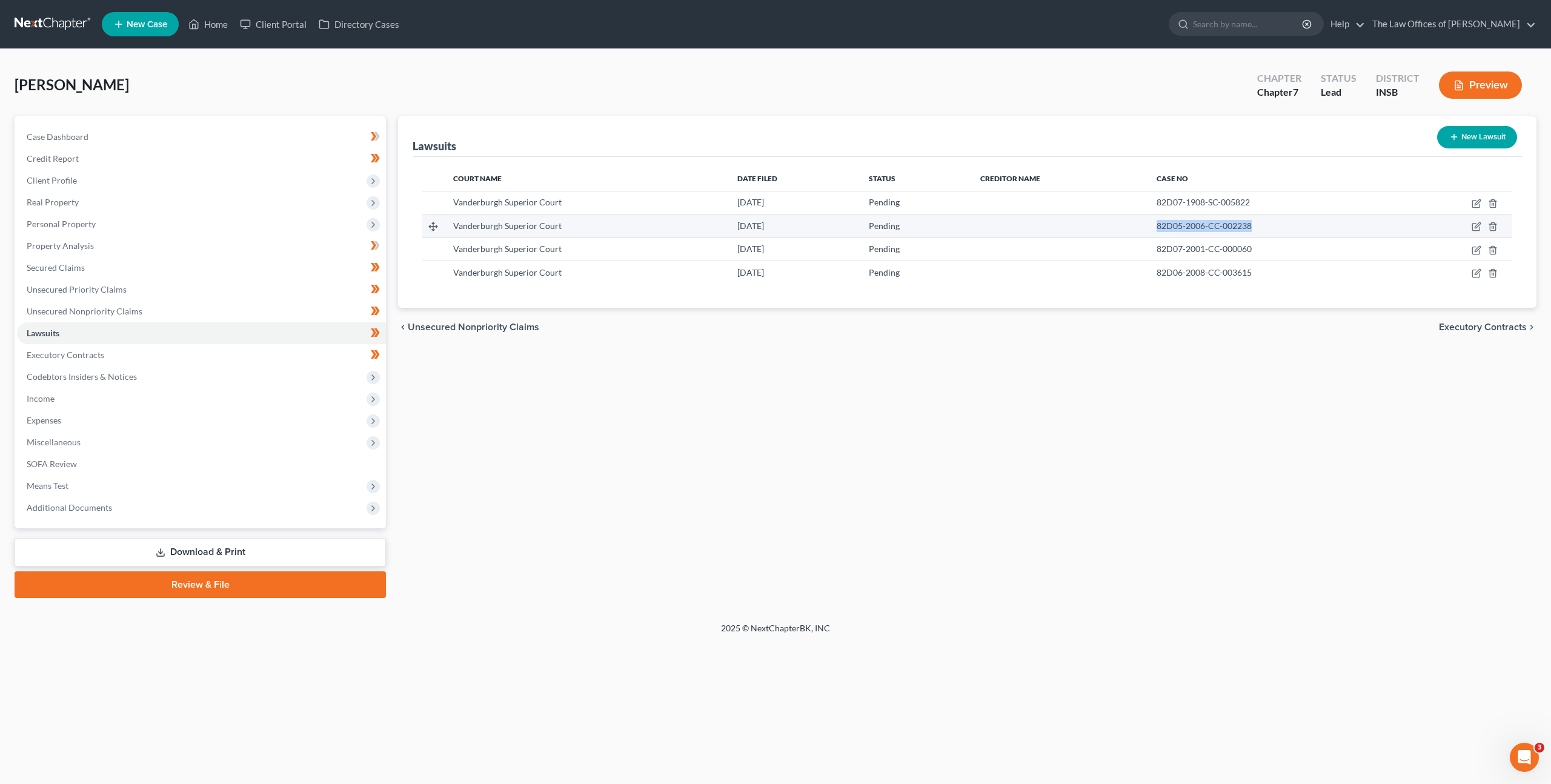
click at [1145, 224] on tr "Vanderburgh Superior Court 06/10/2020 Pending 82D05-2006-CC-002238" at bounding box center [967, 225] width 1091 height 23
copy span "82D05-2006-CC-002238"
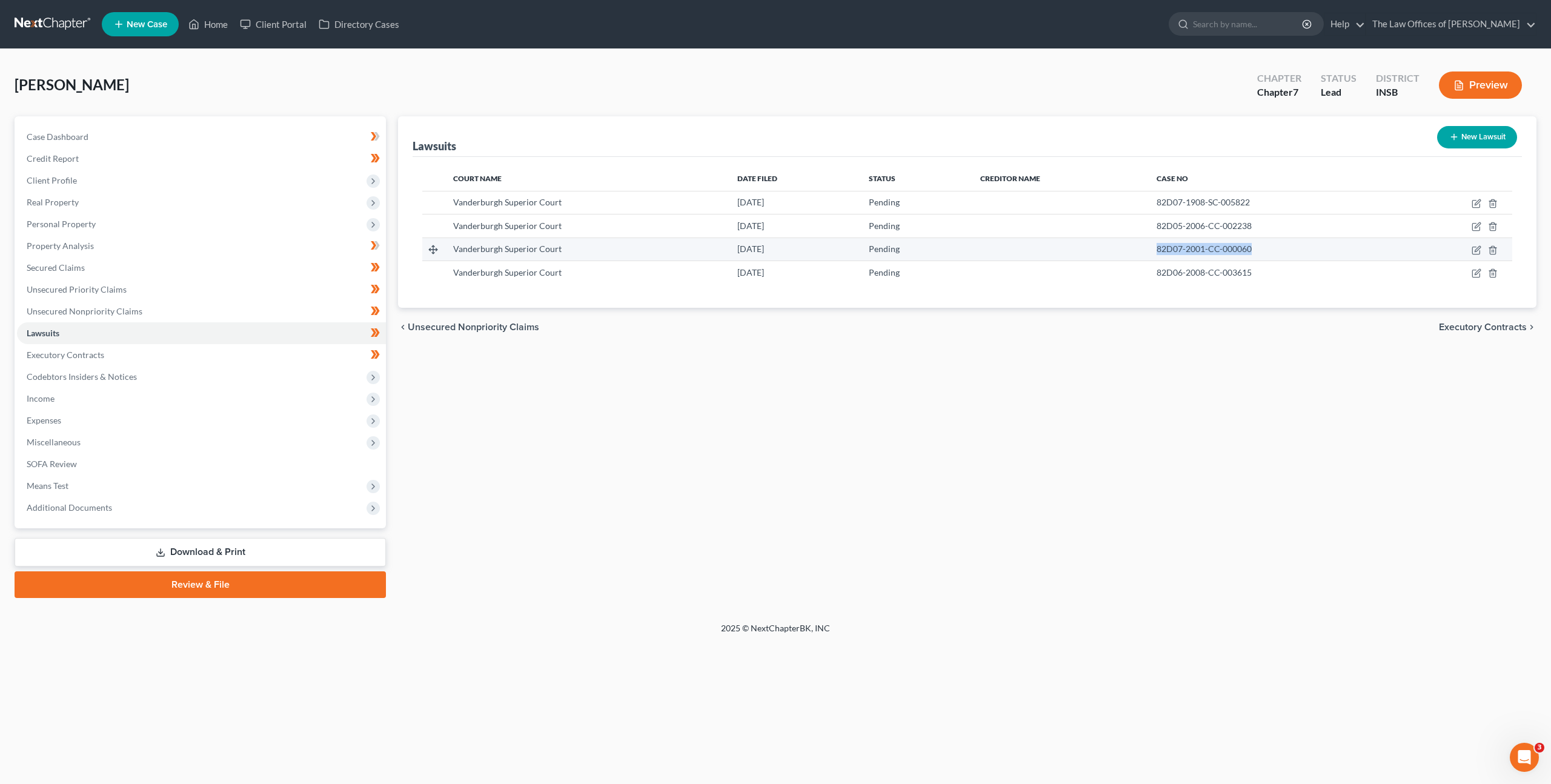
drag, startPoint x: 1257, startPoint y: 251, endPoint x: 1154, endPoint y: 247, distance: 103.1
click at [1154, 247] on td "82D07-2001-CC-000060" at bounding box center [1274, 249] width 254 height 23
copy span "82D07-2001-CC-000060"
click at [1266, 271] on div "82D06-2008-CC-003615" at bounding box center [1273, 272] width 234 height 12
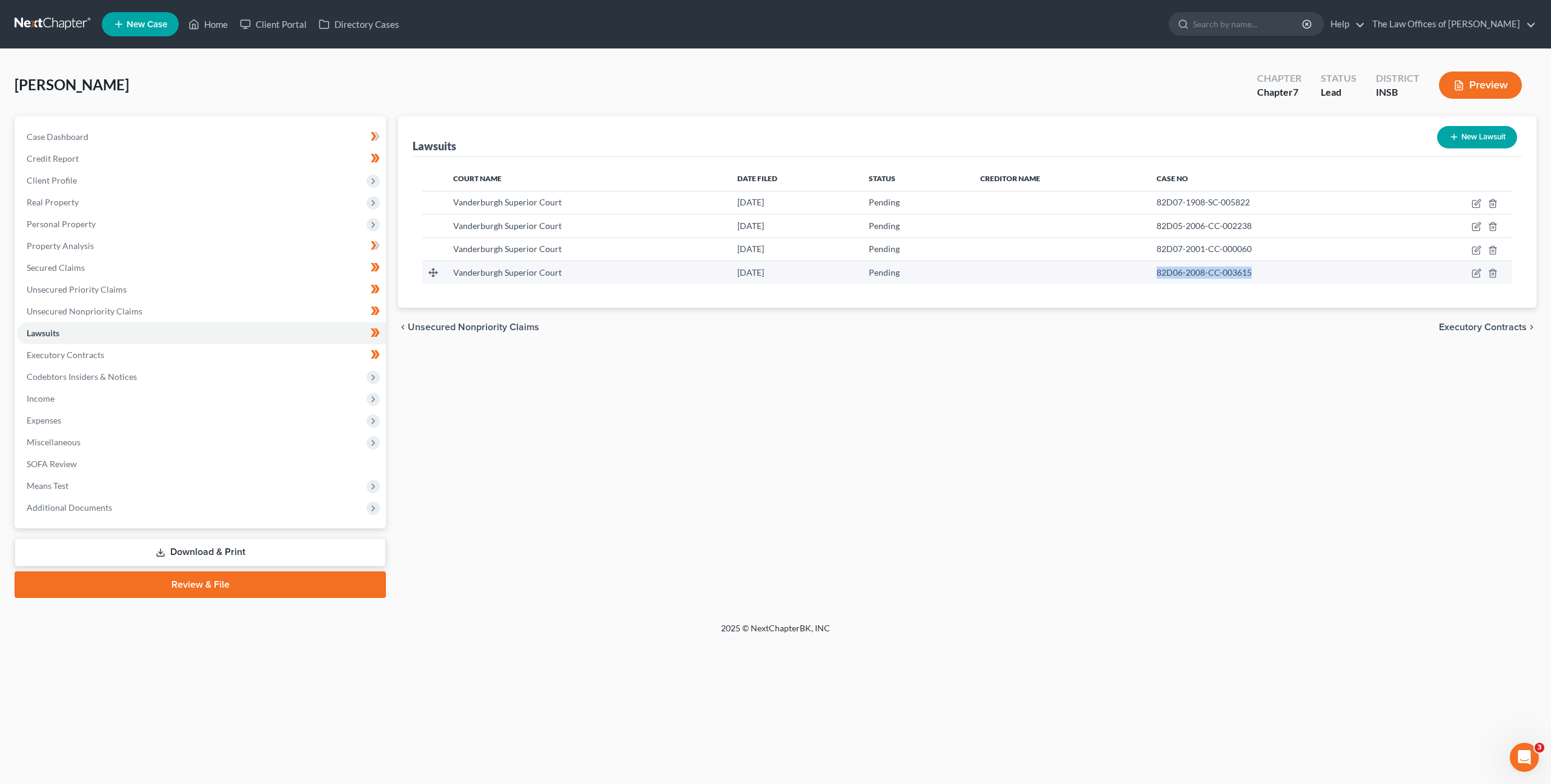
drag, startPoint x: 1264, startPoint y: 271, endPoint x: 1154, endPoint y: 268, distance: 110.0
click at [1154, 268] on td "82D06-2008-CC-003615" at bounding box center [1274, 271] width 254 height 23
copy span "82D06-2008-CC-003615"
click at [218, 349] on link "Executory Contracts" at bounding box center [201, 354] width 369 height 22
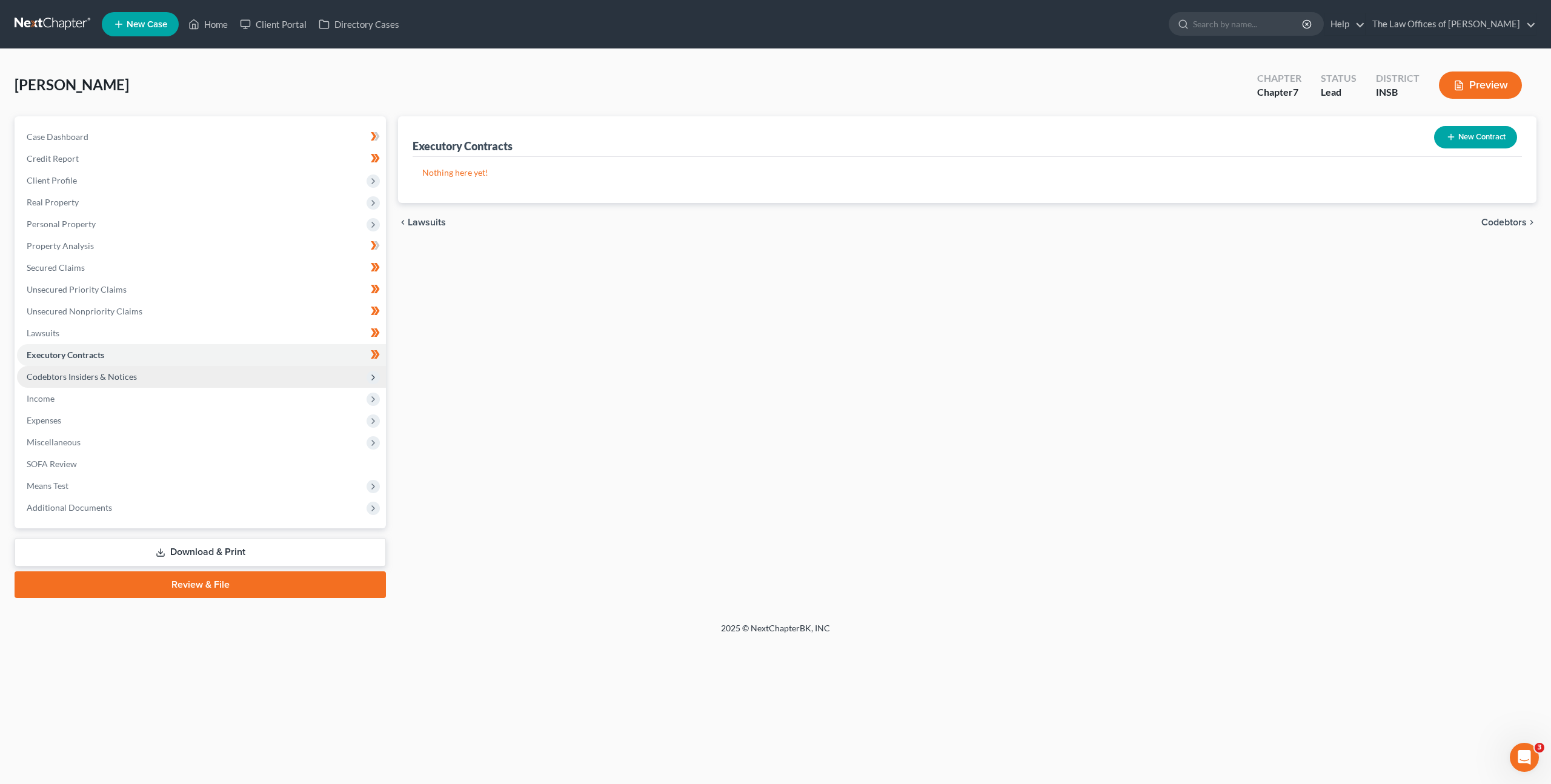
click at [200, 368] on span "Codebtors Insiders & Notices" at bounding box center [201, 377] width 369 height 22
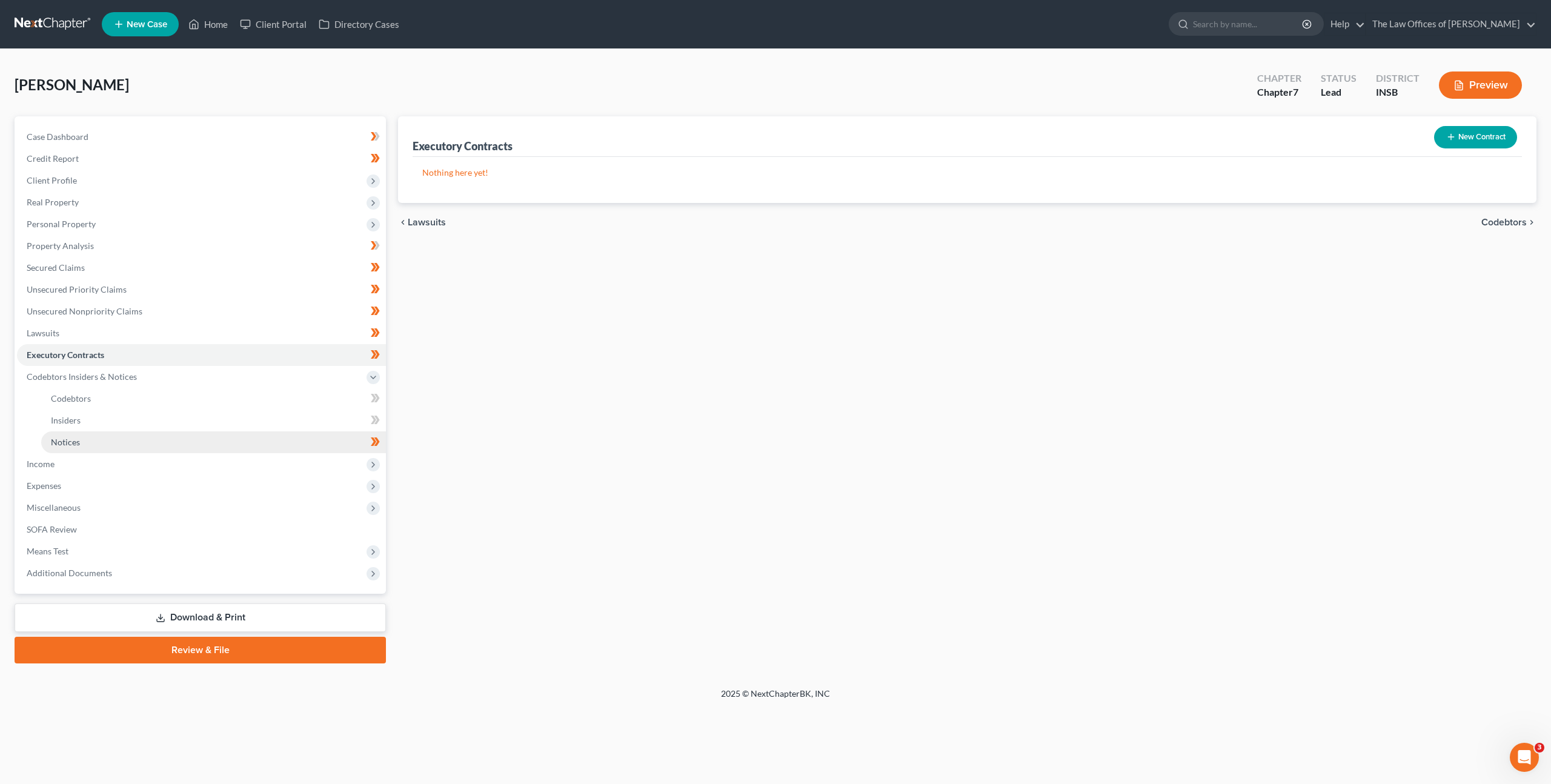
click at [174, 439] on link "Notices" at bounding box center [213, 442] width 345 height 22
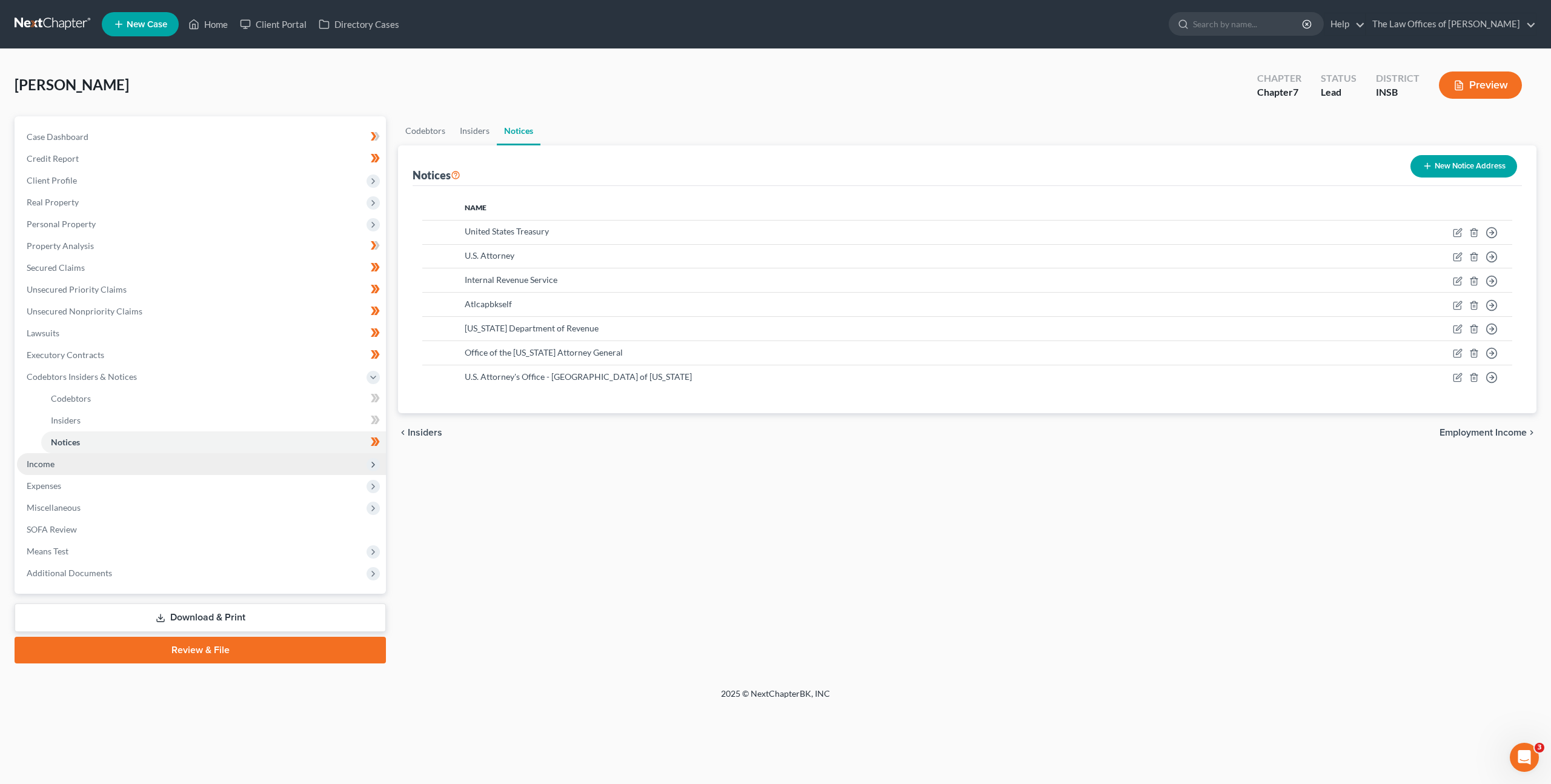
click at [166, 466] on span "Income" at bounding box center [201, 464] width 369 height 22
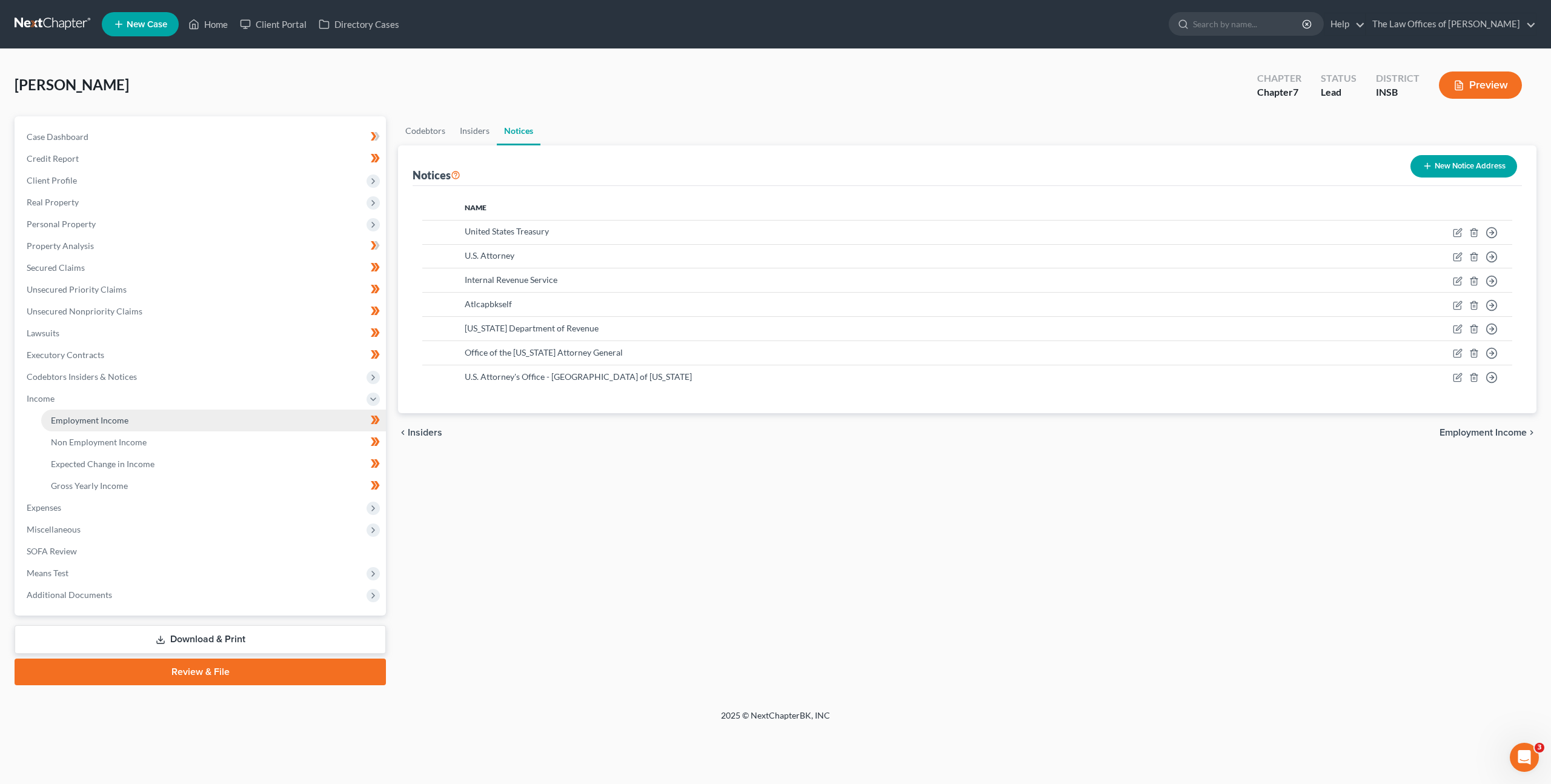
click at [205, 418] on link "Employment Income" at bounding box center [213, 420] width 345 height 22
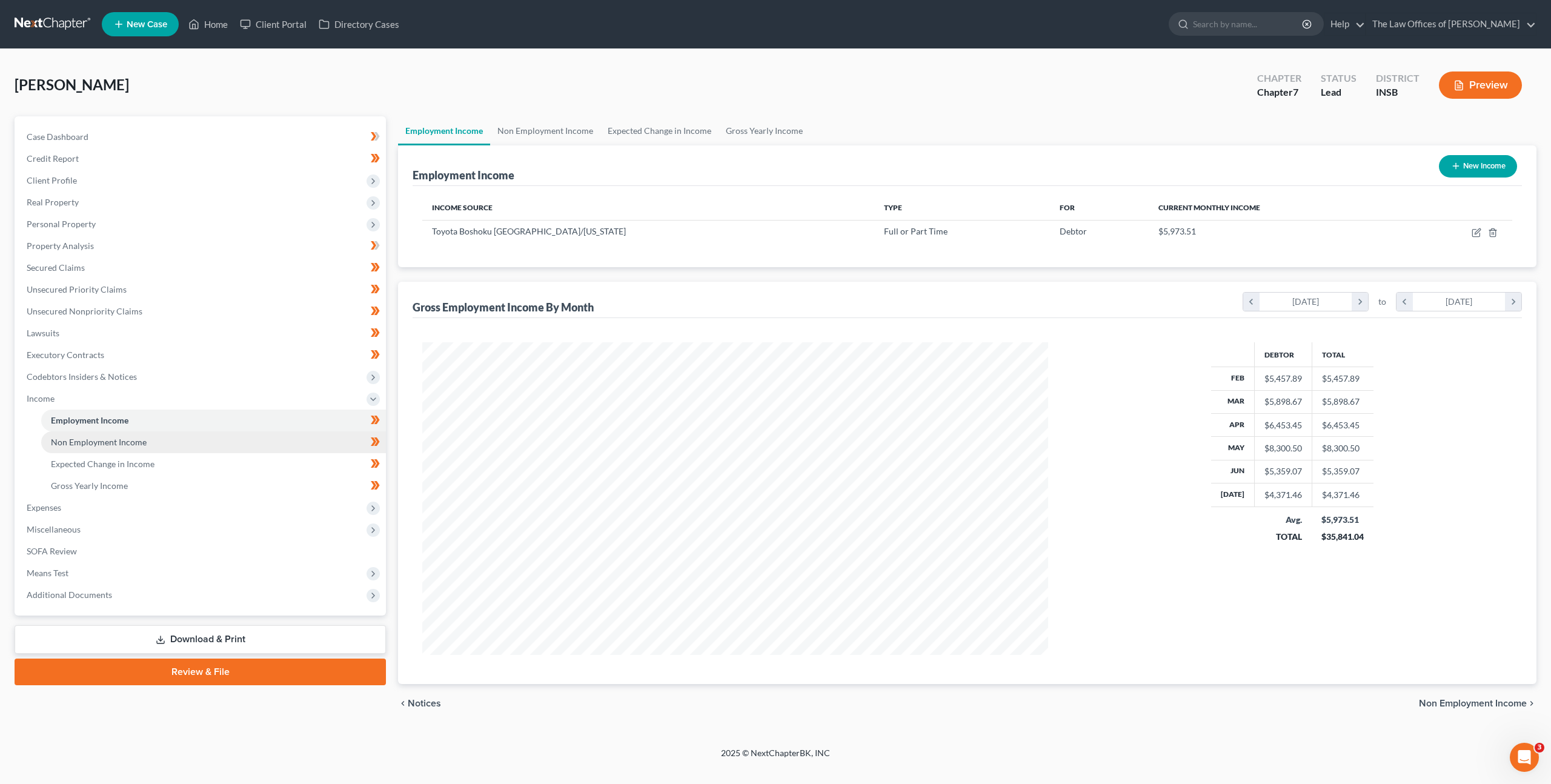
scroll to position [312, 650]
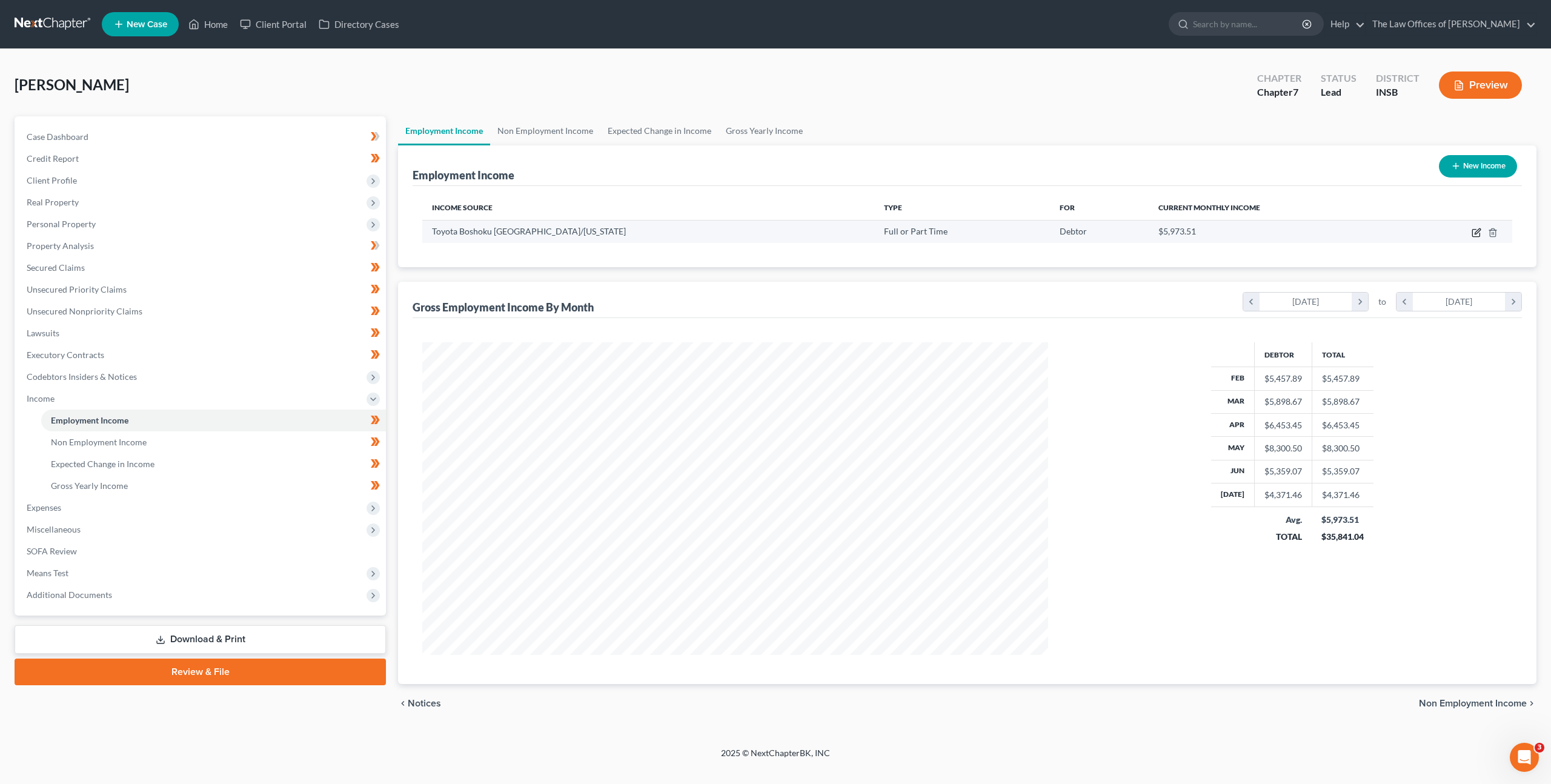
click at [1475, 234] on icon "button" at bounding box center [1476, 232] width 10 height 10
select select "0"
select select "15"
select select "2"
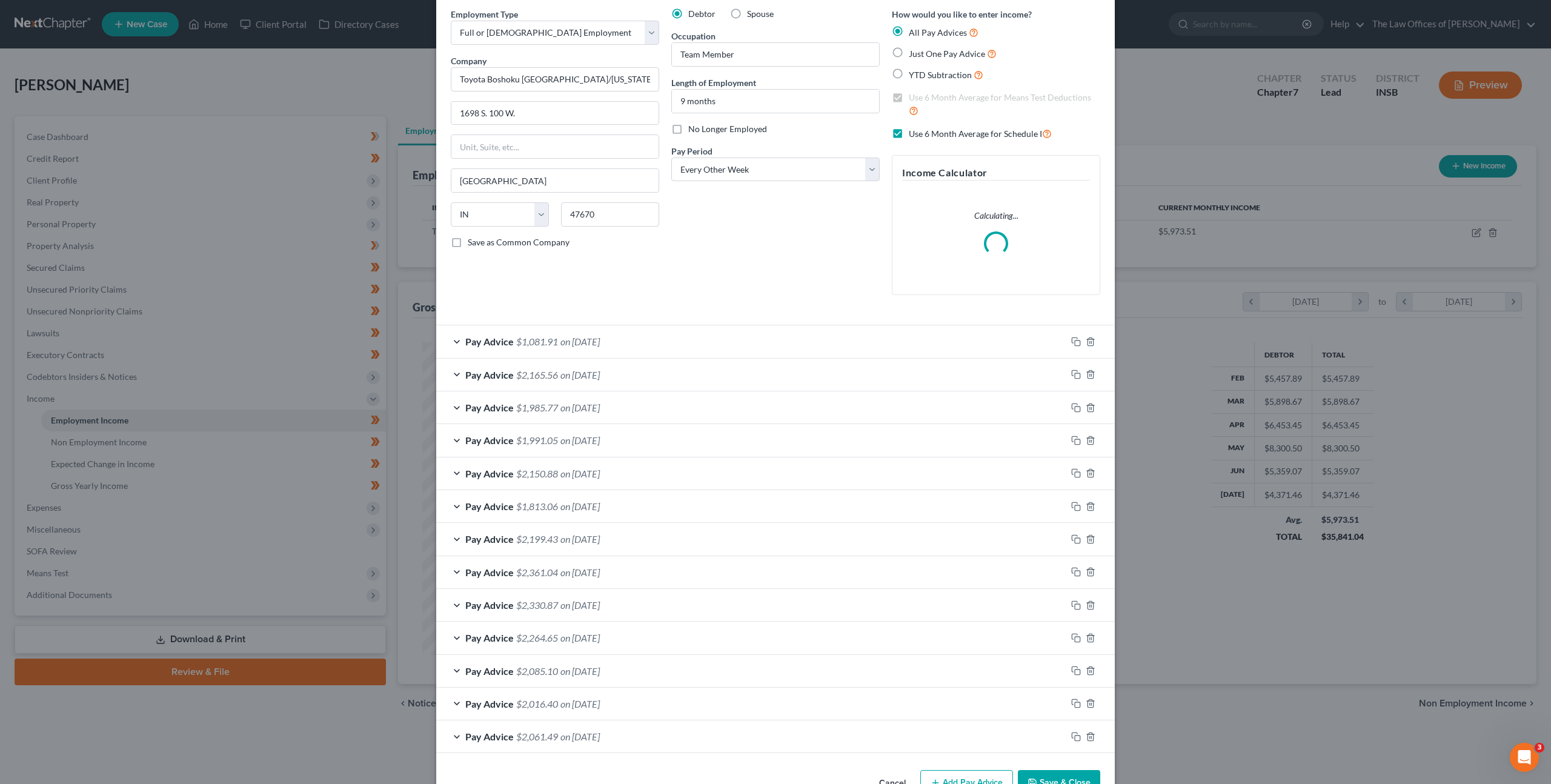
scroll to position [84, 0]
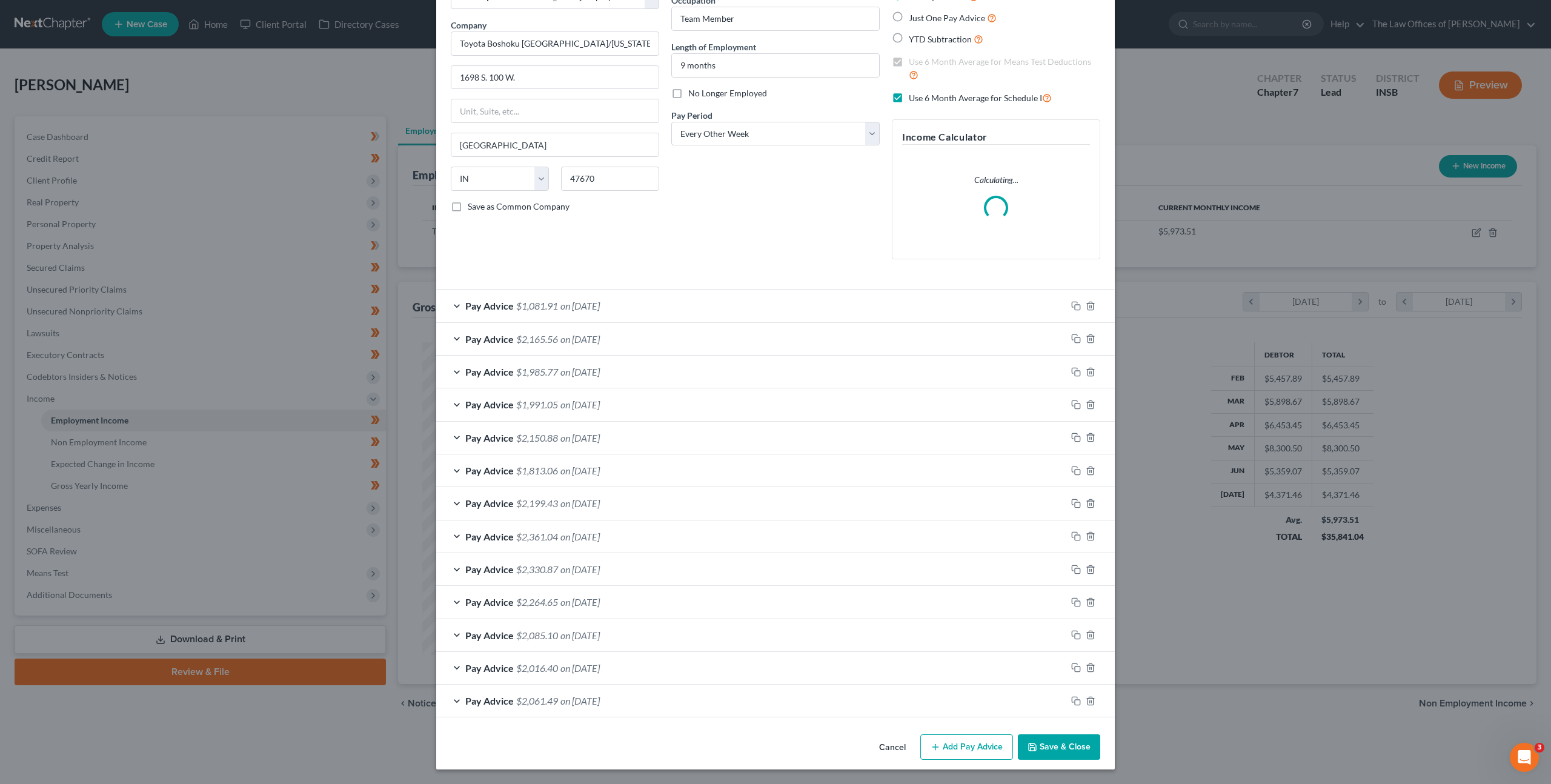
click at [895, 740] on button "Cancel" at bounding box center [892, 747] width 46 height 24
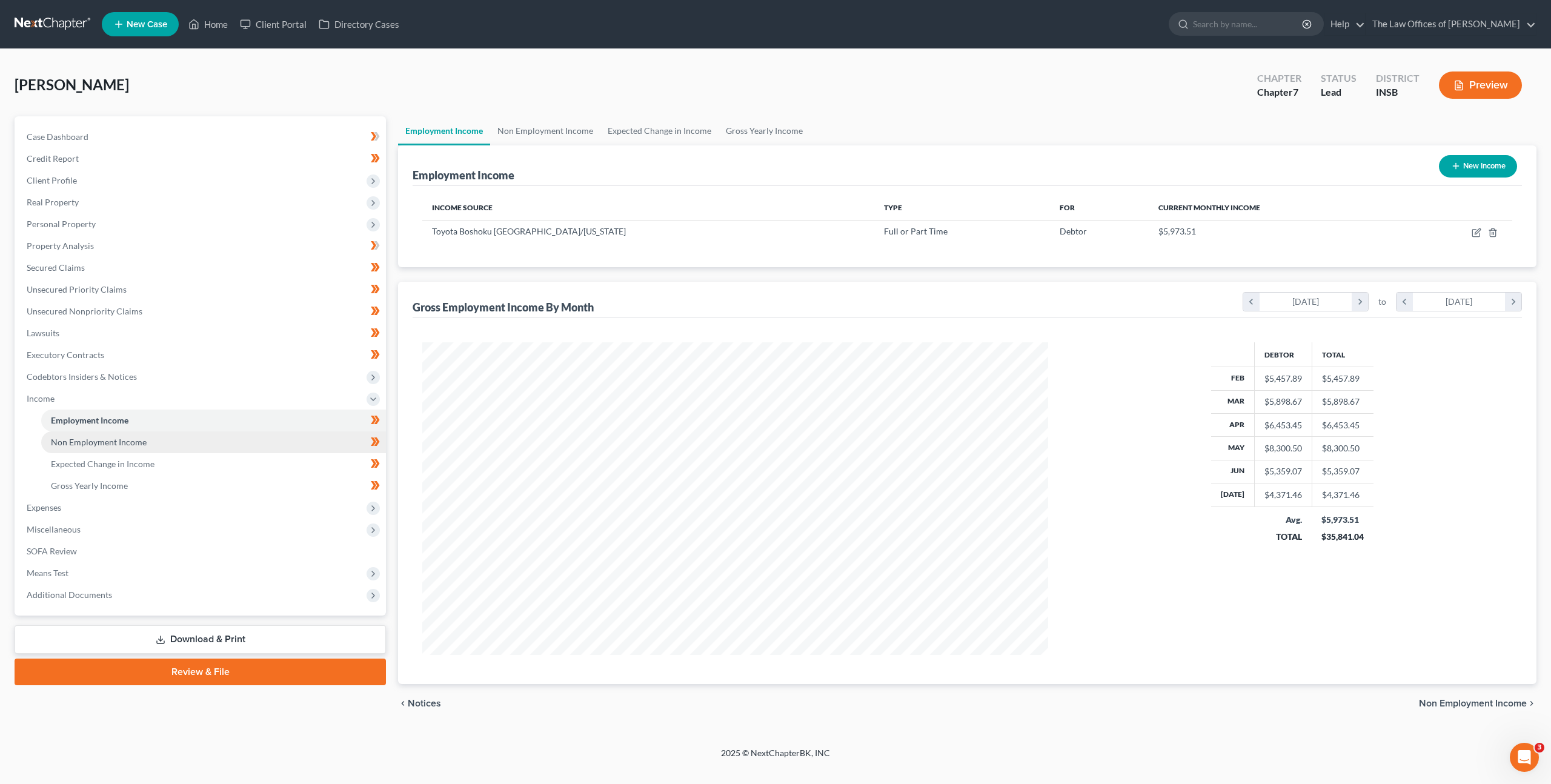
click at [230, 449] on link "Non Employment Income" at bounding box center [213, 442] width 345 height 22
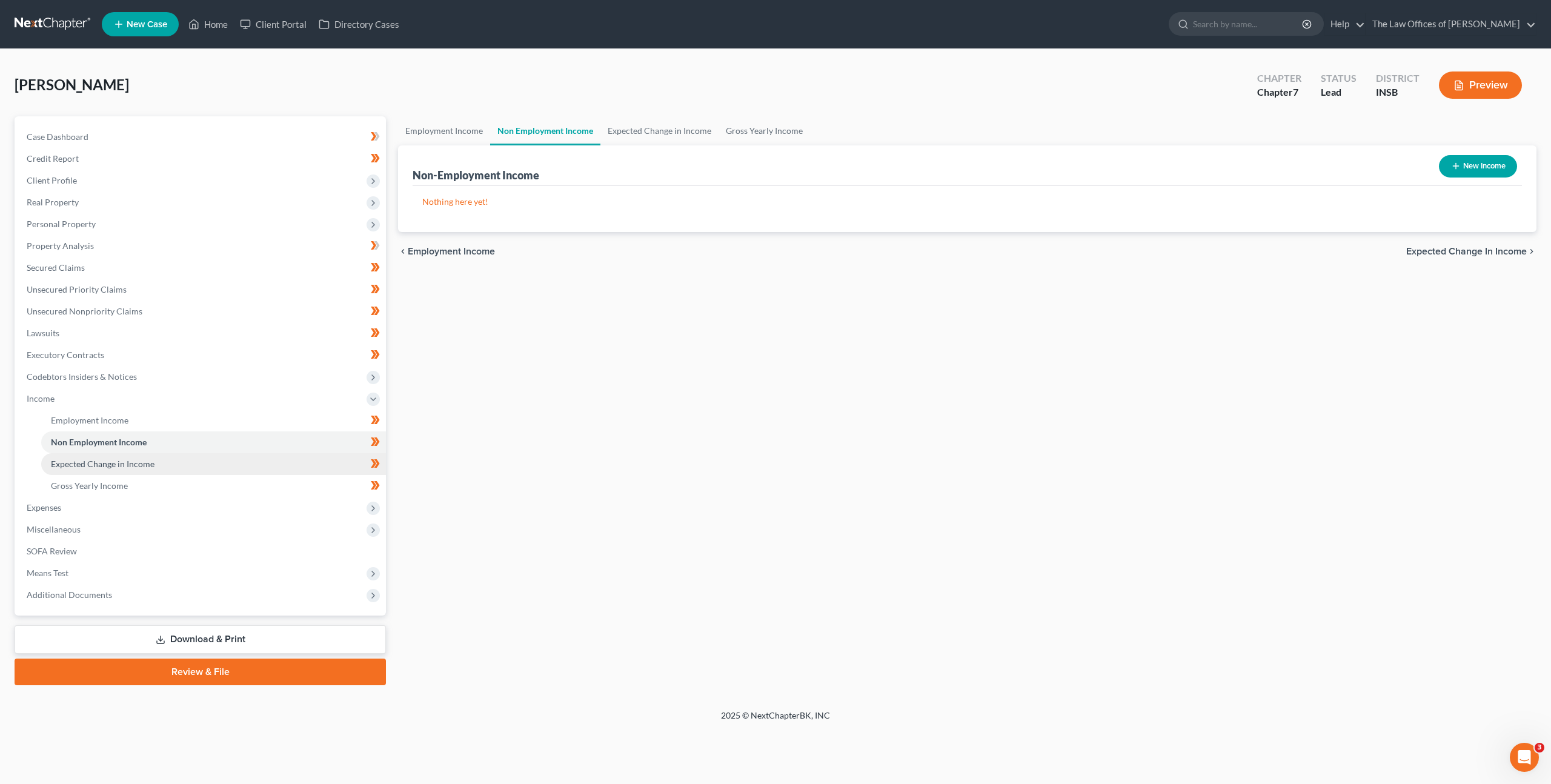
click at [231, 464] on link "Expected Change in Income" at bounding box center [213, 464] width 345 height 22
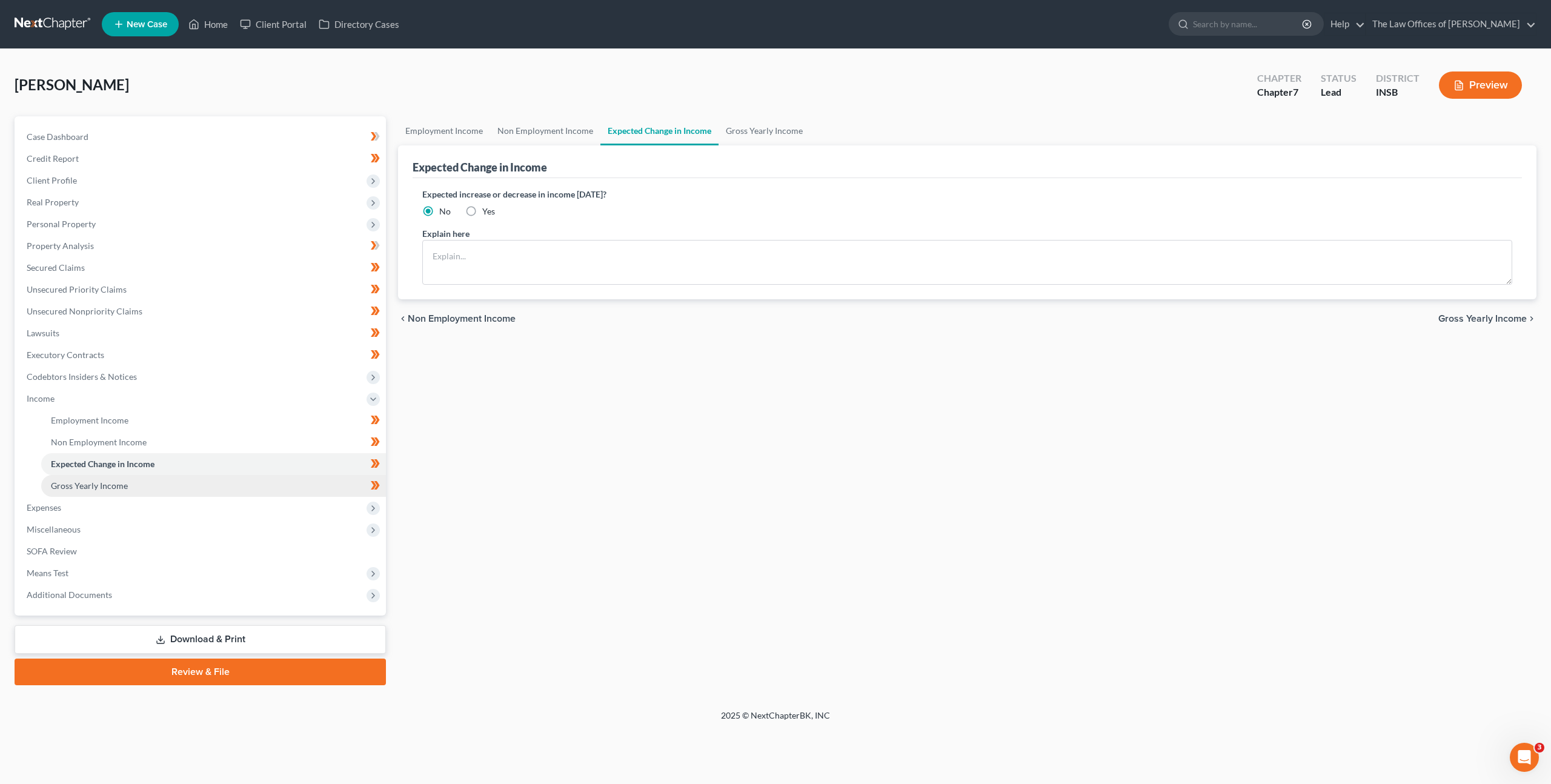
click at [219, 481] on link "Gross Yearly Income" at bounding box center [213, 486] width 345 height 22
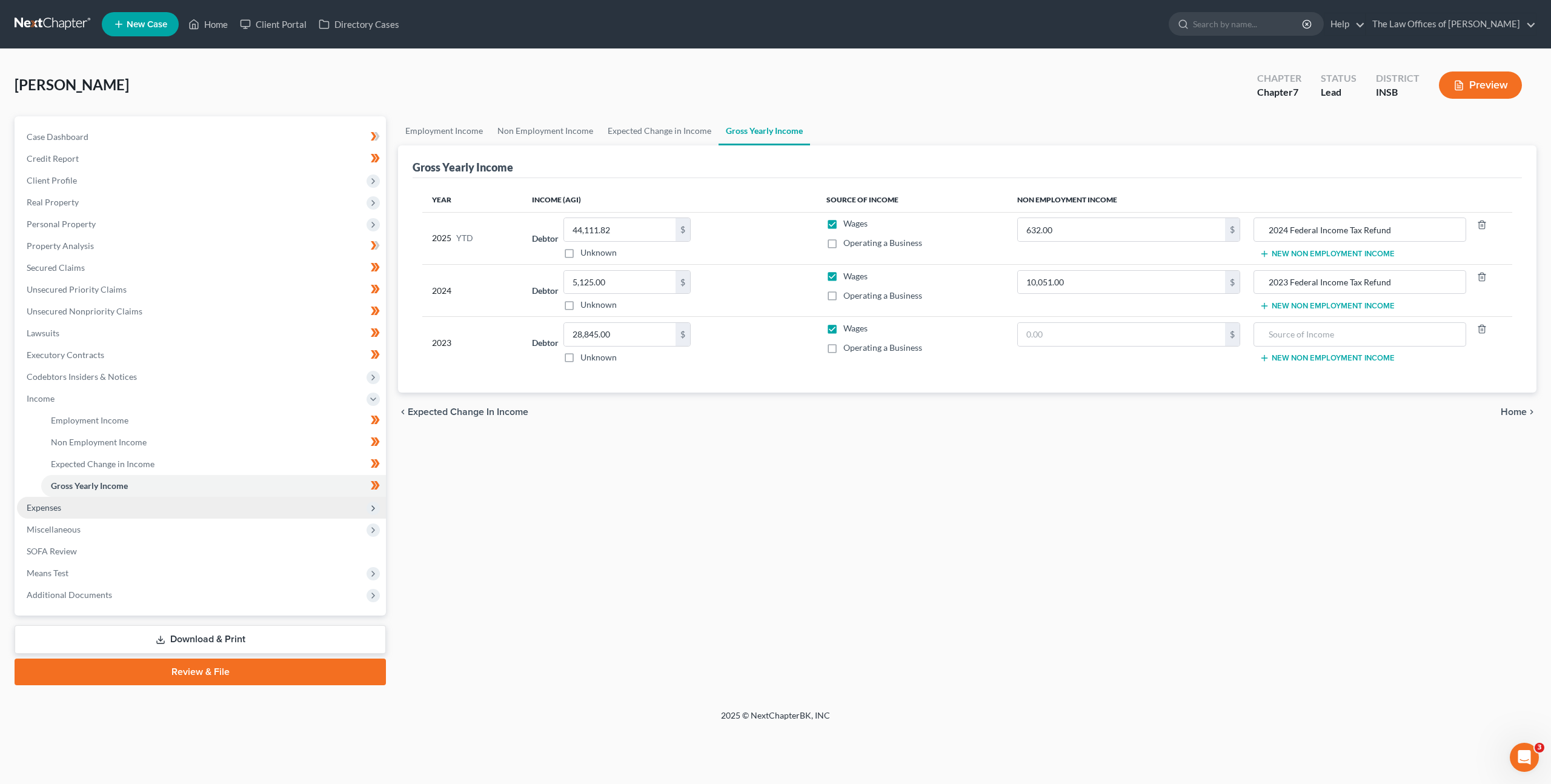
click at [198, 508] on span "Expenses" at bounding box center [201, 507] width 369 height 22
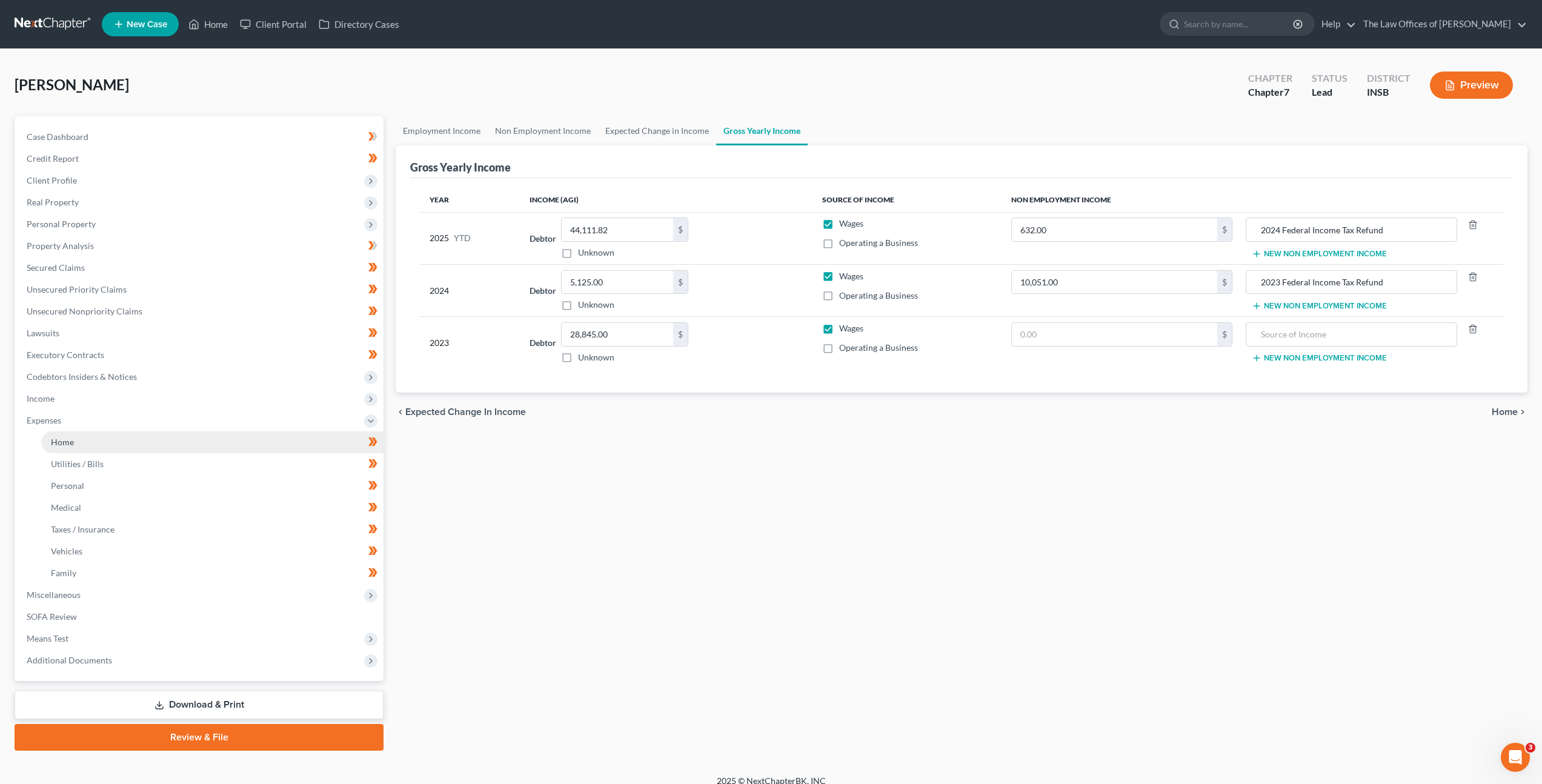
click at [180, 439] on link "Home" at bounding box center [211, 442] width 342 height 22
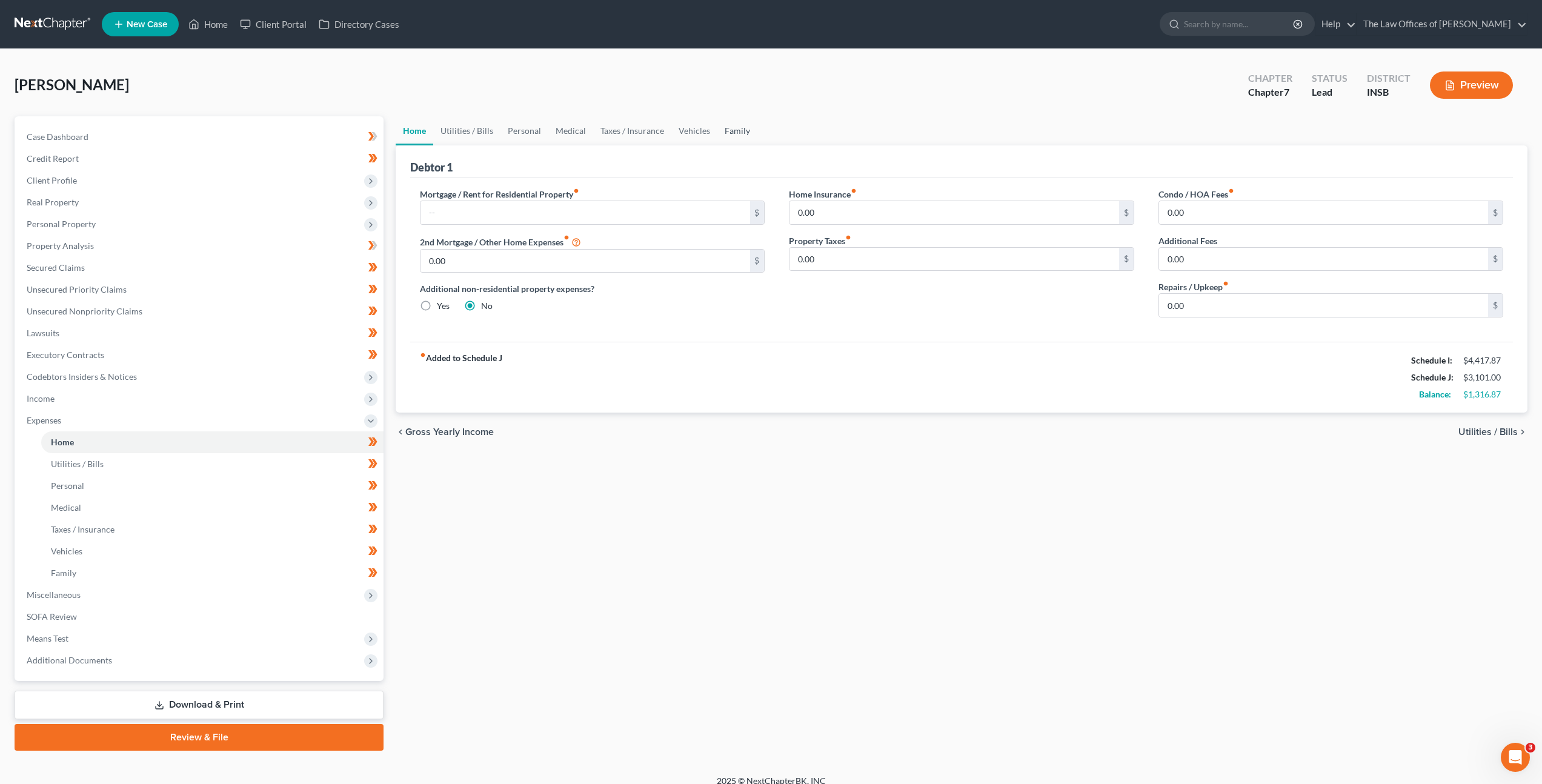
click at [727, 124] on link "Family" at bounding box center [737, 131] width 40 height 29
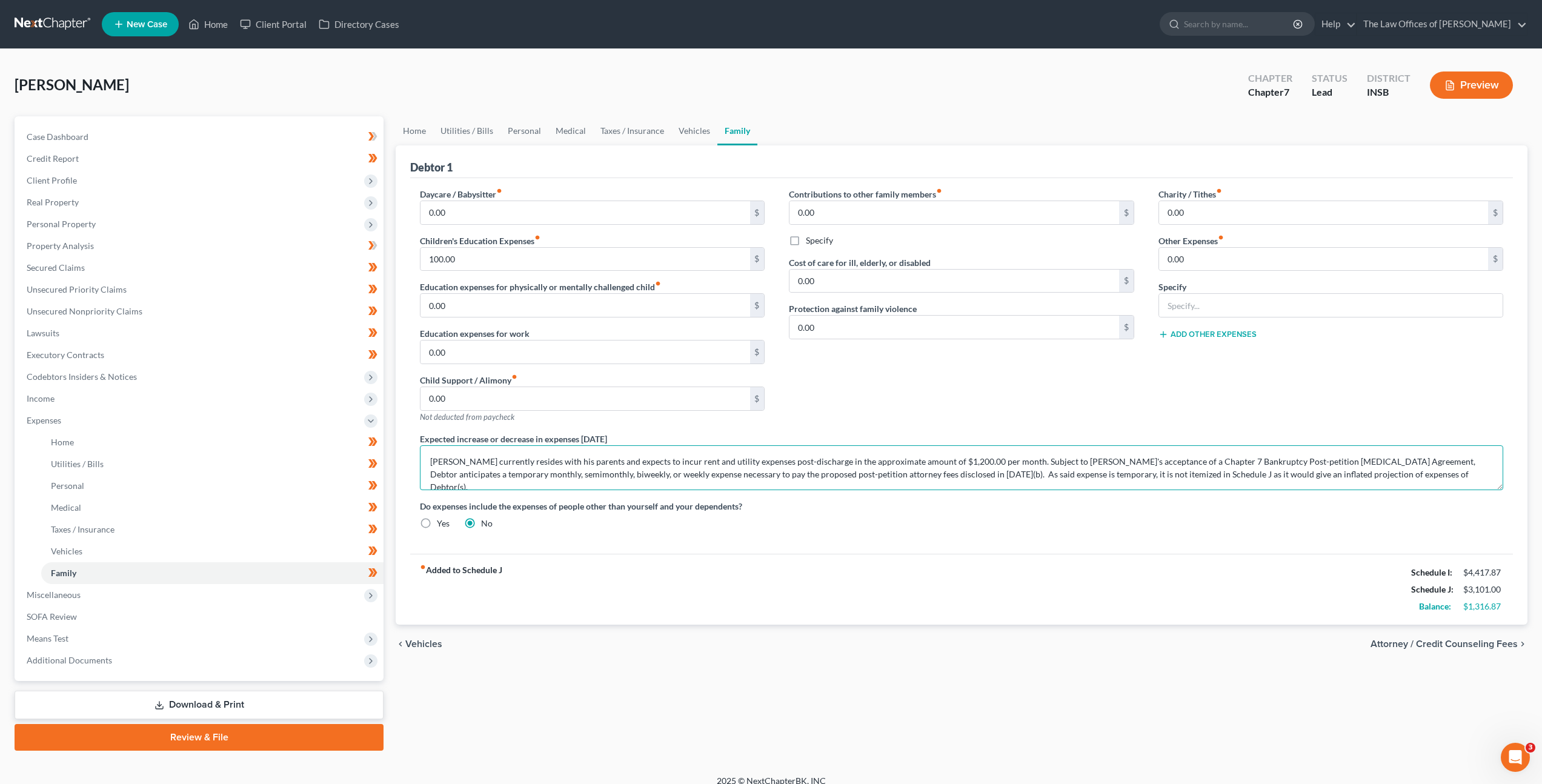
drag, startPoint x: 996, startPoint y: 461, endPoint x: 408, endPoint y: 458, distance: 588.0
click at [408, 458] on div "Expected increase or decrease in expenses within one year Debtor currently resi…" at bounding box center [962, 461] width 1108 height 57
drag, startPoint x: 1504, startPoint y: 607, endPoint x: 1409, endPoint y: 572, distance: 101.2
click at [1411, 572] on div "Schedule I: $4,417.87 Schedule J: $3,101.00 Balance: $1,316.87" at bounding box center [1457, 589] width 92 height 50
click at [136, 591] on span "Miscellaneous" at bounding box center [199, 594] width 366 height 22
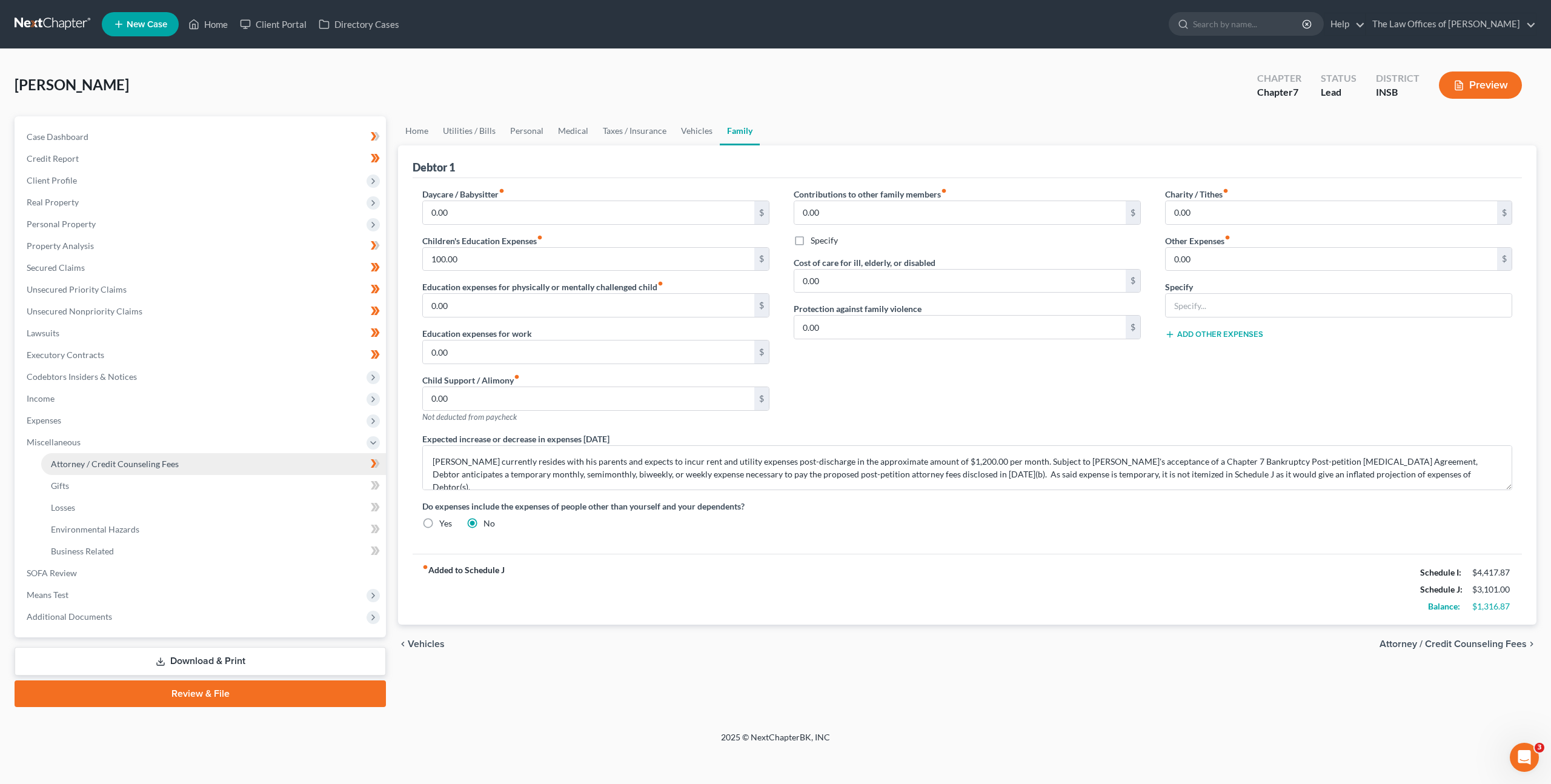
click at [214, 464] on link "Attorney / Credit Counseling Fees" at bounding box center [213, 464] width 345 height 22
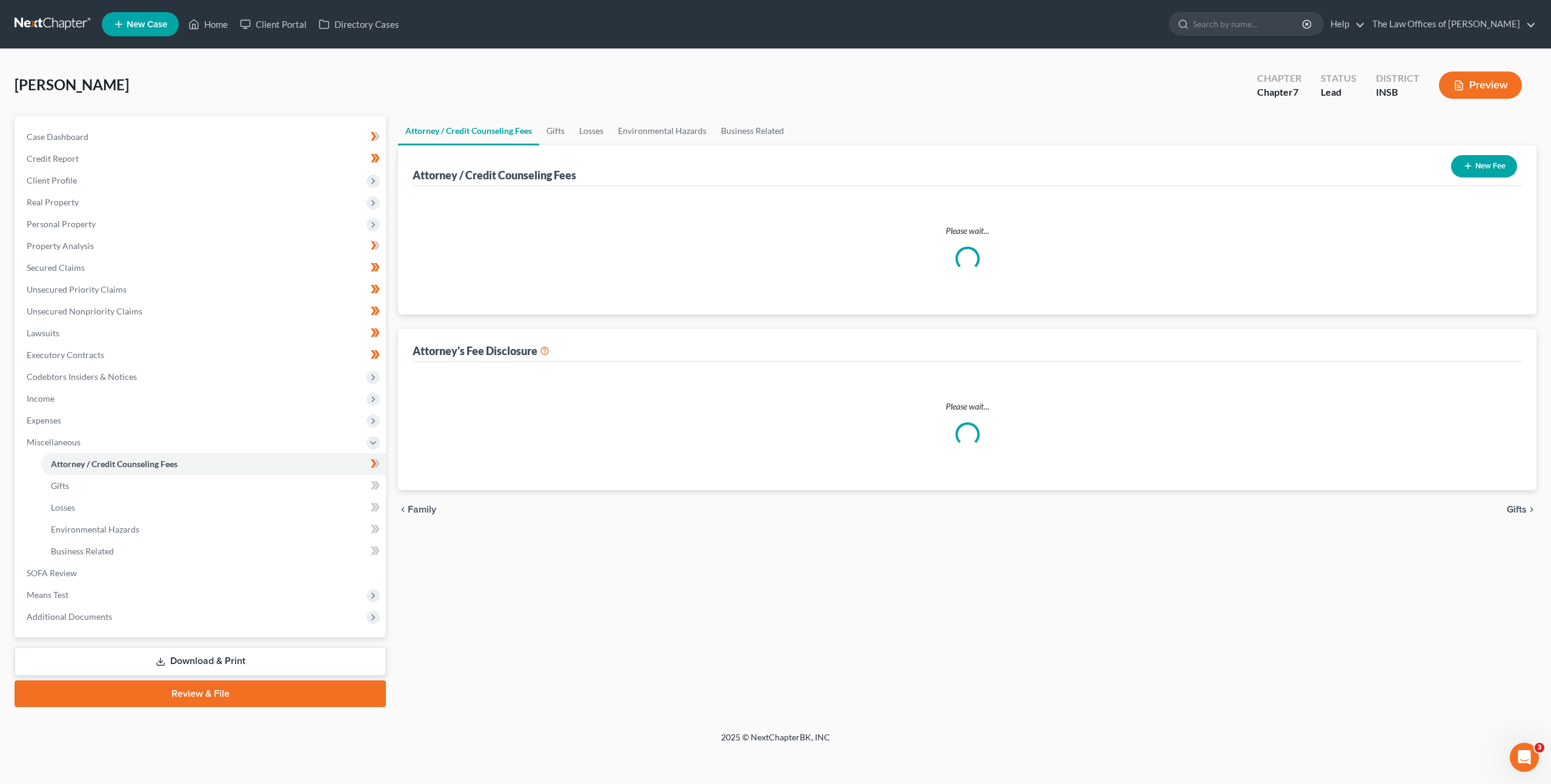
select select "17"
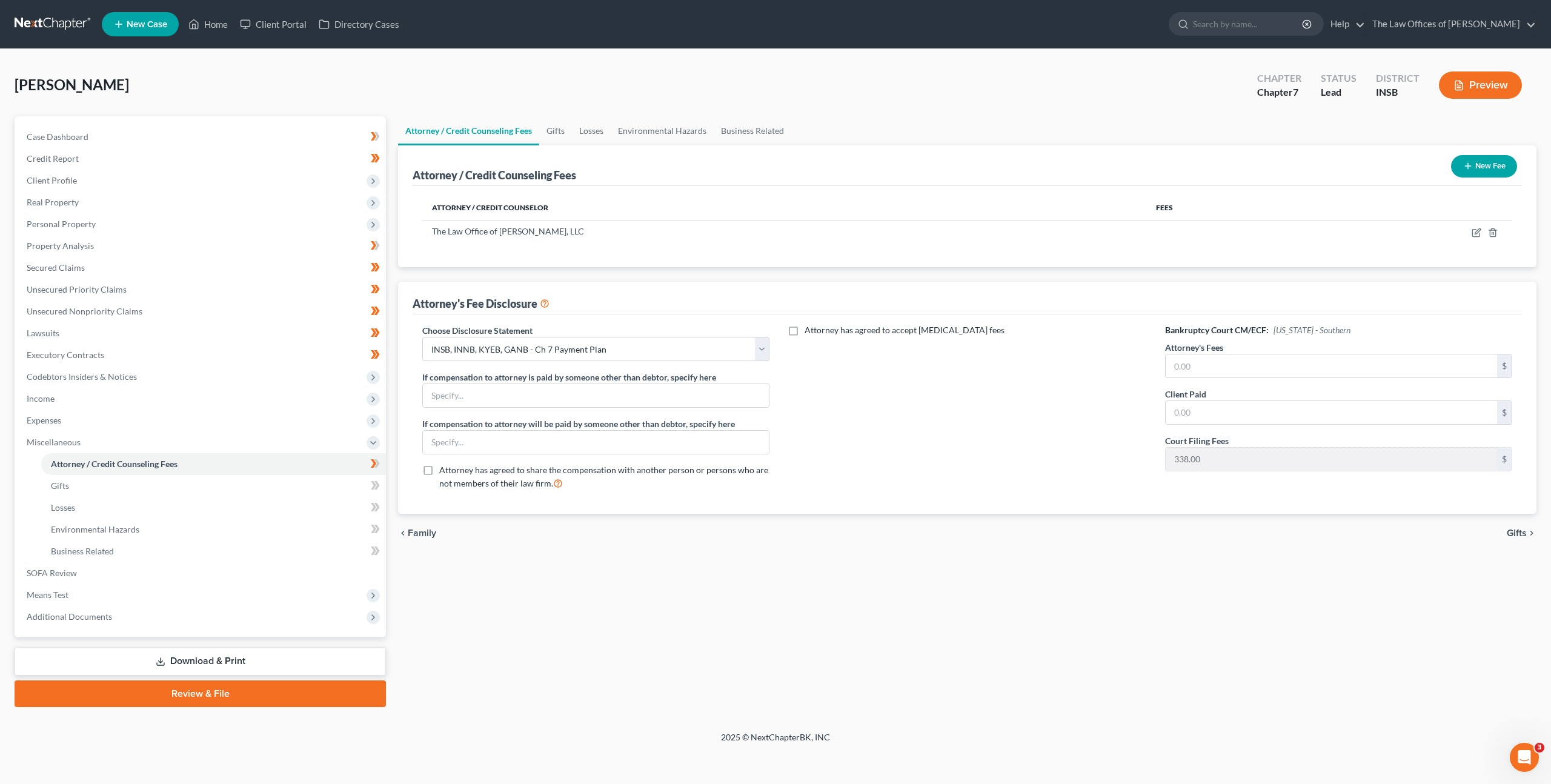
click at [66, 27] on link at bounding box center [53, 23] width 77 height 22
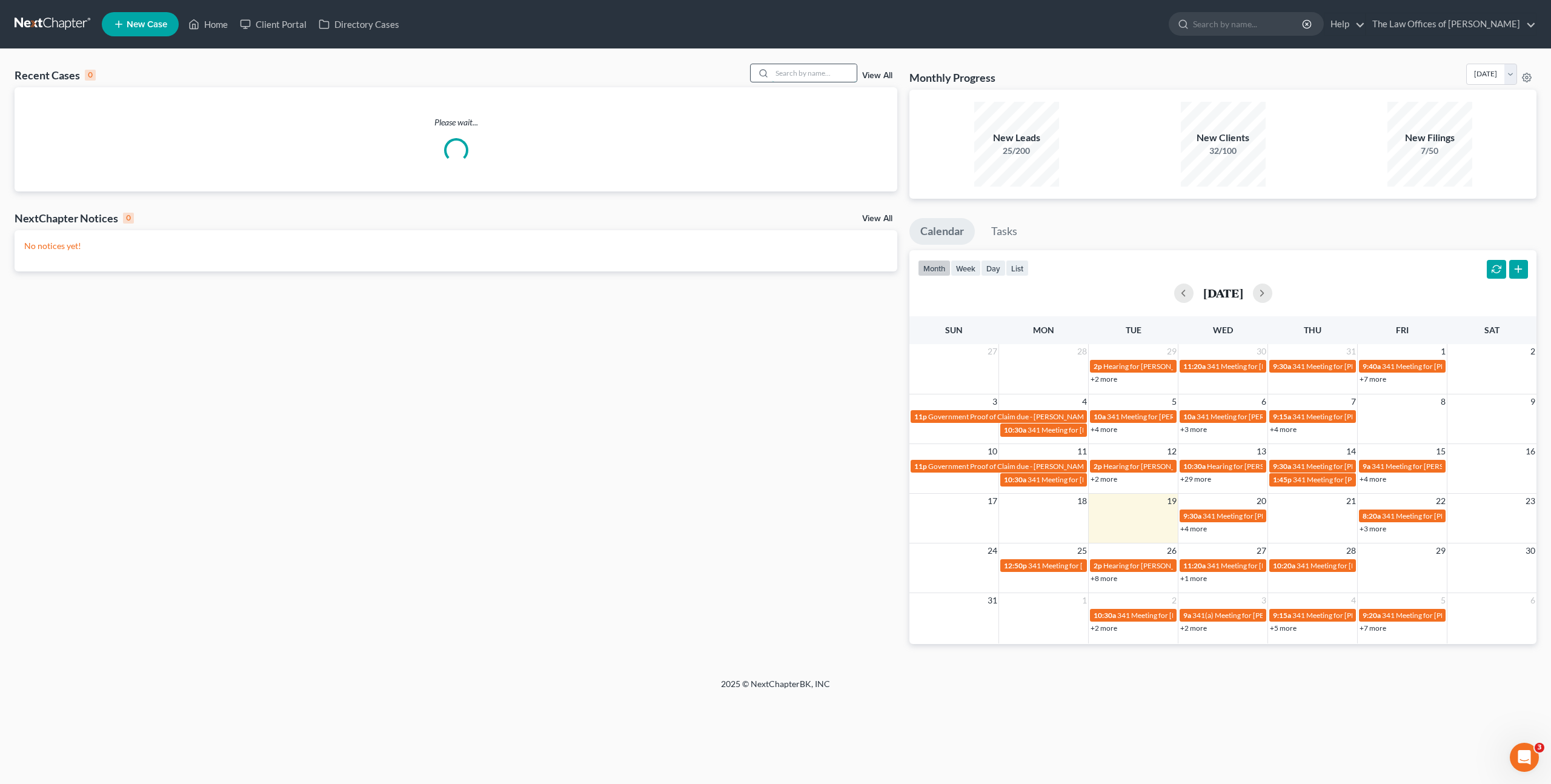
drag, startPoint x: 821, startPoint y: 69, endPoint x: 830, endPoint y: 67, distance: 9.2
click at [822, 69] on input "search" at bounding box center [814, 73] width 84 height 17
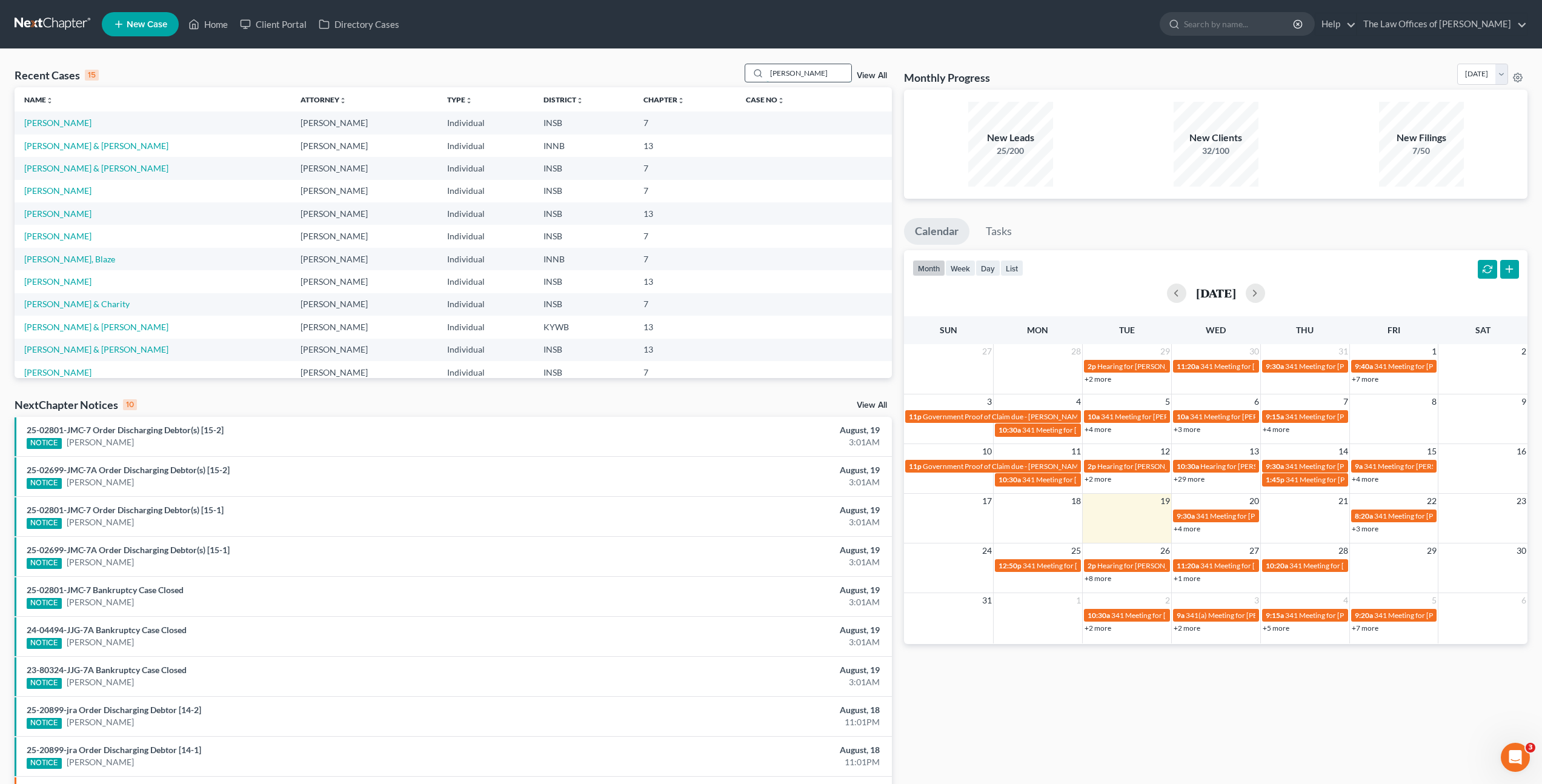
type input "[PERSON_NAME]"
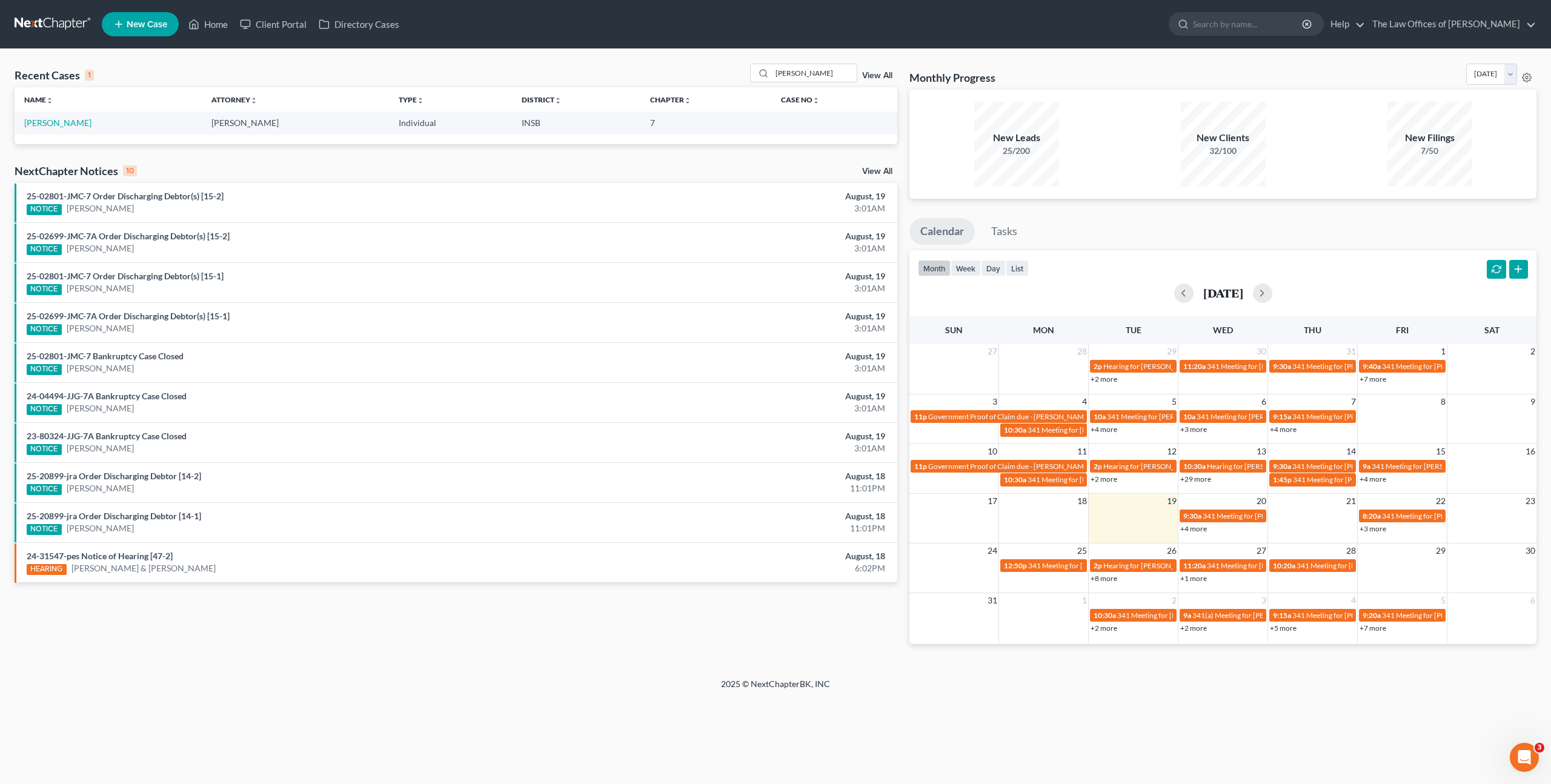
click at [83, 124] on td "[PERSON_NAME]" at bounding box center [108, 123] width 187 height 23
click at [73, 121] on link "[PERSON_NAME]" at bounding box center [57, 123] width 67 height 10
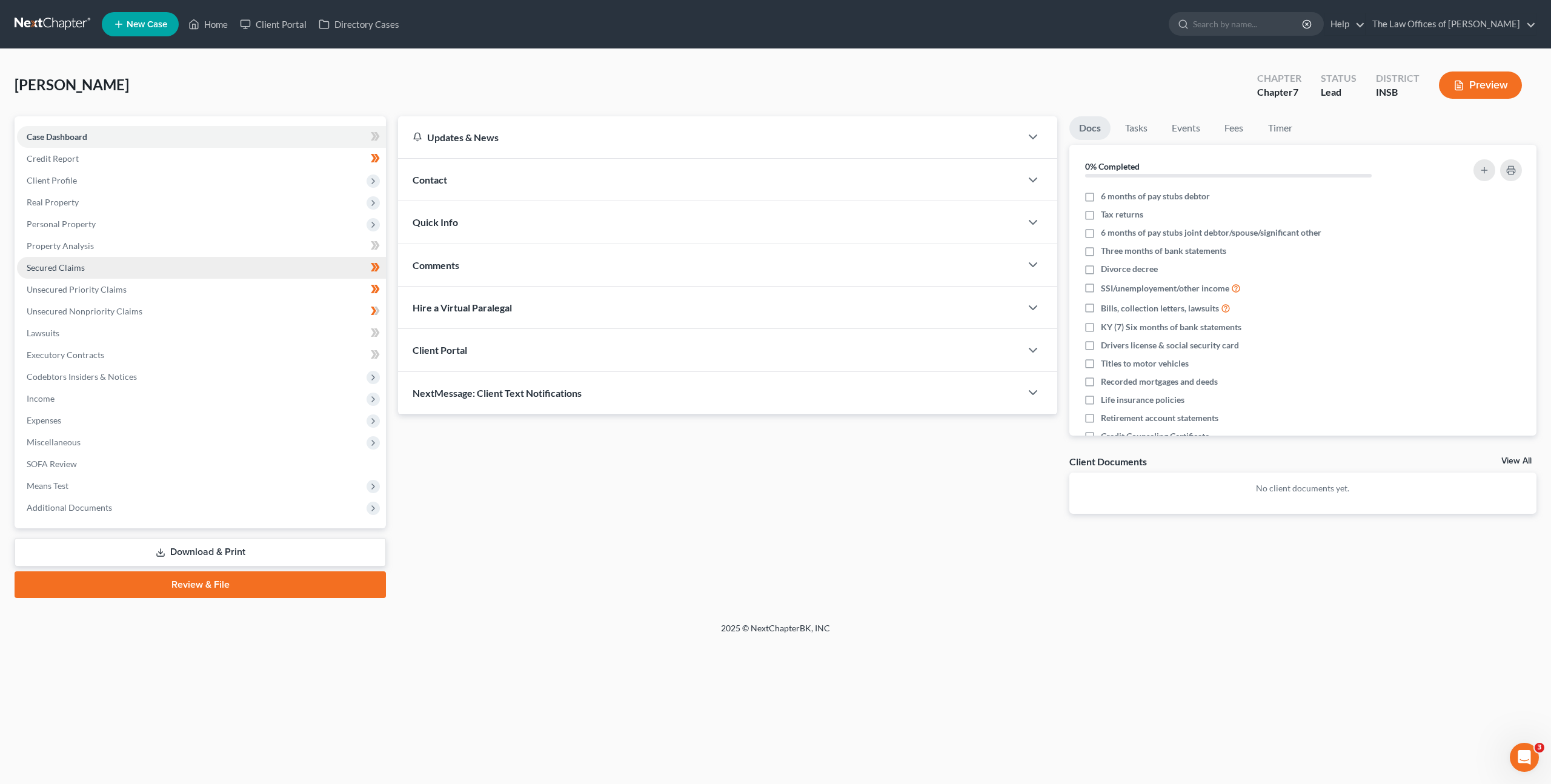
click at [220, 260] on link "Secured Claims" at bounding box center [201, 267] width 369 height 22
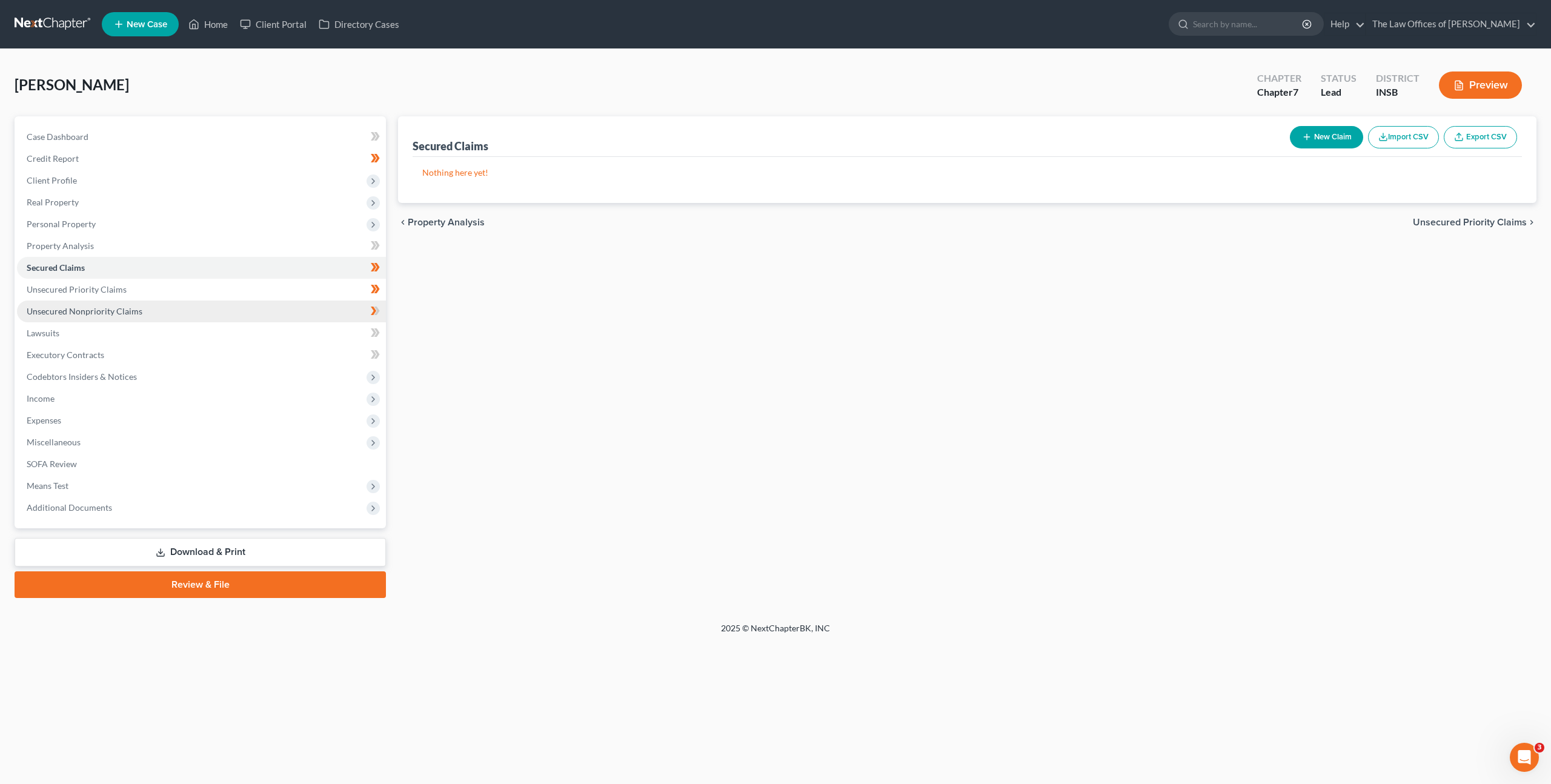
click at [206, 306] on link "Unsecured Nonpriority Claims" at bounding box center [201, 311] width 369 height 22
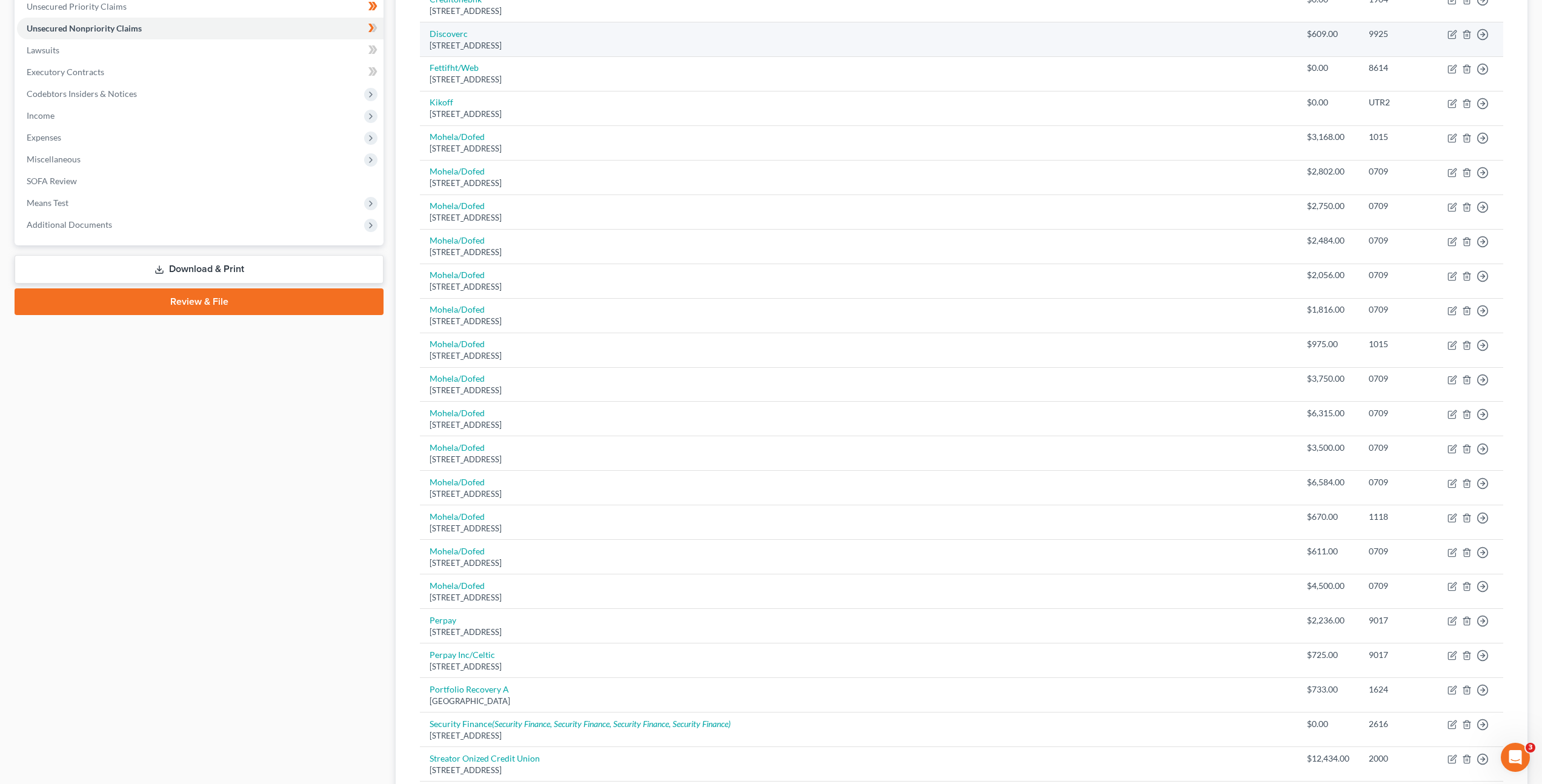
scroll to position [280, 0]
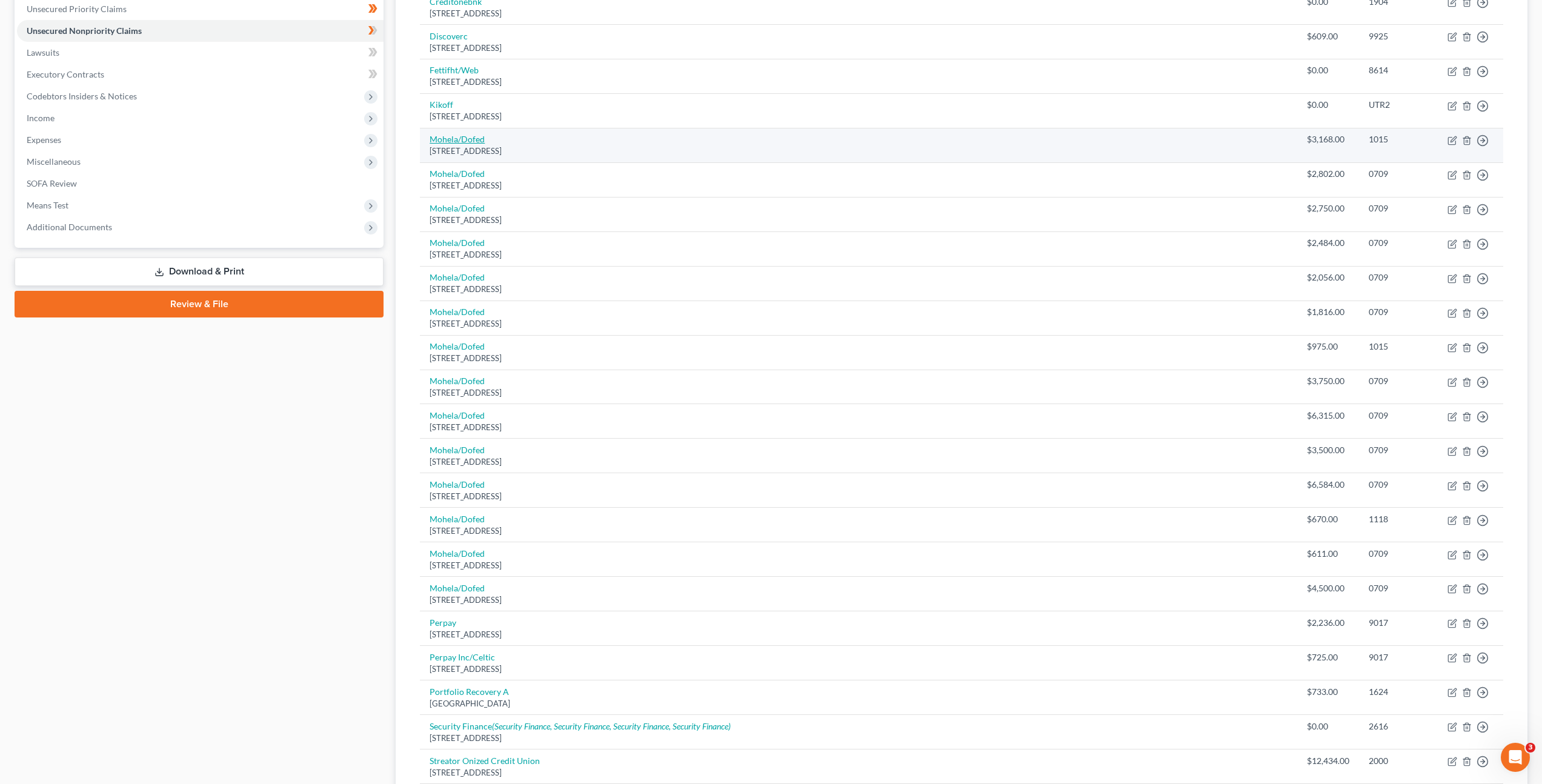
click at [462, 134] on link "Mohela/Dofed" at bounding box center [457, 139] width 55 height 10
select select "26"
select select "17"
select select "0"
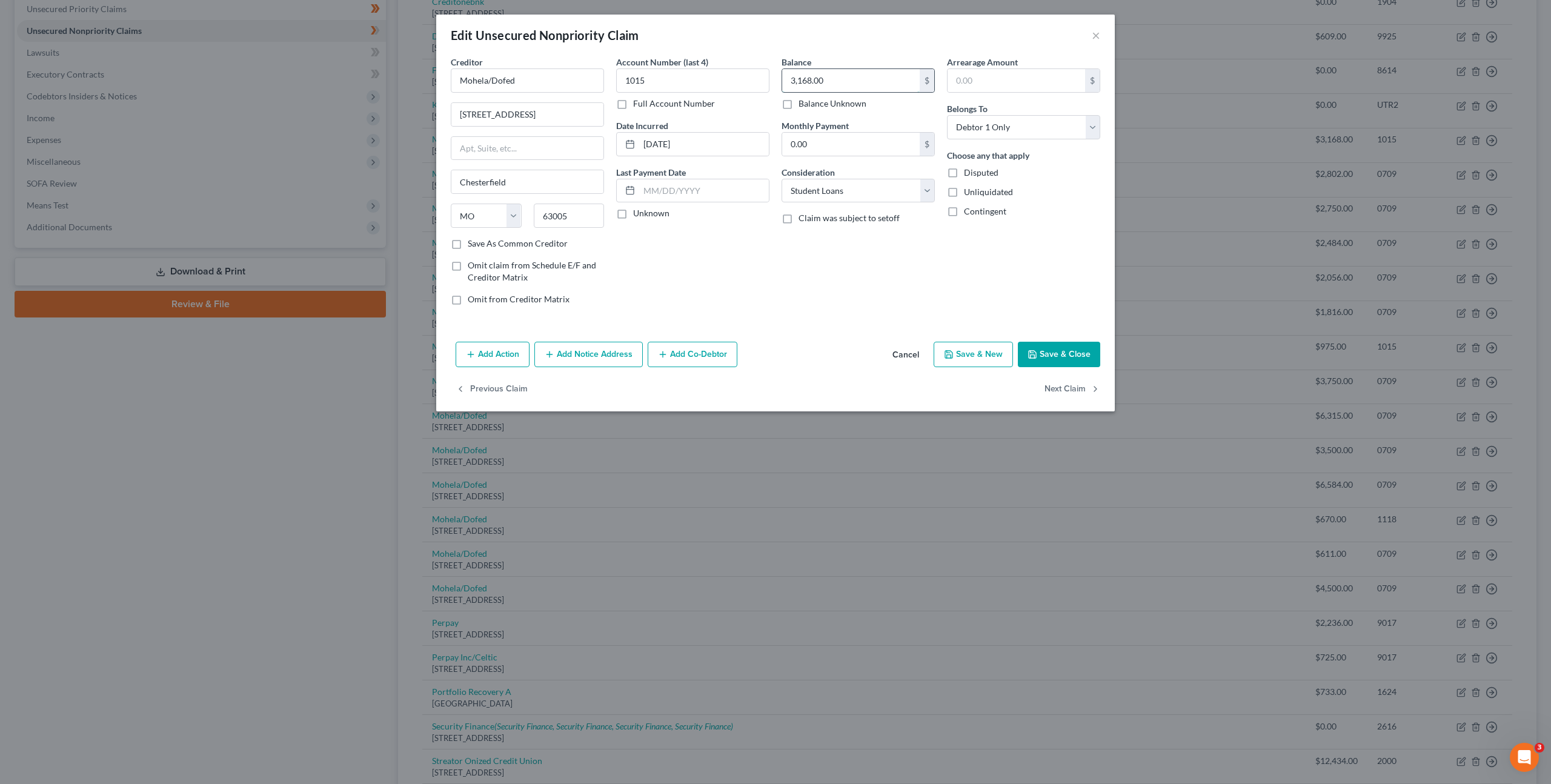
click at [833, 84] on input "3,168.00" at bounding box center [851, 80] width 138 height 23
type input "41,981"
click at [1053, 350] on button "Save & Close" at bounding box center [1059, 354] width 83 height 25
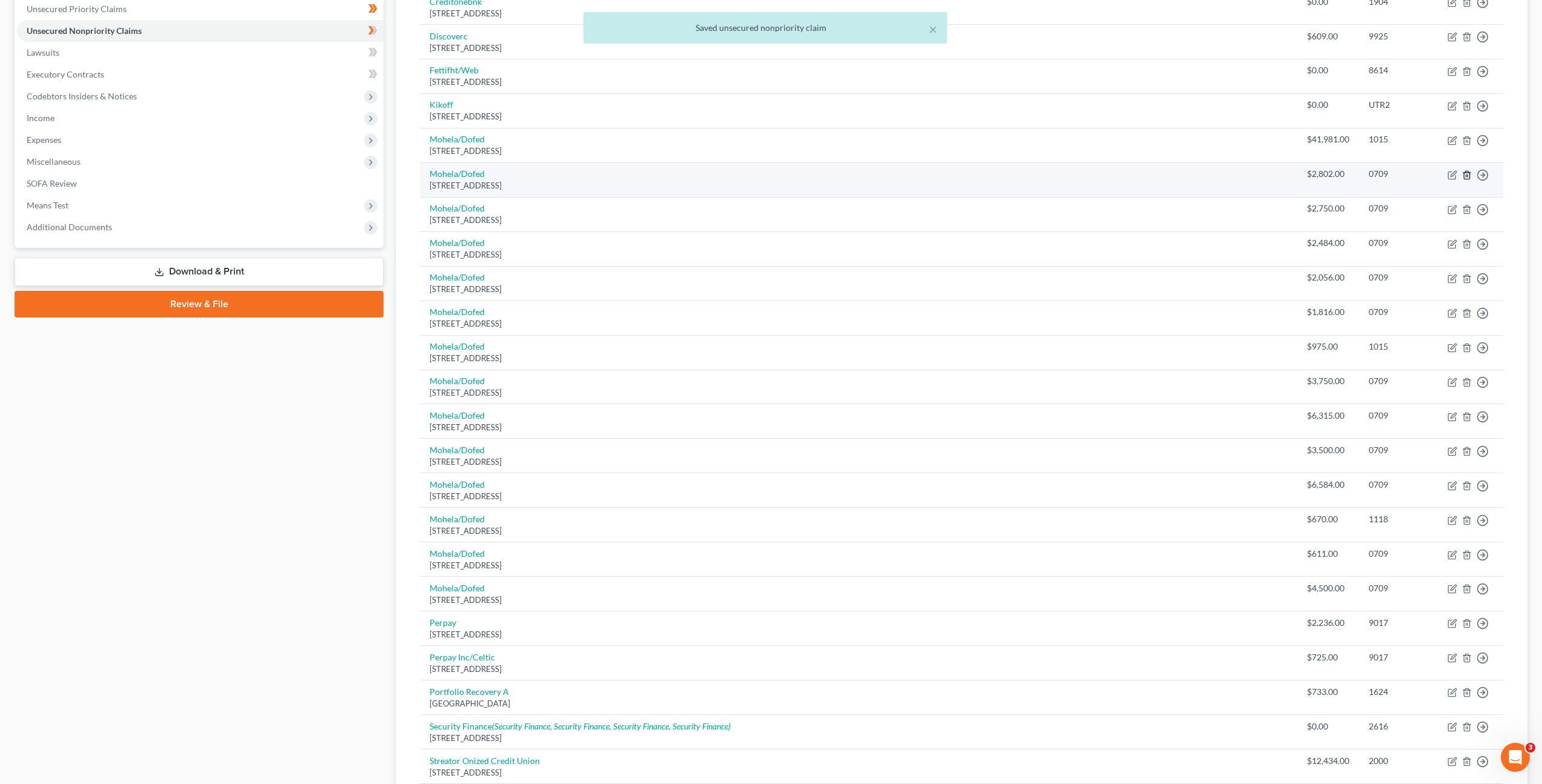
click at [1471, 171] on icon "button" at bounding box center [1466, 175] width 10 height 10
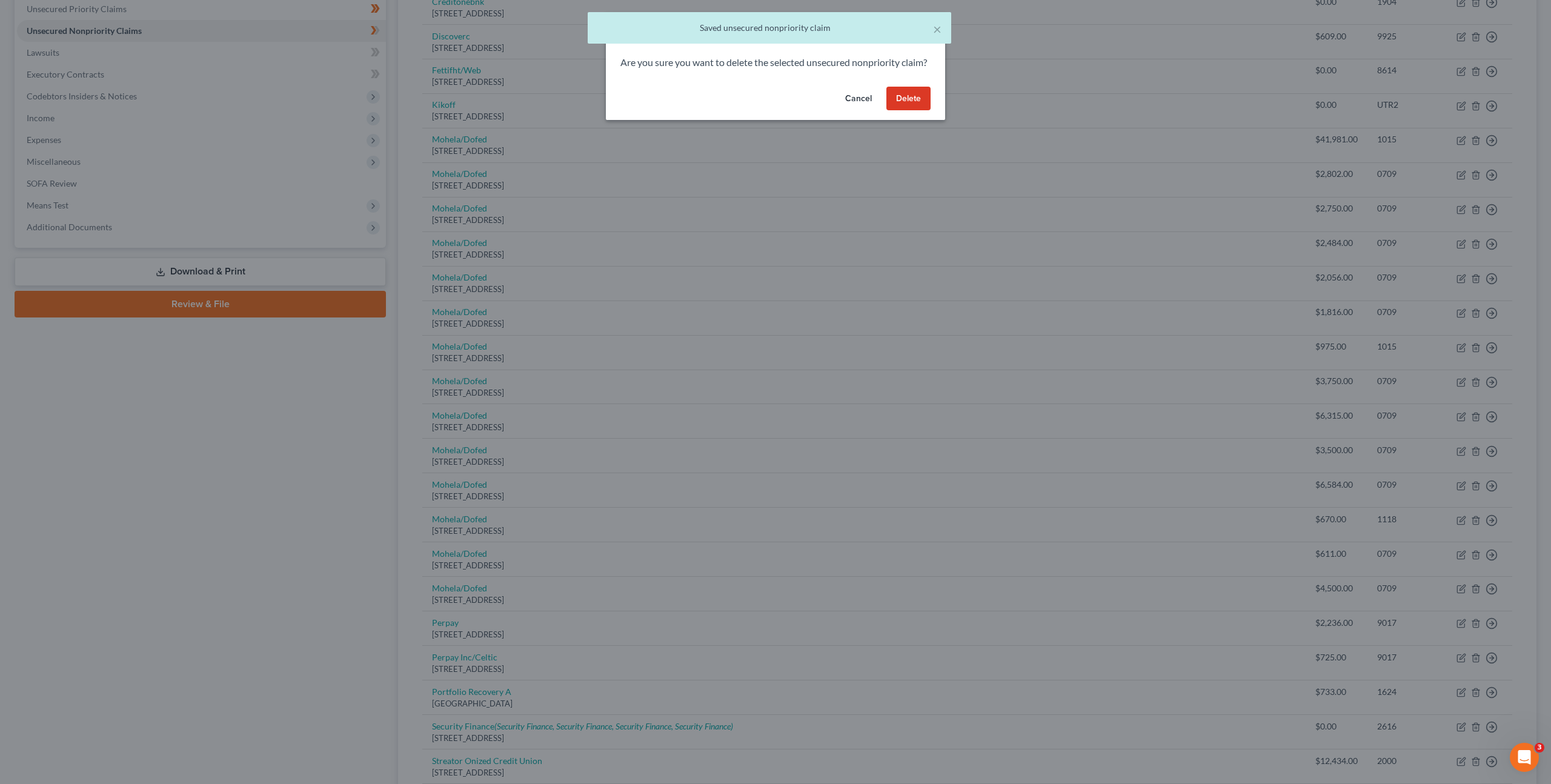
click at [923, 107] on button "Delete" at bounding box center [909, 99] width 44 height 24
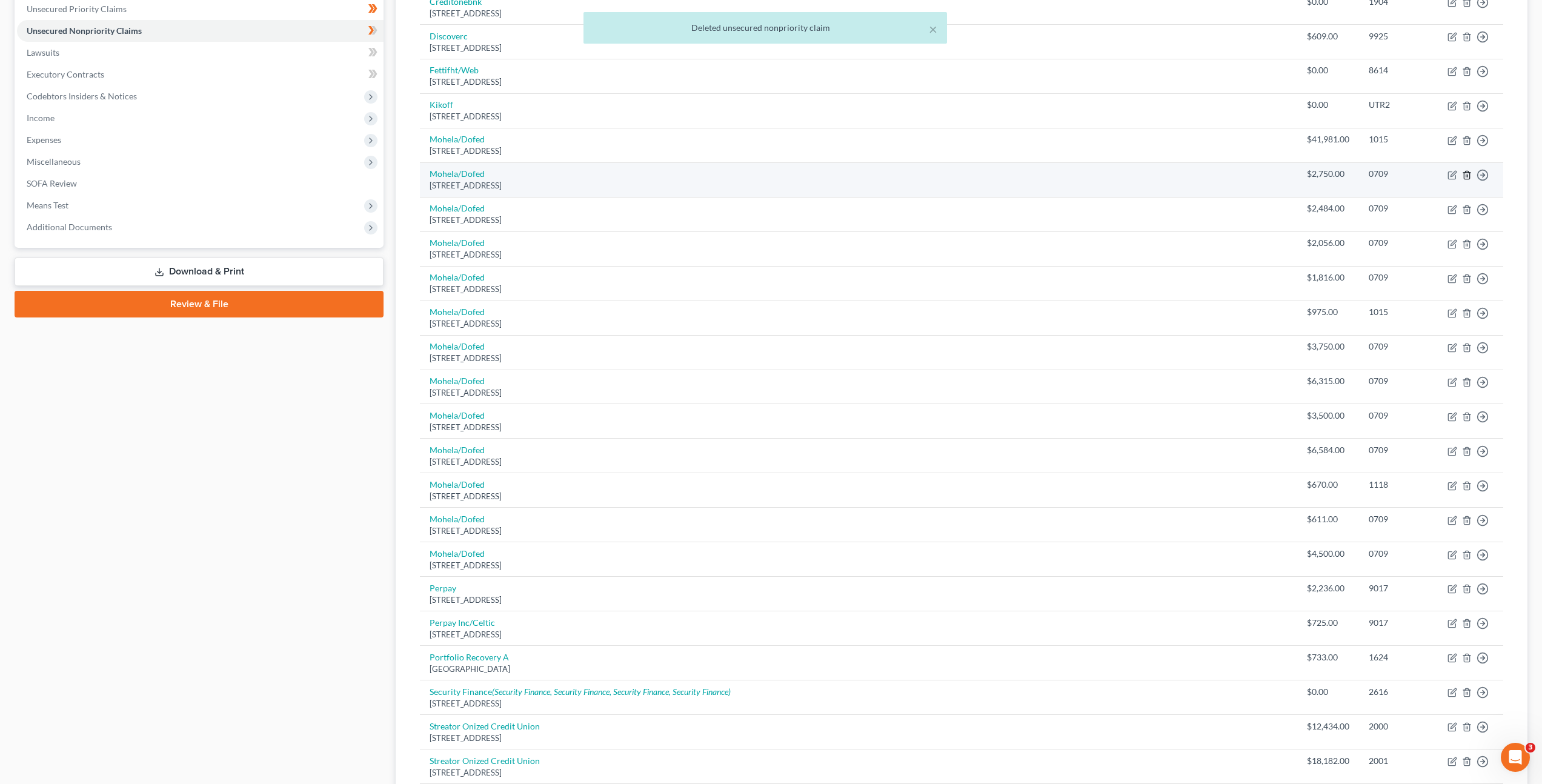
click at [1466, 175] on line "button" at bounding box center [1466, 176] width 0 height 3
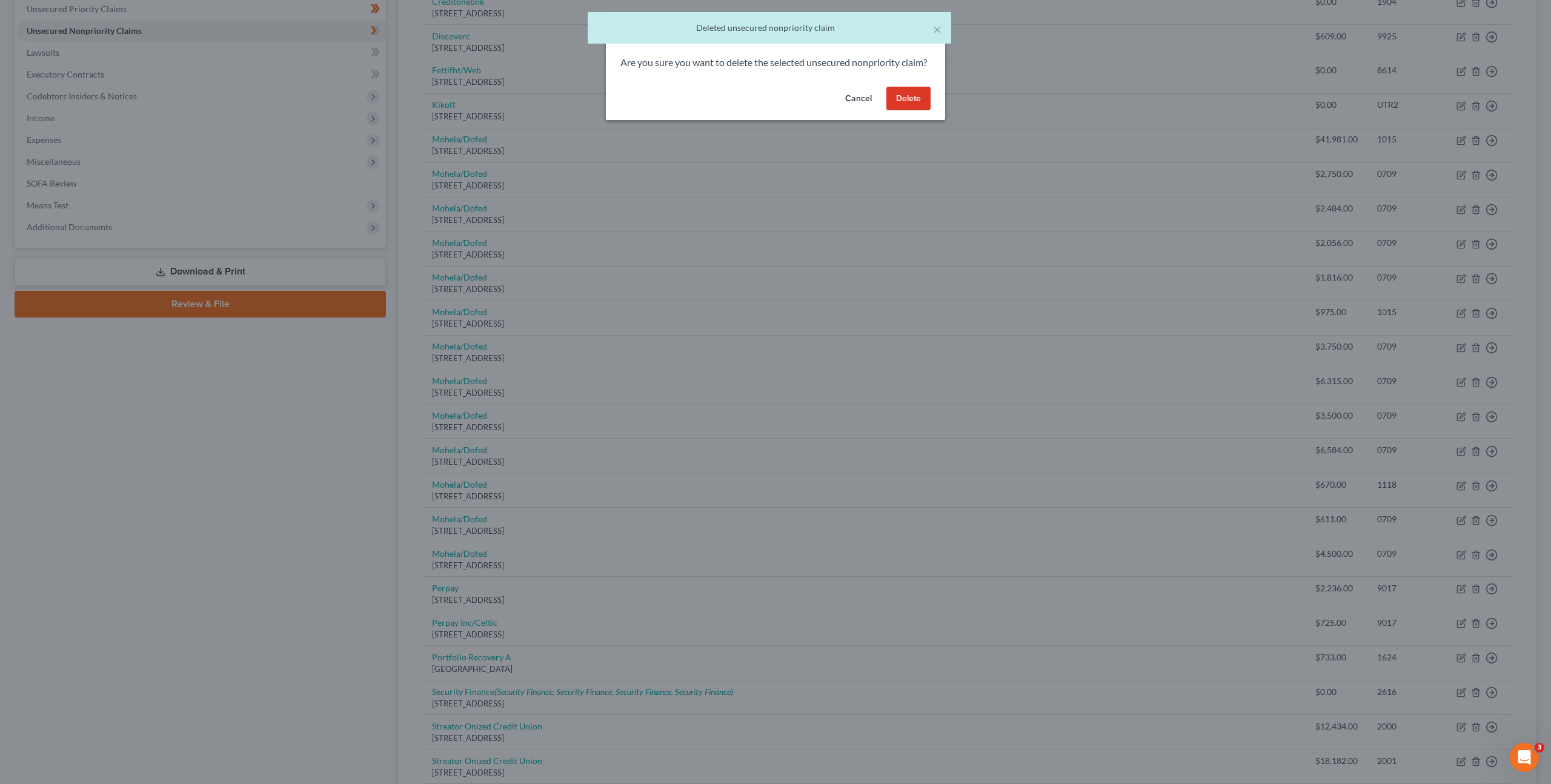
click at [898, 110] on button "Delete" at bounding box center [909, 99] width 44 height 24
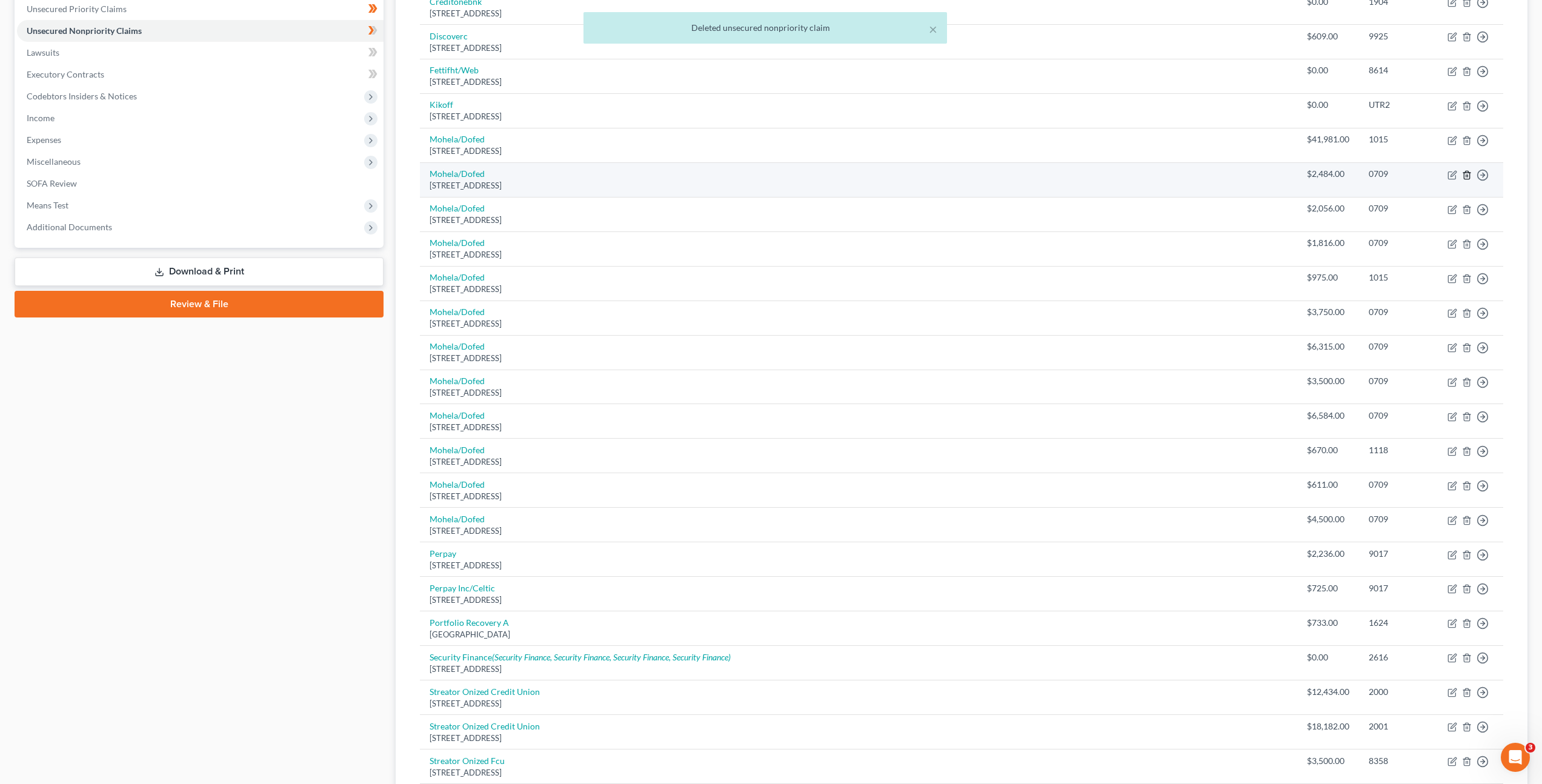
click at [1467, 175] on line "button" at bounding box center [1467, 176] width 0 height 3
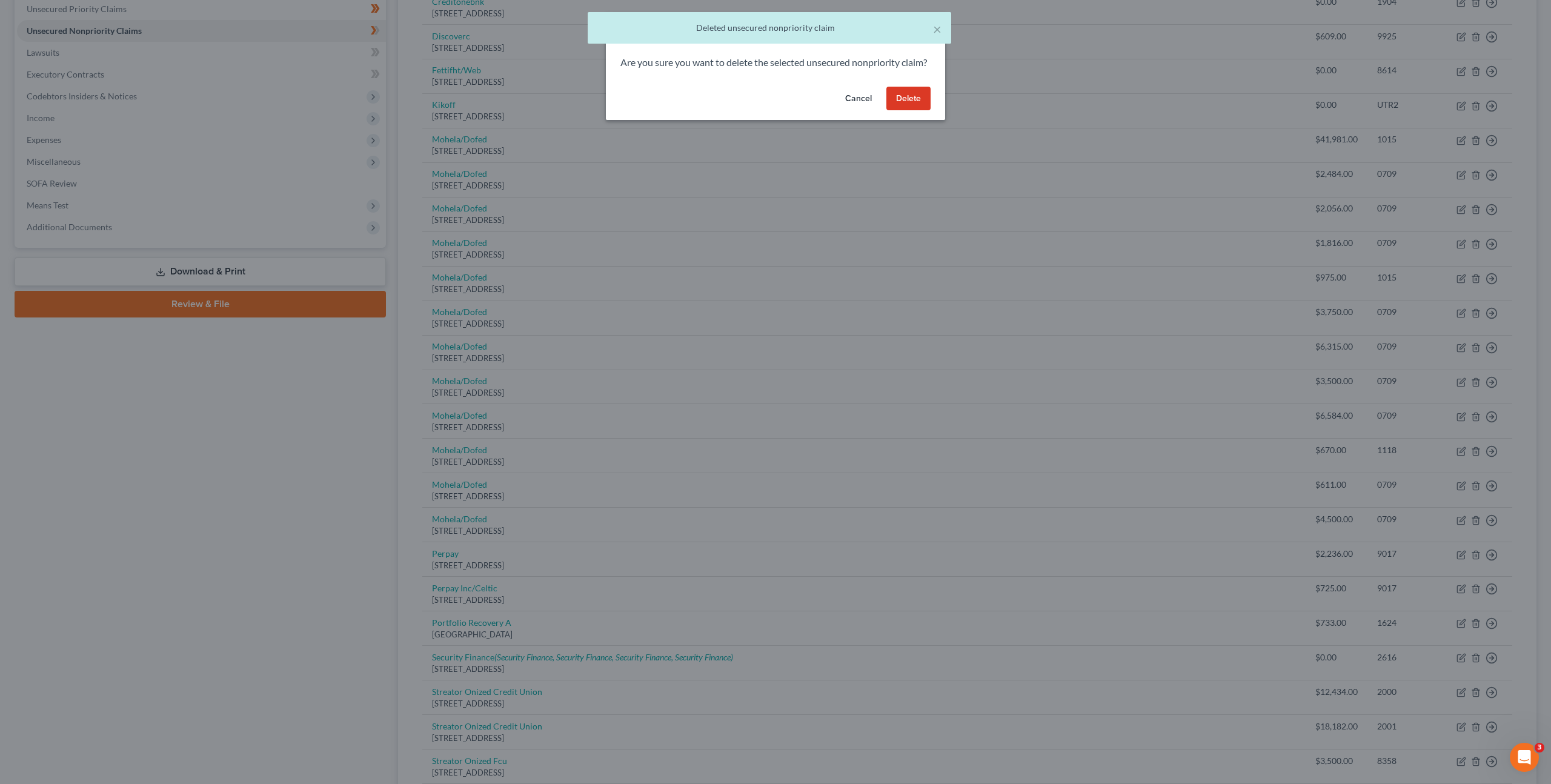
click at [905, 111] on button "Delete" at bounding box center [909, 99] width 44 height 24
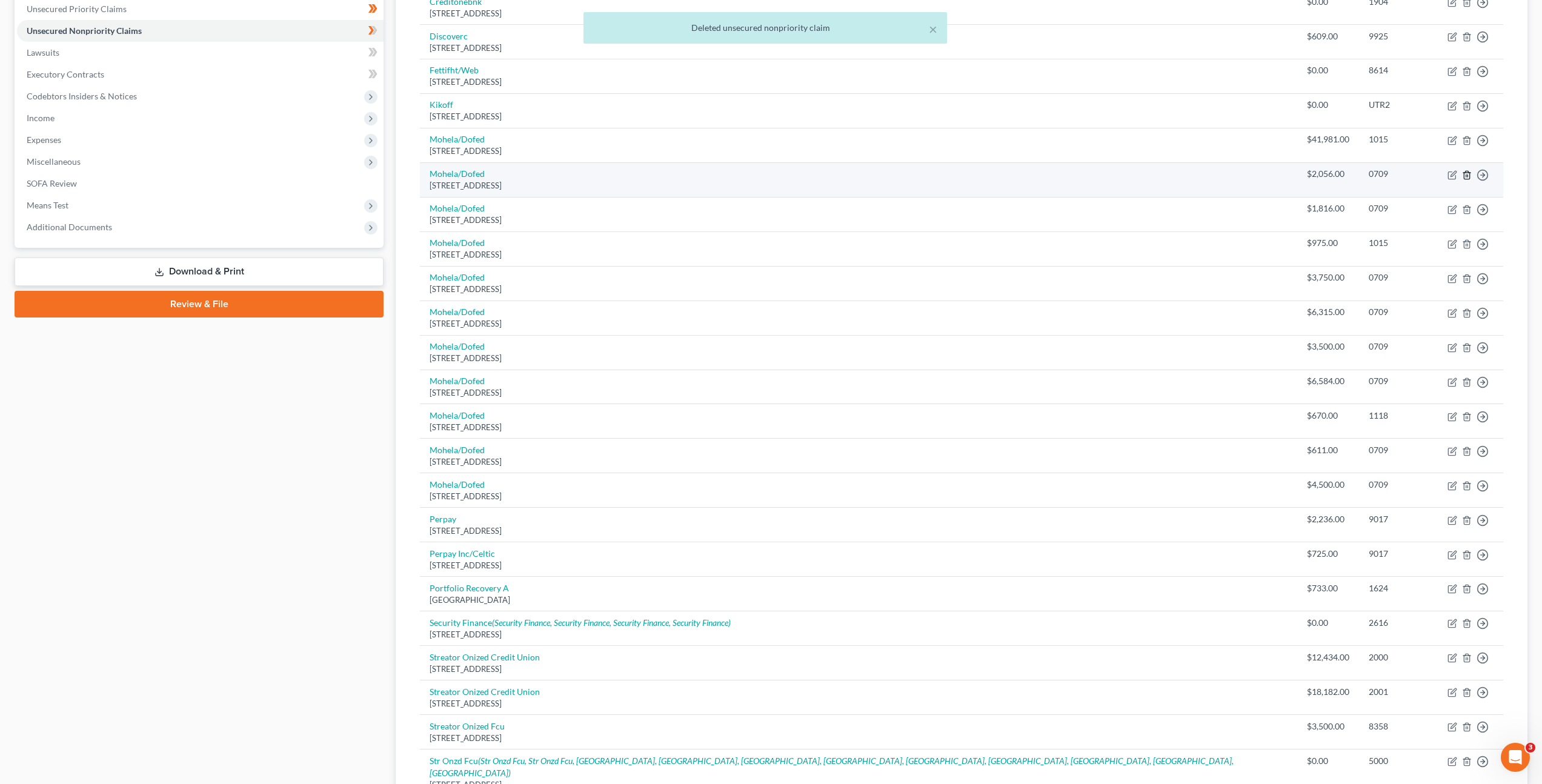
click at [1463, 171] on icon "button" at bounding box center [1466, 175] width 10 height 10
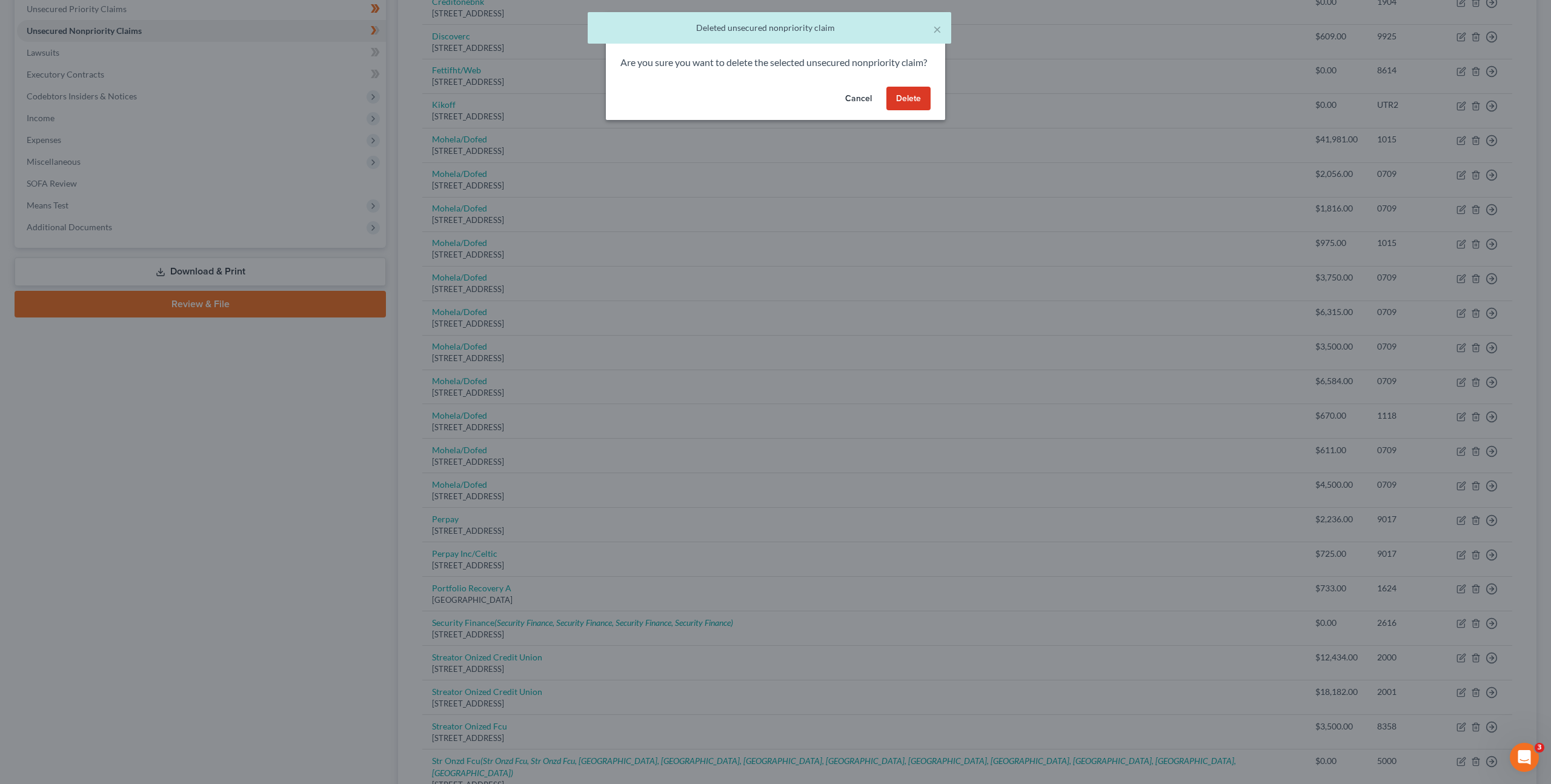
click at [903, 105] on button "Delete" at bounding box center [909, 99] width 44 height 24
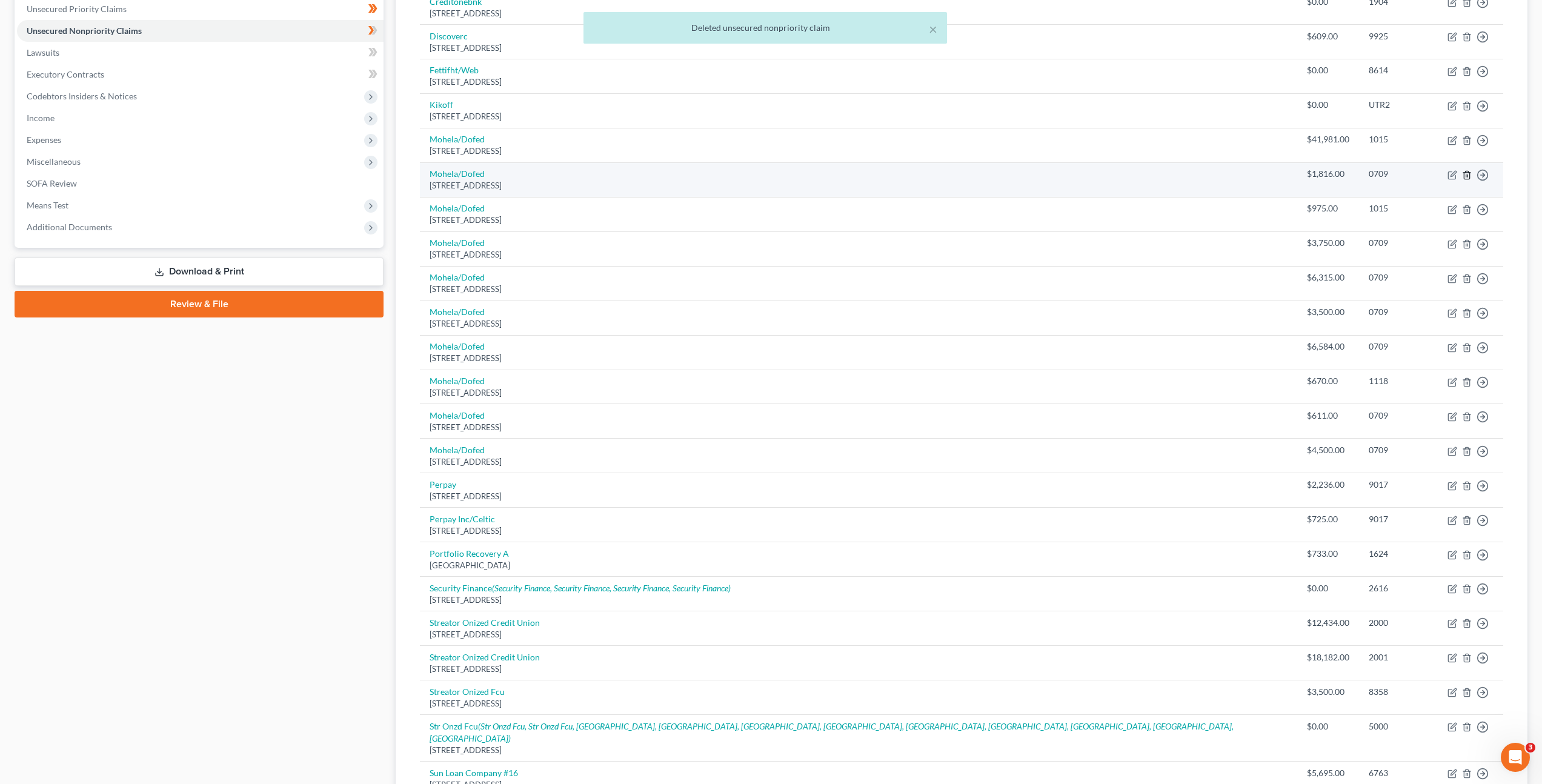
click at [1468, 171] on icon "button" at bounding box center [1466, 175] width 10 height 10
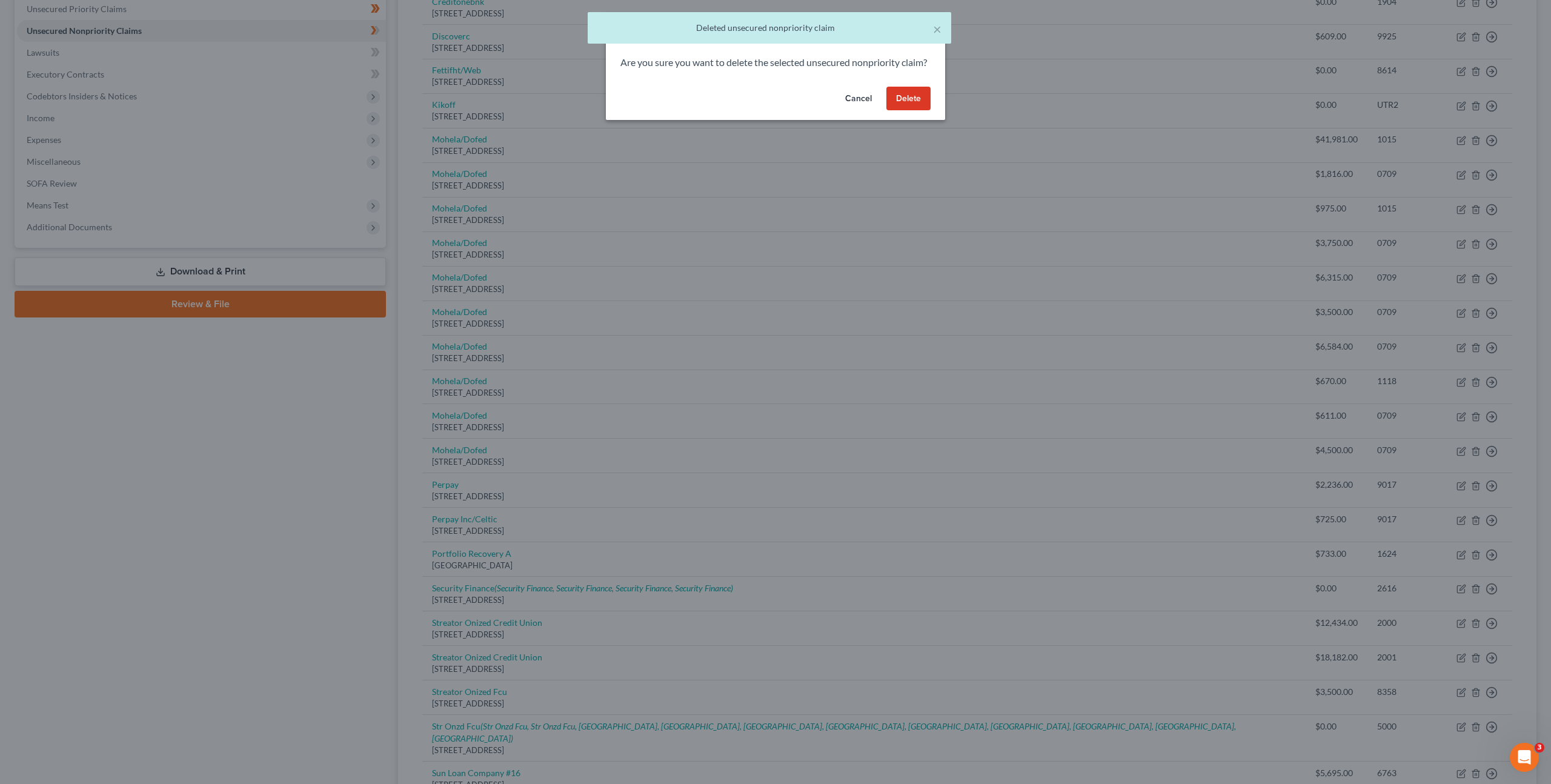
click at [918, 109] on button "Delete" at bounding box center [909, 99] width 44 height 24
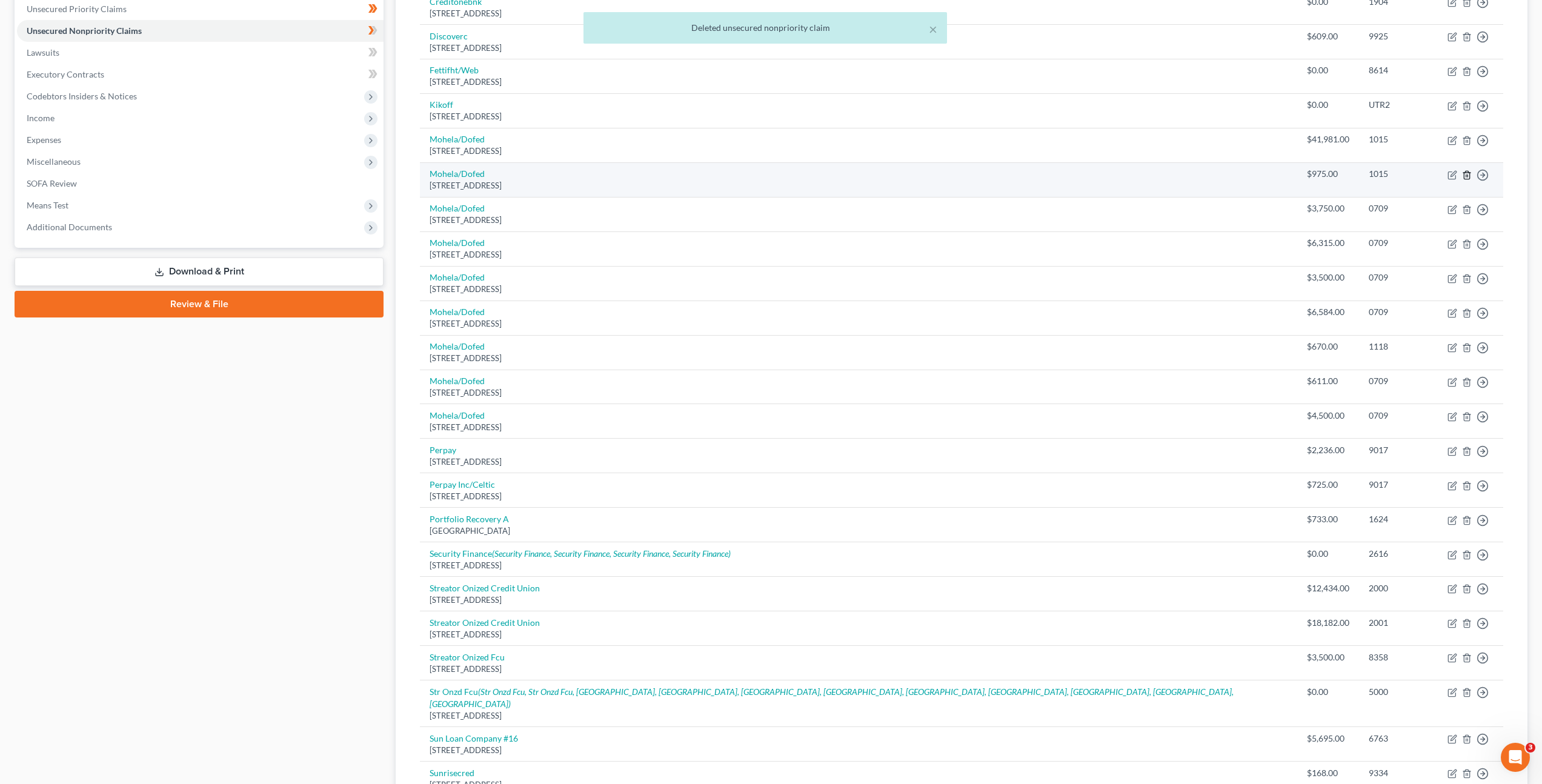
click at [1469, 171] on icon "button" at bounding box center [1466, 175] width 10 height 10
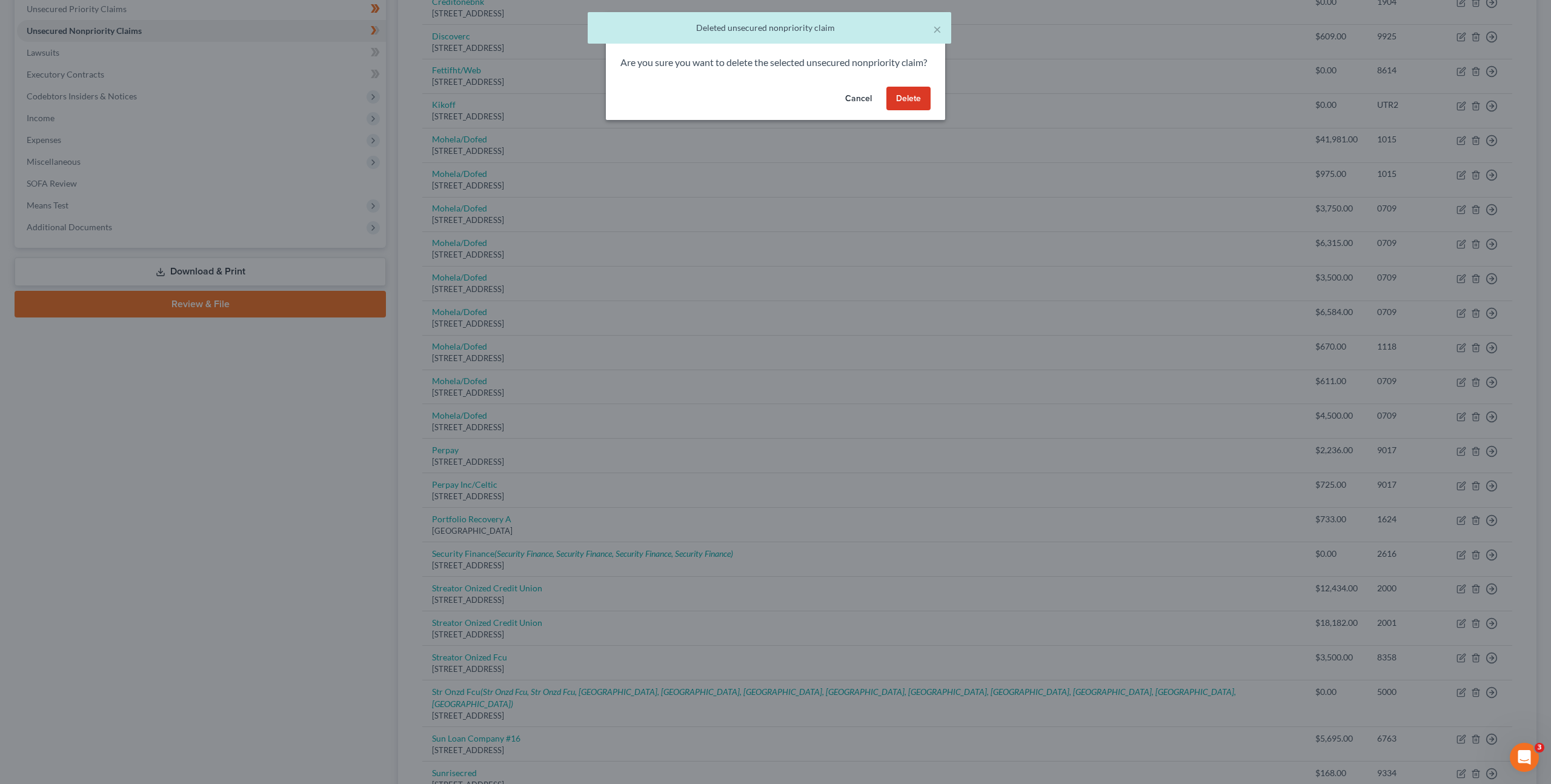
click at [909, 111] on button "Delete" at bounding box center [909, 99] width 44 height 24
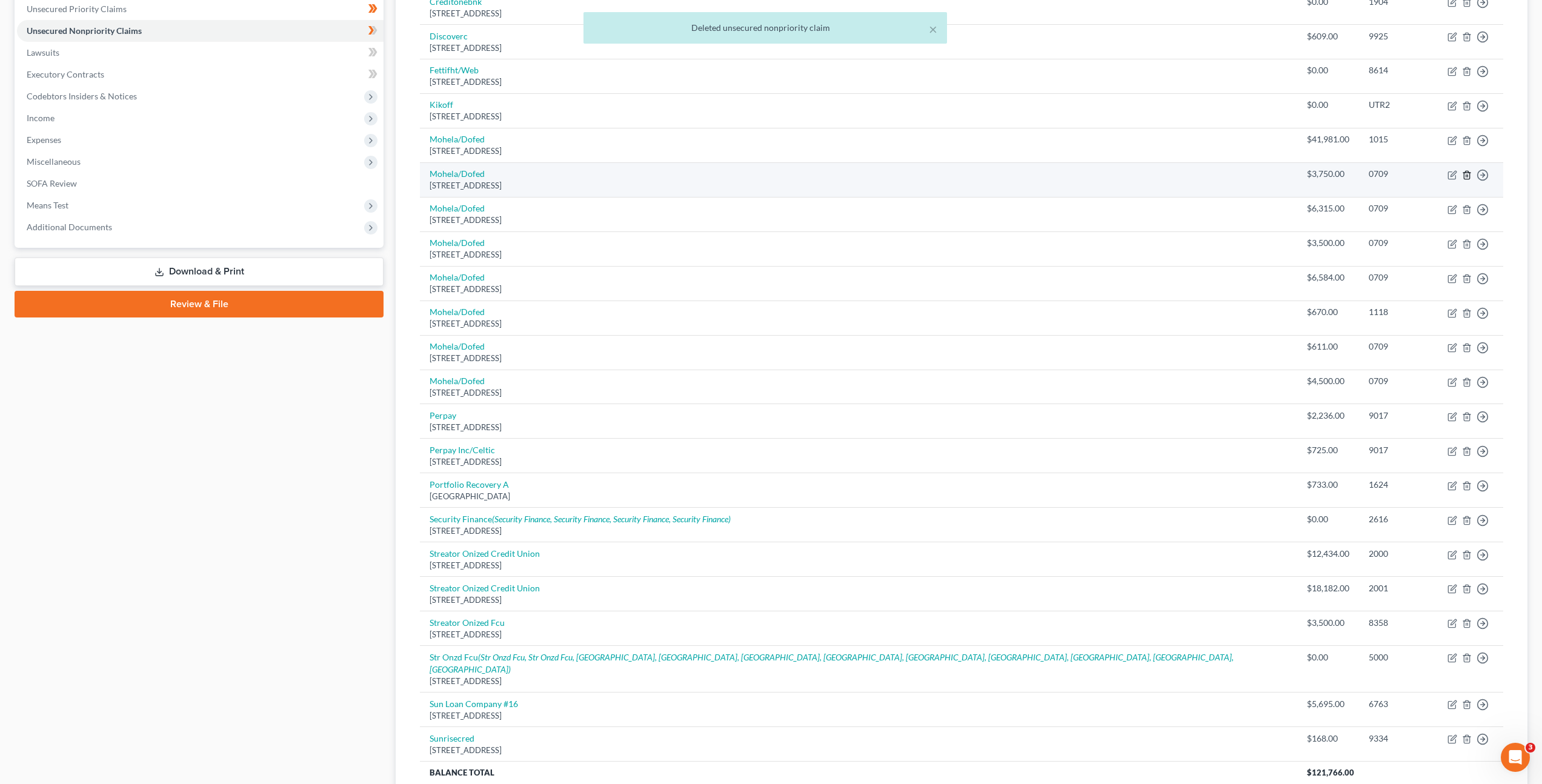
click at [1467, 171] on icon "button" at bounding box center [1466, 175] width 10 height 10
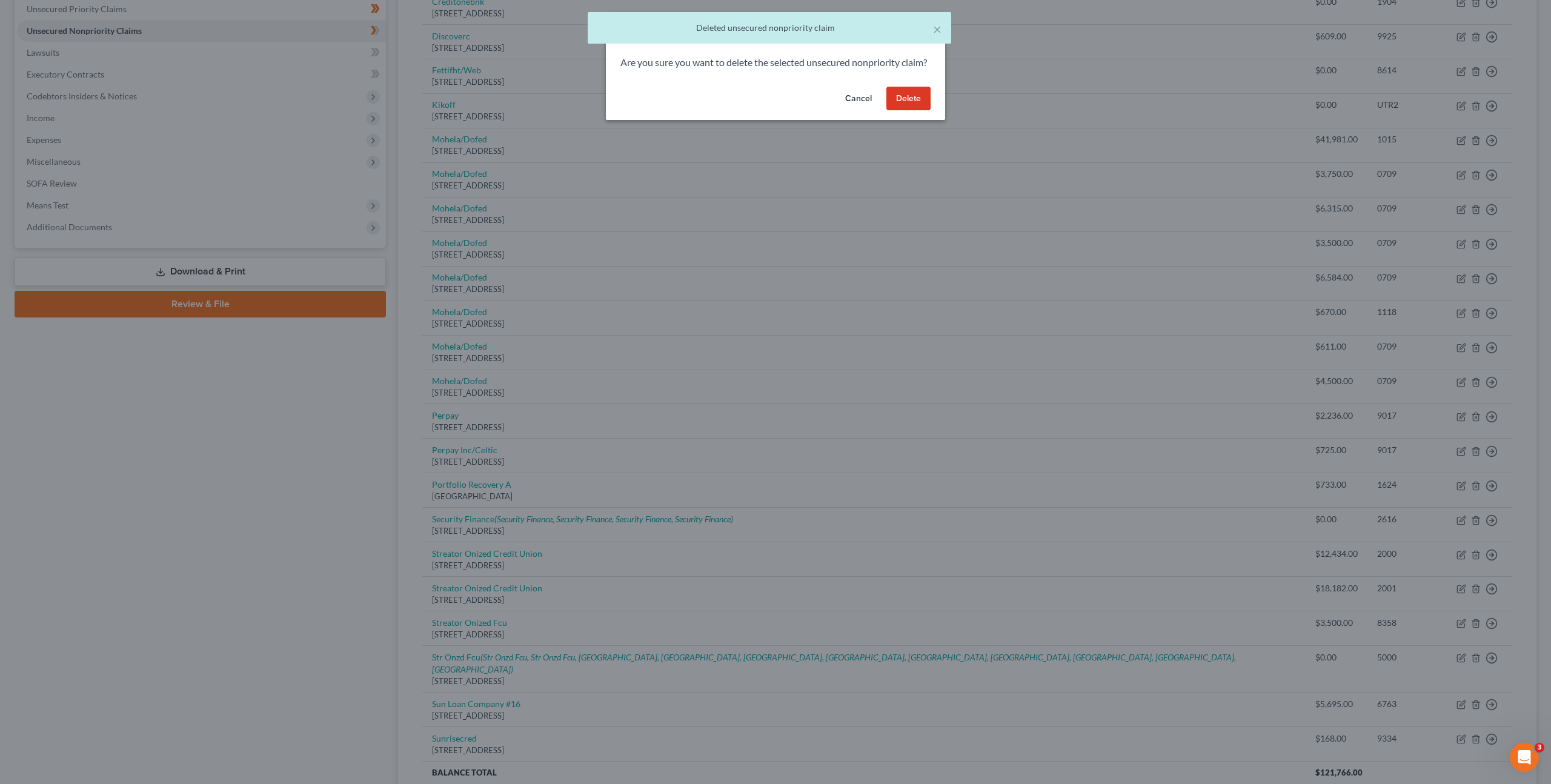
click at [903, 111] on button "Delete" at bounding box center [909, 99] width 44 height 24
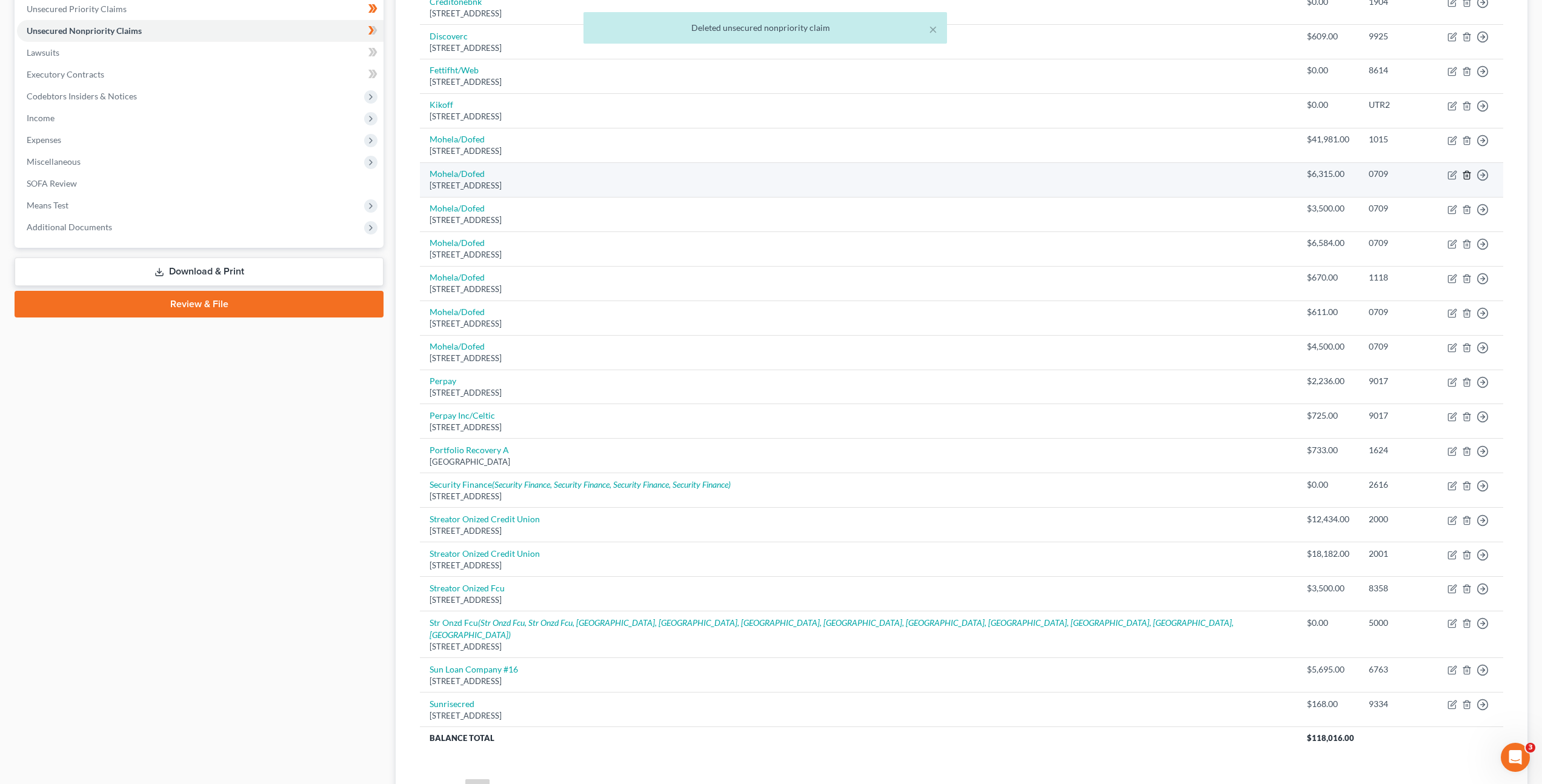
click at [1469, 171] on icon "button" at bounding box center [1466, 174] width 5 height 8
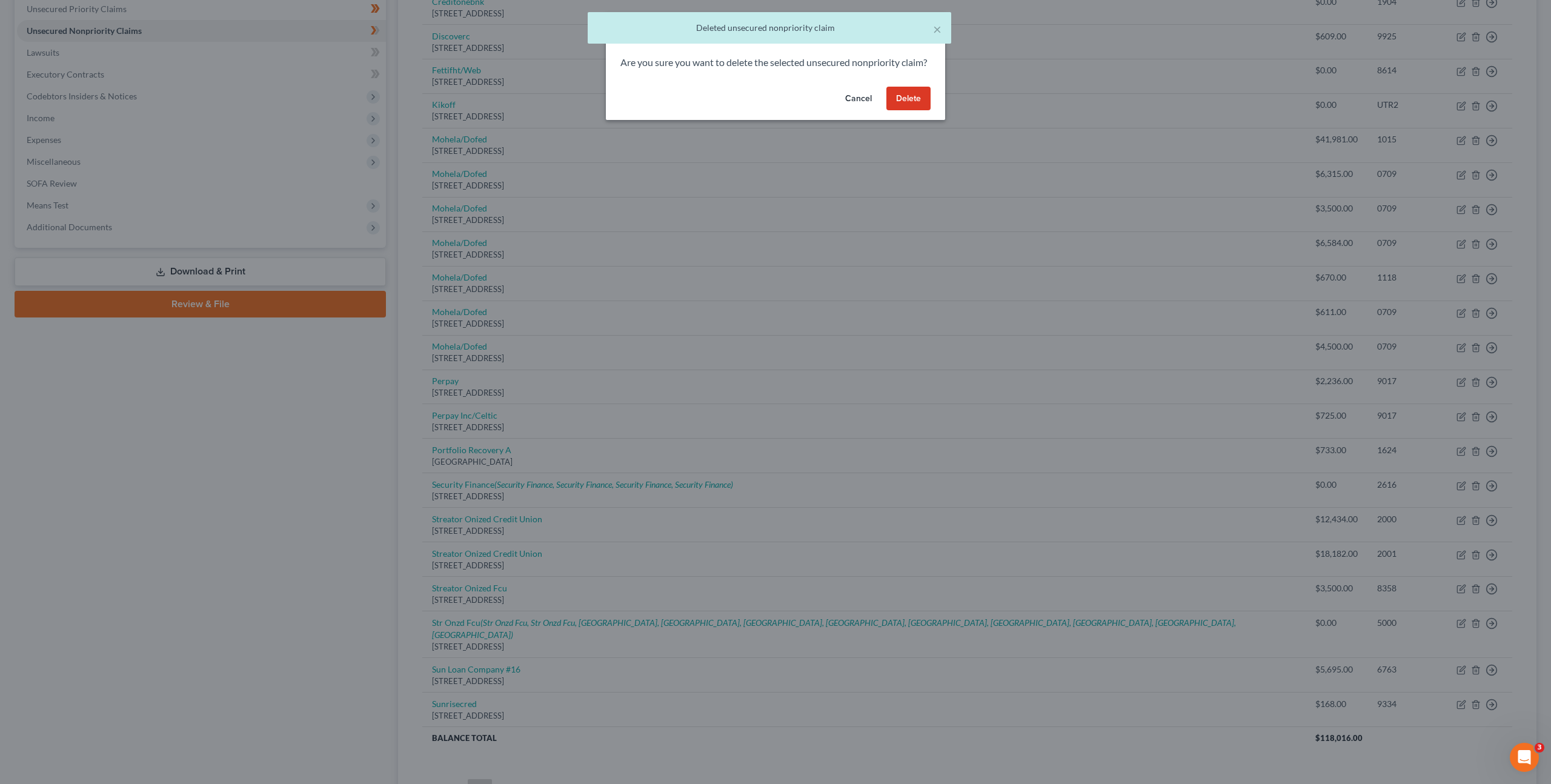
click at [906, 111] on button "Delete" at bounding box center [909, 99] width 44 height 24
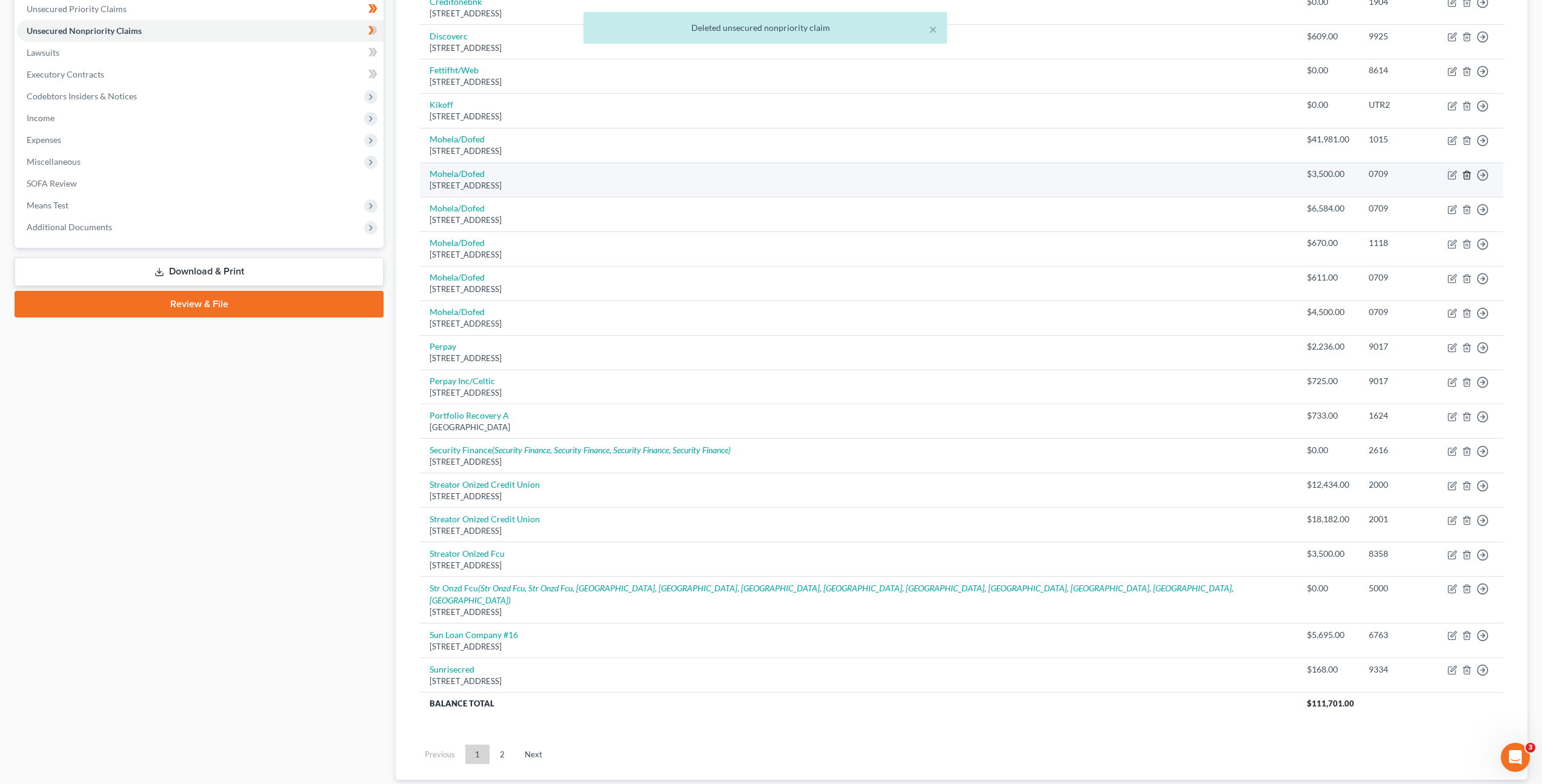
click at [1467, 175] on line "button" at bounding box center [1467, 176] width 0 height 3
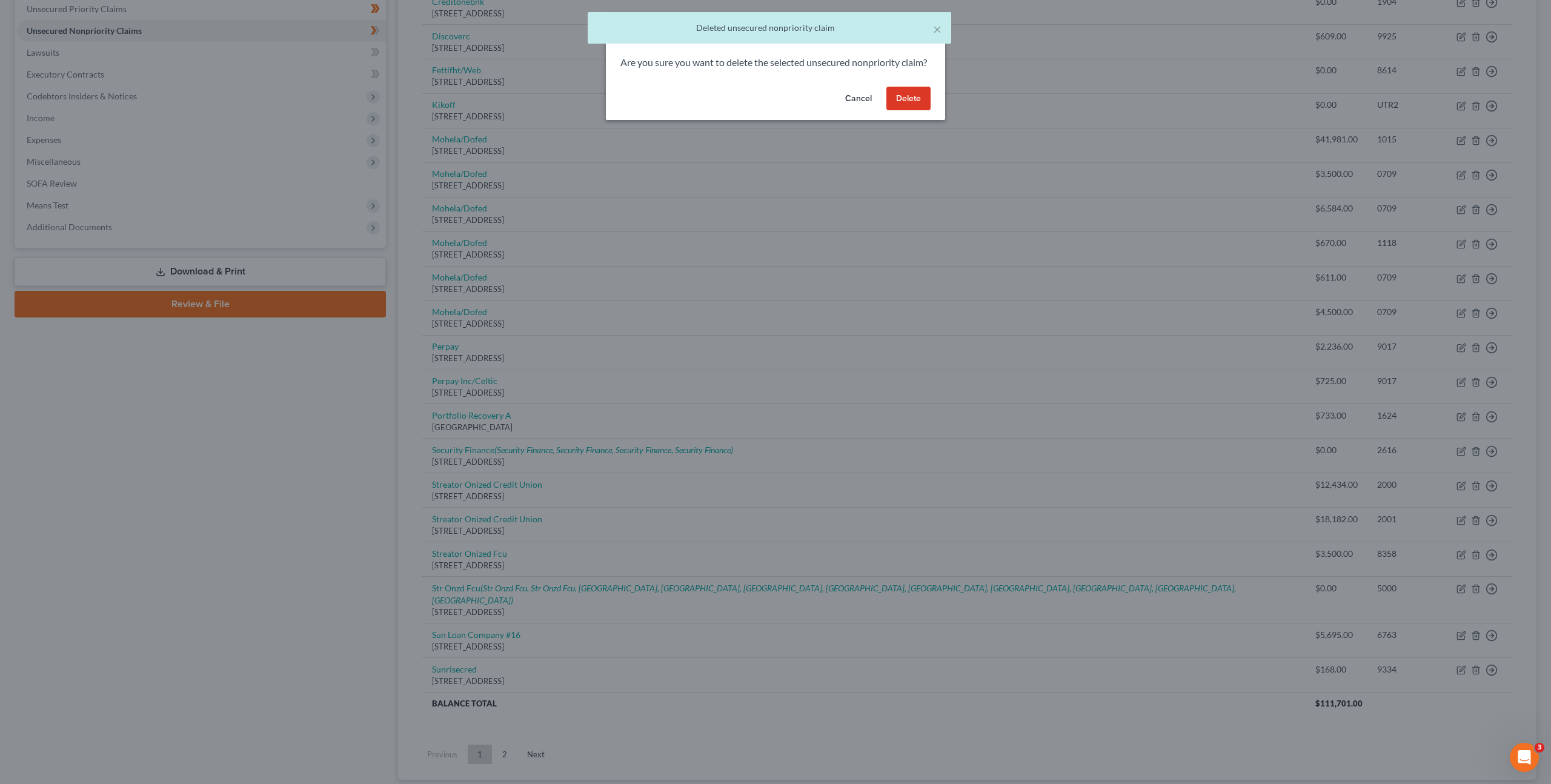
click at [902, 111] on button "Delete" at bounding box center [909, 99] width 44 height 24
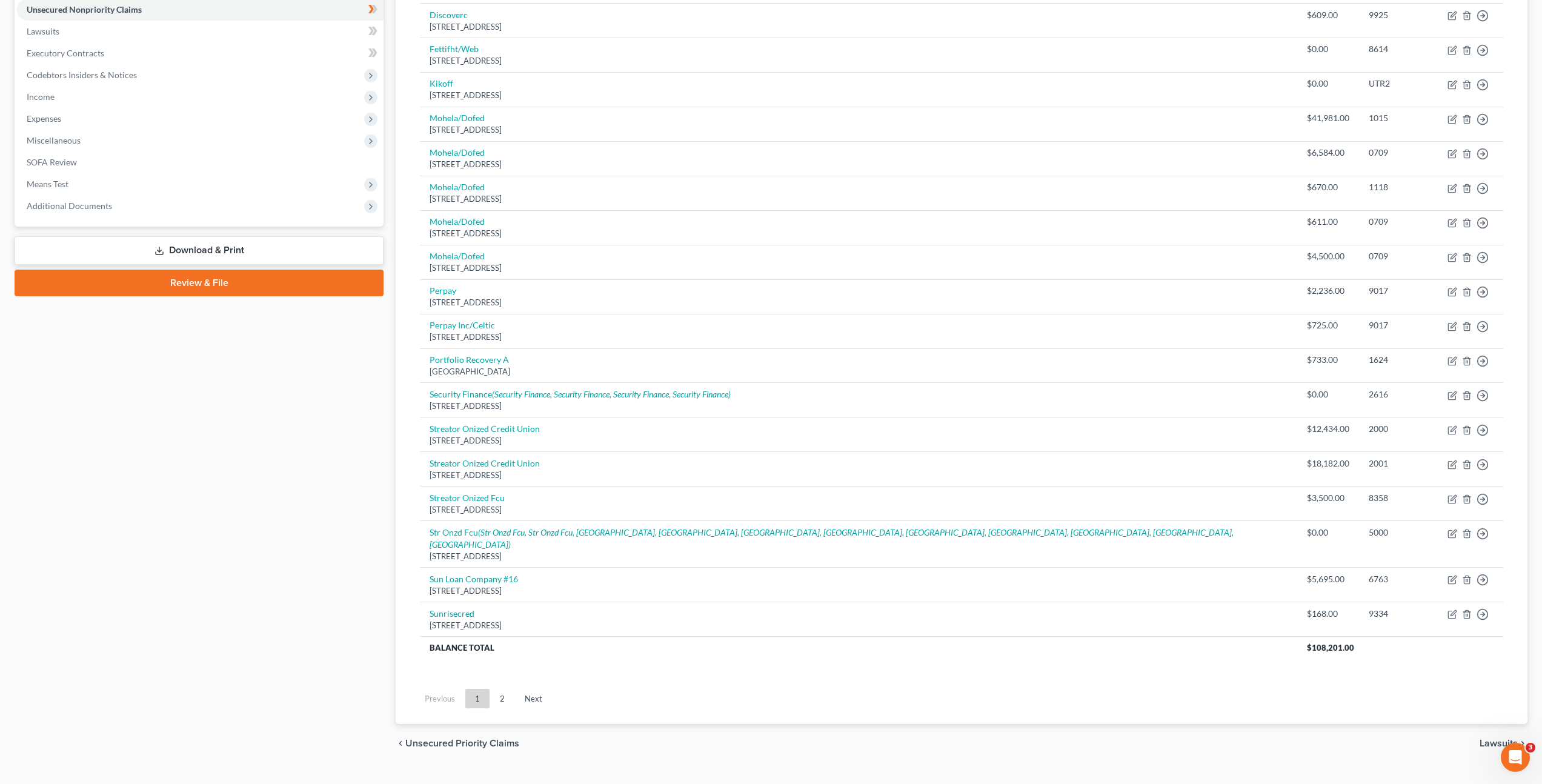
scroll to position [299, 0]
